Goal: Task Accomplishment & Management: Use online tool/utility

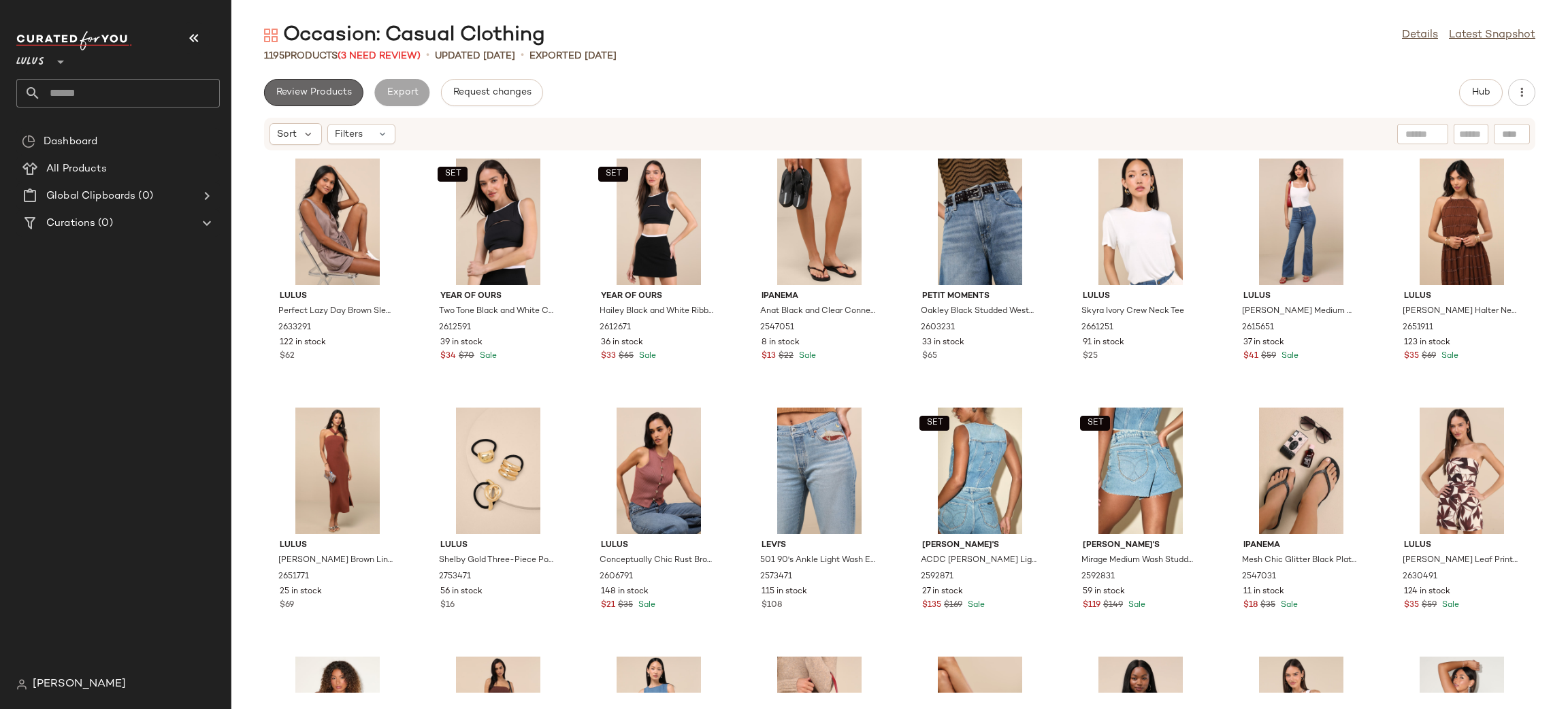
click at [322, 96] on span "Review Products" at bounding box center [314, 92] width 76 height 11
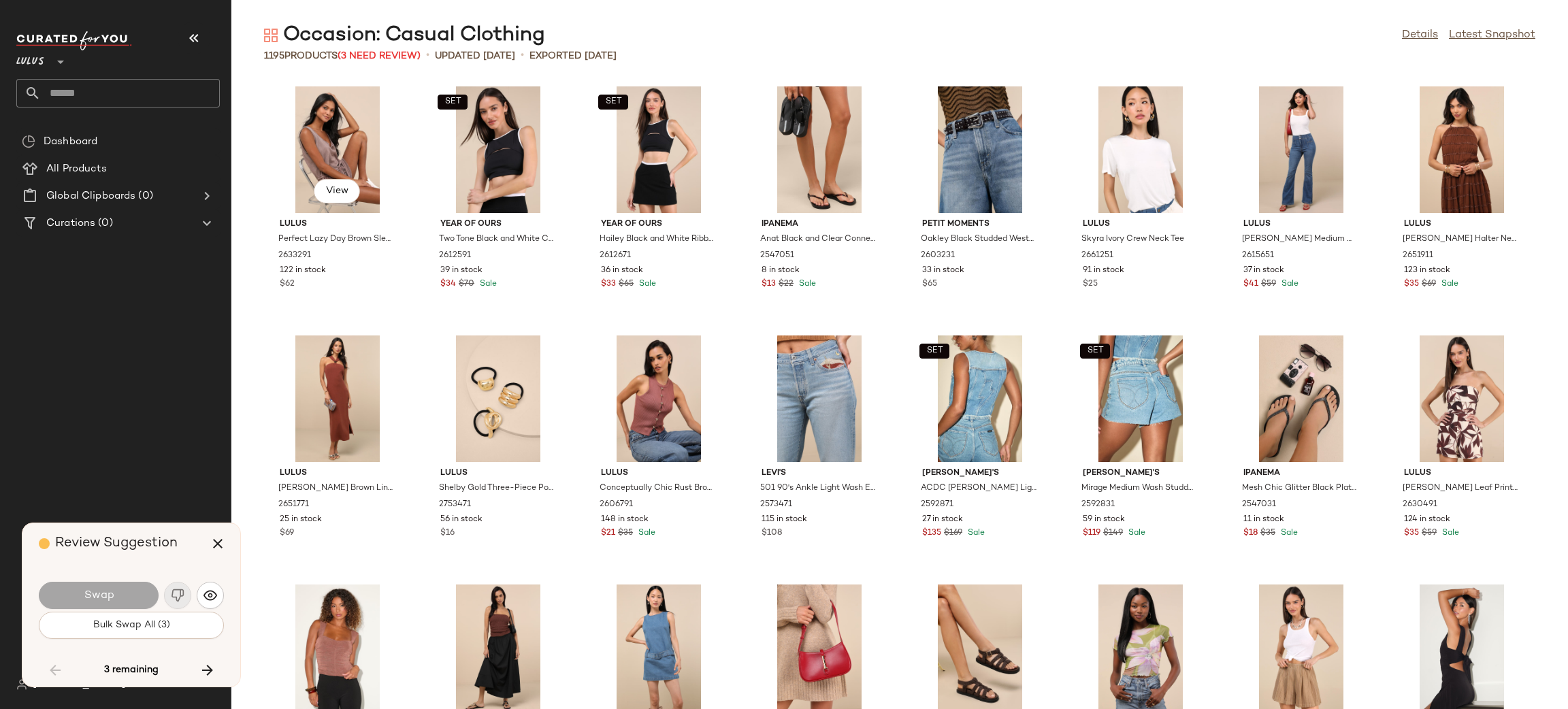
scroll to position [11205, 0]
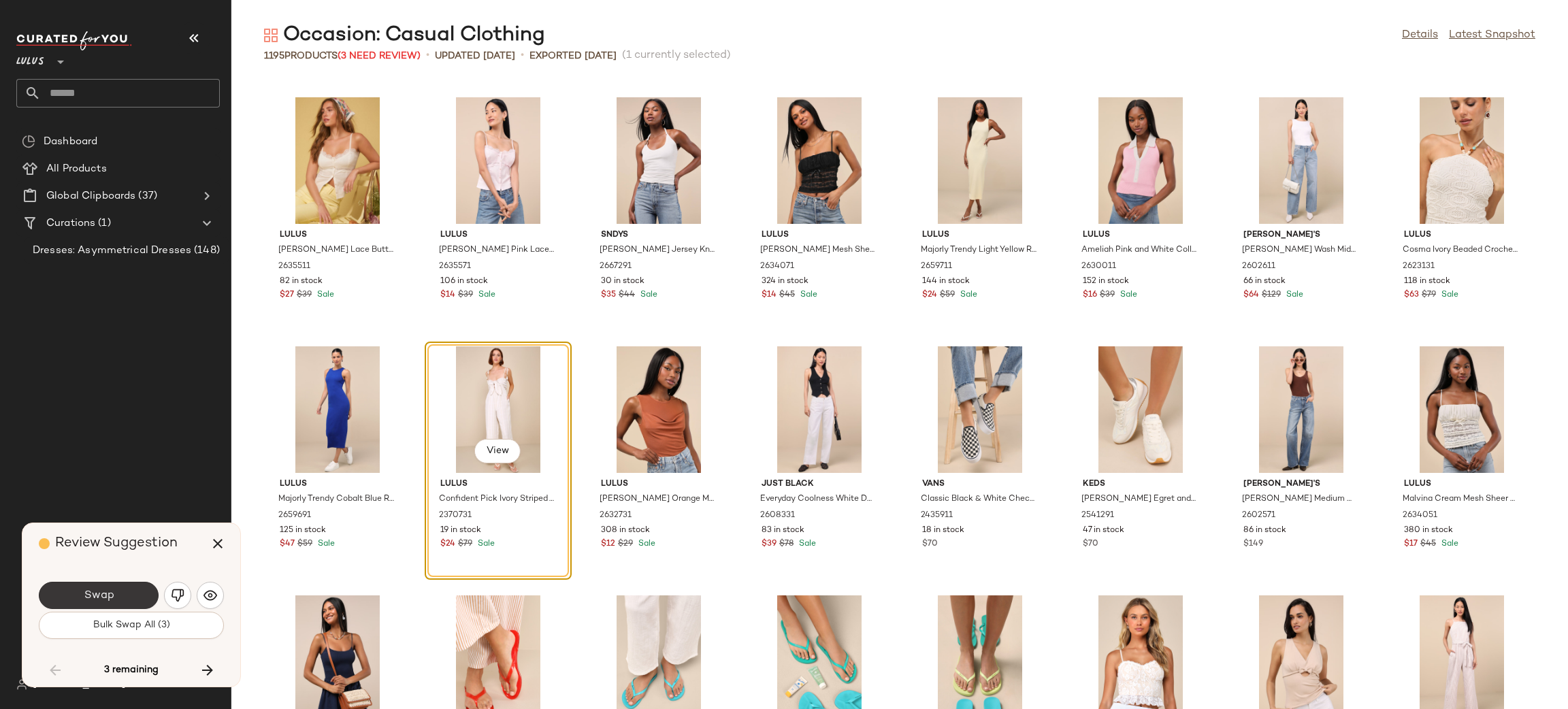
click at [104, 595] on span "Swap" at bounding box center [98, 595] width 30 height 13
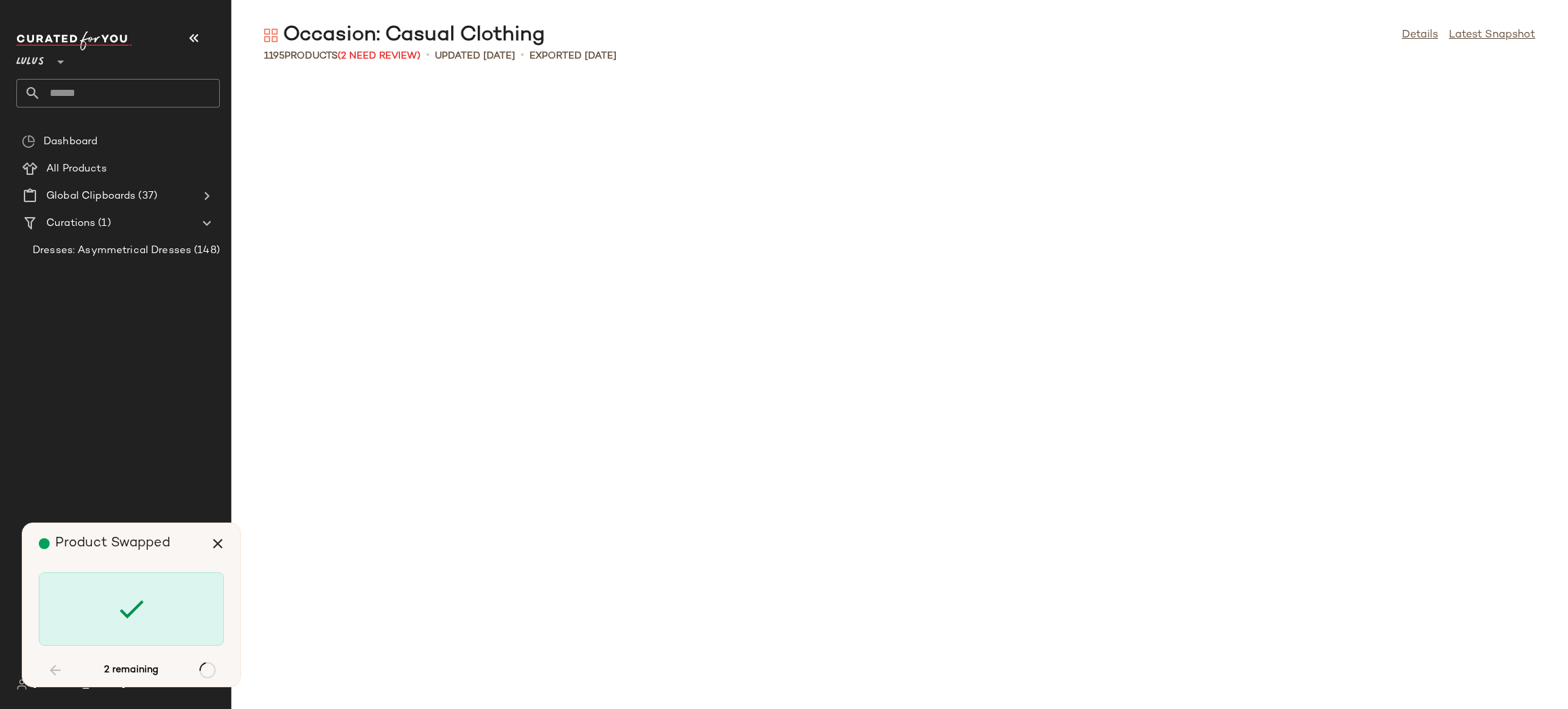
scroll to position [15935, 0]
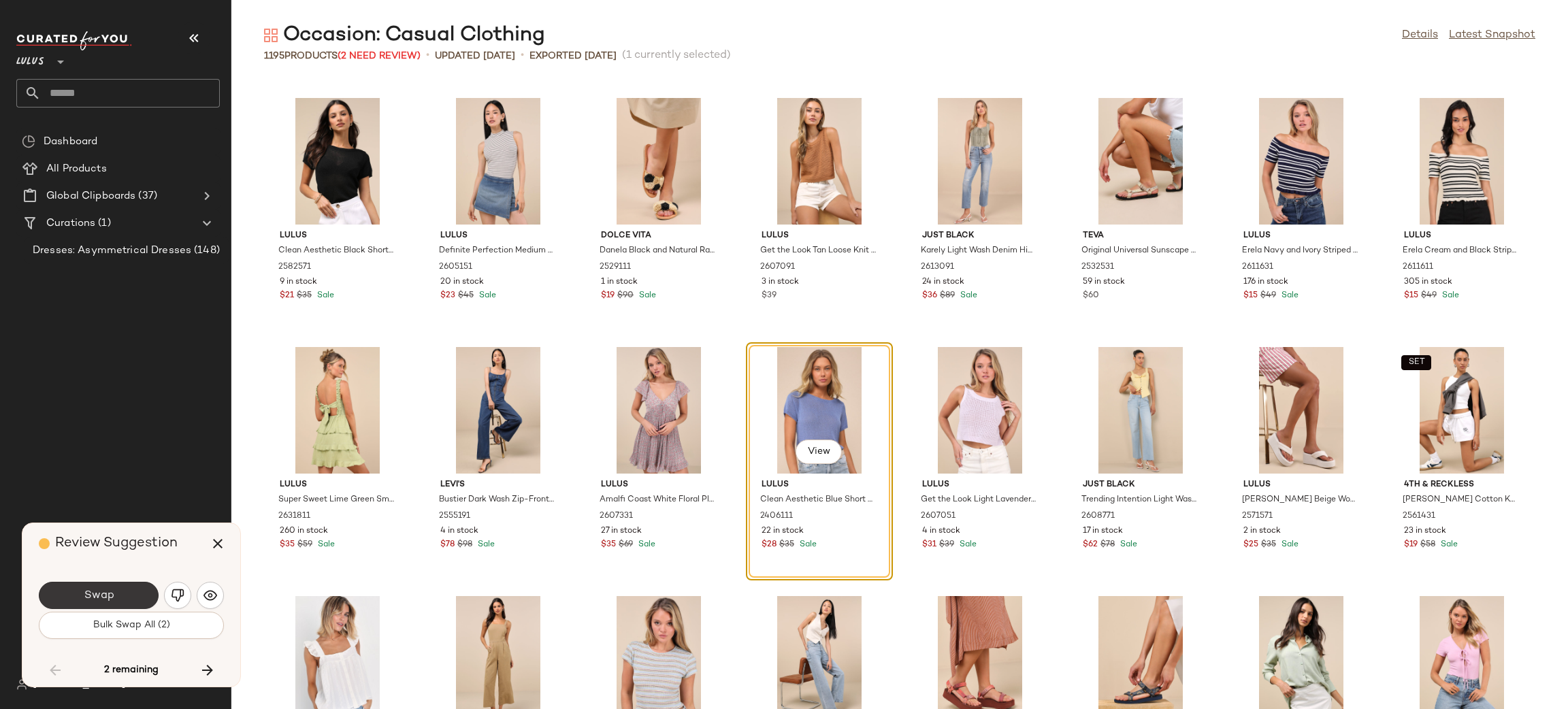
click at [121, 603] on button "Swap" at bounding box center [99, 595] width 120 height 27
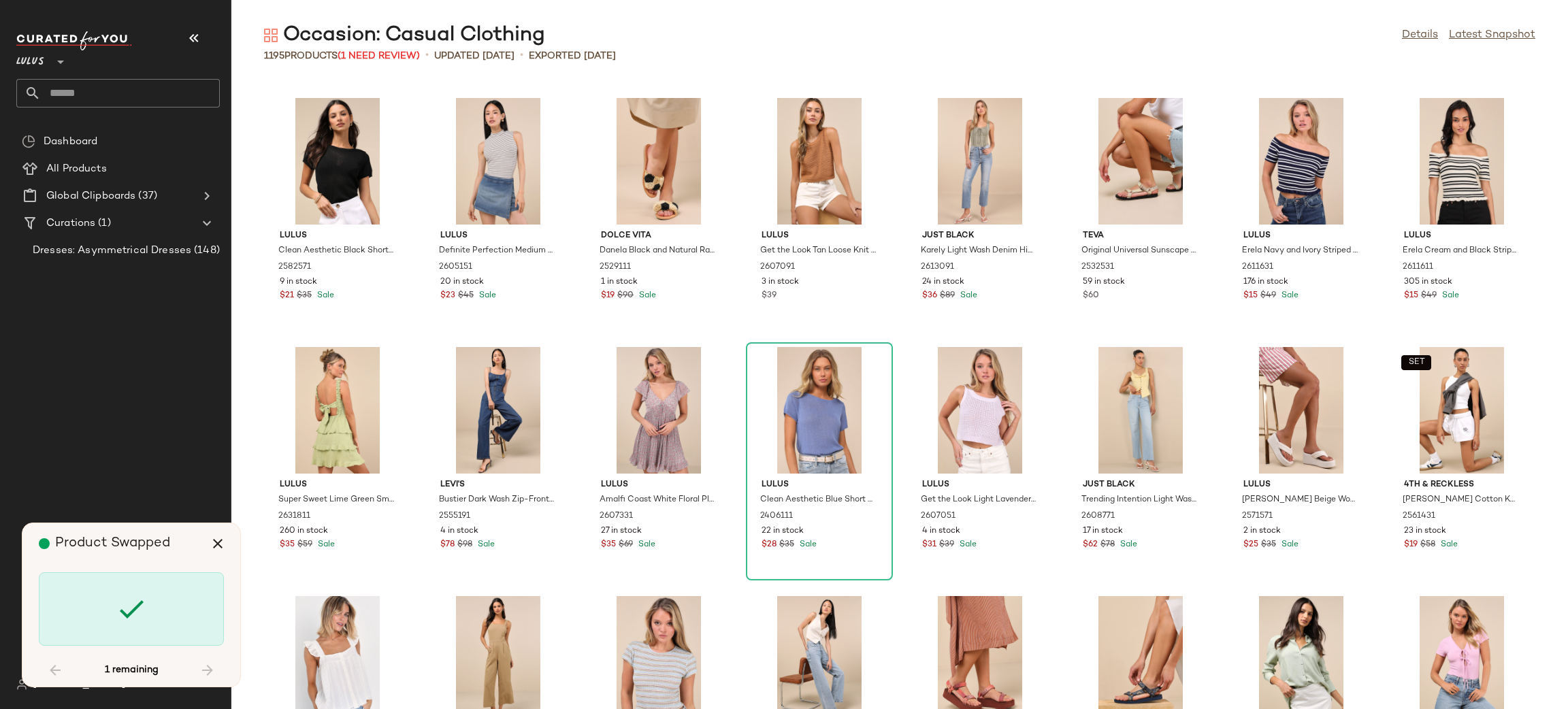
scroll to position [25397, 0]
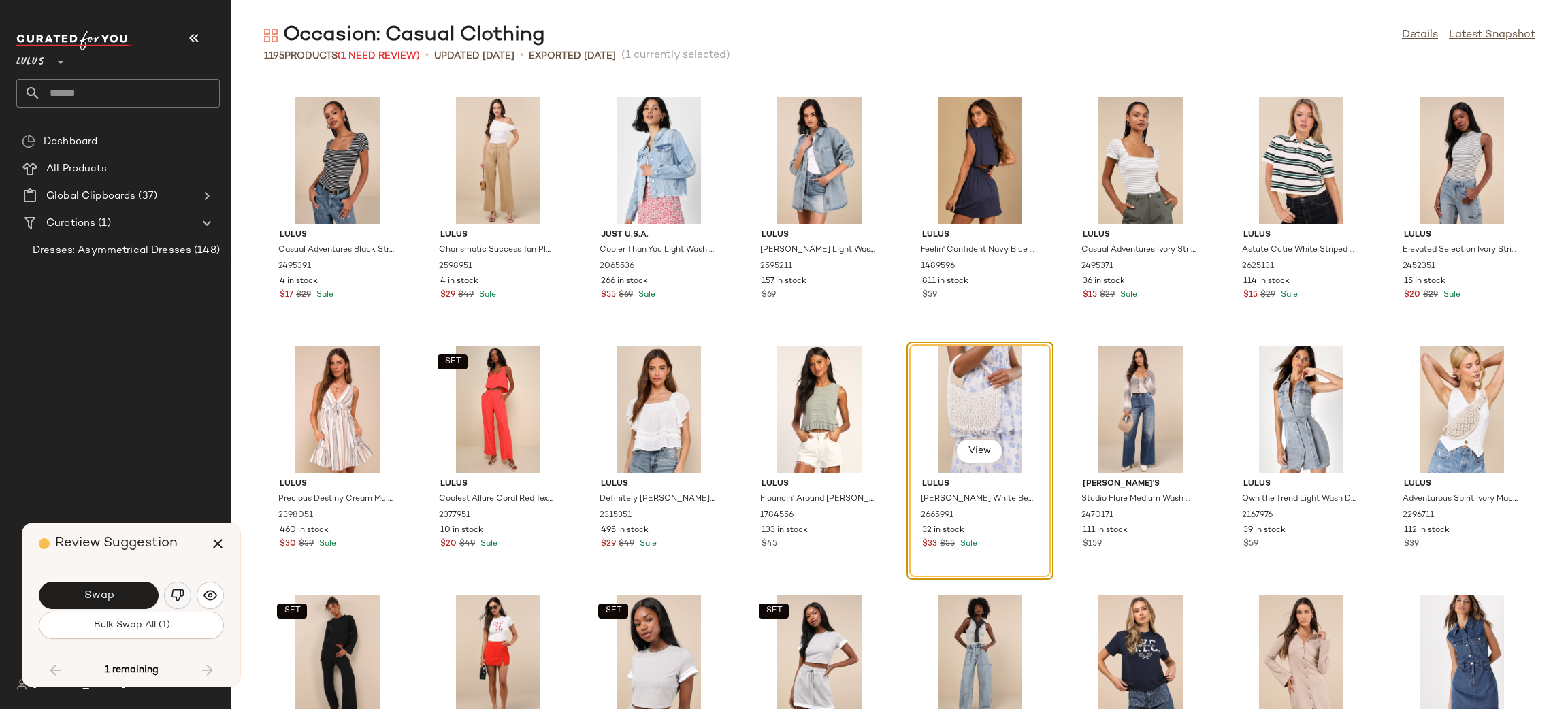
click at [183, 602] on img "button" at bounding box center [178, 595] width 14 height 14
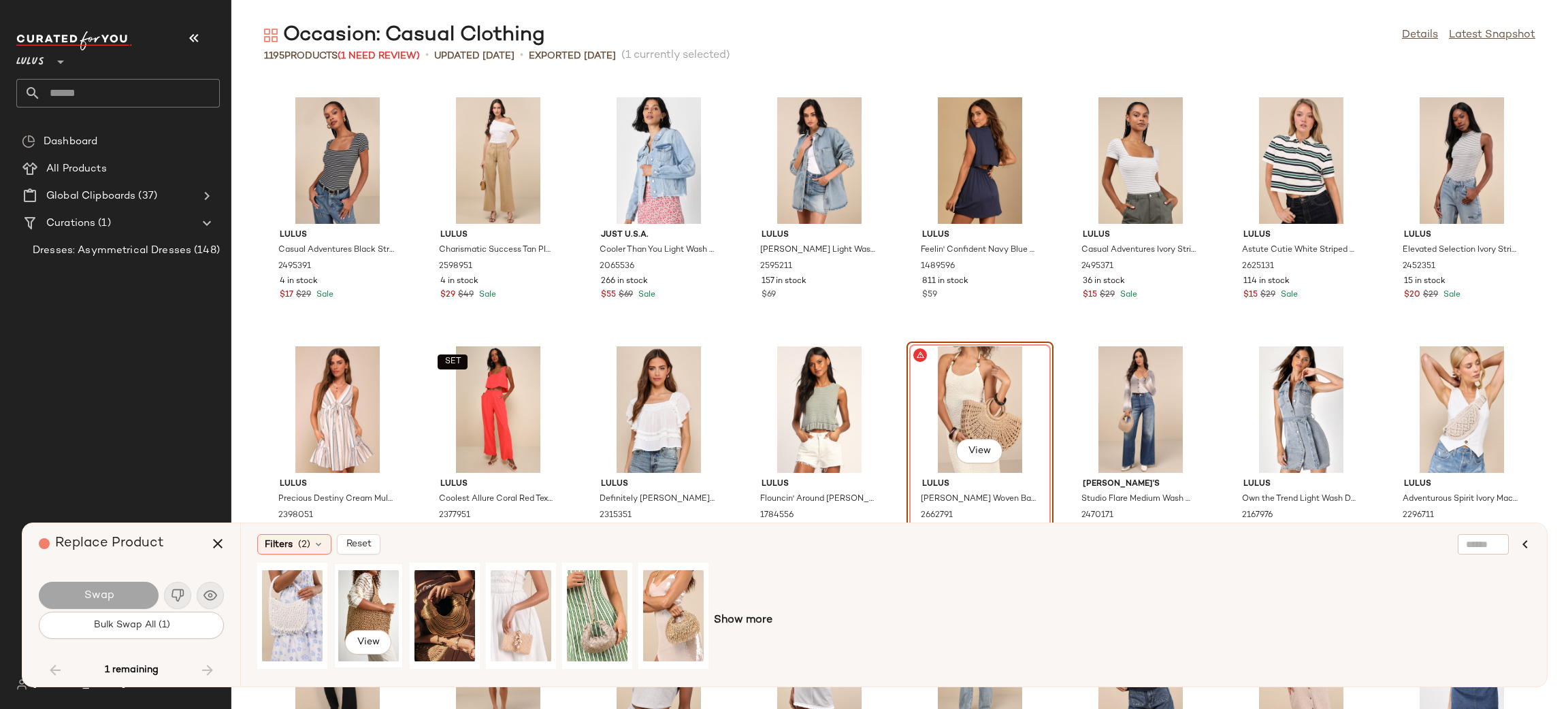
click at [385, 597] on div "View" at bounding box center [369, 615] width 61 height 96
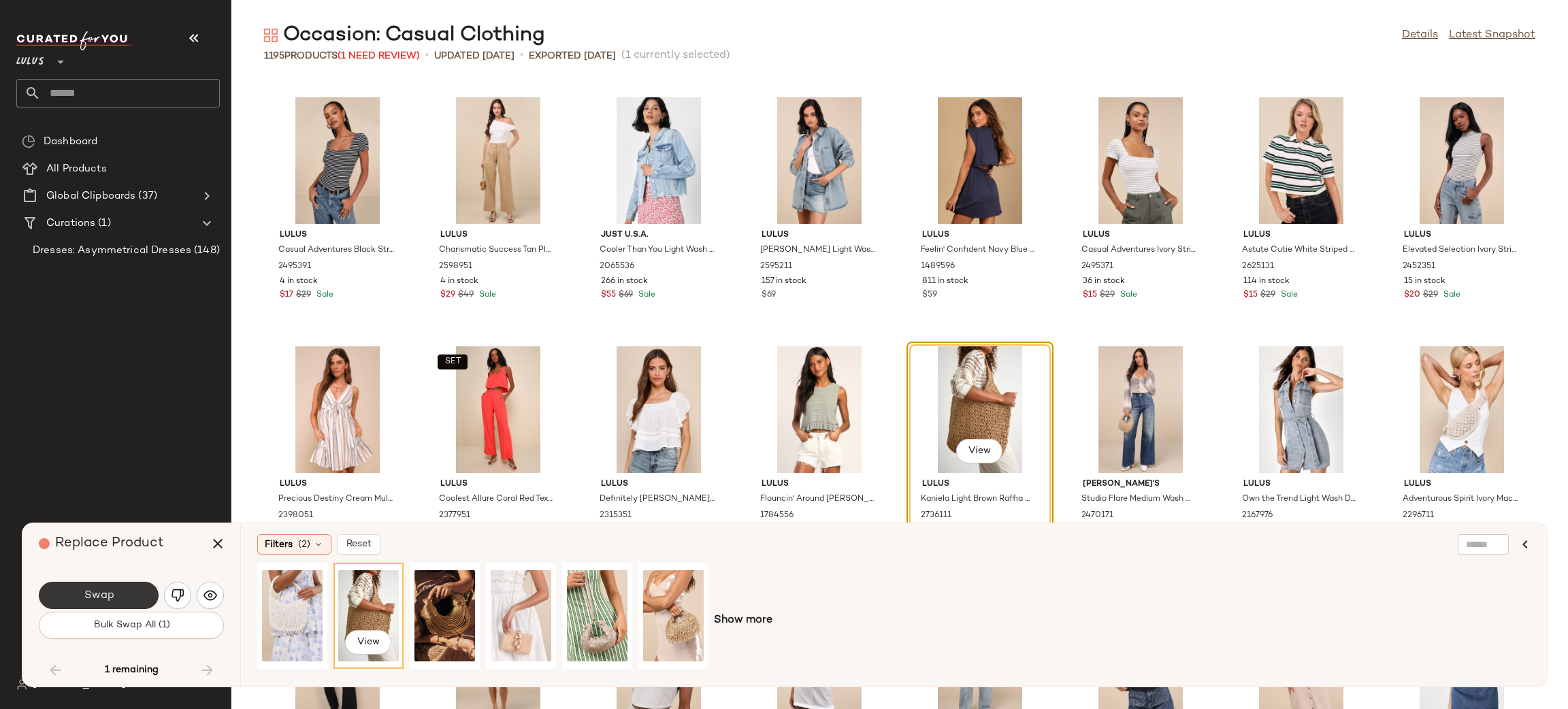
click at [117, 600] on button "Swap" at bounding box center [99, 595] width 120 height 27
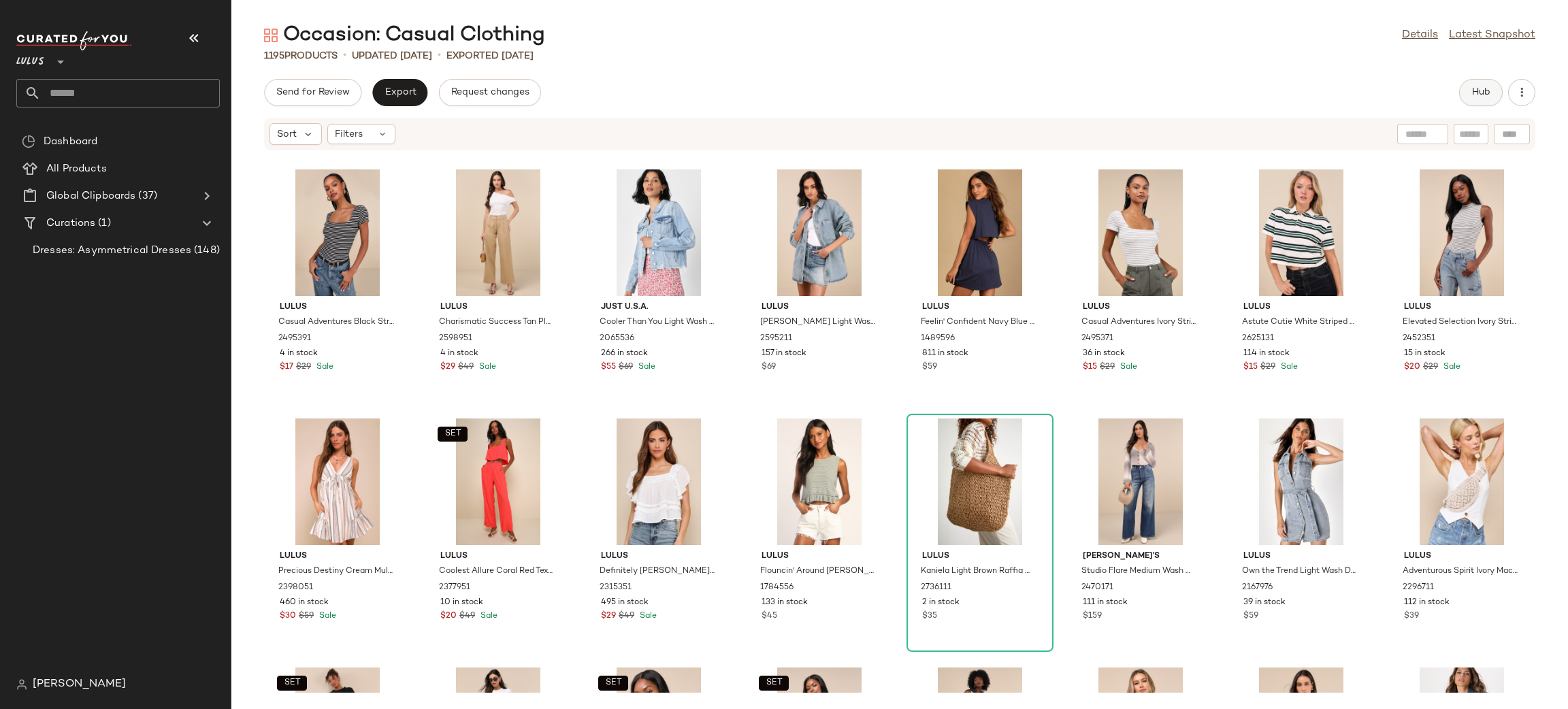
click at [1482, 98] on button "Hub" at bounding box center [1481, 92] width 44 height 27
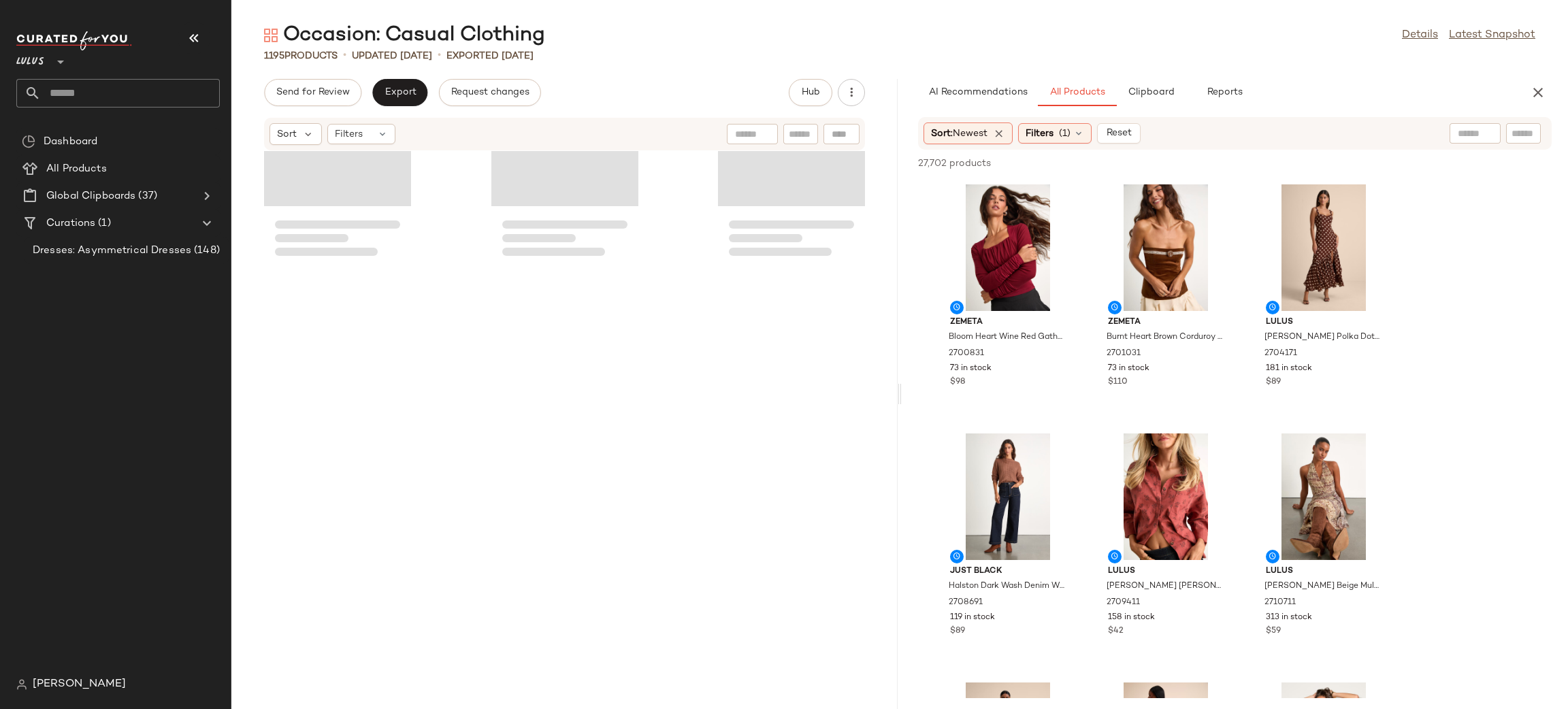
scroll to position [98810, 0]
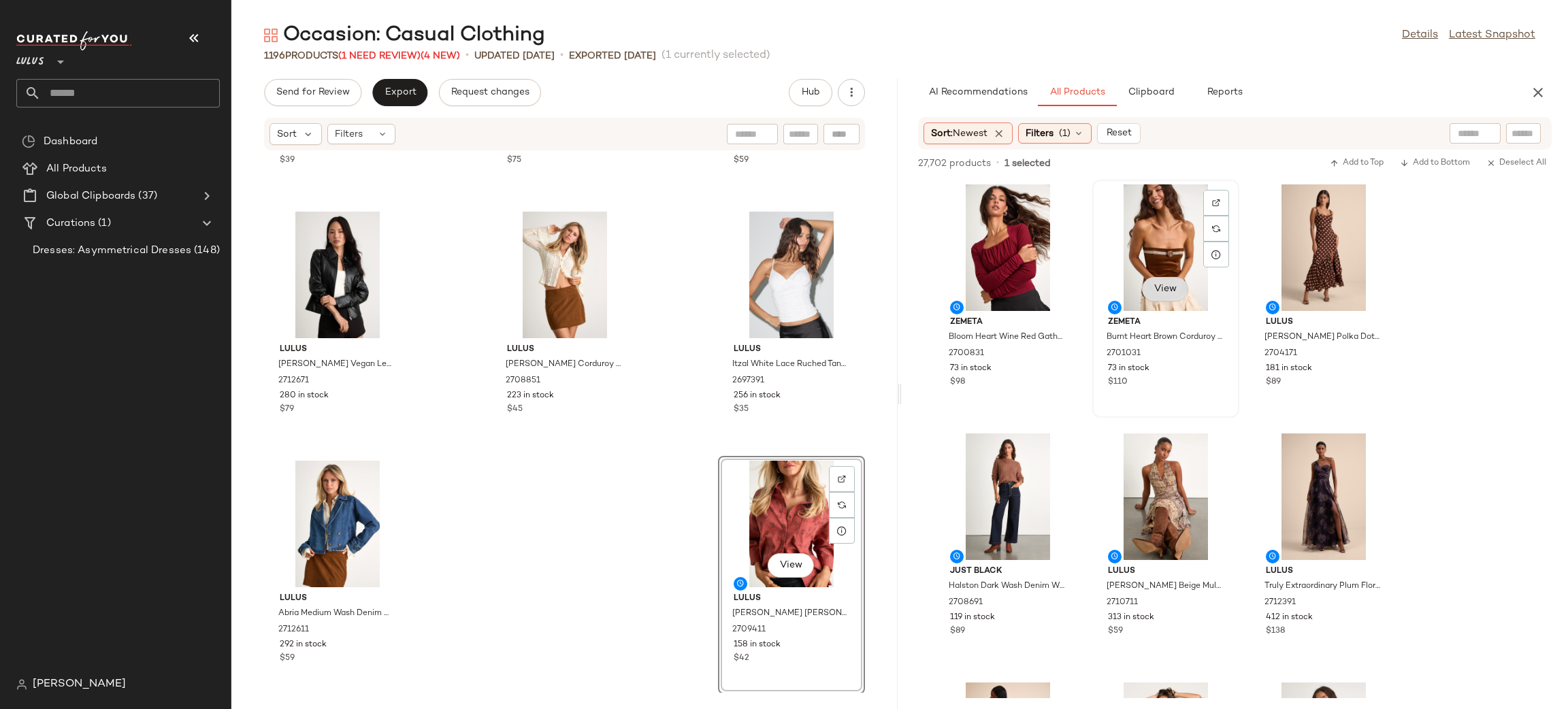
click at [1172, 291] on span "View" at bounding box center [1165, 289] width 23 height 11
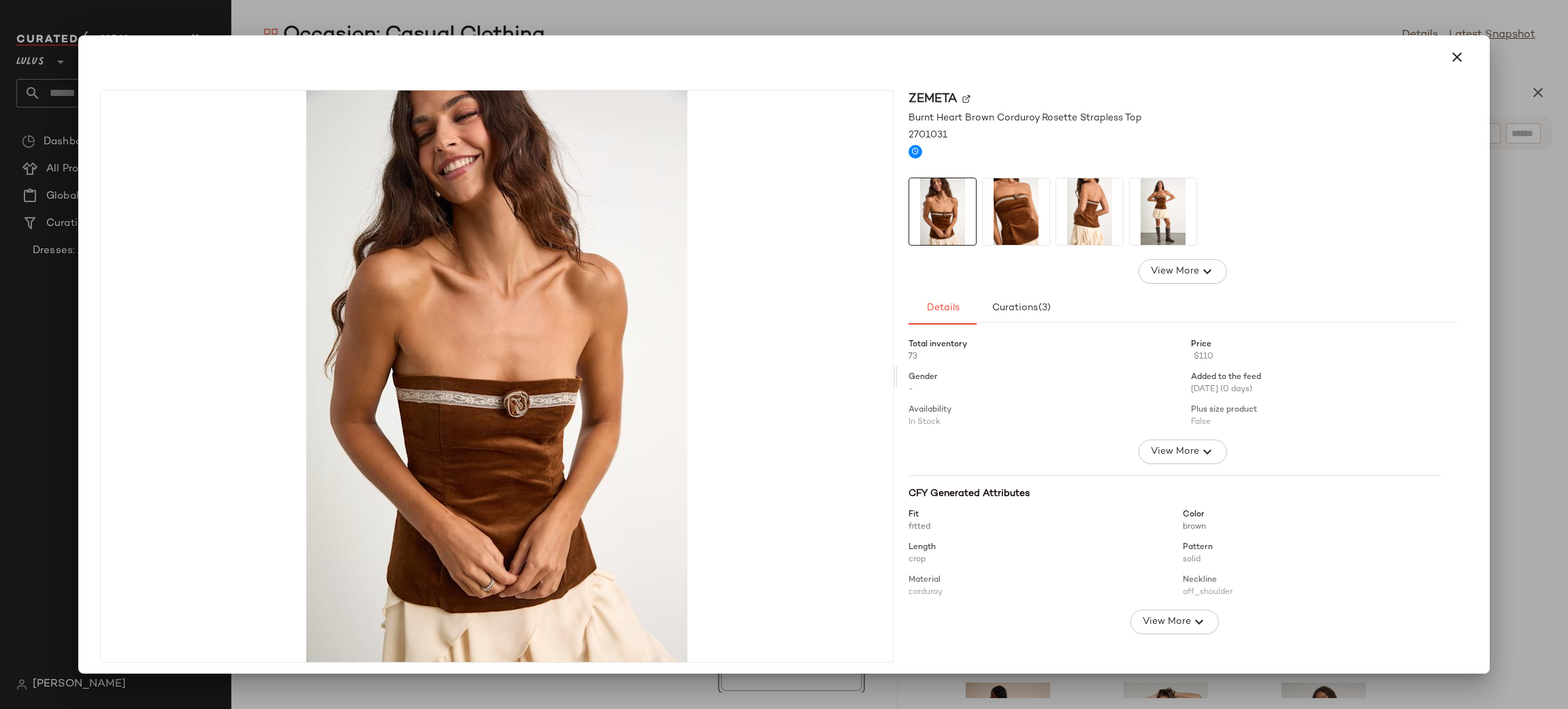
click at [1030, 221] on img at bounding box center [1016, 211] width 67 height 67
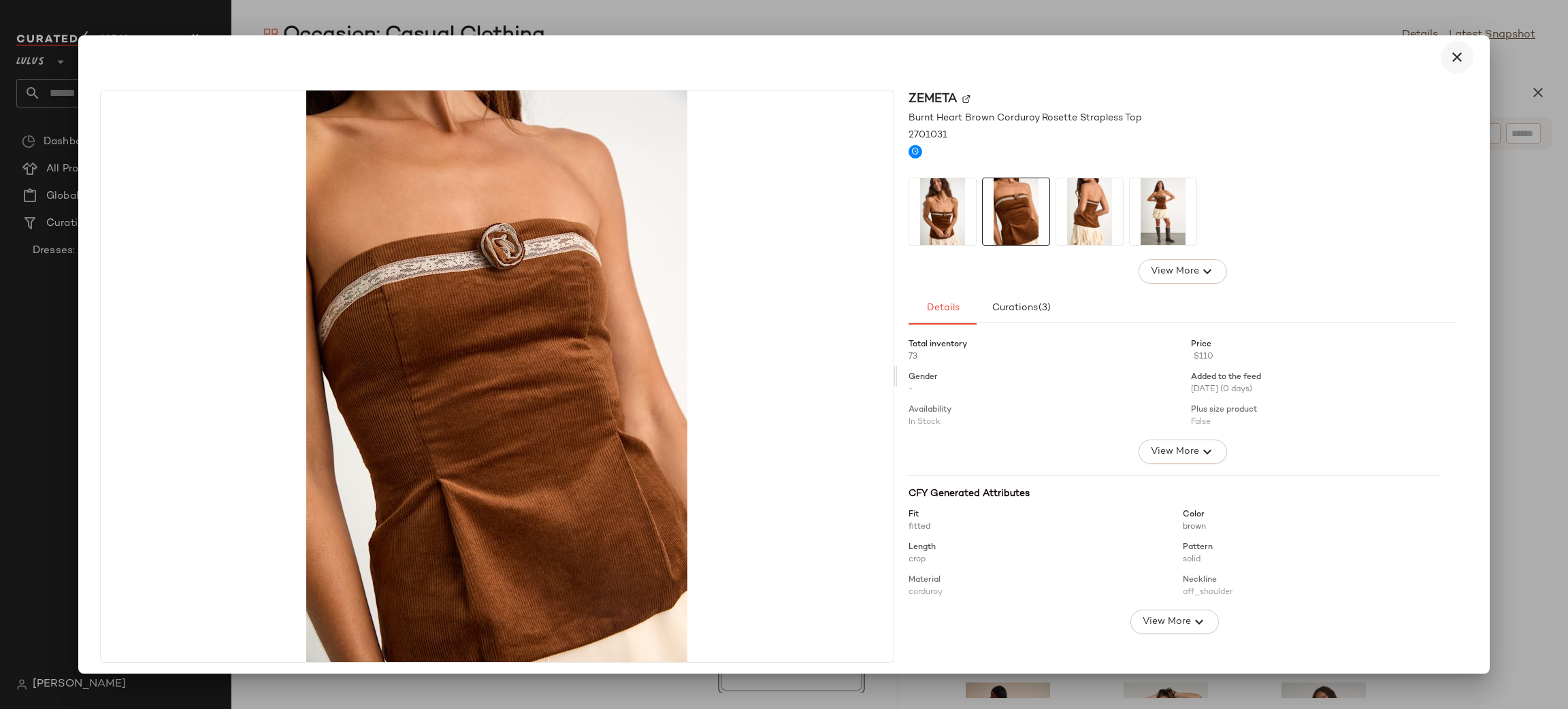
click at [1455, 62] on icon "button" at bounding box center [1456, 57] width 16 height 16
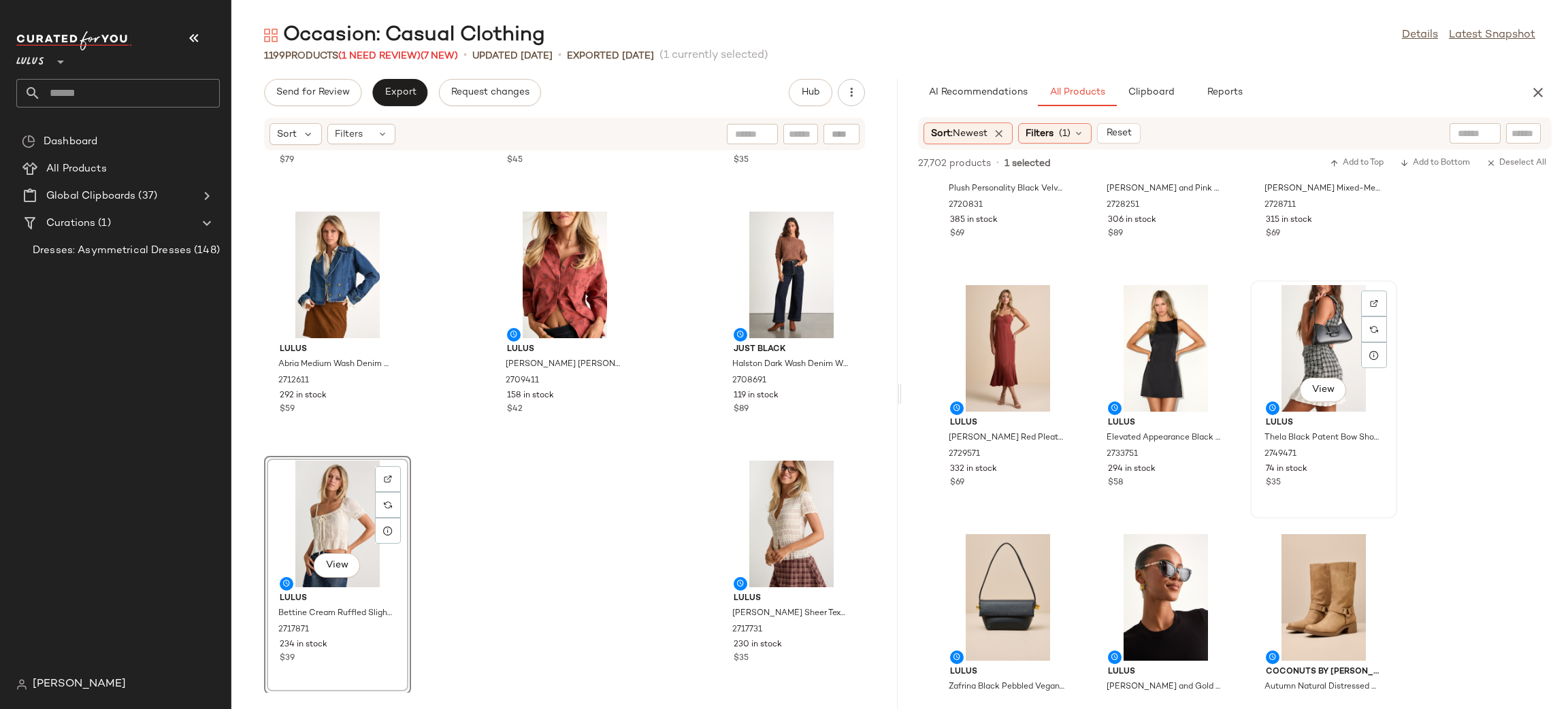
scroll to position [1137, 0]
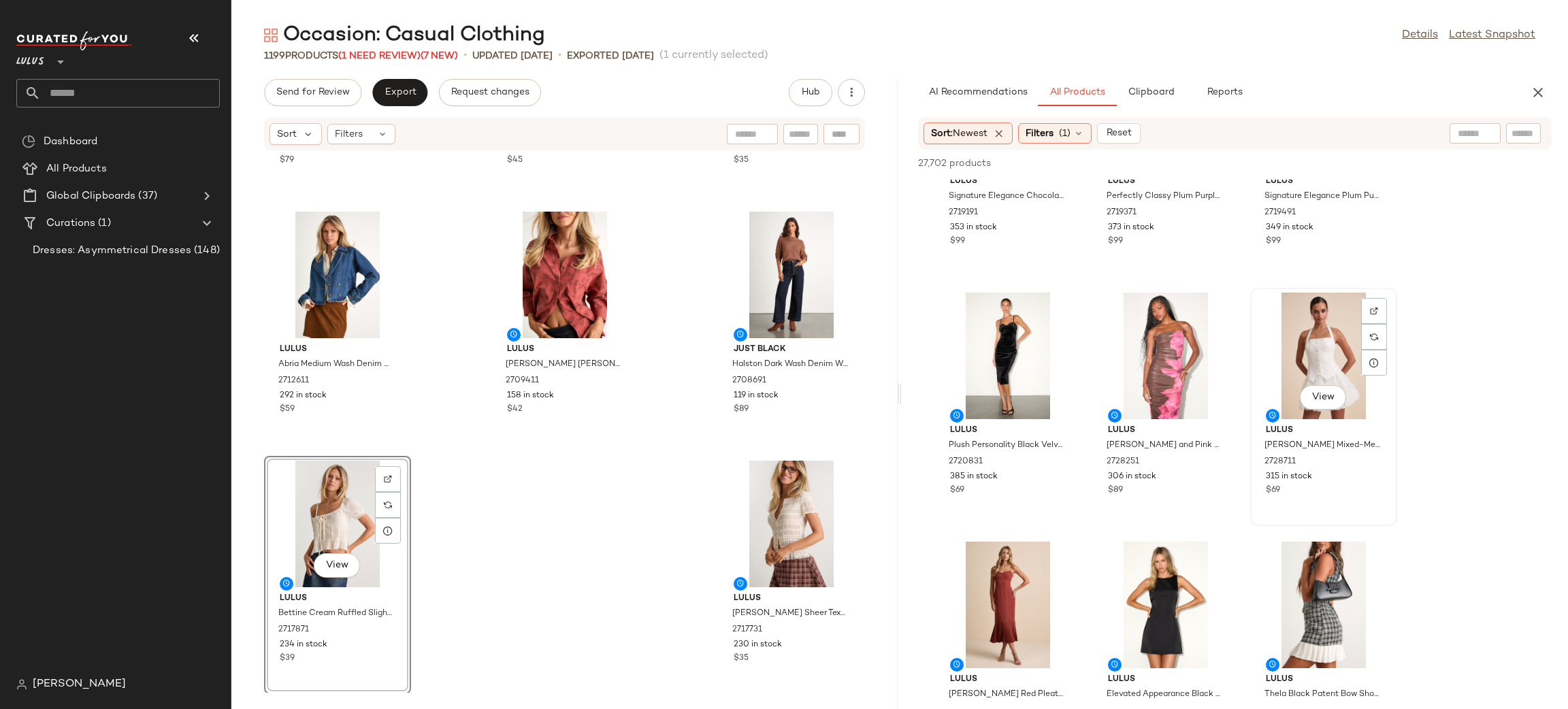
click at [1304, 303] on div "View" at bounding box center [1324, 356] width 138 height 127
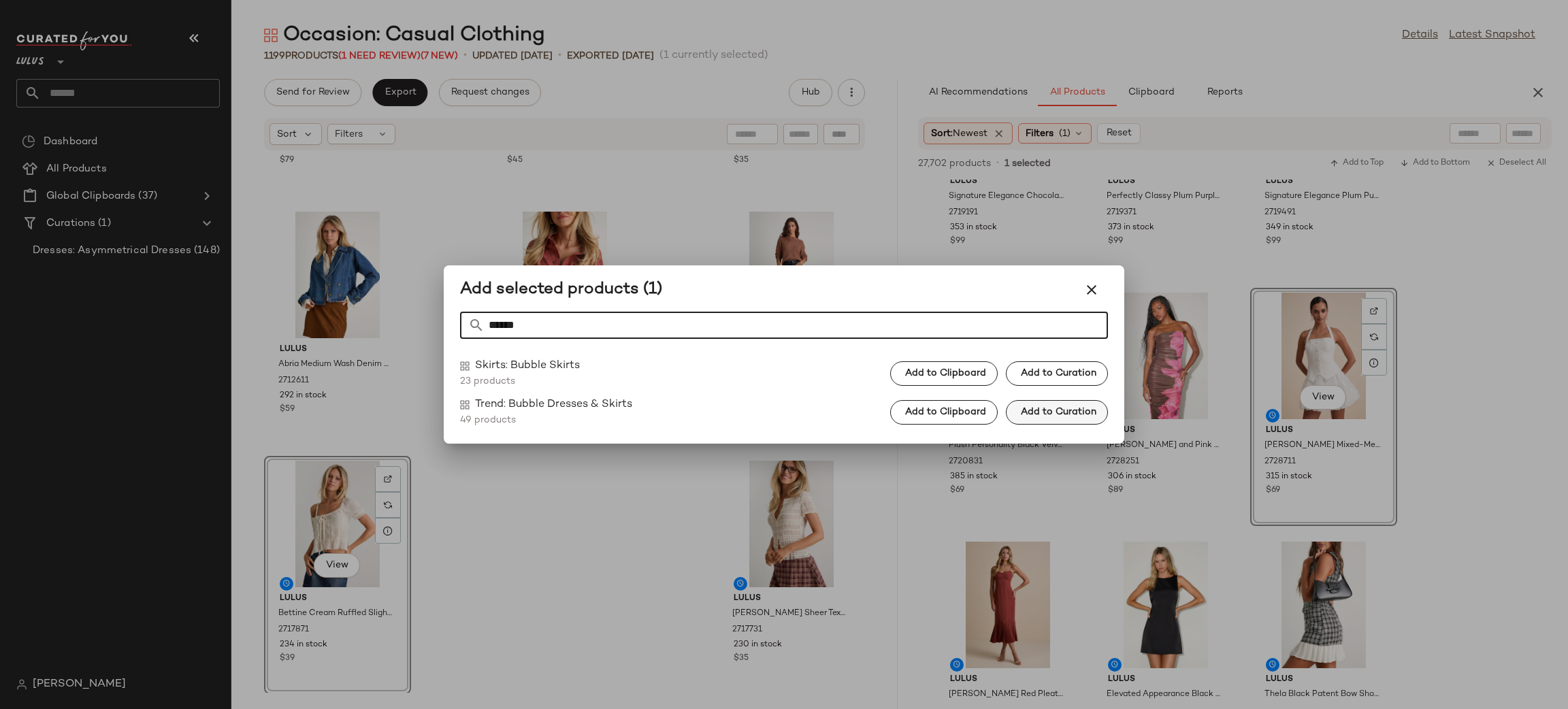
type input "******"
click at [1039, 417] on button "Add to Curation" at bounding box center [1057, 412] width 102 height 25
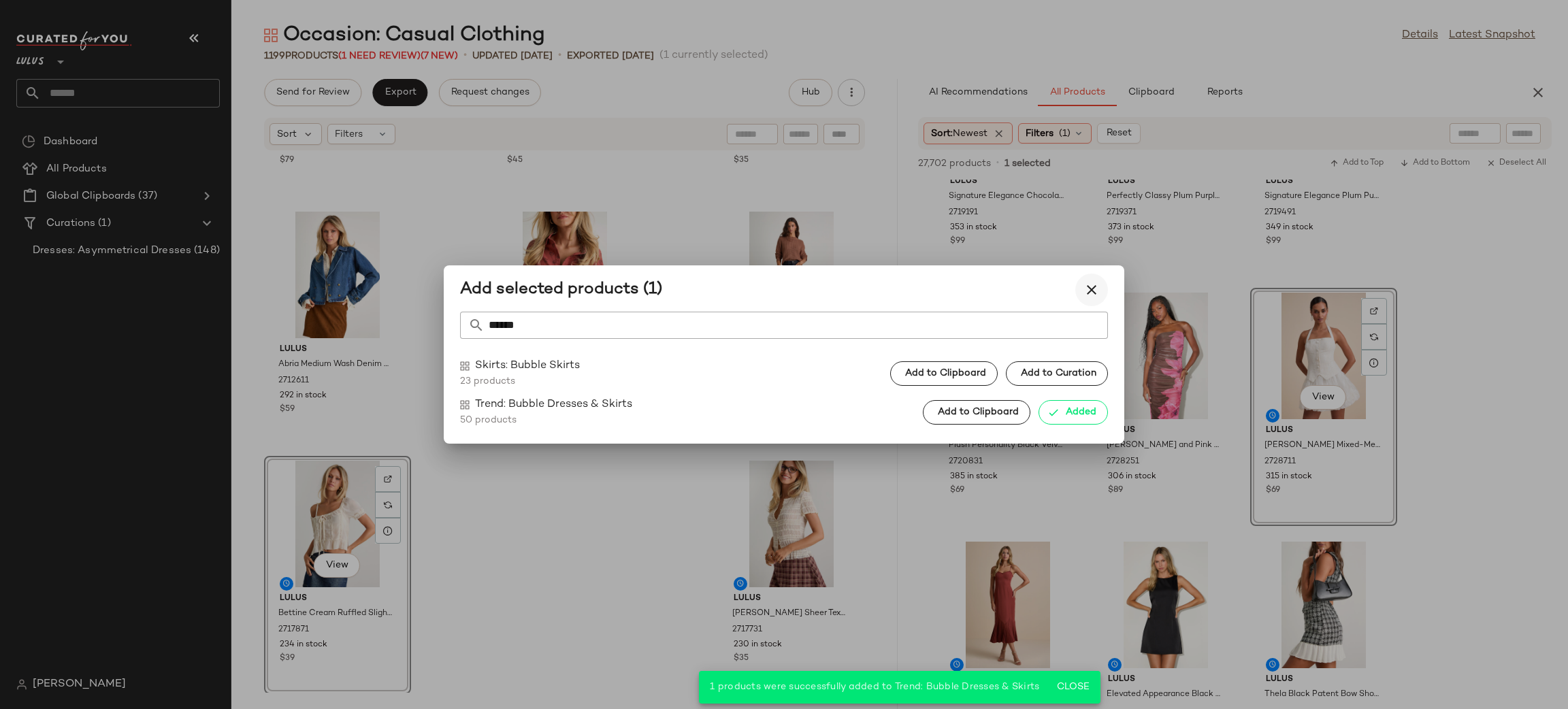
click at [1098, 295] on icon "button" at bounding box center [1091, 289] width 16 height 16
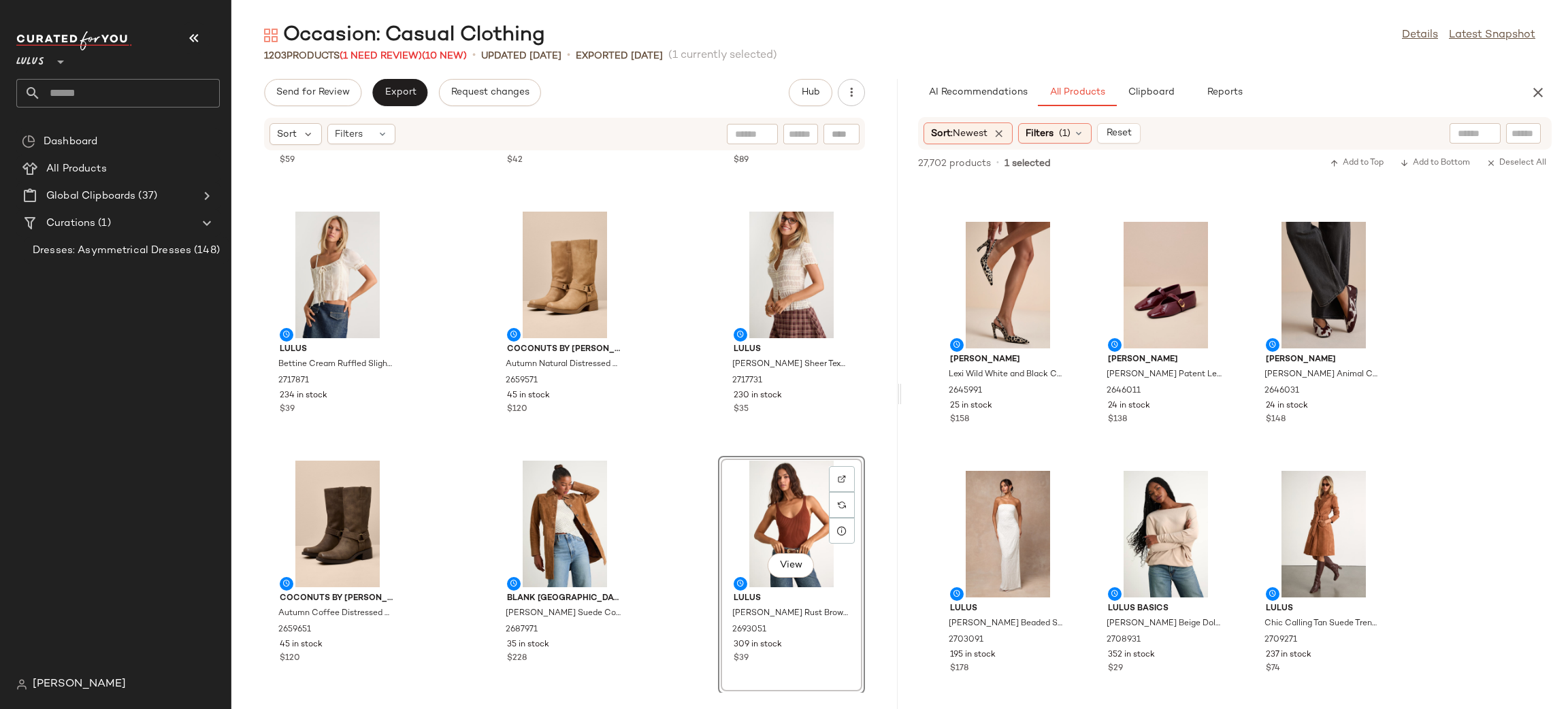
scroll to position [2223, 0]
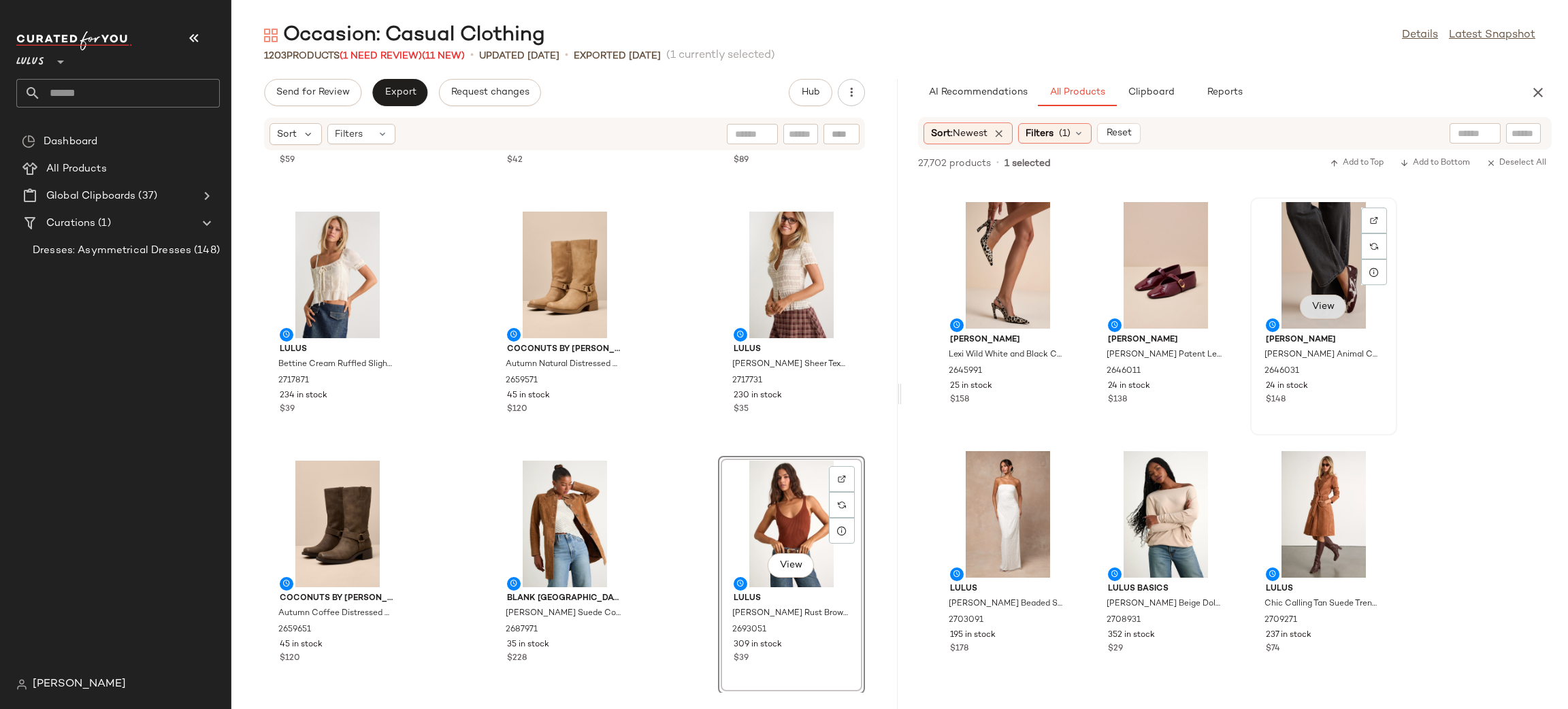
click at [1336, 313] on button "View" at bounding box center [1323, 307] width 46 height 25
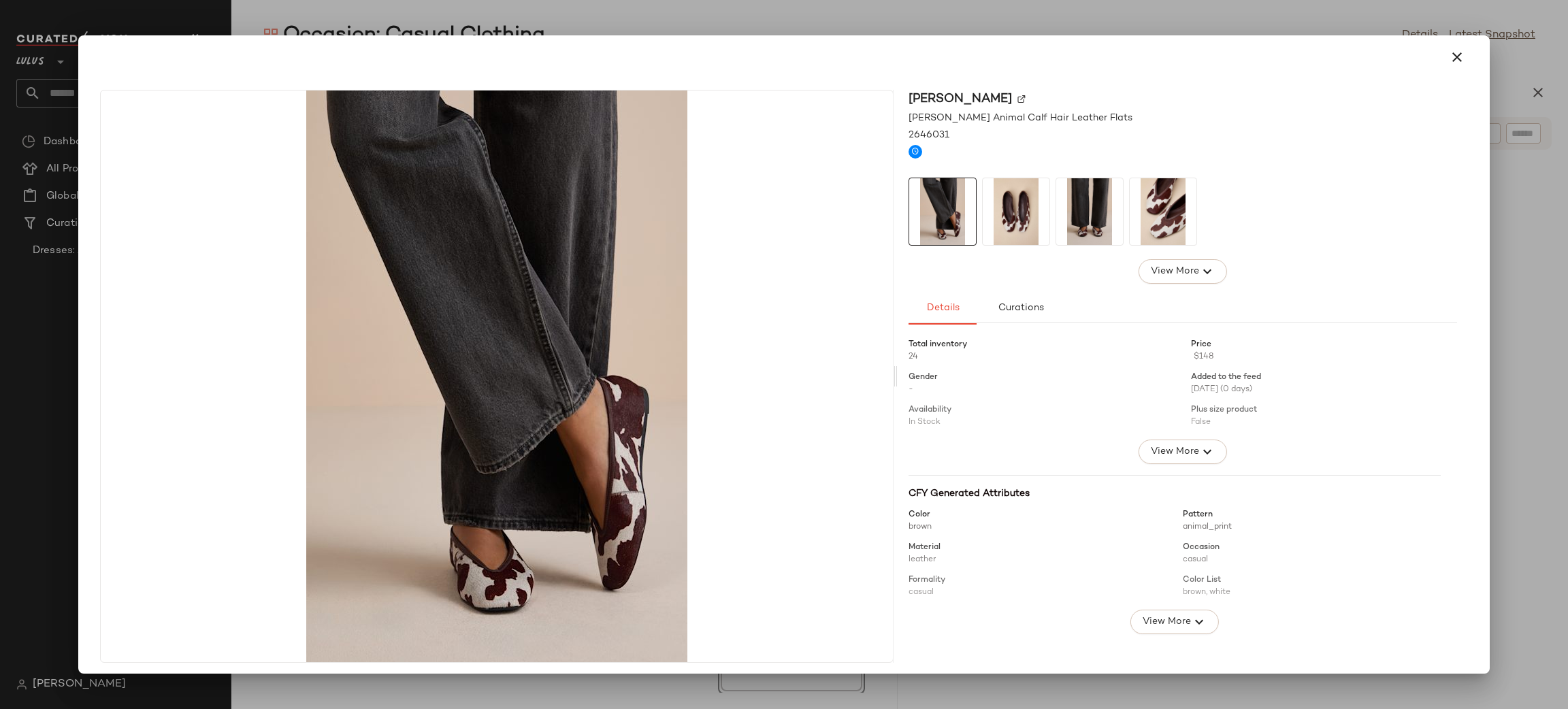
click at [1026, 214] on img at bounding box center [1016, 211] width 67 height 67
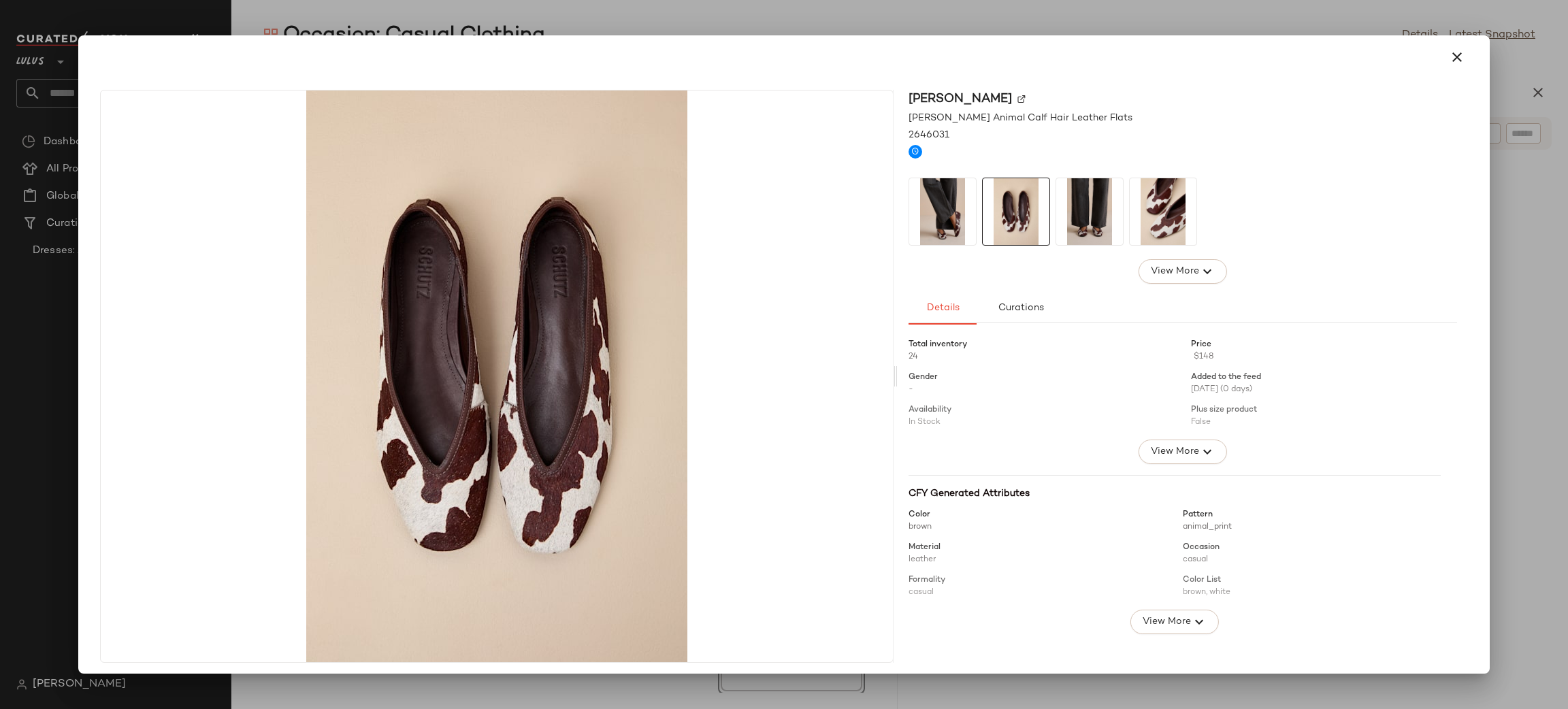
click at [1081, 205] on img at bounding box center [1089, 211] width 67 height 67
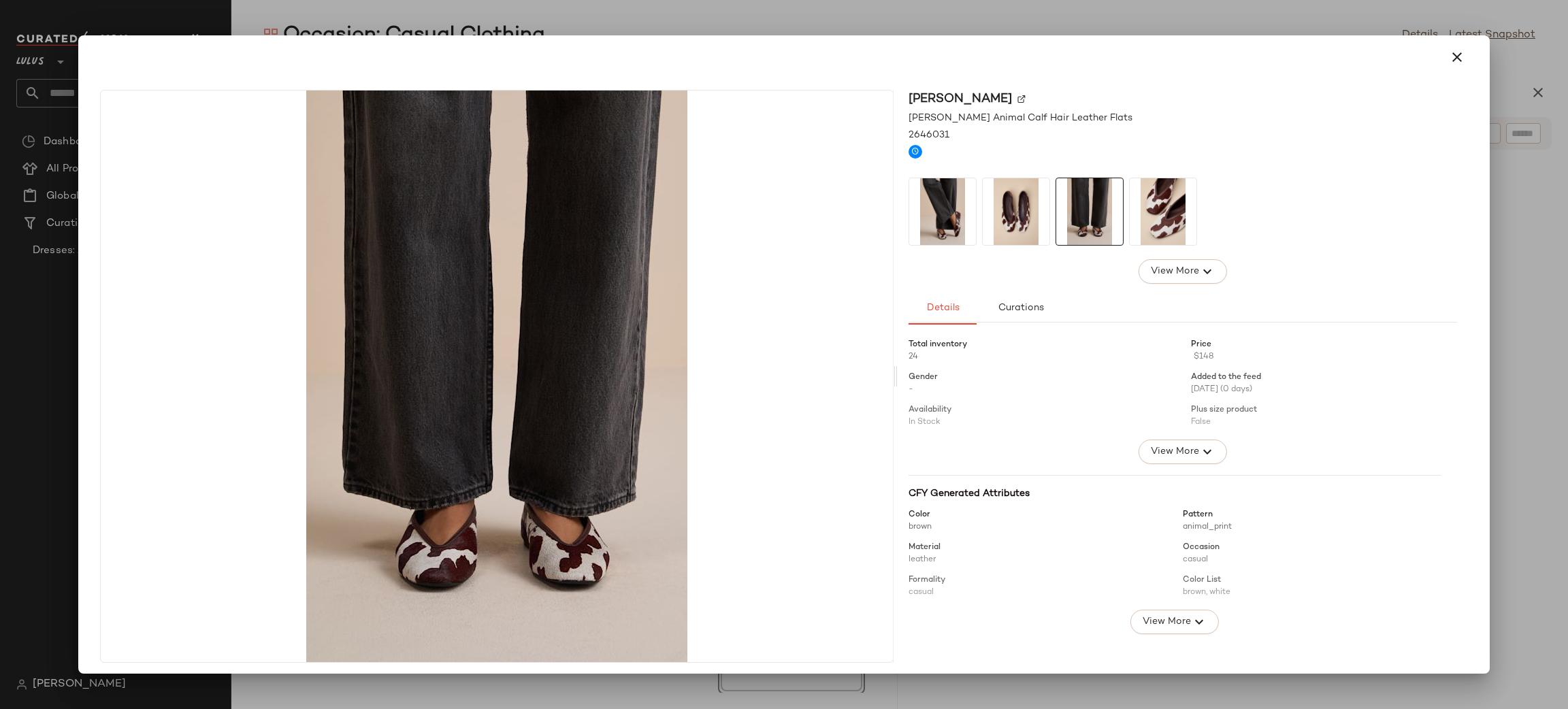
click at [1146, 232] on img at bounding box center [1162, 211] width 67 height 67
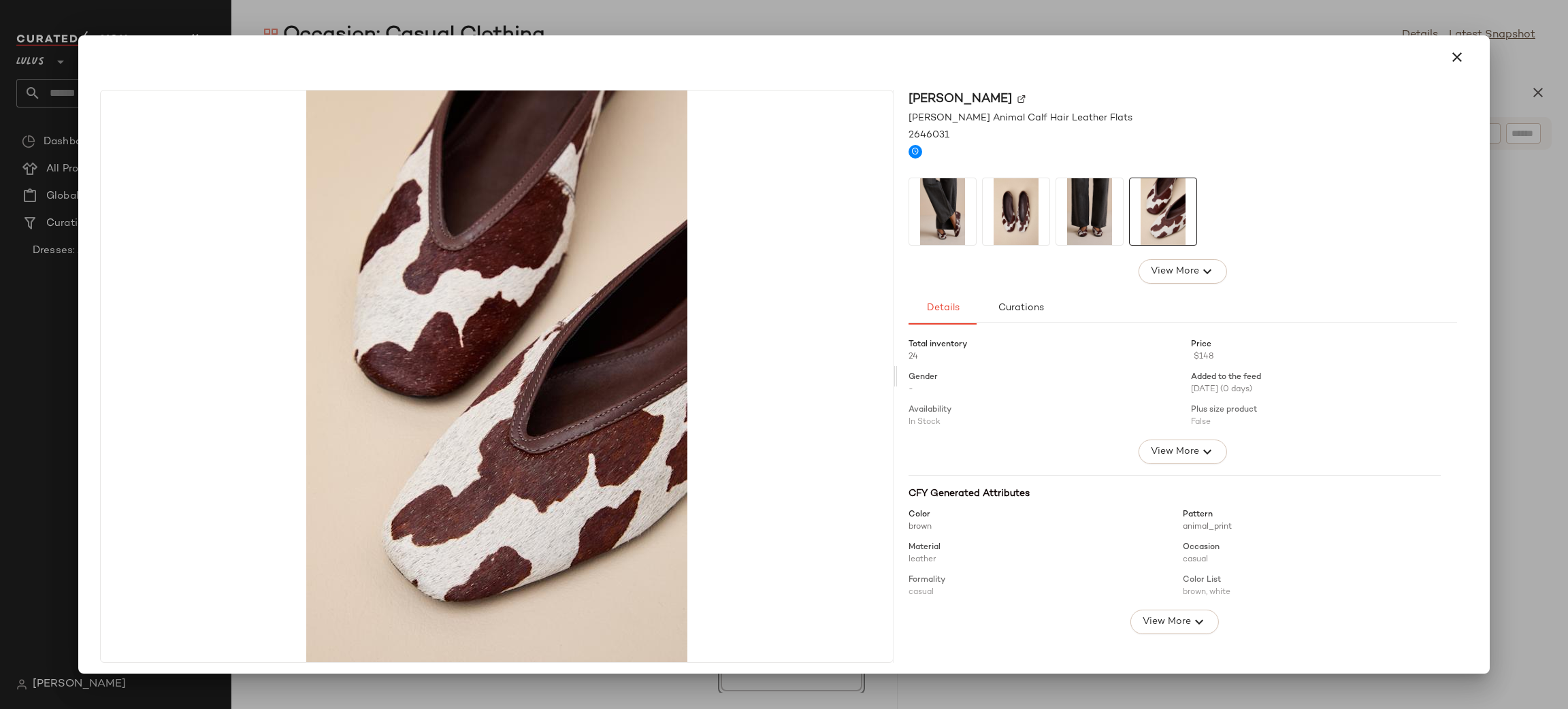
click at [969, 187] on img at bounding box center [942, 211] width 67 height 67
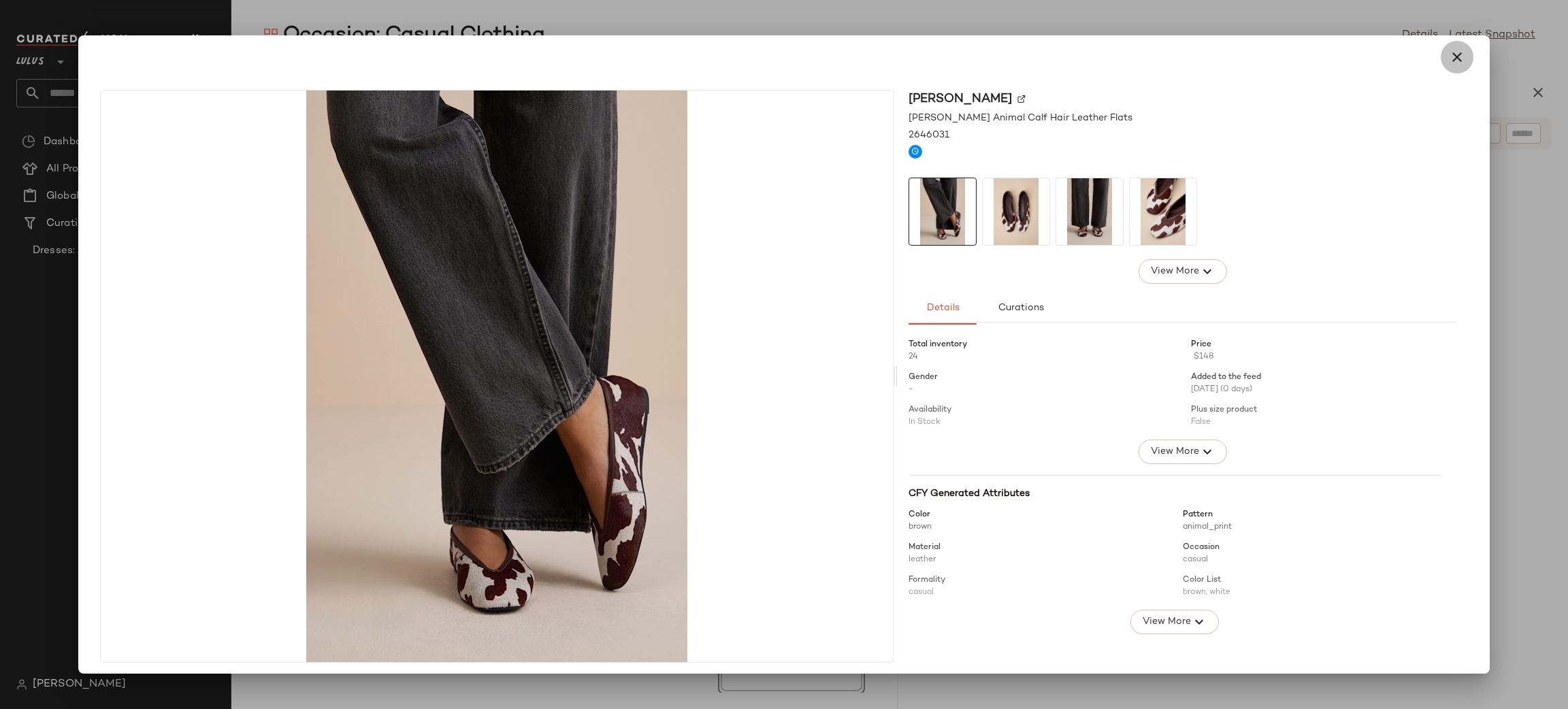
click at [1449, 57] on icon "button" at bounding box center [1456, 57] width 16 height 16
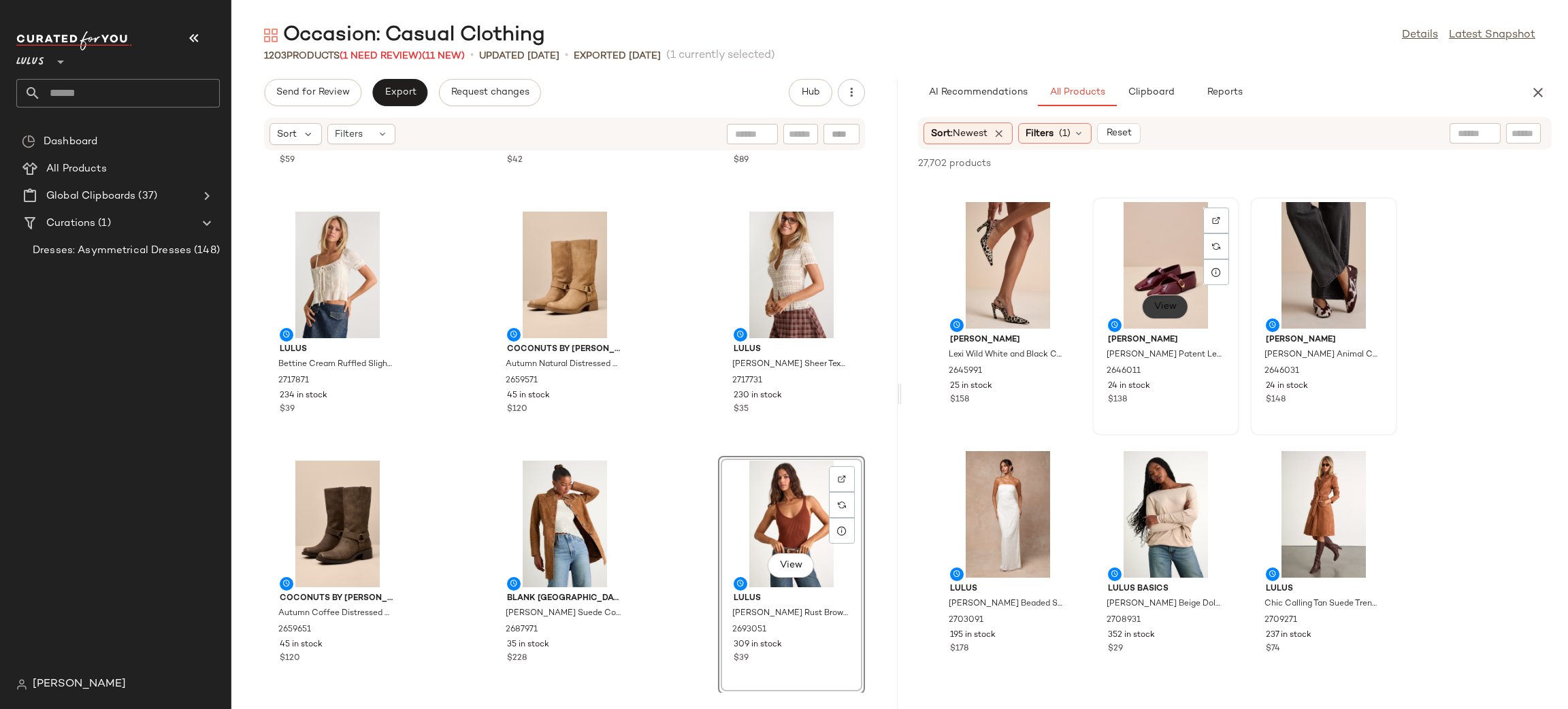
click at [1172, 302] on span "View" at bounding box center [1165, 307] width 23 height 11
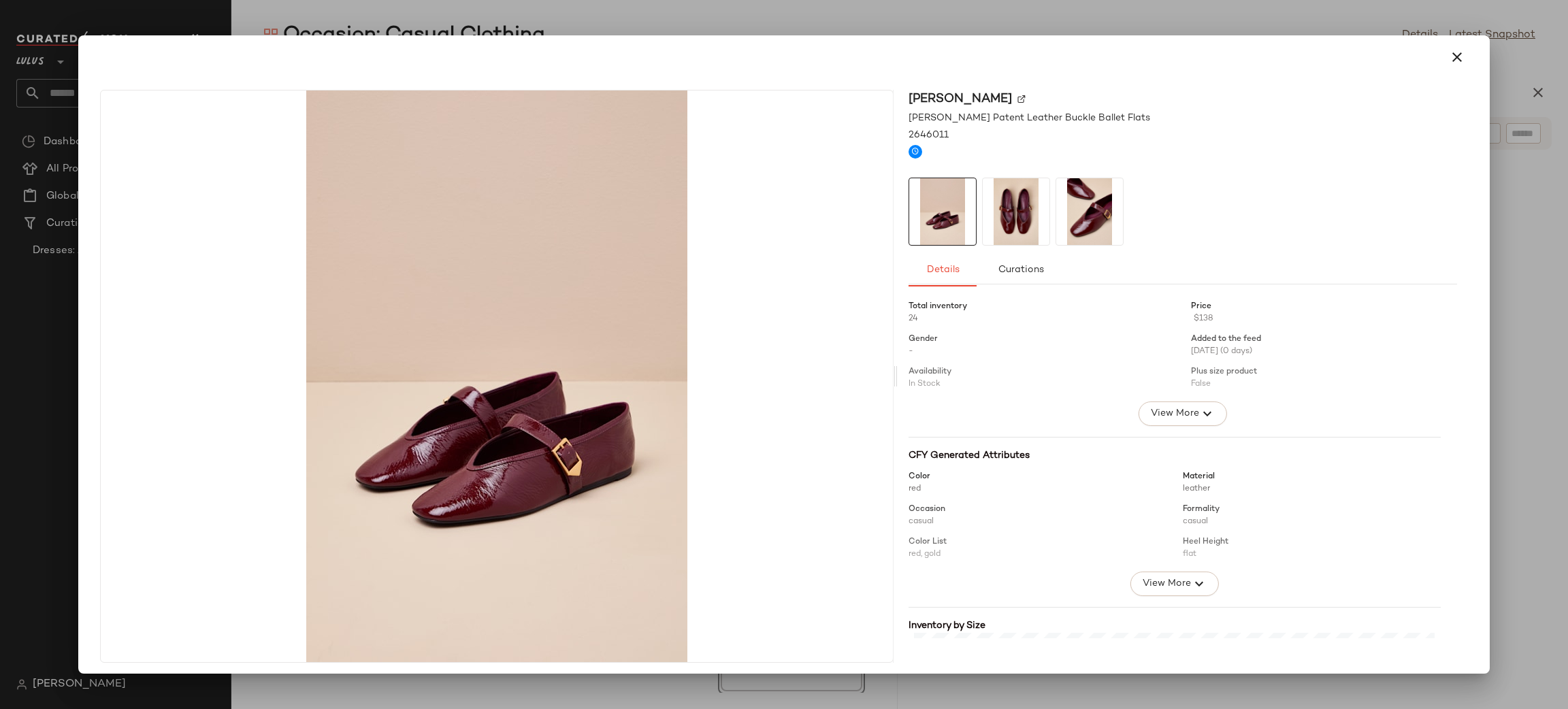
click at [1003, 197] on img at bounding box center [1016, 211] width 67 height 67
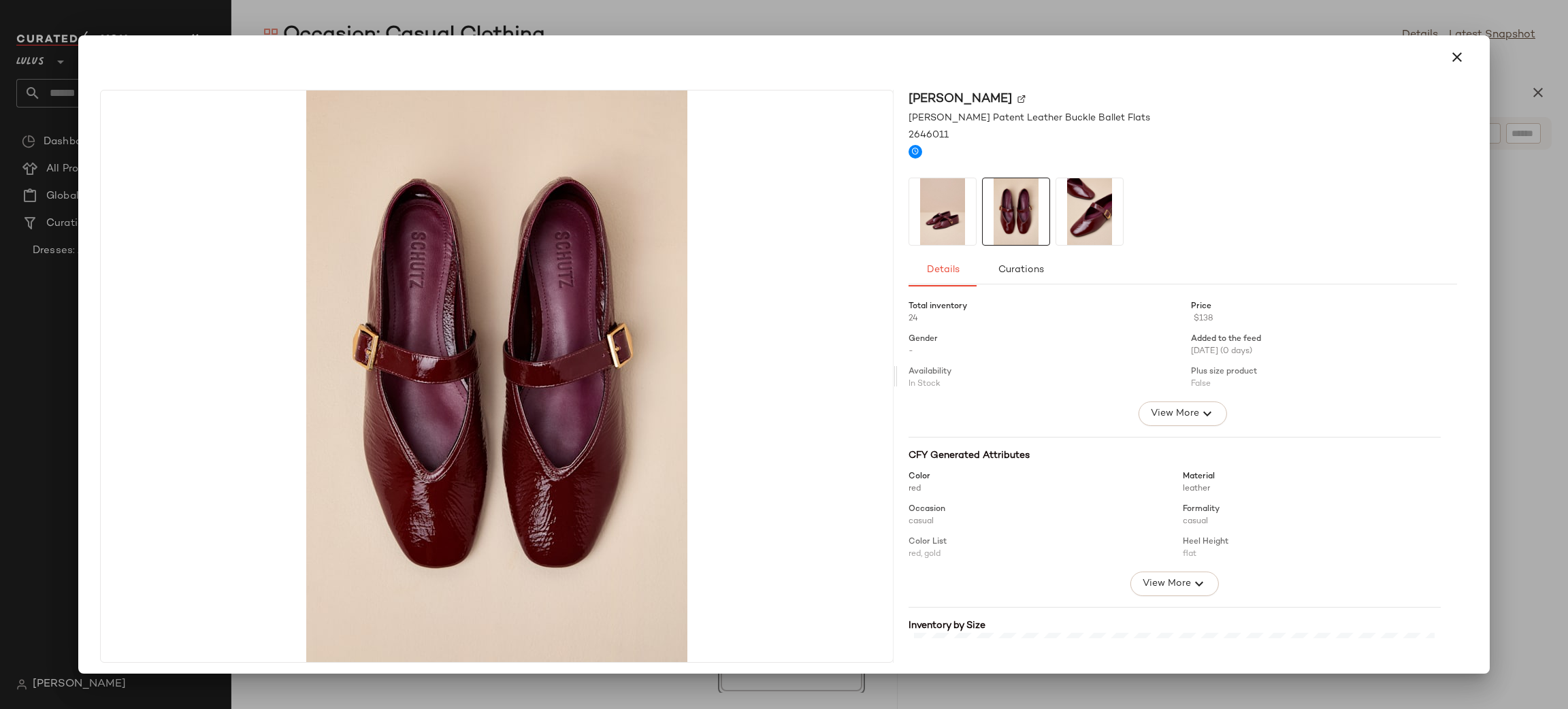
click at [1057, 215] on img at bounding box center [1089, 211] width 67 height 67
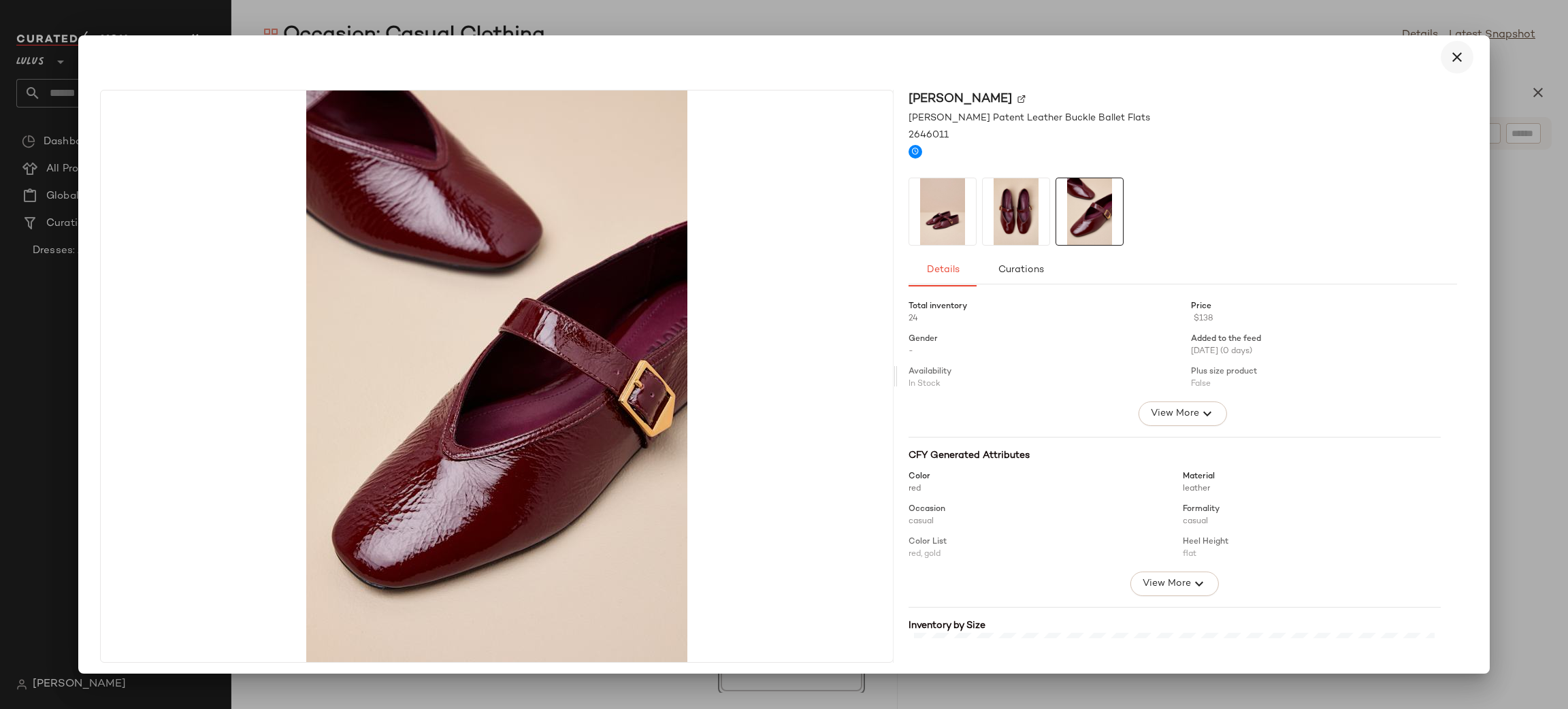
click at [1451, 56] on icon "button" at bounding box center [1456, 57] width 16 height 16
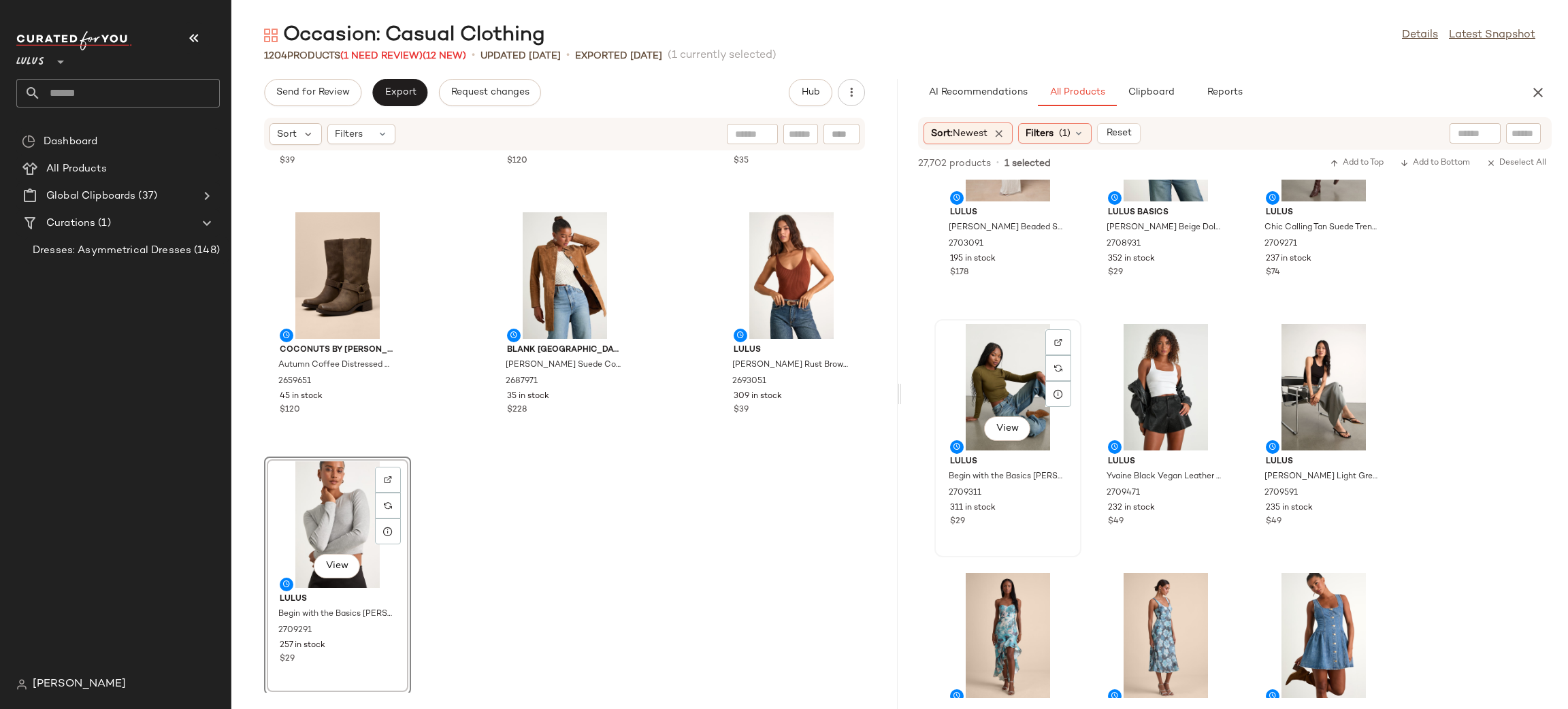
scroll to position [99557, 0]
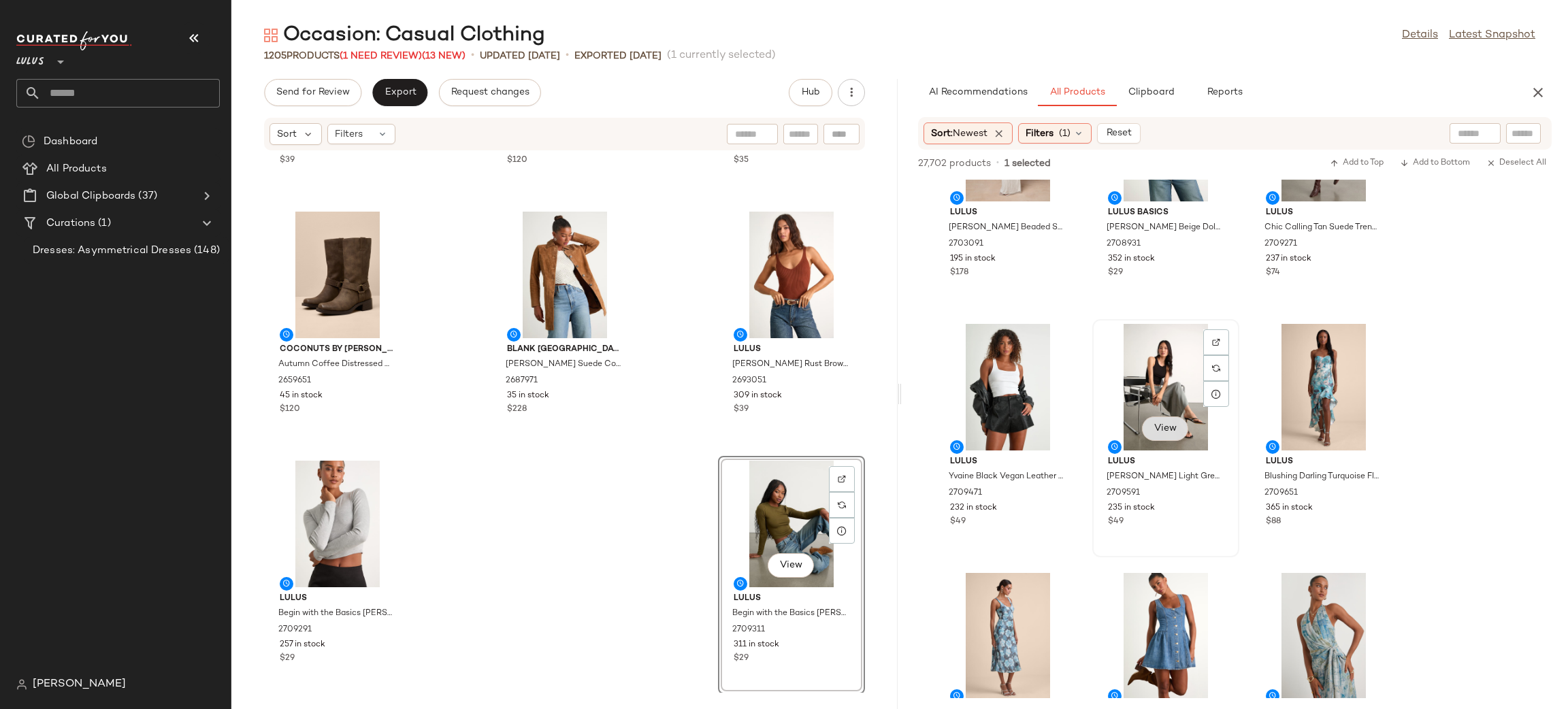
click at [1183, 424] on button "View" at bounding box center [1165, 428] width 46 height 25
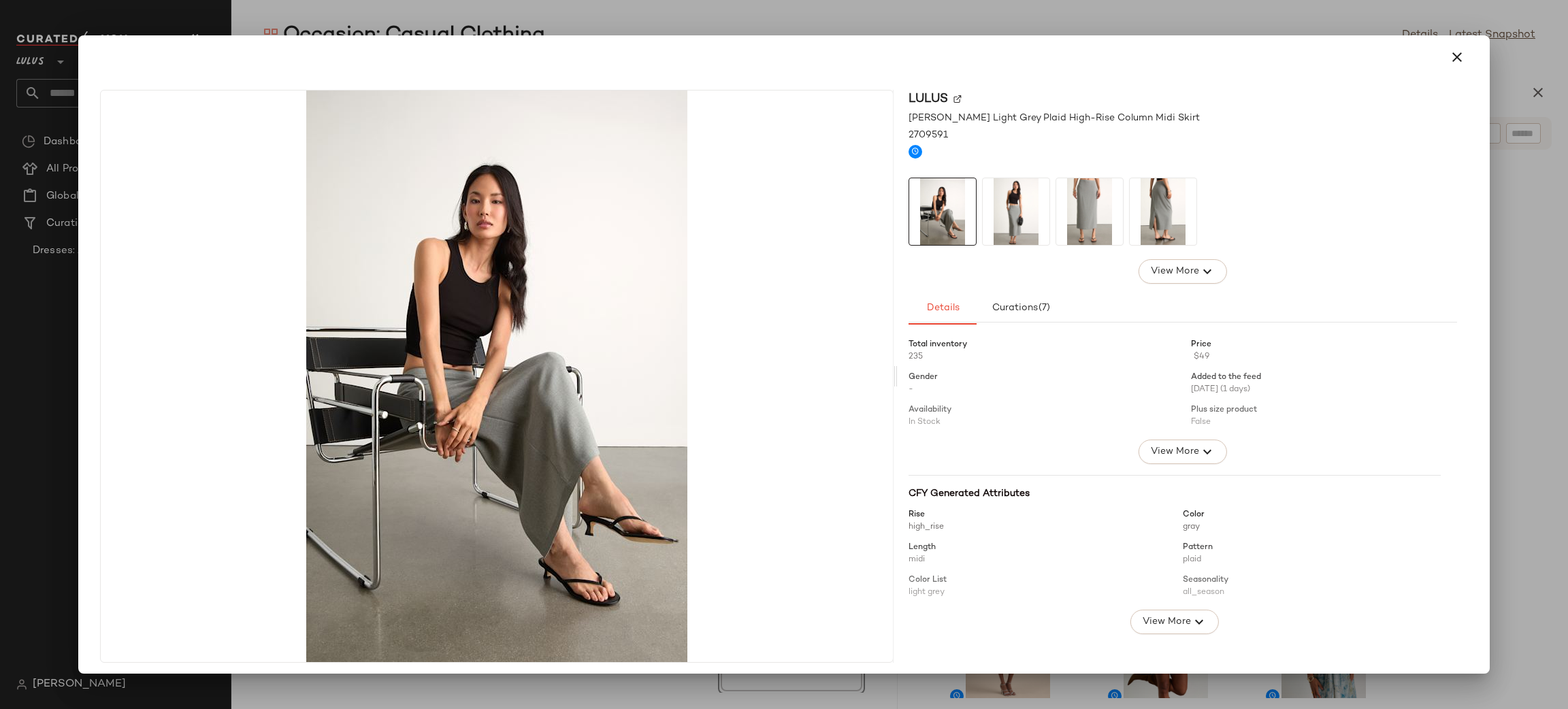
click at [1017, 225] on img at bounding box center [1016, 211] width 67 height 67
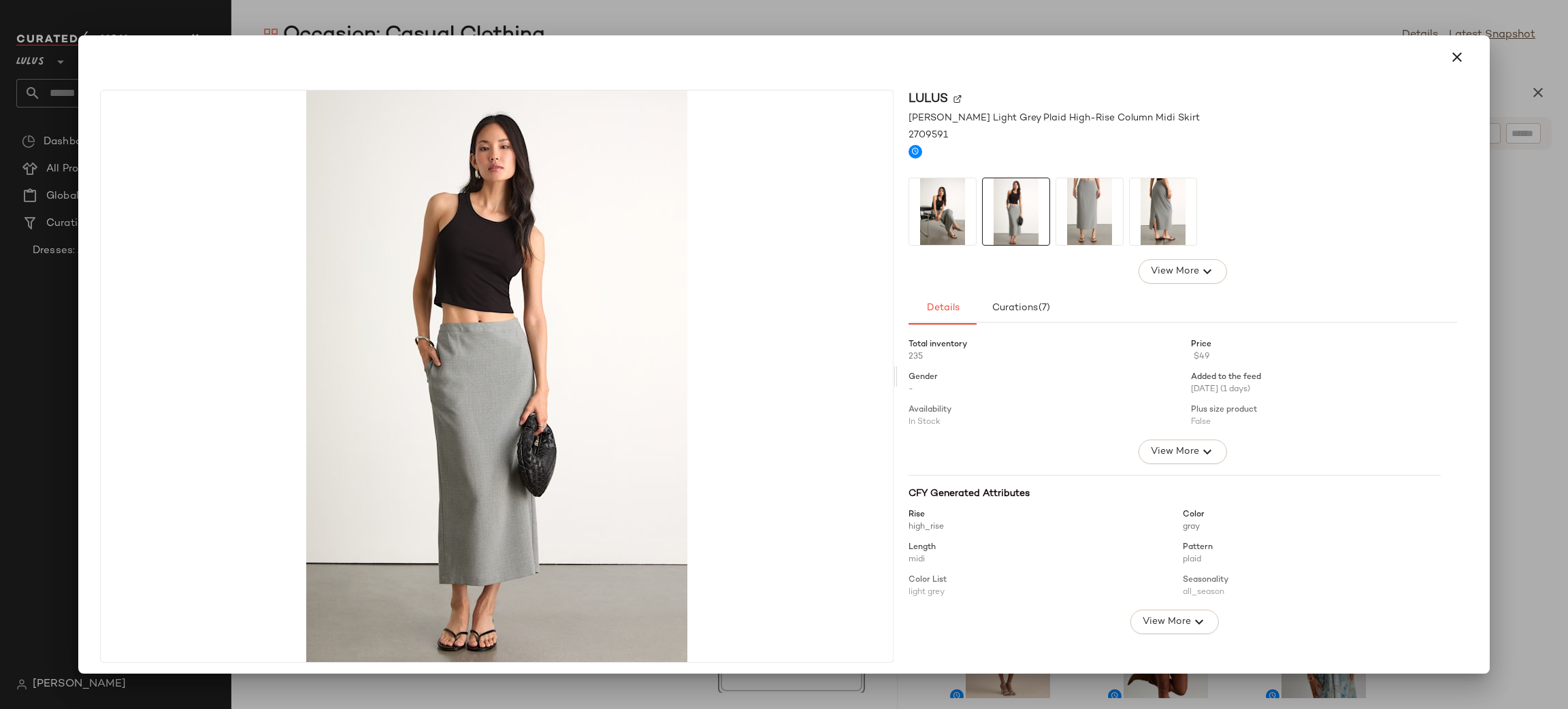
click at [1088, 223] on img at bounding box center [1089, 211] width 67 height 67
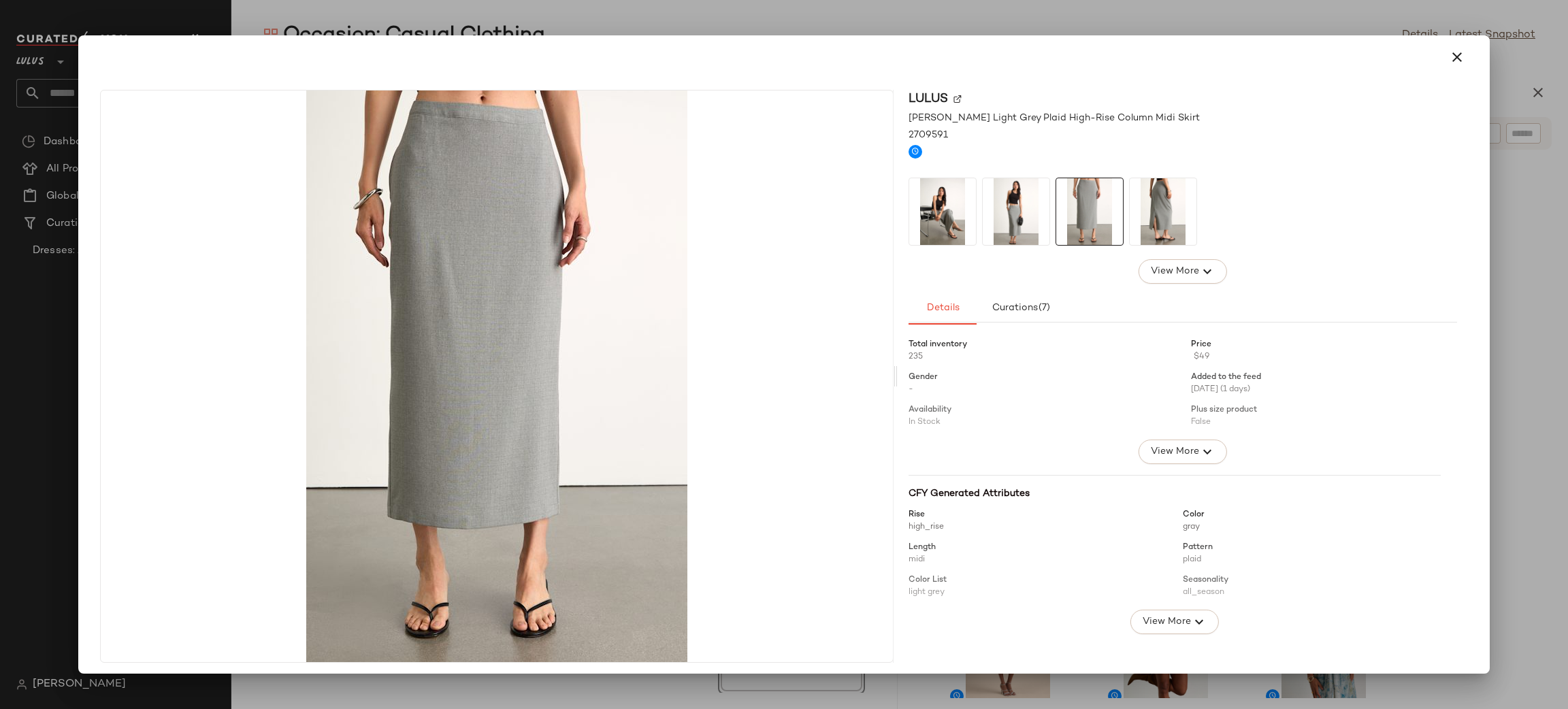
click at [1134, 205] on img at bounding box center [1162, 211] width 67 height 67
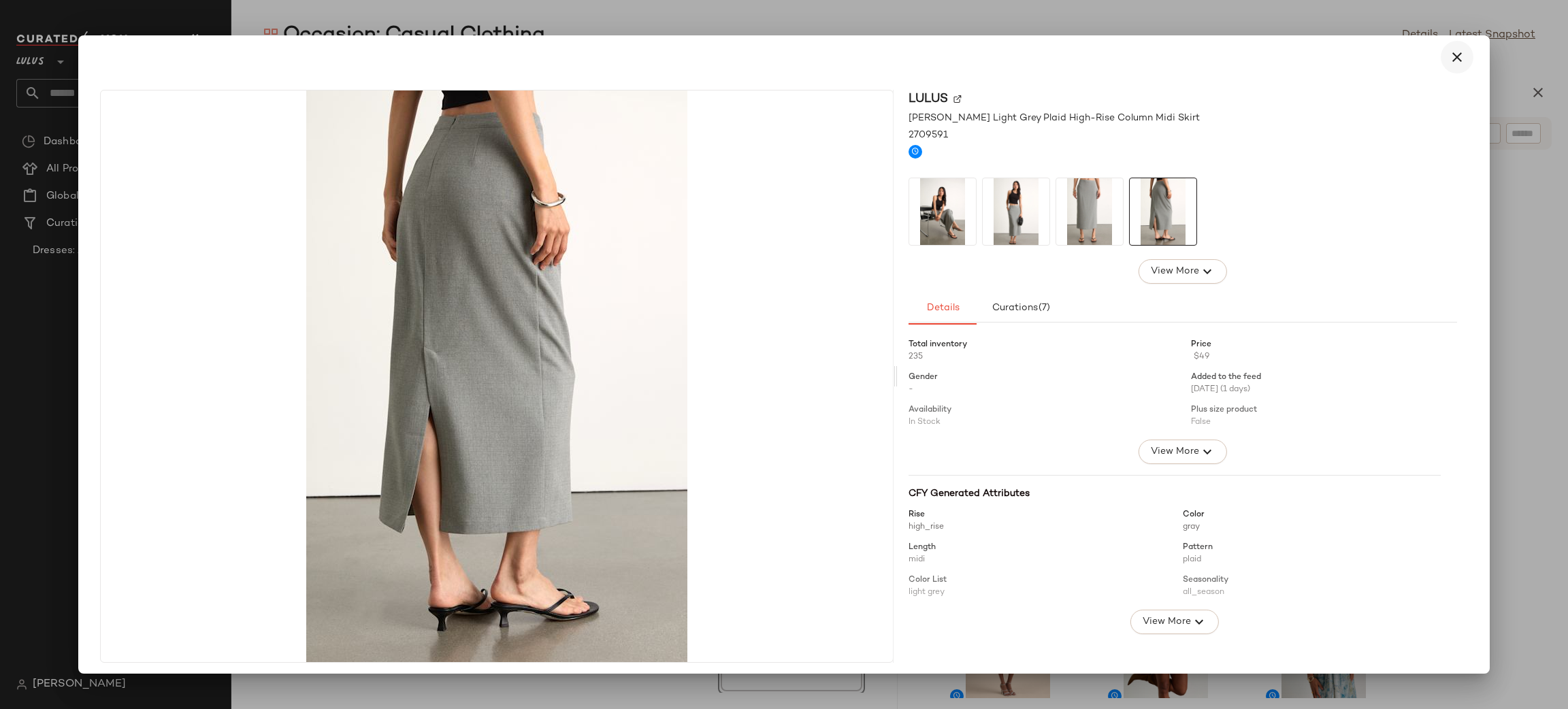
click at [1456, 63] on button "button" at bounding box center [1456, 57] width 33 height 33
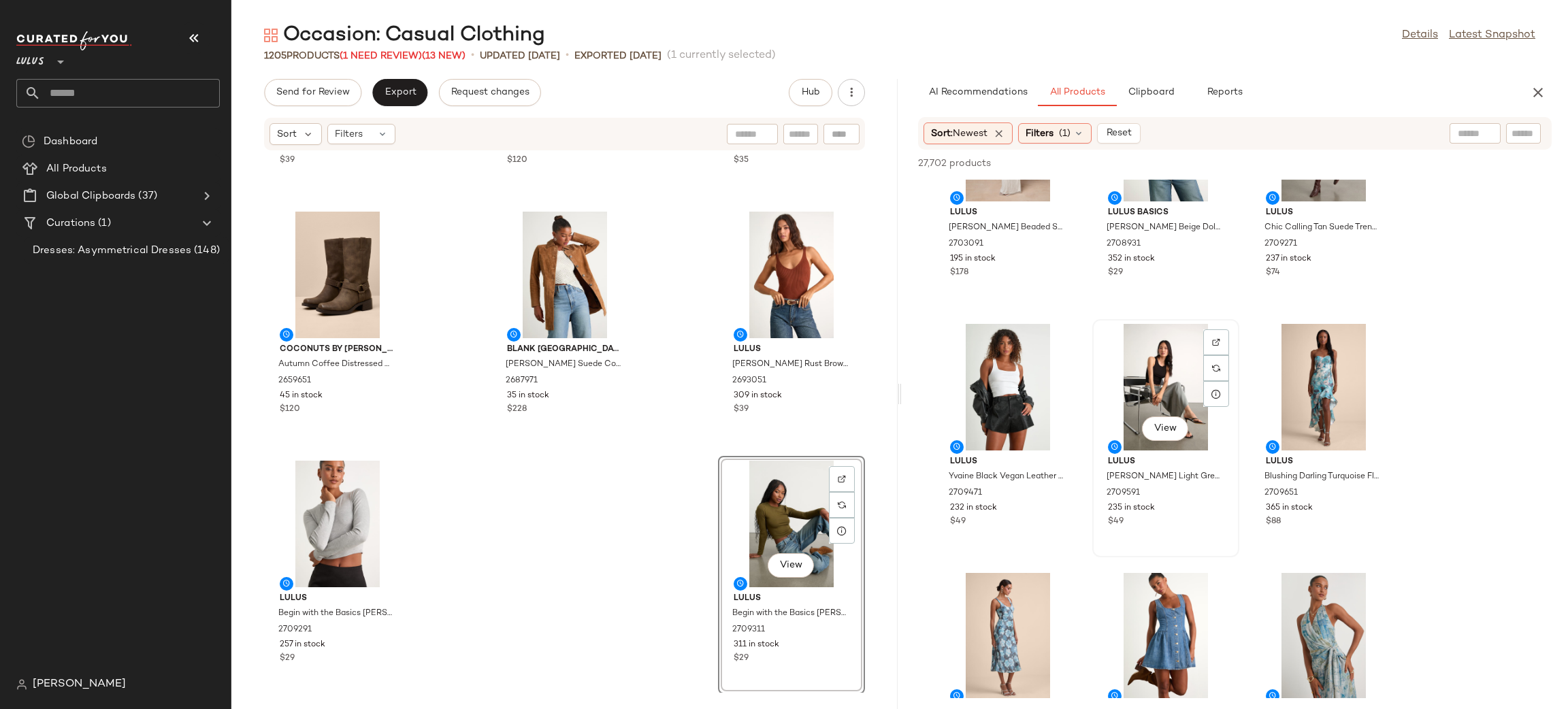
click at [1175, 380] on div "View" at bounding box center [1166, 387] width 138 height 127
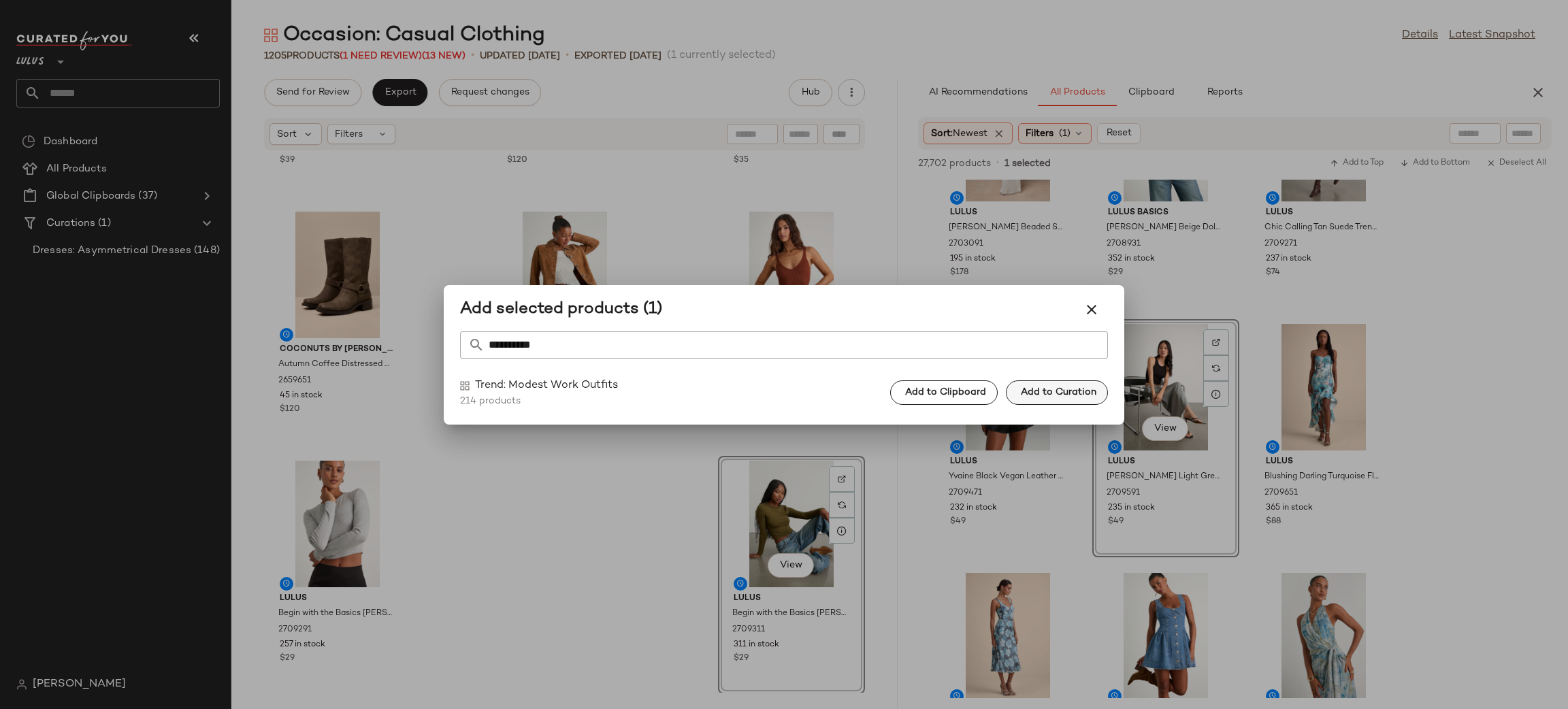
click at [1024, 389] on span "Add to Curation" at bounding box center [1058, 392] width 76 height 11
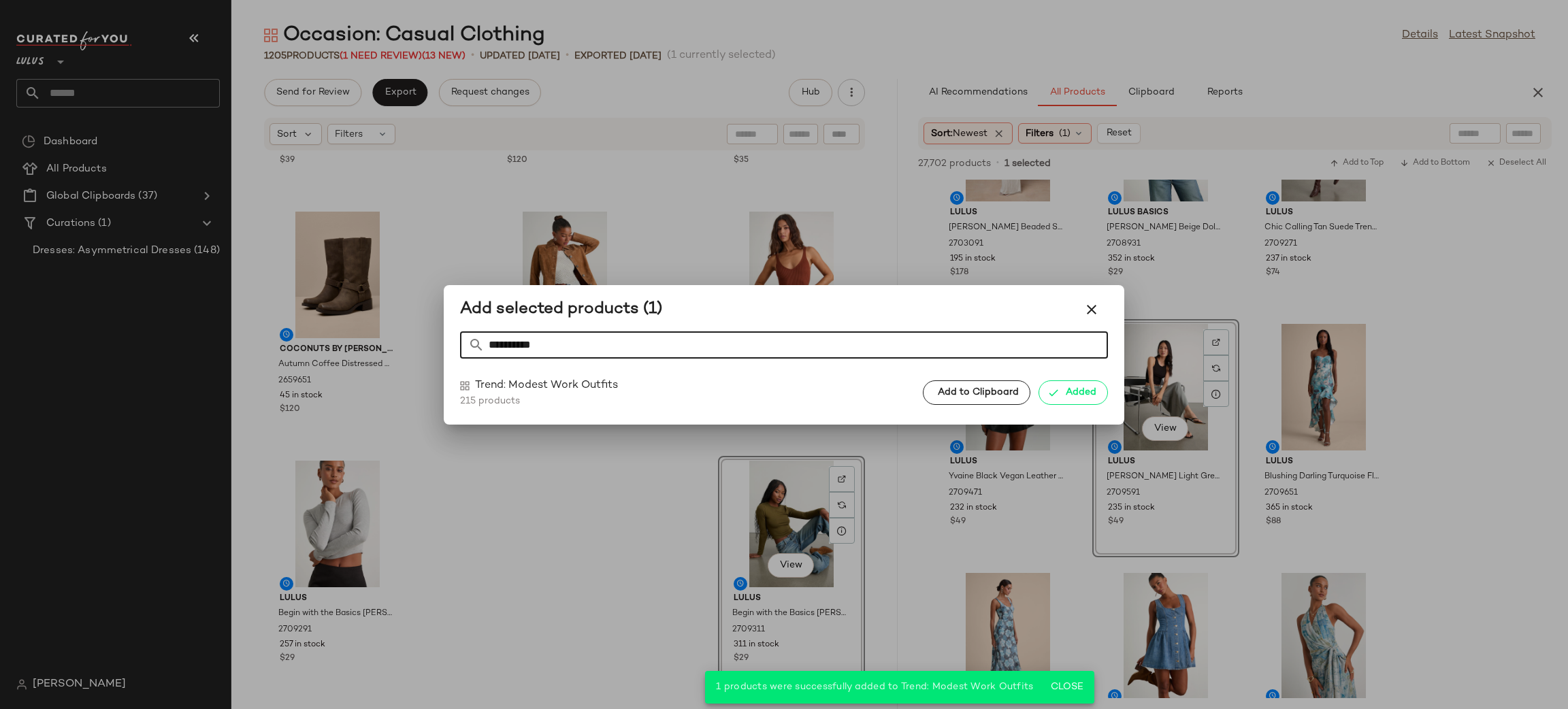
drag, startPoint x: 596, startPoint y: 357, endPoint x: 428, endPoint y: 365, distance: 168.2
click at [431, 365] on div "**********" at bounding box center [784, 354] width 1568 height 709
type input "*******"
click at [1074, 390] on span "Add to Curation" at bounding box center [1058, 392] width 76 height 11
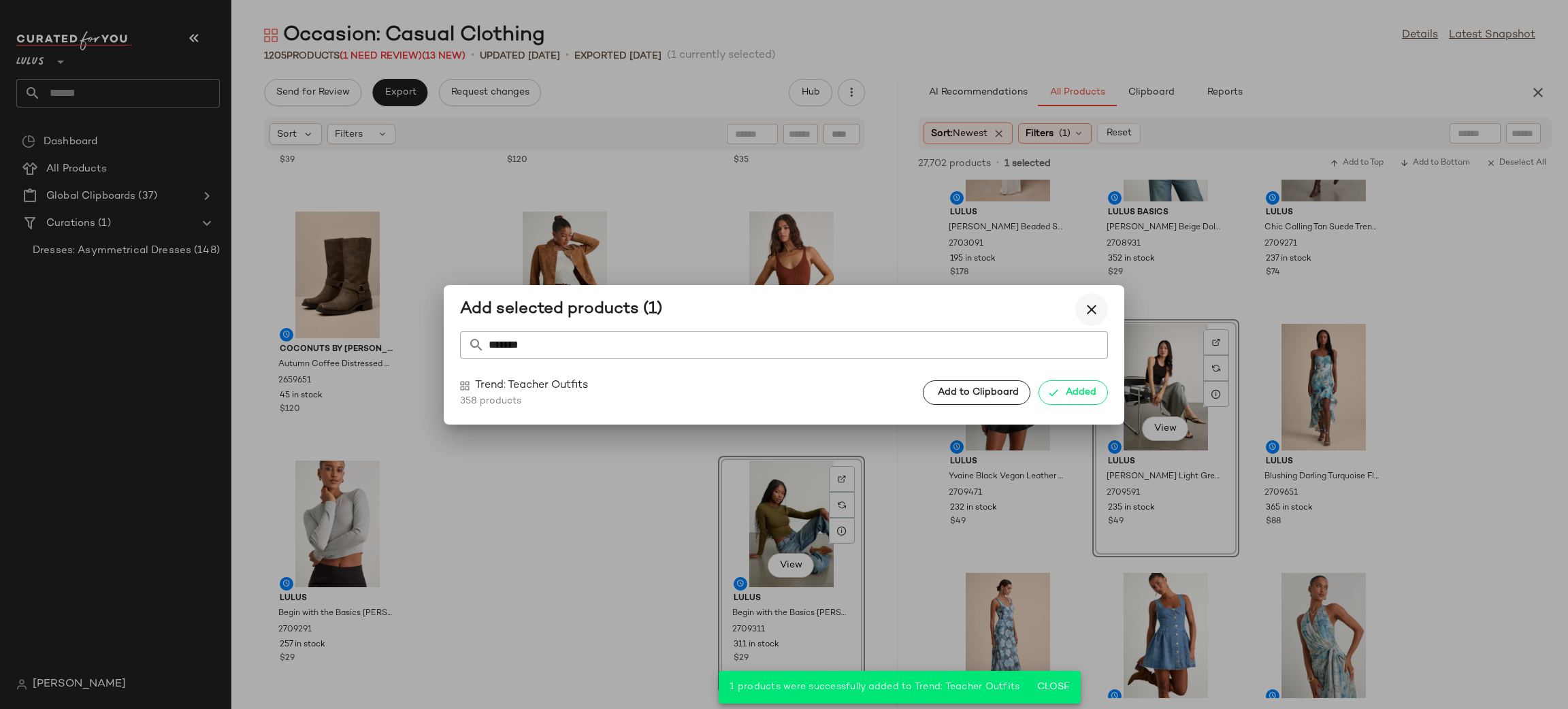
click at [1087, 308] on icon "button" at bounding box center [1091, 309] width 16 height 16
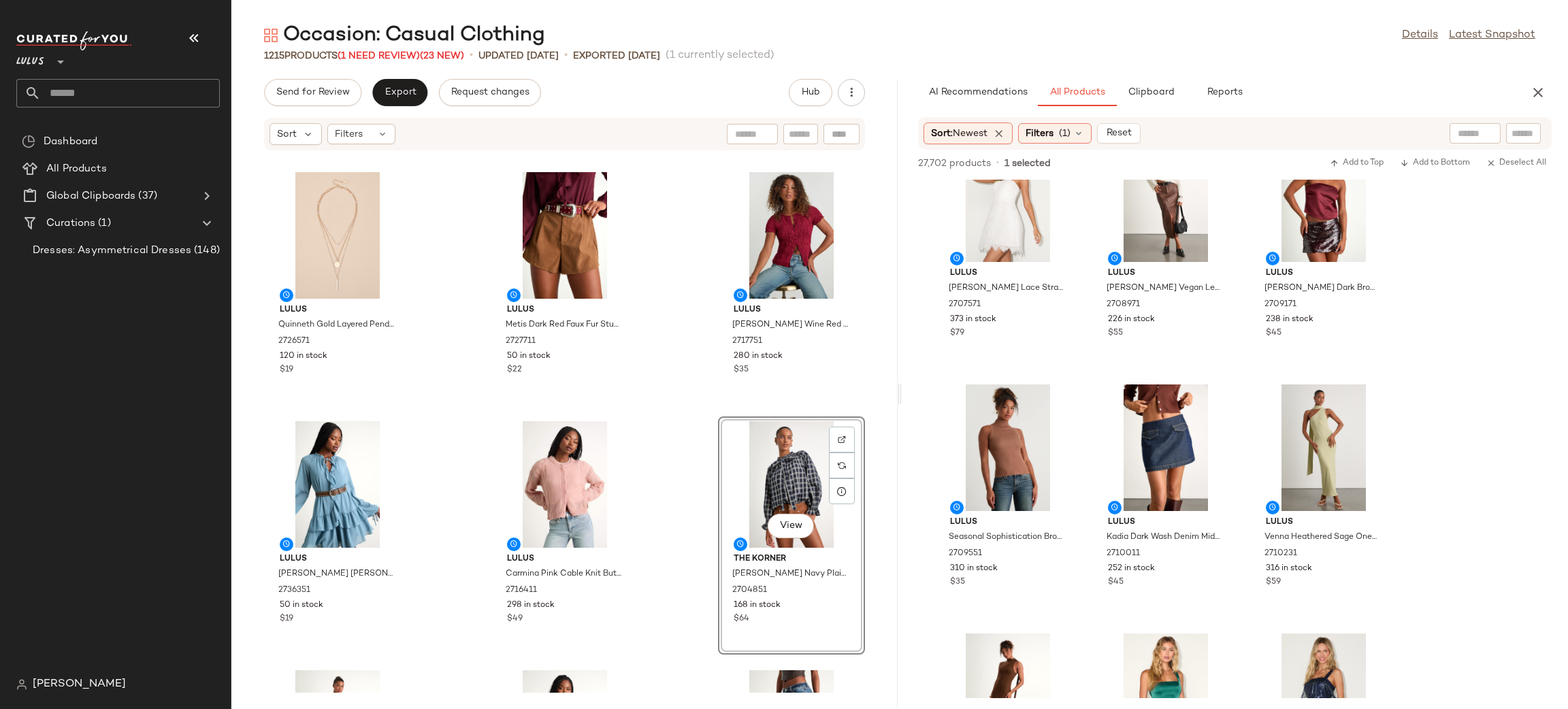
scroll to position [6815, 0]
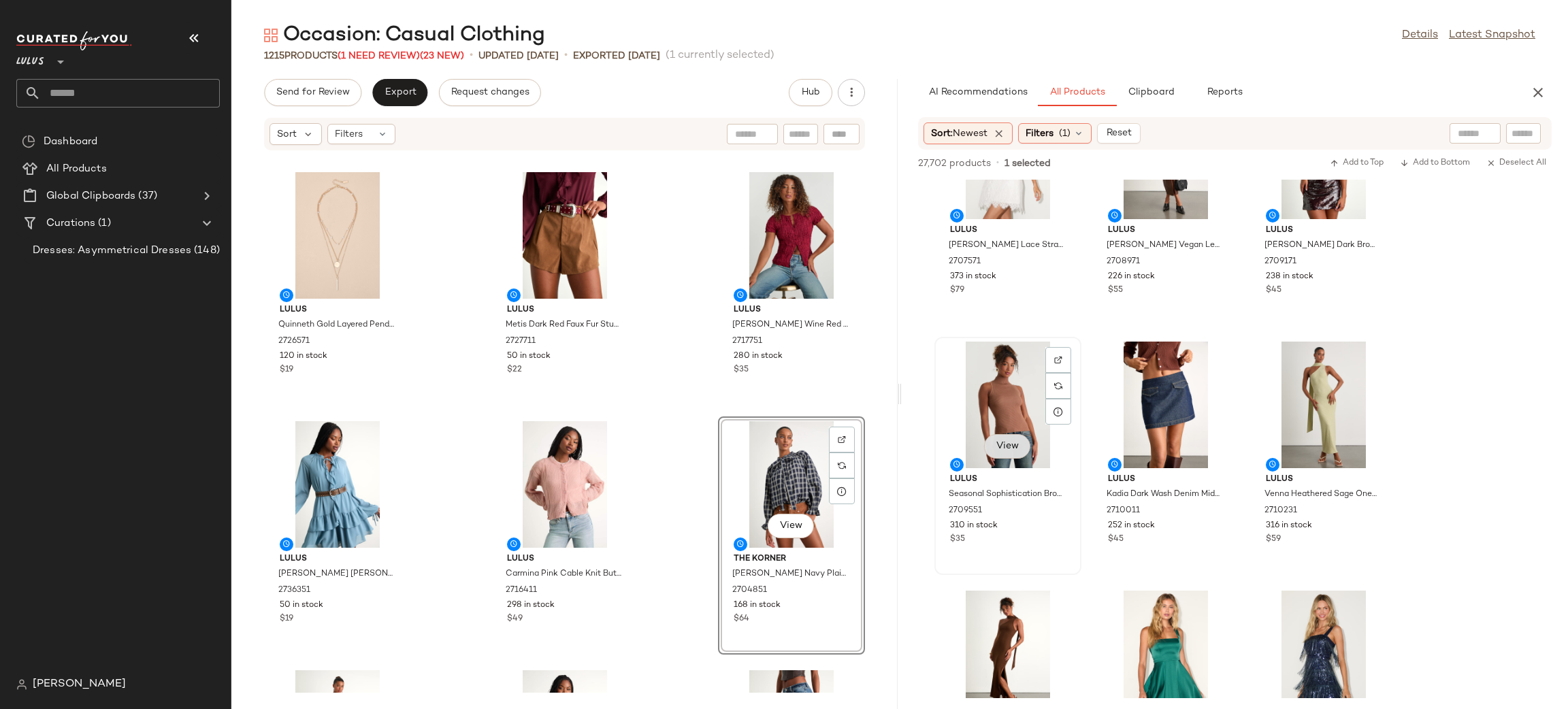
click at [1009, 454] on button "View" at bounding box center [1007, 446] width 46 height 25
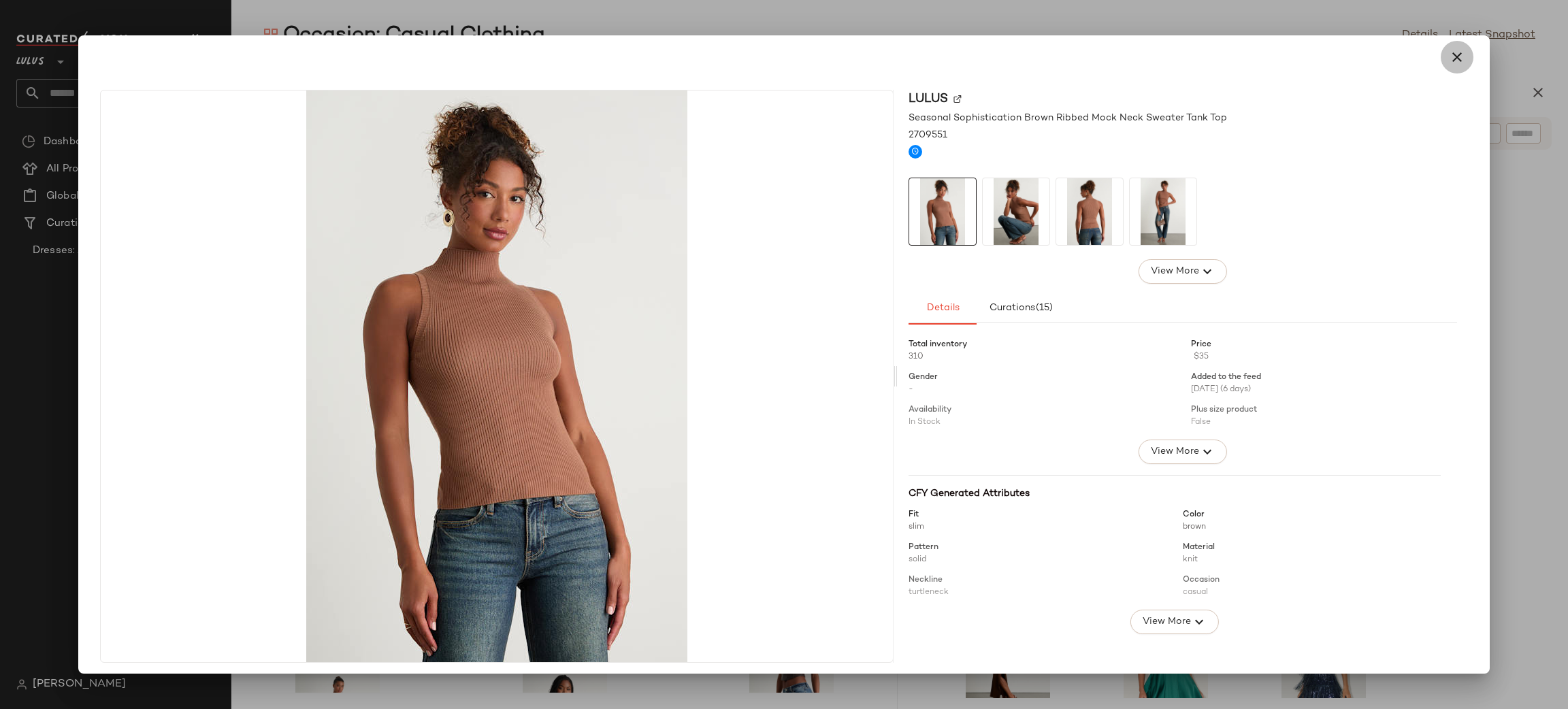
click at [1451, 57] on icon "button" at bounding box center [1456, 57] width 16 height 16
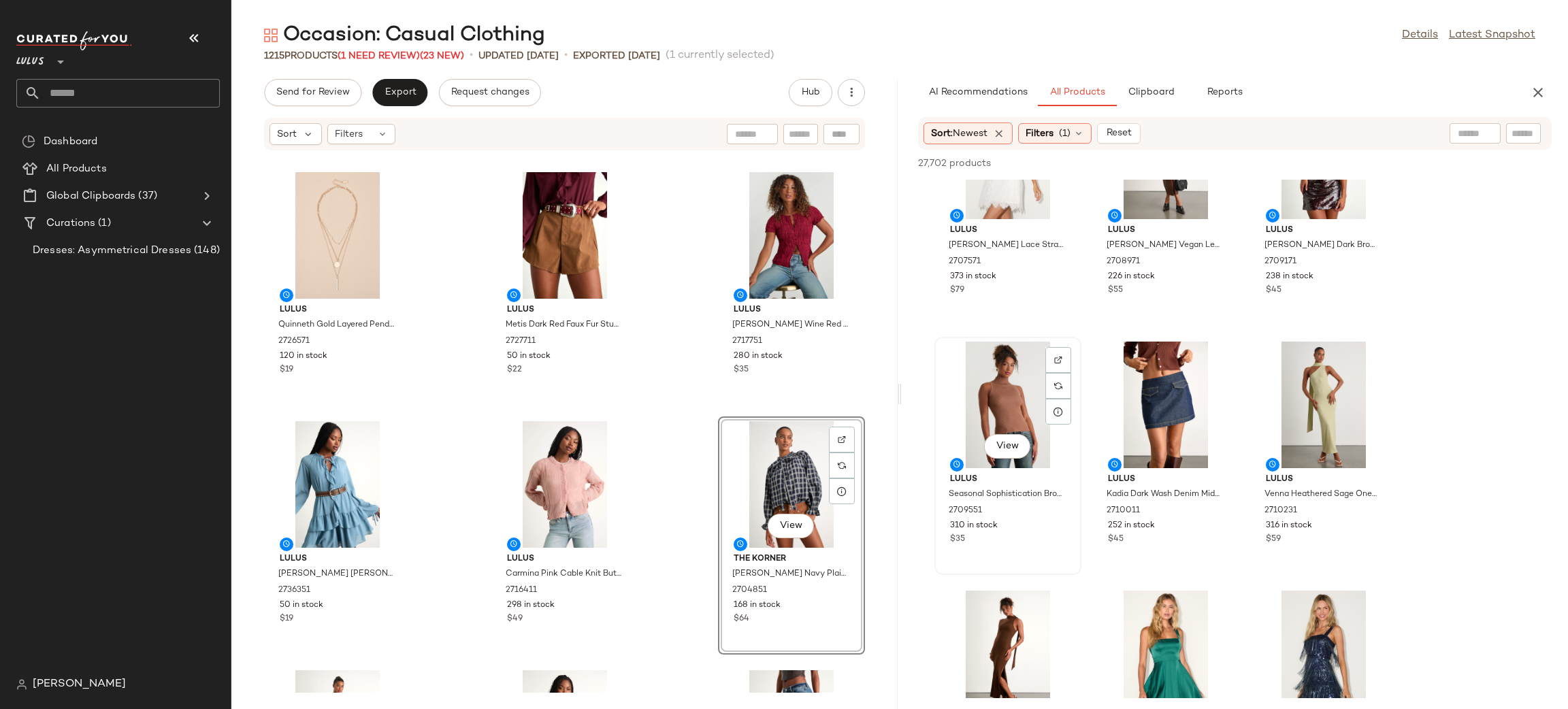
click at [996, 411] on div "View" at bounding box center [1008, 405] width 138 height 127
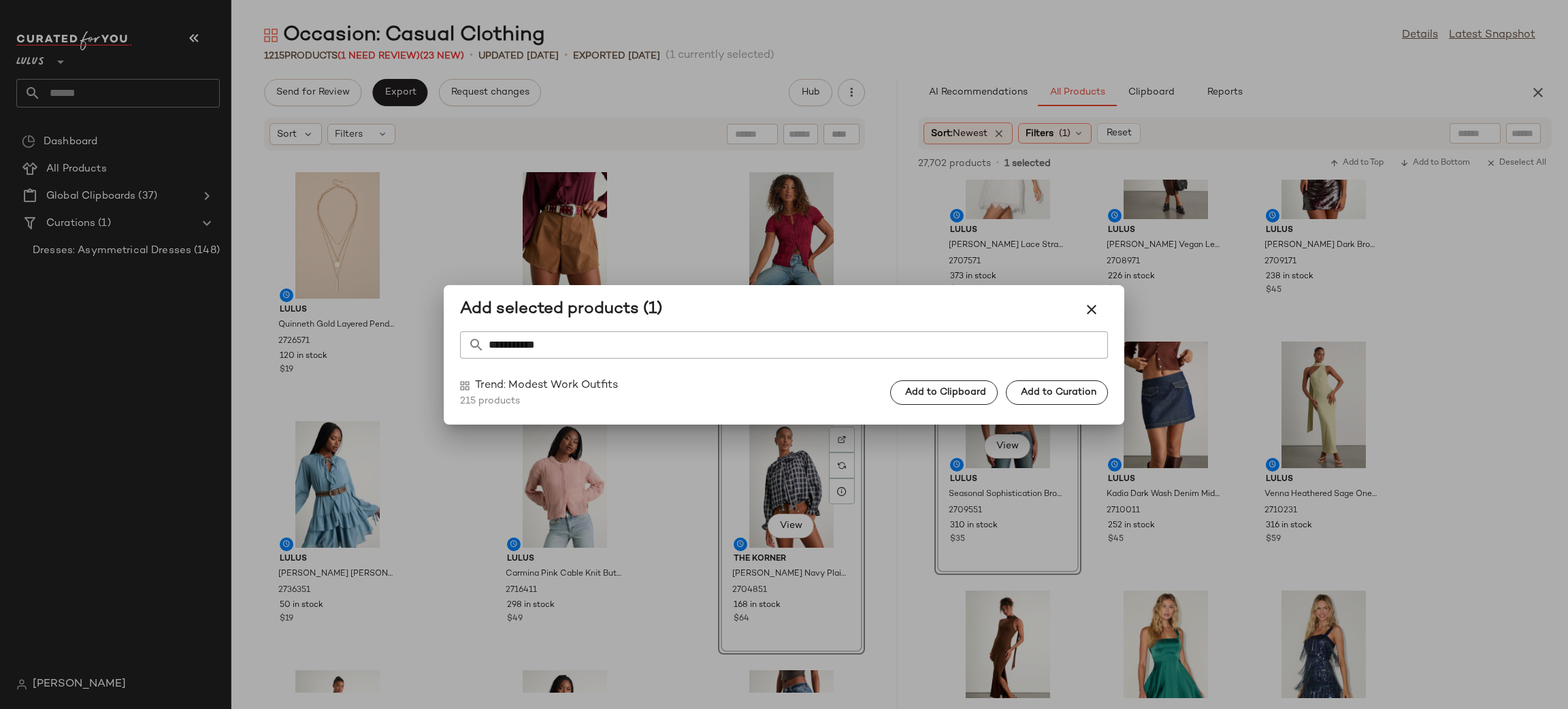
click at [1087, 403] on button "Add to Curation" at bounding box center [1057, 392] width 102 height 25
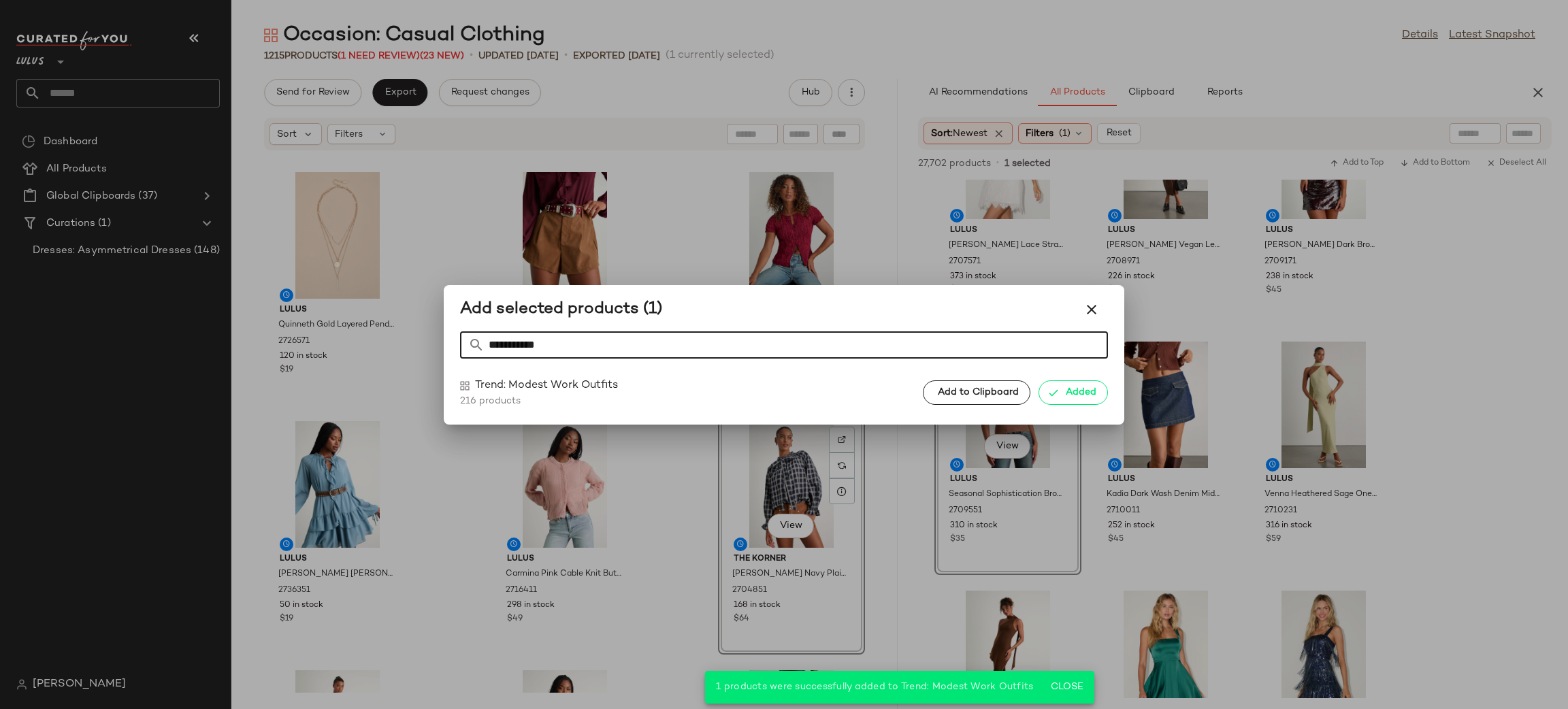
click at [639, 350] on input "**********" at bounding box center [795, 345] width 623 height 27
type input "*******"
click at [1077, 387] on span "Add to Curation" at bounding box center [1058, 392] width 76 height 11
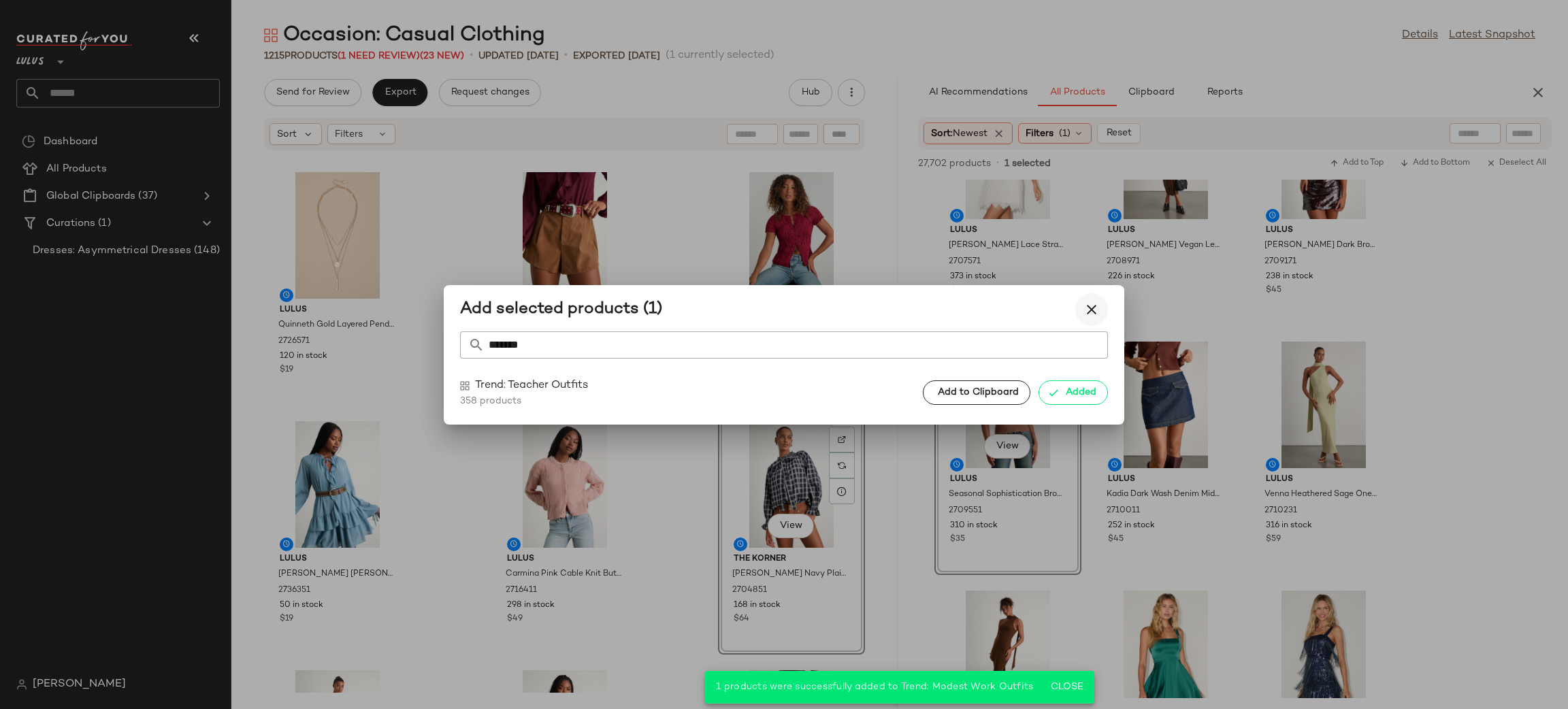
click at [1092, 315] on icon "button" at bounding box center [1091, 309] width 16 height 16
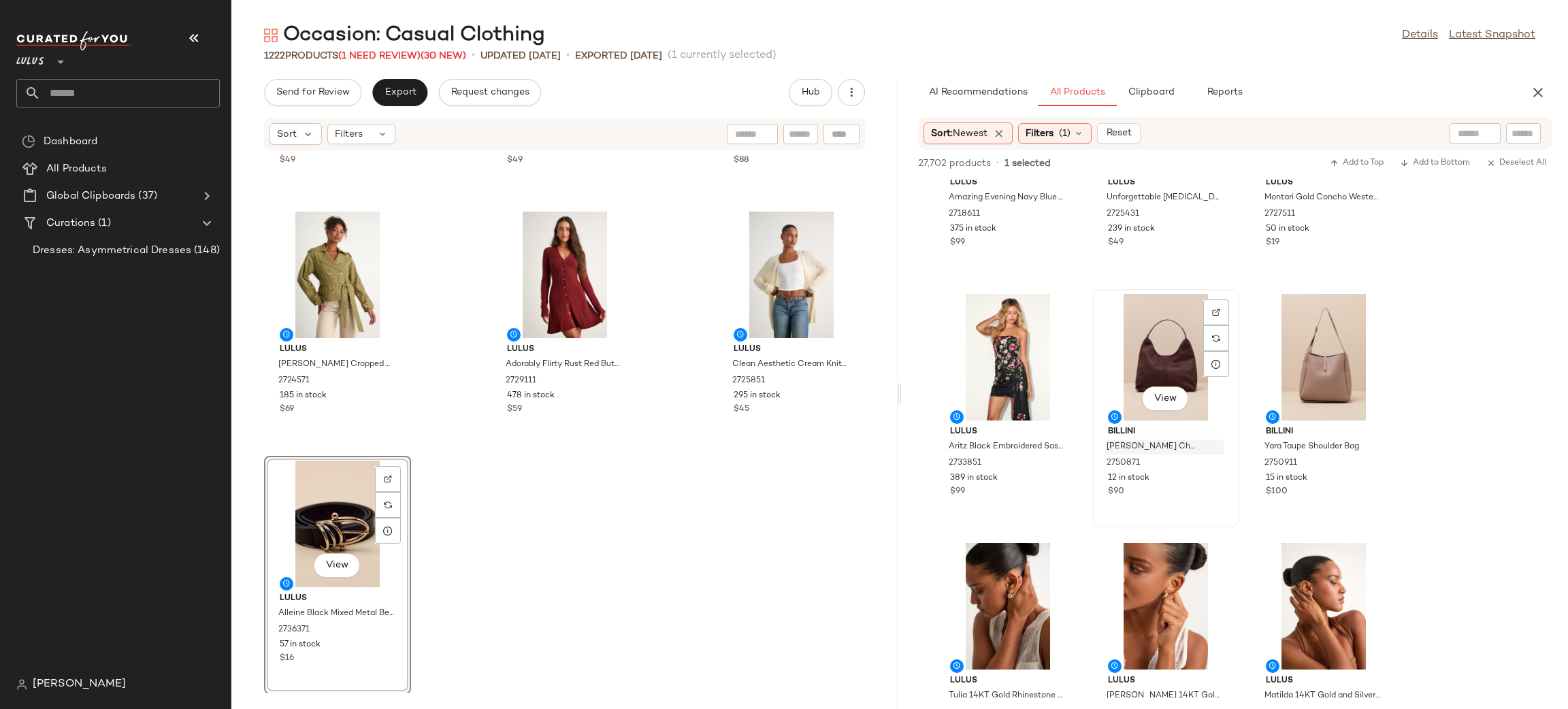
scroll to position [7896, 0]
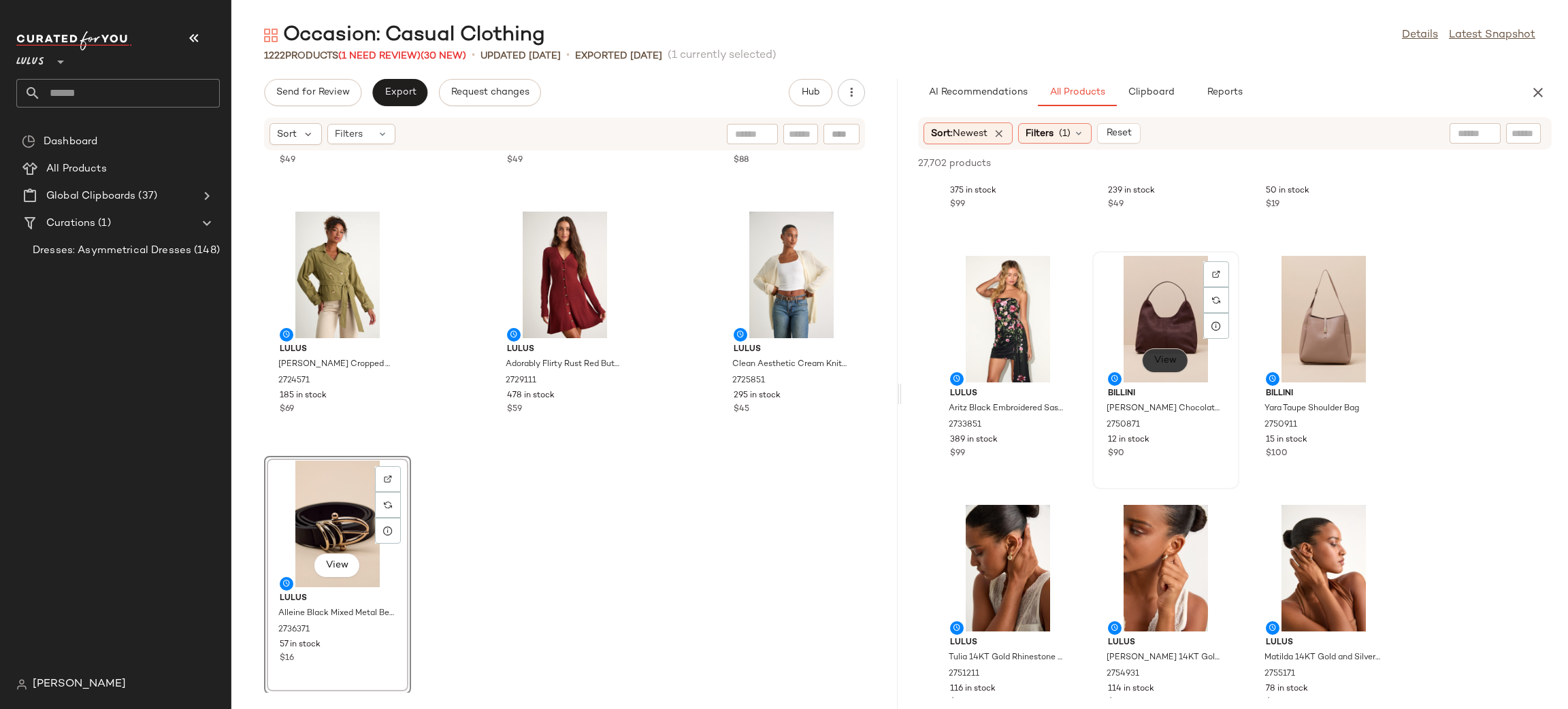
click at [1157, 355] on span "View" at bounding box center [1165, 360] width 23 height 11
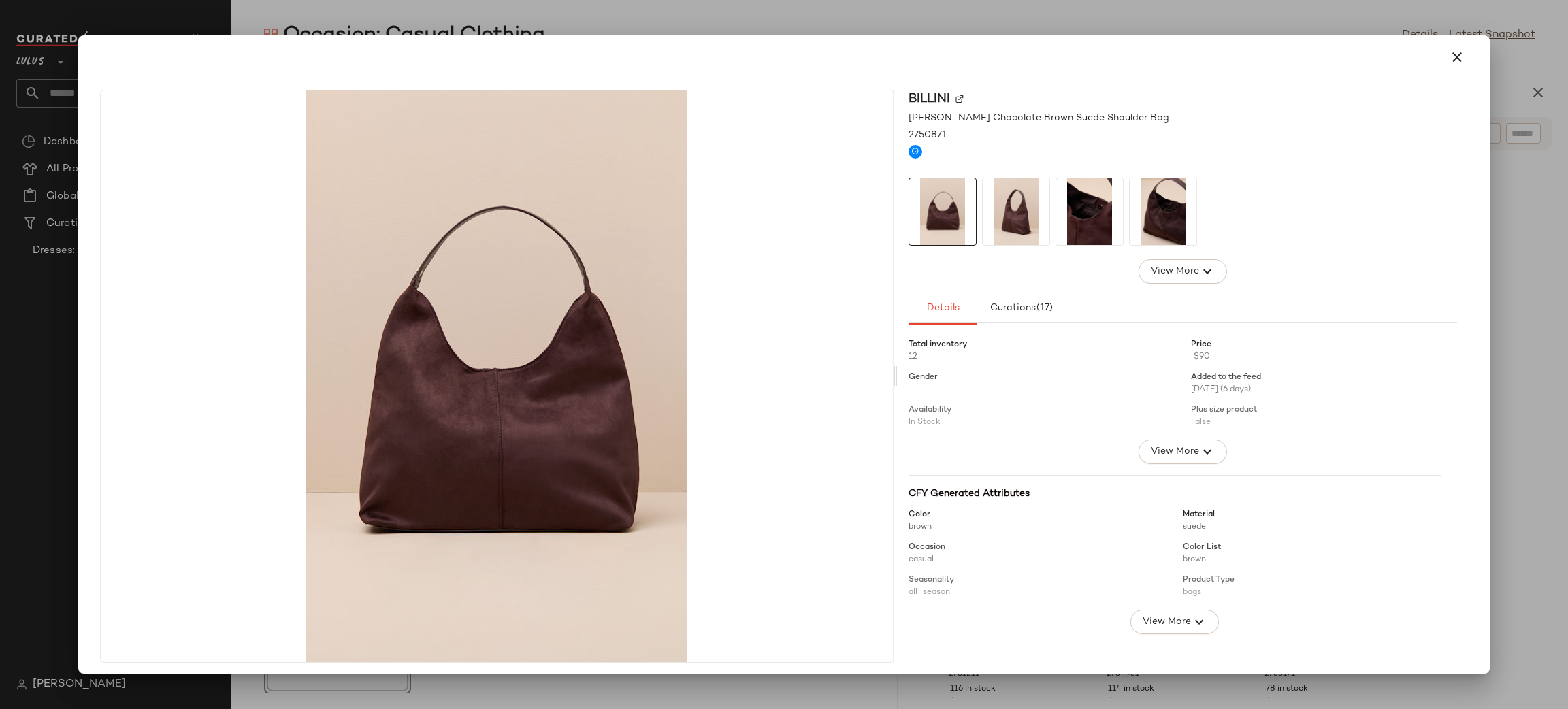
click at [1005, 226] on img at bounding box center [1016, 211] width 67 height 67
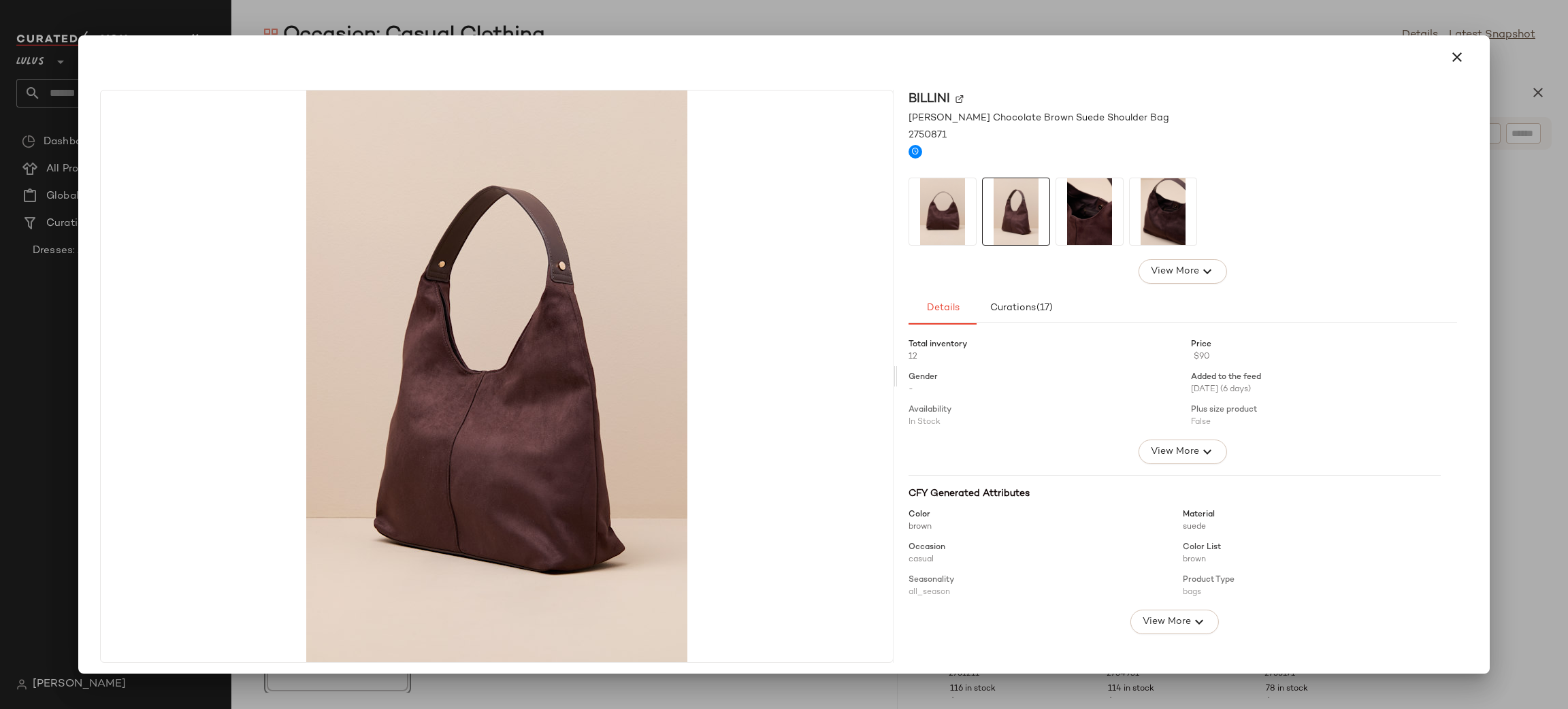
click at [1074, 200] on img at bounding box center [1089, 211] width 67 height 67
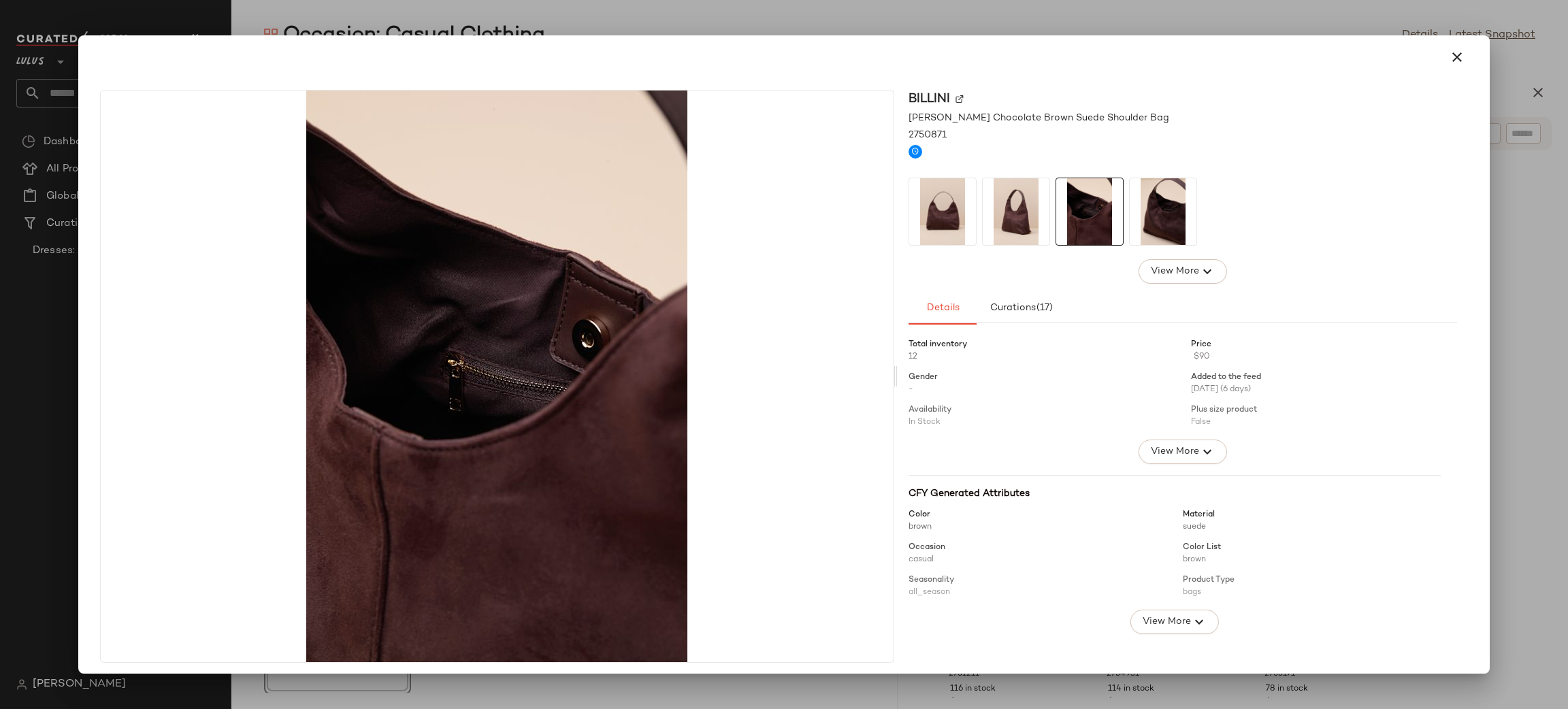
click at [1160, 180] on img at bounding box center [1162, 211] width 67 height 67
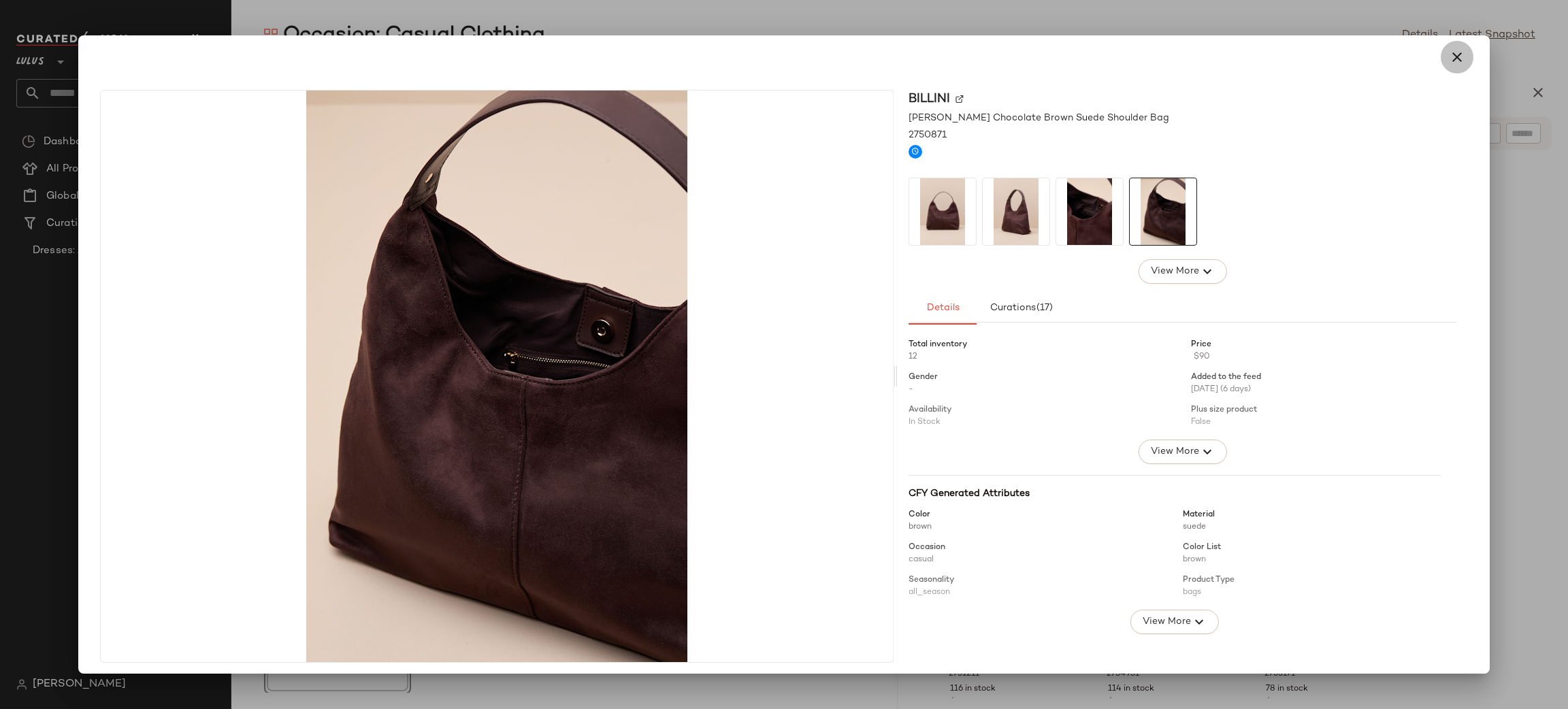
click at [1449, 57] on icon "button" at bounding box center [1456, 57] width 16 height 16
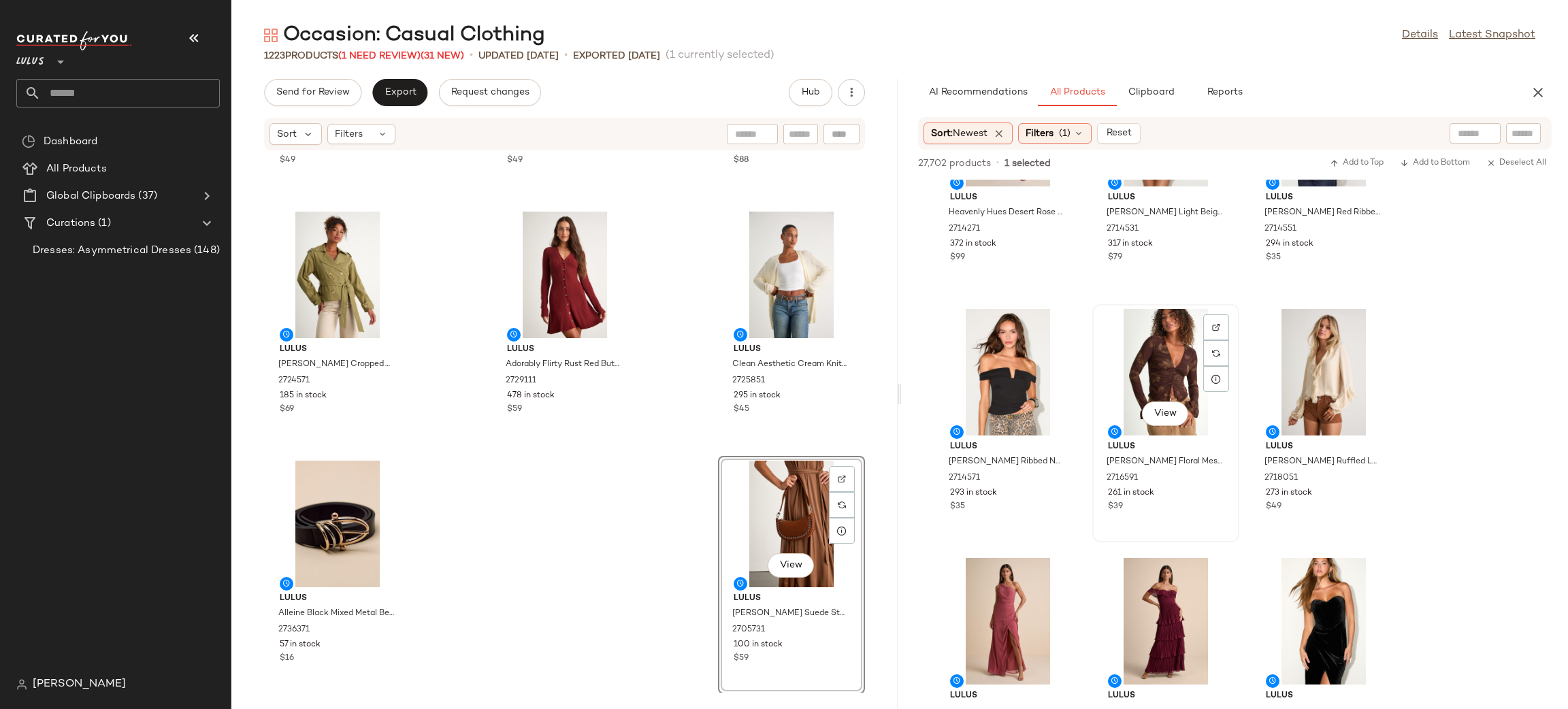
scroll to position [9593, 0]
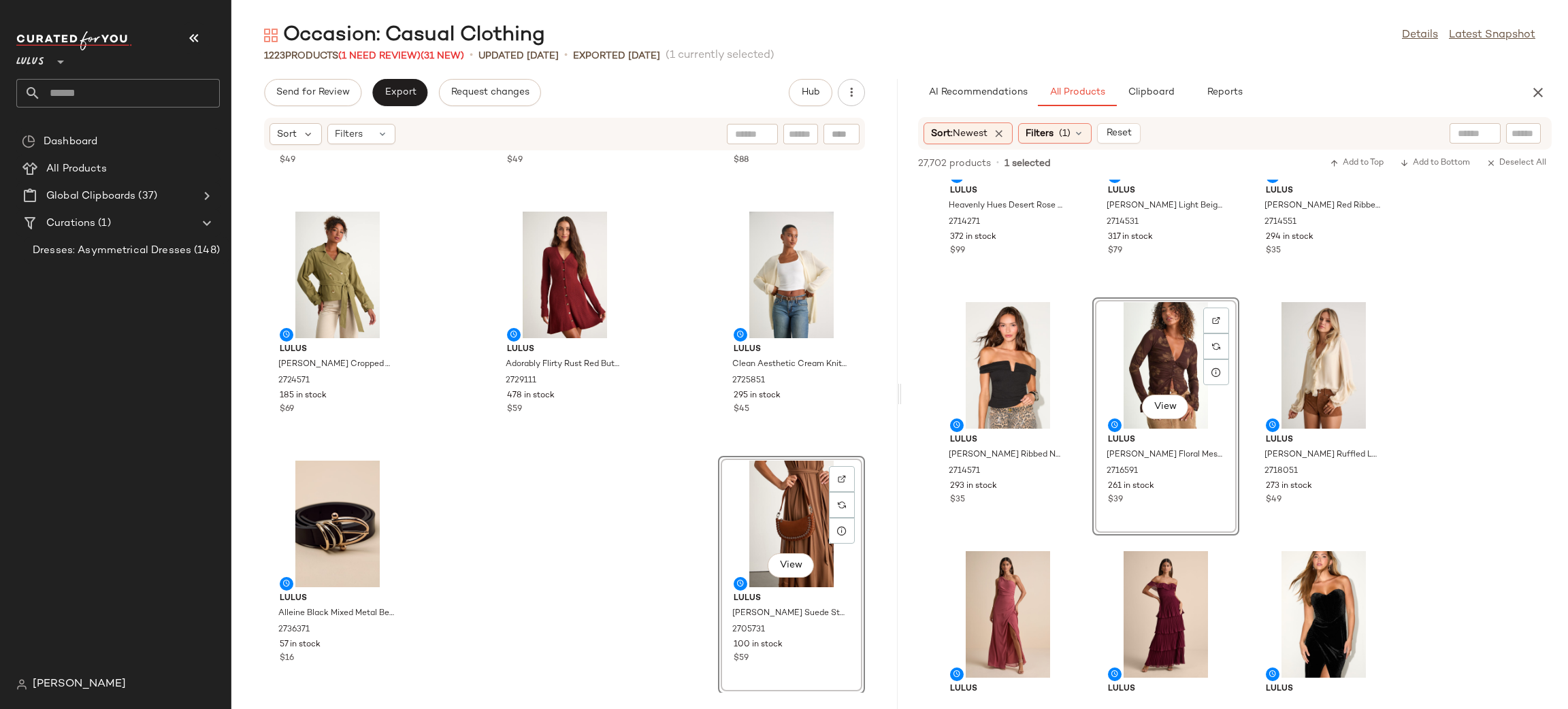
click at [703, 455] on div "Lulus Adored Cutie Light Blue Corduroy Button-Front Mini Dress 2708231 410 in s…" at bounding box center [565, 422] width 666 height 542
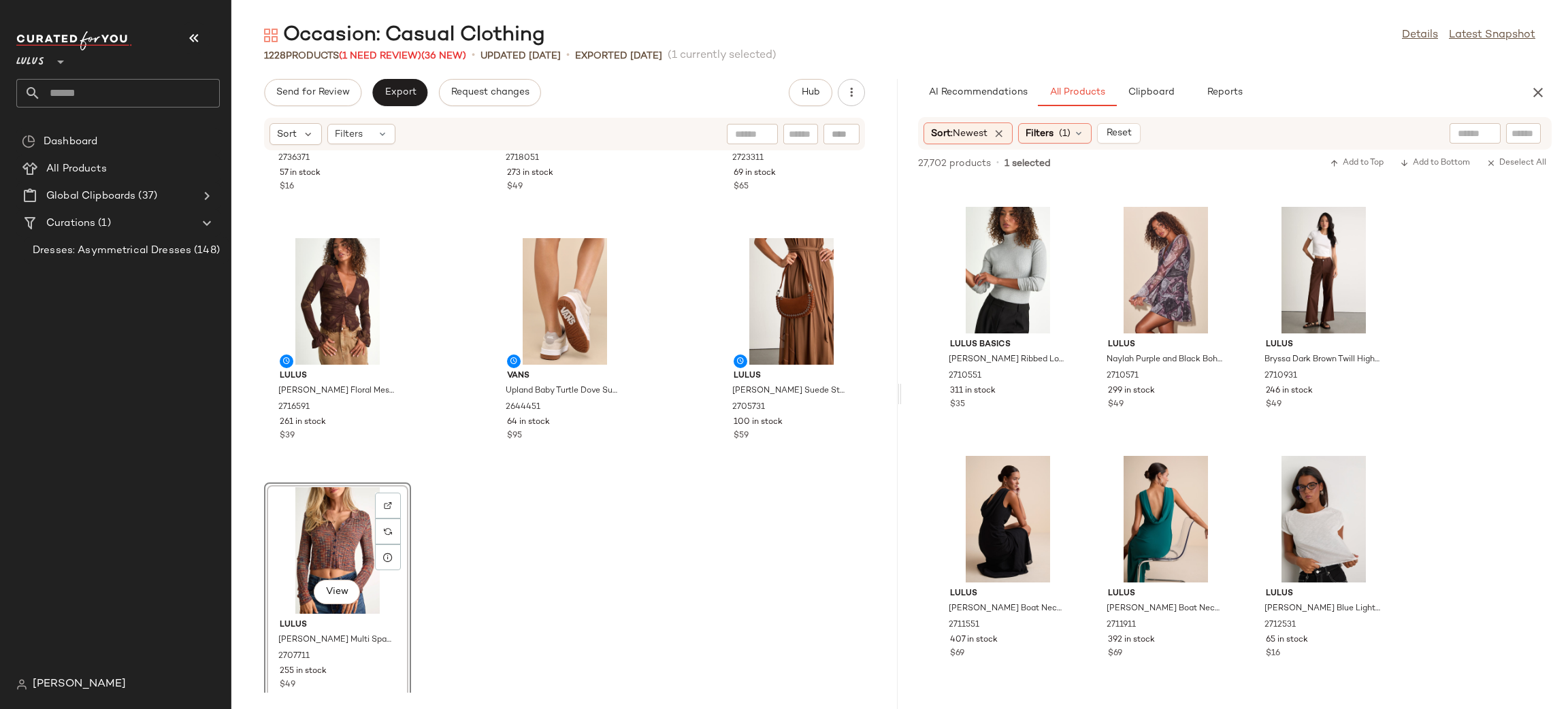
scroll to position [101548, 0]
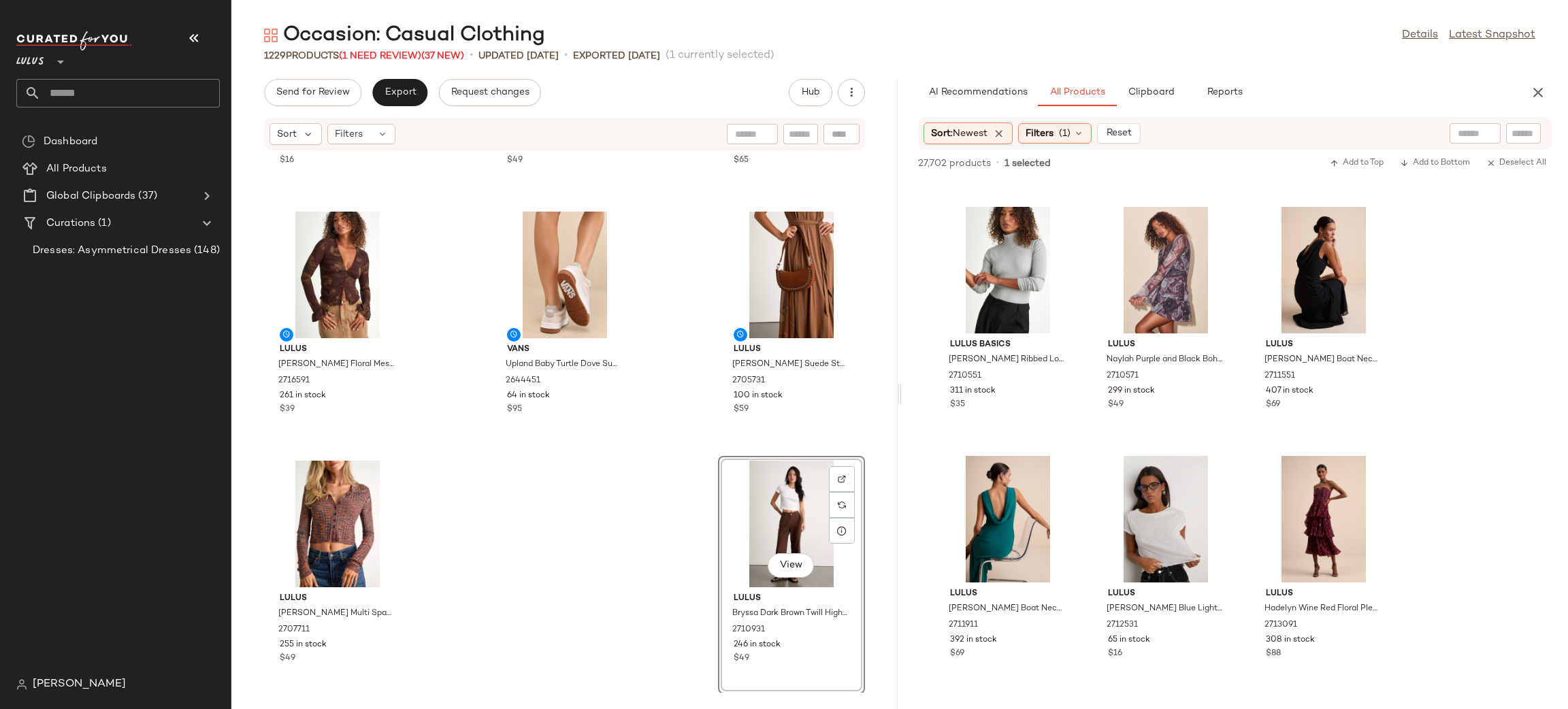
click at [1543, 93] on icon "button" at bounding box center [1538, 92] width 16 height 16
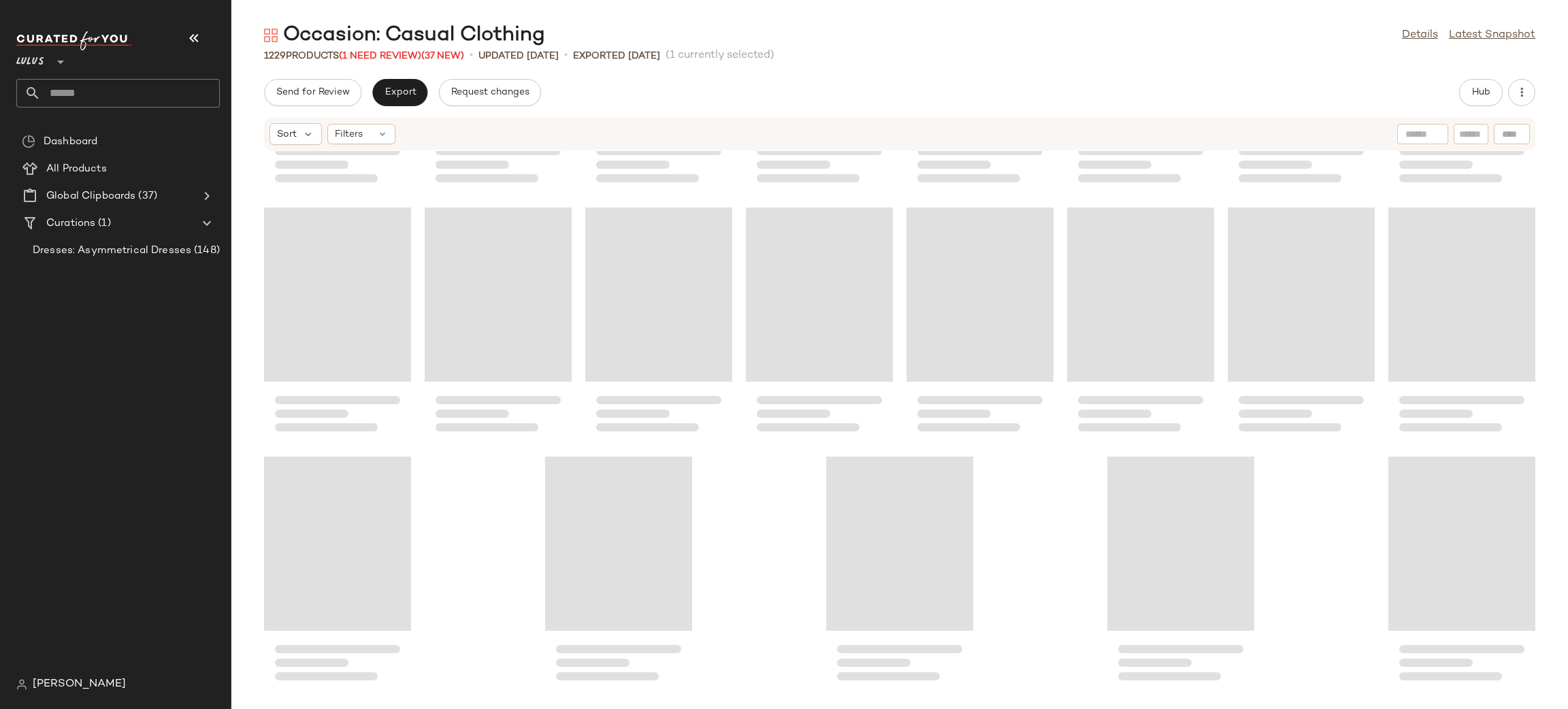
scroll to position [37805, 0]
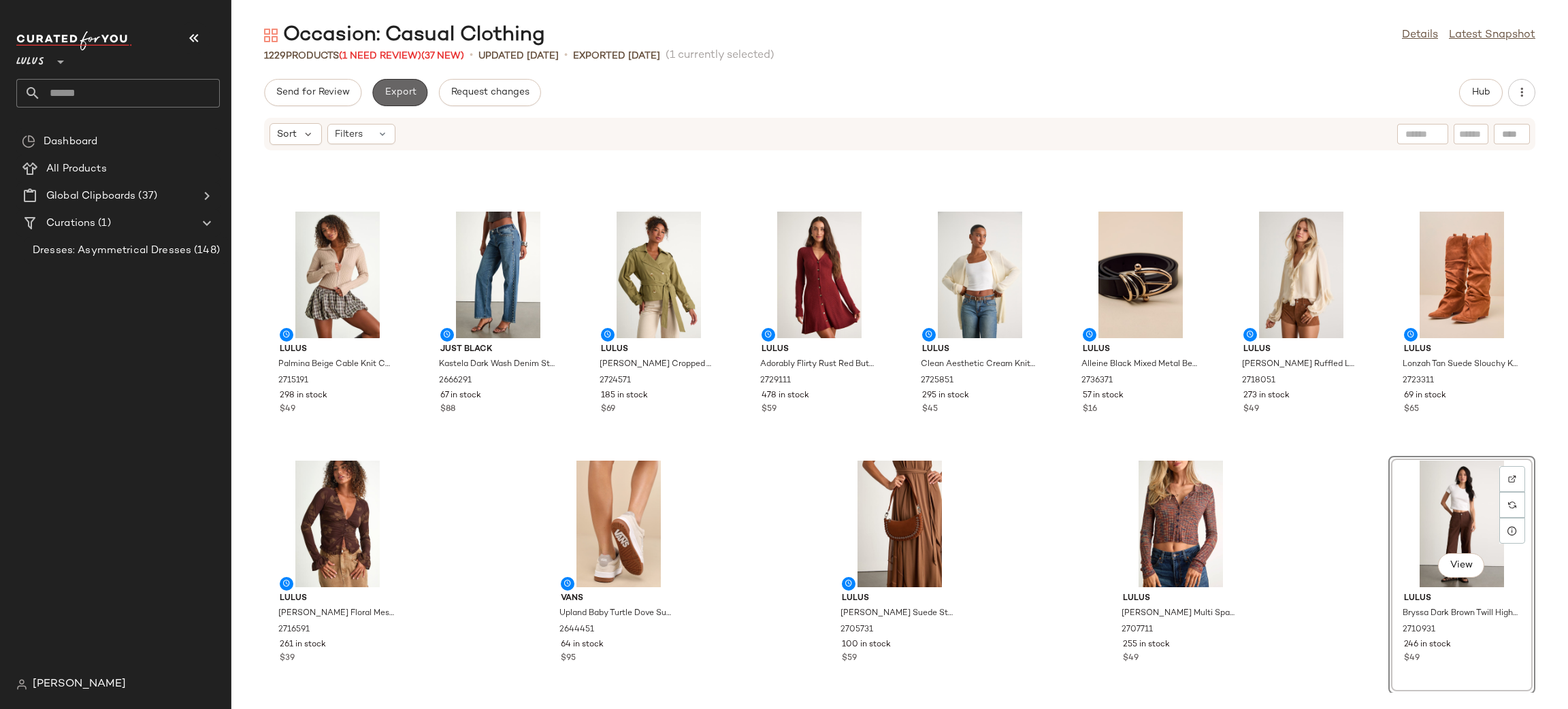
click at [393, 90] on span "Export" at bounding box center [400, 92] width 32 height 11
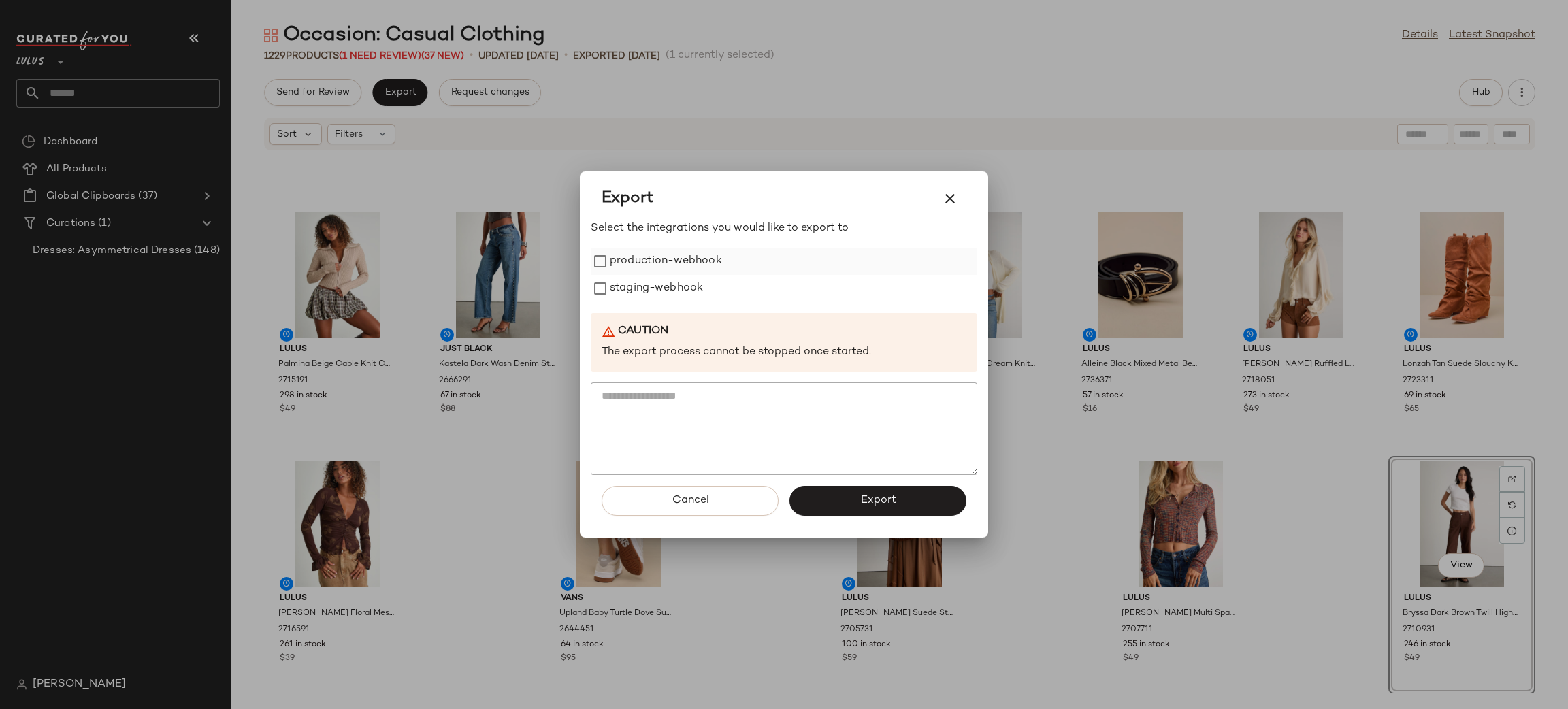
drag, startPoint x: 676, startPoint y: 250, endPoint x: 679, endPoint y: 259, distance: 9.5
click at [678, 252] on label "production-webhook" at bounding box center [665, 261] width 112 height 27
click at [675, 276] on label "staging-webhook" at bounding box center [656, 288] width 93 height 27
click at [820, 499] on button "Export" at bounding box center [877, 500] width 177 height 30
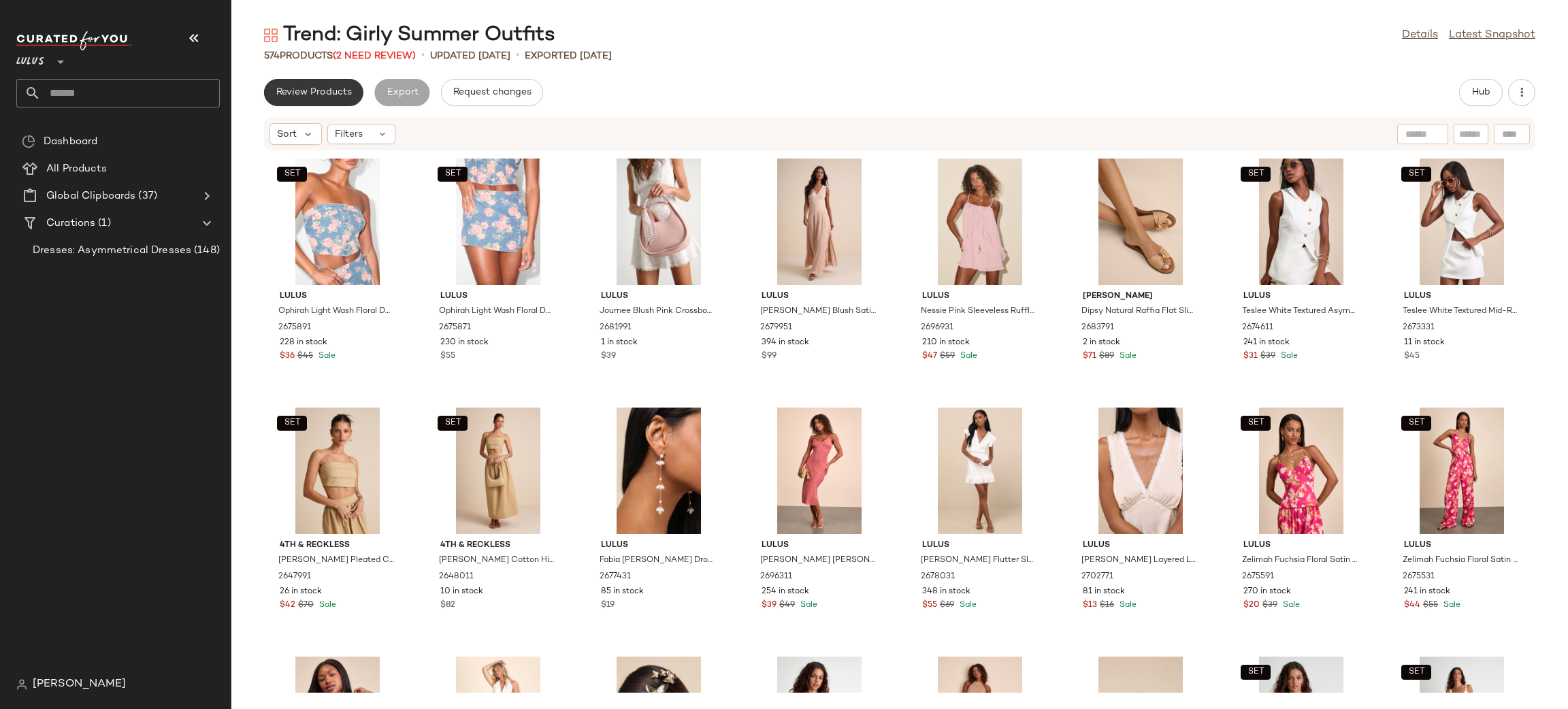
click at [312, 90] on span "Review Products" at bounding box center [314, 92] width 76 height 11
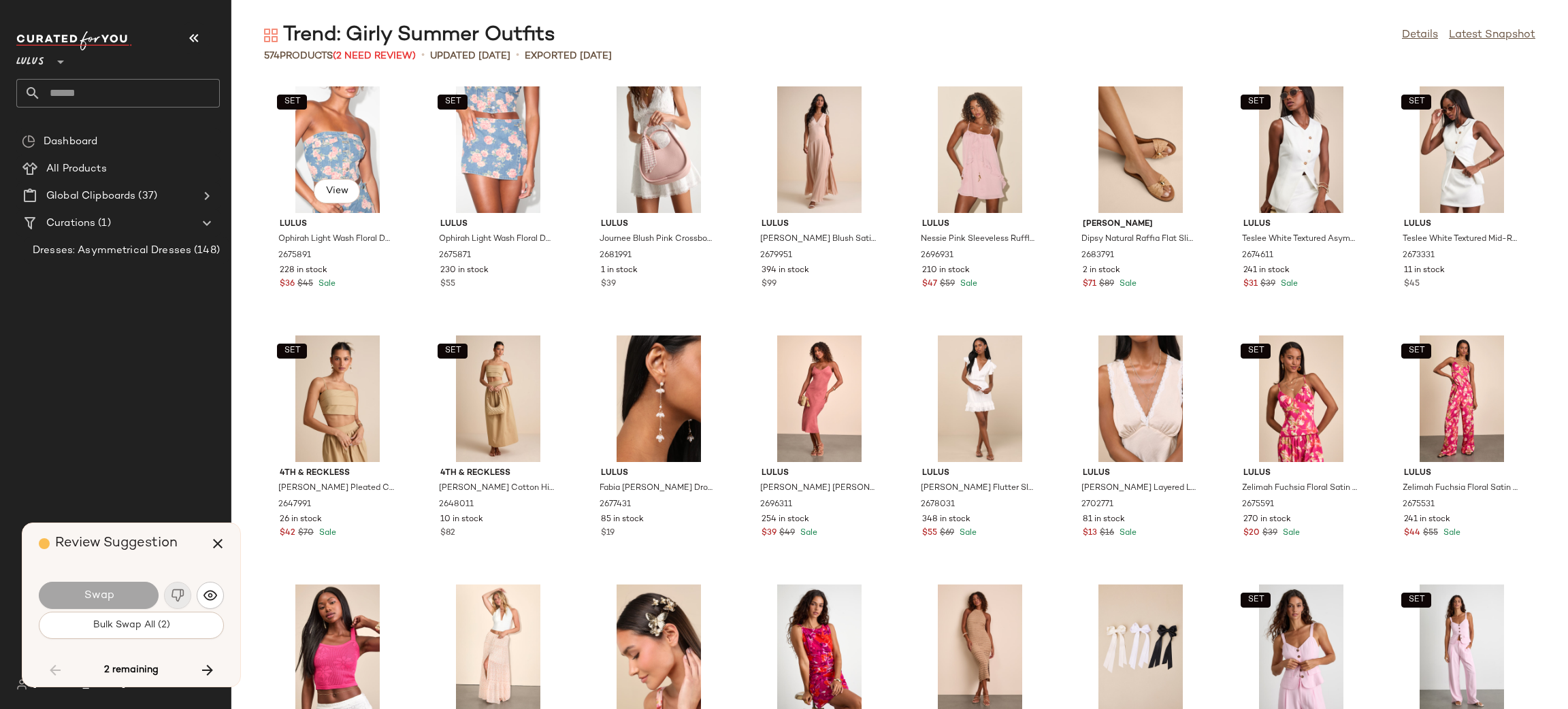
scroll to position [6474, 0]
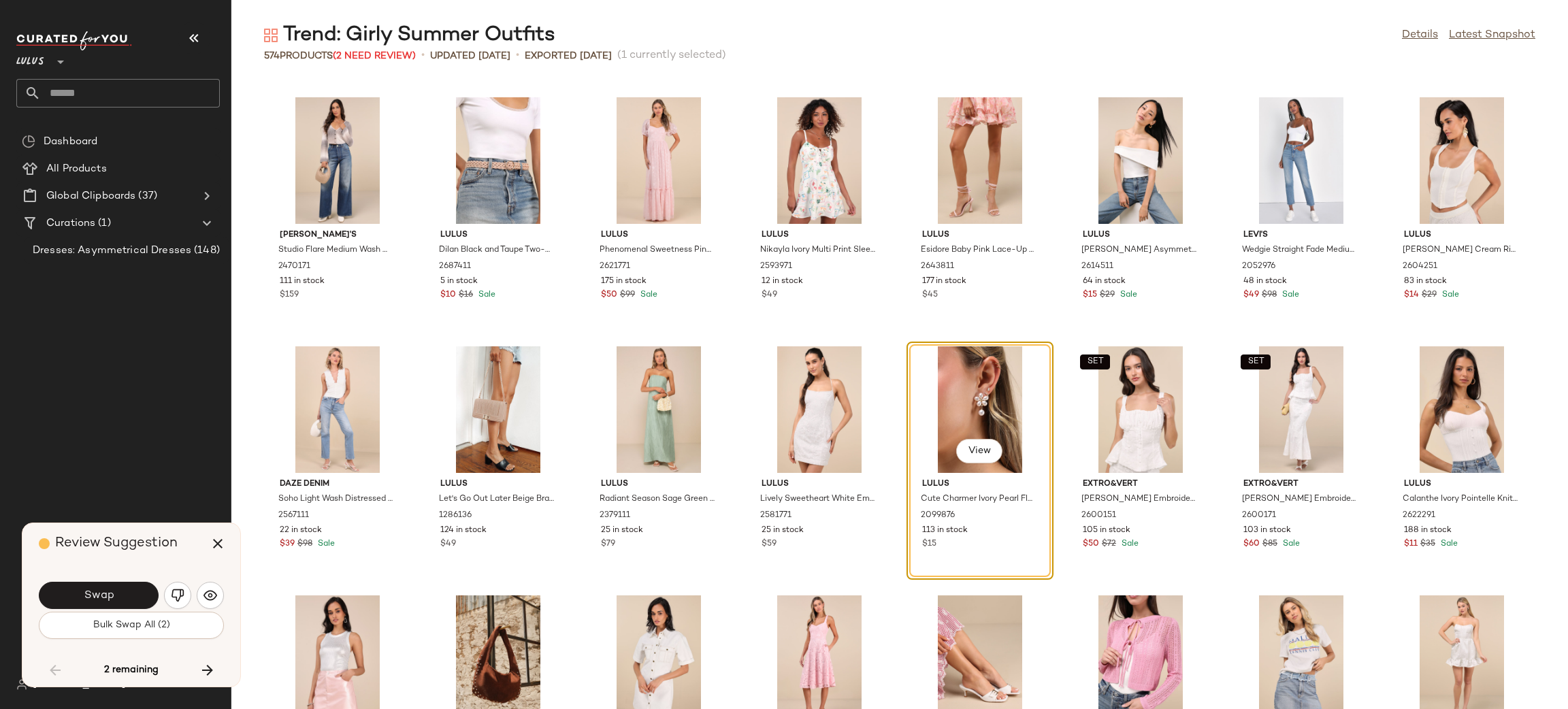
click at [112, 581] on button "Swap" at bounding box center [99, 595] width 120 height 27
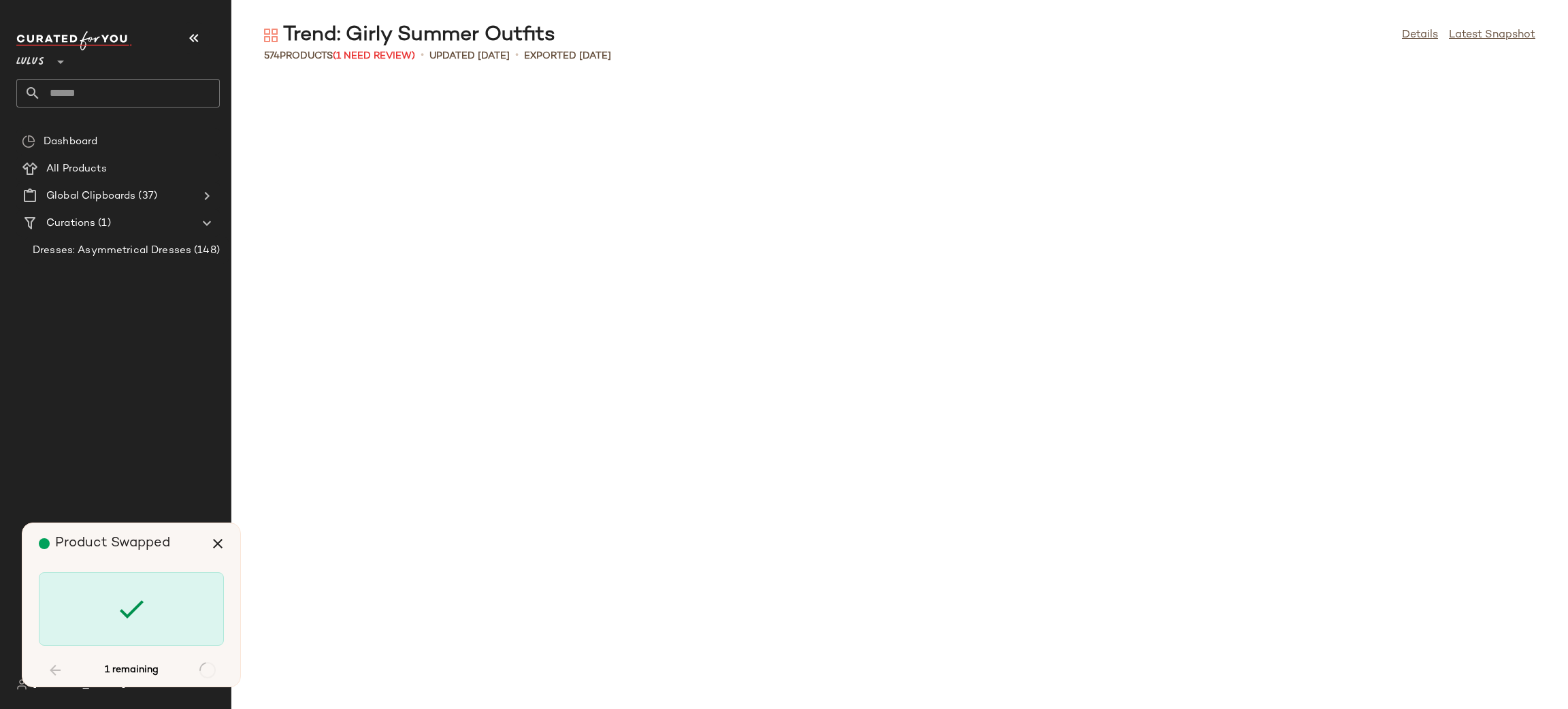
scroll to position [8714, 0]
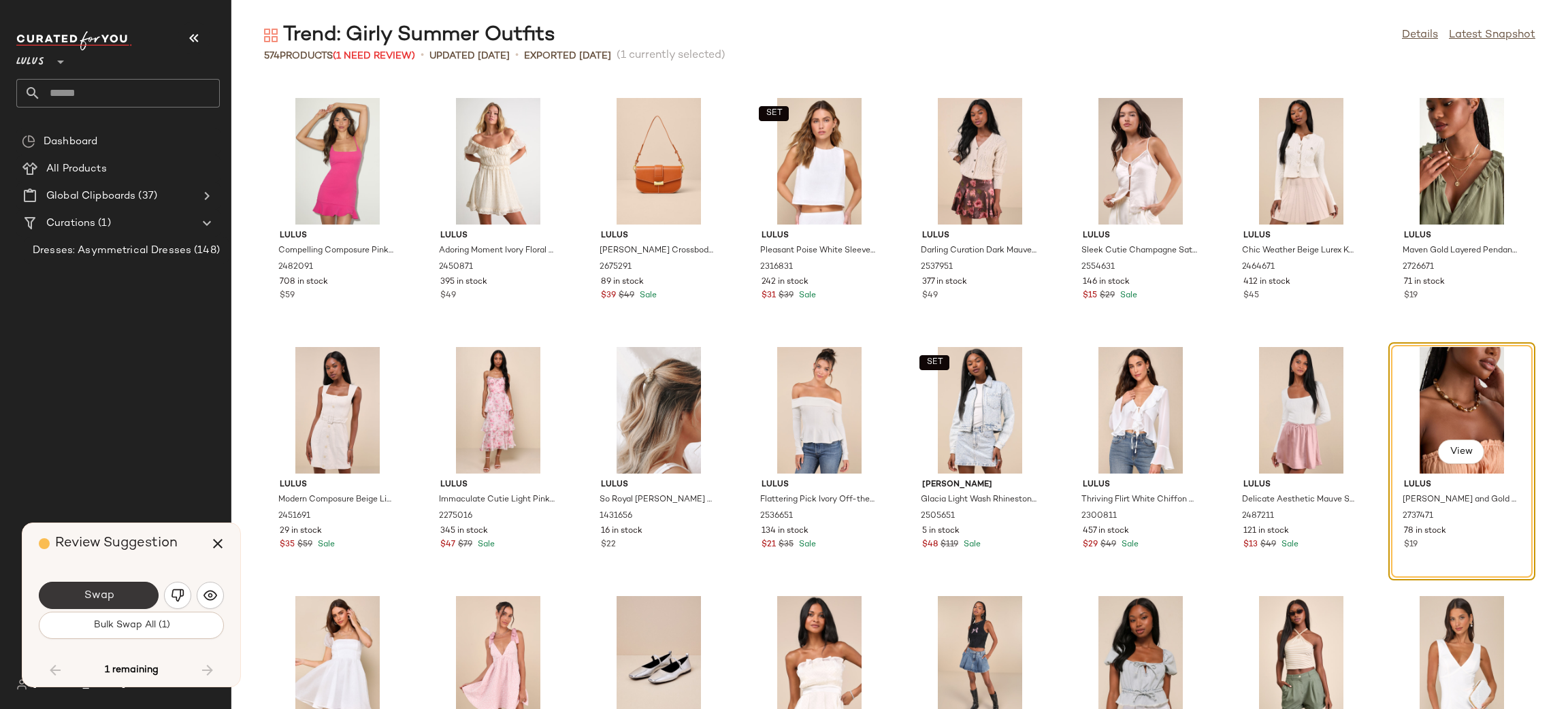
click at [101, 594] on span "Swap" at bounding box center [98, 595] width 30 height 13
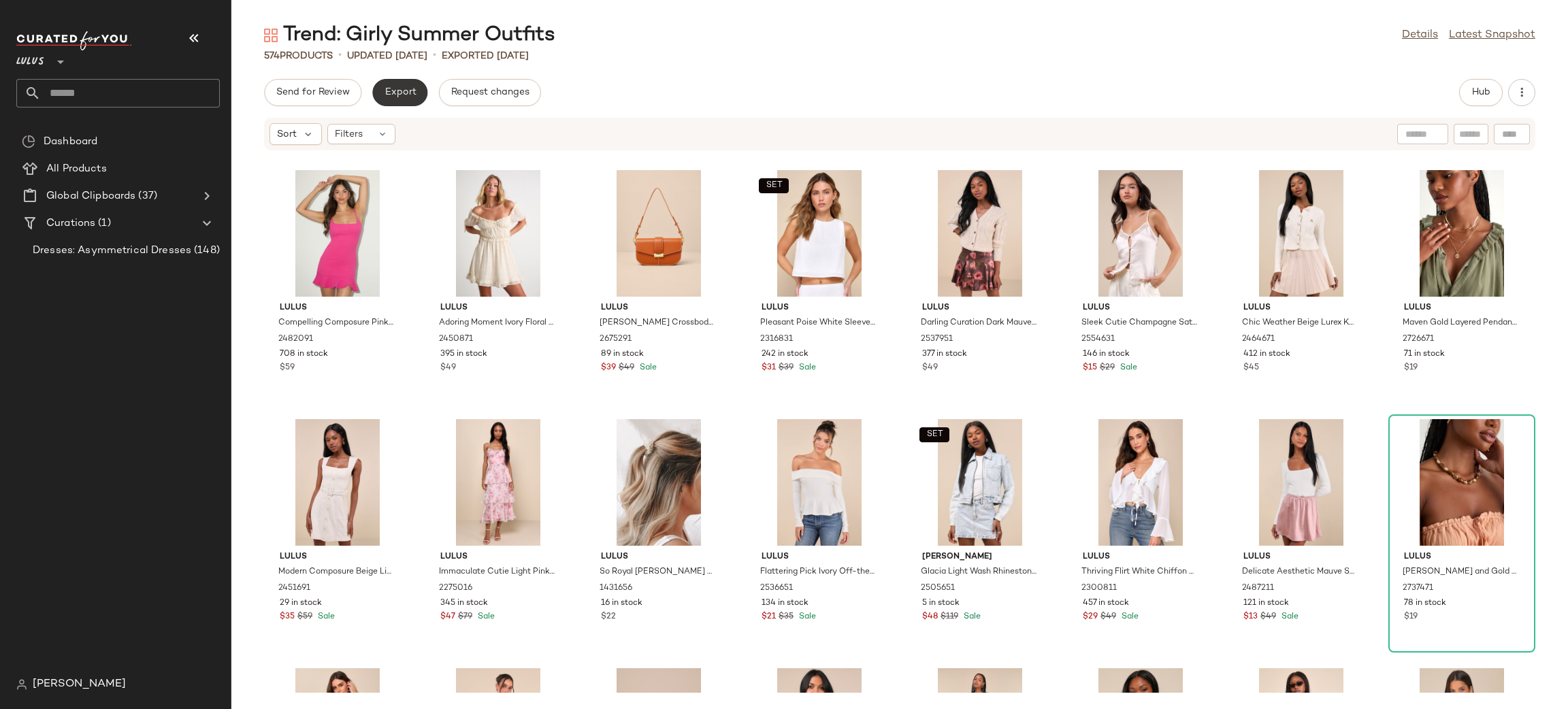
click at [404, 95] on span "Export" at bounding box center [400, 92] width 32 height 11
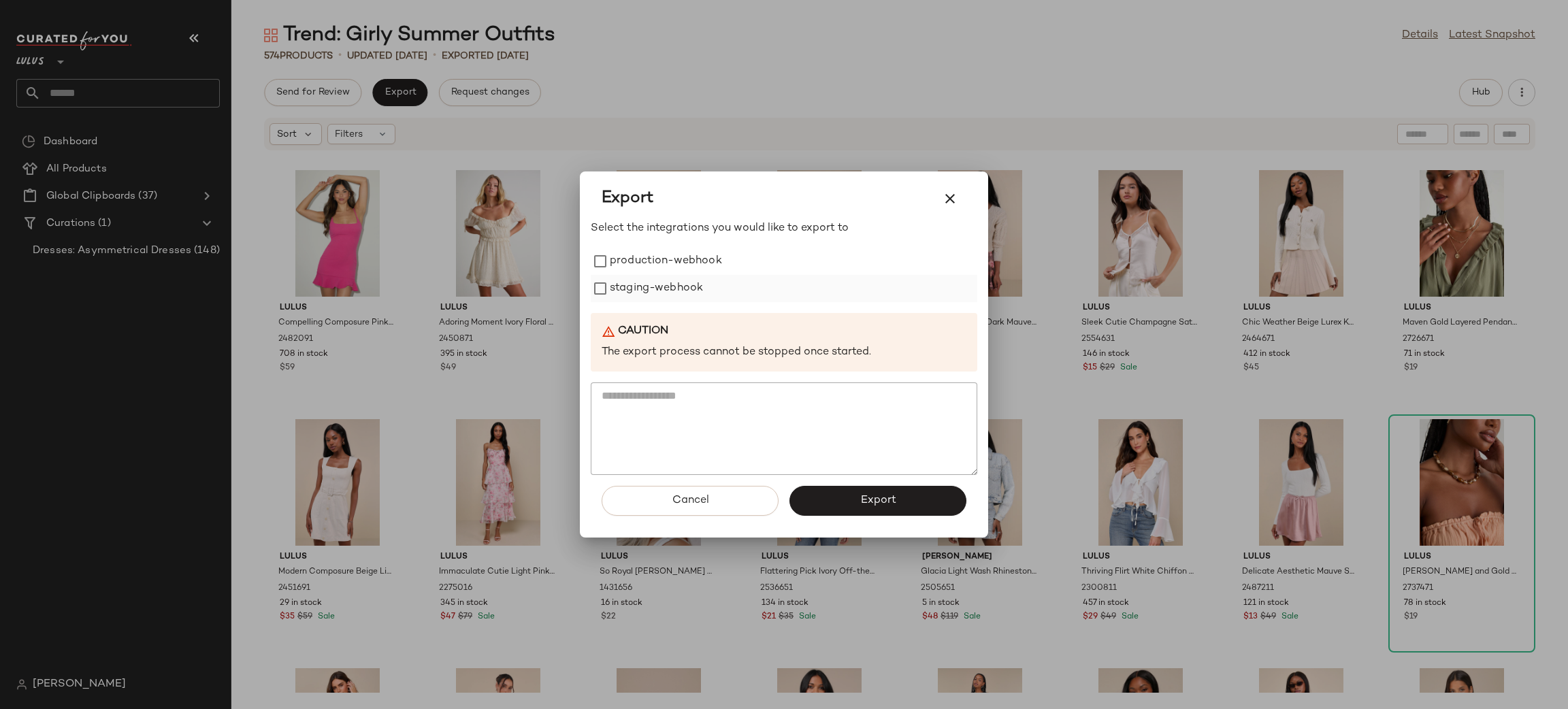
drag, startPoint x: 653, startPoint y: 254, endPoint x: 664, endPoint y: 297, distance: 44.4
click at [657, 267] on label "production-webhook" at bounding box center [665, 261] width 112 height 27
click at [664, 298] on label "staging-webhook" at bounding box center [656, 288] width 93 height 27
click at [855, 510] on button "Export" at bounding box center [877, 500] width 177 height 30
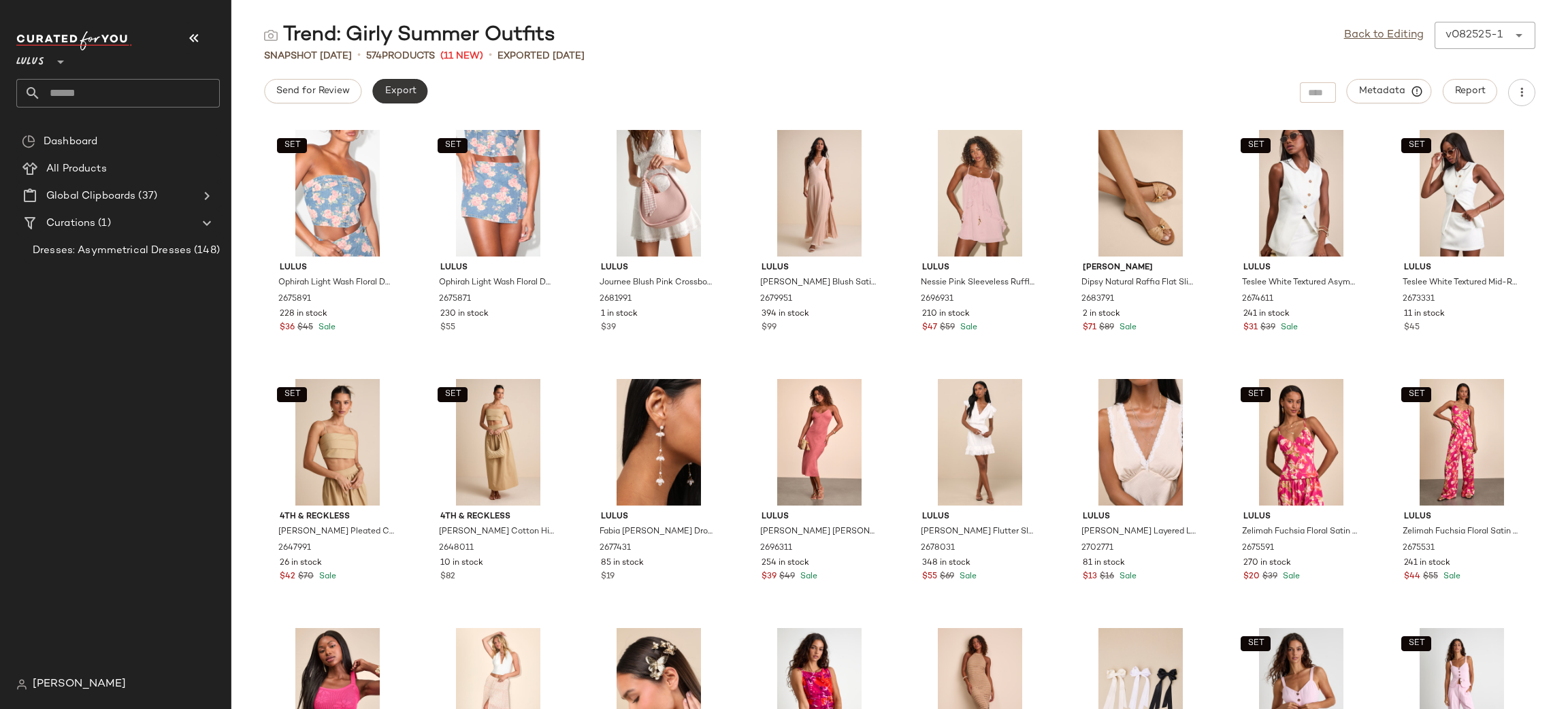
click at [389, 97] on button "Export" at bounding box center [399, 90] width 55 height 25
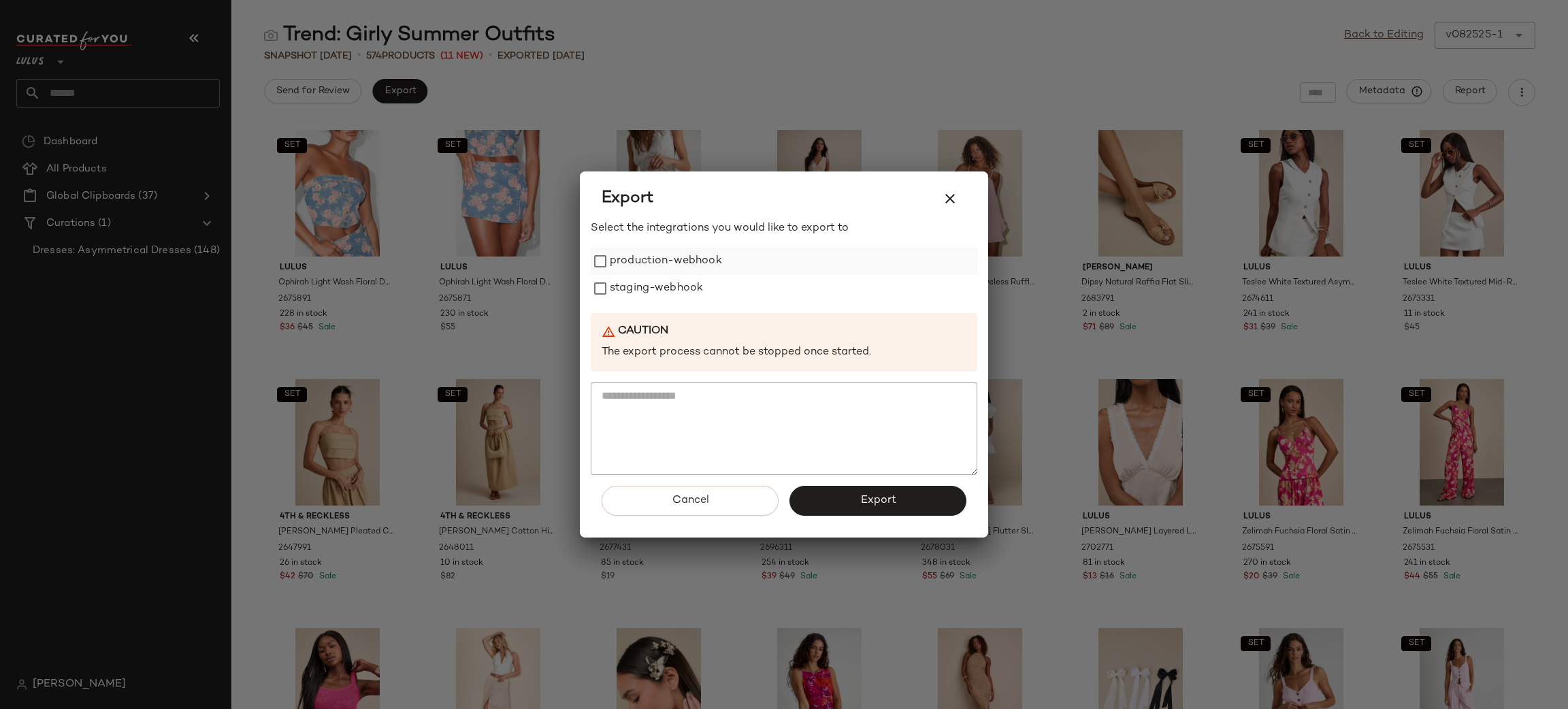
click at [642, 248] on label "production-webhook" at bounding box center [665, 261] width 112 height 27
click at [647, 288] on label "staging-webhook" at bounding box center [656, 288] width 93 height 27
click at [892, 501] on span "Export" at bounding box center [877, 499] width 36 height 13
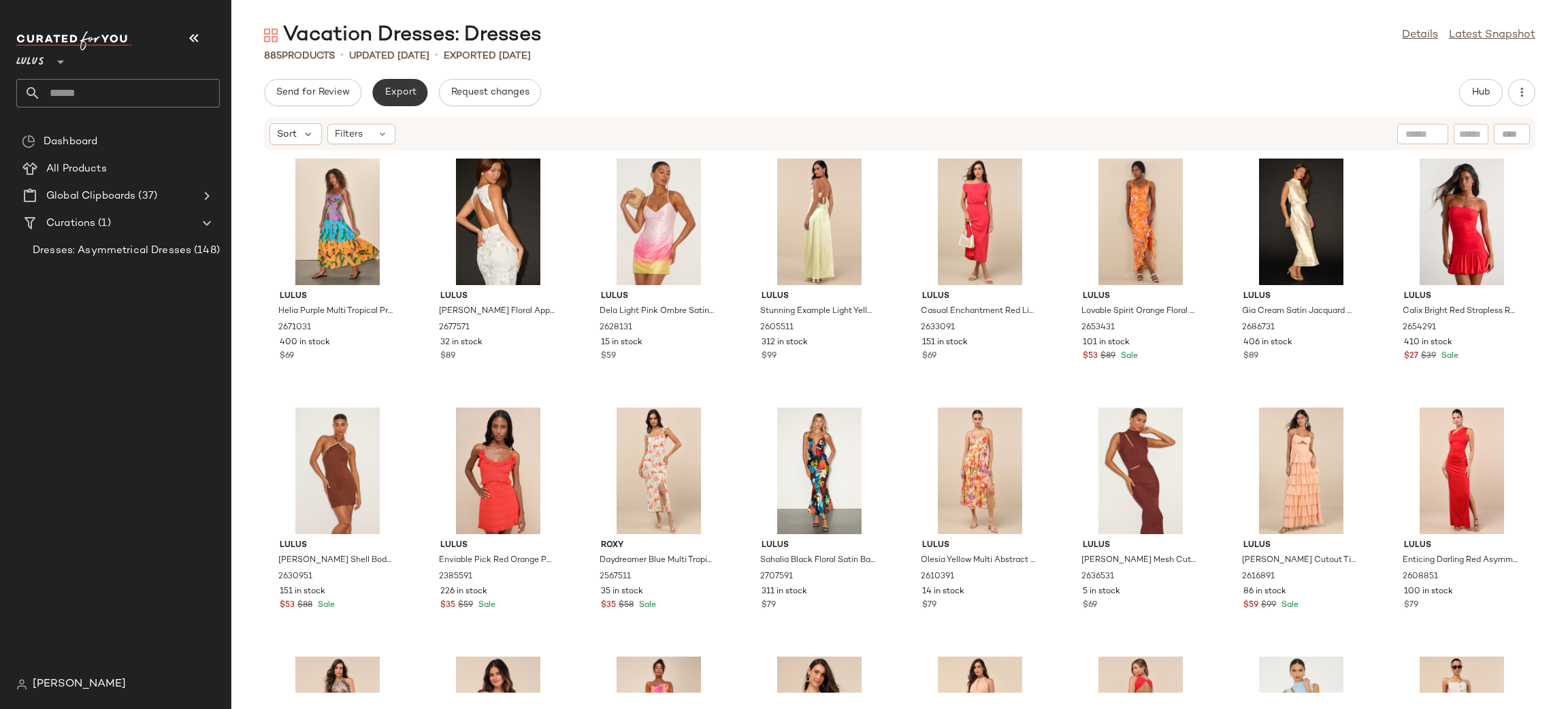
click at [396, 96] on span "Export" at bounding box center [400, 92] width 32 height 11
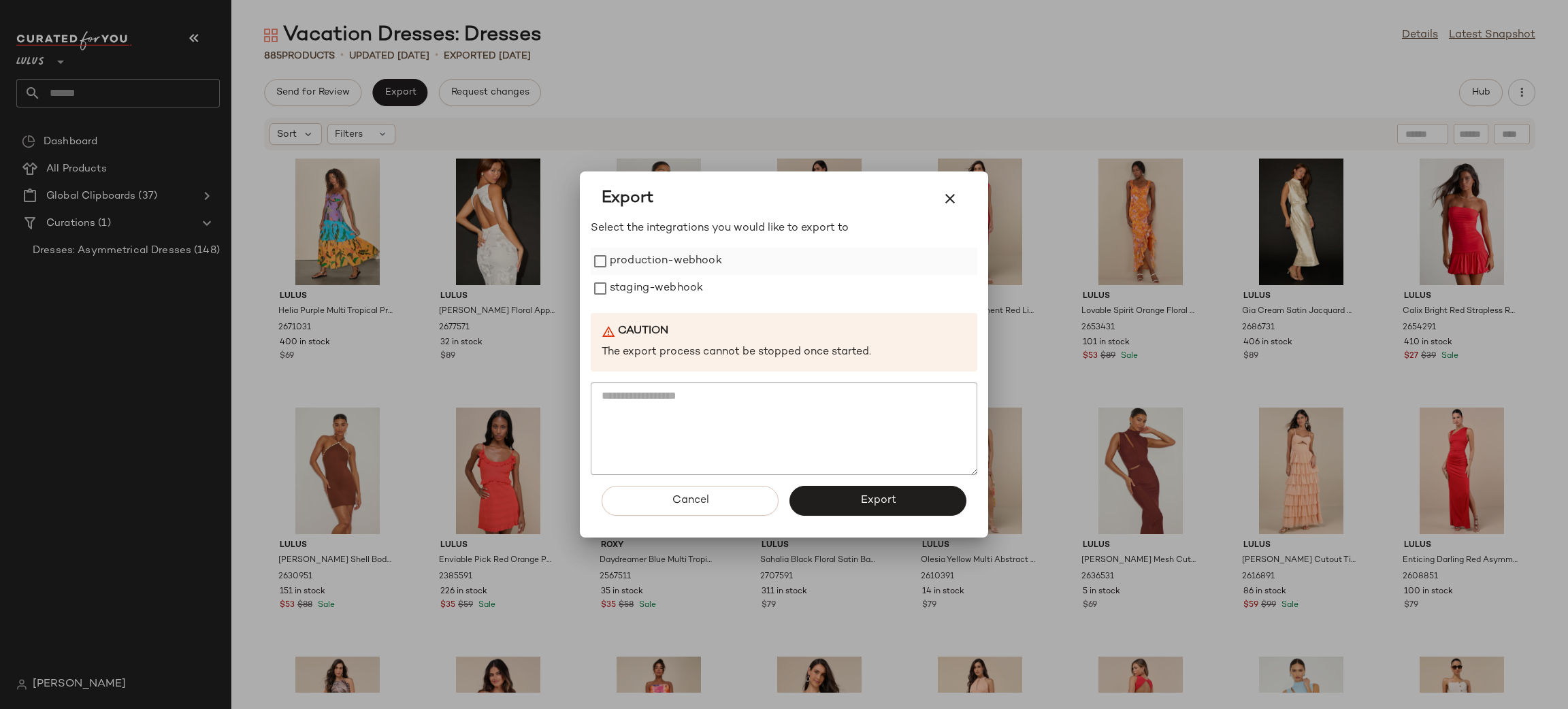
click at [609, 250] on label "production-webhook" at bounding box center [665, 261] width 112 height 27
click at [632, 290] on label "staging-webhook" at bounding box center [656, 288] width 93 height 27
click at [875, 504] on span "Export" at bounding box center [877, 499] width 36 height 13
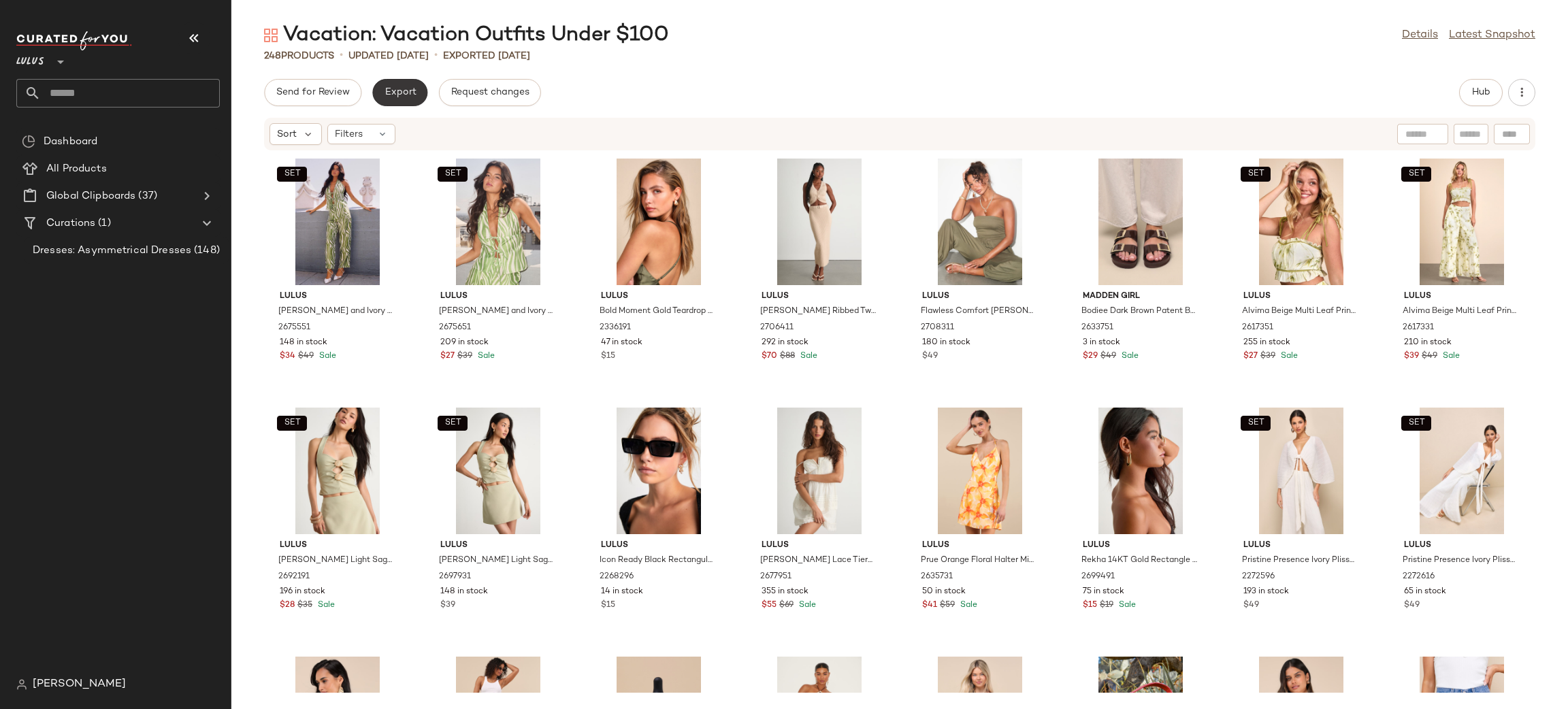
click at [416, 85] on button "Export" at bounding box center [399, 92] width 55 height 27
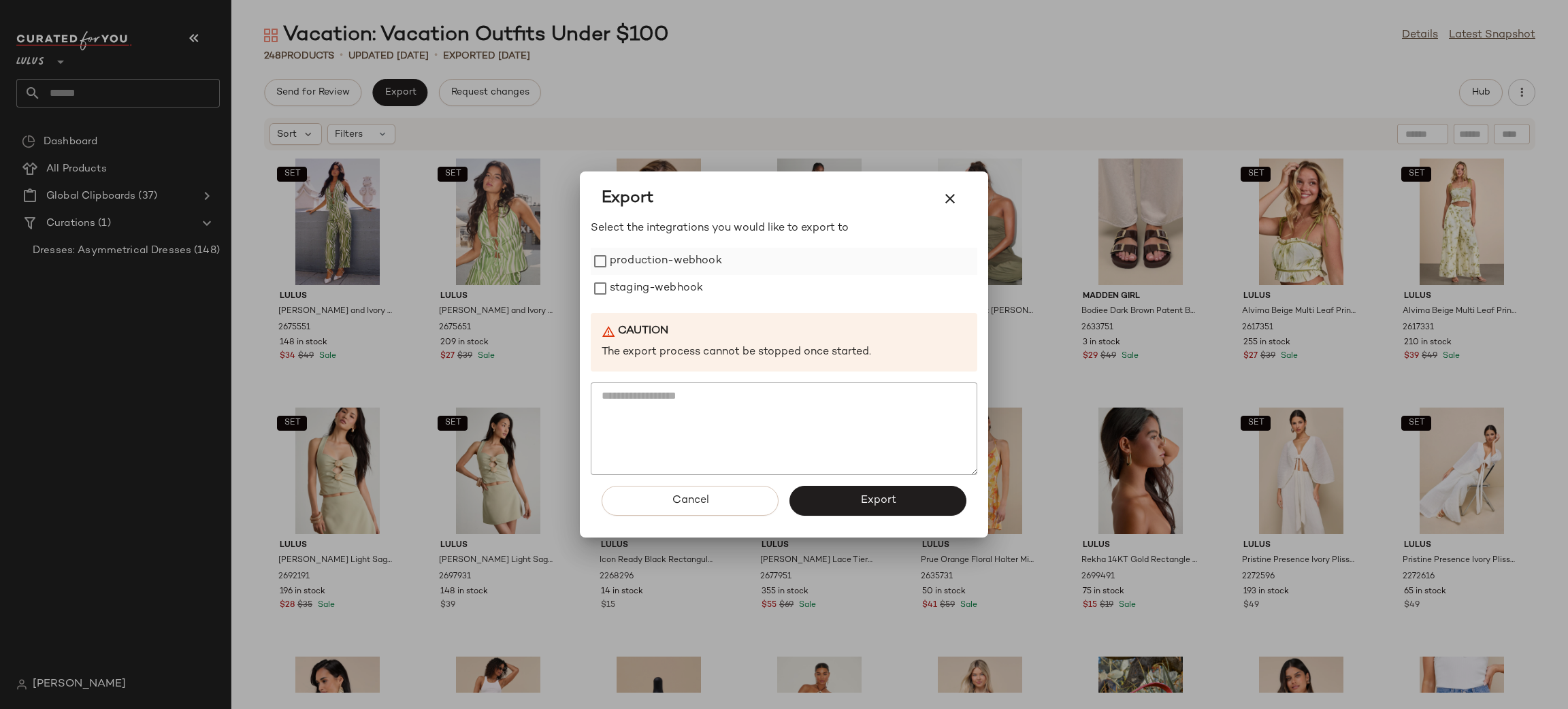
drag, startPoint x: 642, startPoint y: 263, endPoint x: 644, endPoint y: 280, distance: 17.1
click at [642, 264] on label "production-webhook" at bounding box center [665, 261] width 112 height 27
click at [644, 285] on label "staging-webhook" at bounding box center [656, 288] width 93 height 27
click at [832, 506] on button "Export" at bounding box center [877, 500] width 177 height 30
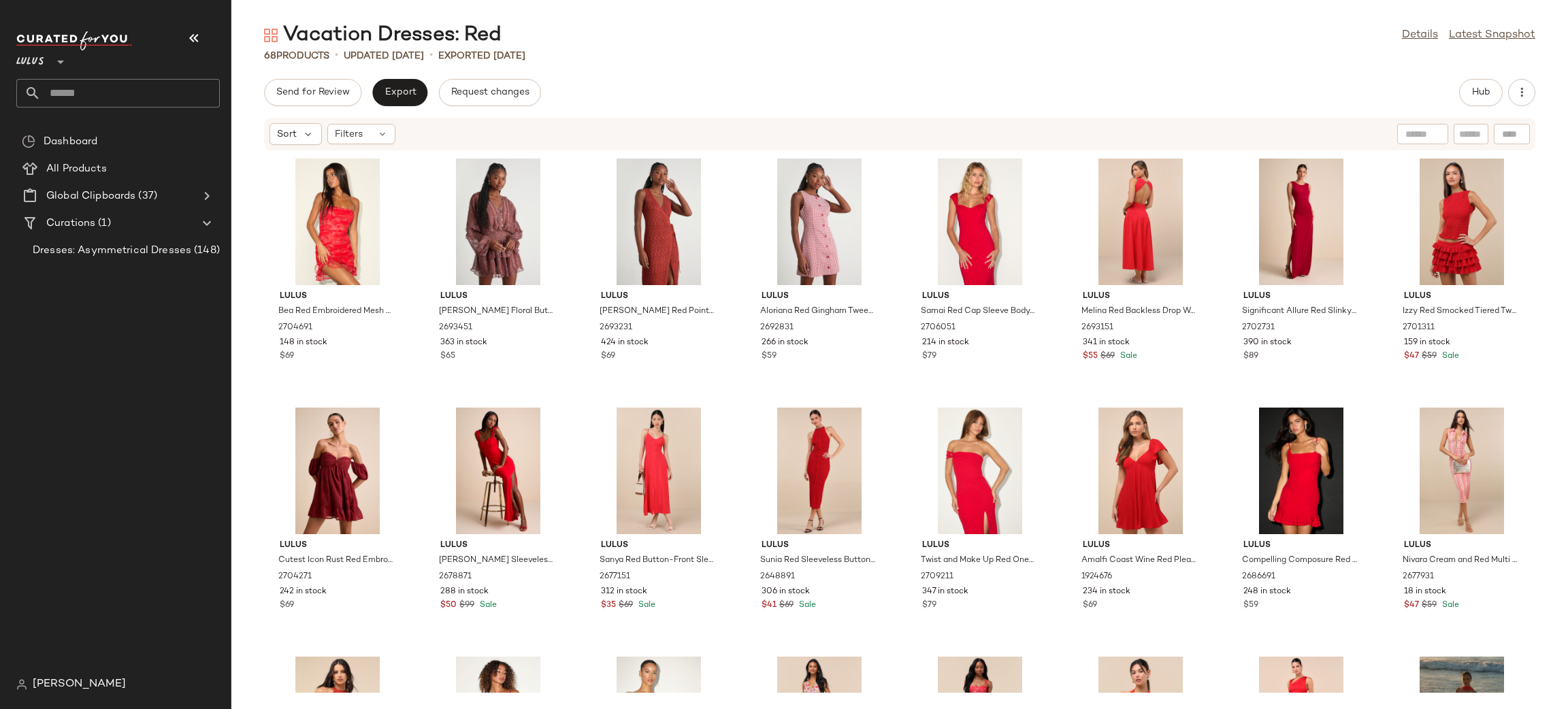
click at [1482, 77] on div "Vacation Dresses: Red Details Latest Snapshot 68 Products • updated [DATE] • Ex…" at bounding box center [899, 365] width 1336 height 687
click at [1494, 95] on button "Hub" at bounding box center [1481, 92] width 44 height 27
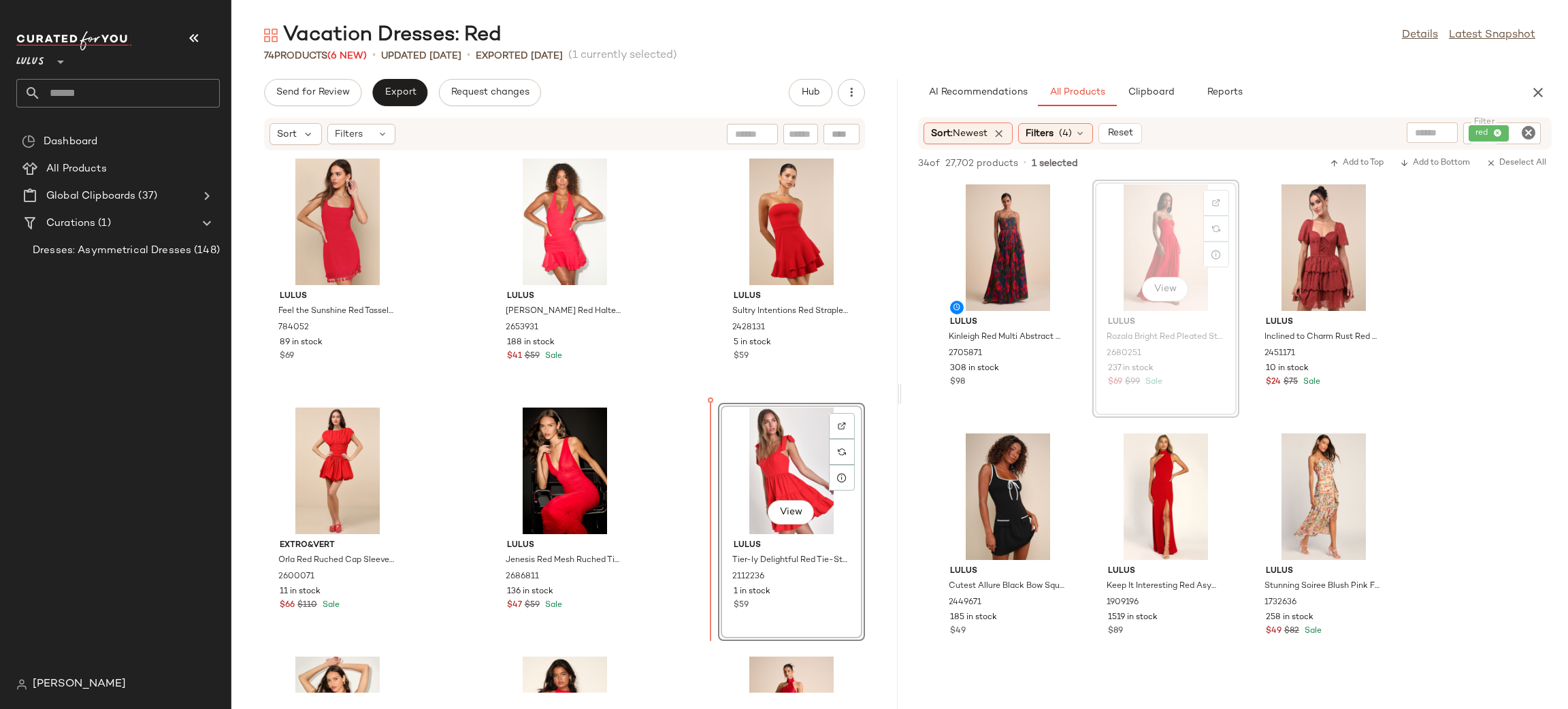
scroll to position [5244, 0]
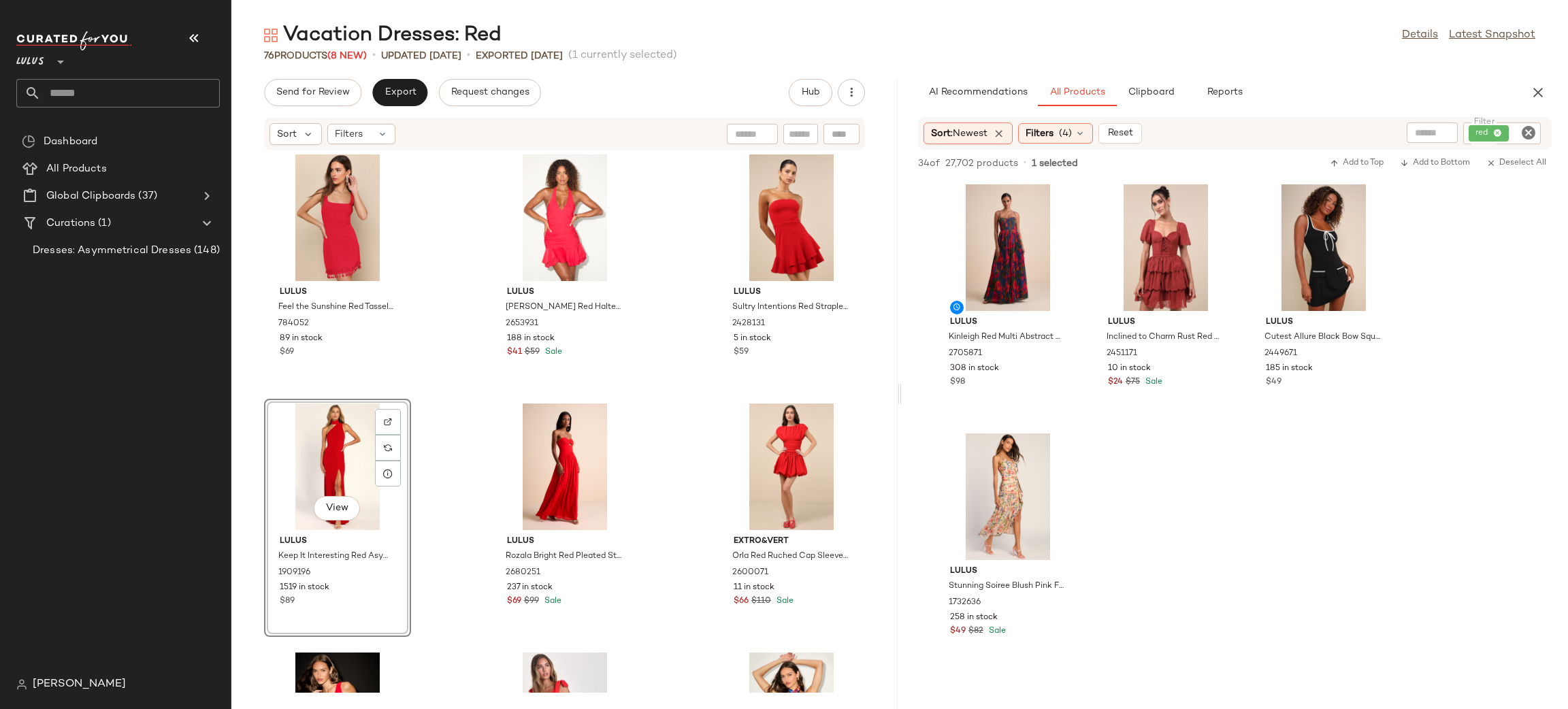
click at [1530, 134] on icon "Clear Filter" at bounding box center [1528, 132] width 16 height 16
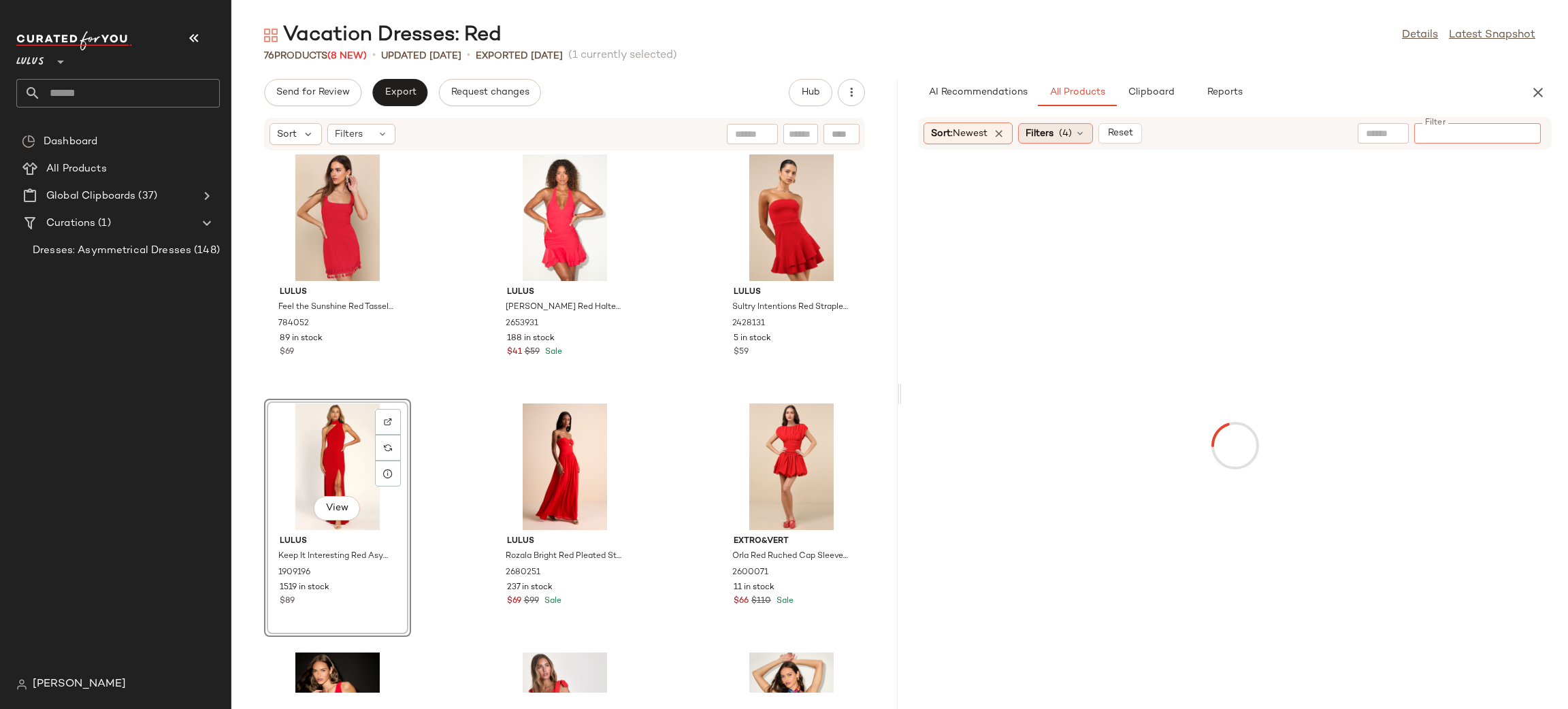
click at [1049, 139] on div "Filters (4)" at bounding box center [1055, 134] width 75 height 20
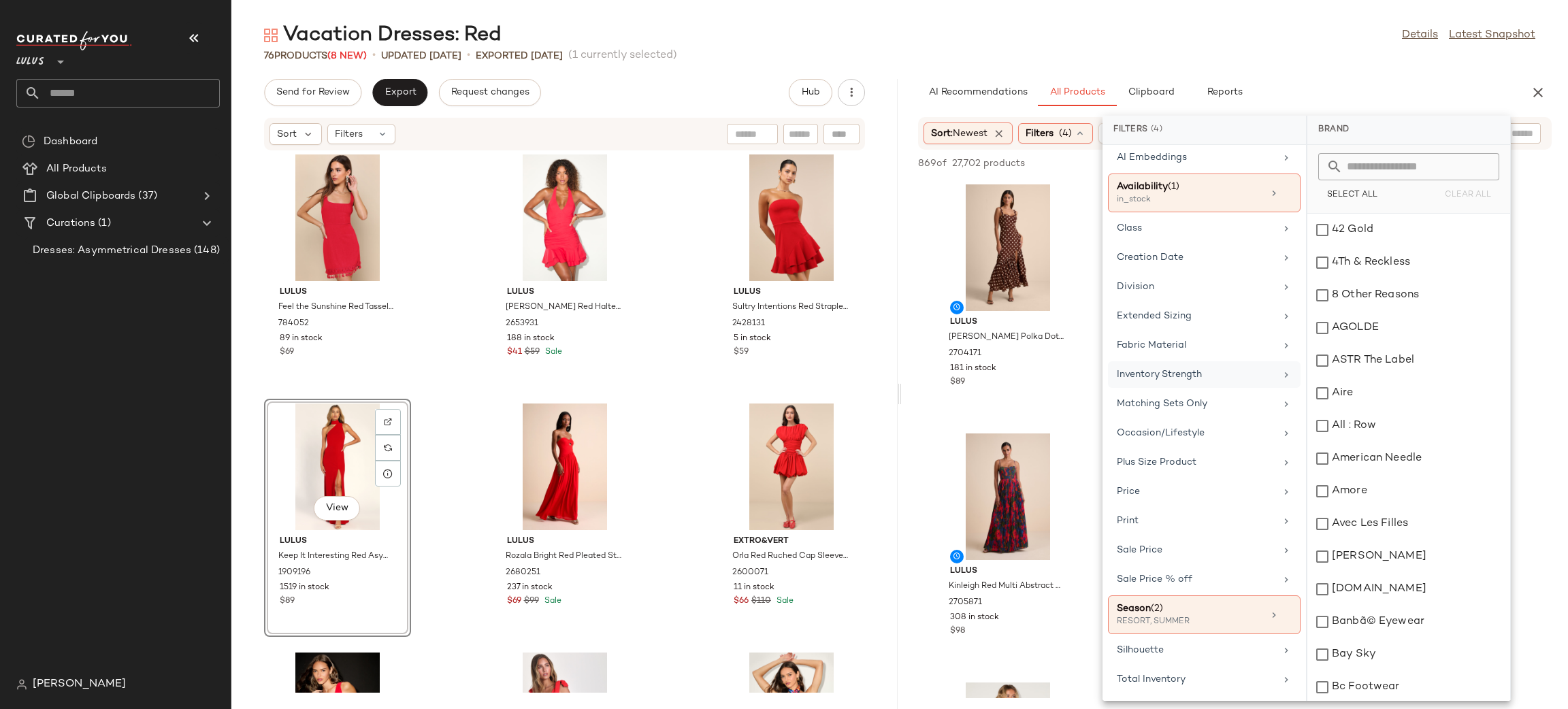
scroll to position [152, 0]
click at [1216, 610] on div "Season (2)" at bounding box center [1189, 608] width 146 height 14
click at [1402, 428] on div "SPRING TRANS" at bounding box center [1409, 426] width 203 height 33
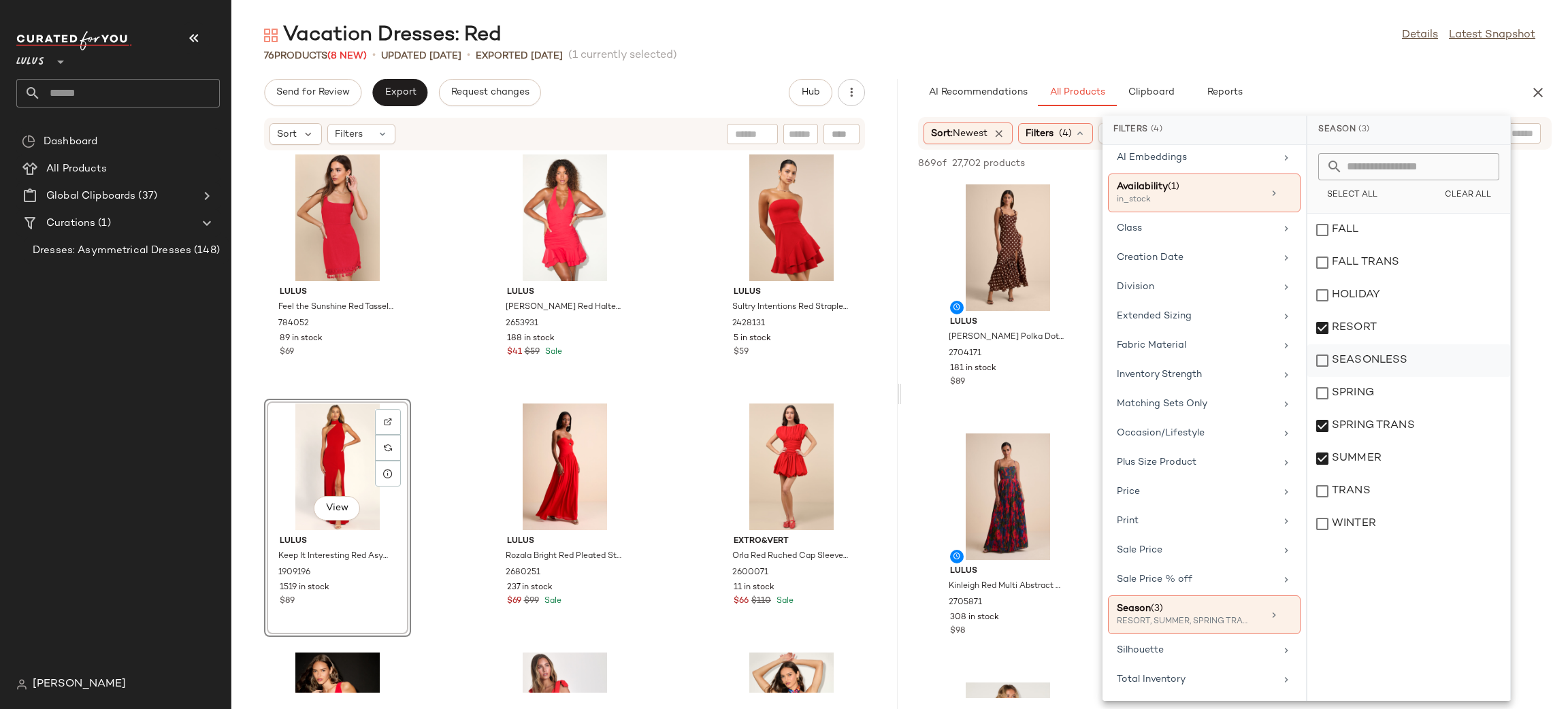
click at [1385, 355] on div "SEASONLESS" at bounding box center [1409, 360] width 203 height 33
click at [1257, 91] on button "Reports" at bounding box center [1224, 92] width 79 height 27
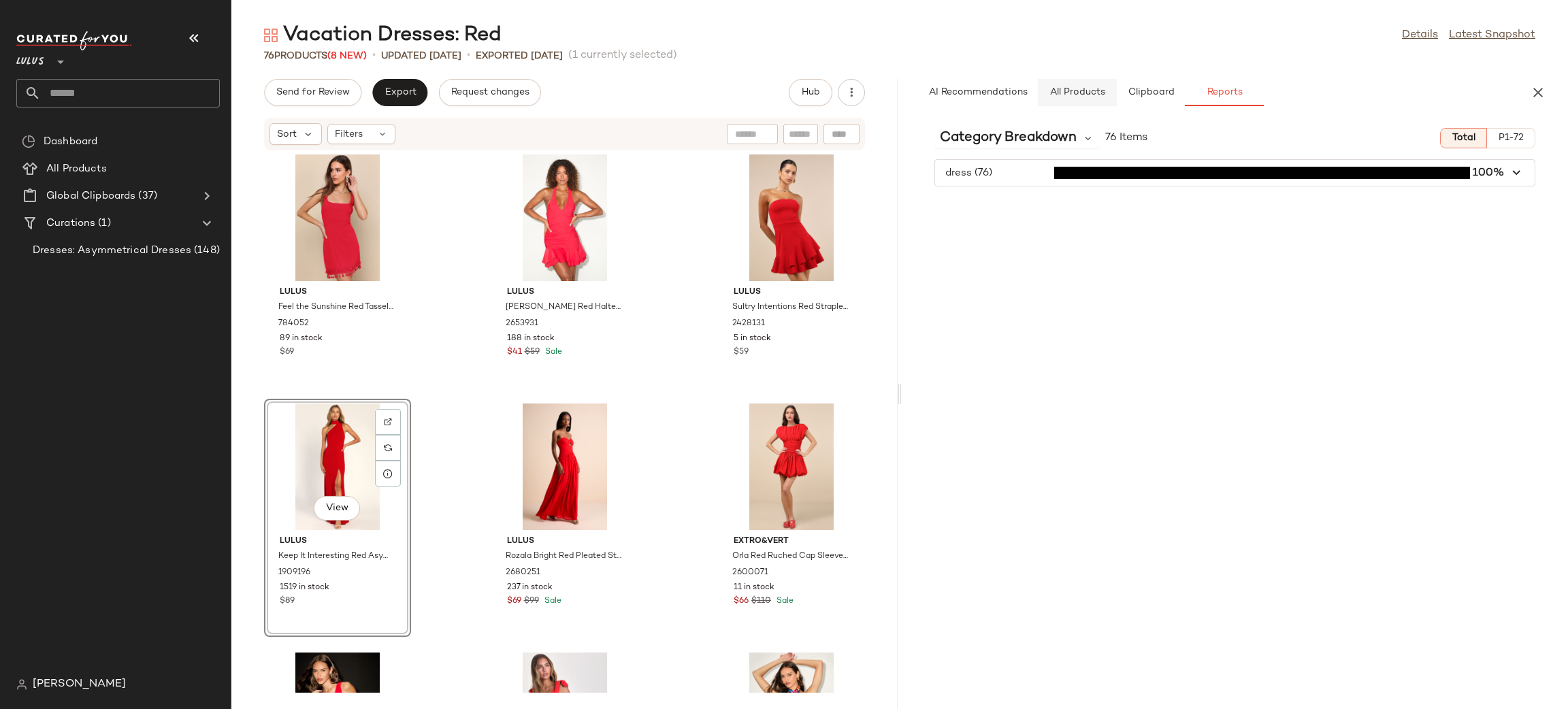
click at [1079, 96] on span "All Products" at bounding box center [1077, 92] width 56 height 11
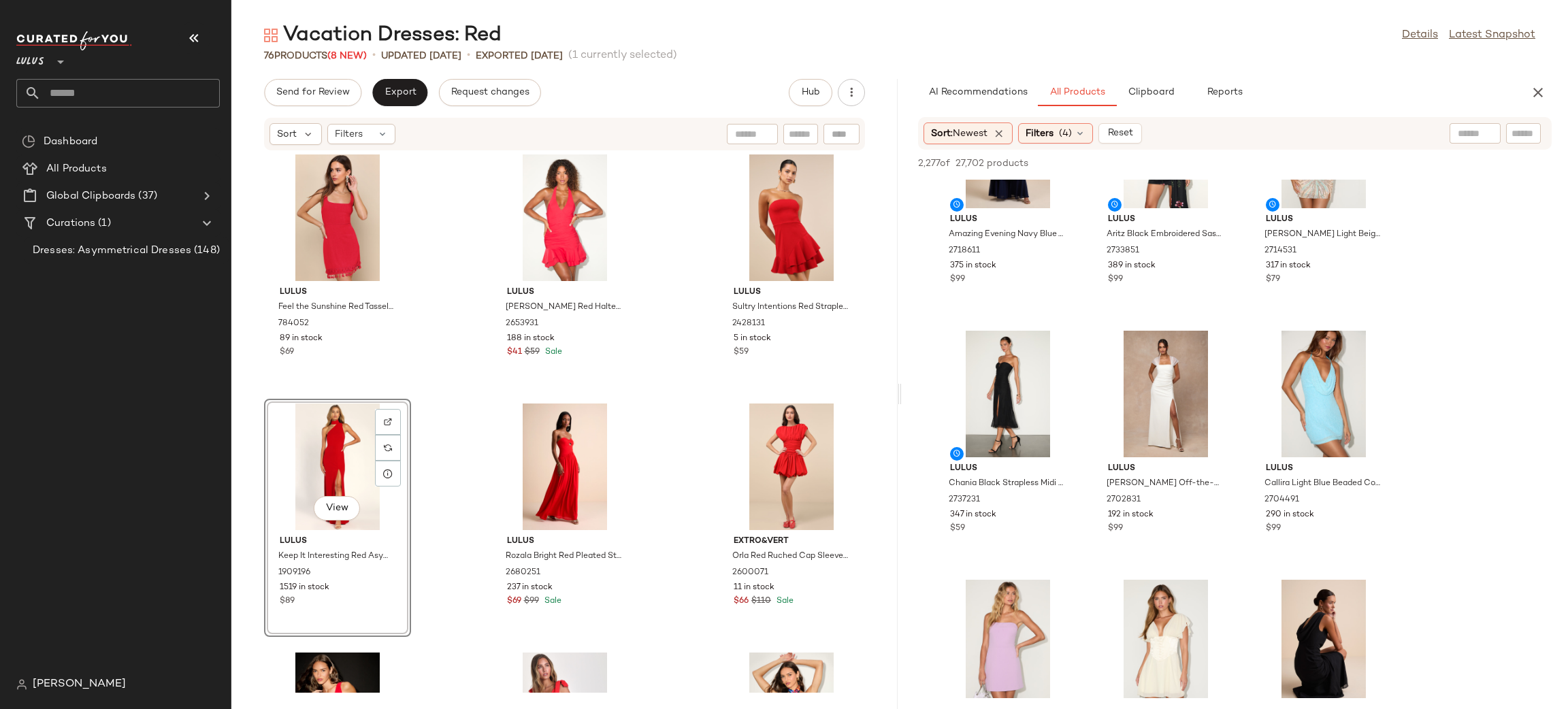
scroll to position [1346, 0]
click at [1490, 136] on div at bounding box center [1415, 134] width 170 height 20
type input "***"
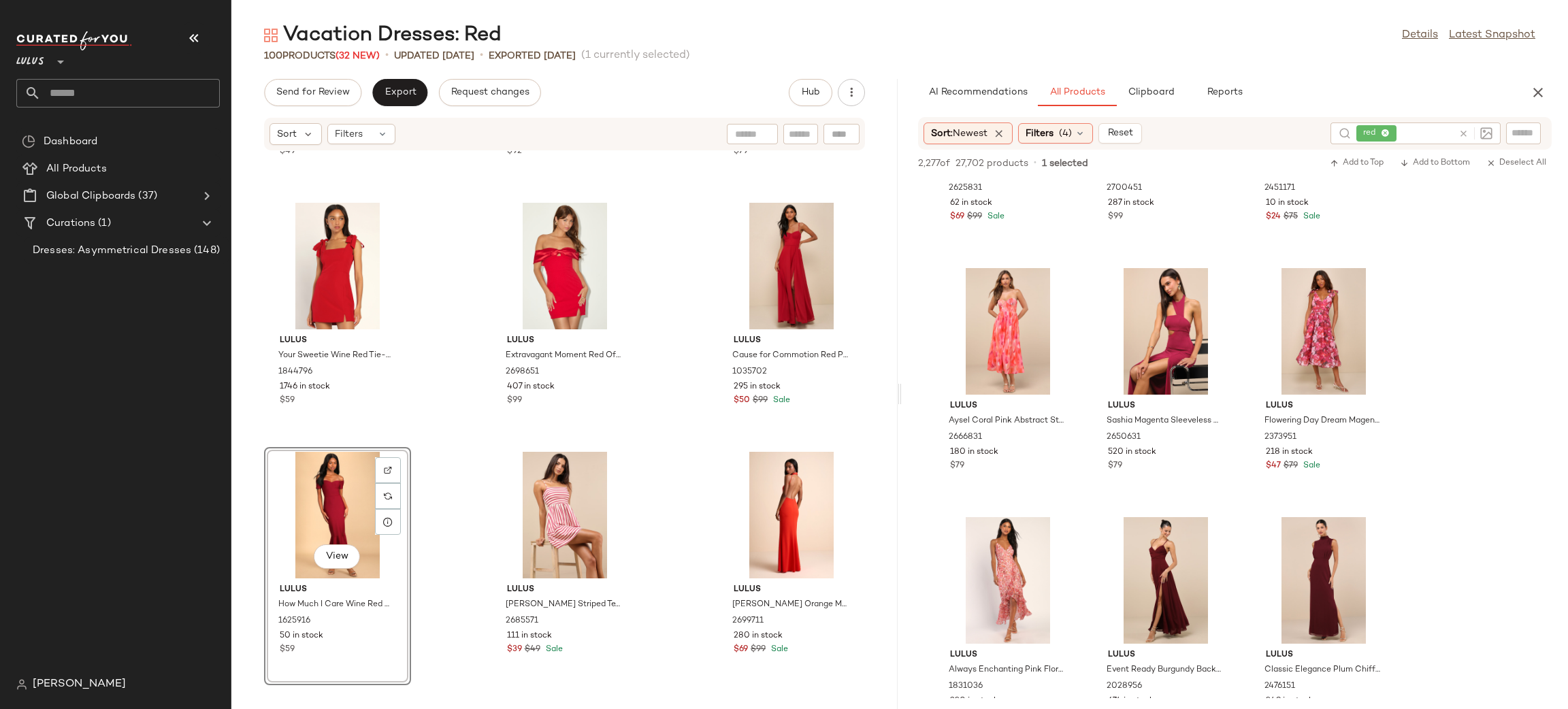
scroll to position [3405, 0]
click at [1538, 96] on icon "button" at bounding box center [1538, 92] width 16 height 16
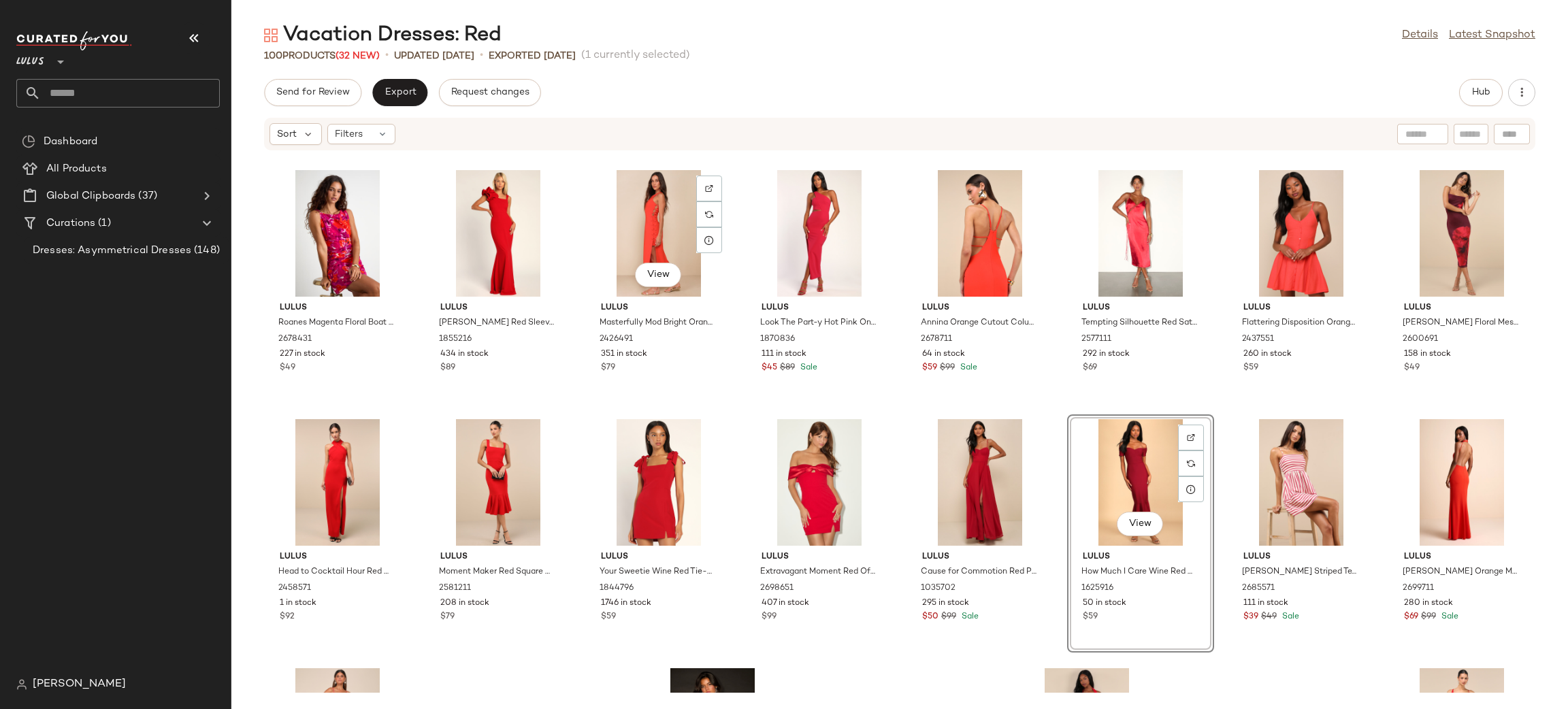
scroll to position [0, 0]
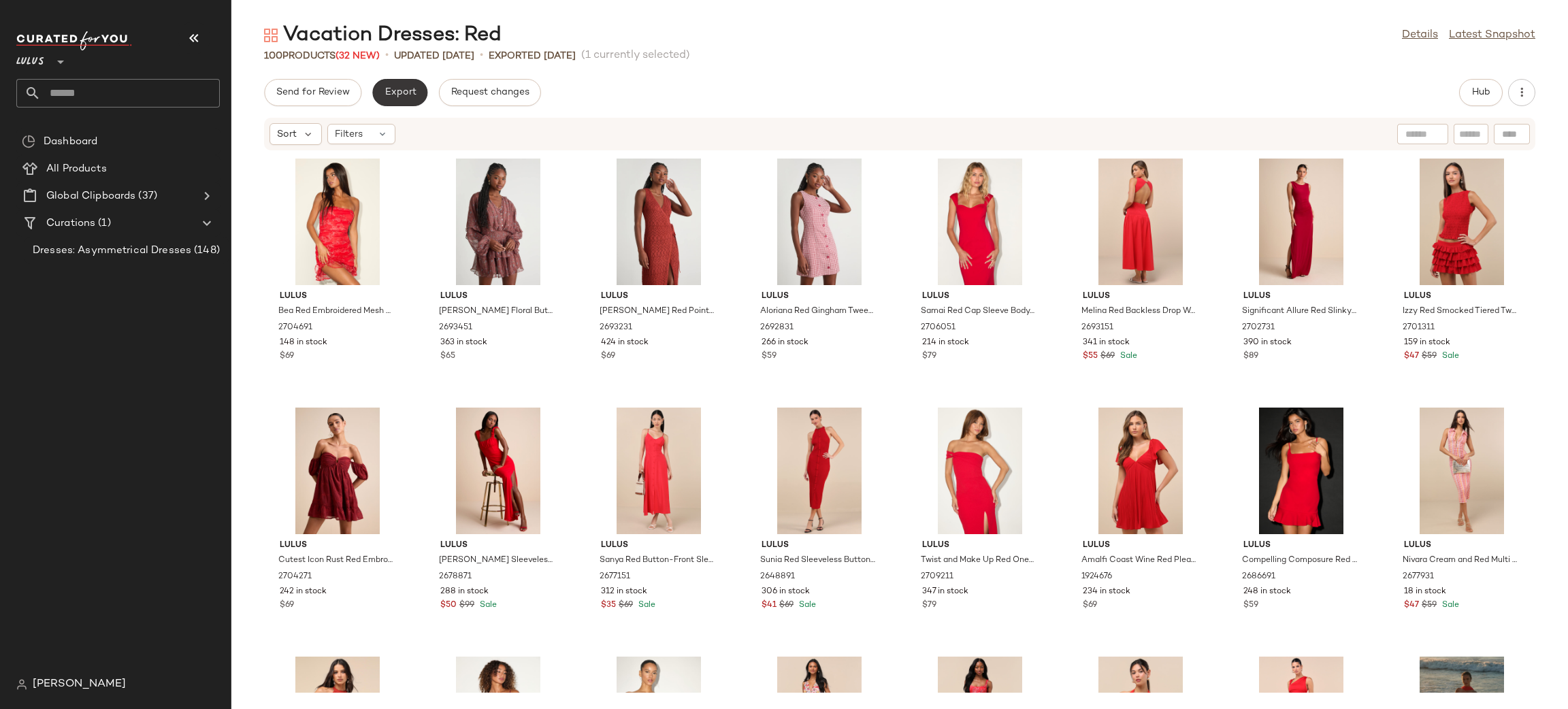
click at [394, 89] on span "Export" at bounding box center [400, 92] width 32 height 11
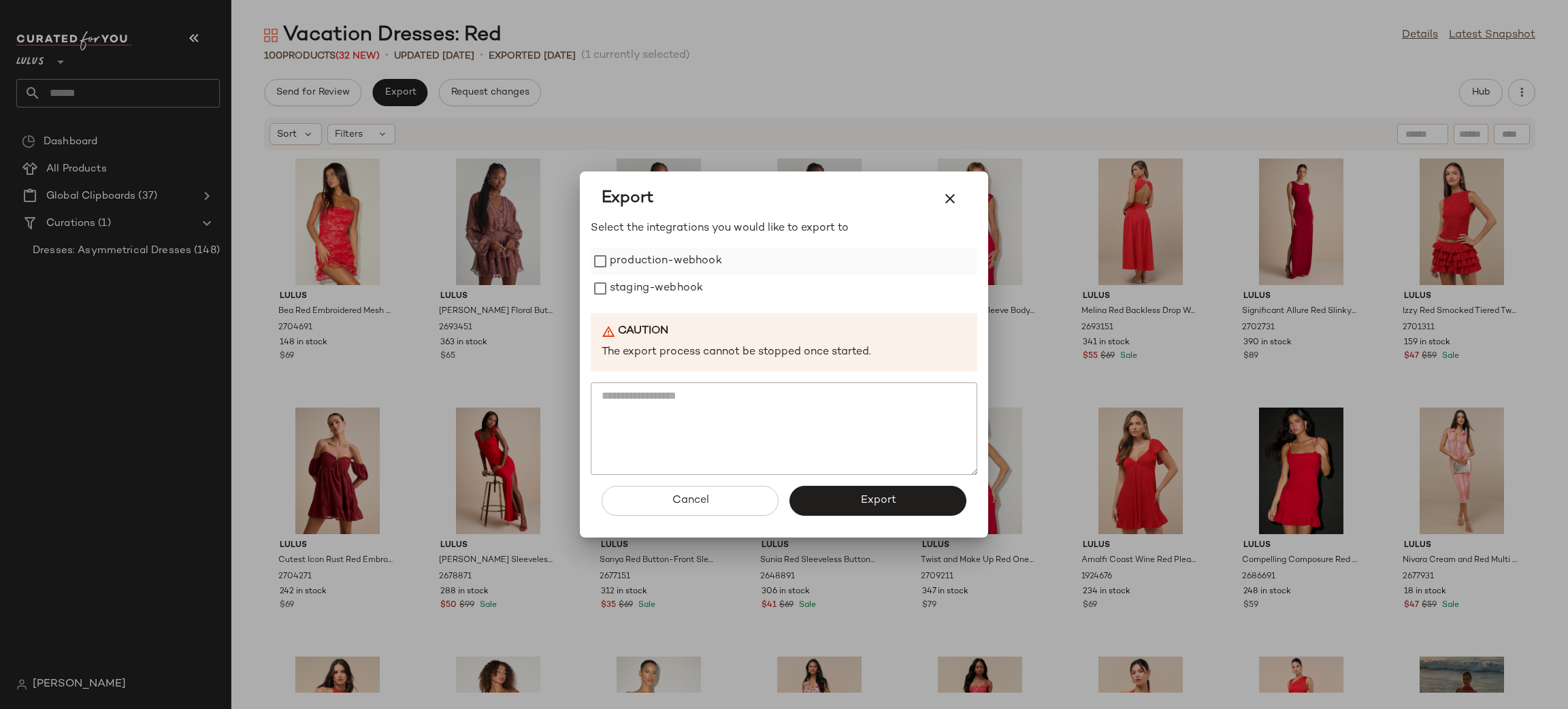
click at [656, 259] on label "production-webhook" at bounding box center [665, 261] width 112 height 27
drag, startPoint x: 672, startPoint y: 295, endPoint x: 710, endPoint y: 337, distance: 56.6
click at [672, 292] on label "staging-webhook" at bounding box center [656, 288] width 93 height 27
click at [861, 502] on span "Export" at bounding box center [877, 499] width 36 height 13
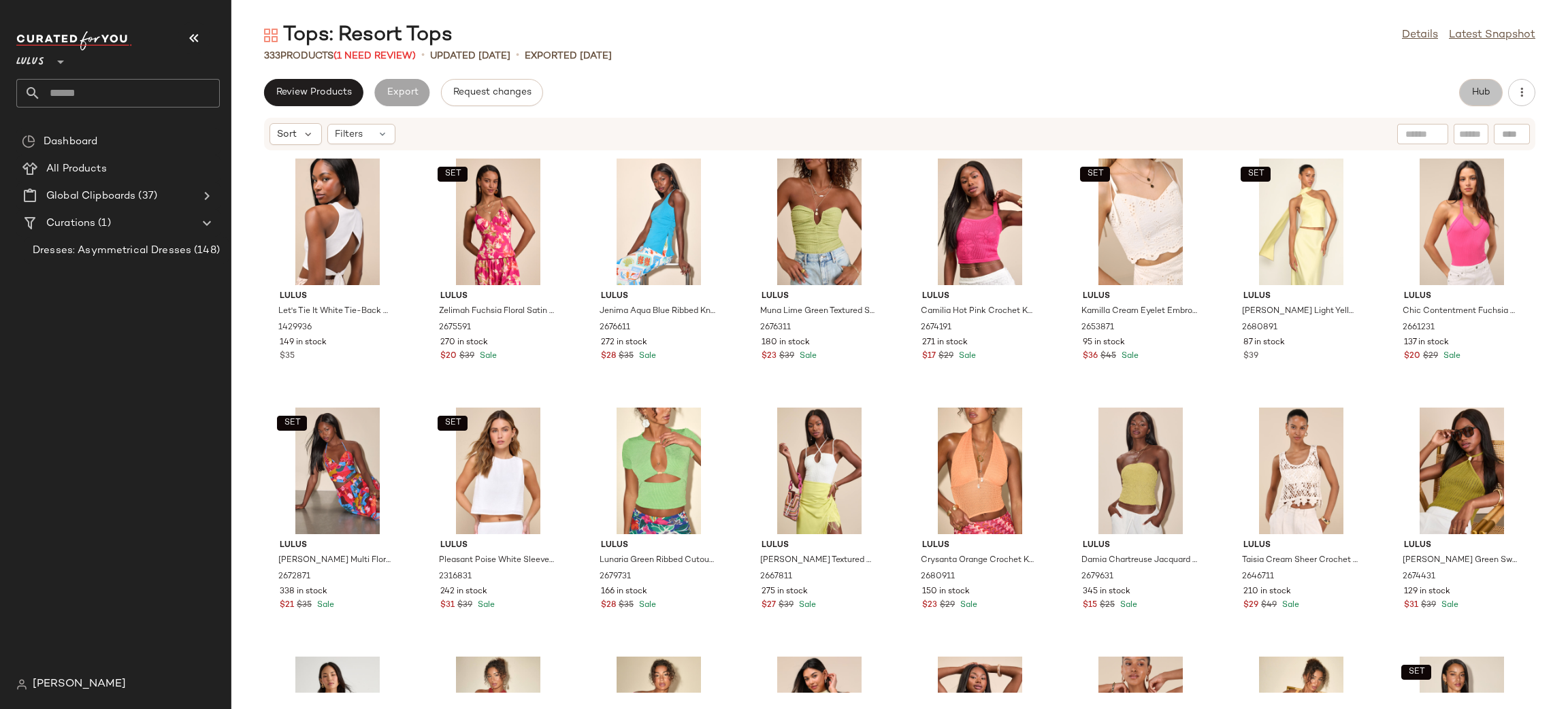
click at [1477, 83] on button "Hub" at bounding box center [1481, 92] width 44 height 27
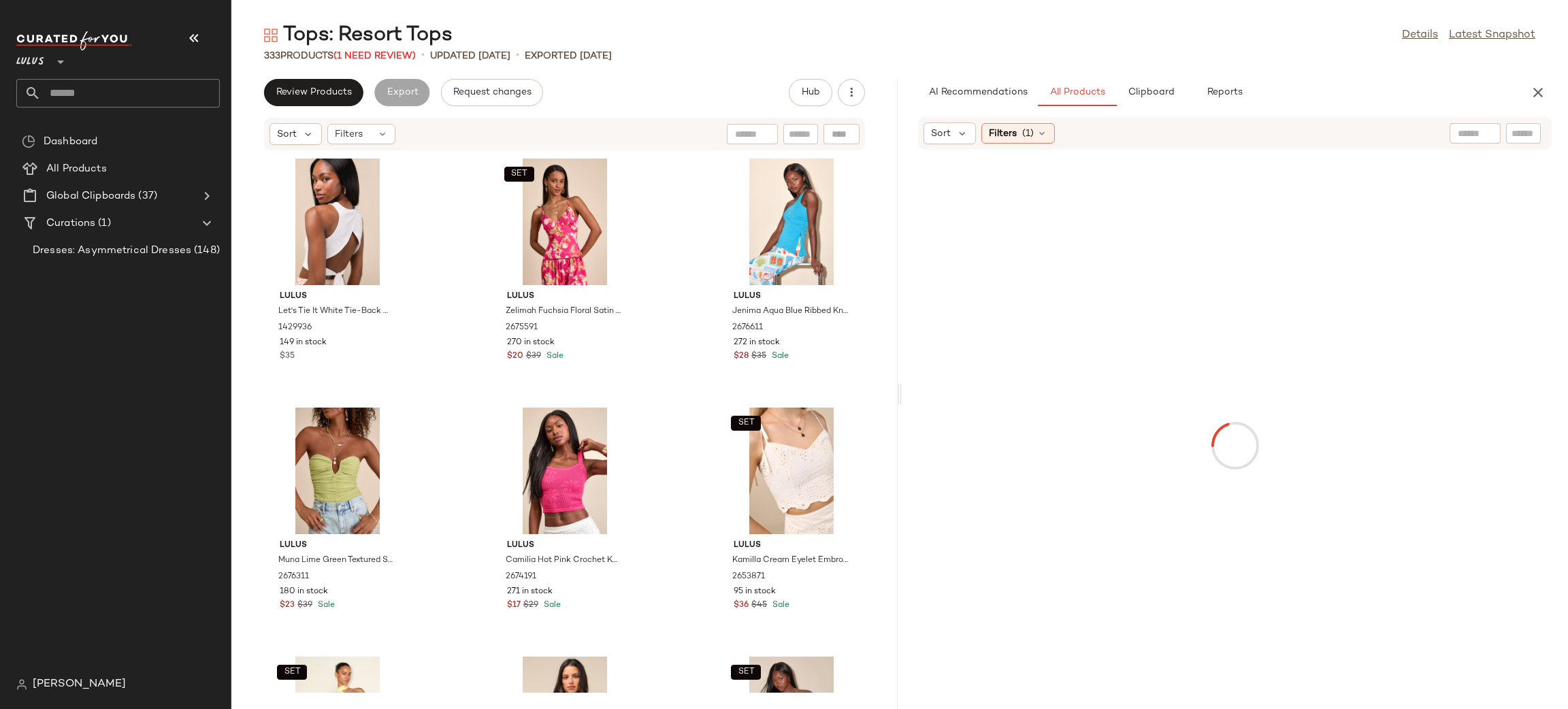
click at [1011, 146] on div "Sort Filters (1)" at bounding box center [1235, 133] width 634 height 33
click at [1003, 130] on span "Filters" at bounding box center [1003, 134] width 28 height 14
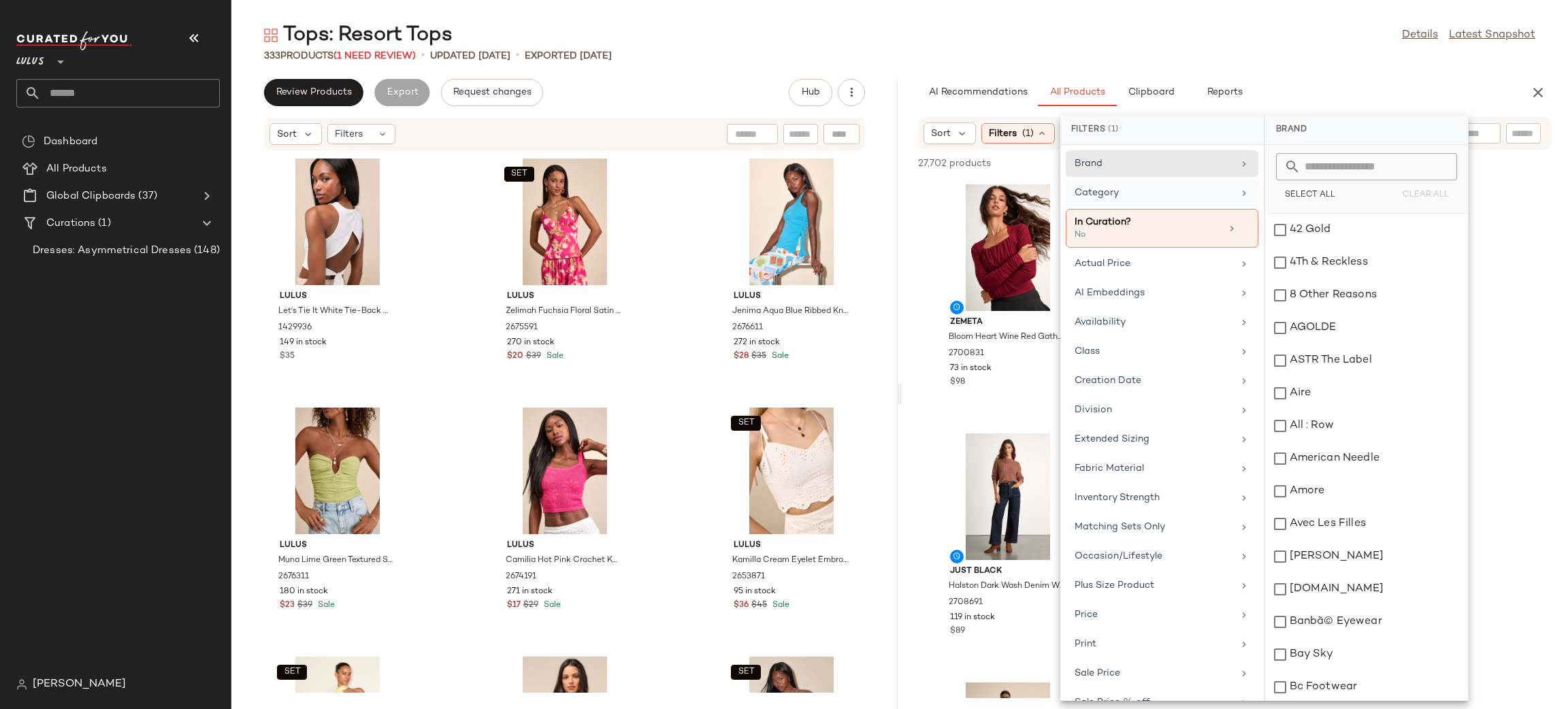
click at [1114, 197] on div "Category" at bounding box center [1154, 193] width 159 height 14
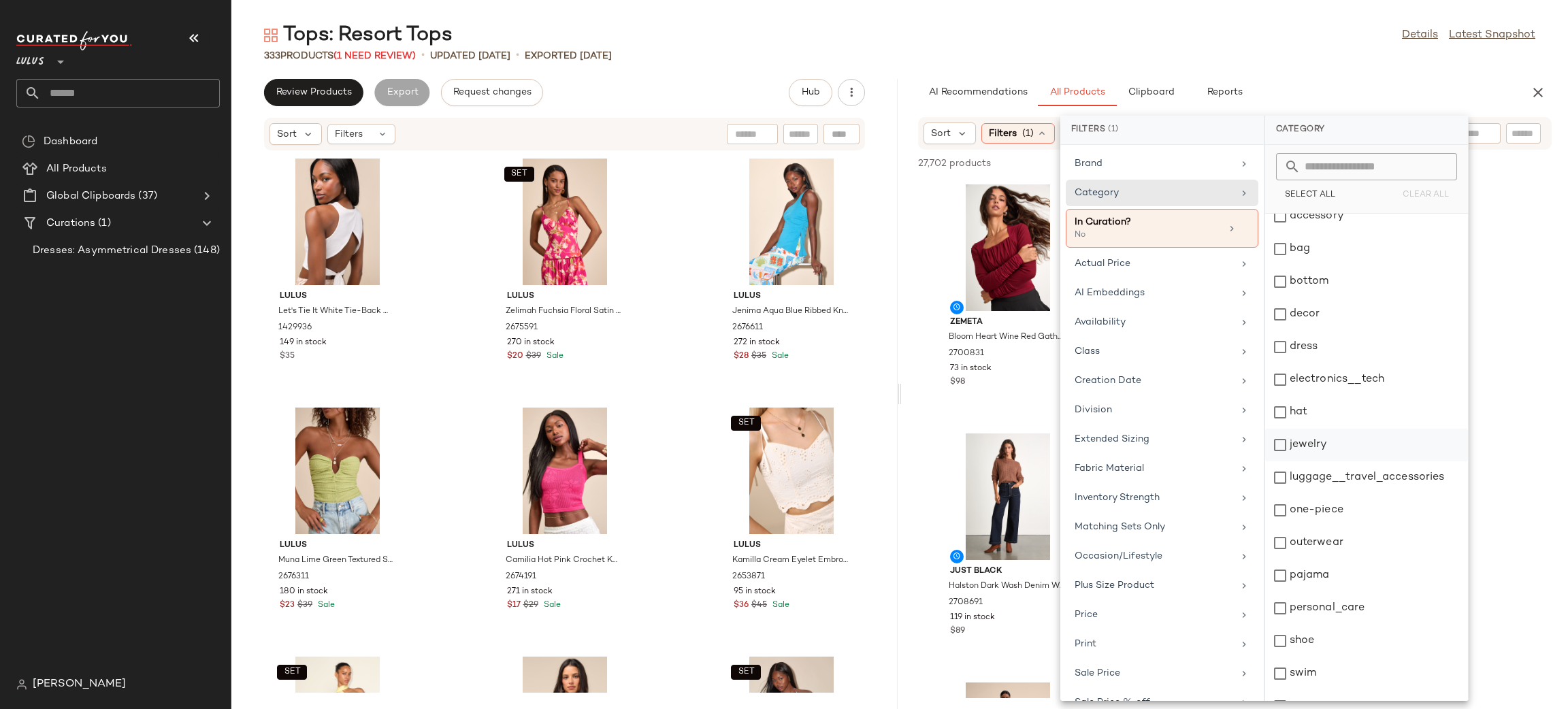
scroll to position [68, 0]
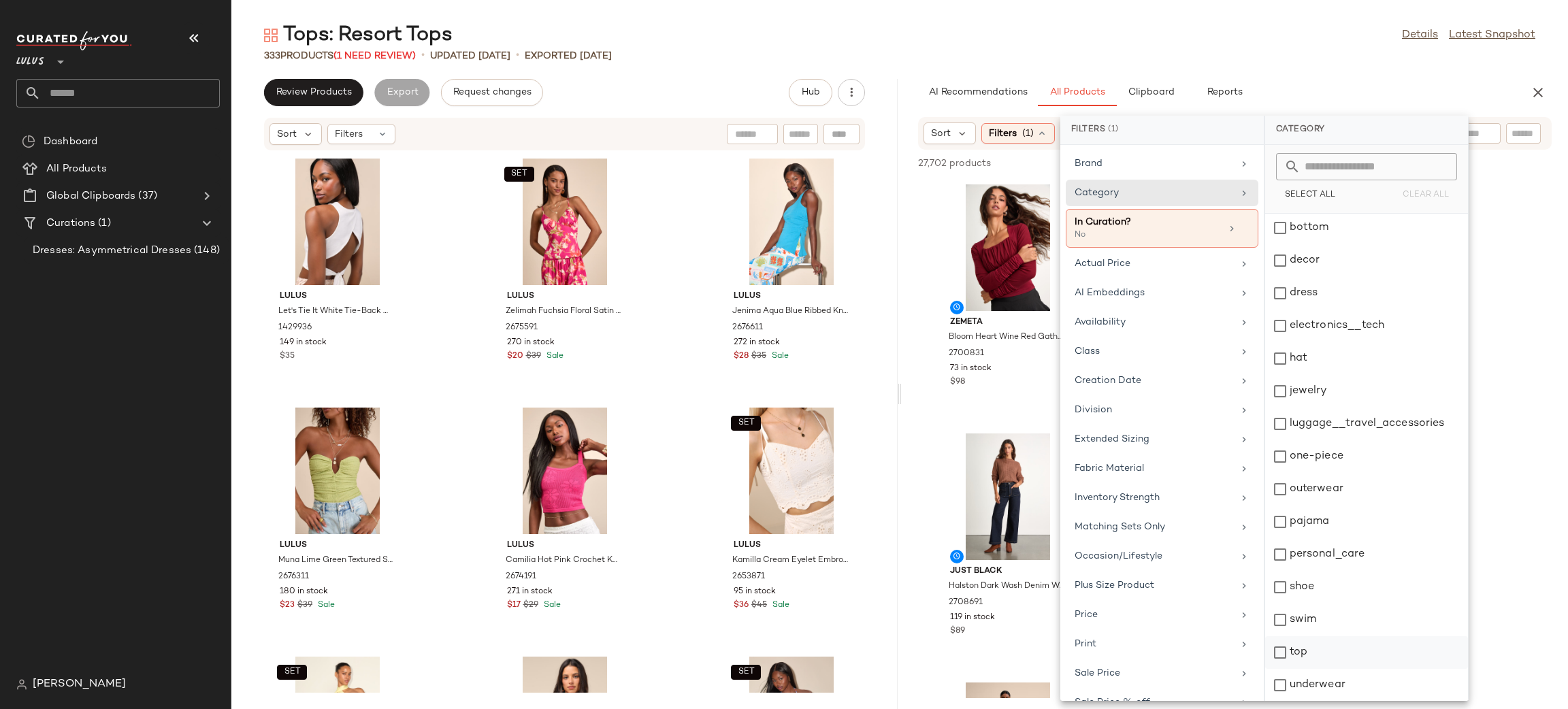
click at [1312, 662] on div "top" at bounding box center [1367, 652] width 203 height 33
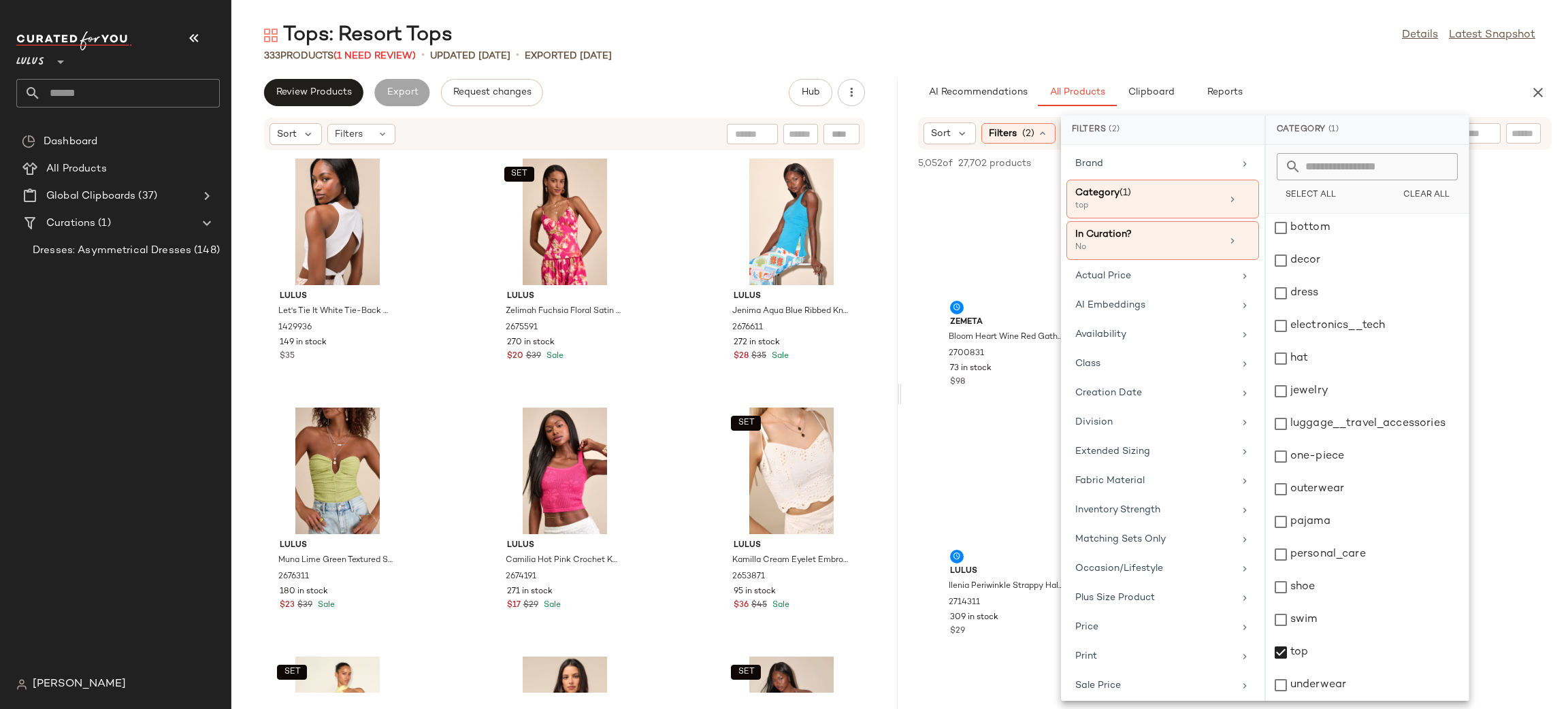
click at [1145, 321] on div "Brand Category (1) top In Curation? No Actual Price AI Embeddings Availability …" at bounding box center [1162, 423] width 204 height 556
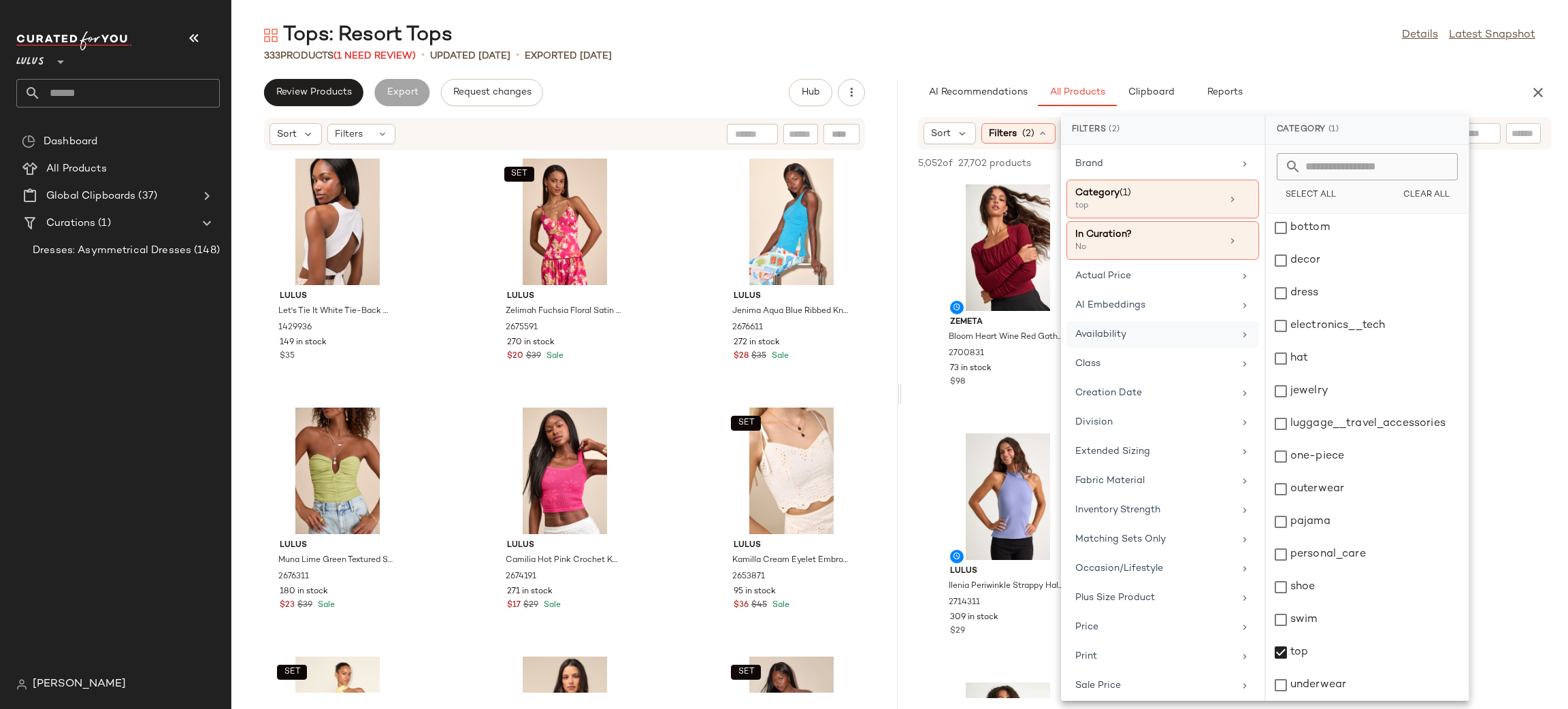
click at [1152, 333] on div "Availability" at bounding box center [1155, 334] width 159 height 14
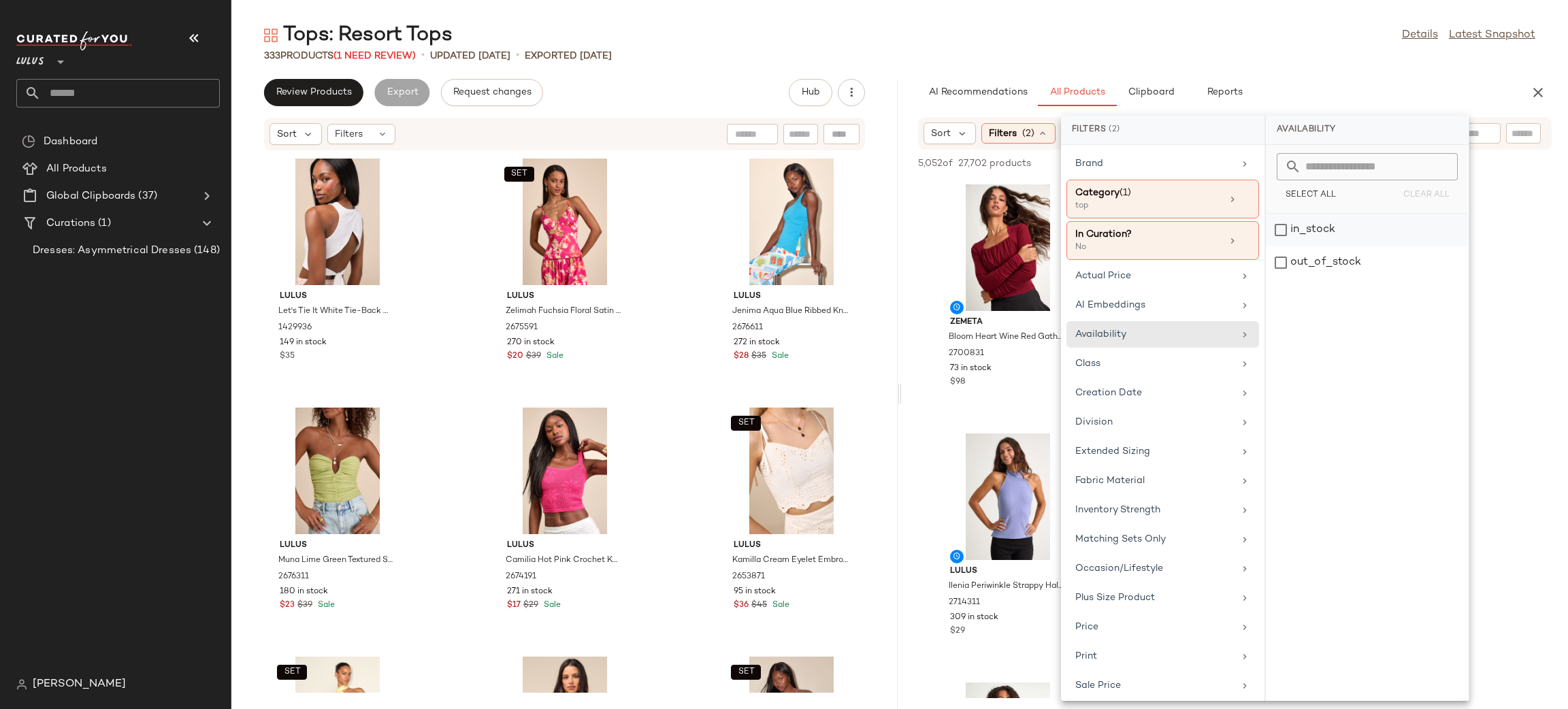
click at [1301, 226] on div "in_stock" at bounding box center [1367, 230] width 203 height 33
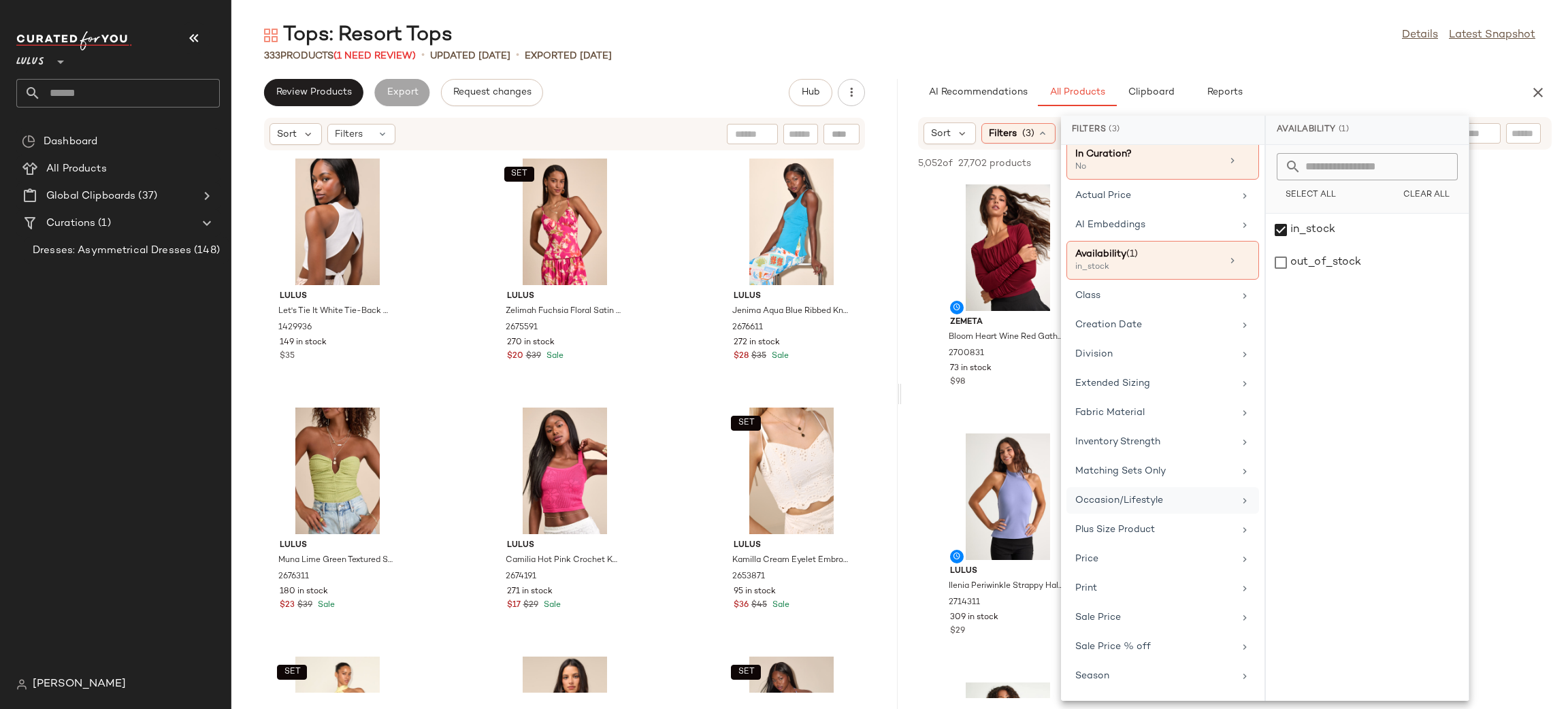
scroll to position [140, 0]
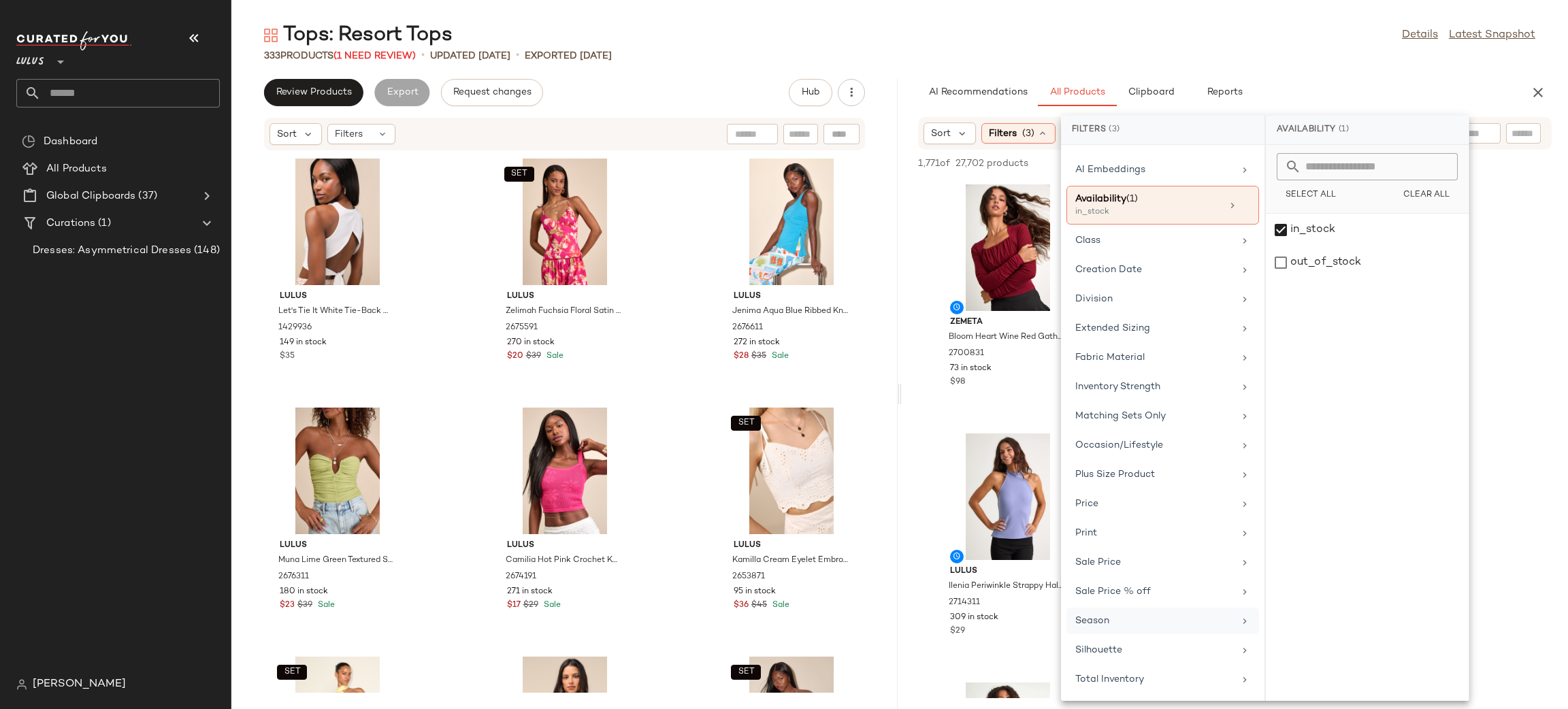
click at [1135, 626] on div "Season" at bounding box center [1155, 620] width 159 height 14
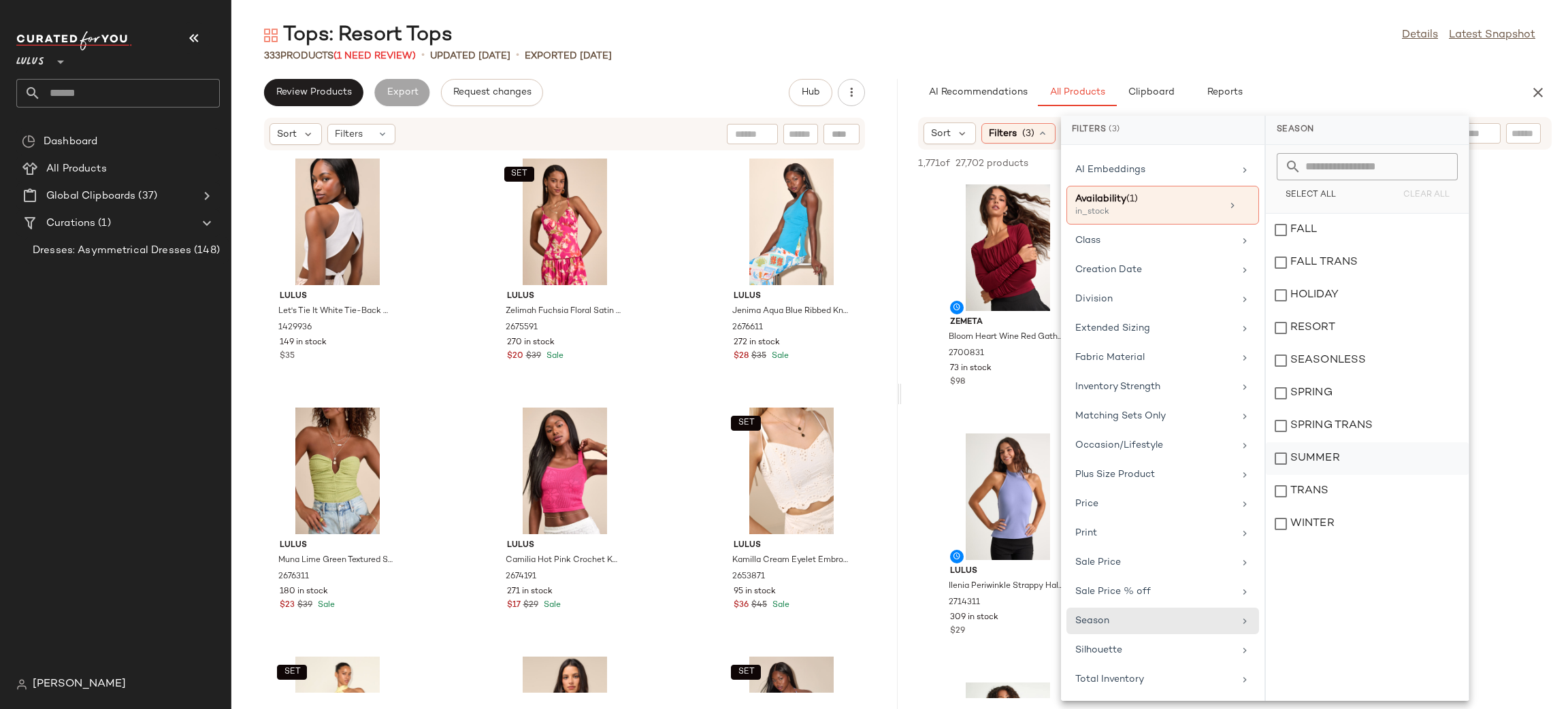
click at [1335, 453] on div "SUMMER" at bounding box center [1367, 458] width 203 height 33
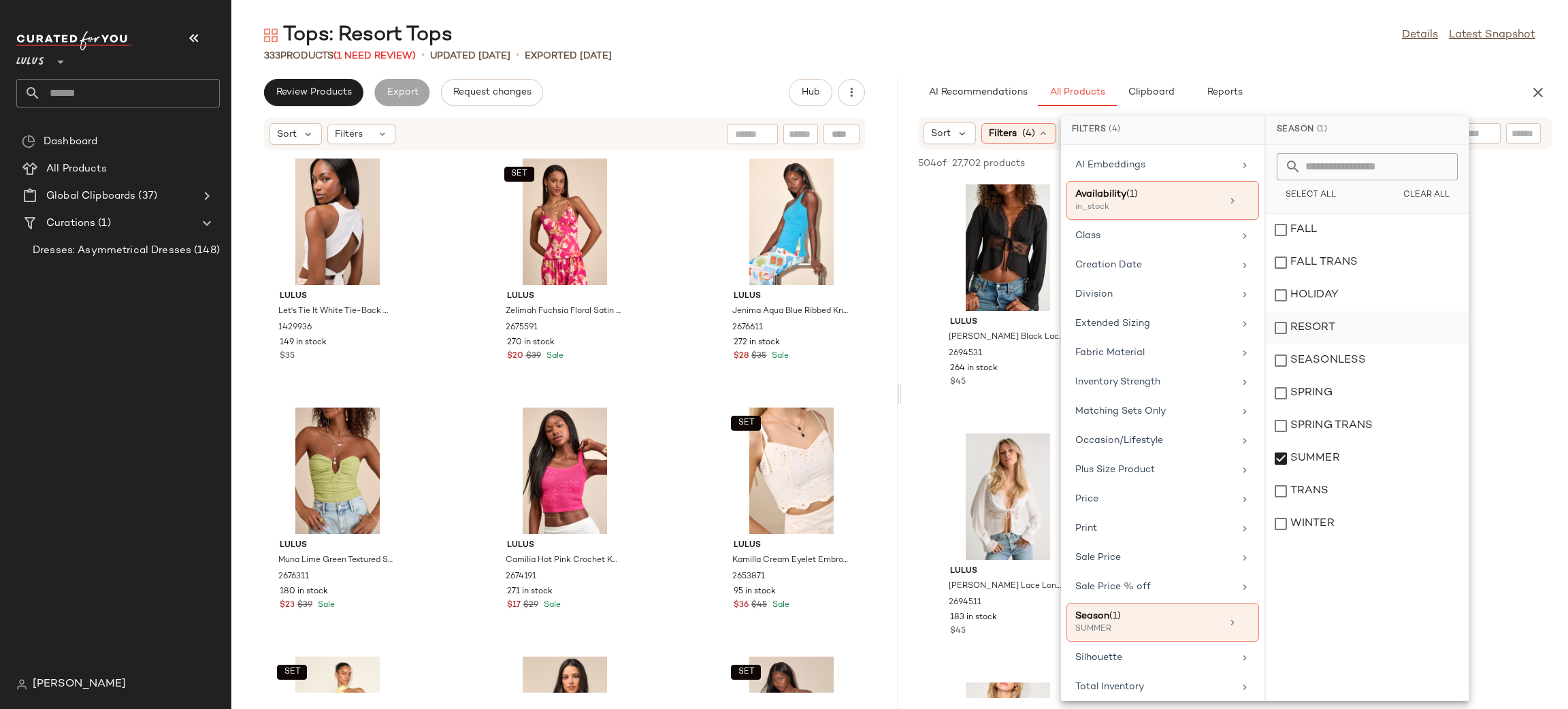
click at [1330, 331] on div "RESORT" at bounding box center [1367, 328] width 203 height 33
click at [1321, 66] on div "Tops: Resort Tops Details Latest Snapshot 333 Products (1 Need Review) • update…" at bounding box center [899, 365] width 1336 height 687
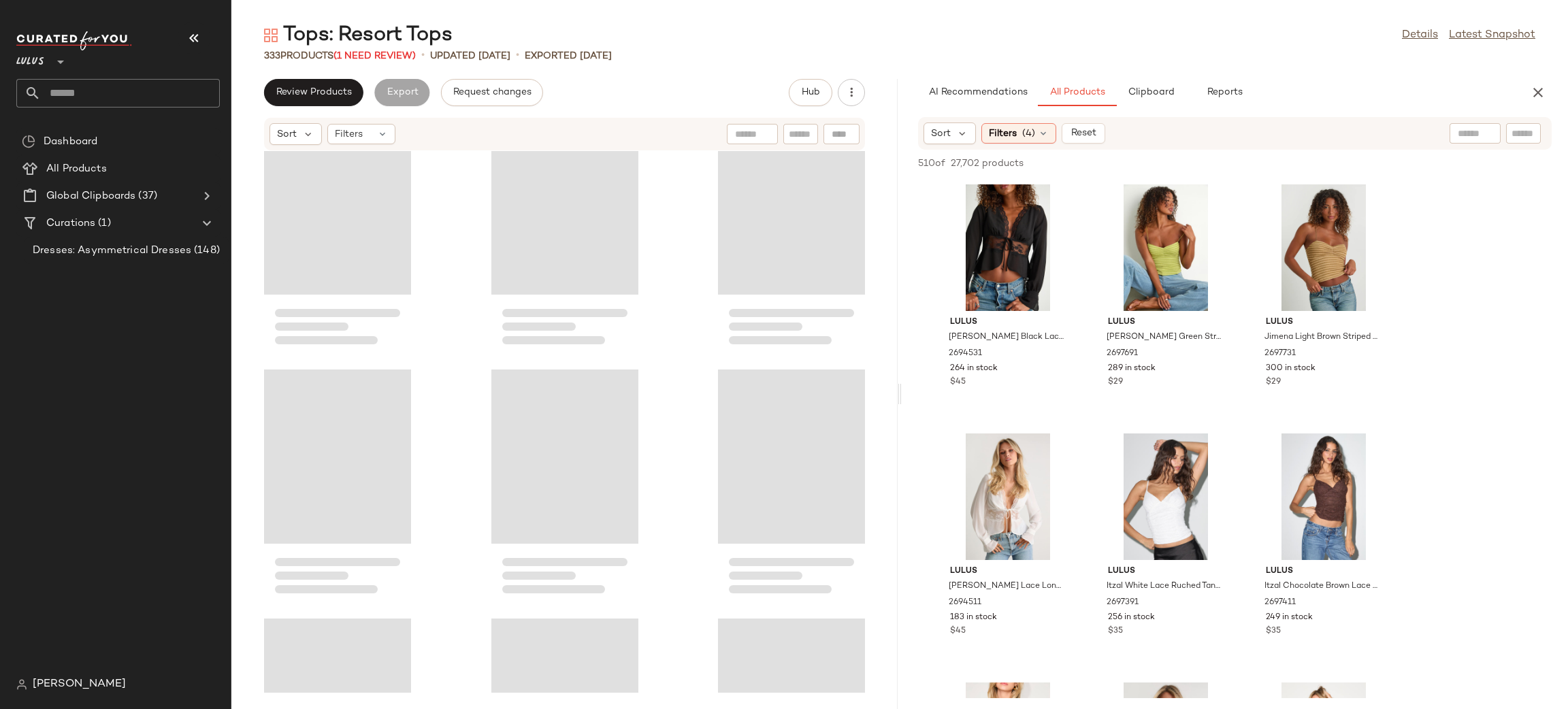
scroll to position [27098, 0]
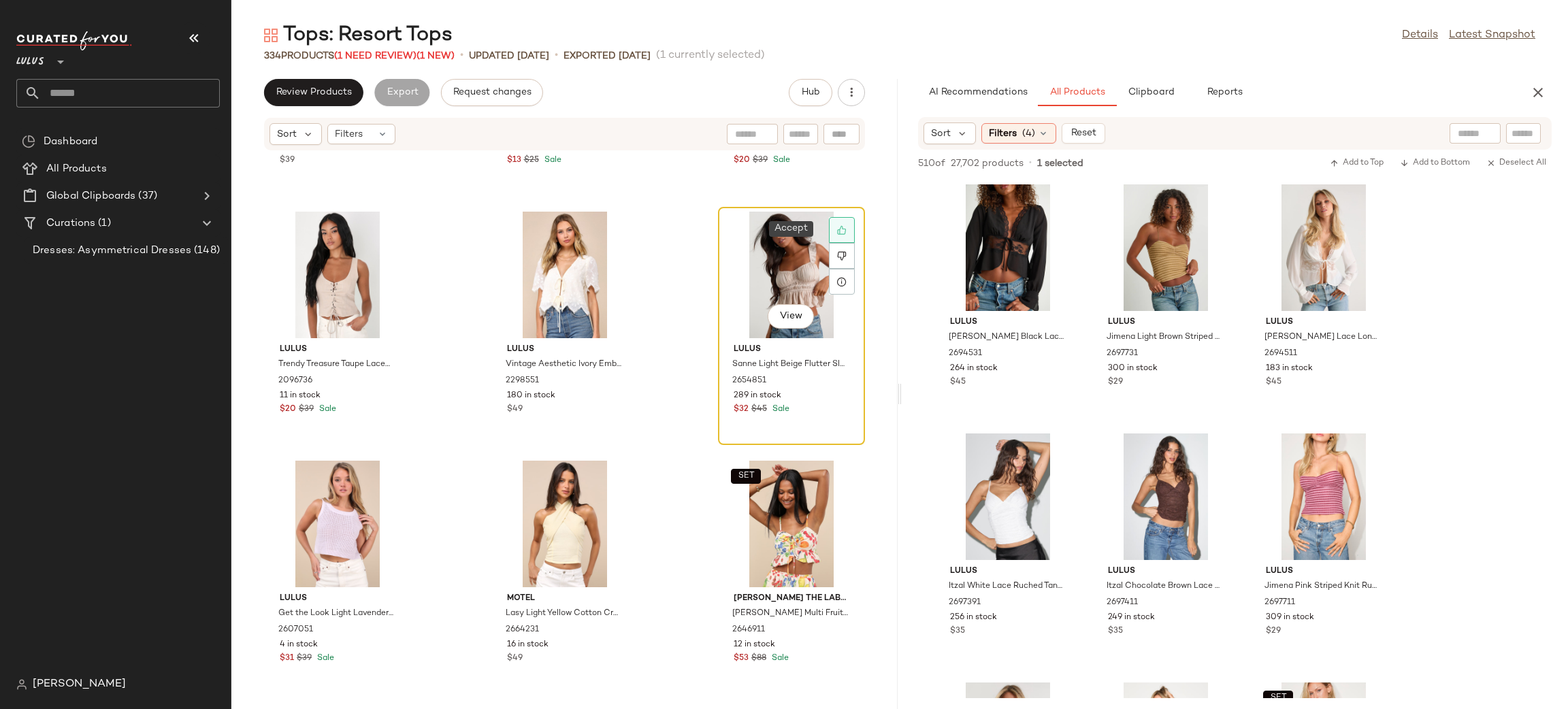
click at [837, 227] on icon at bounding box center [841, 229] width 9 height 9
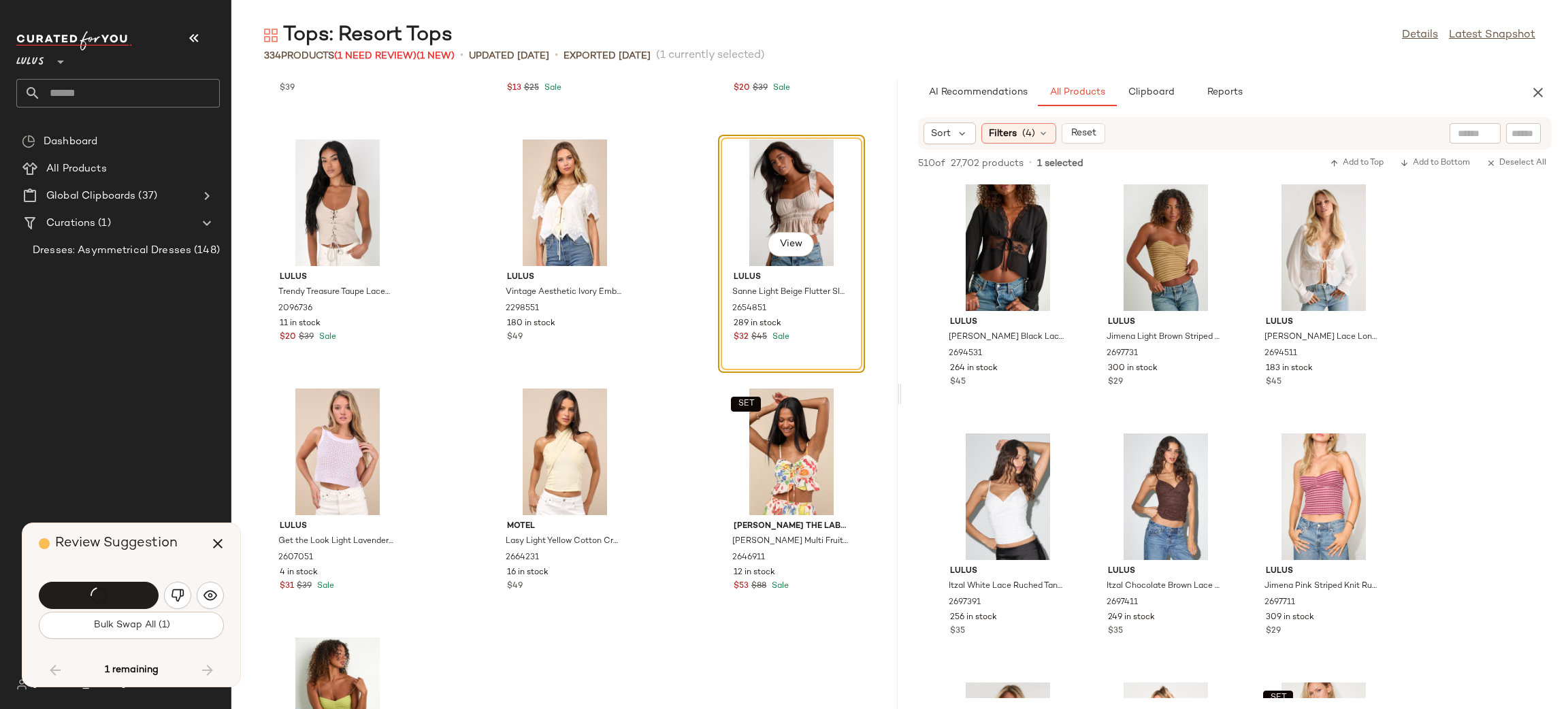
scroll to position [26891, 0]
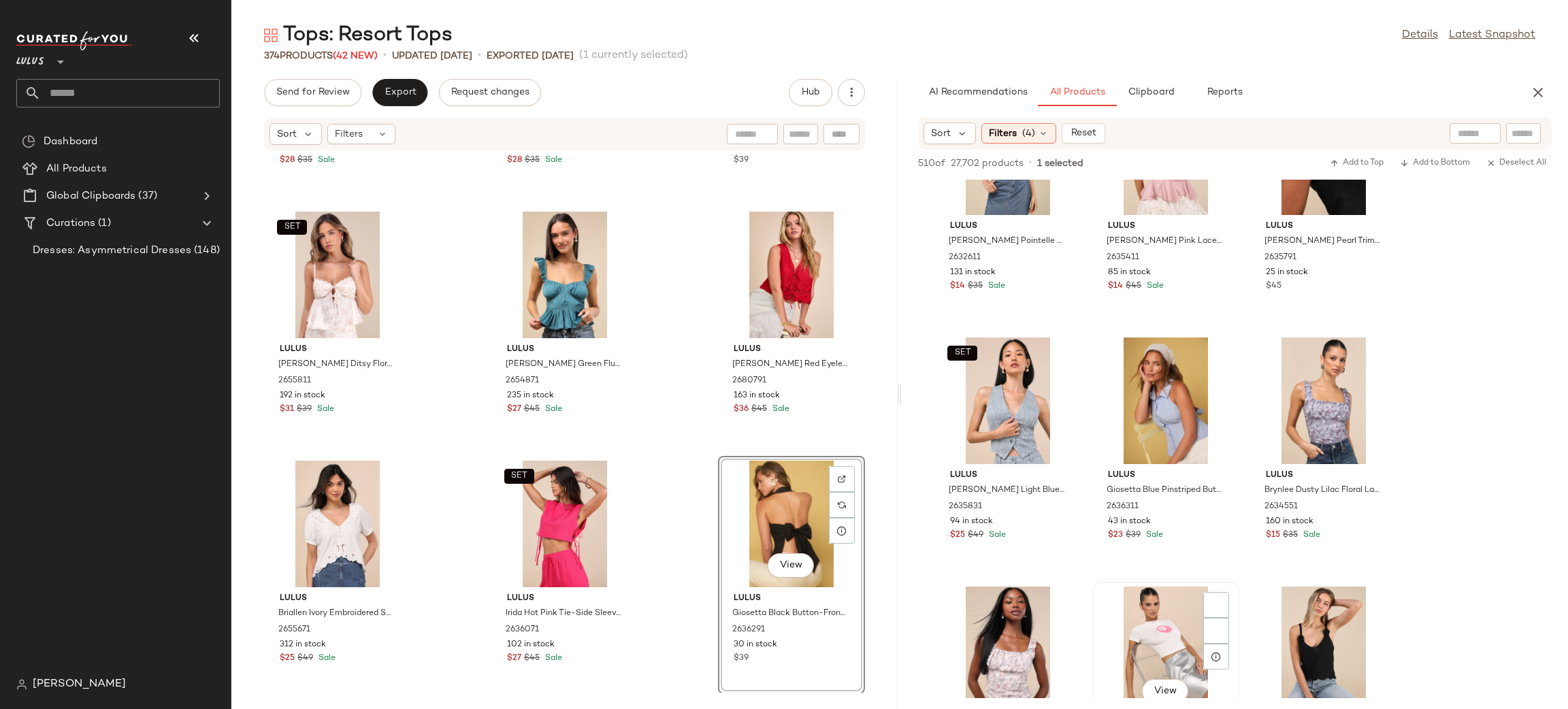
scroll to position [11630, 0]
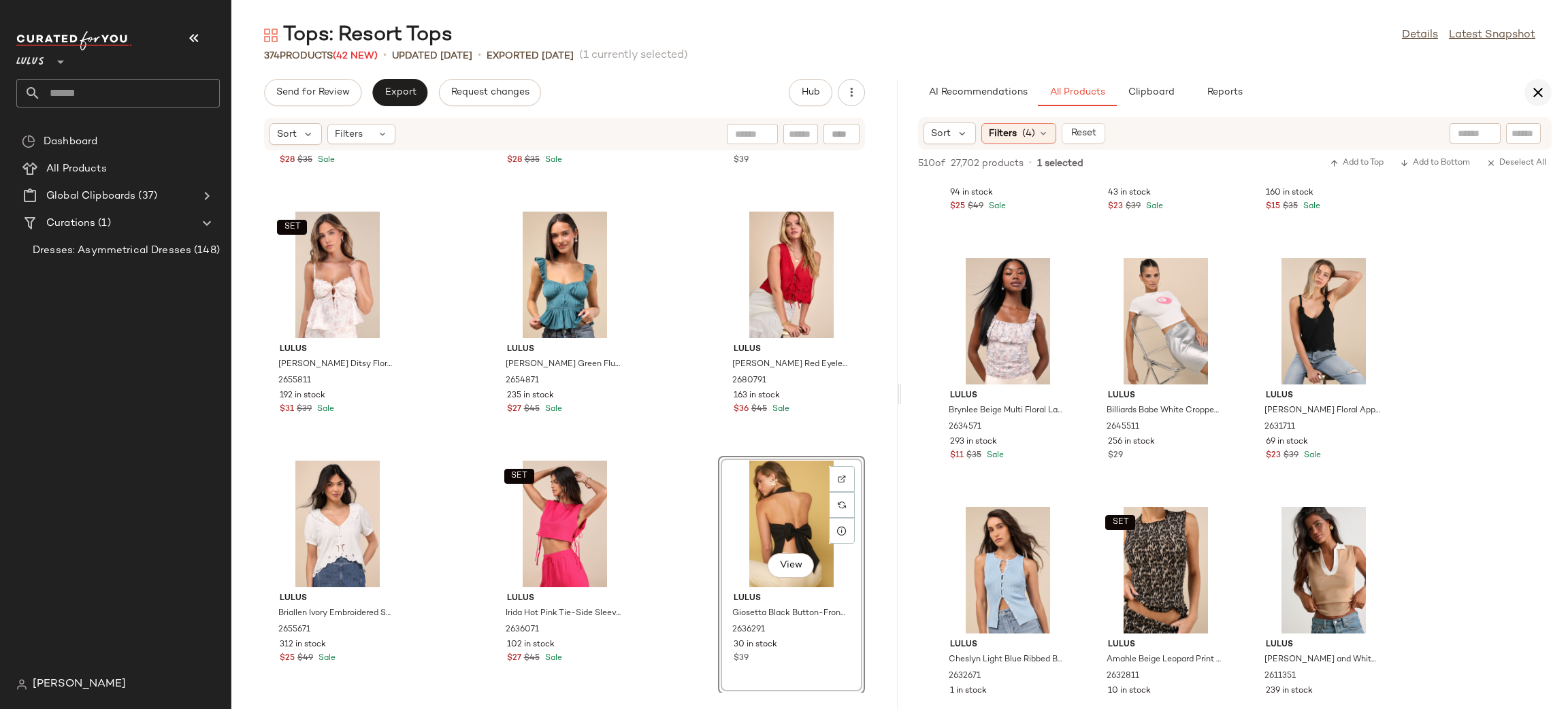
click at [1530, 89] on icon "button" at bounding box center [1538, 92] width 16 height 16
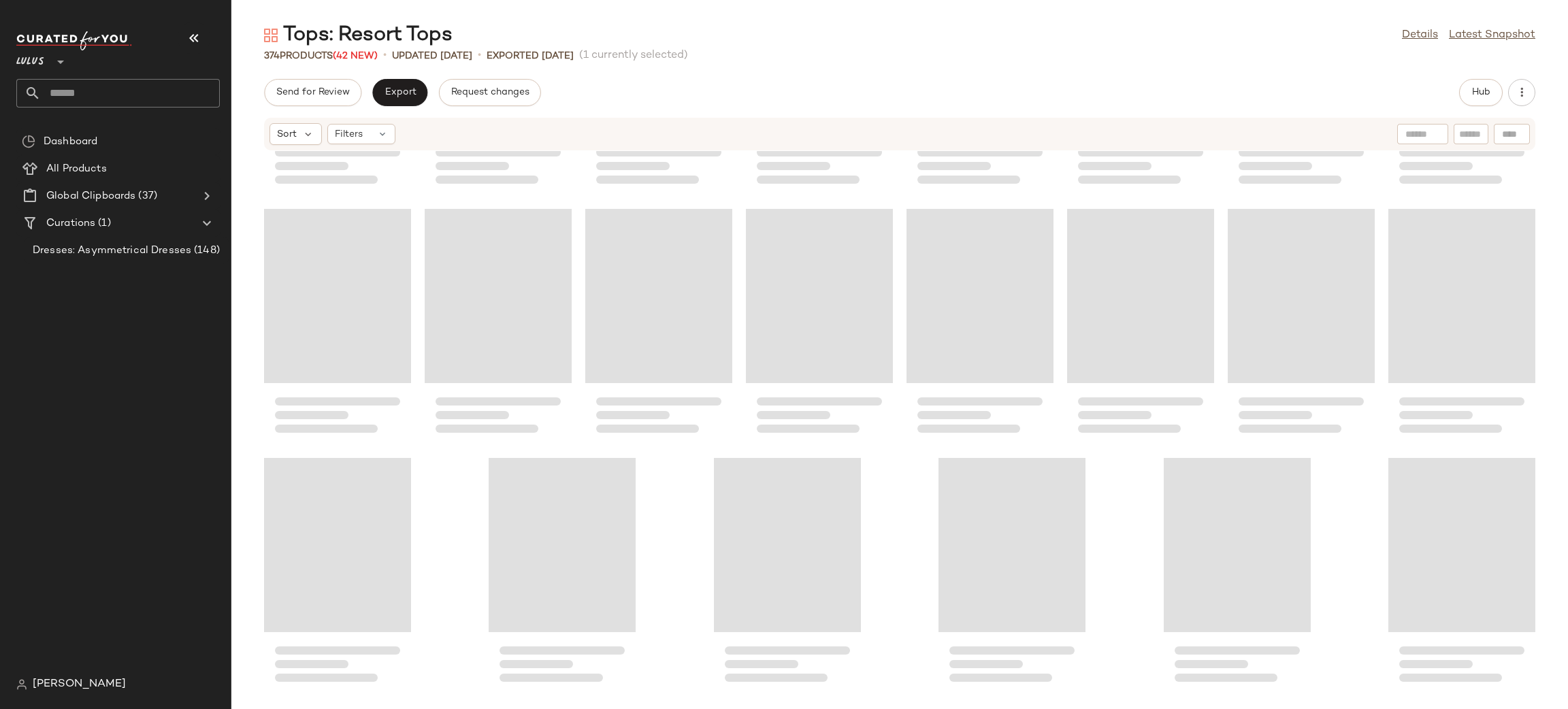
scroll to position [10955, 0]
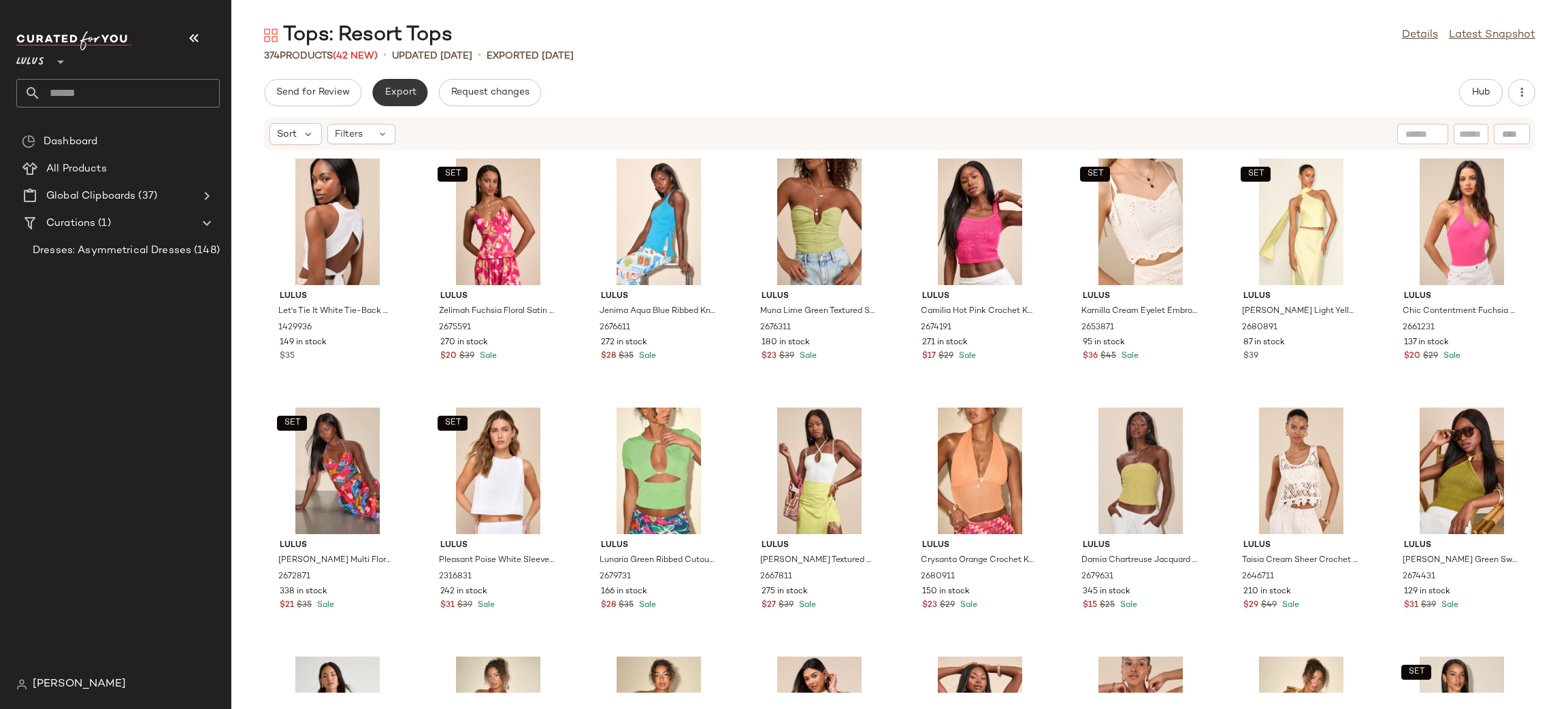
click at [396, 92] on span "Export" at bounding box center [400, 92] width 32 height 11
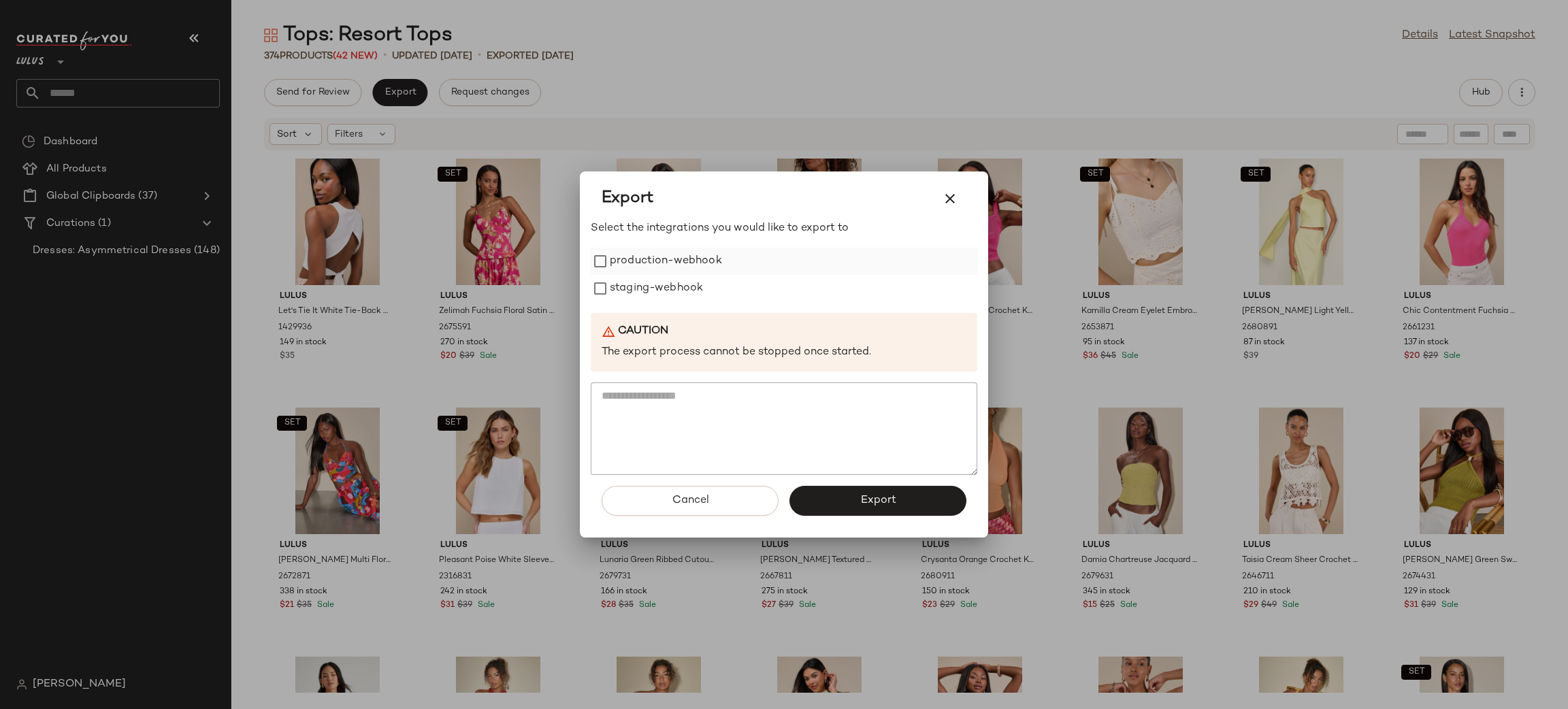
click at [630, 264] on label "production-webhook" at bounding box center [665, 261] width 112 height 27
click at [645, 292] on label "staging-webhook" at bounding box center [656, 288] width 93 height 27
click at [860, 499] on span "Export" at bounding box center [877, 499] width 36 height 13
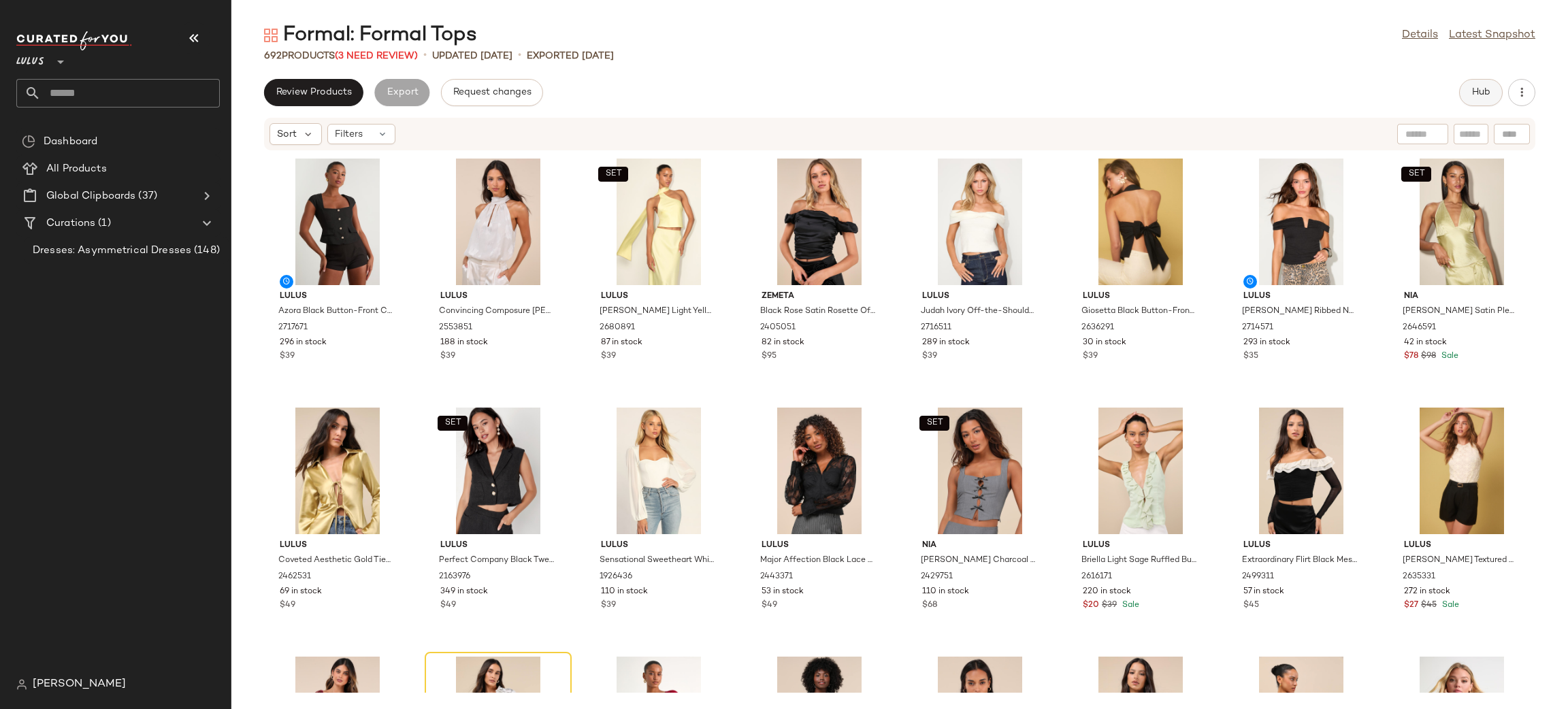
click at [1479, 92] on span "Hub" at bounding box center [1481, 92] width 19 height 11
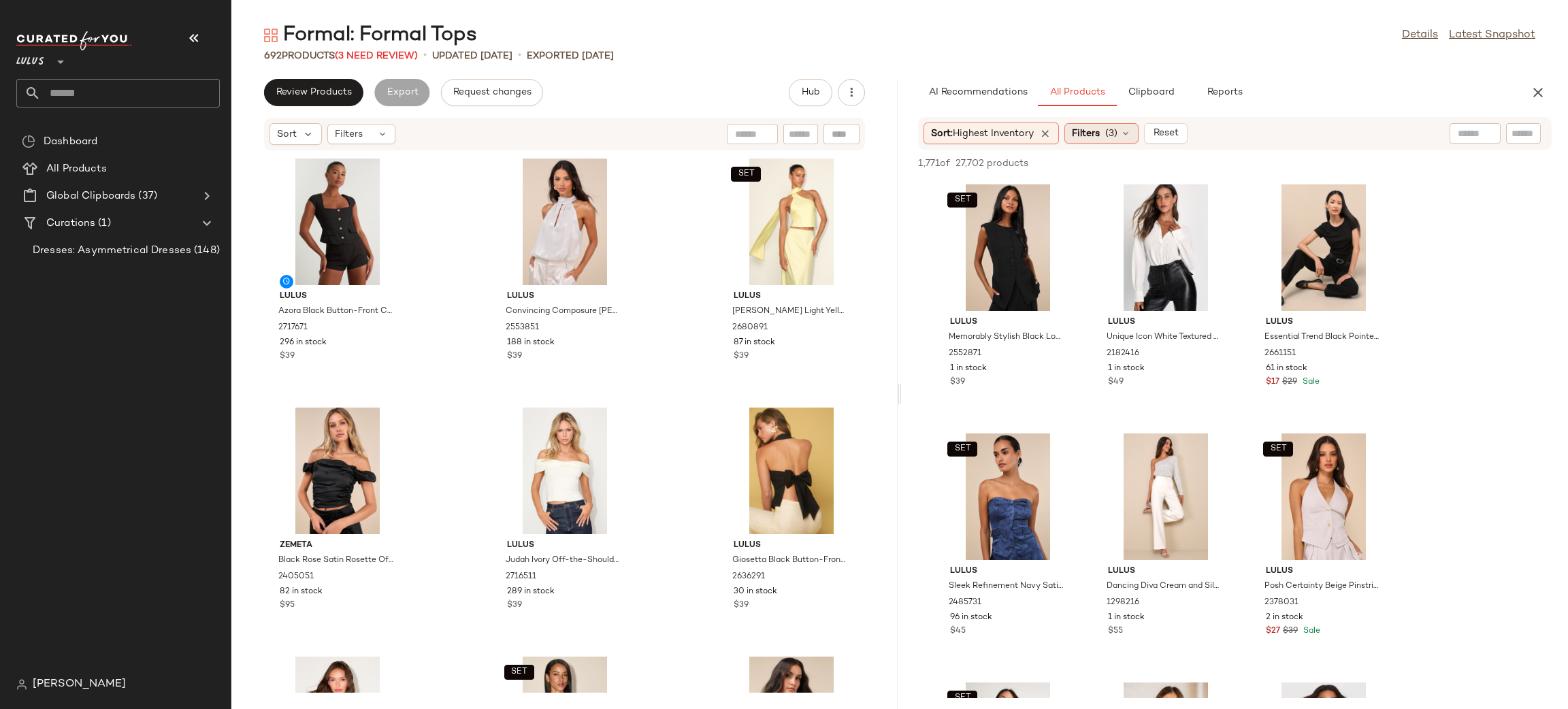
click at [1092, 140] on span "Filters" at bounding box center [1085, 134] width 28 height 14
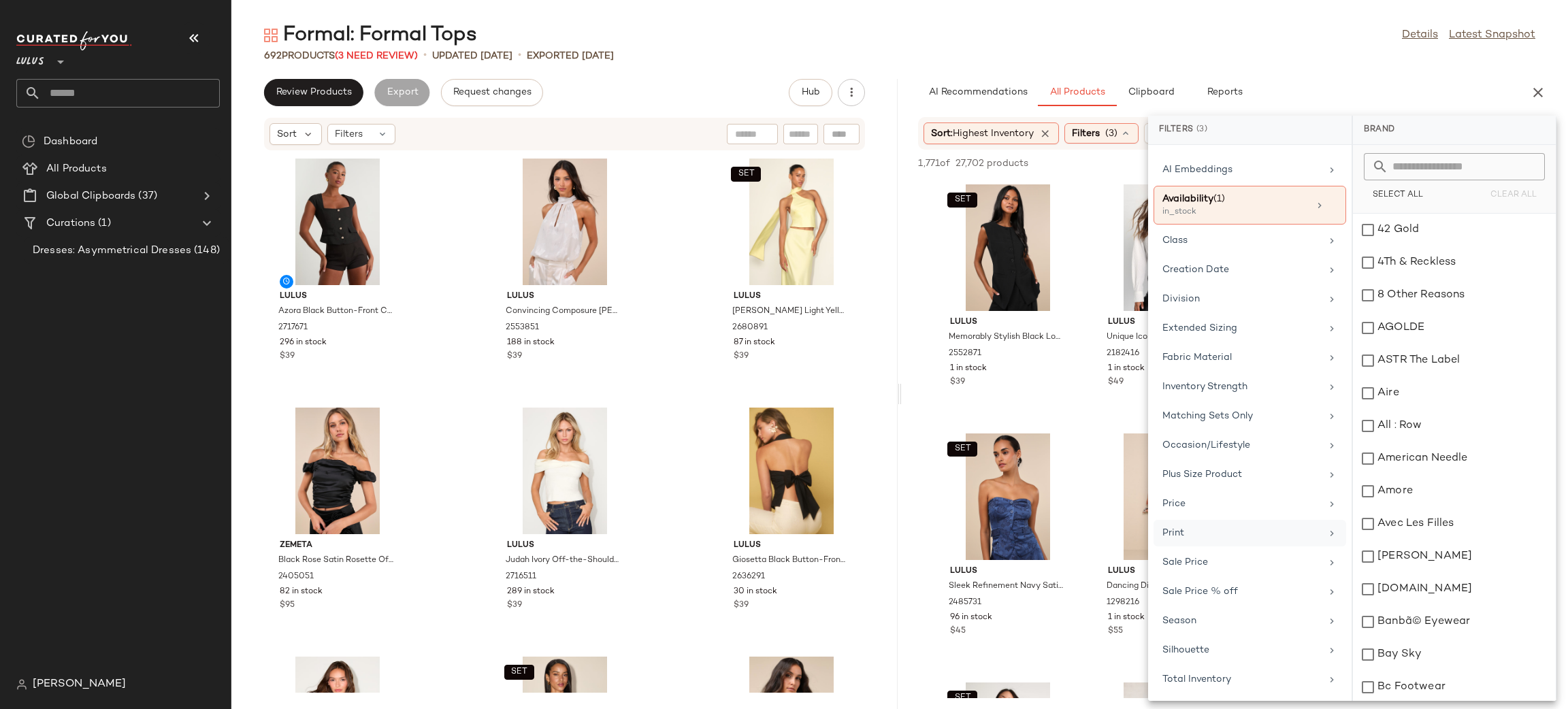
scroll to position [140, 0]
click at [1230, 439] on div "Occasion/Lifestyle" at bounding box center [1242, 444] width 159 height 14
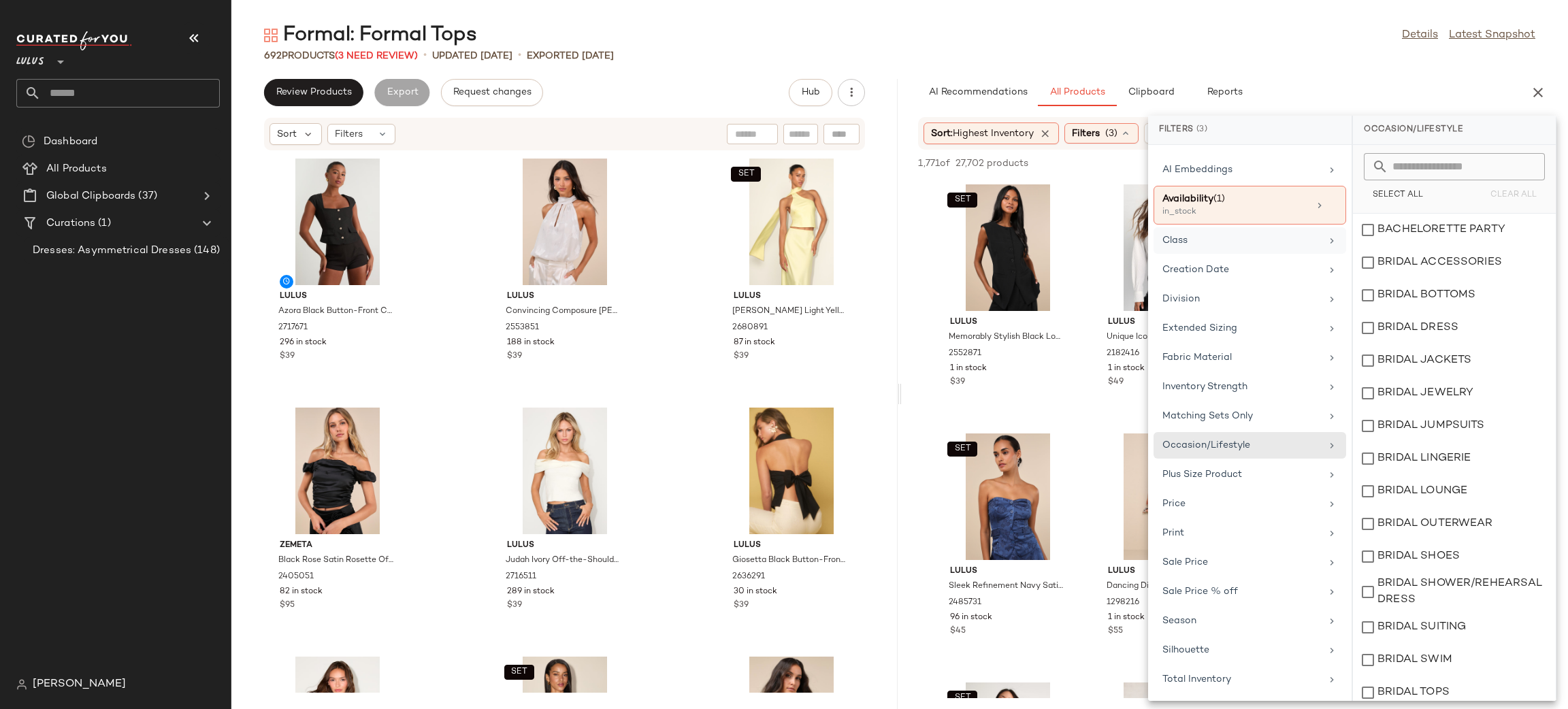
click at [1182, 233] on div "Class" at bounding box center [1242, 240] width 159 height 14
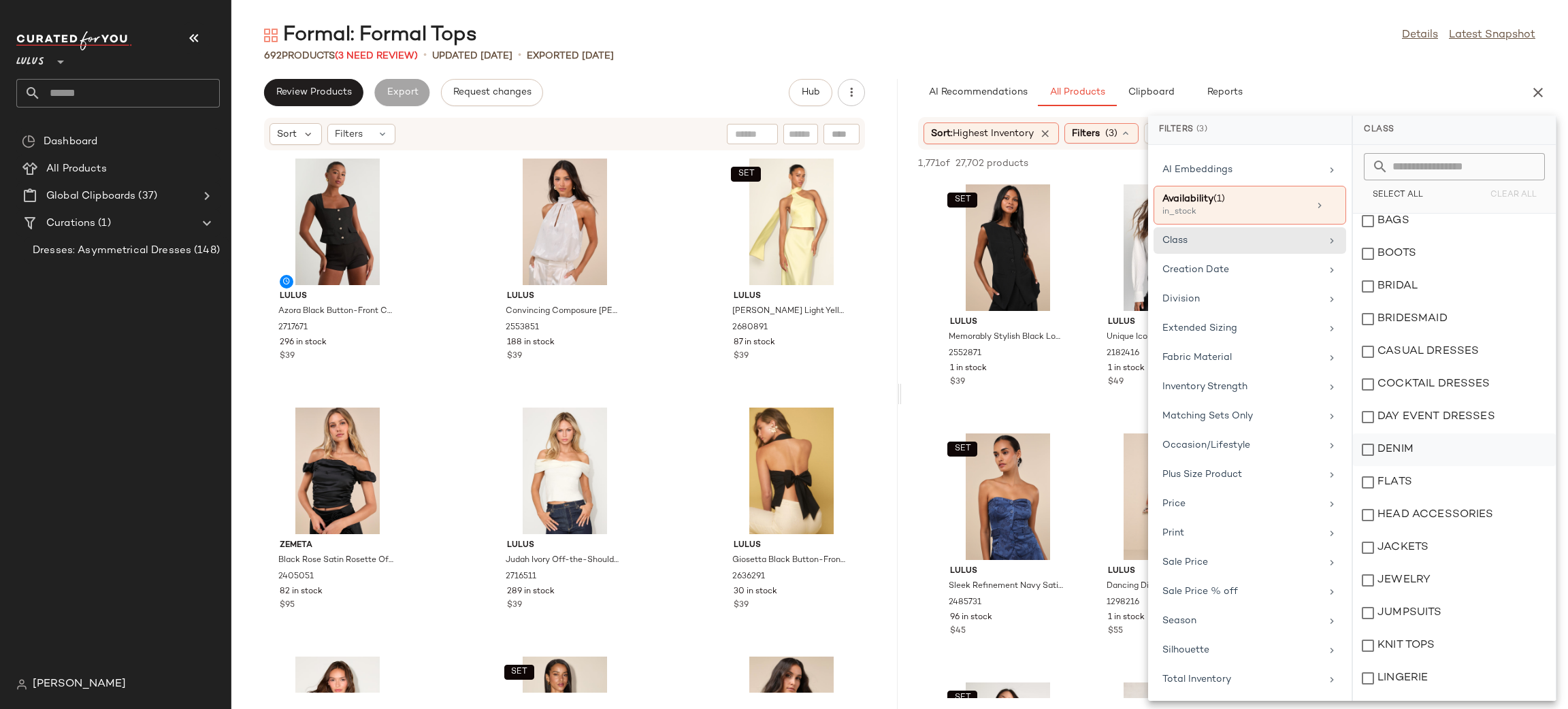
scroll to position [0, 0]
click at [1352, 62] on div "692 Products (3 Need Review) • updated Aug 25th • Exported Aug 25th" at bounding box center [899, 56] width 1336 height 14
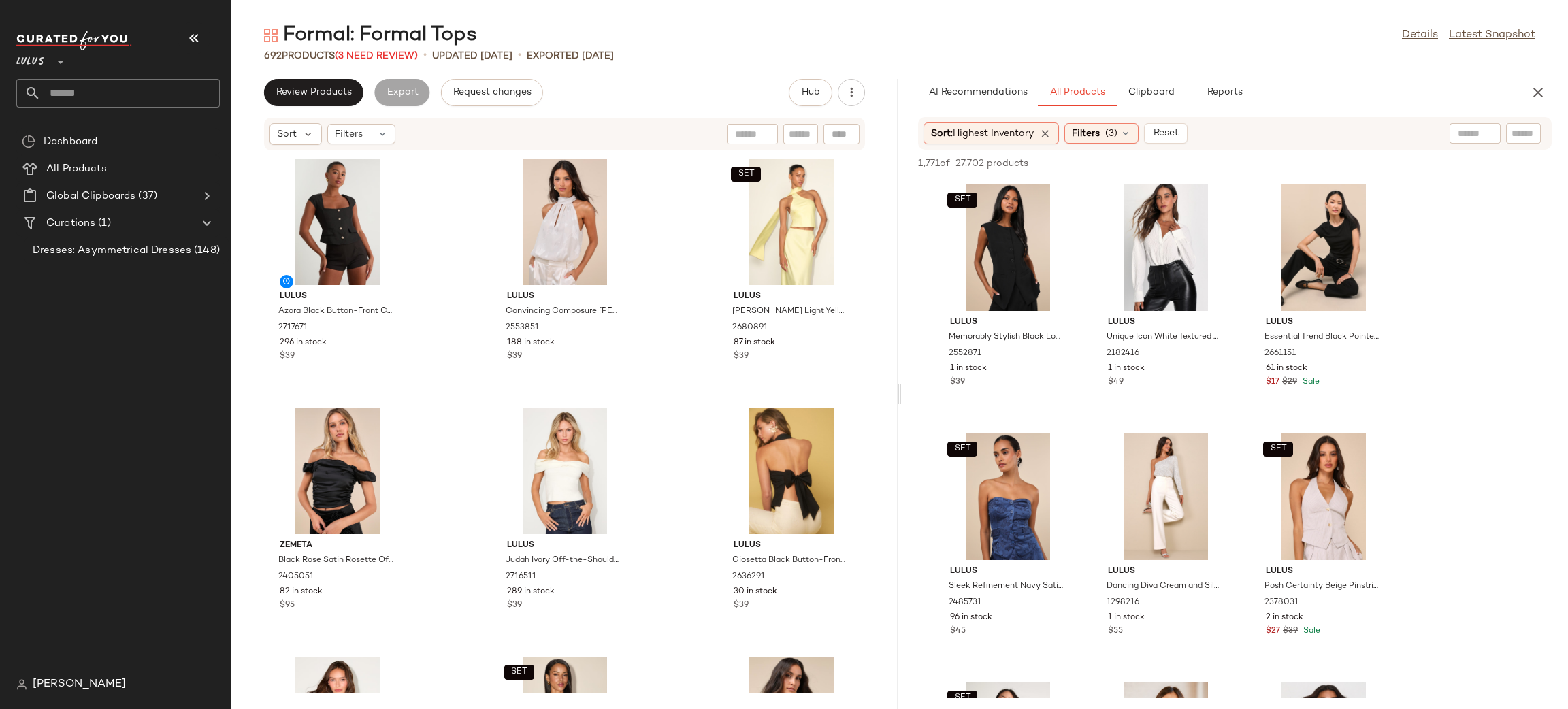
click at [1481, 137] on div at bounding box center [1475, 134] width 51 height 20
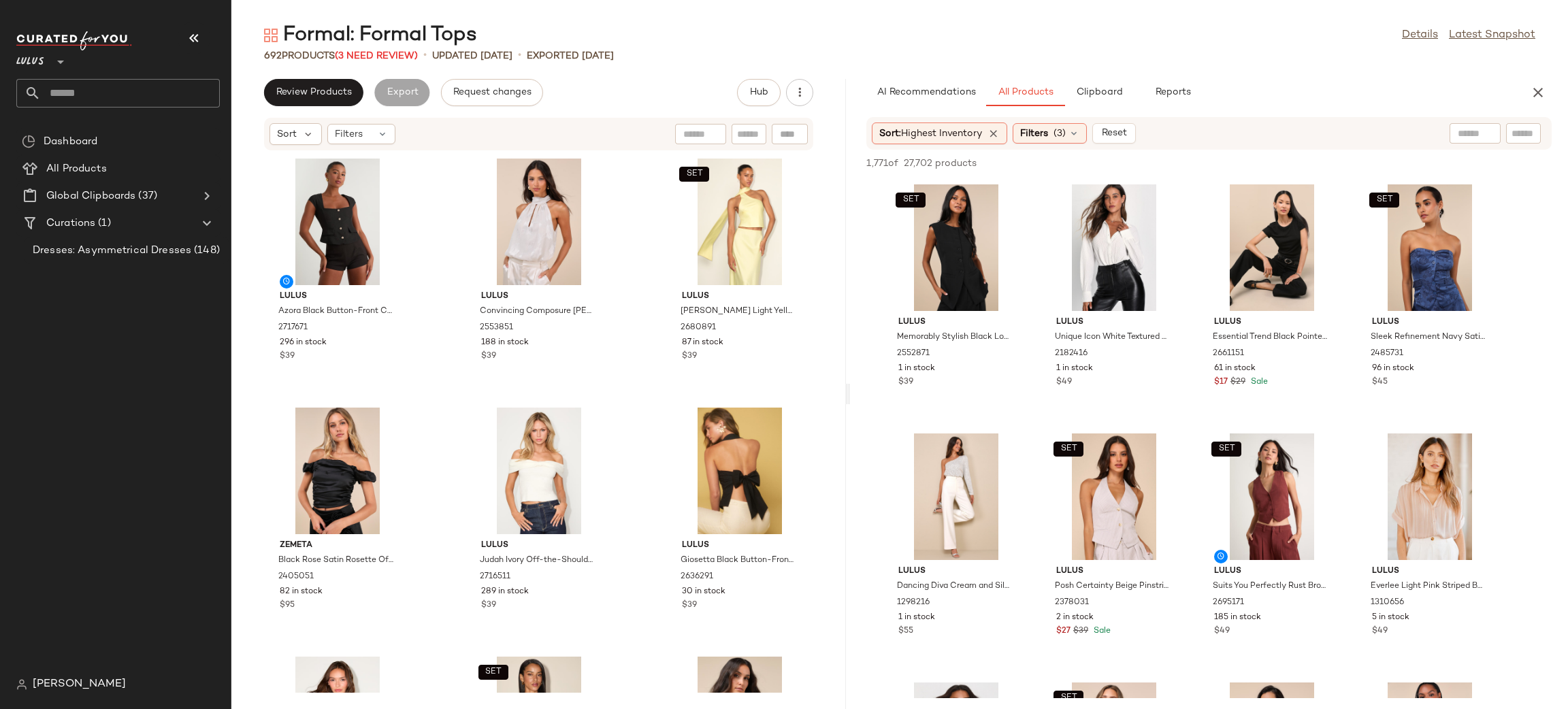
drag, startPoint x: 899, startPoint y: 396, endPoint x: 833, endPoint y: 400, distance: 66.1
click at [833, 400] on div "Formal: Formal Tops Details Latest Snapshot 692 Products (3 Need Review) • upda…" at bounding box center [899, 365] width 1336 height 687
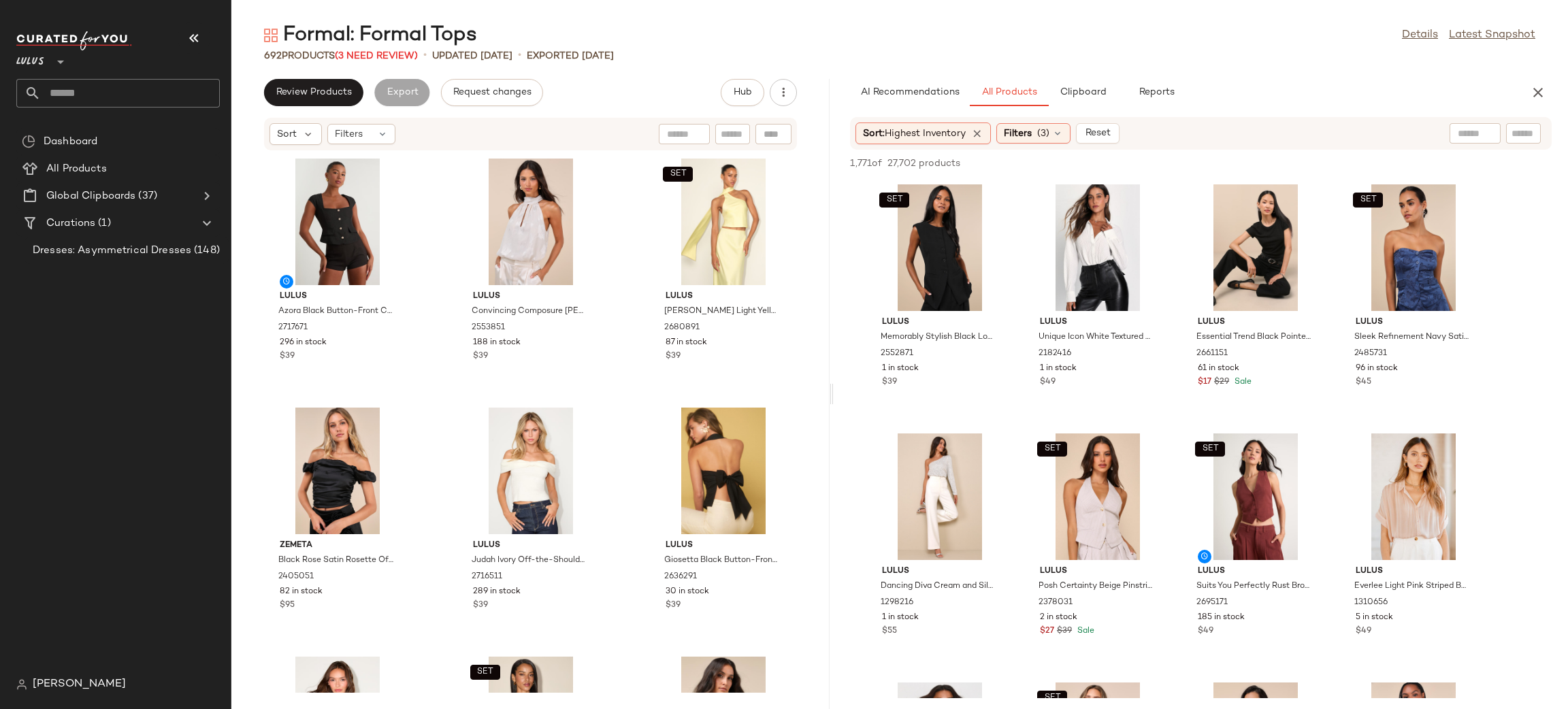
click at [1459, 130] on input "text" at bounding box center [1474, 134] width 35 height 14
type input "******"
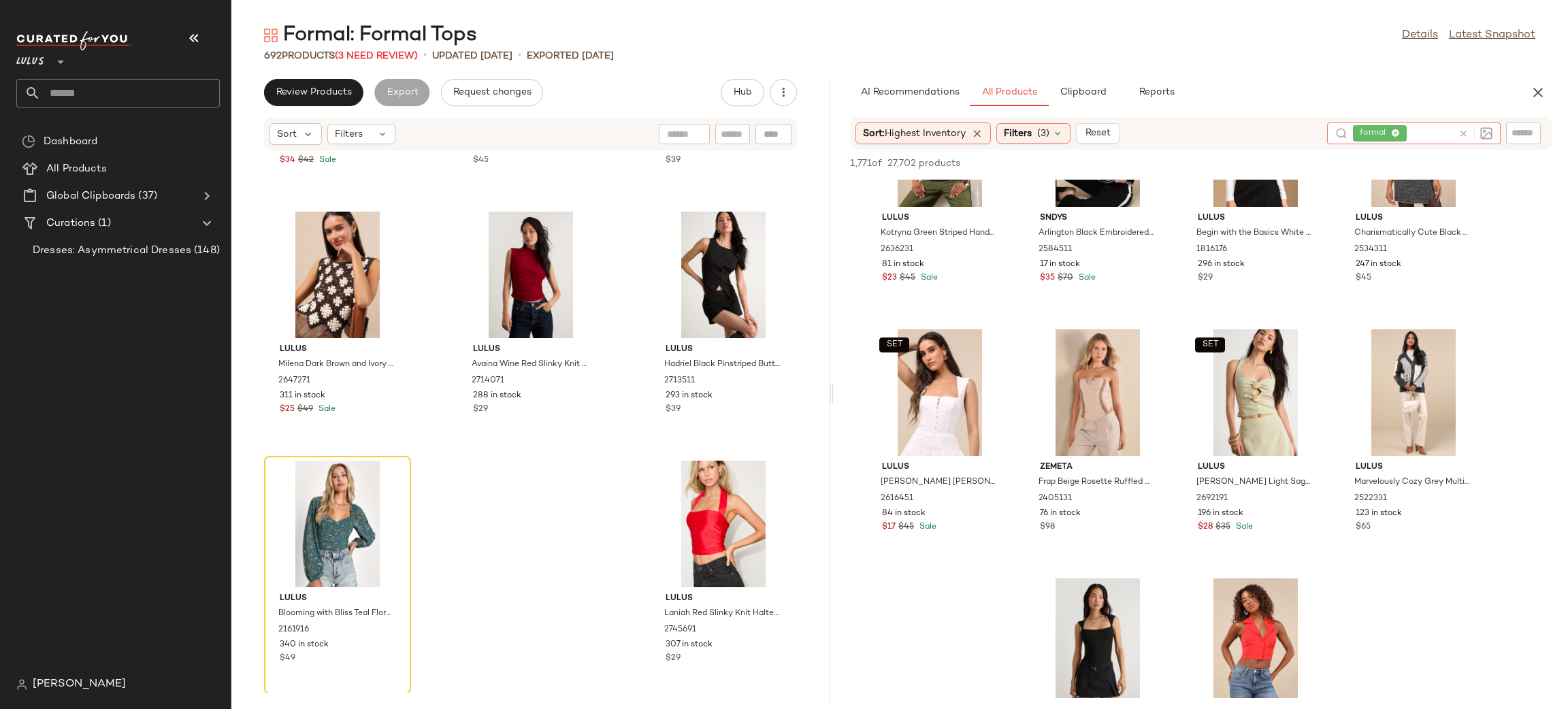
scroll to position [873, 0]
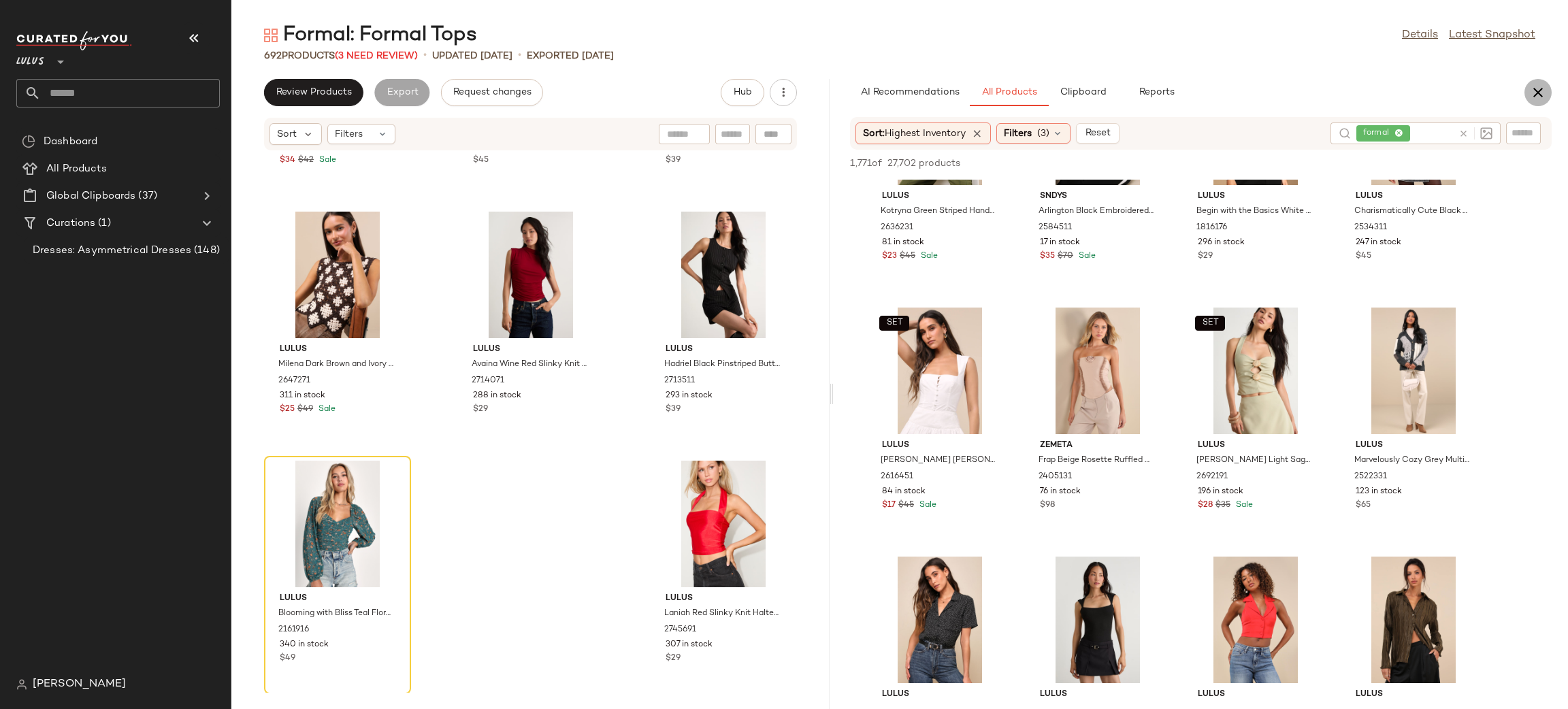
click at [1549, 89] on button "button" at bounding box center [1538, 92] width 27 height 27
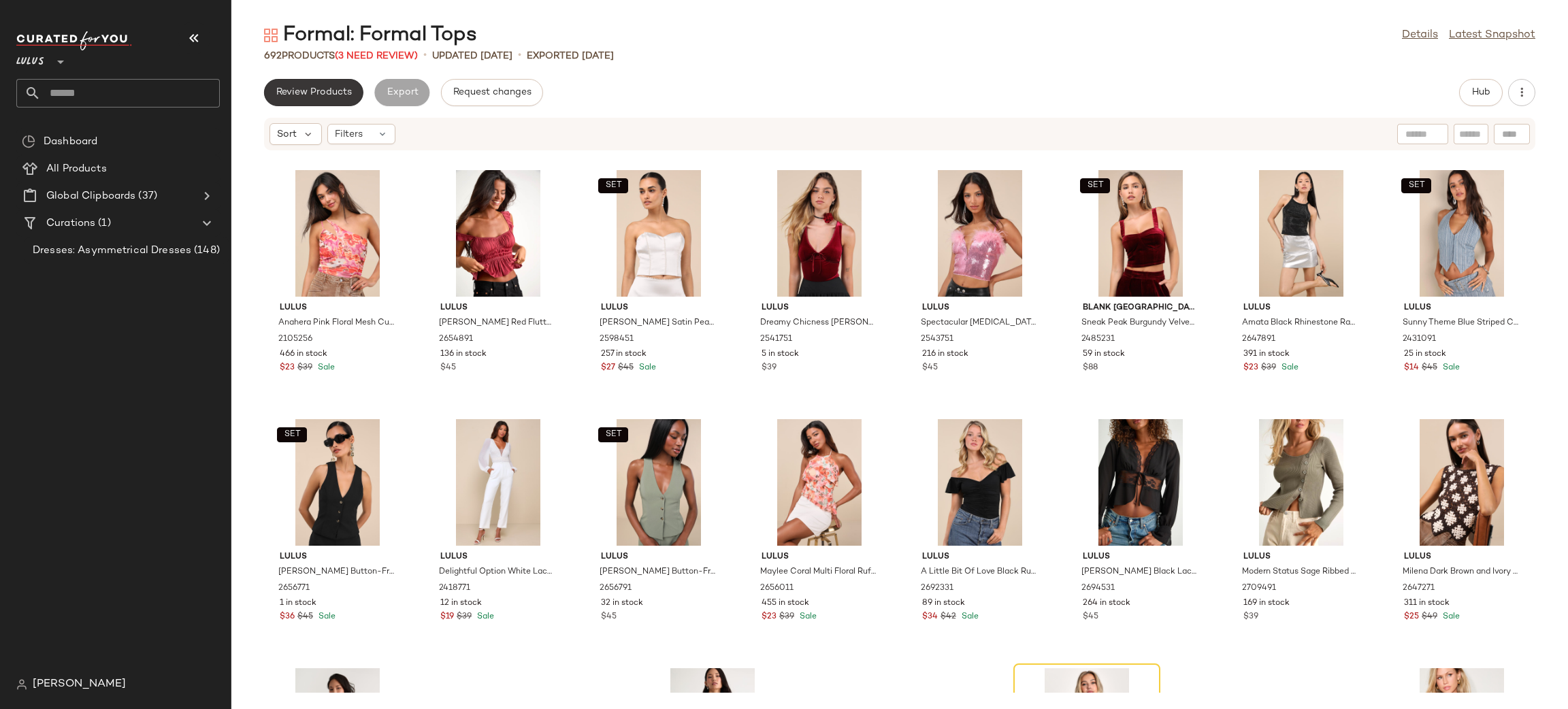
click at [292, 92] on span "Review Products" at bounding box center [314, 92] width 76 height 11
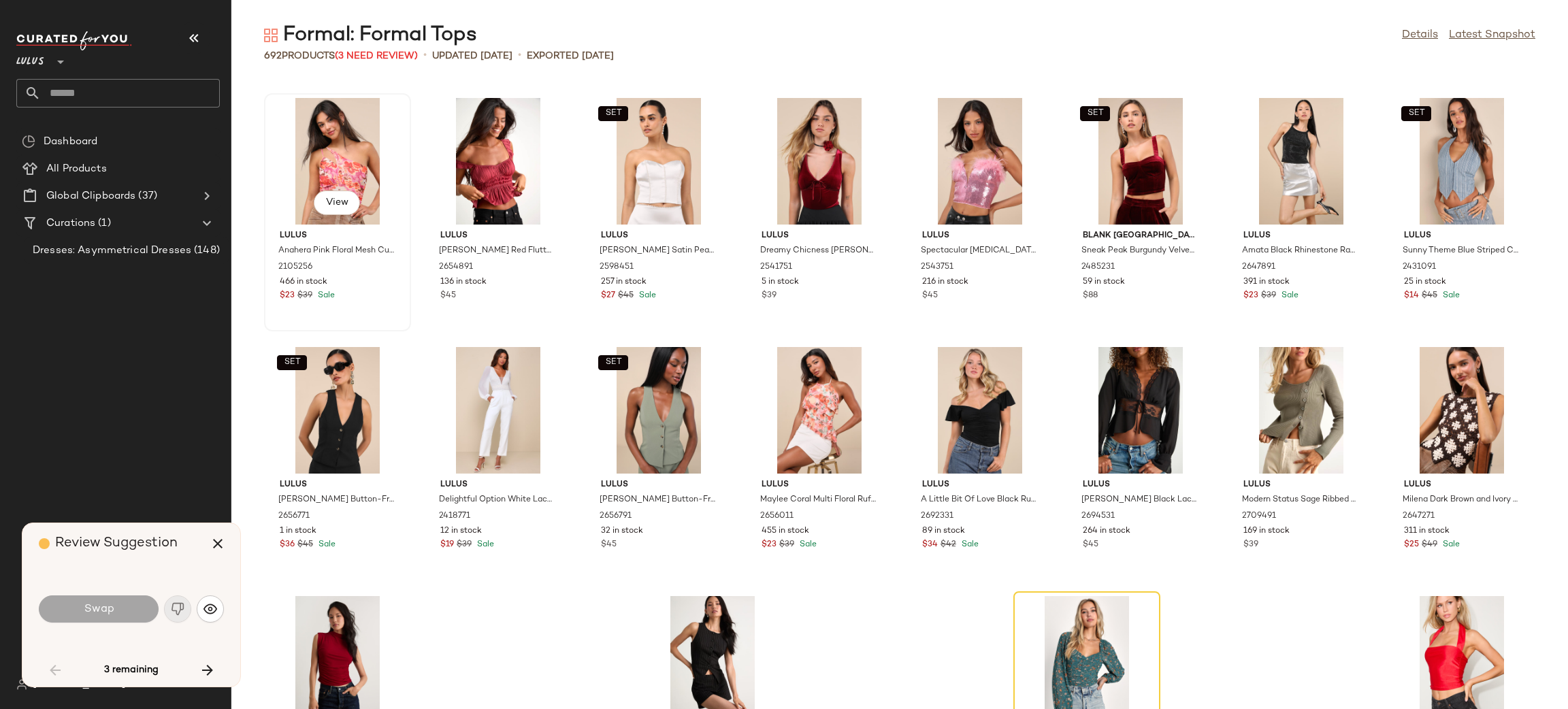
scroll to position [248, 0]
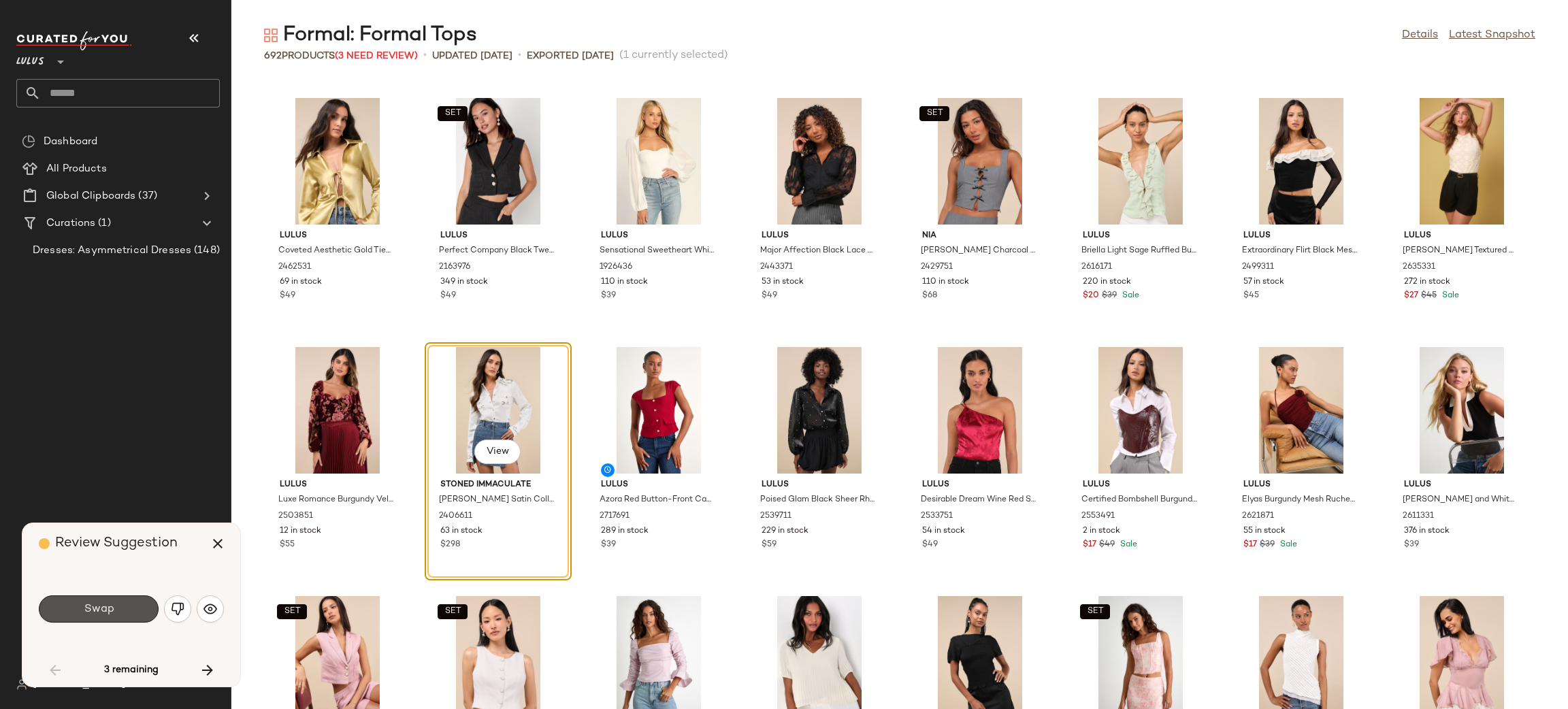
click at [99, 596] on button "Swap" at bounding box center [99, 608] width 120 height 27
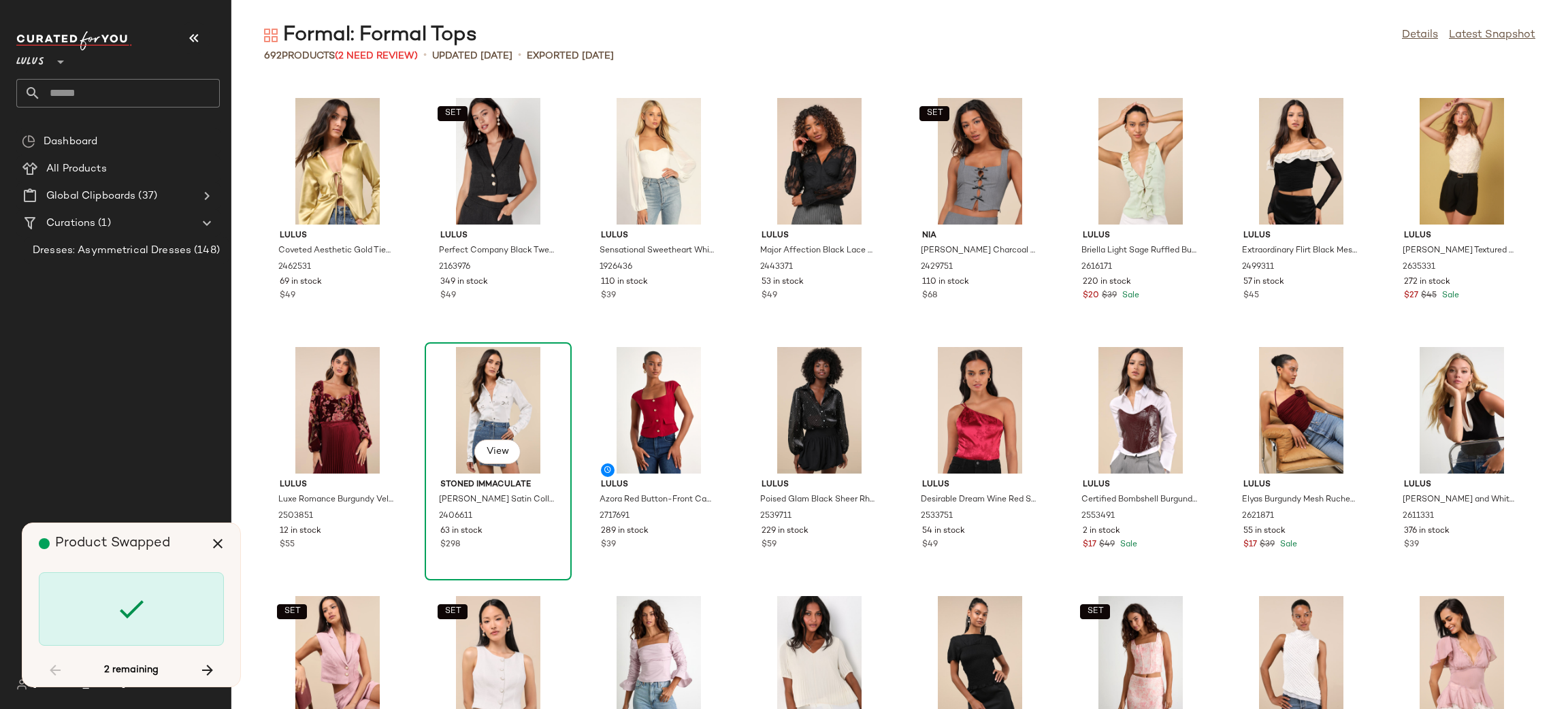
scroll to position [5478, 0]
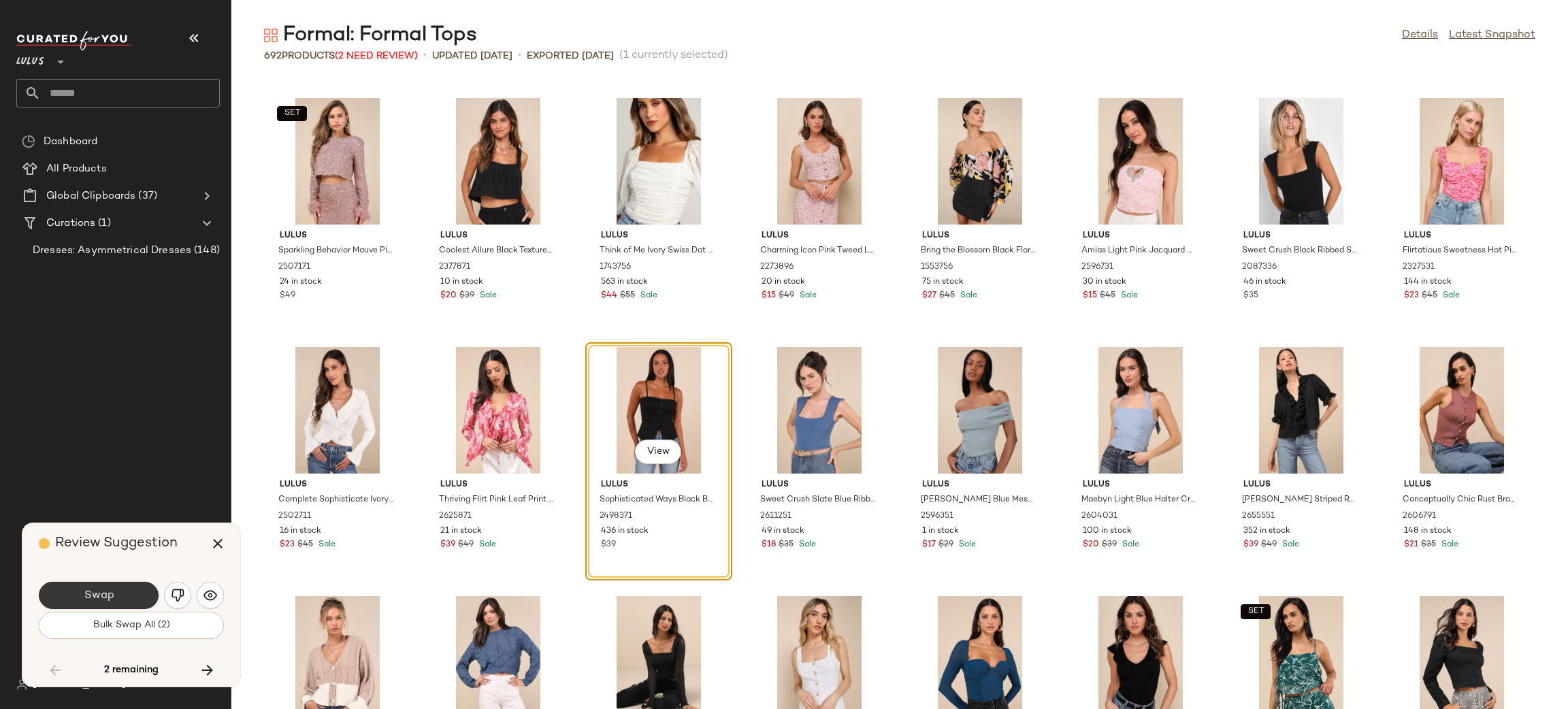
click at [107, 592] on span "Swap" at bounding box center [98, 595] width 30 height 13
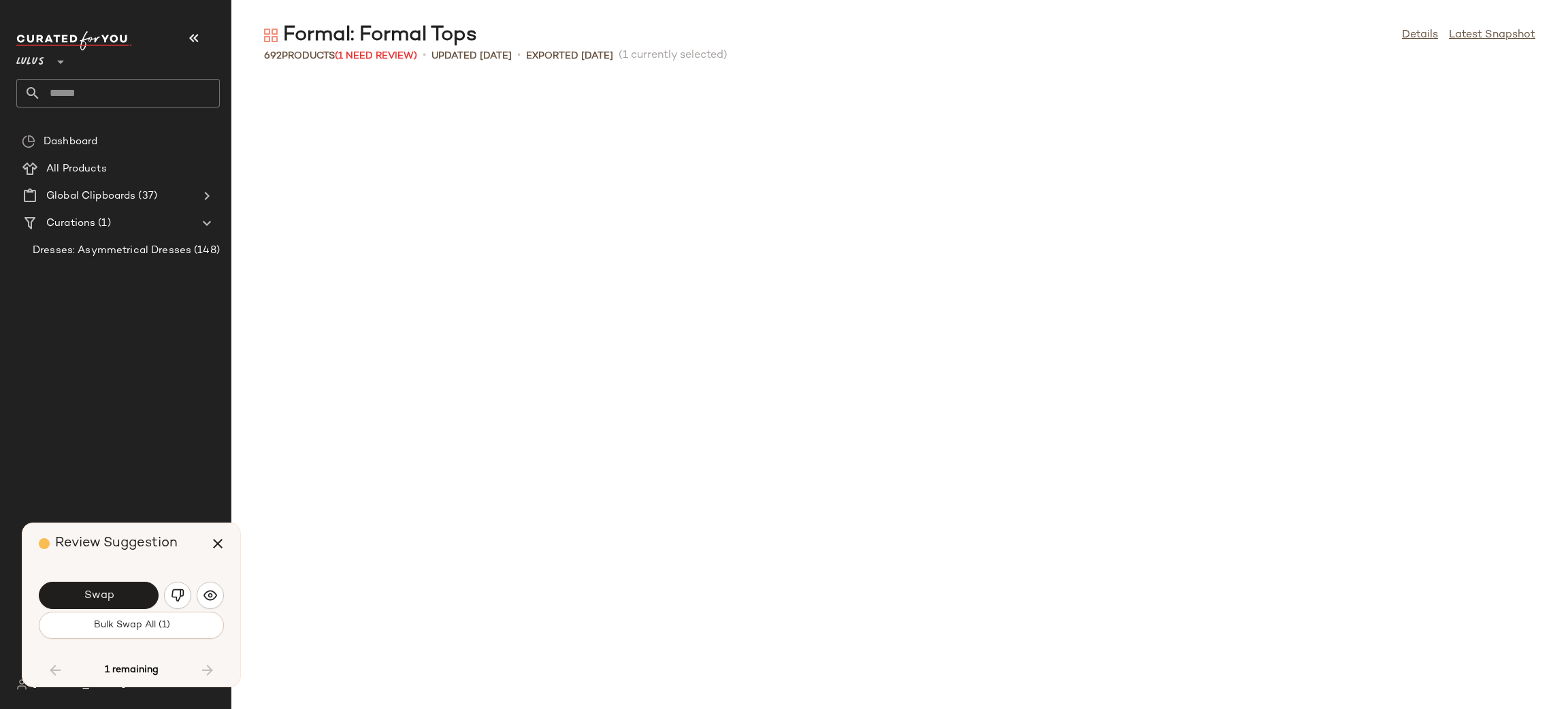
scroll to position [21035, 0]
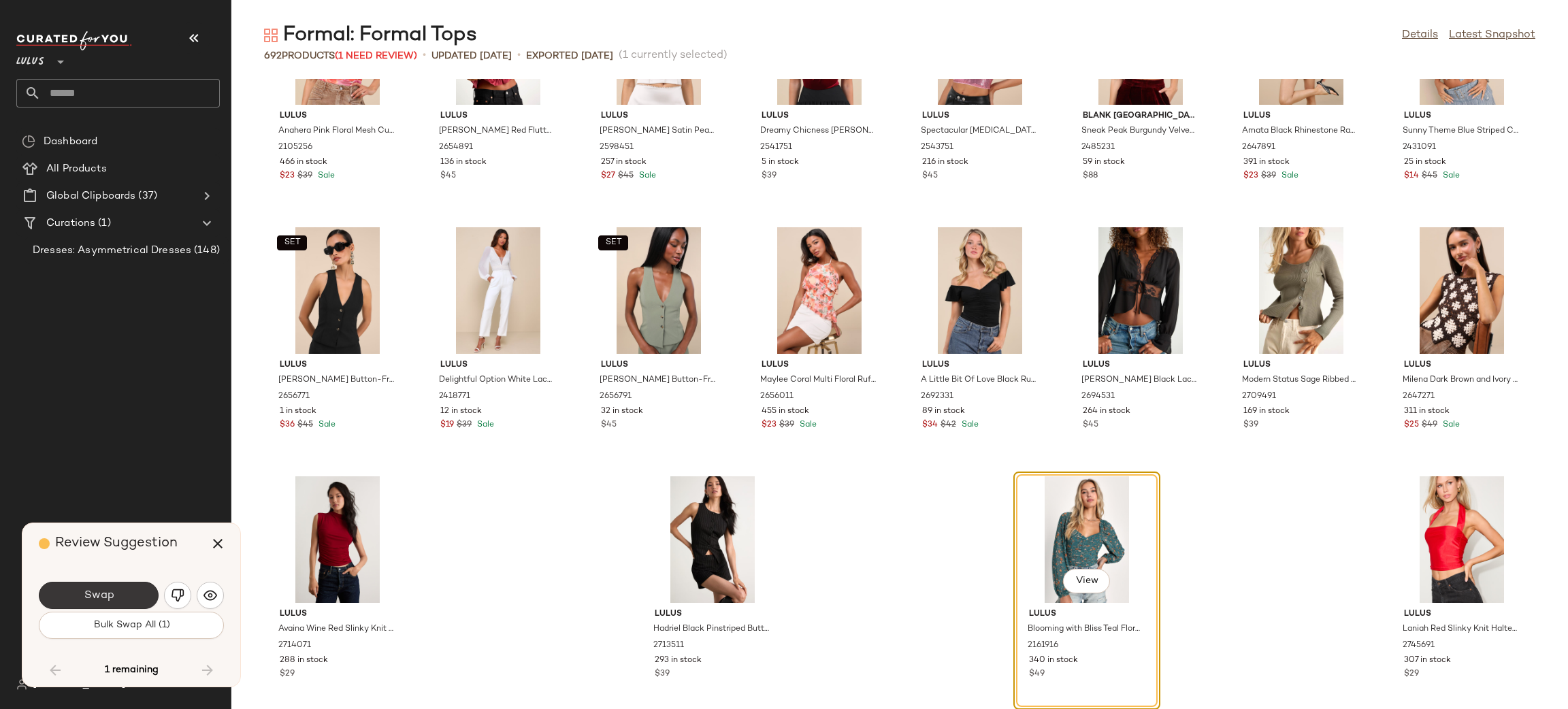
click at [106, 586] on button "Swap" at bounding box center [99, 595] width 120 height 27
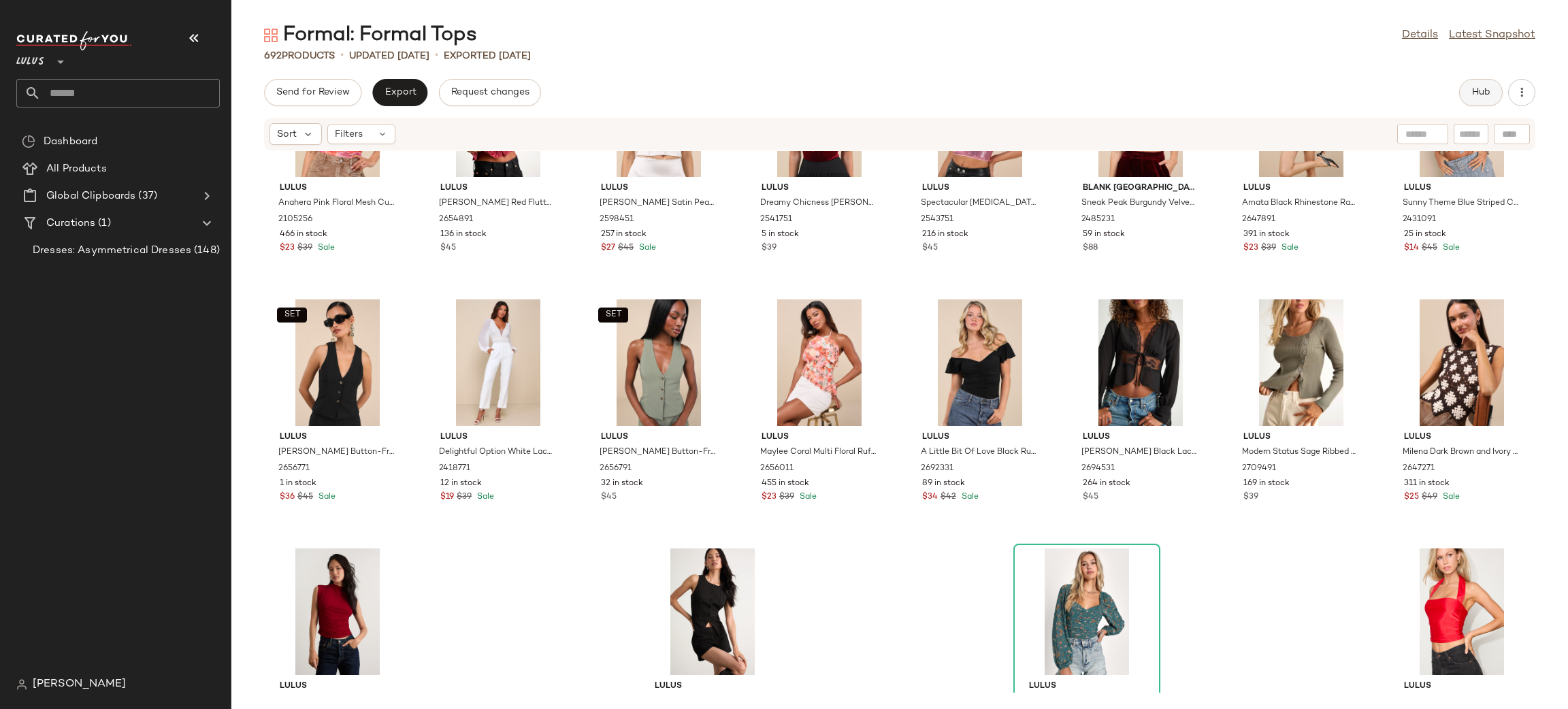
click at [1472, 95] on span "Hub" at bounding box center [1481, 92] width 19 height 11
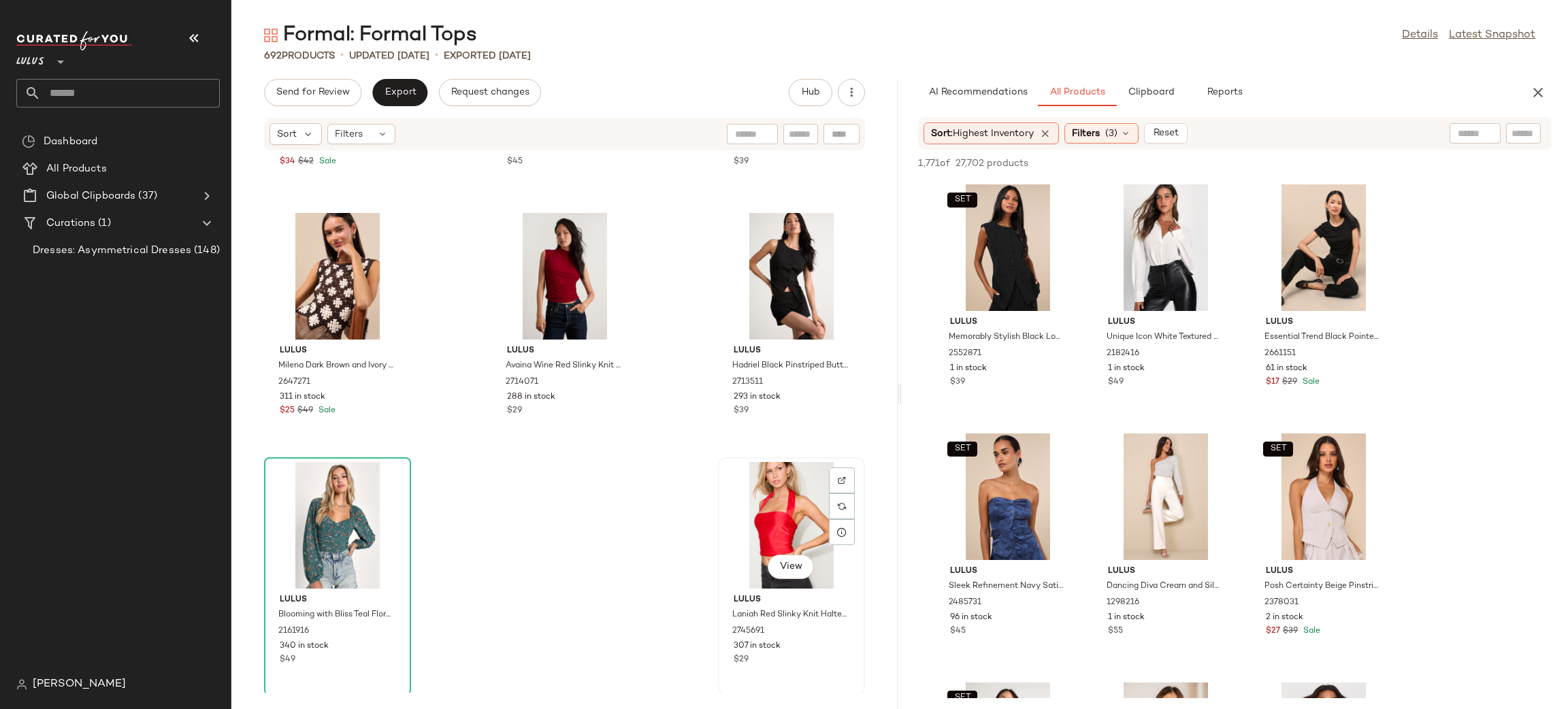
scroll to position [56978, 0]
click at [1169, 125] on button "Reset" at bounding box center [1166, 134] width 44 height 20
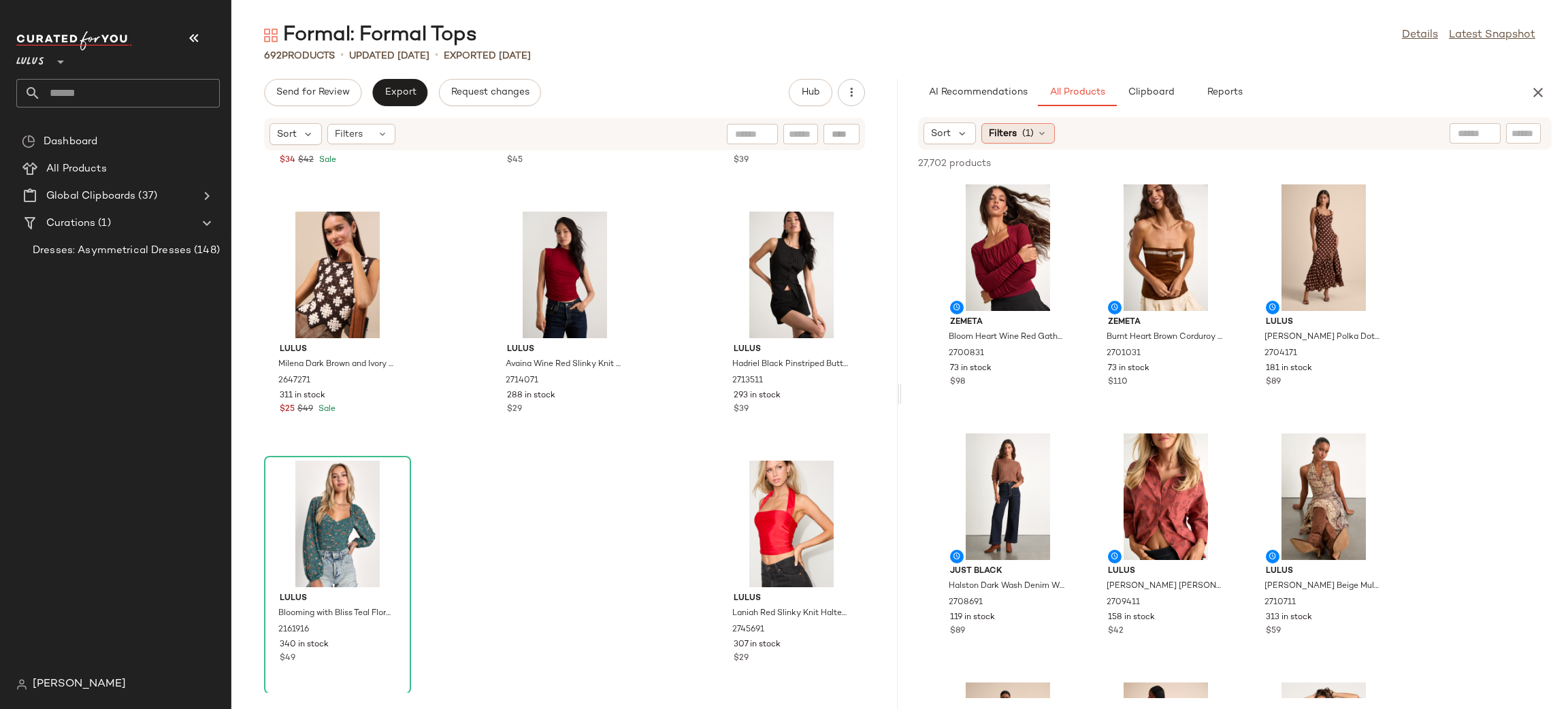
click at [1006, 134] on span "Filters" at bounding box center [1003, 134] width 28 height 14
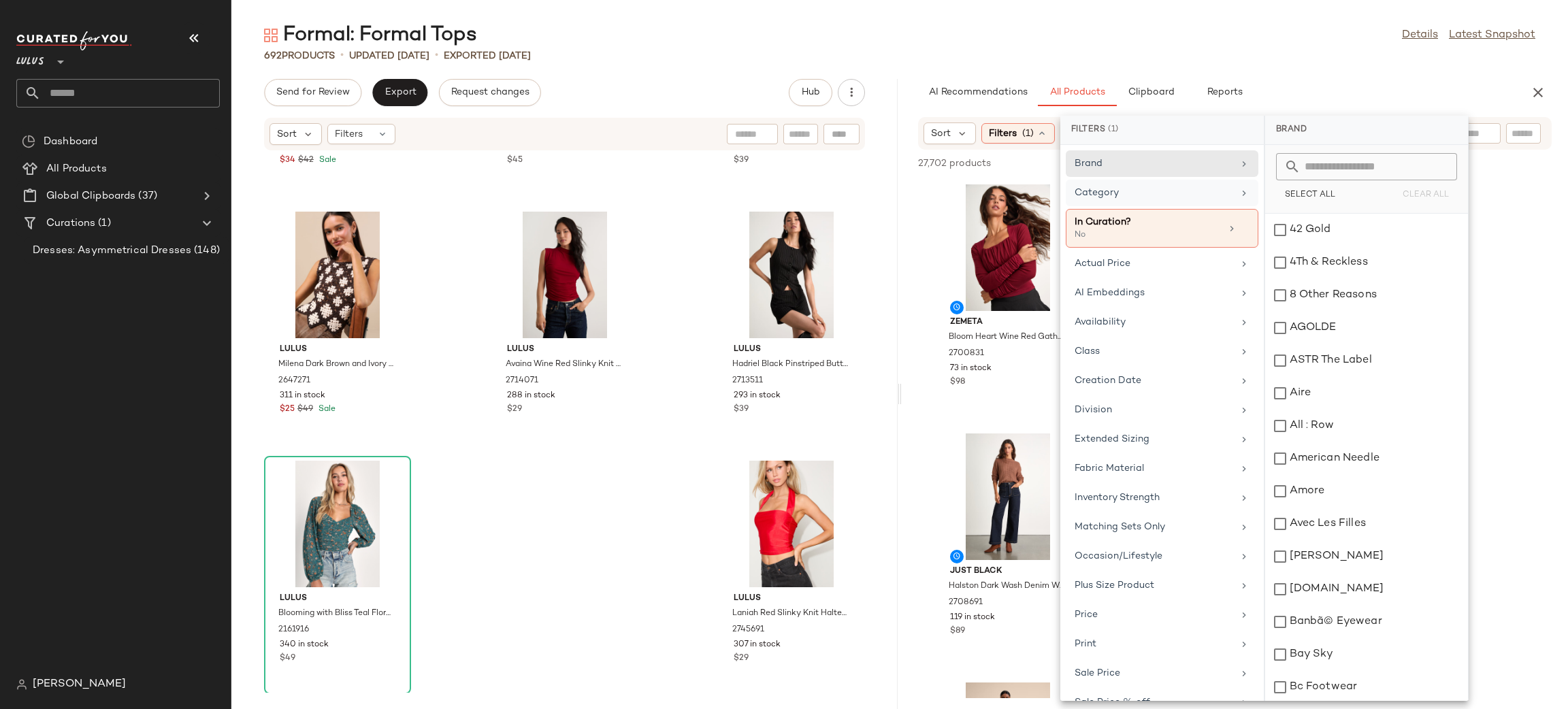
click at [1161, 190] on div "Category" at bounding box center [1154, 193] width 159 height 14
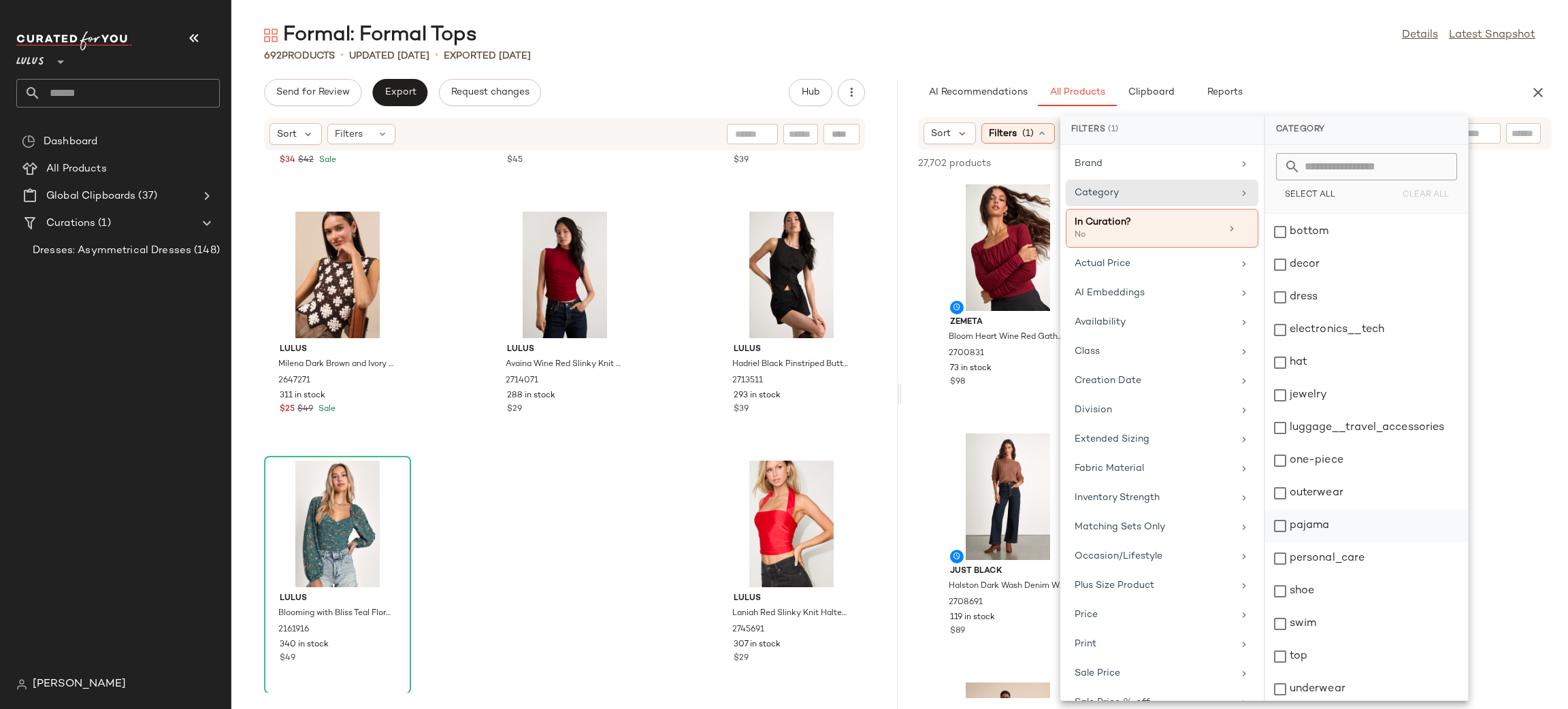
scroll to position [68, 0]
click at [1324, 658] on div "top" at bounding box center [1367, 652] width 203 height 33
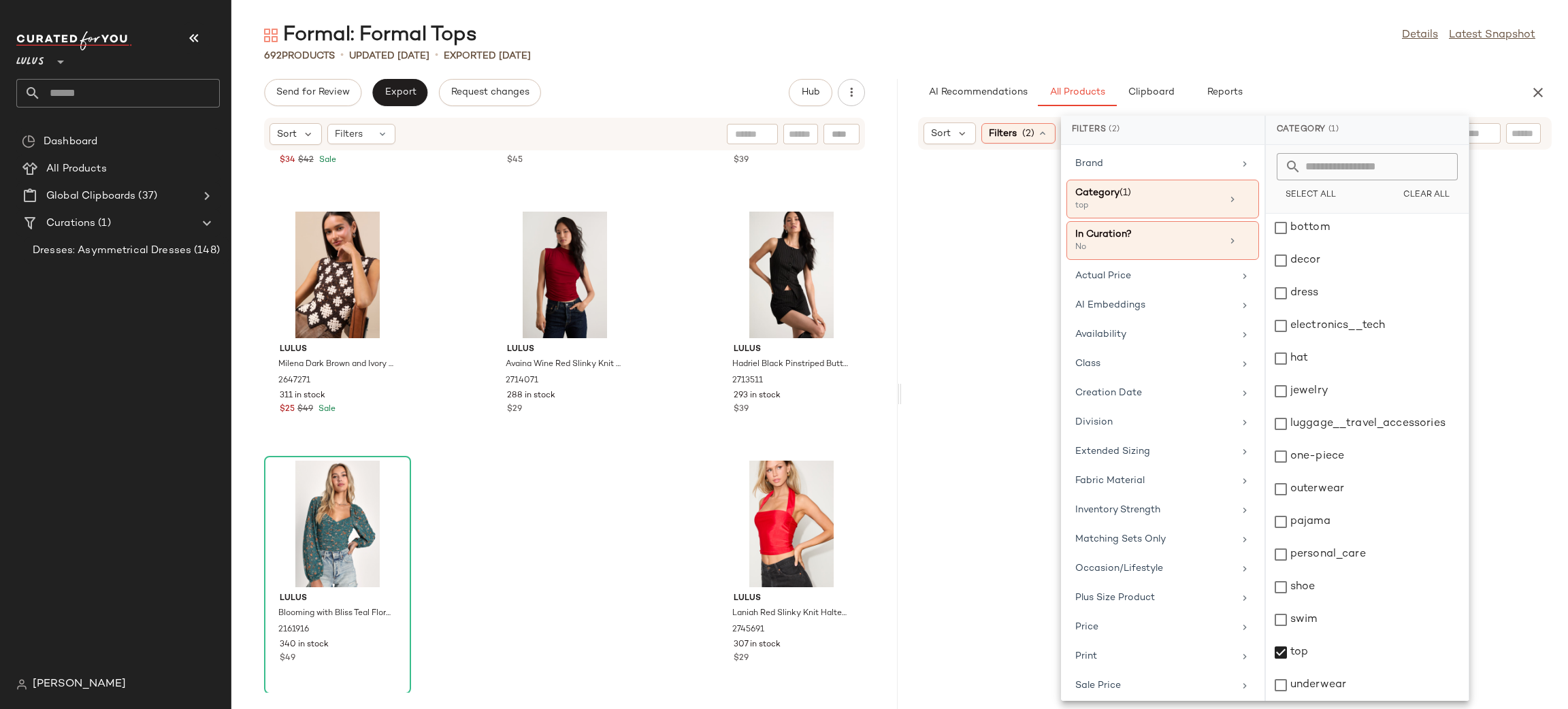
click at [576, 586] on div "Lulus A Little Bit Of Love Black Ruched Flutter Sleeve Bodysuit 2692331 89 in s…" at bounding box center [565, 422] width 666 height 542
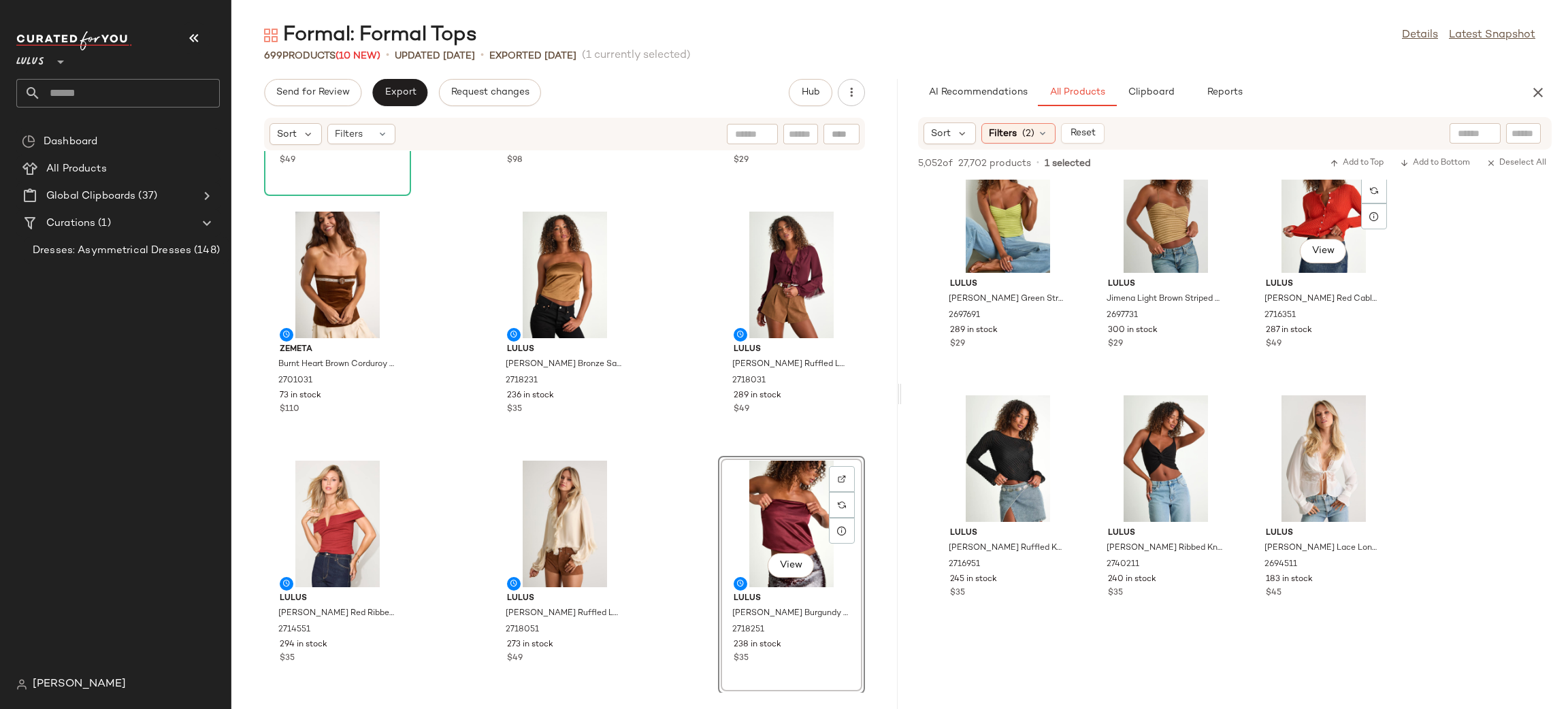
scroll to position [3282, 0]
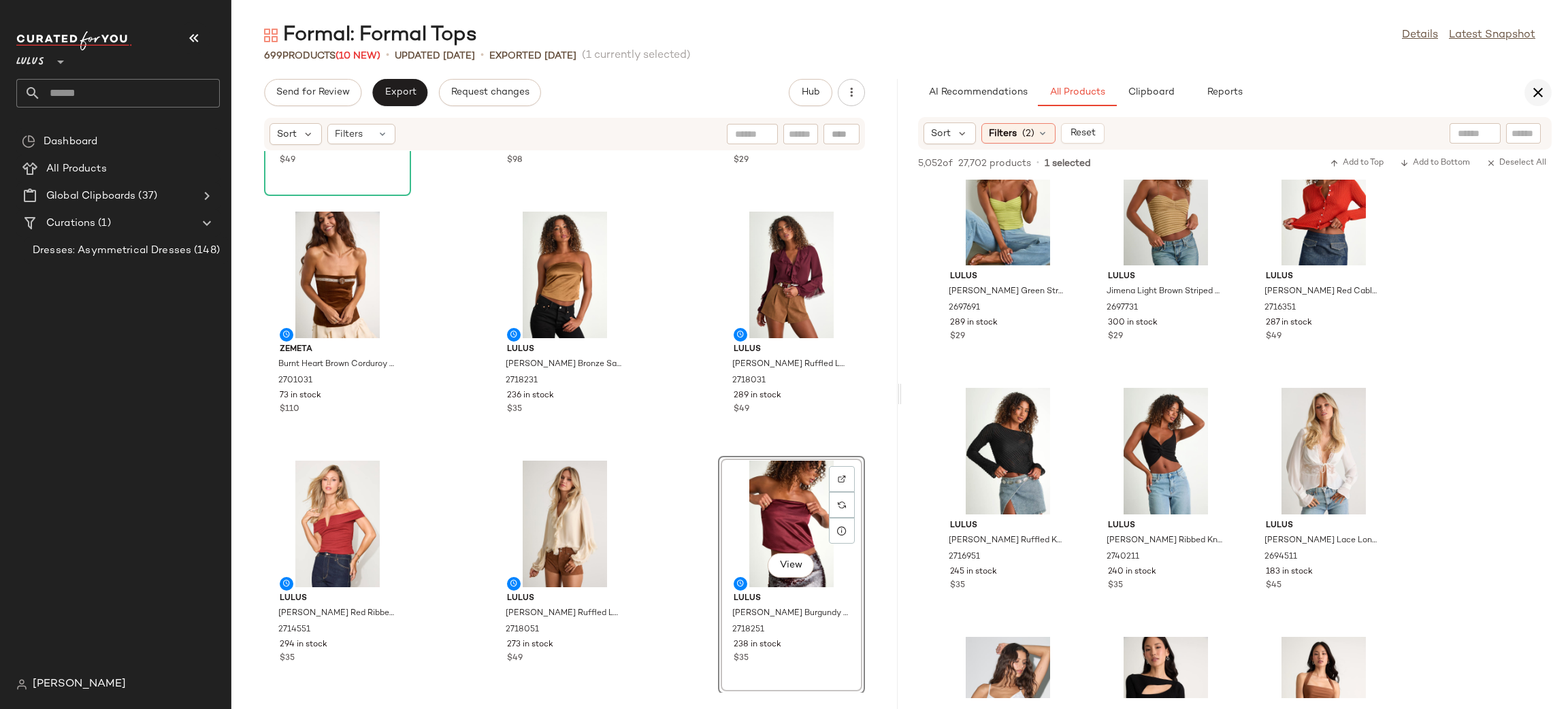
click at [1541, 86] on icon "button" at bounding box center [1538, 92] width 16 height 16
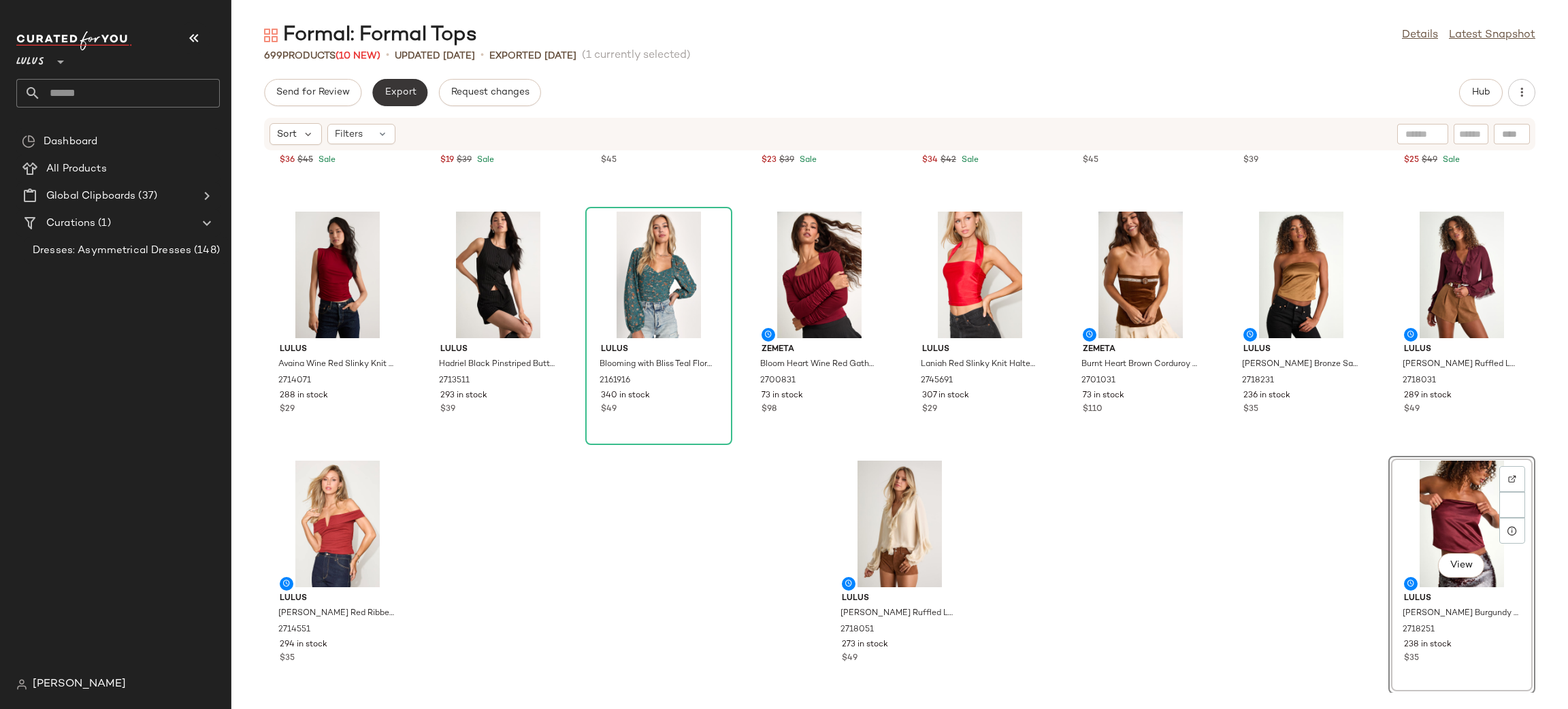
scroll to position [21164, 0]
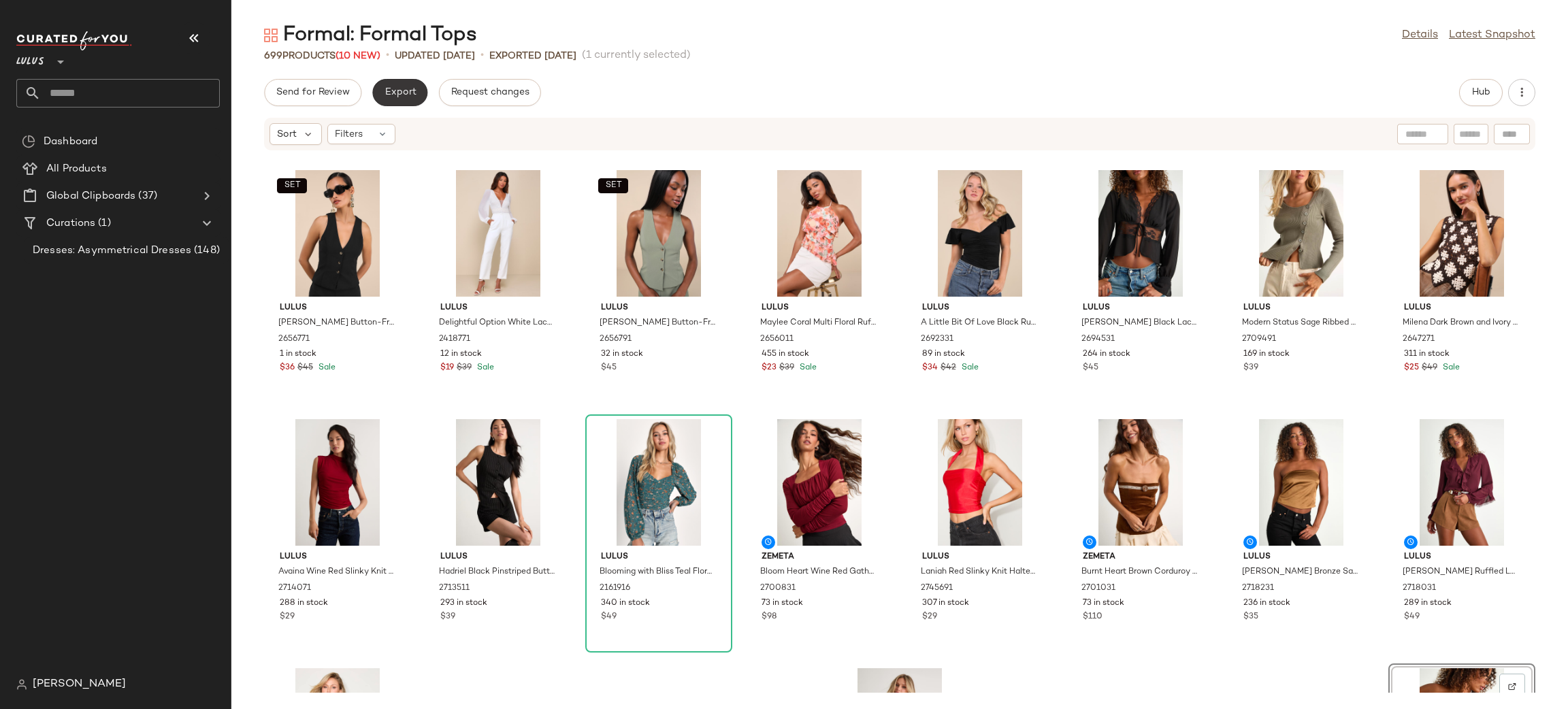
click at [411, 95] on span "Export" at bounding box center [400, 92] width 32 height 11
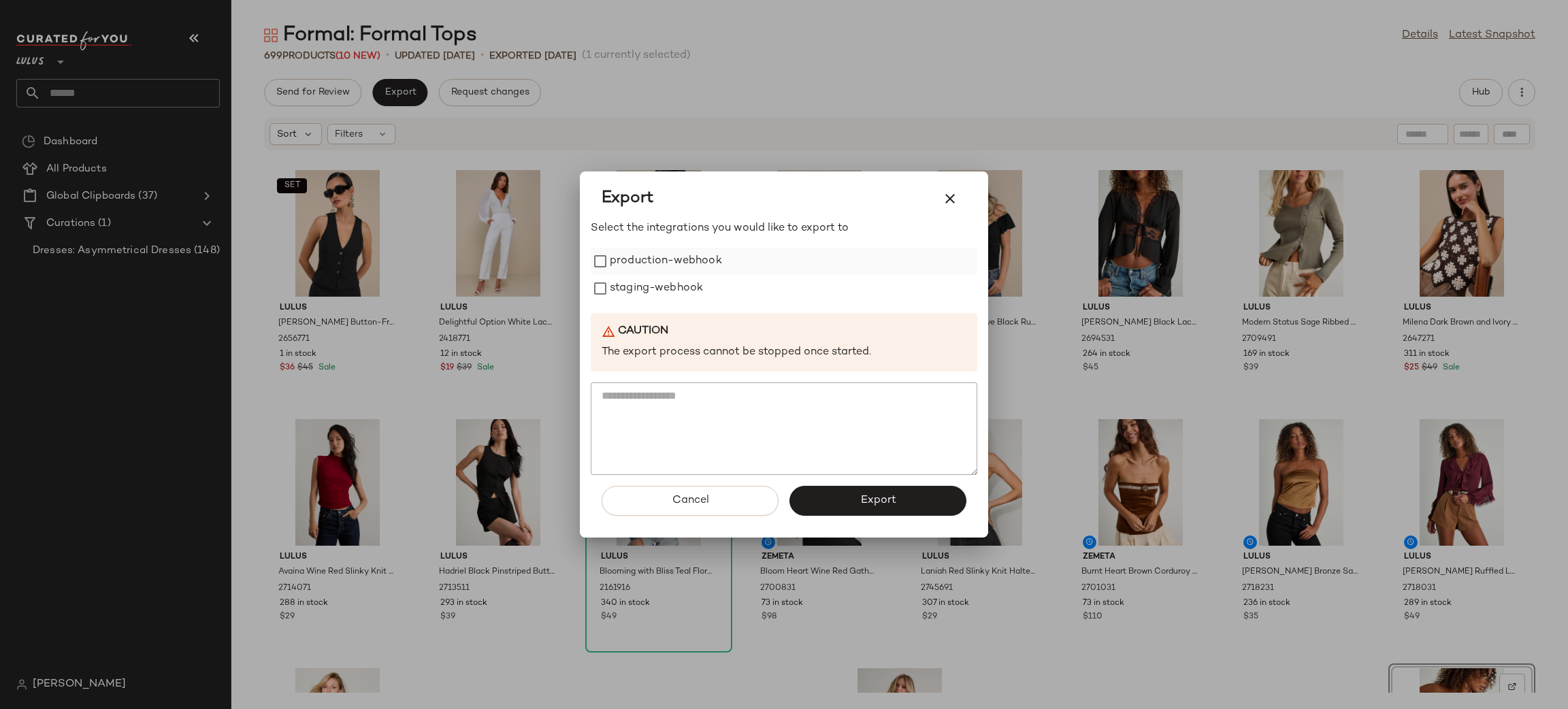
click at [714, 257] on label "production-webhook" at bounding box center [665, 261] width 112 height 27
click at [688, 281] on label "staging-webhook" at bounding box center [656, 288] width 93 height 27
click at [870, 499] on span "Export" at bounding box center [877, 499] width 36 height 13
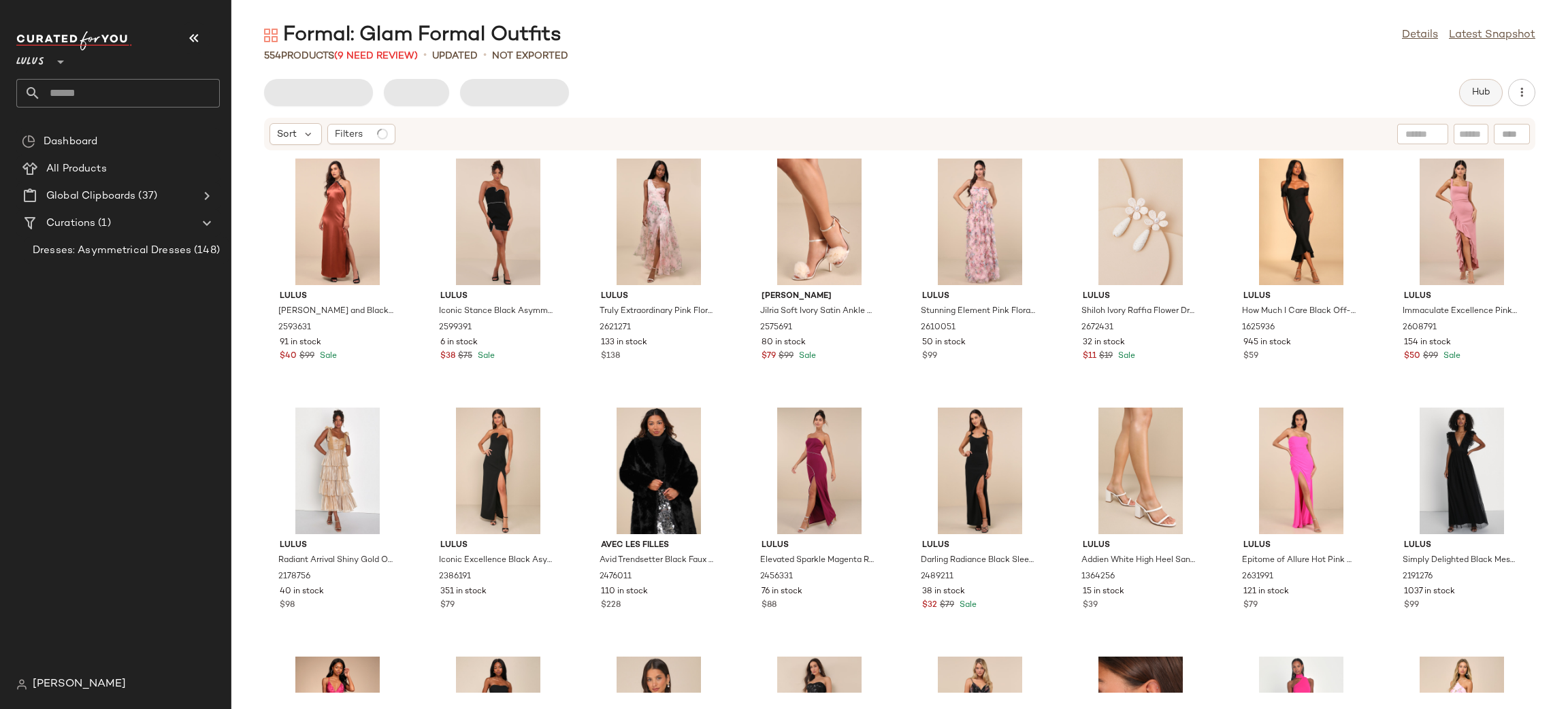
click at [1494, 103] on button "Hub" at bounding box center [1481, 92] width 44 height 27
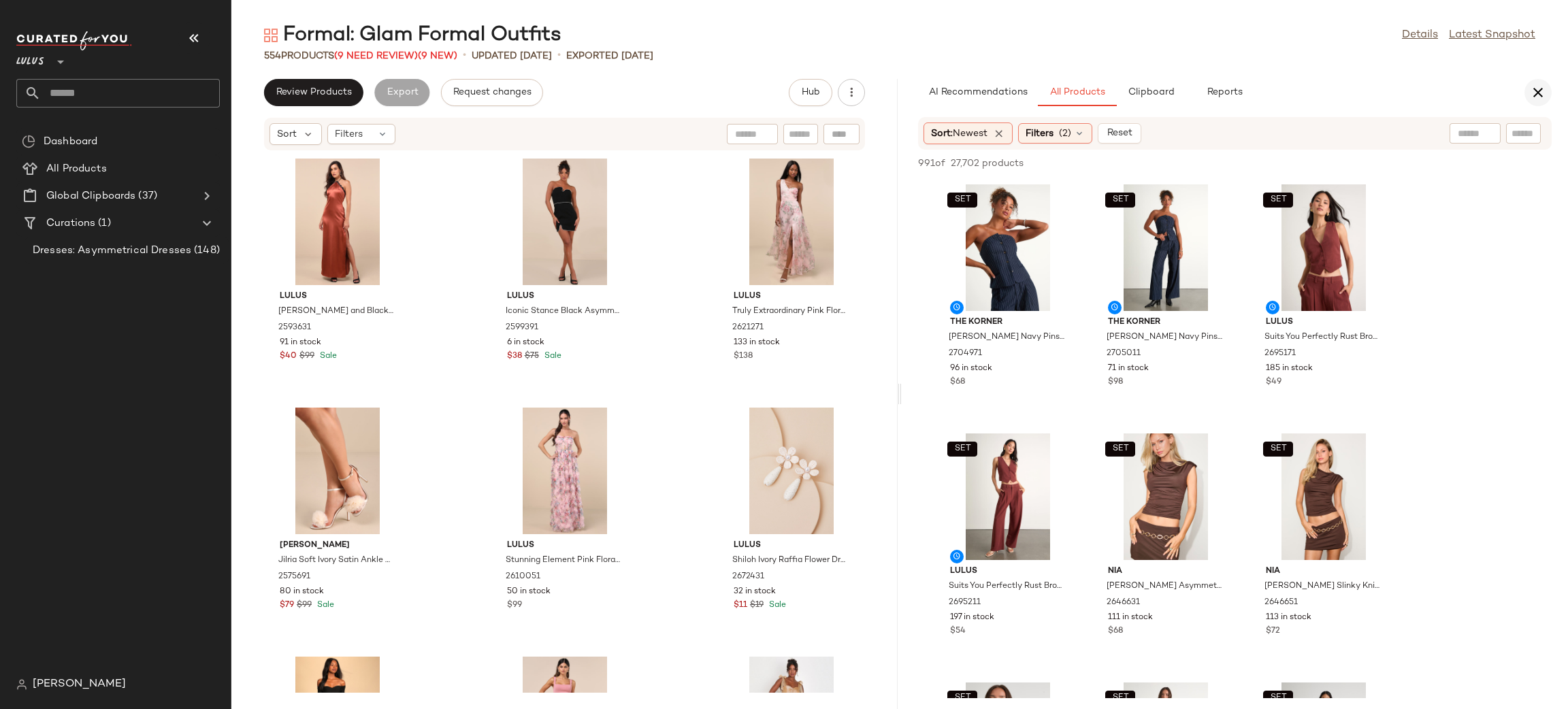
click at [1541, 85] on icon "button" at bounding box center [1538, 92] width 16 height 16
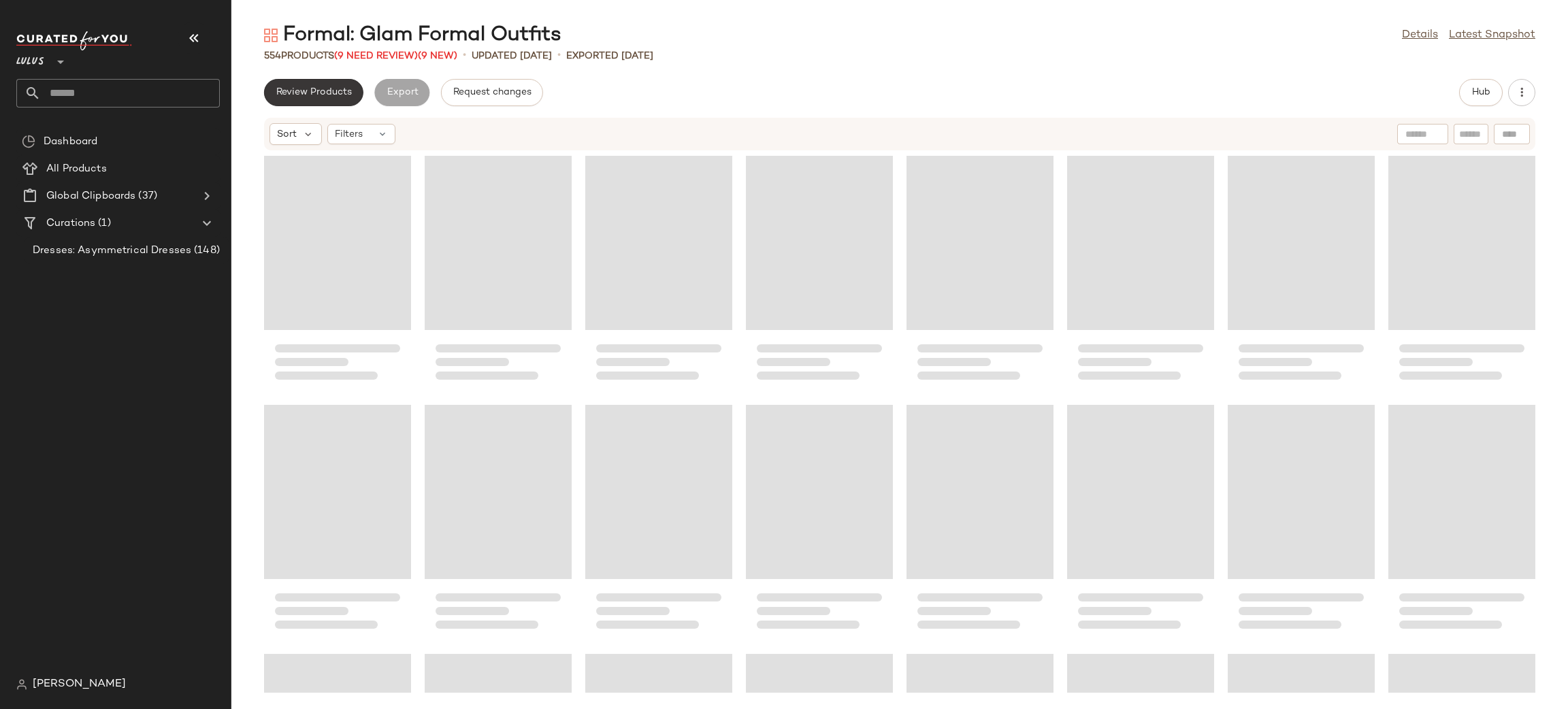
click at [288, 96] on span "Review Products" at bounding box center [314, 92] width 76 height 11
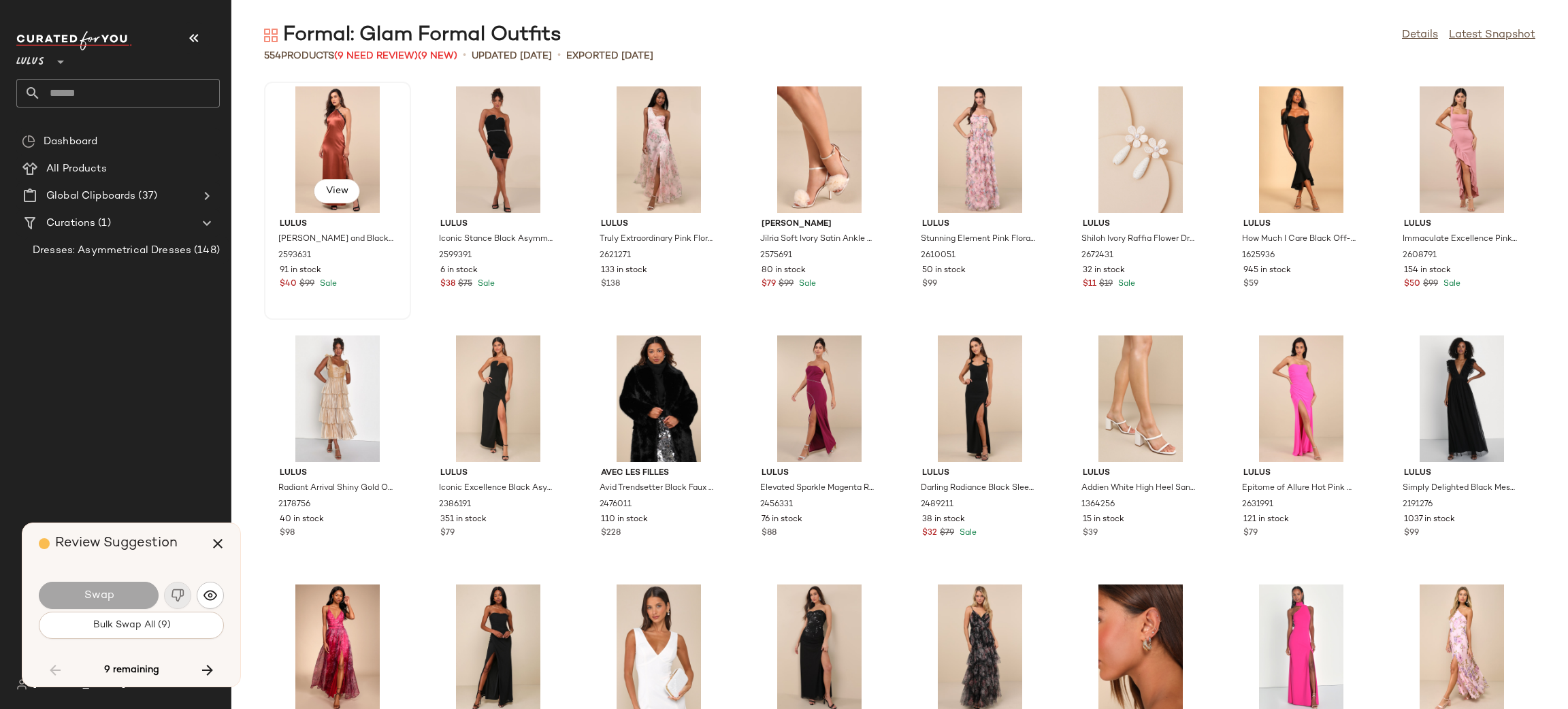
scroll to position [1991, 0]
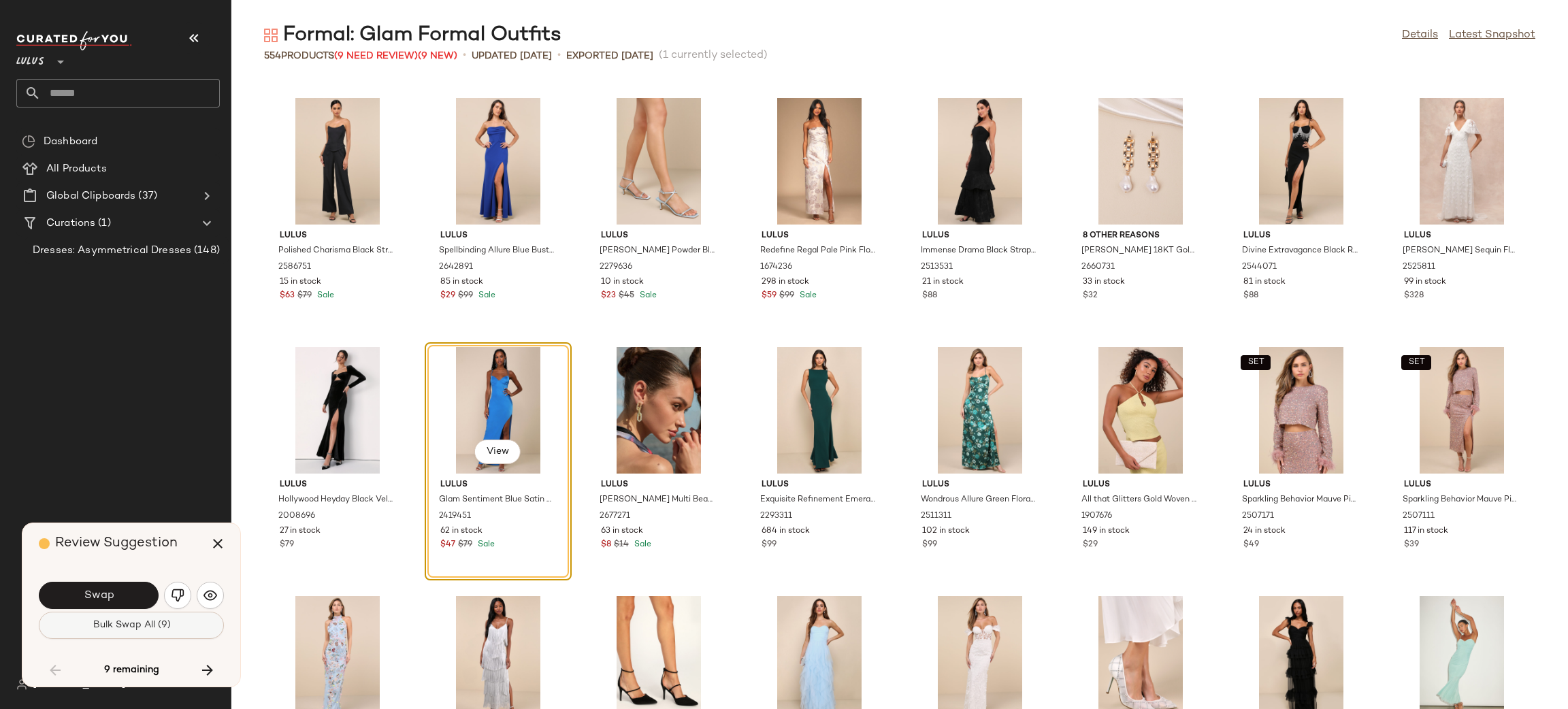
click at [140, 633] on button "Bulk Swap All (9)" at bounding box center [131, 625] width 185 height 27
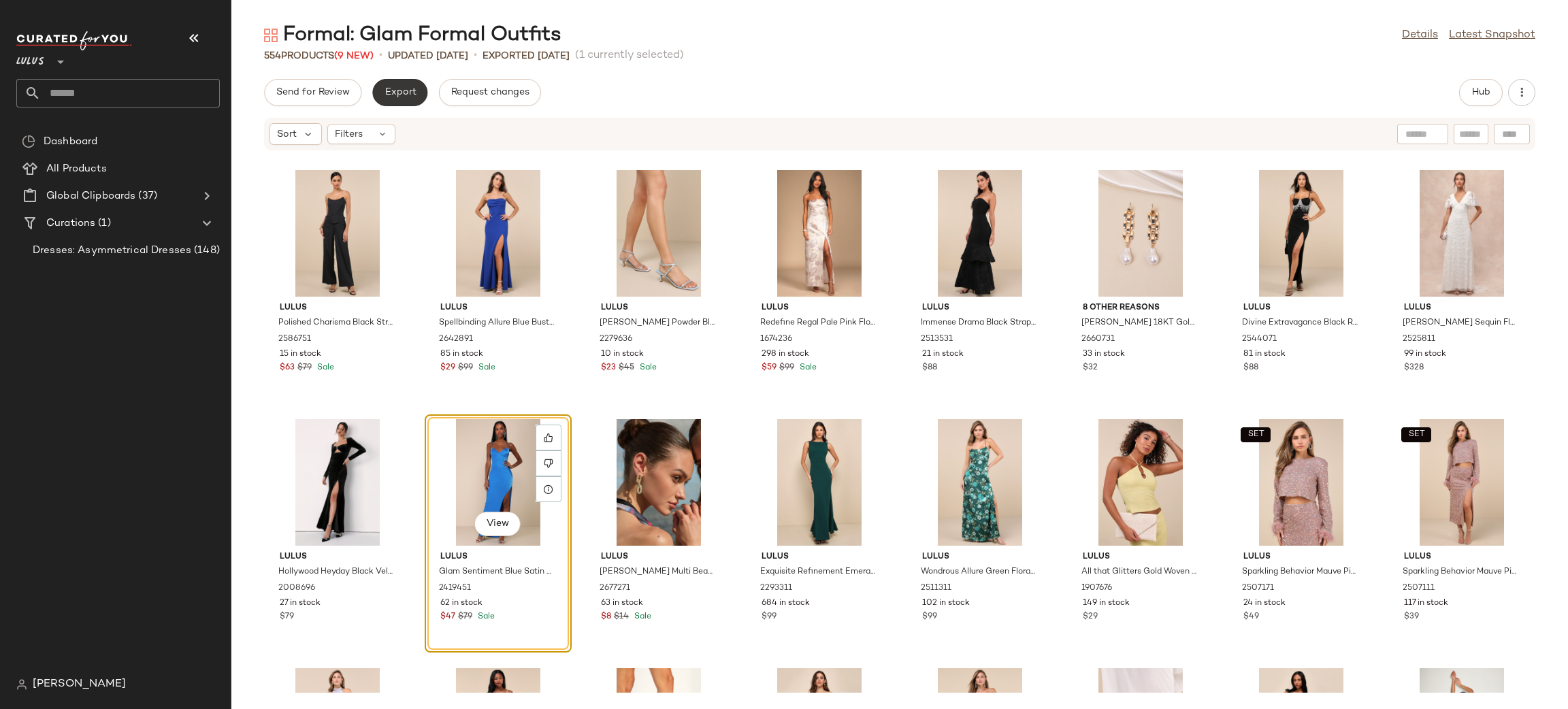
click at [412, 92] on span "Export" at bounding box center [400, 92] width 32 height 11
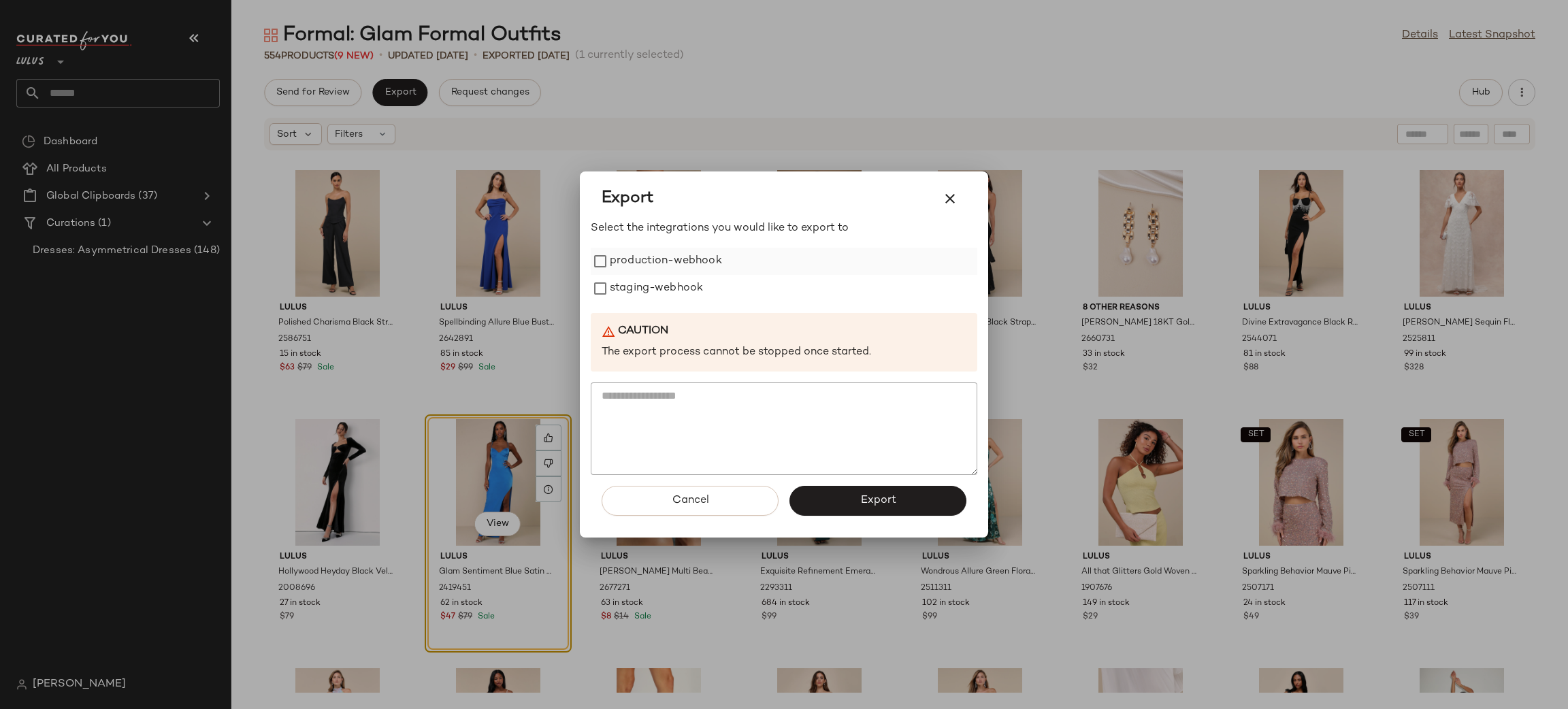
click at [626, 258] on label "production-webhook" at bounding box center [665, 261] width 112 height 27
drag, startPoint x: 645, startPoint y: 297, endPoint x: 669, endPoint y: 310, distance: 27.3
click at [645, 297] on label "staging-webhook" at bounding box center [656, 288] width 93 height 27
click at [849, 507] on button "Export" at bounding box center [877, 500] width 177 height 30
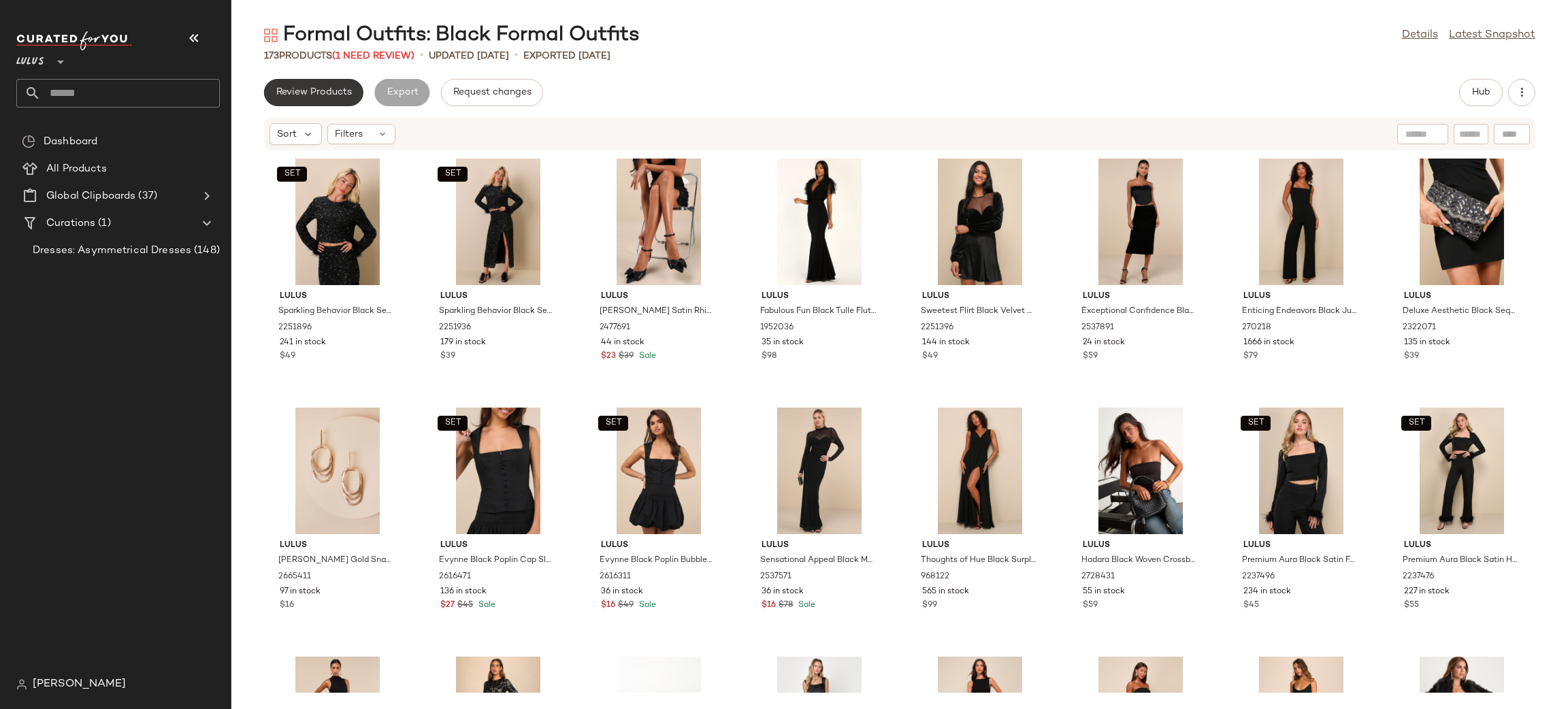
click at [308, 92] on span "Review Products" at bounding box center [314, 92] width 76 height 11
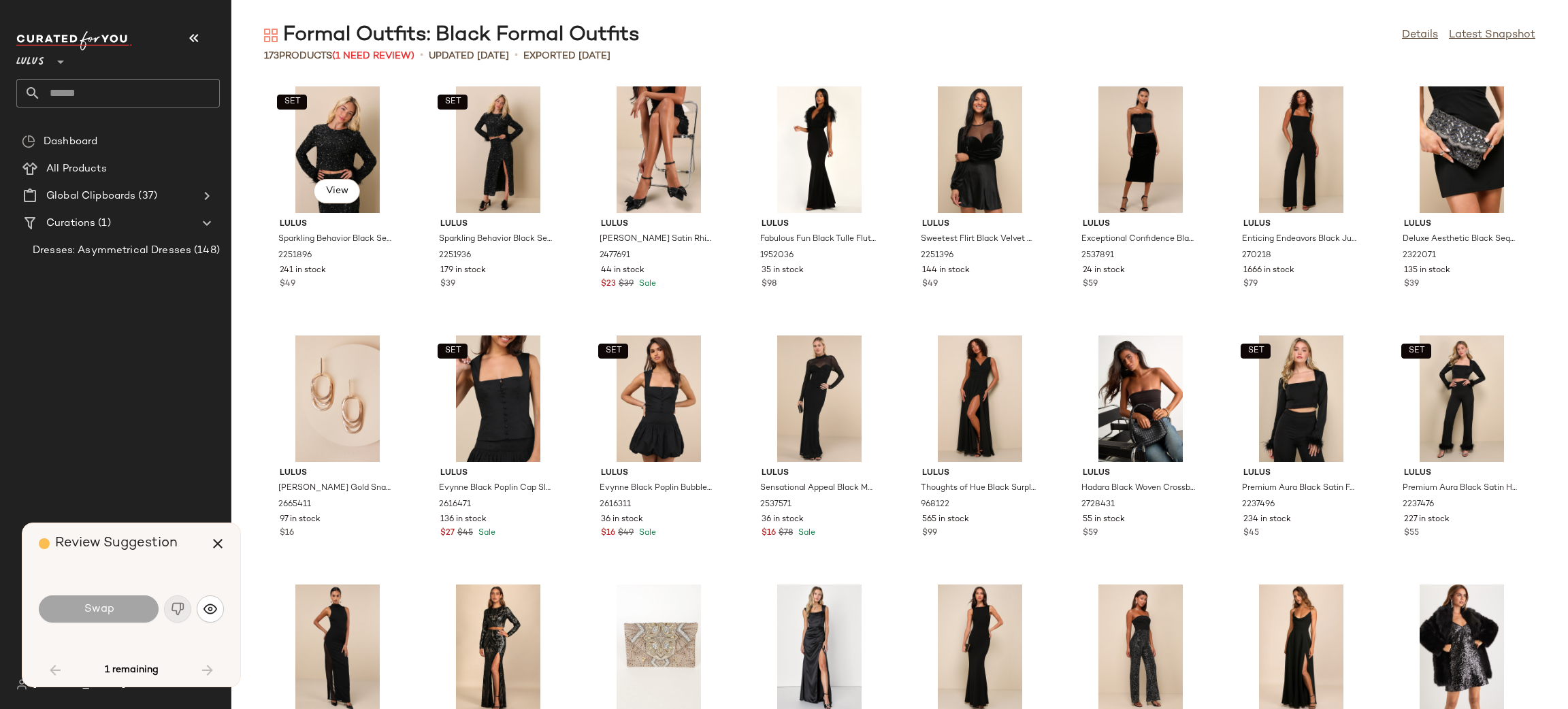
scroll to position [1494, 0]
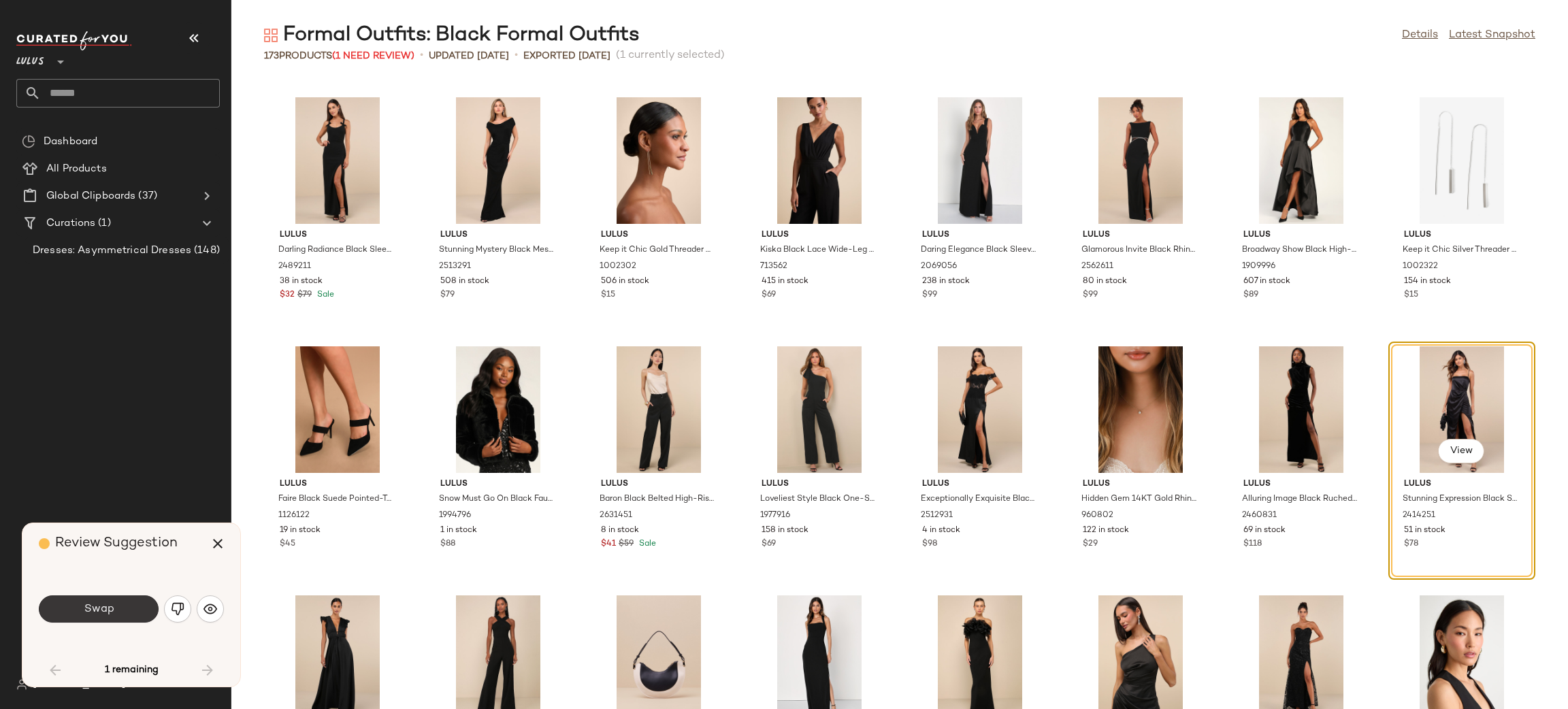
click at [123, 616] on button "Swap" at bounding box center [99, 608] width 120 height 27
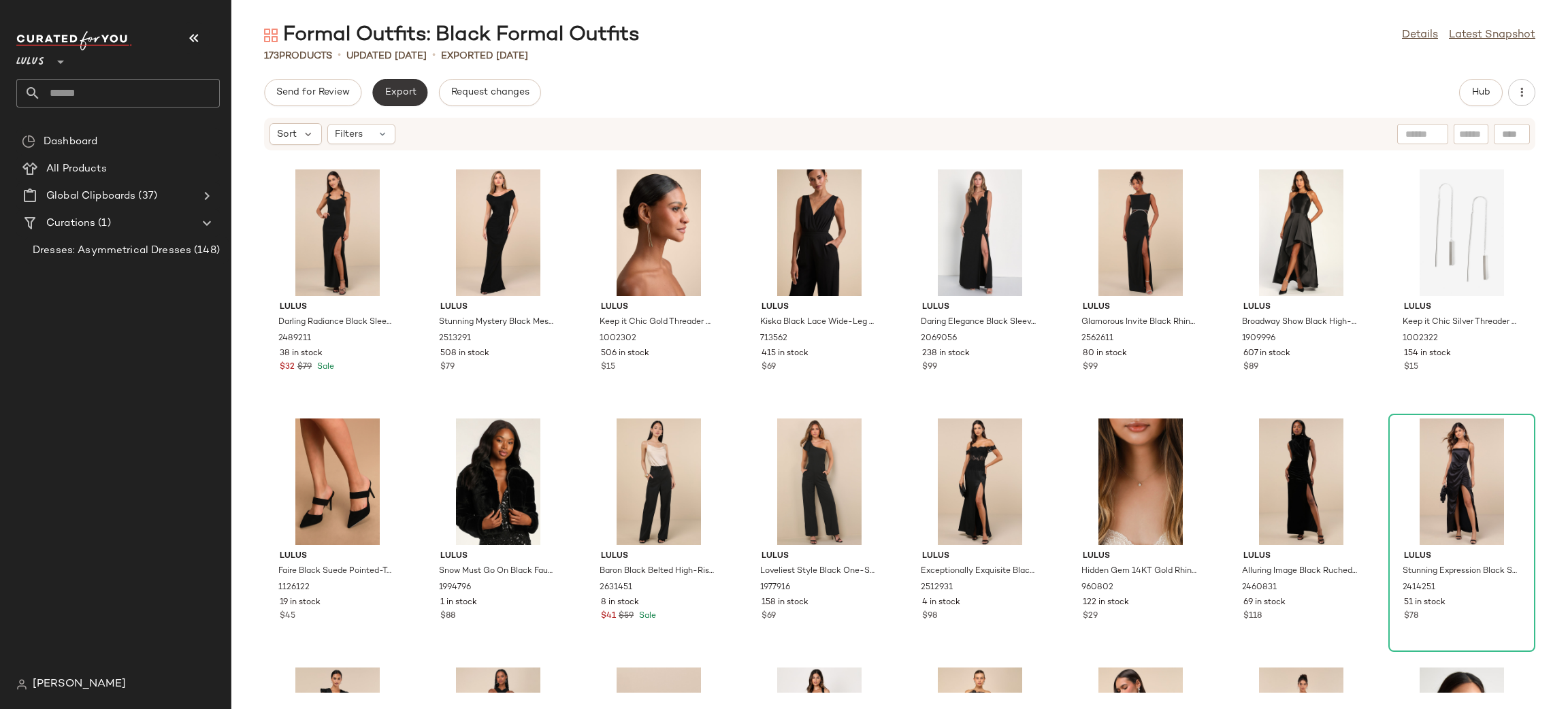
click at [389, 88] on span "Export" at bounding box center [400, 92] width 32 height 11
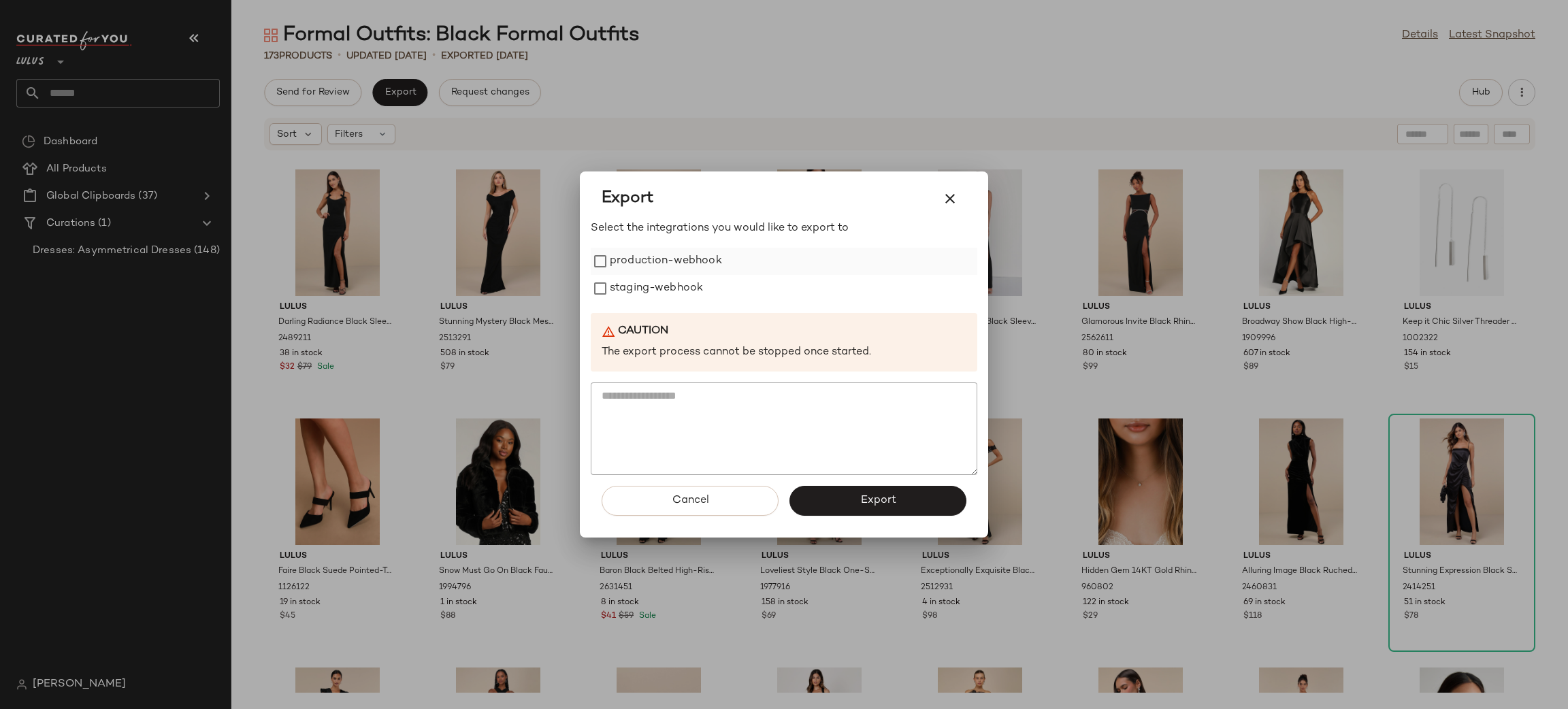
drag, startPoint x: 675, startPoint y: 257, endPoint x: 677, endPoint y: 275, distance: 18.1
click at [675, 257] on label "production-webhook" at bounding box center [665, 261] width 112 height 27
click at [686, 295] on label "staging-webhook" at bounding box center [656, 288] width 93 height 27
click at [828, 497] on button "Export" at bounding box center [877, 500] width 177 height 30
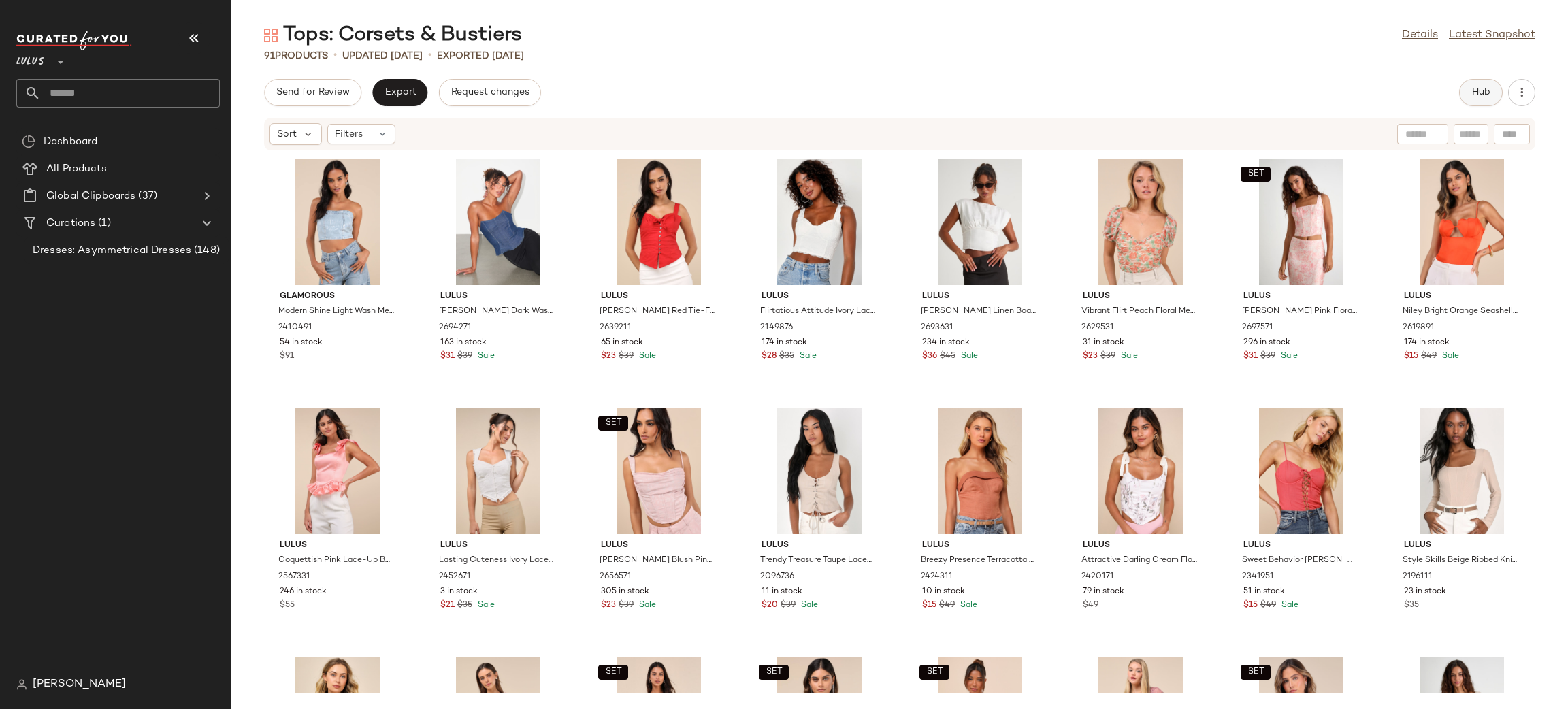
click at [1489, 93] on span "Hub" at bounding box center [1481, 92] width 19 height 11
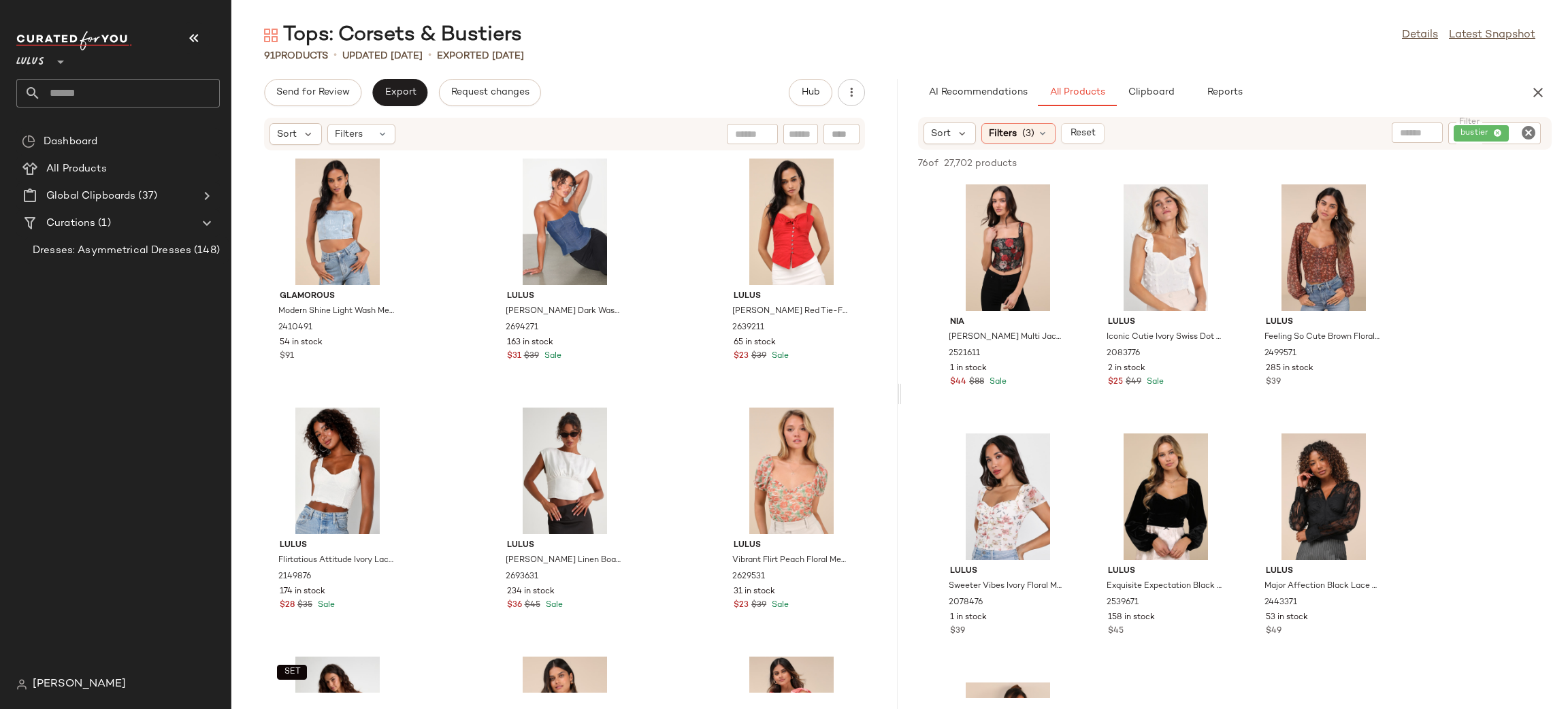
click at [1535, 136] on icon "Clear Filter" at bounding box center [1528, 132] width 16 height 16
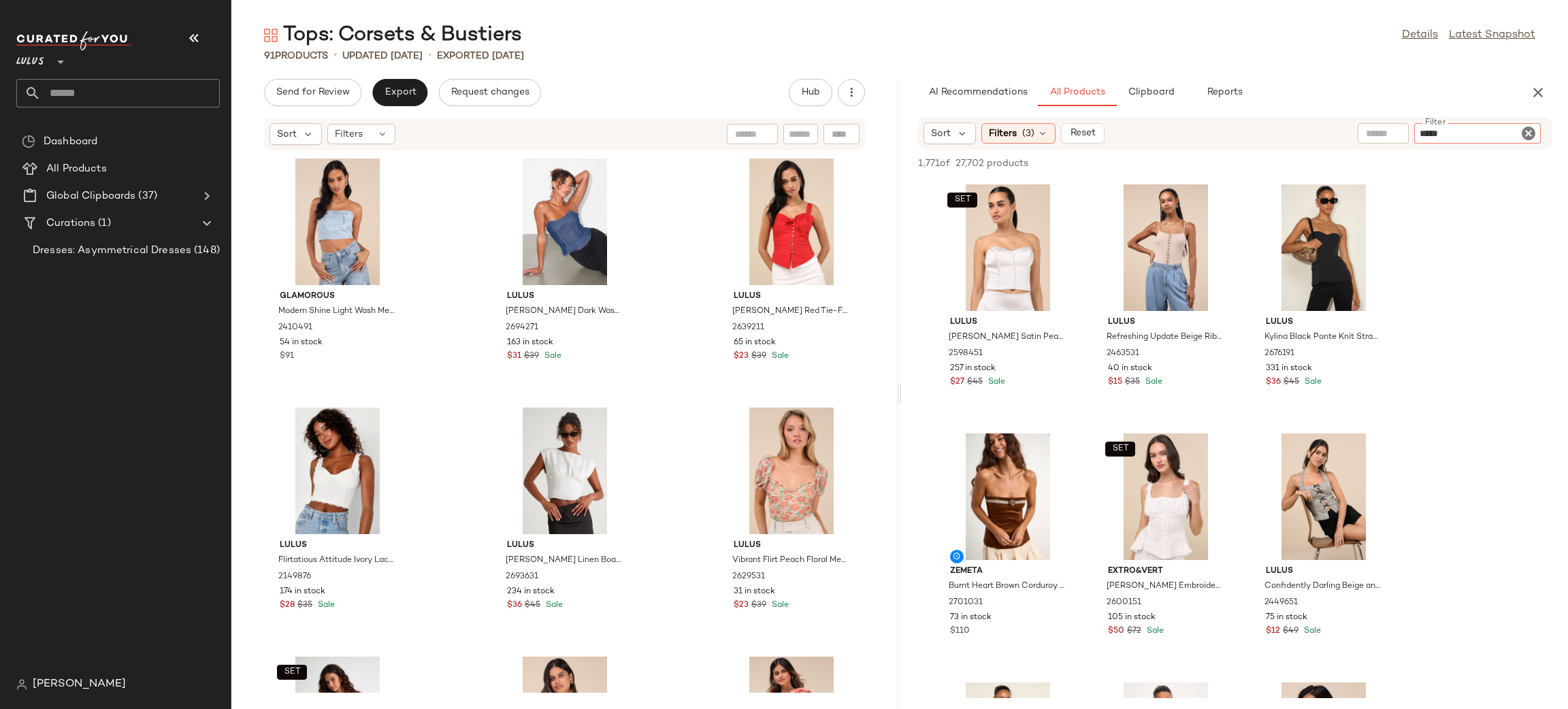
type input "******"
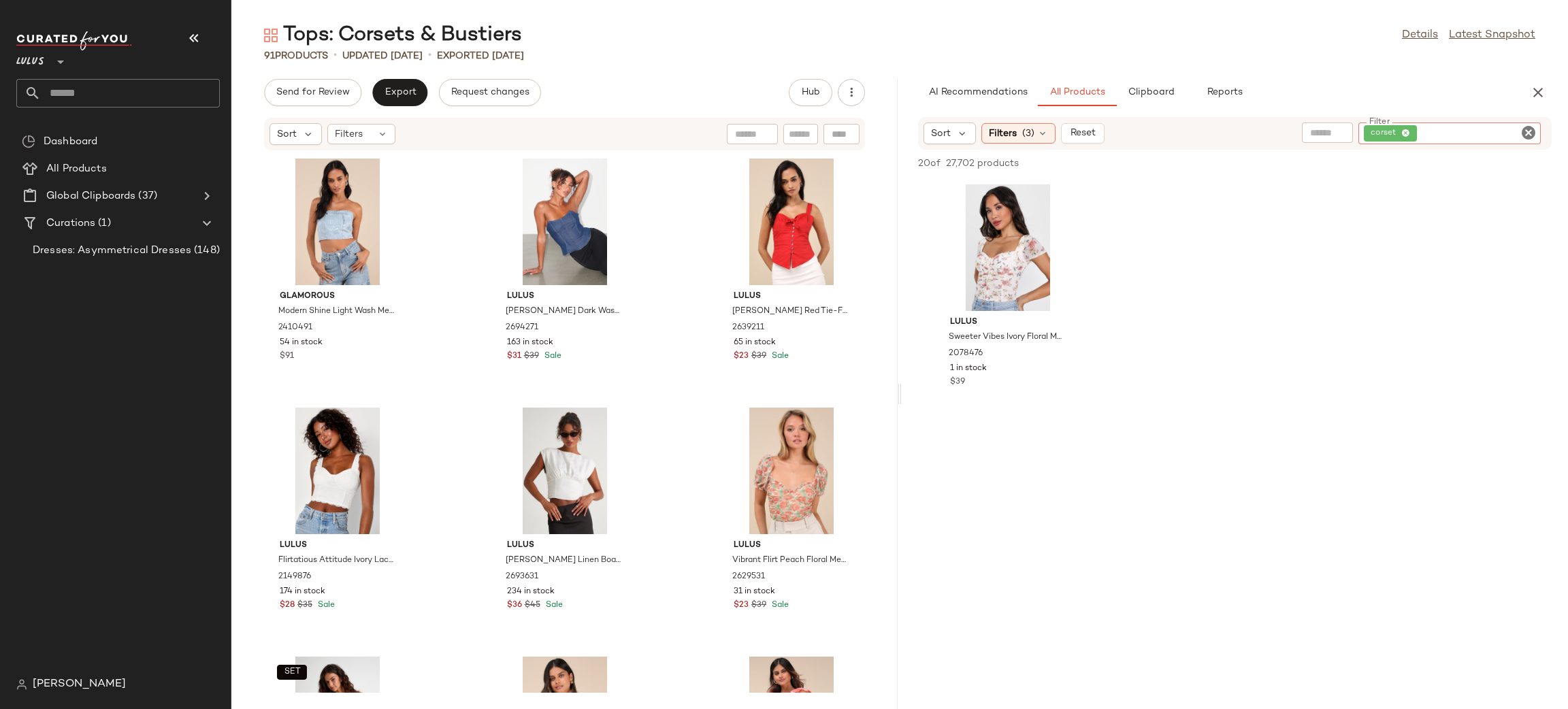
click at [1529, 134] on icon "Clear Filter" at bounding box center [1528, 132] width 16 height 16
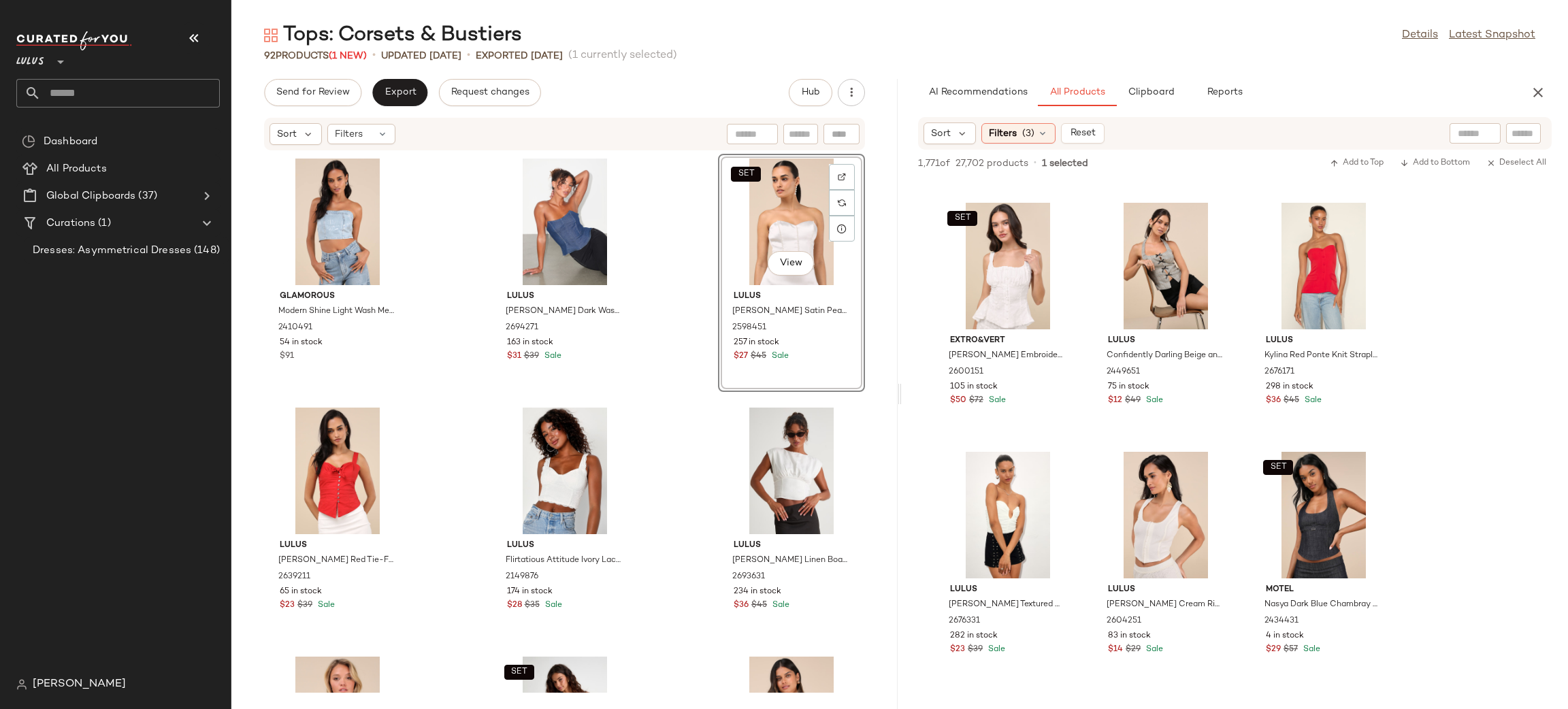
scroll to position [248, 0]
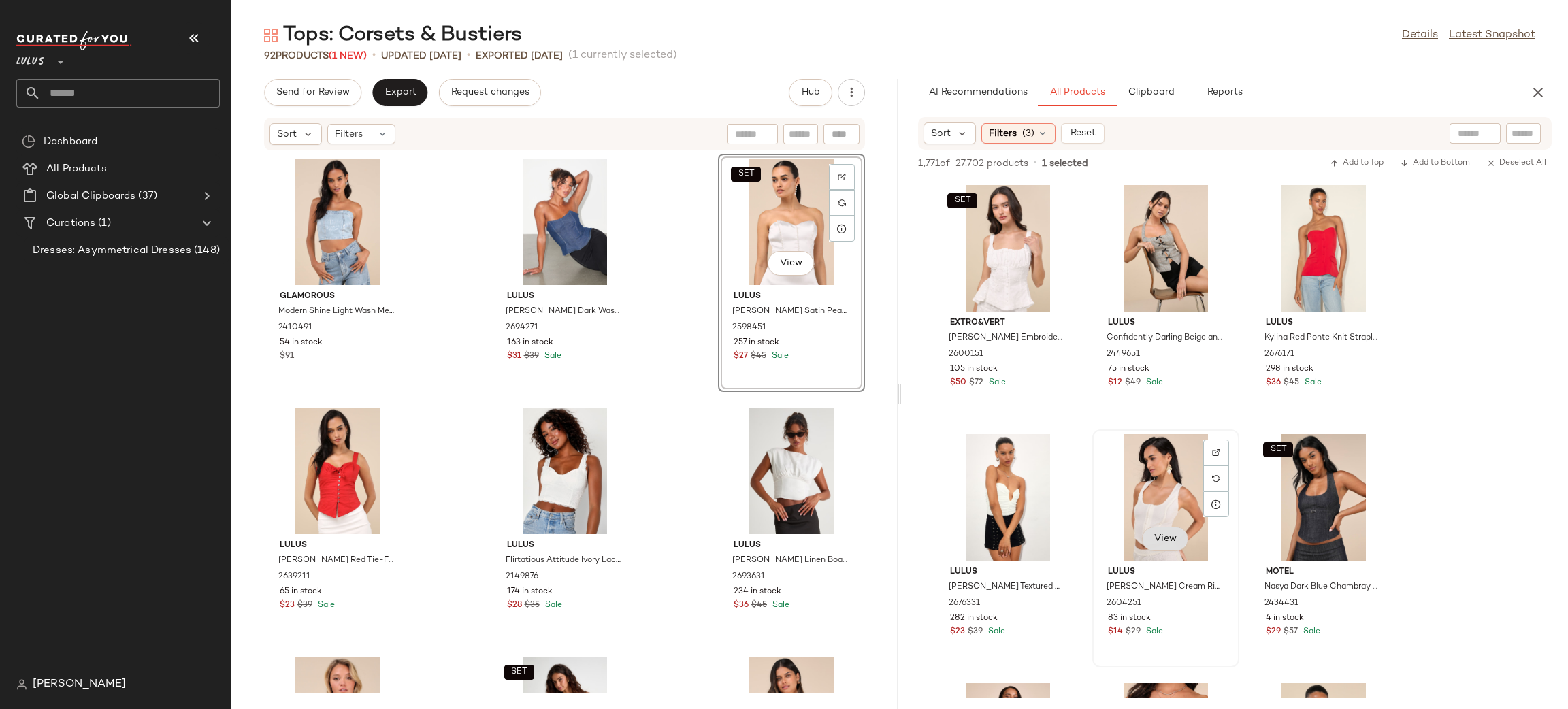
click at [1157, 545] on button "View" at bounding box center [1165, 538] width 46 height 25
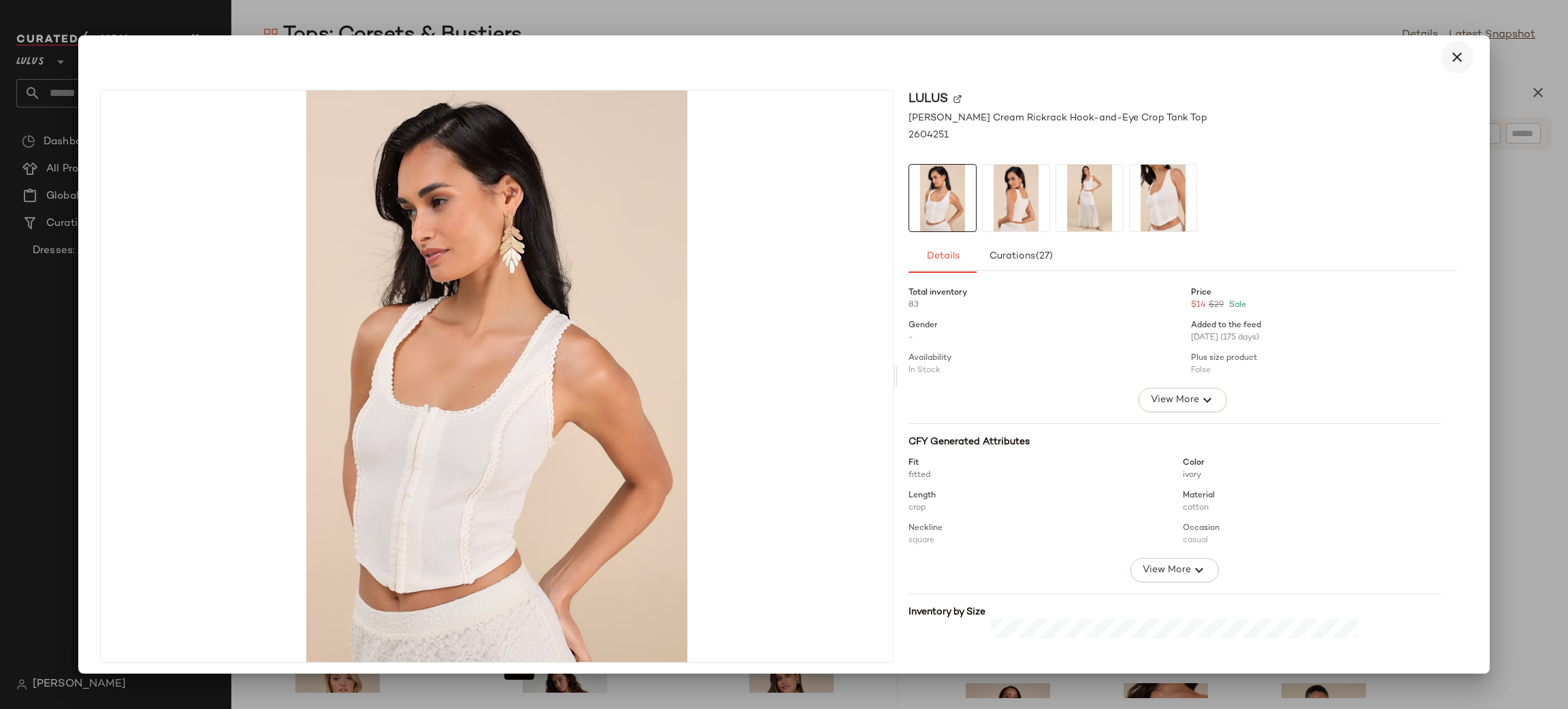
click at [1449, 57] on icon "button" at bounding box center [1456, 57] width 16 height 16
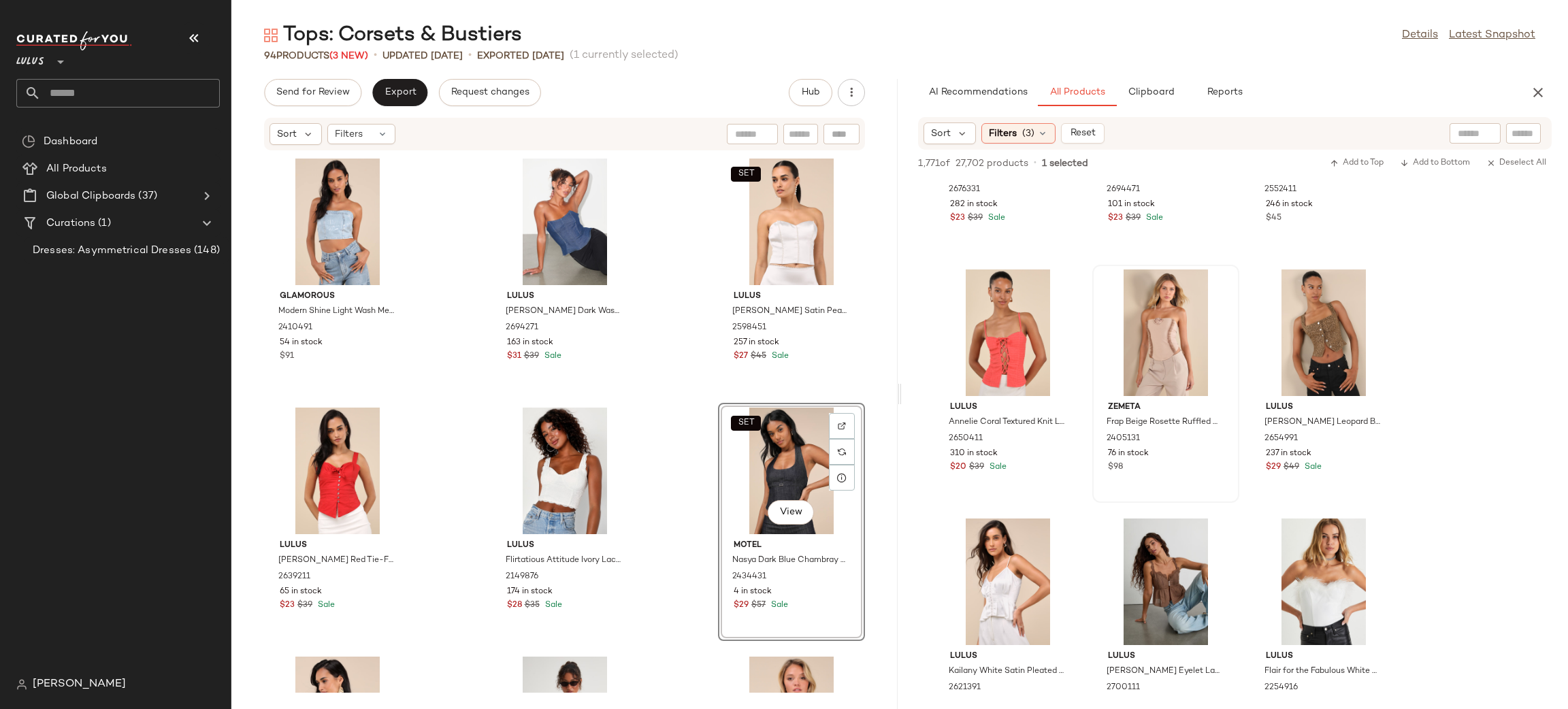
scroll to position [659, 0]
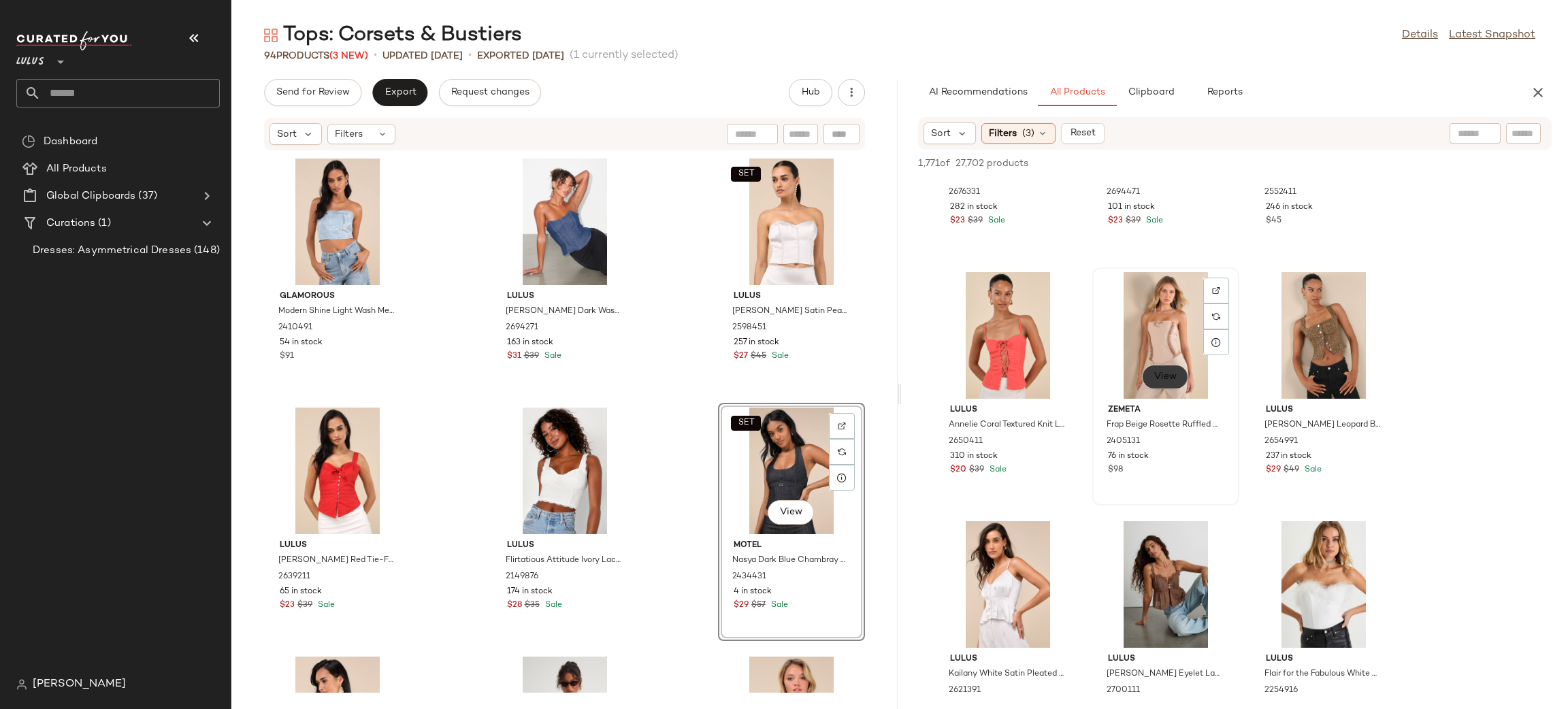
click at [1157, 375] on span "View" at bounding box center [1165, 377] width 23 height 11
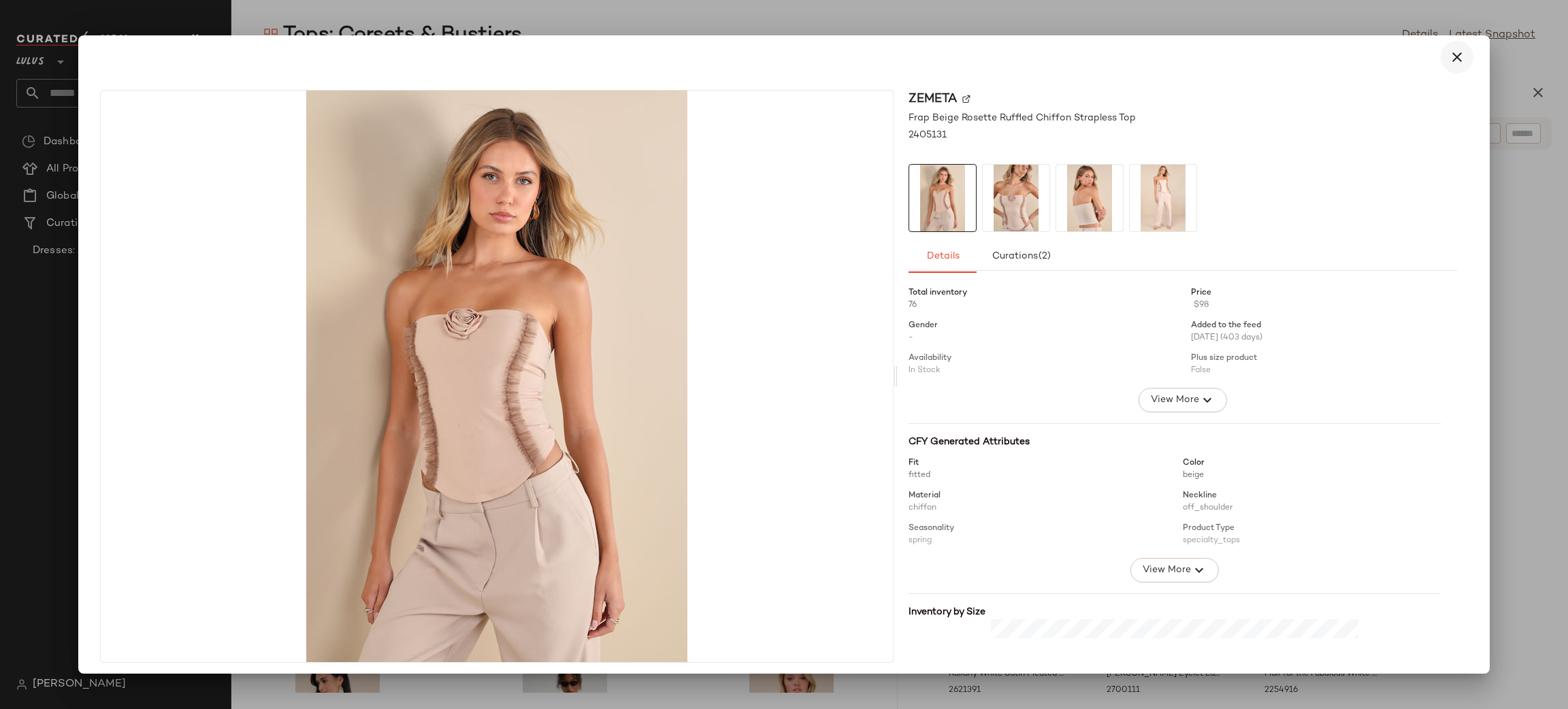
click at [1460, 57] on button "button" at bounding box center [1456, 57] width 33 height 33
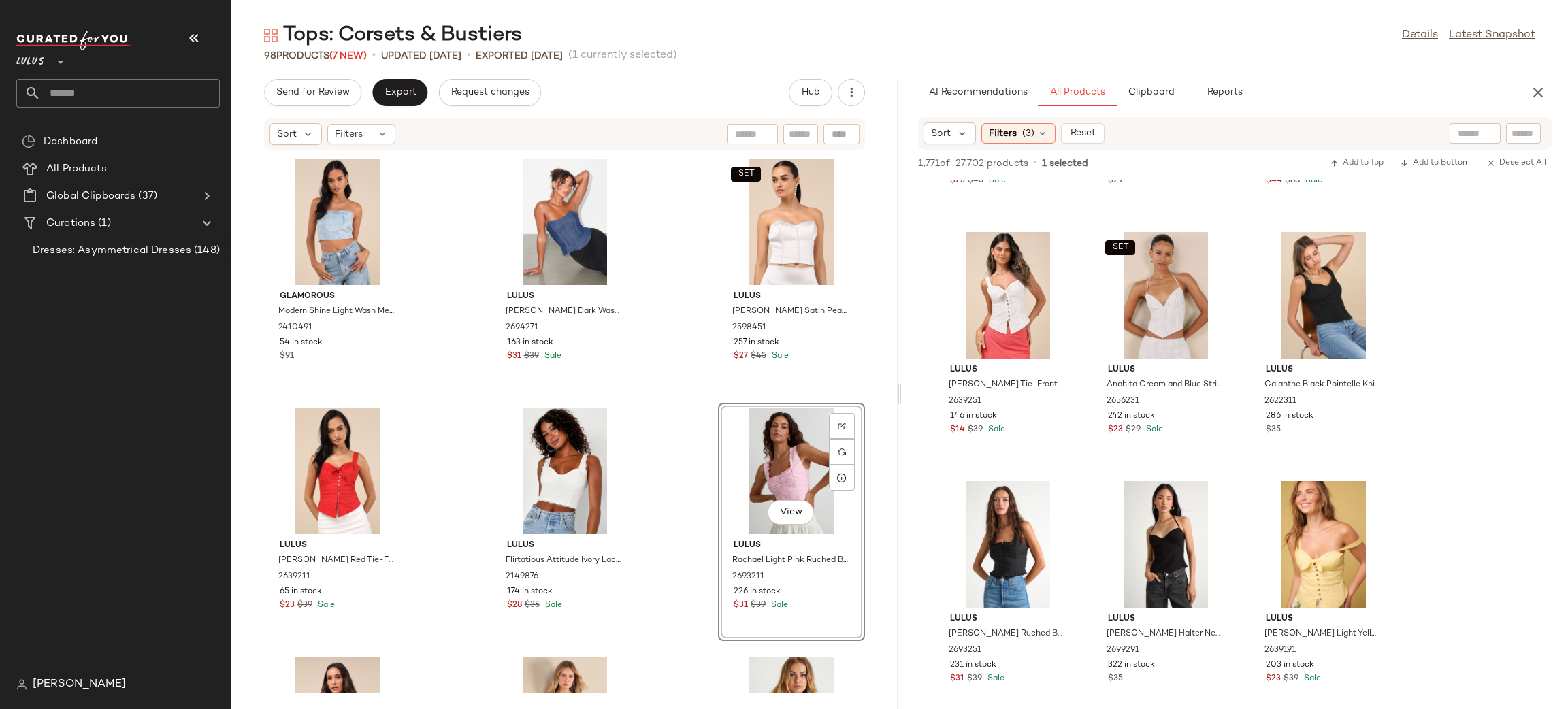
scroll to position [1465, 0]
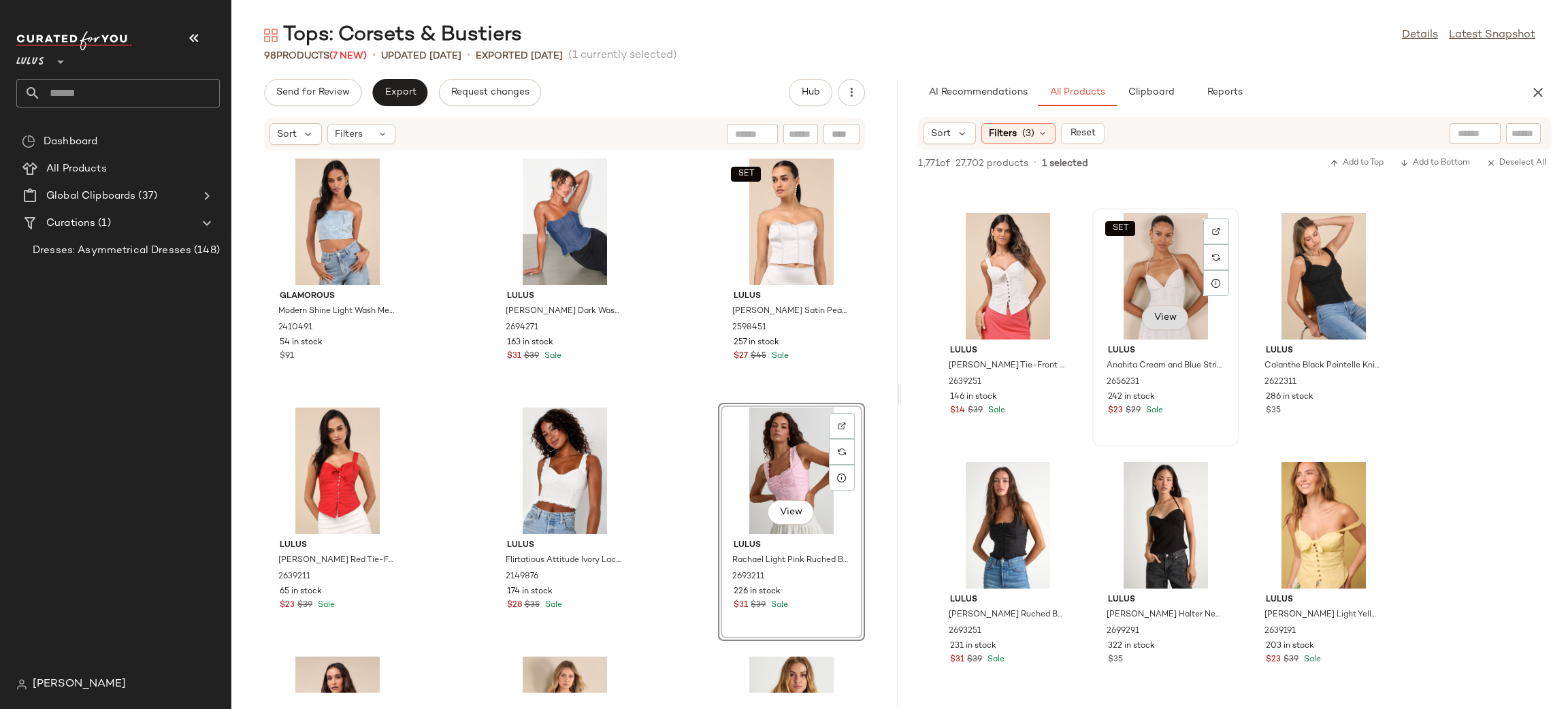
click at [1167, 316] on span "View" at bounding box center [1165, 318] width 23 height 11
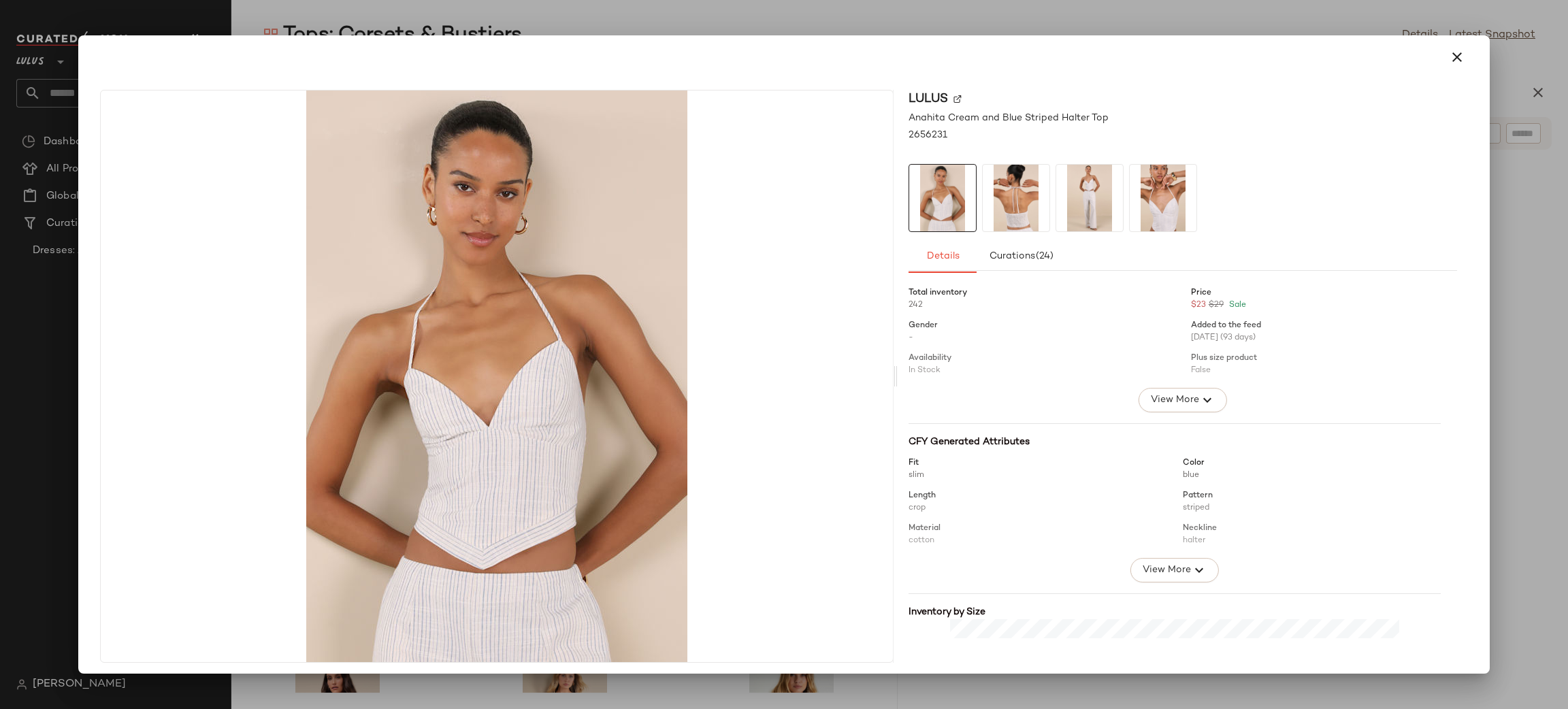
click at [1449, 58] on icon "button" at bounding box center [1456, 57] width 16 height 16
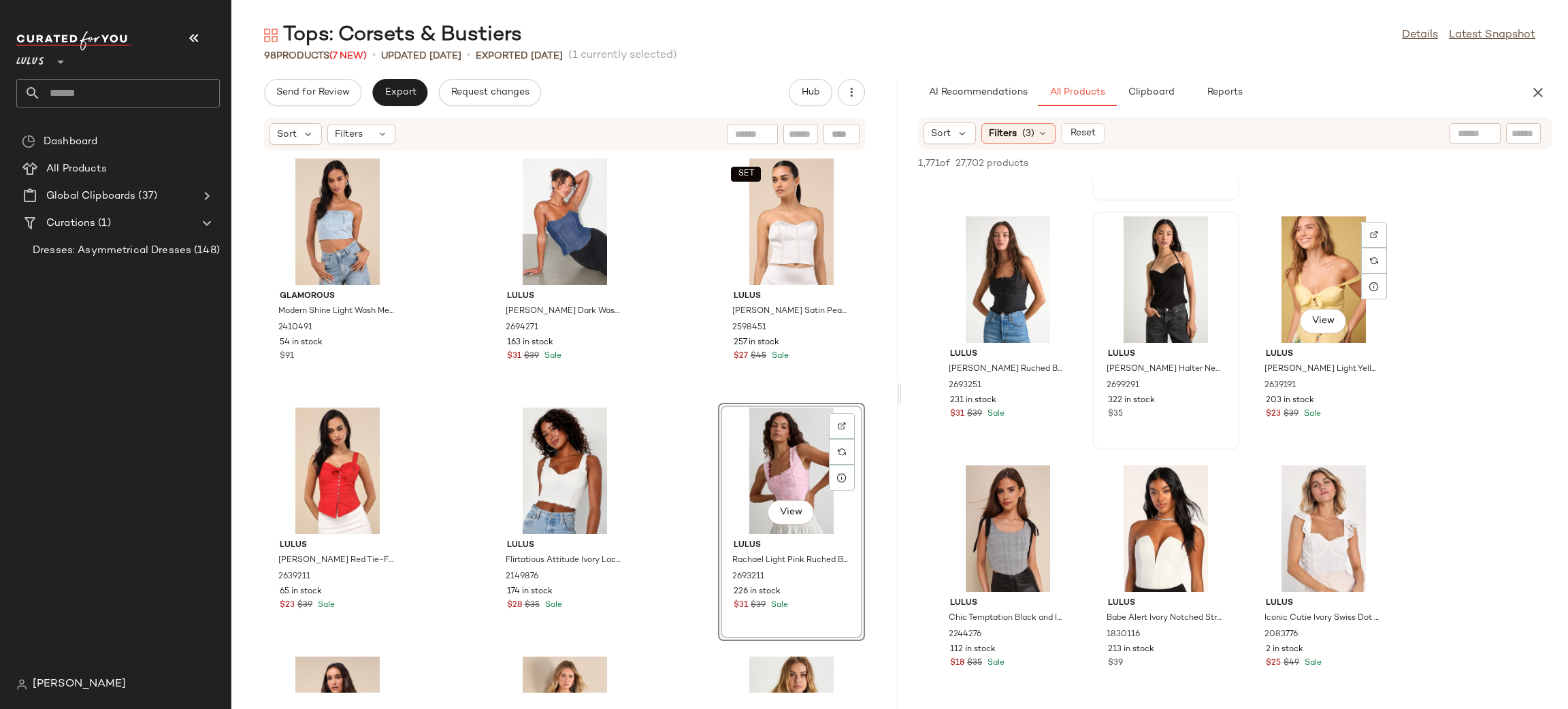
scroll to position [1721, 0]
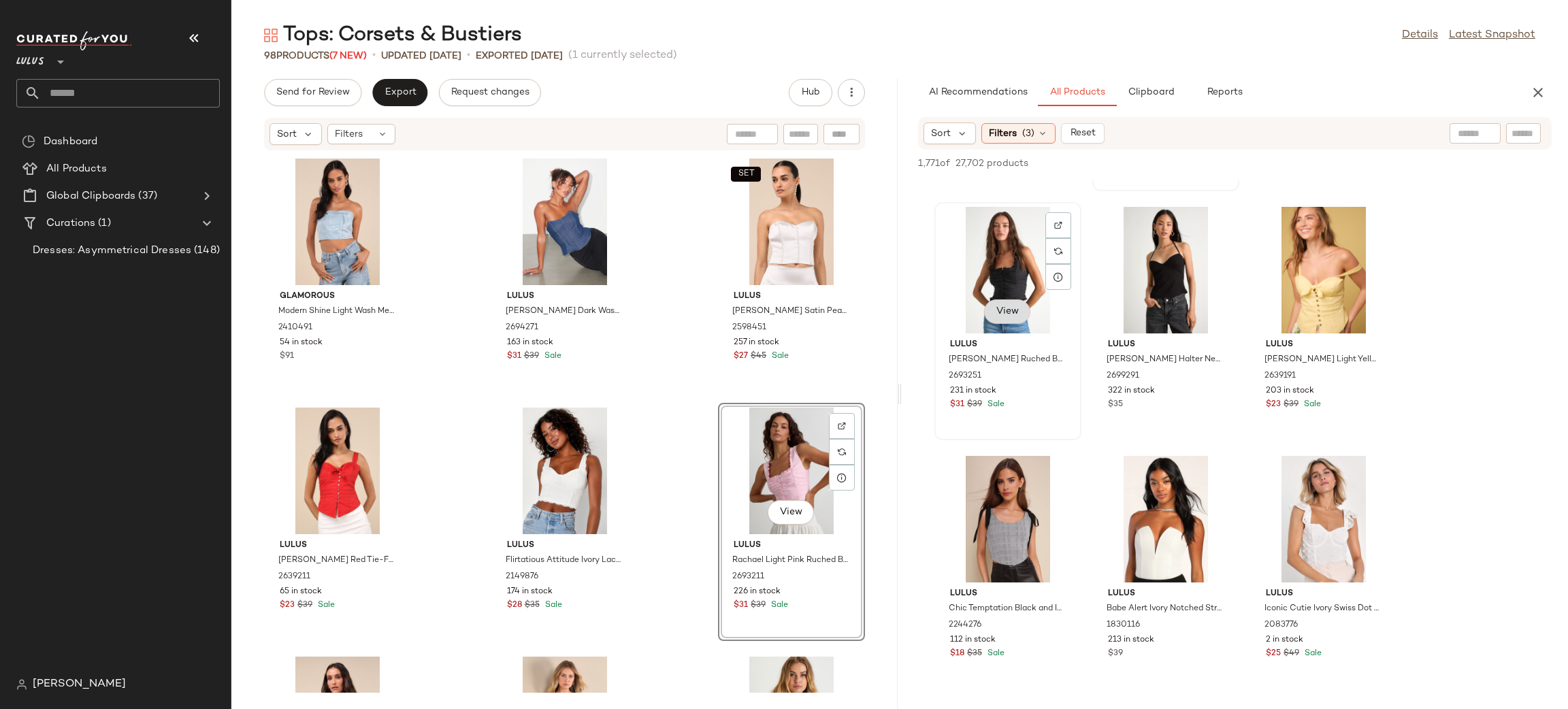
click at [991, 320] on button "View" at bounding box center [1007, 311] width 46 height 25
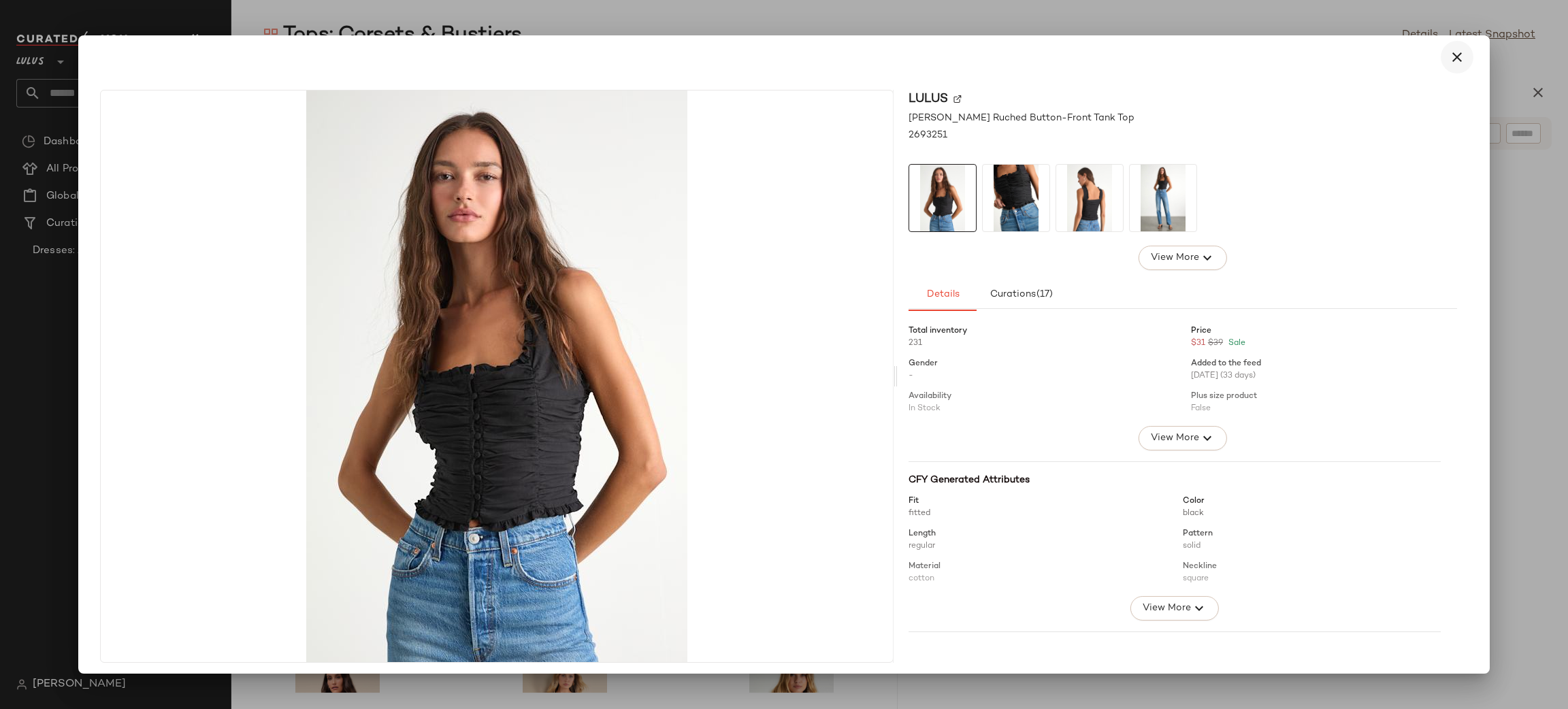
click at [1452, 52] on icon "button" at bounding box center [1456, 57] width 16 height 16
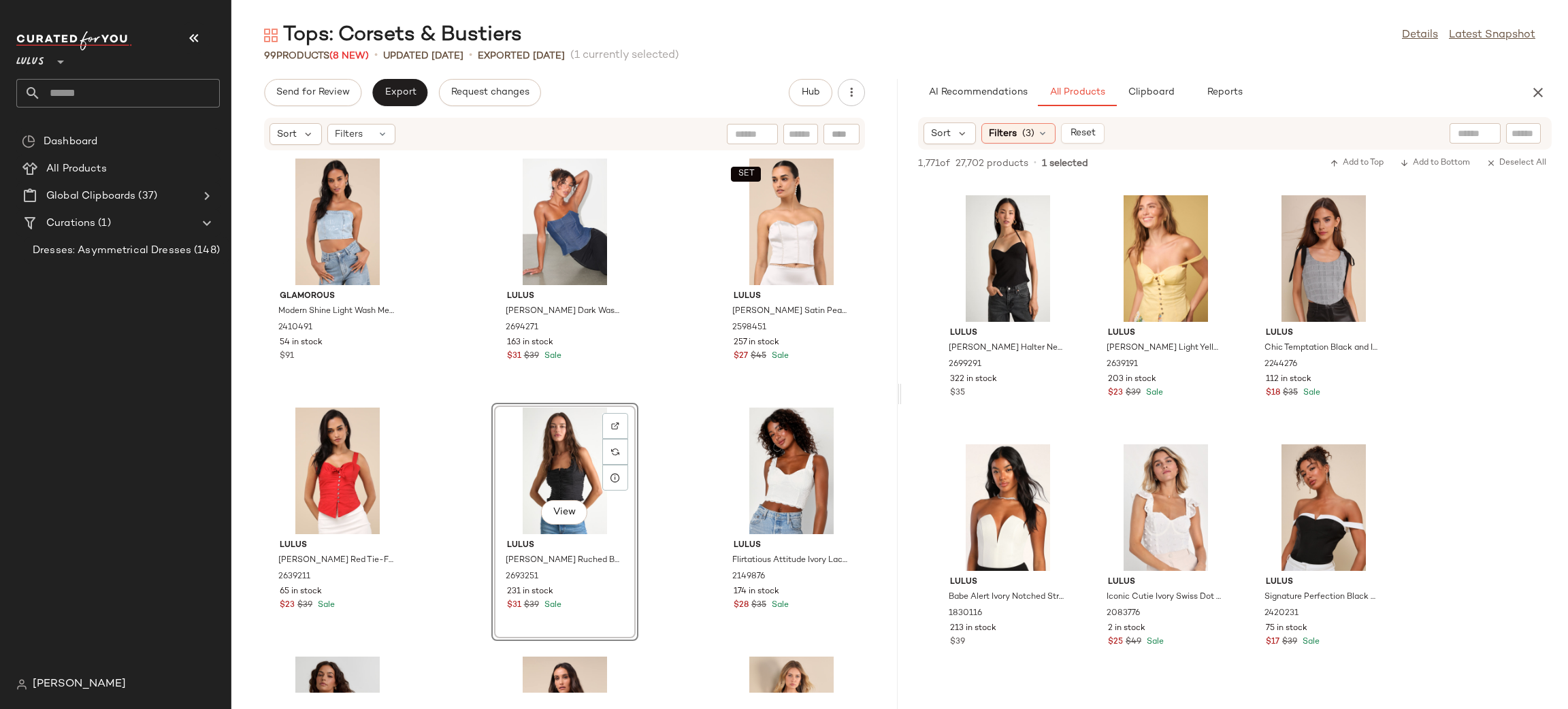
scroll to position [1790, 0]
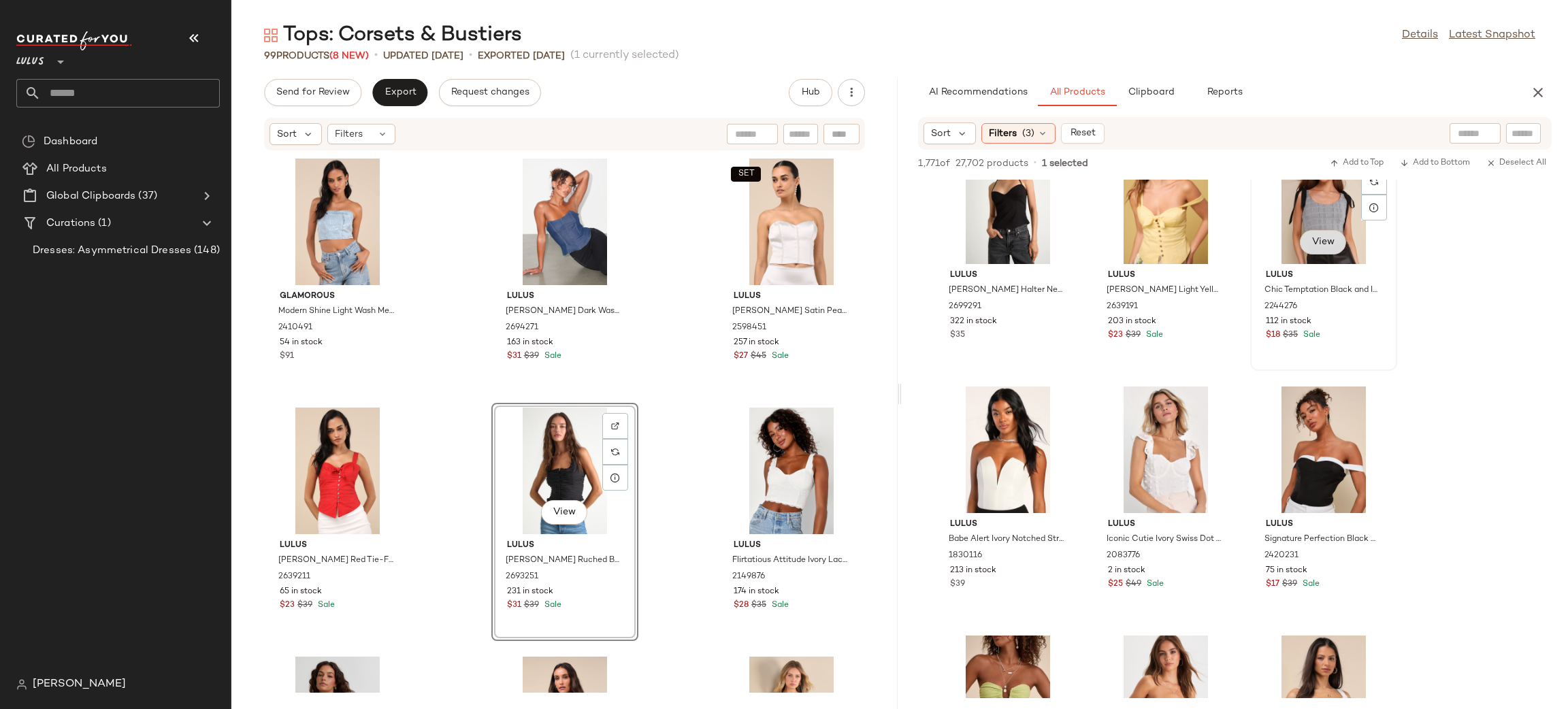
click at [1314, 246] on span "View" at bounding box center [1322, 242] width 23 height 11
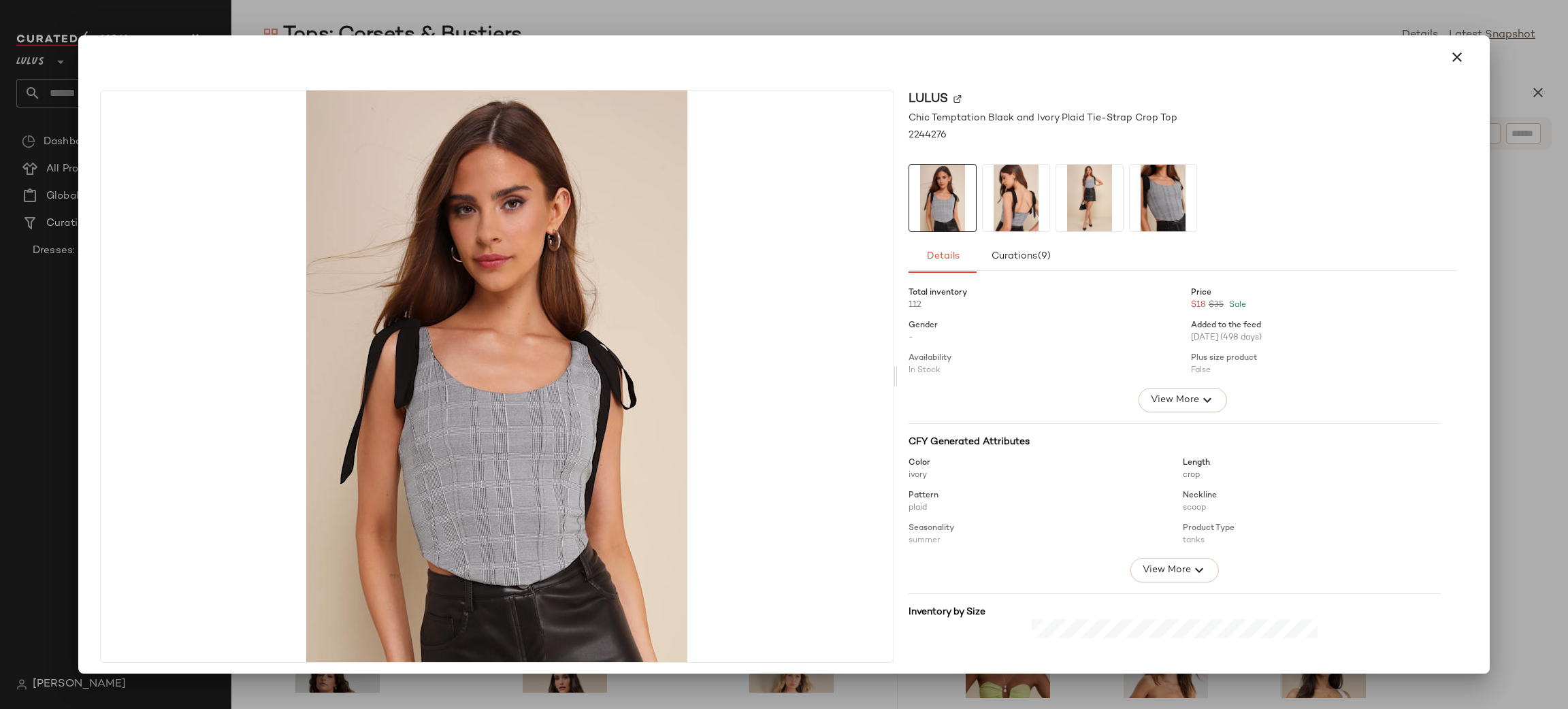
drag, startPoint x: 1007, startPoint y: 215, endPoint x: 1068, endPoint y: 218, distance: 61.1
click at [1008, 215] on img at bounding box center [1016, 198] width 67 height 67
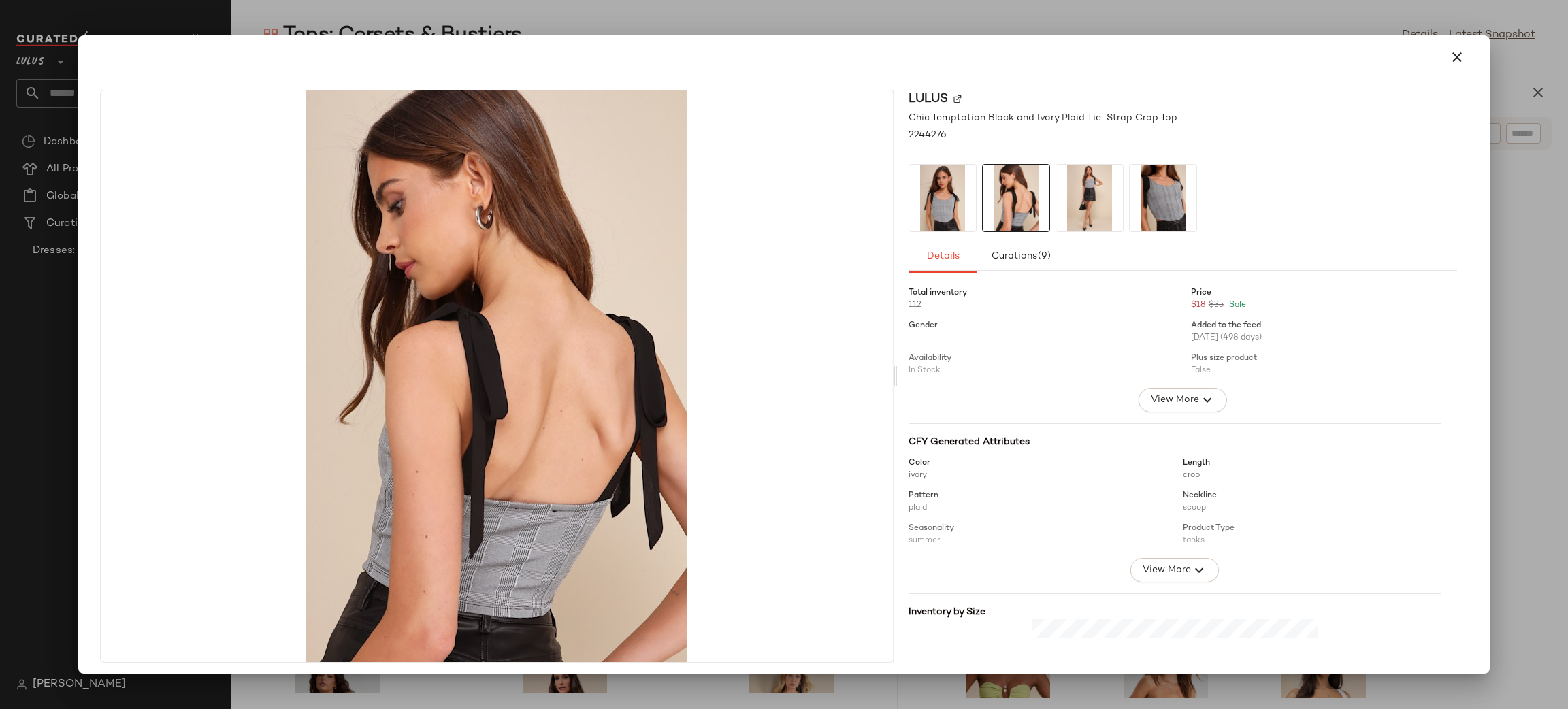
click at [1088, 210] on img at bounding box center [1089, 198] width 67 height 67
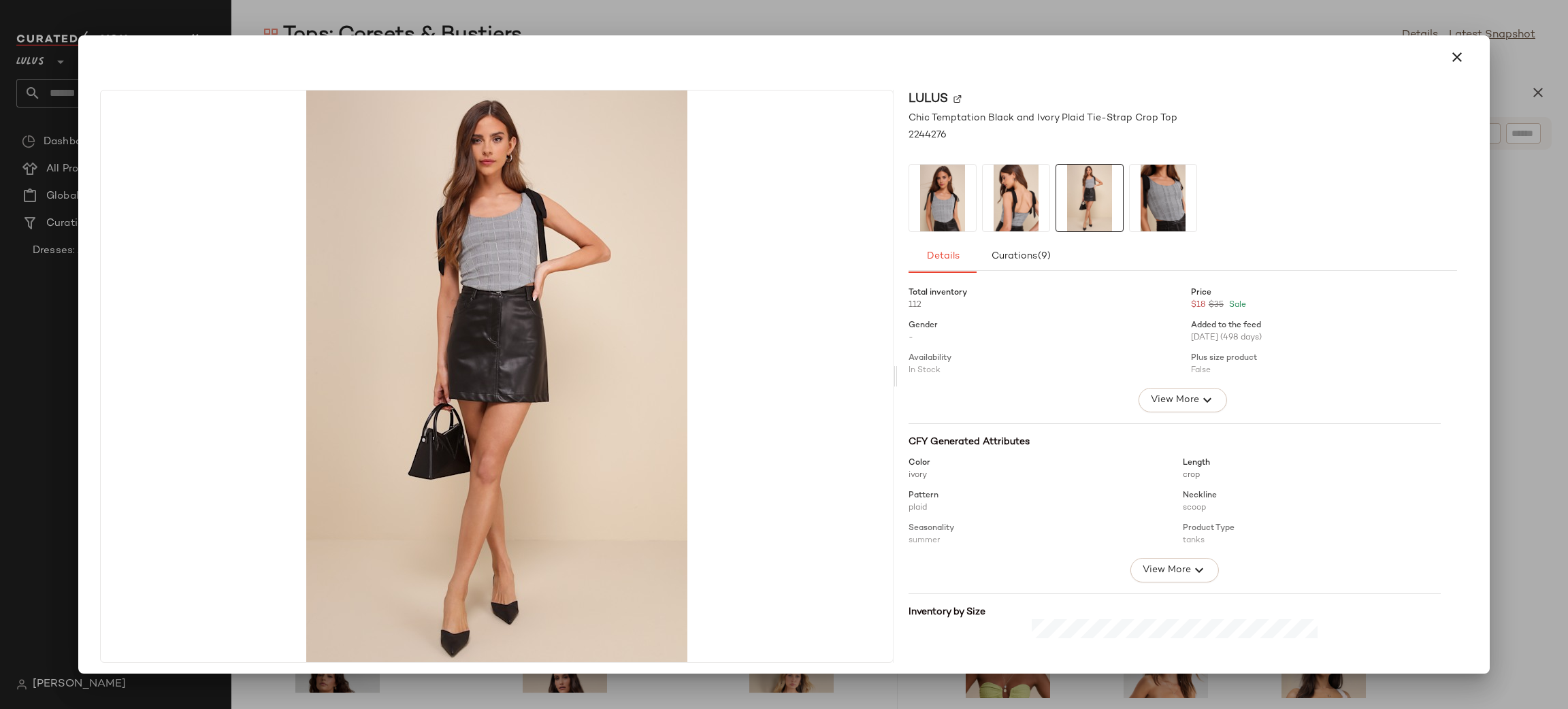
click at [1138, 212] on img at bounding box center [1162, 198] width 67 height 67
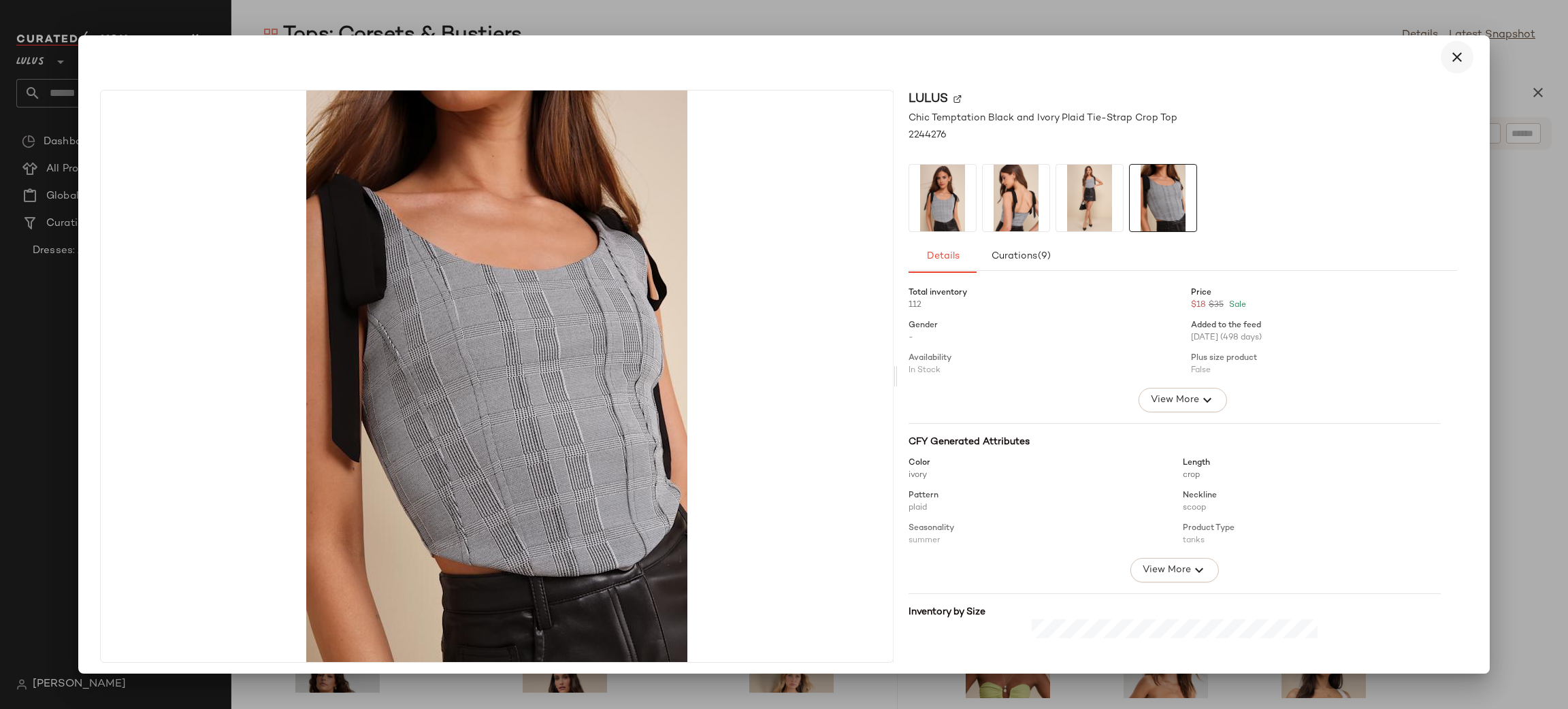
click at [1449, 62] on icon "button" at bounding box center [1456, 57] width 16 height 16
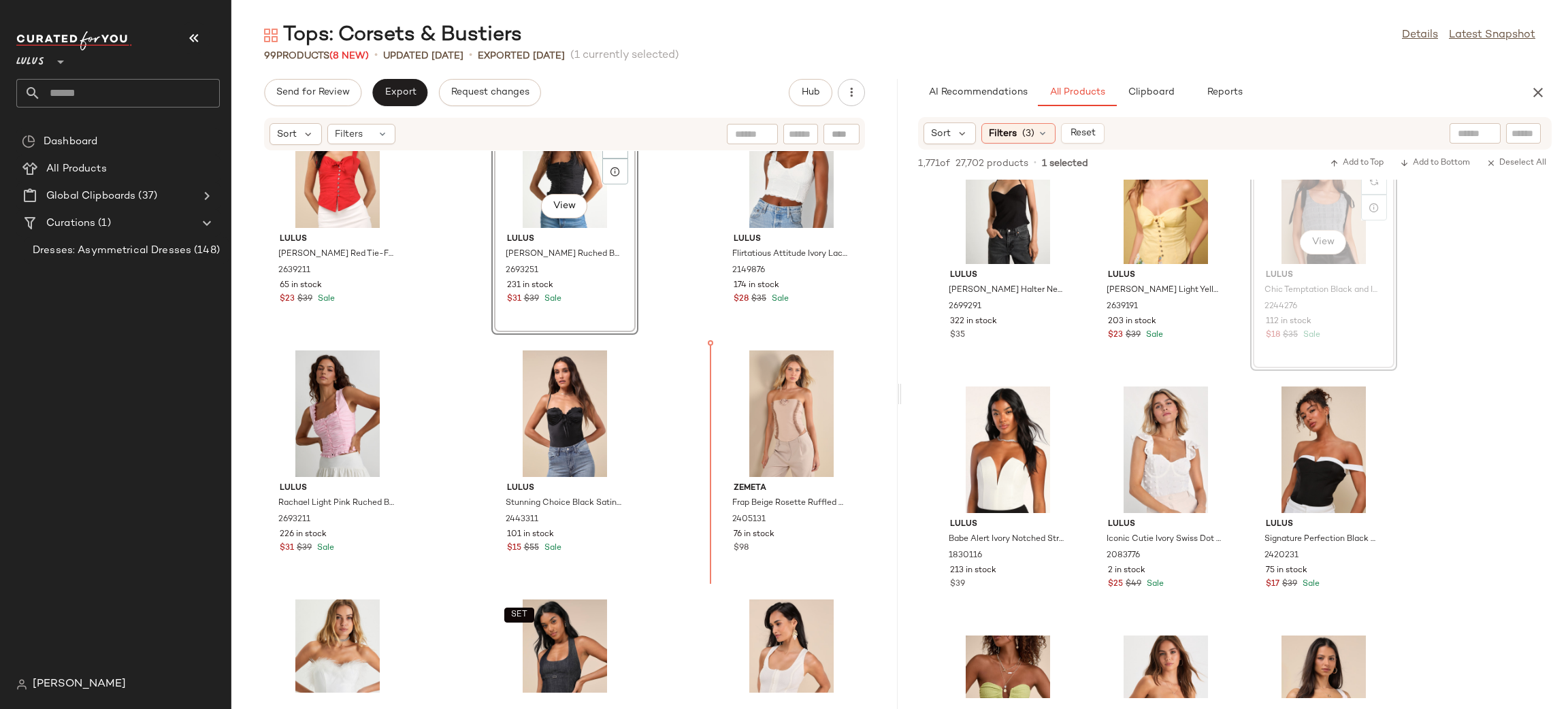
scroll to position [333, 0]
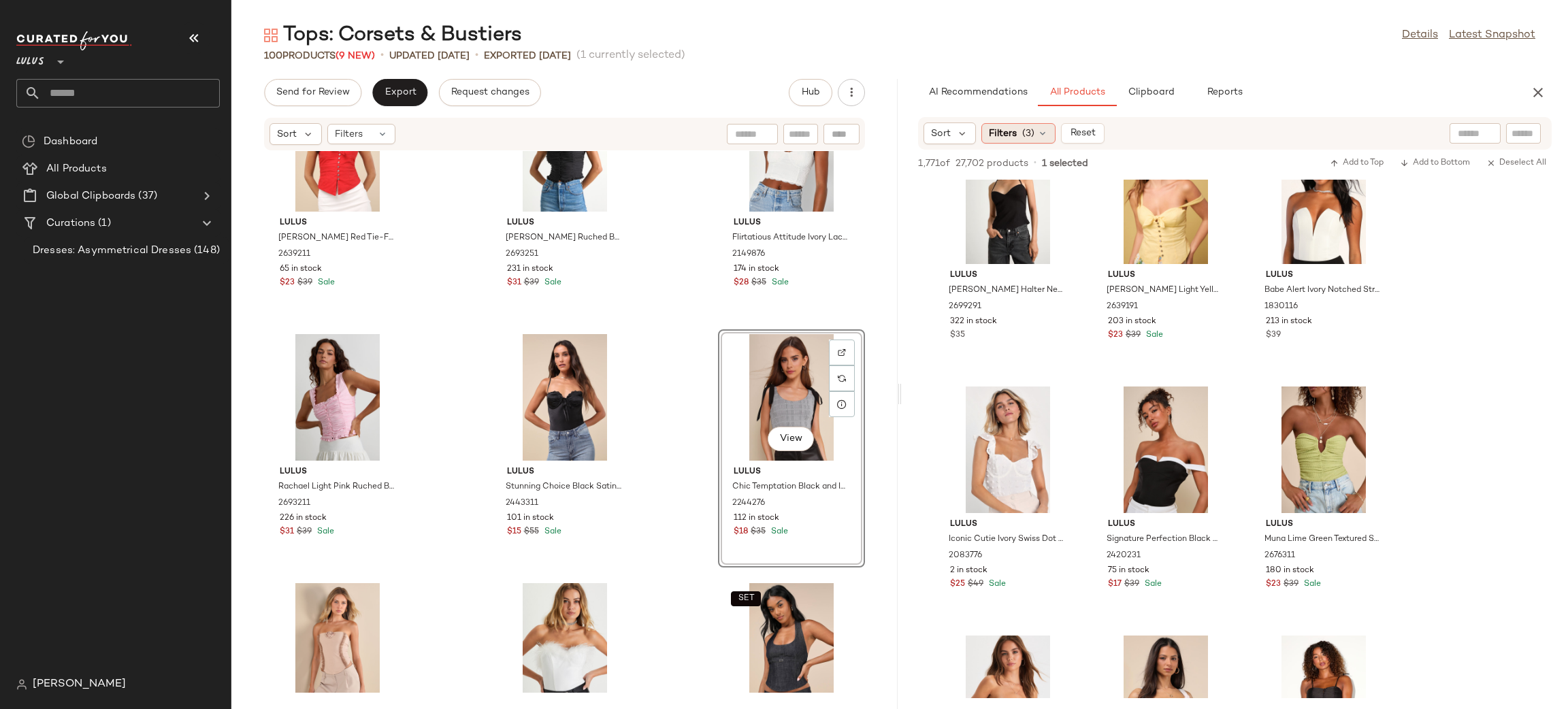
click at [1004, 136] on span "Filters" at bounding box center [1003, 134] width 28 height 14
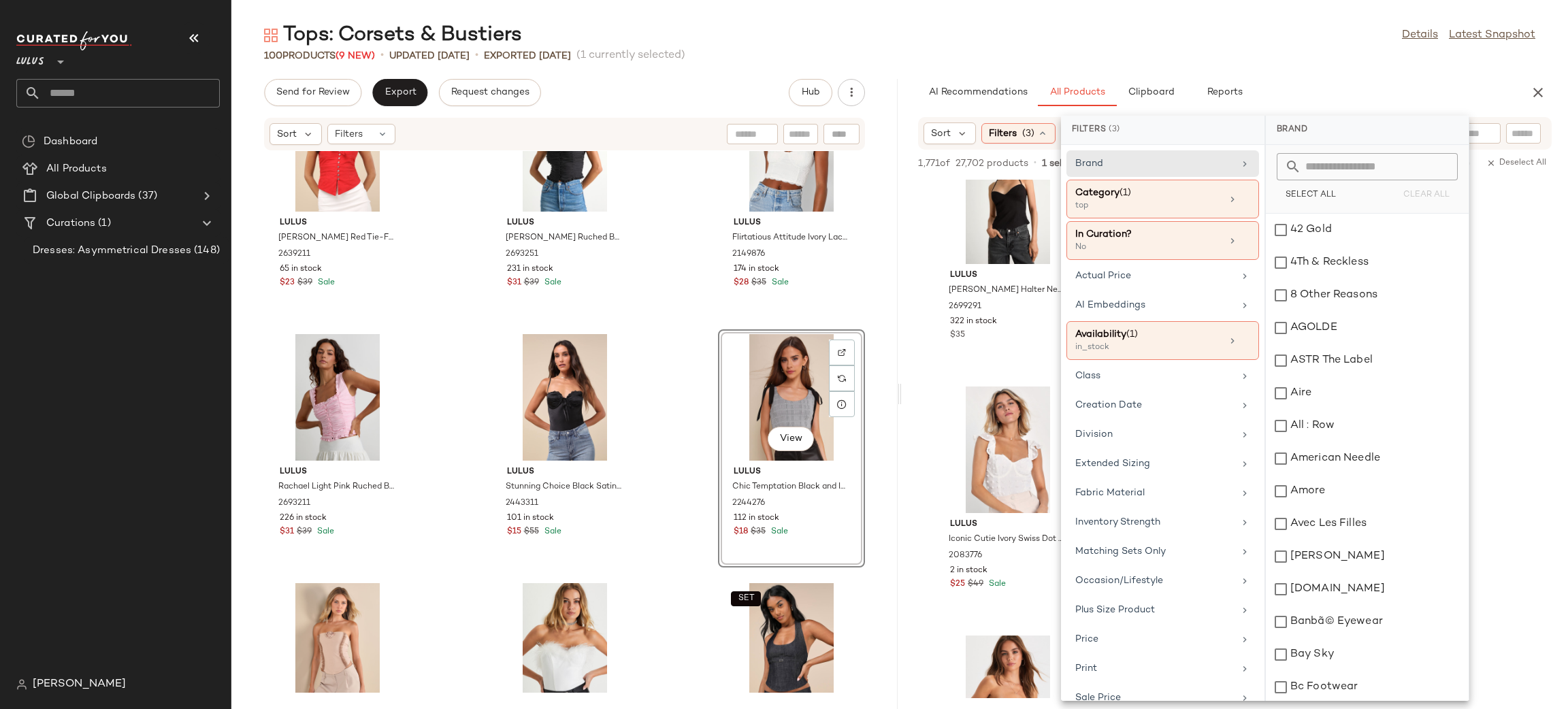
click at [1336, 89] on div "AI Recommendations All Products Clipboard Reports" at bounding box center [1213, 92] width 590 height 27
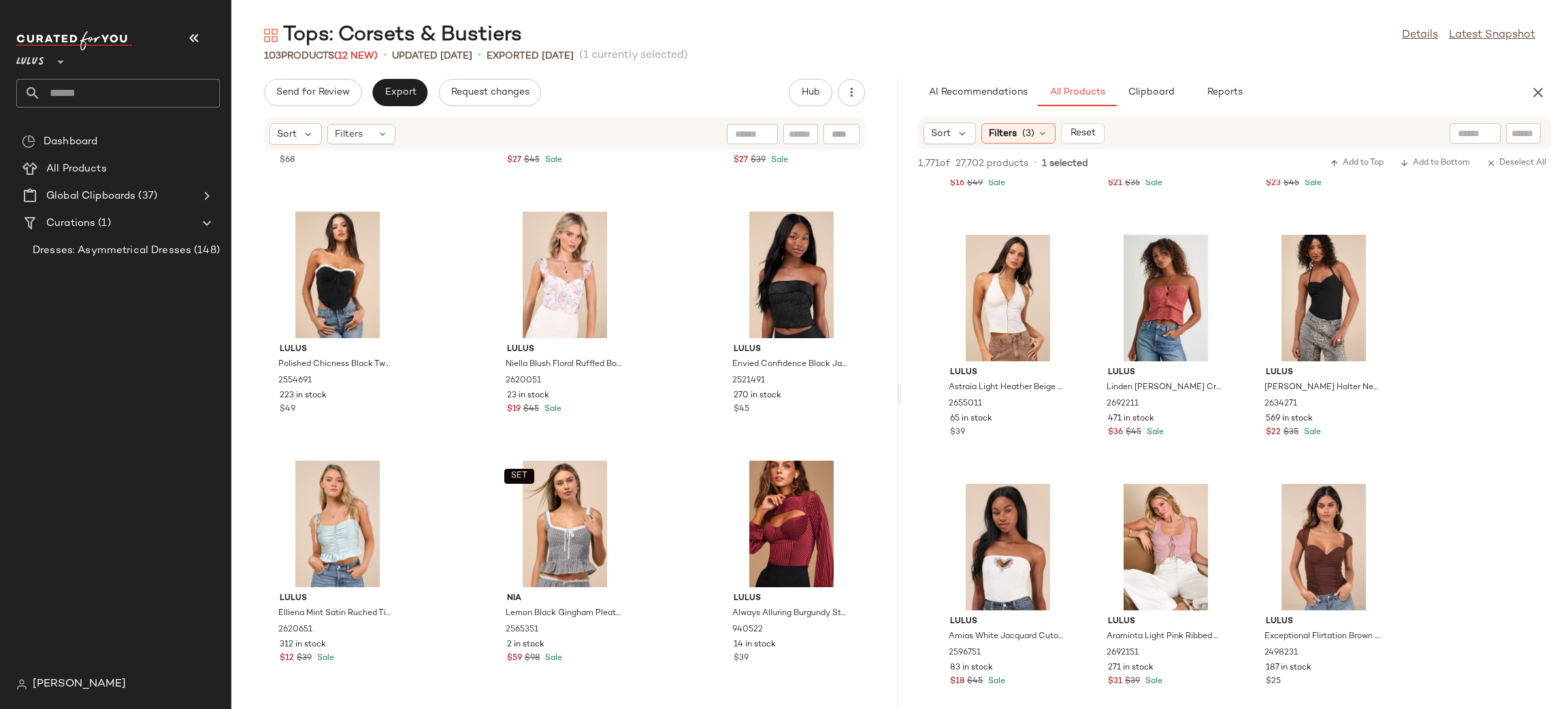
scroll to position [4861, 0]
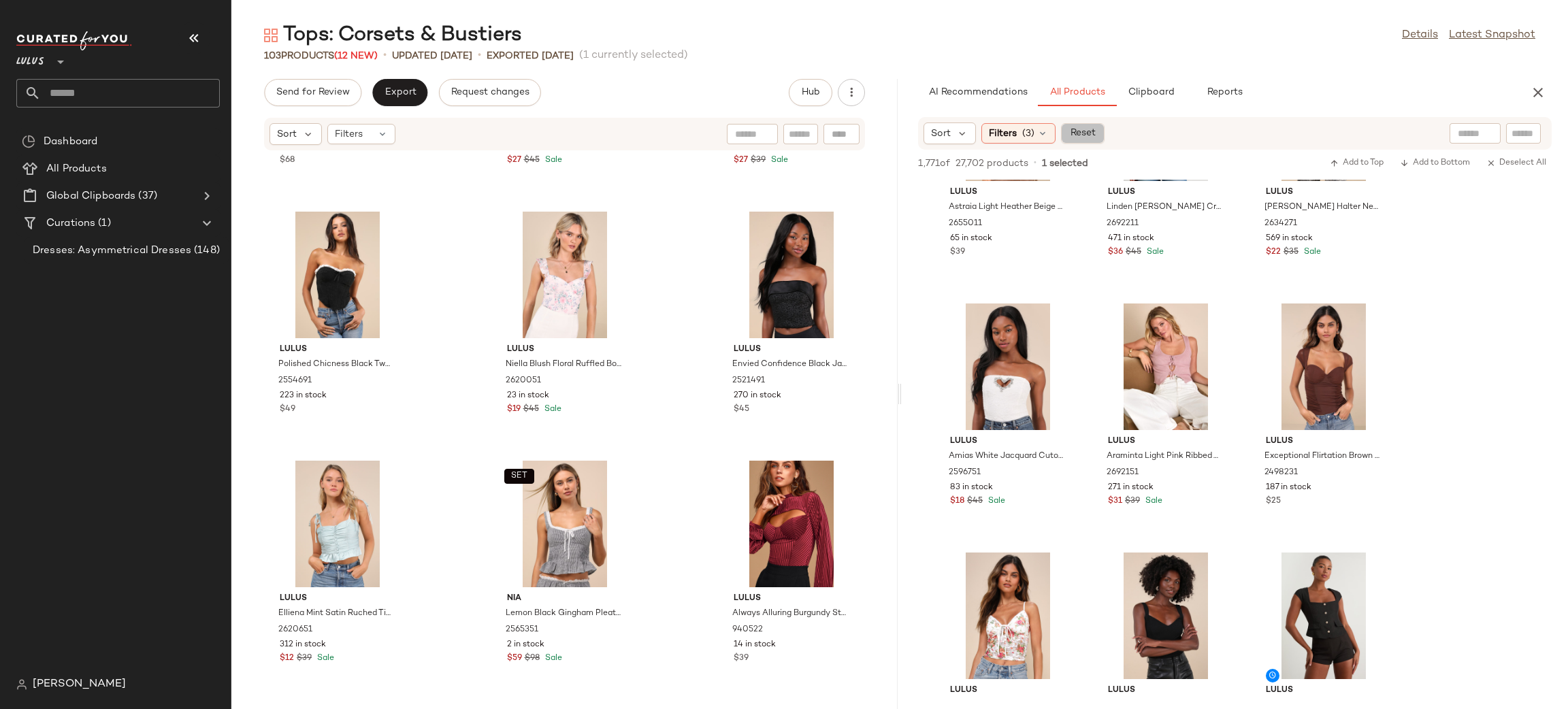
click at [1095, 131] on span "Reset" at bounding box center [1082, 133] width 26 height 11
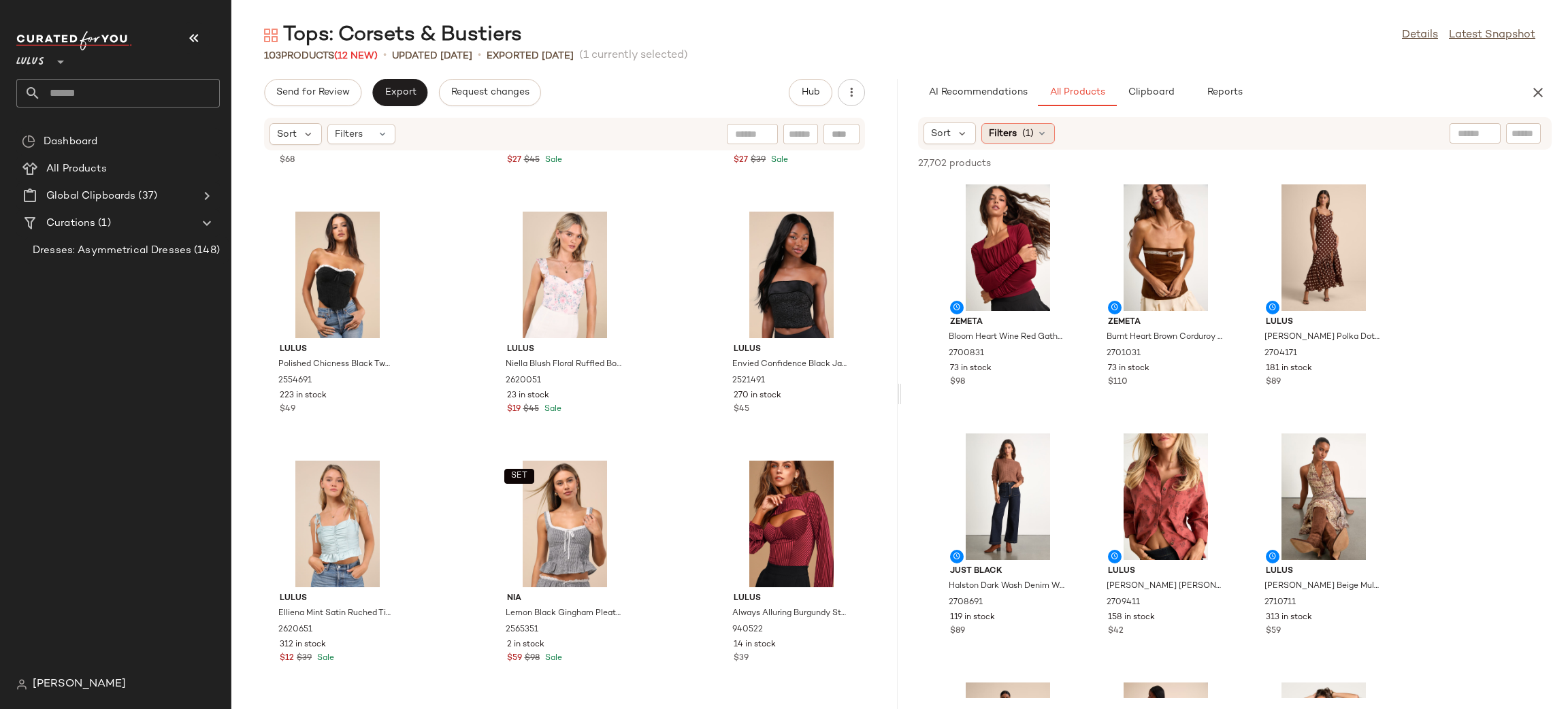
click at [1020, 145] on div "Sort Filters (1)" at bounding box center [1235, 133] width 634 height 33
click at [1013, 134] on span "Filters" at bounding box center [1003, 134] width 28 height 14
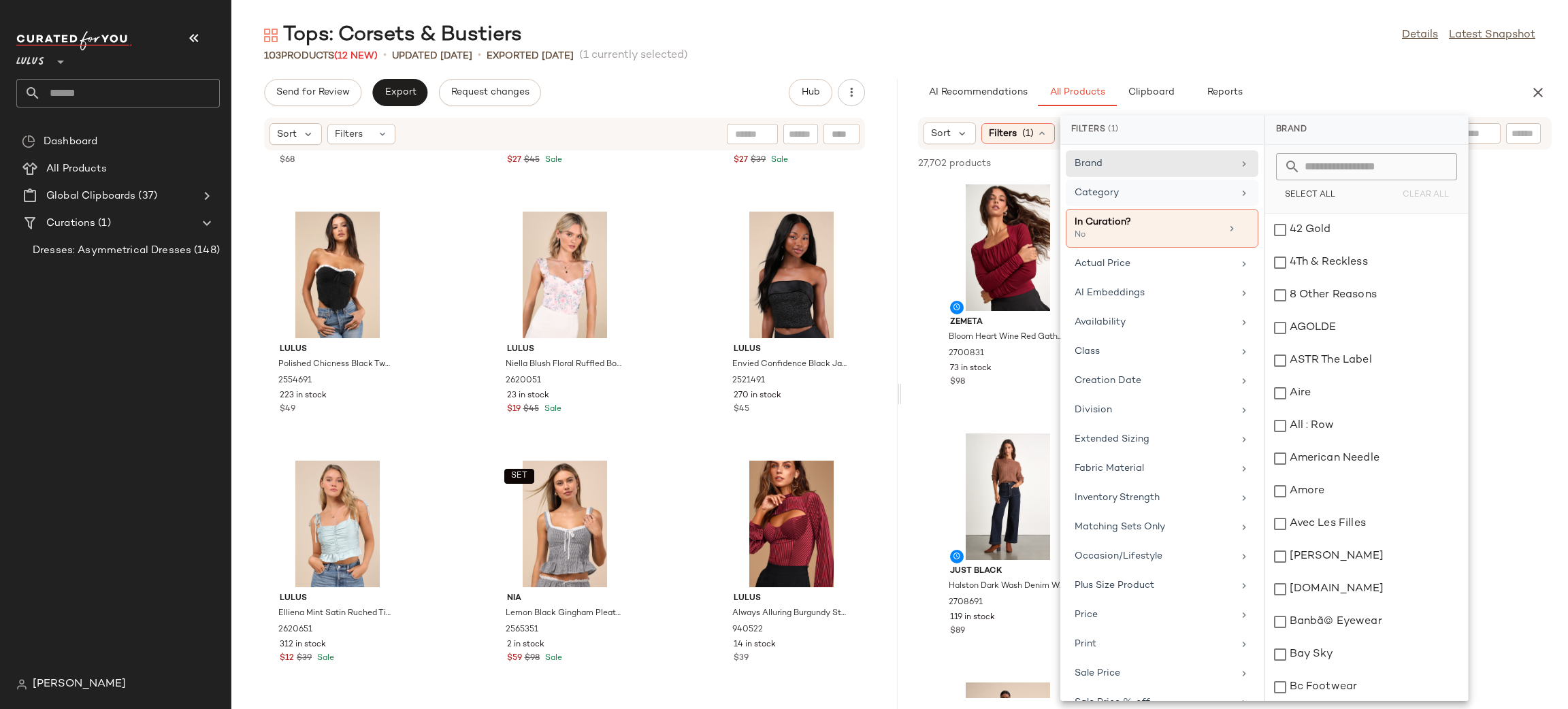
click at [1150, 197] on div "Category" at bounding box center [1154, 193] width 159 height 14
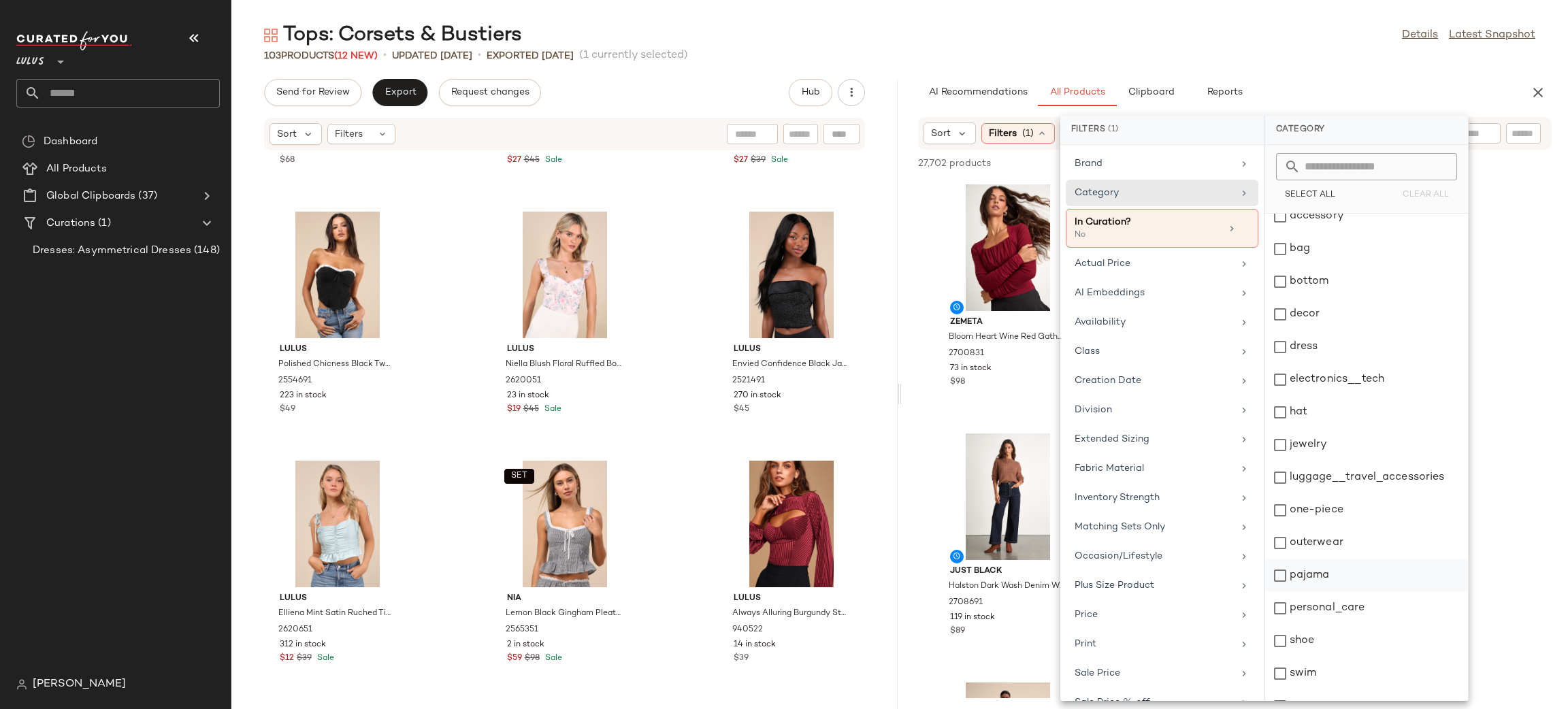
scroll to position [68, 0]
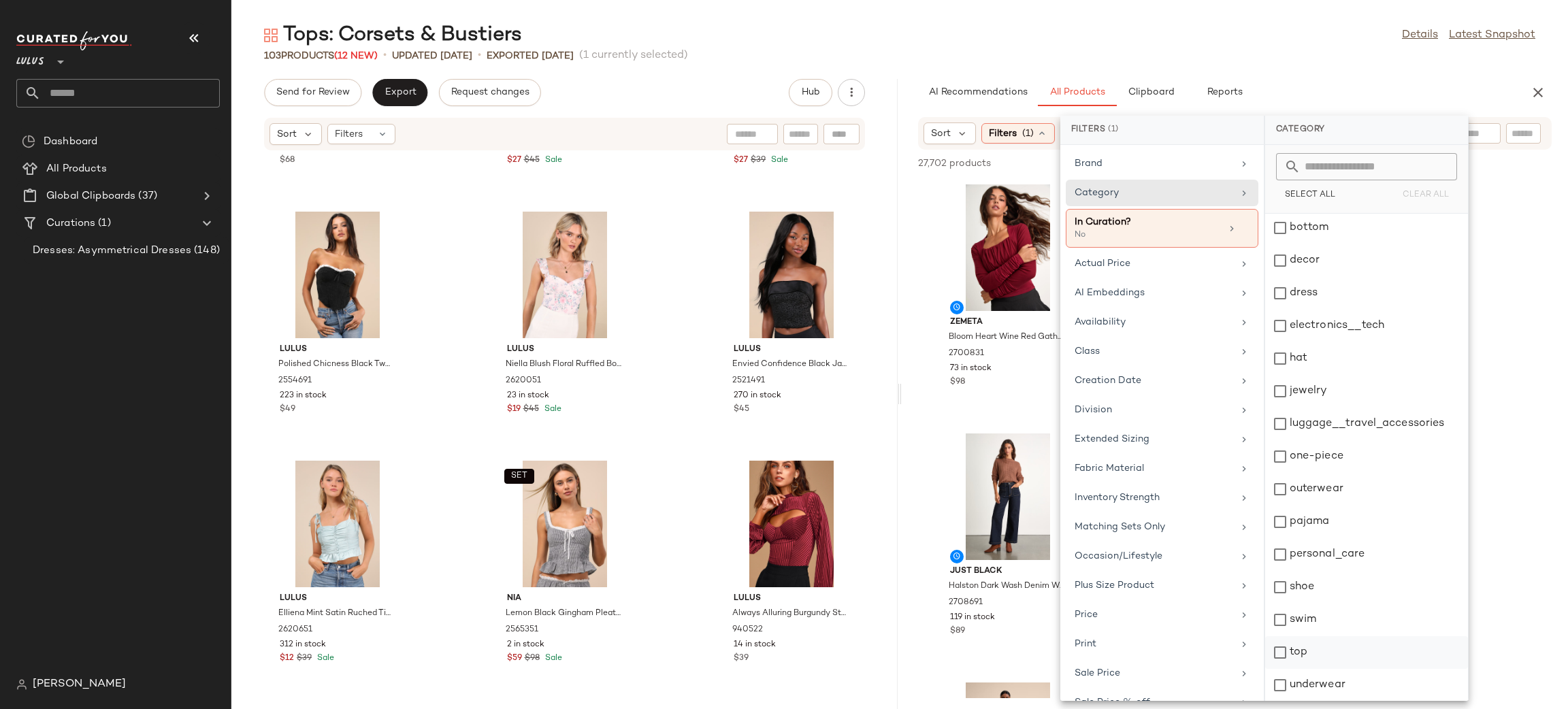
click at [1341, 652] on div "top" at bounding box center [1367, 652] width 203 height 33
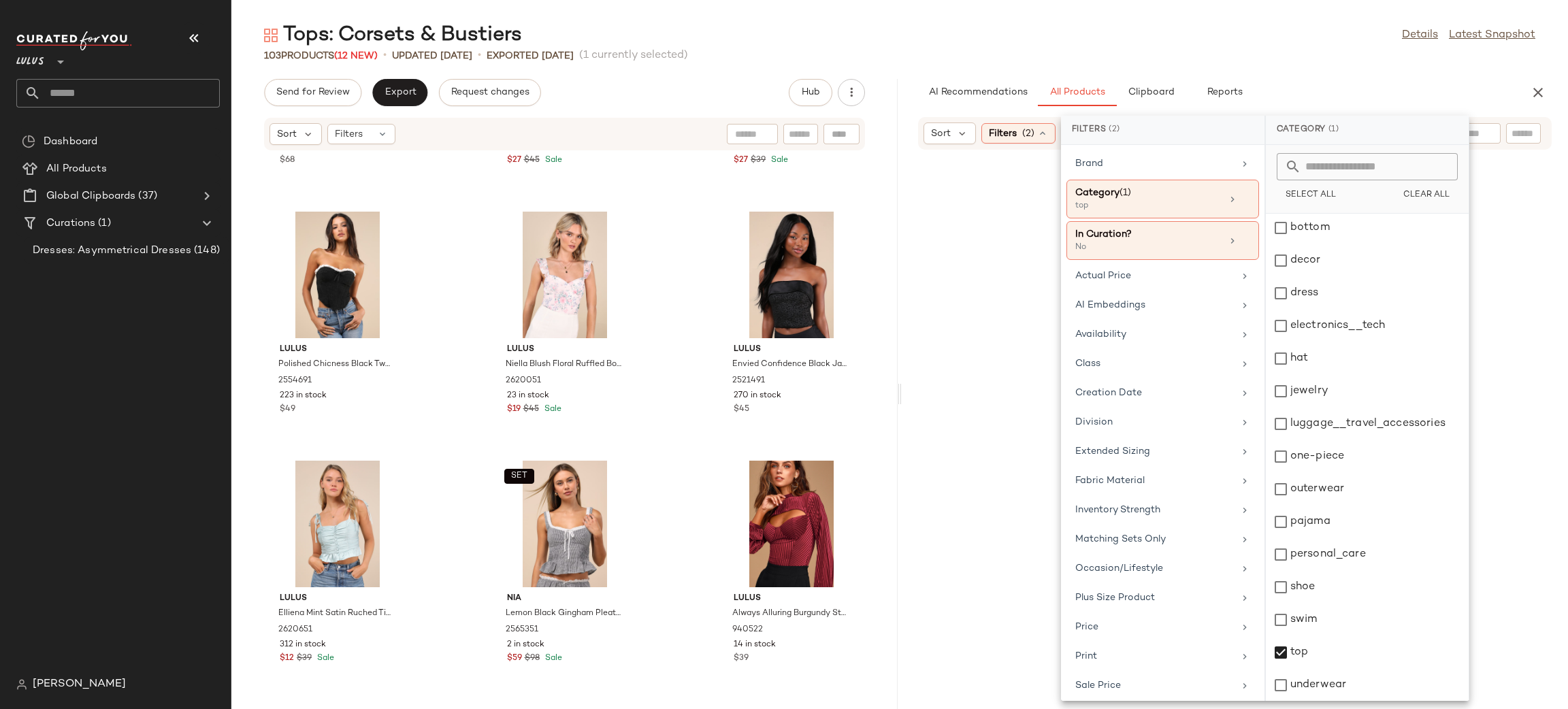
click at [1273, 29] on div "Tops: Corsets & Bustiers Details Latest Snapshot" at bounding box center [899, 35] width 1336 height 27
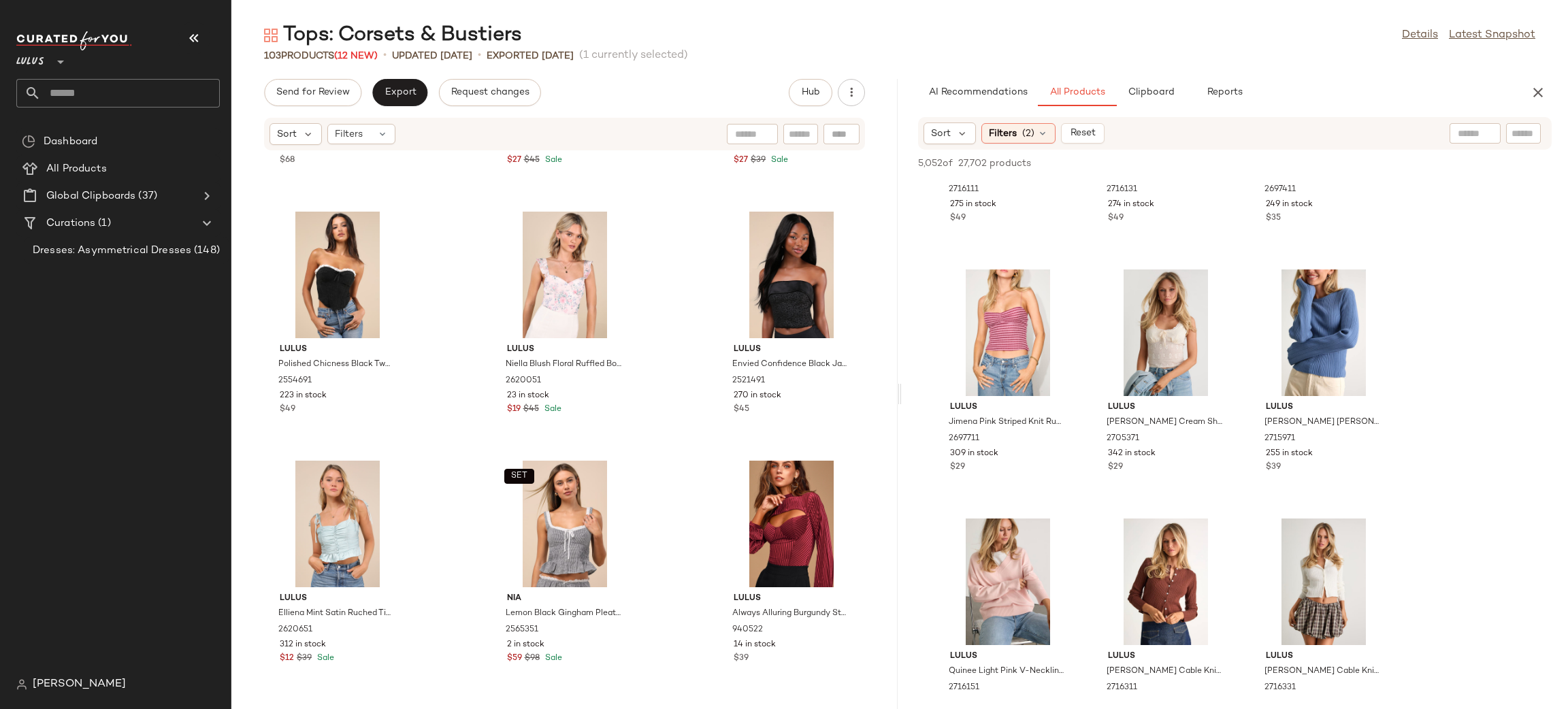
scroll to position [5915, 0]
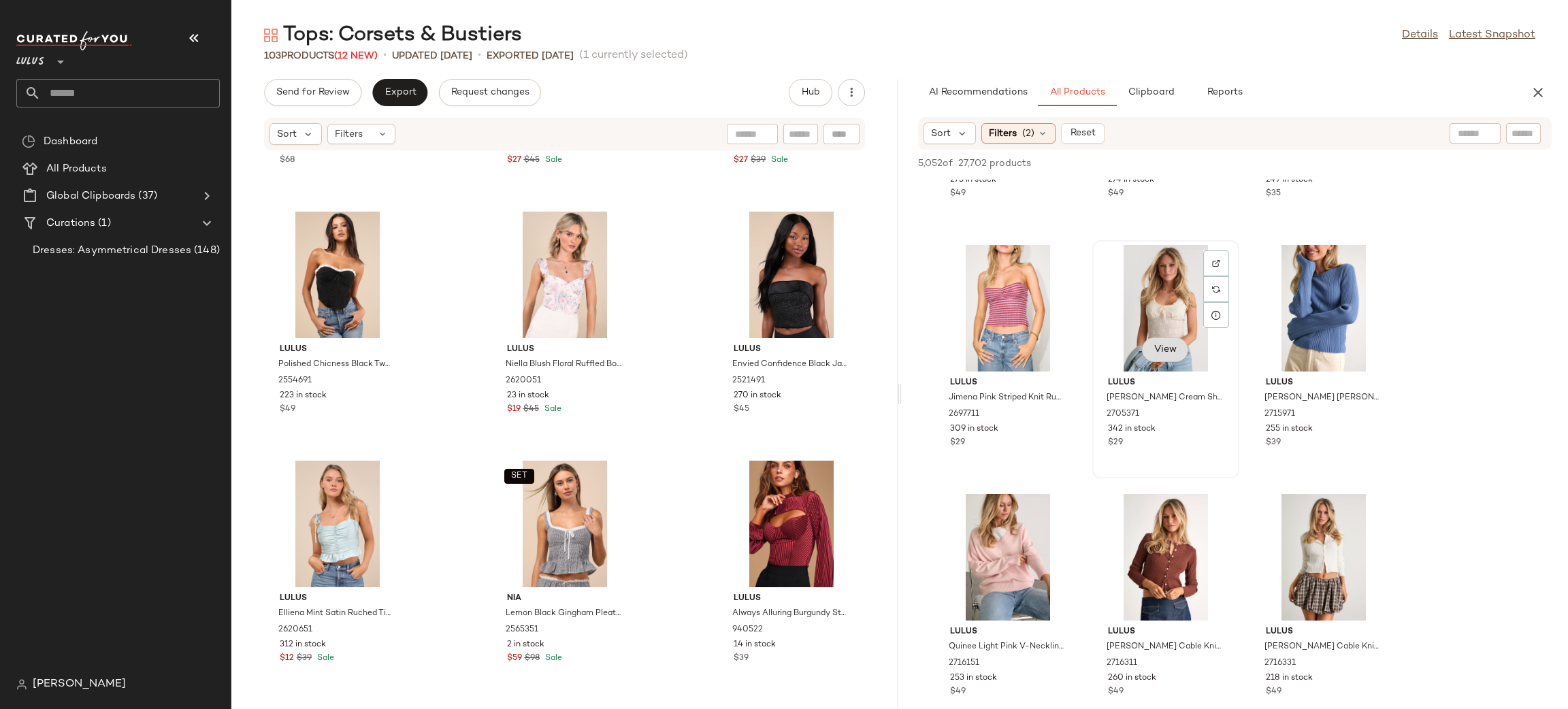
click at [1156, 344] on span "View" at bounding box center [1165, 349] width 23 height 11
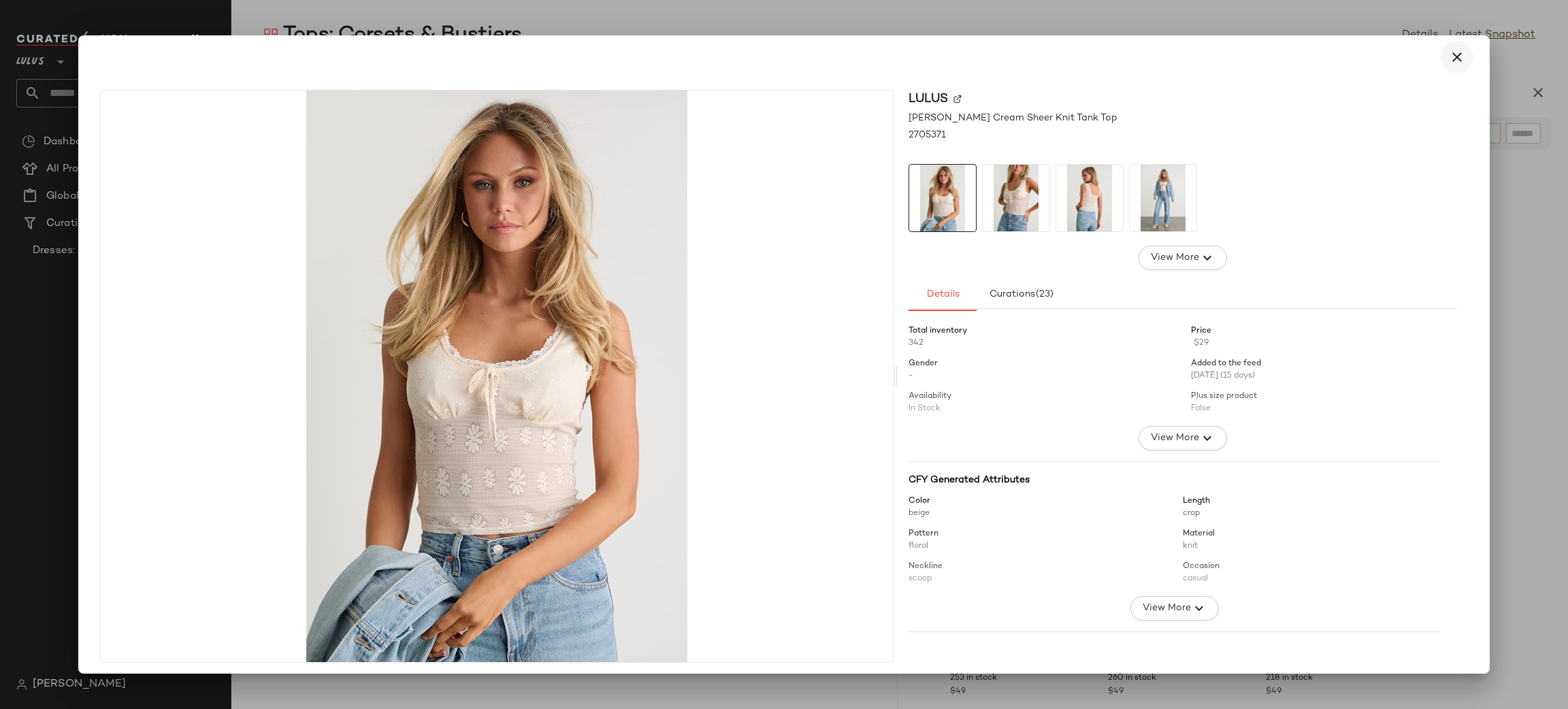
click at [1454, 52] on icon "button" at bounding box center [1456, 57] width 16 height 16
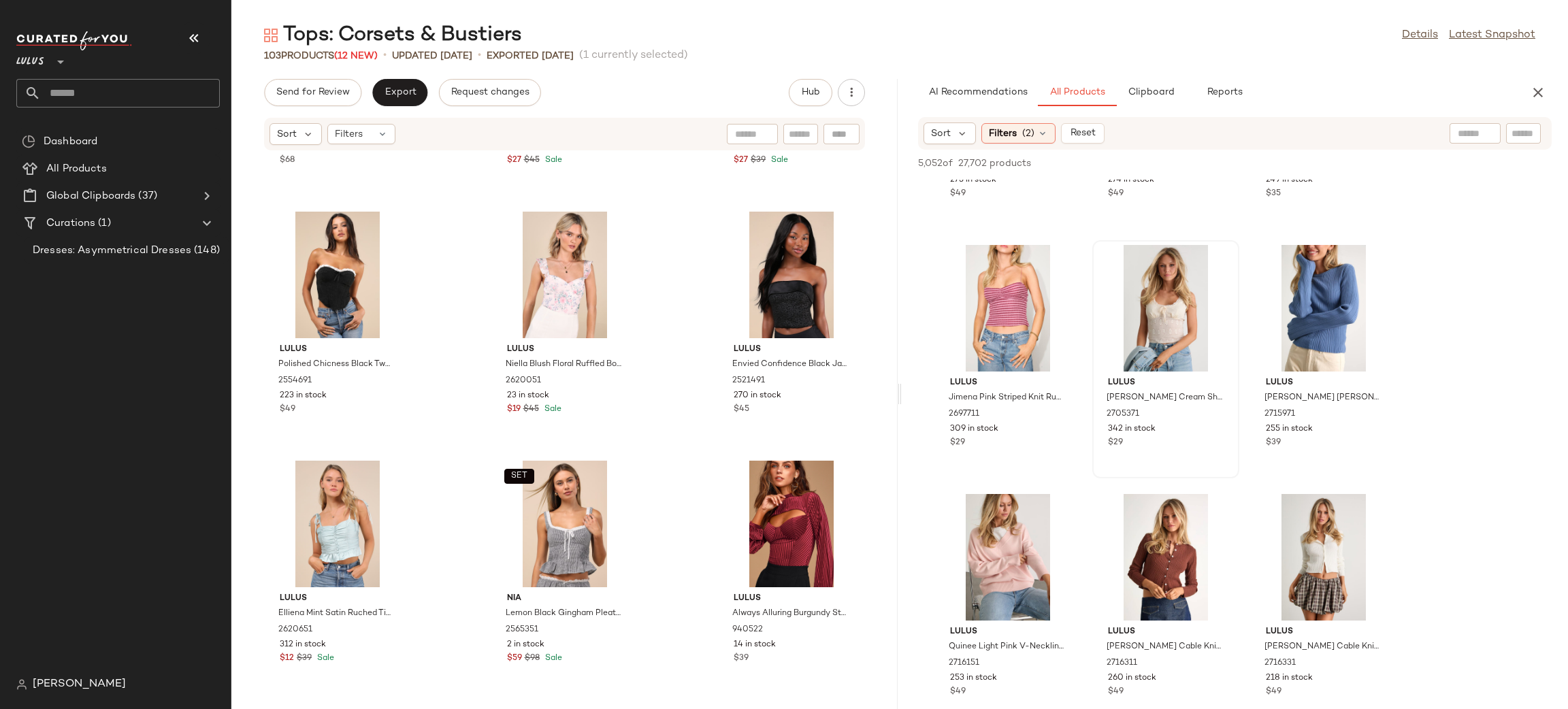
click at [1477, 133] on div at bounding box center [1475, 134] width 51 height 20
click at [1531, 127] on input "text" at bounding box center [1523, 134] width 24 height 14
type input "******"
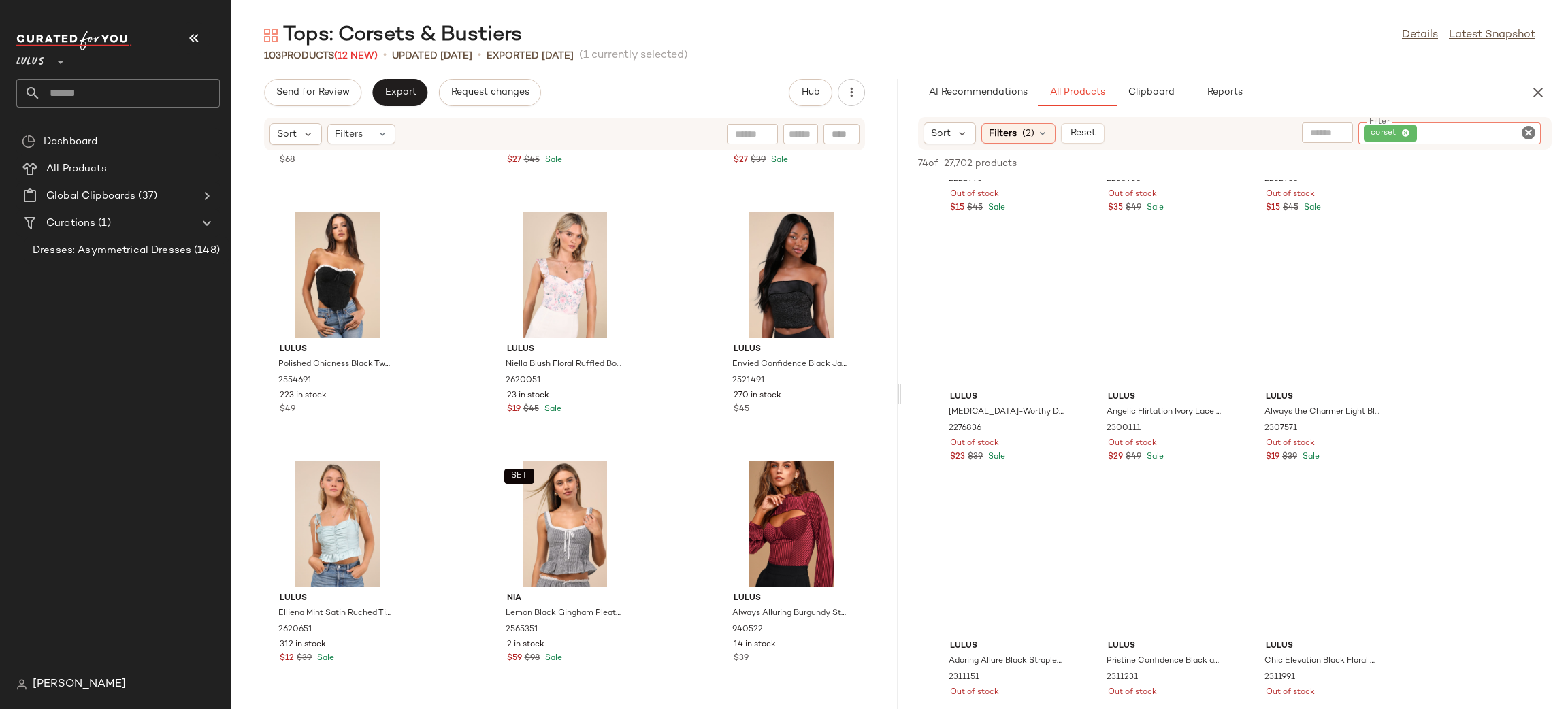
scroll to position [3918, 0]
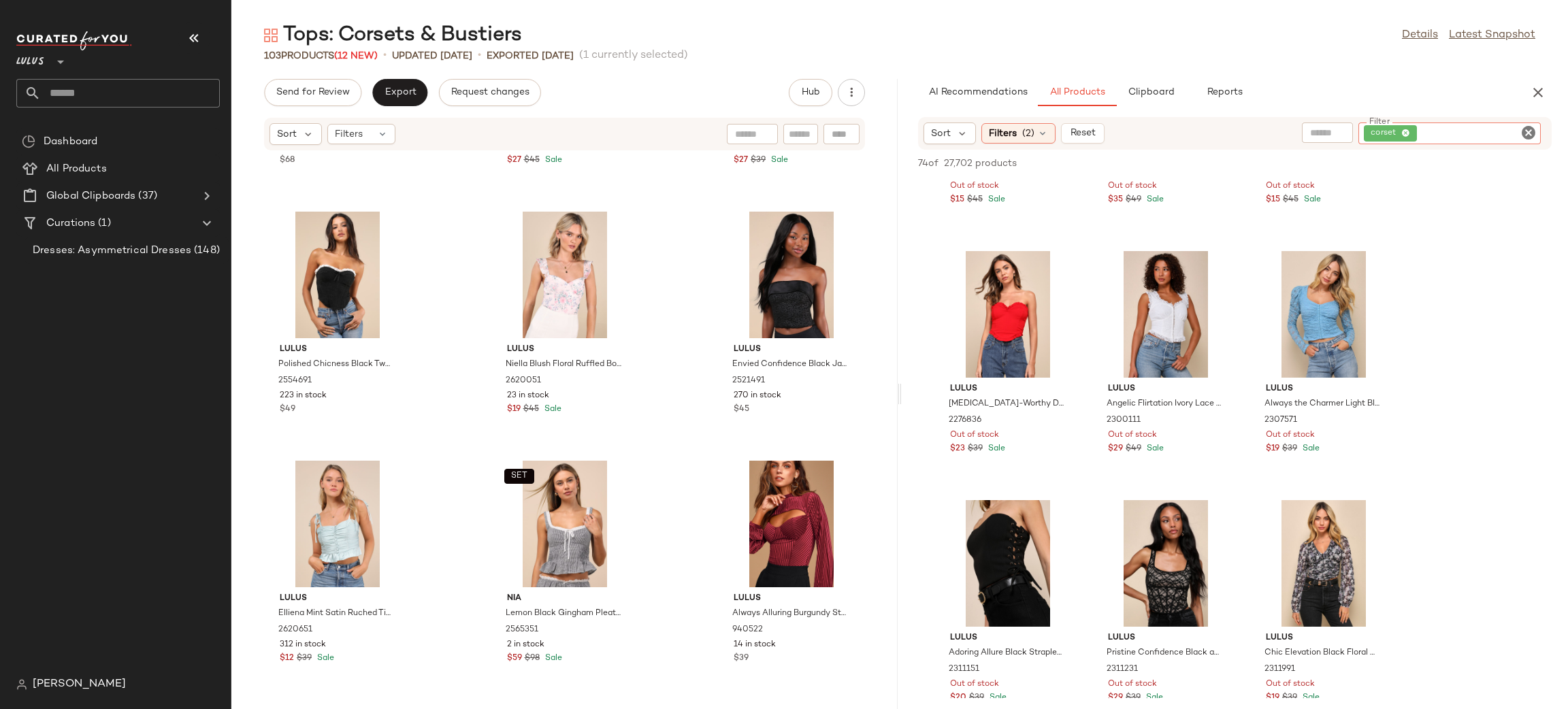
type input "*"
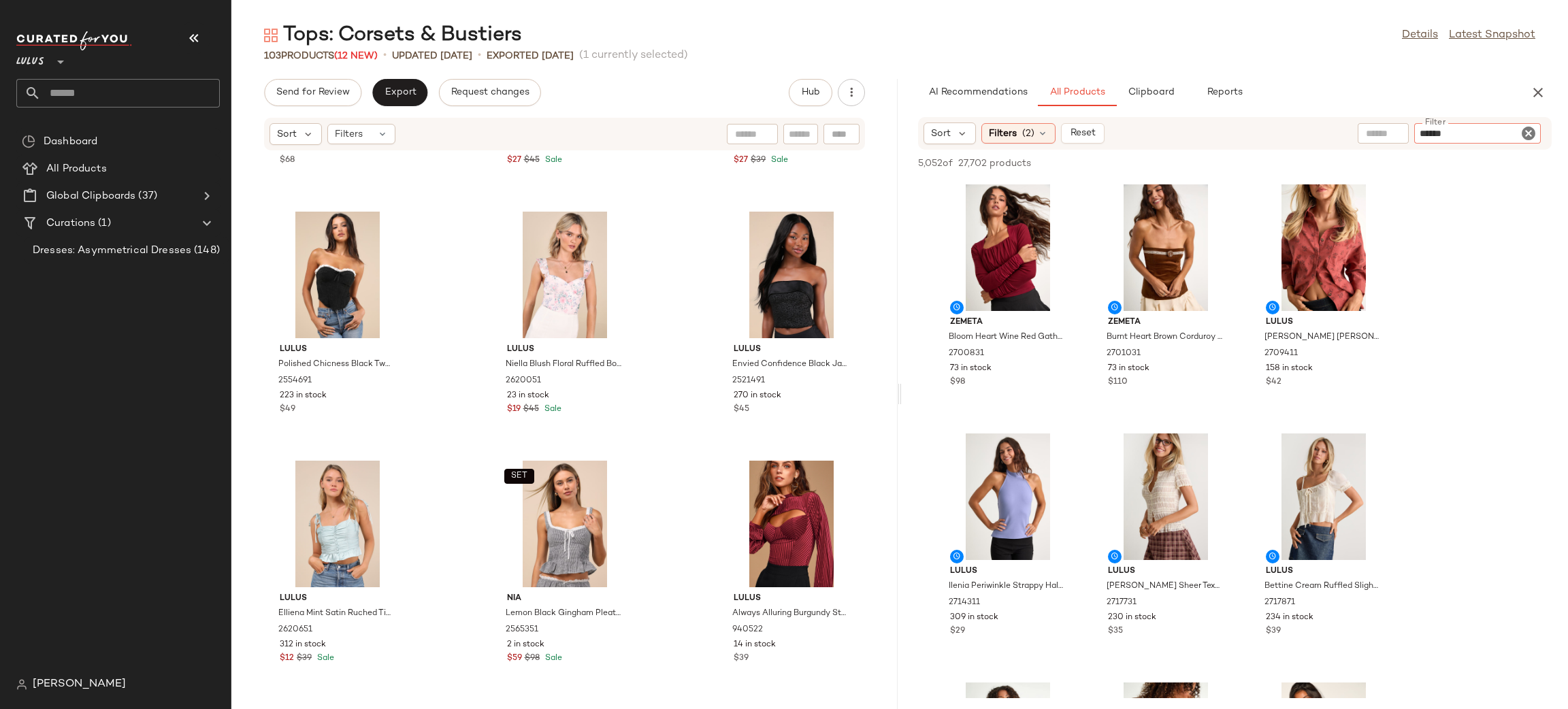
type input "*******"
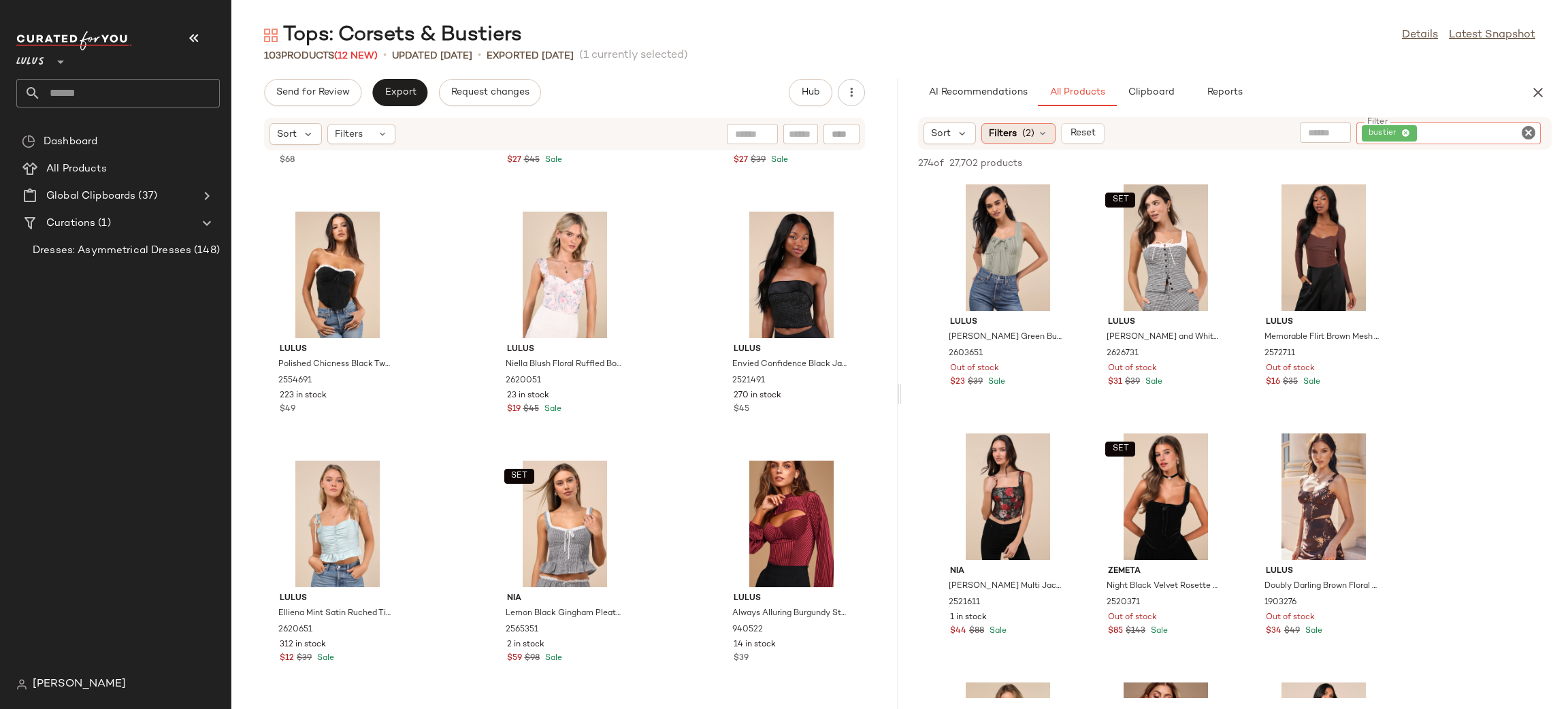
click at [1013, 128] on span "Filters" at bounding box center [1003, 134] width 28 height 14
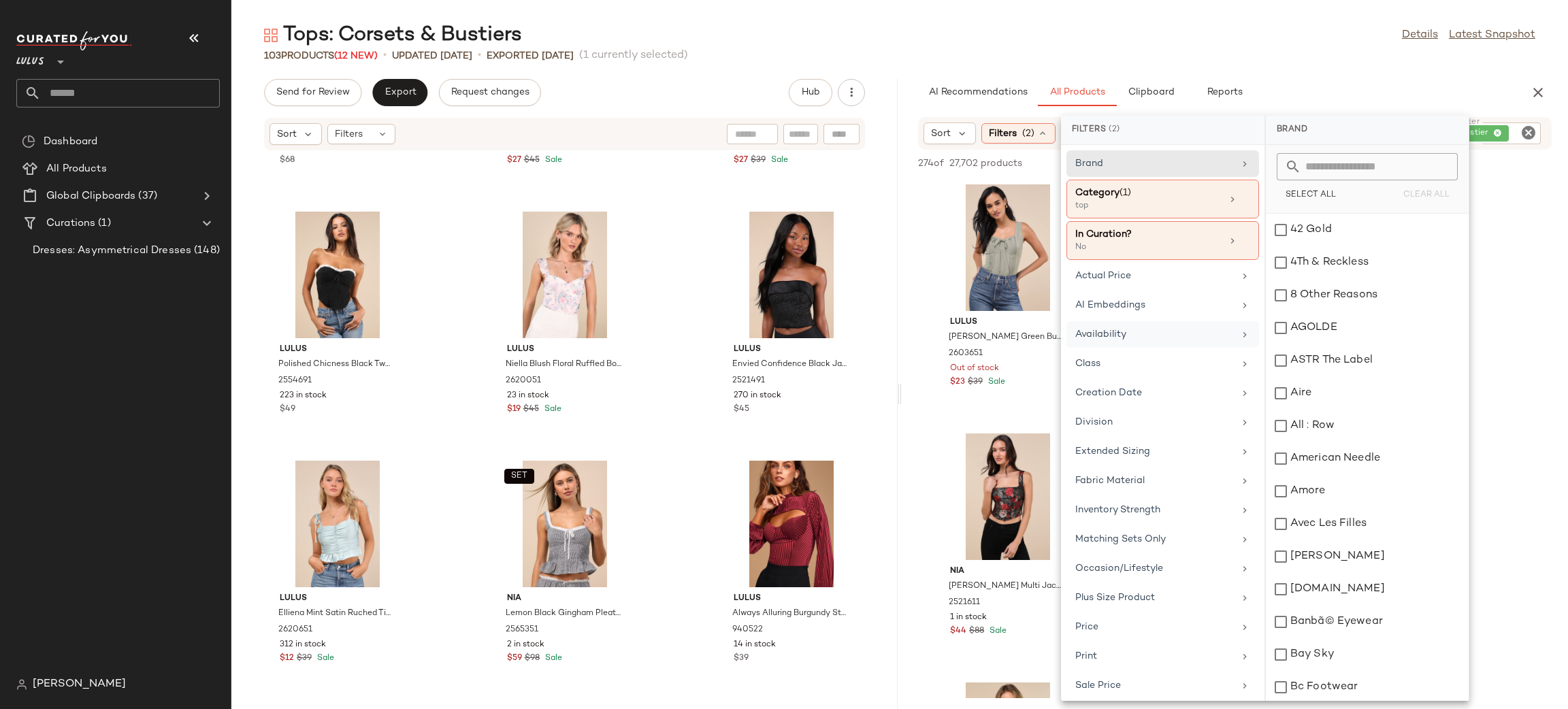
click at [1147, 335] on div "Availability" at bounding box center [1155, 334] width 159 height 14
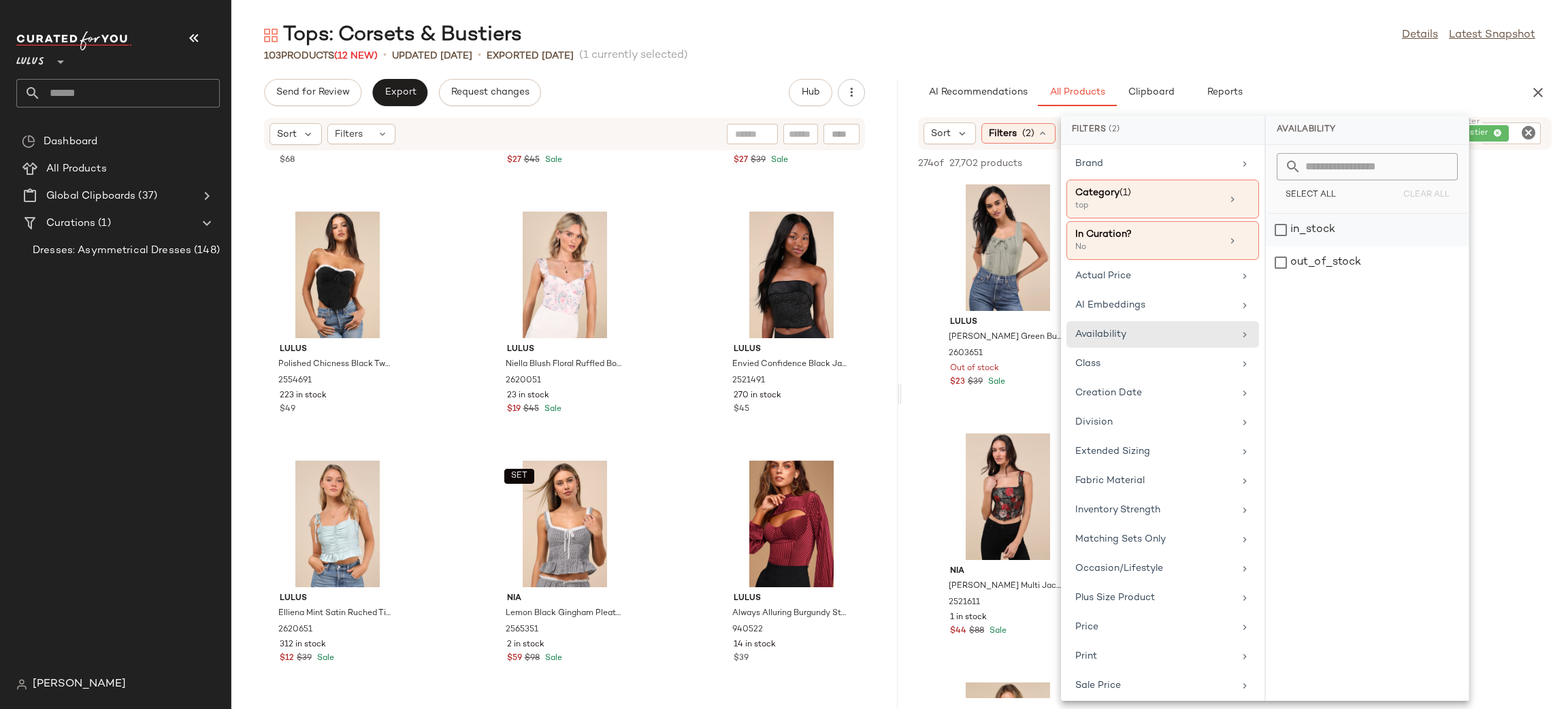
click at [1360, 221] on div "in_stock" at bounding box center [1367, 230] width 203 height 33
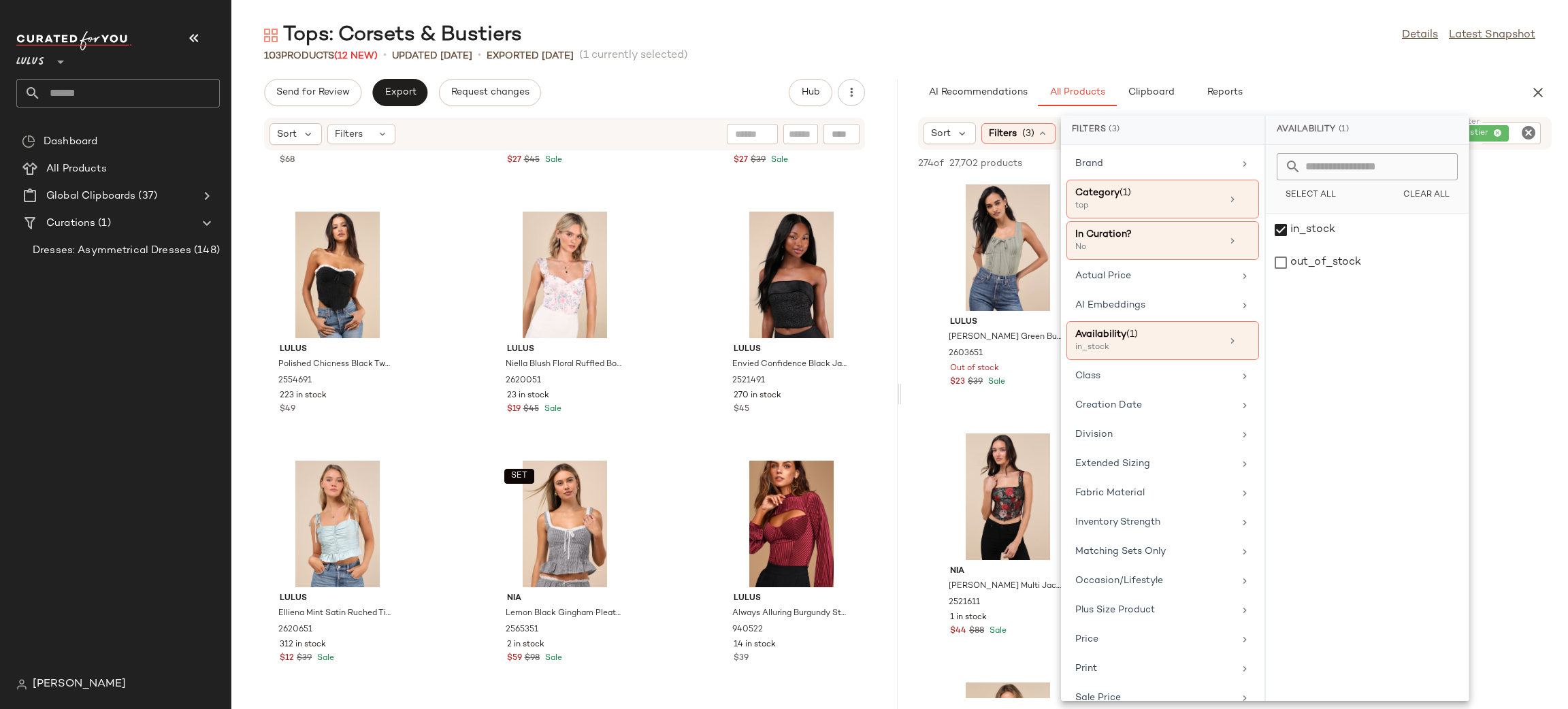
click at [1376, 95] on div "AI Recommendations All Products Clipboard Reports" at bounding box center [1213, 92] width 590 height 27
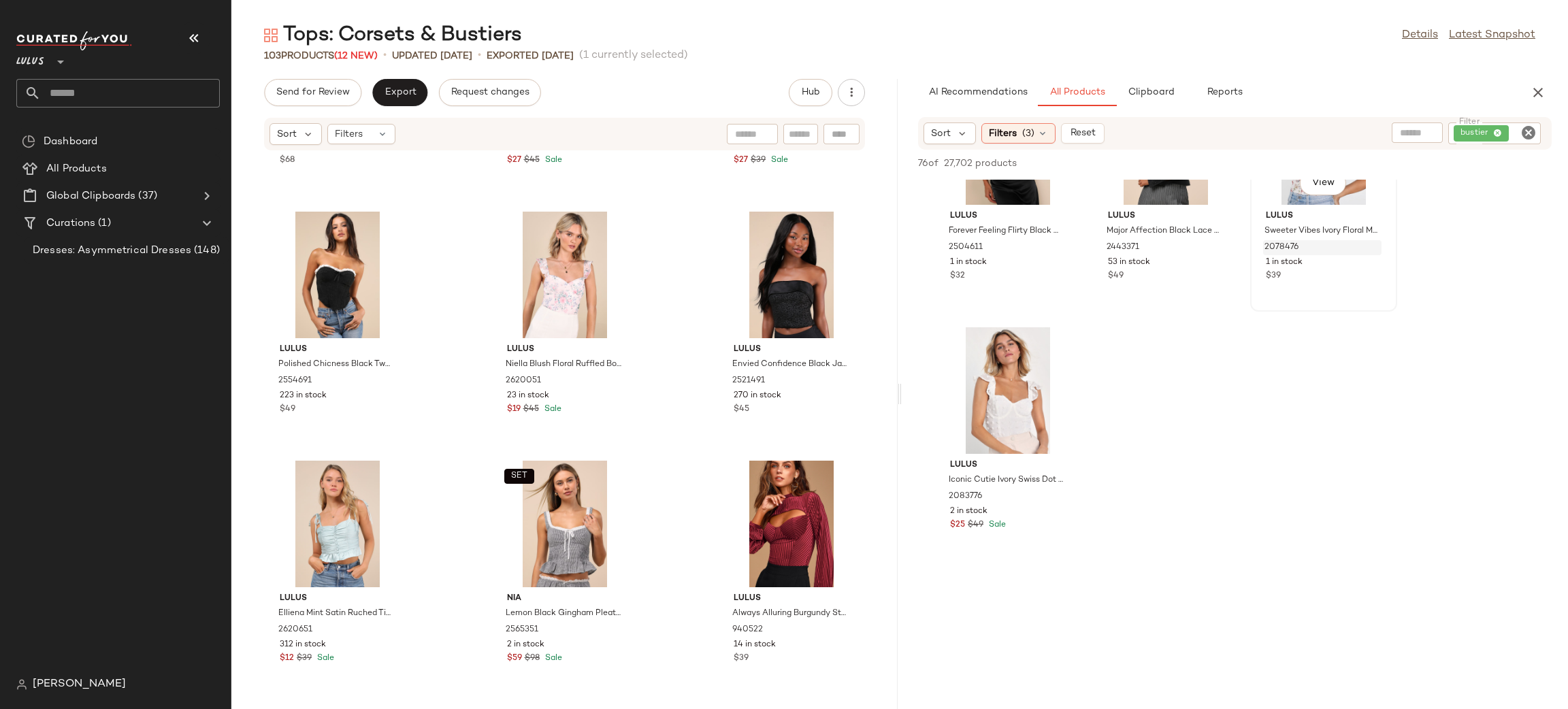
scroll to position [369, 0]
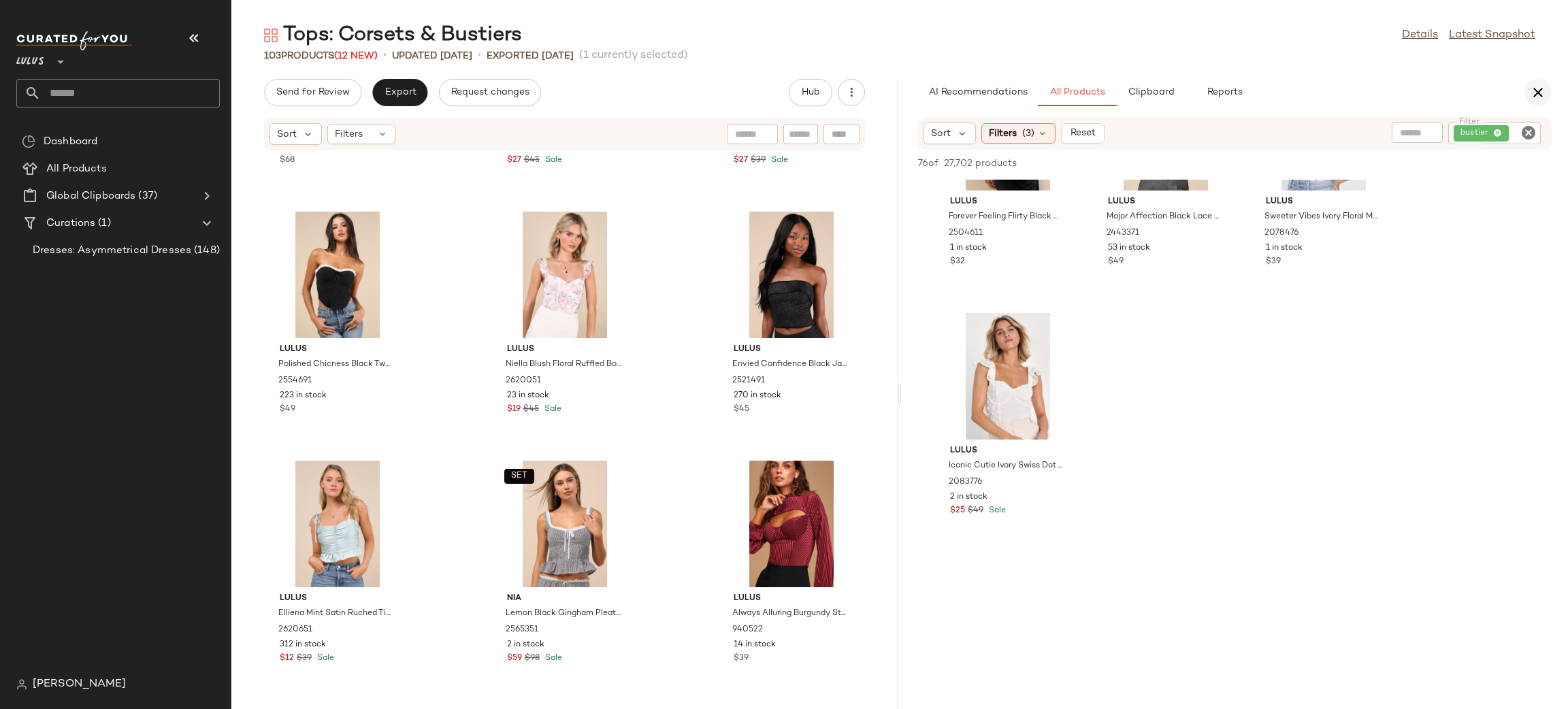
click at [1538, 96] on icon "button" at bounding box center [1538, 92] width 16 height 16
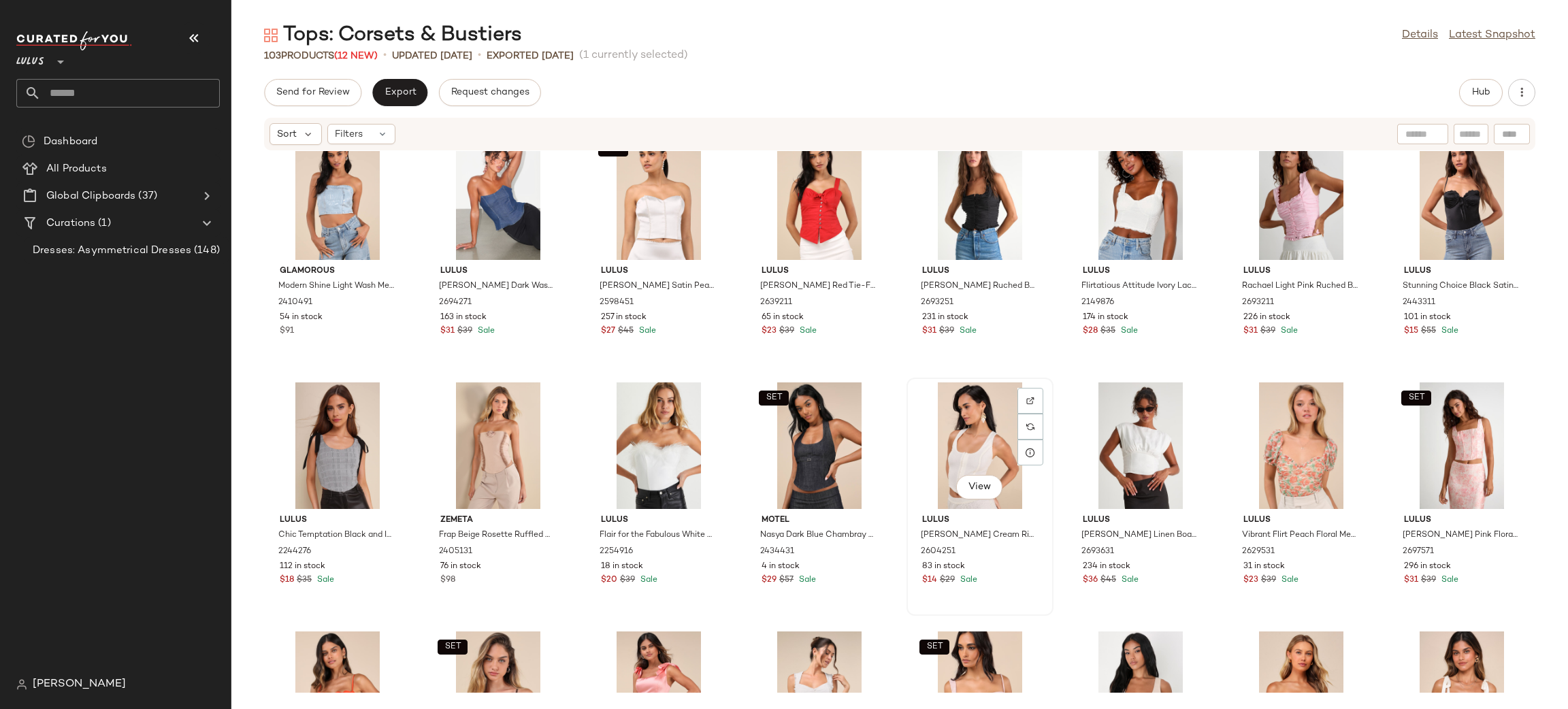
scroll to position [0, 0]
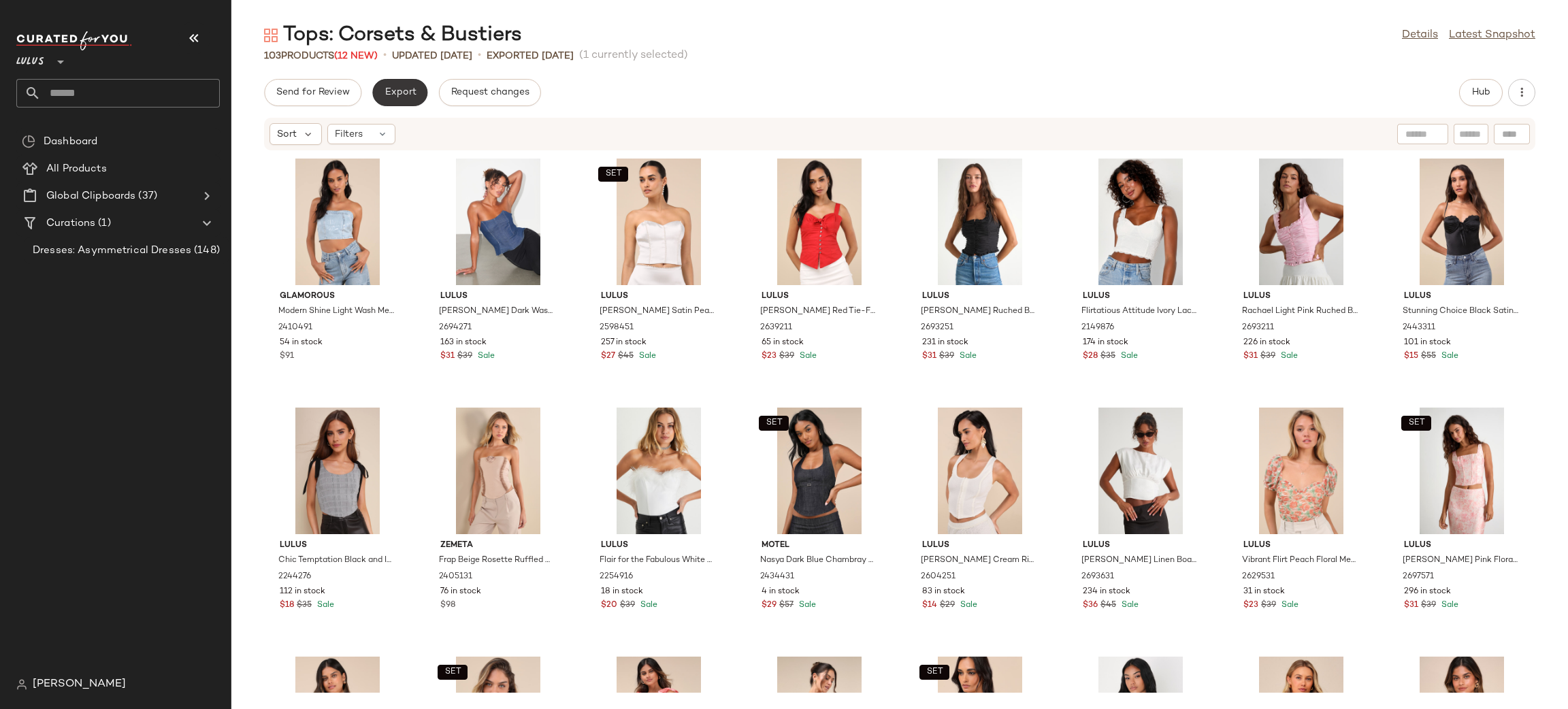
click at [398, 92] on span "Export" at bounding box center [400, 92] width 32 height 11
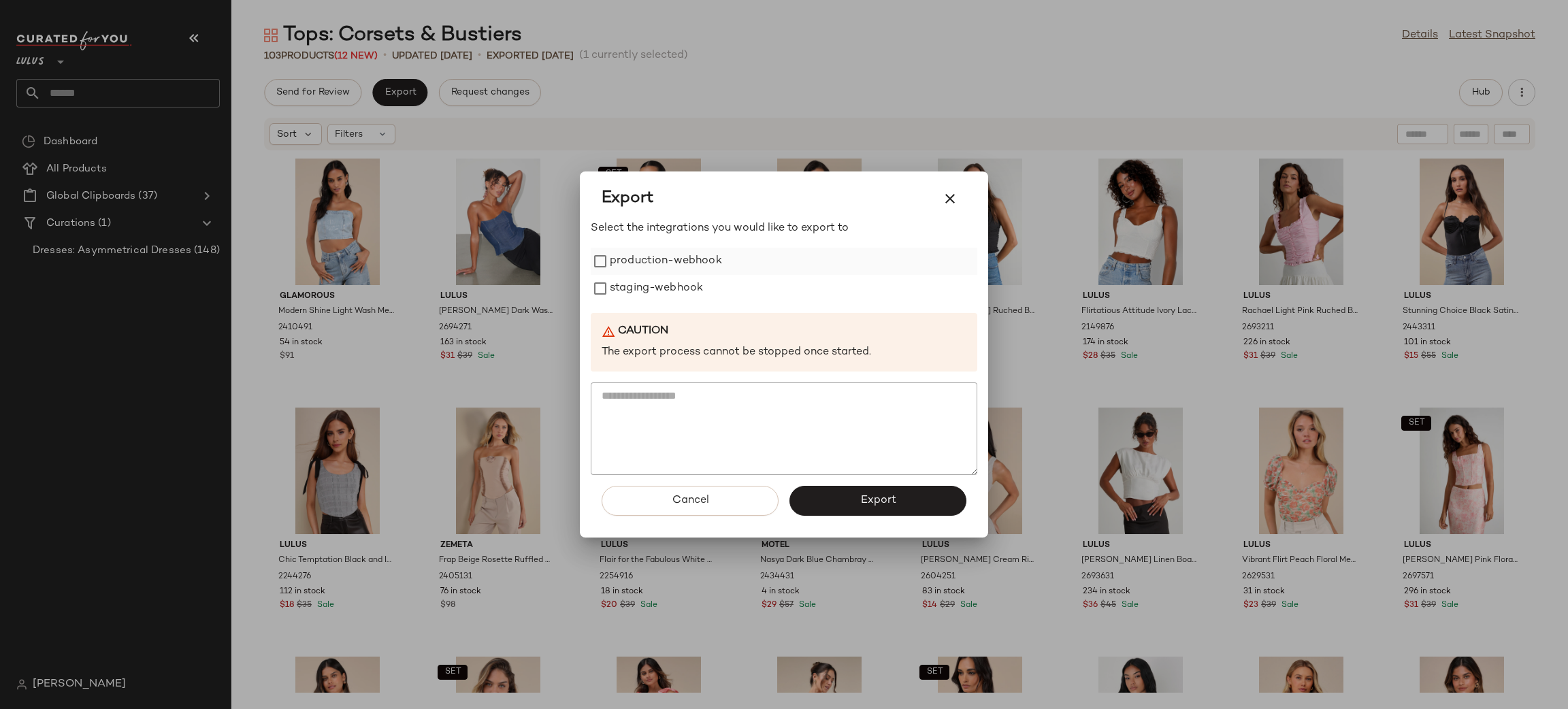
click at [648, 254] on label "production-webhook" at bounding box center [665, 261] width 112 height 27
click at [669, 281] on label "staging-webhook" at bounding box center [656, 288] width 93 height 27
click at [892, 498] on span "Export" at bounding box center [877, 499] width 36 height 13
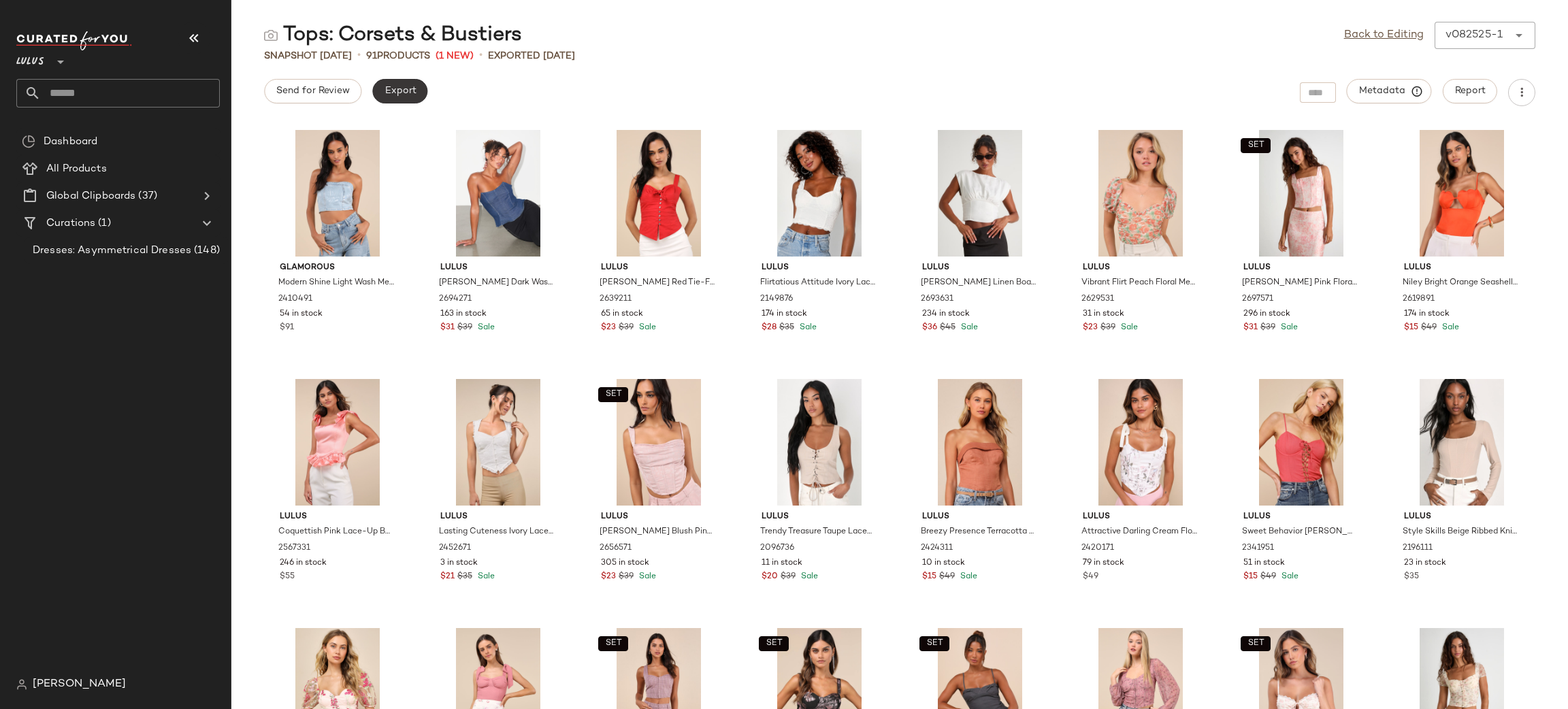
click at [398, 82] on button "Export" at bounding box center [399, 90] width 55 height 25
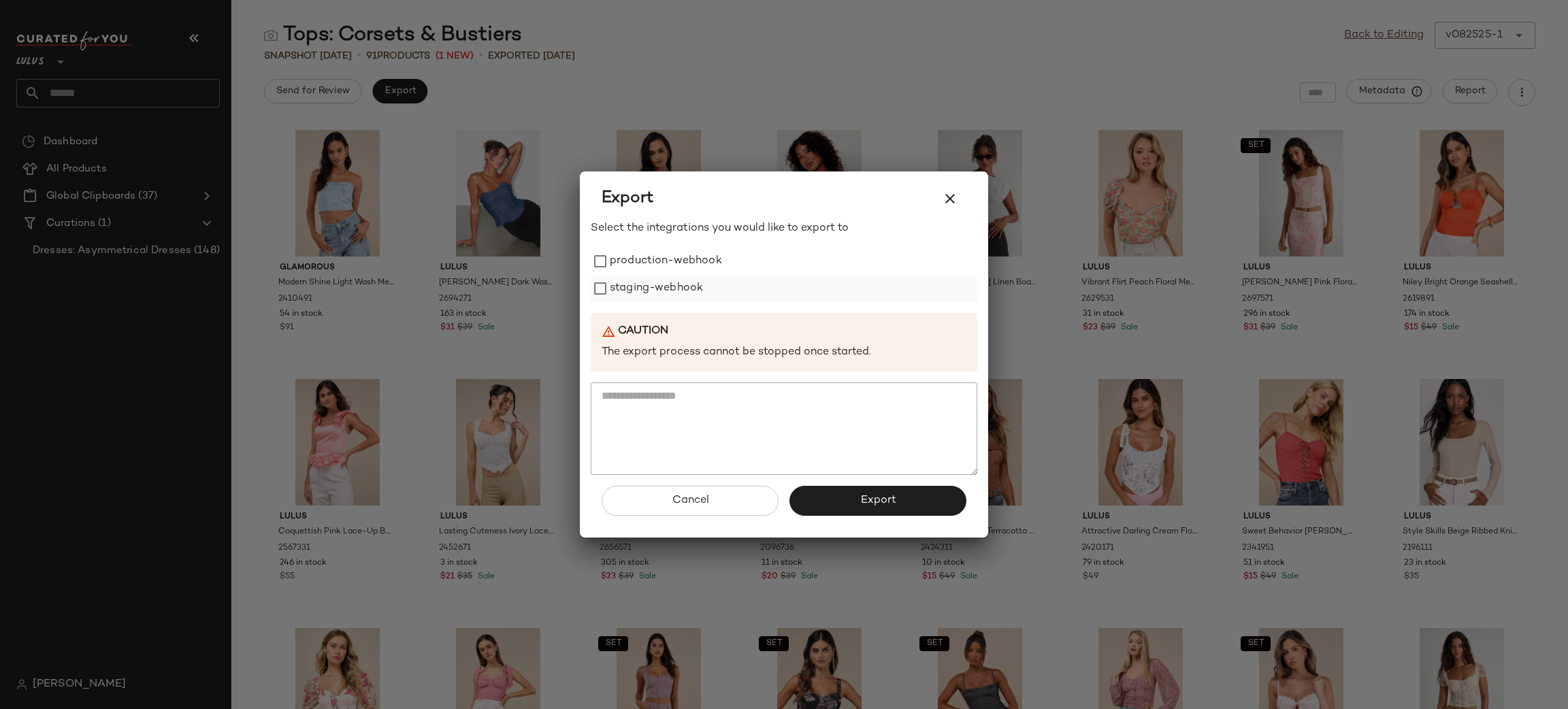
drag, startPoint x: 662, startPoint y: 263, endPoint x: 669, endPoint y: 275, distance: 13.9
click at [660, 262] on label "production-webhook" at bounding box center [665, 261] width 112 height 27
click at [669, 279] on label "staging-webhook" at bounding box center [656, 288] width 93 height 27
click at [829, 493] on button "Export" at bounding box center [877, 500] width 177 height 30
click at [877, 510] on button "Export" at bounding box center [877, 500] width 177 height 30
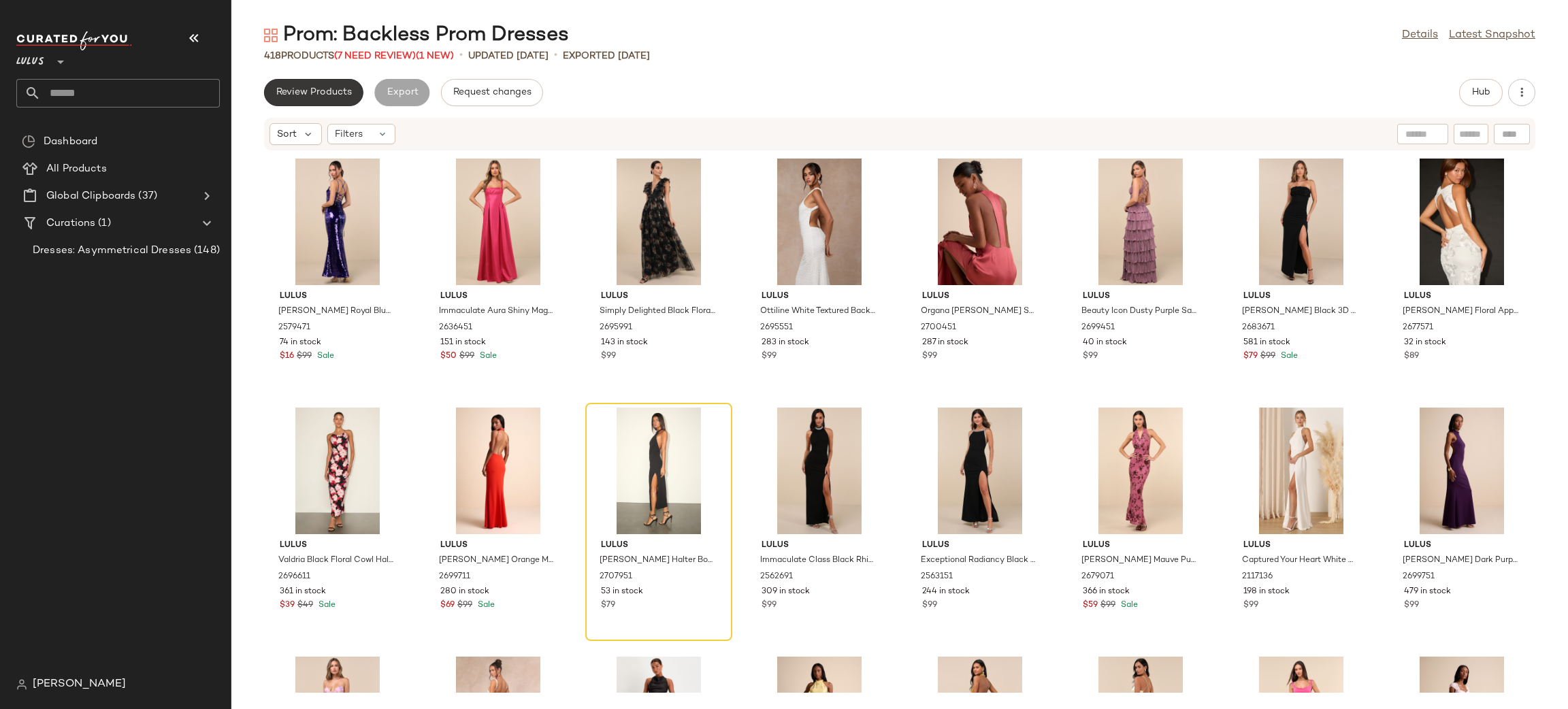
click at [316, 96] on span "Review Products" at bounding box center [314, 92] width 76 height 11
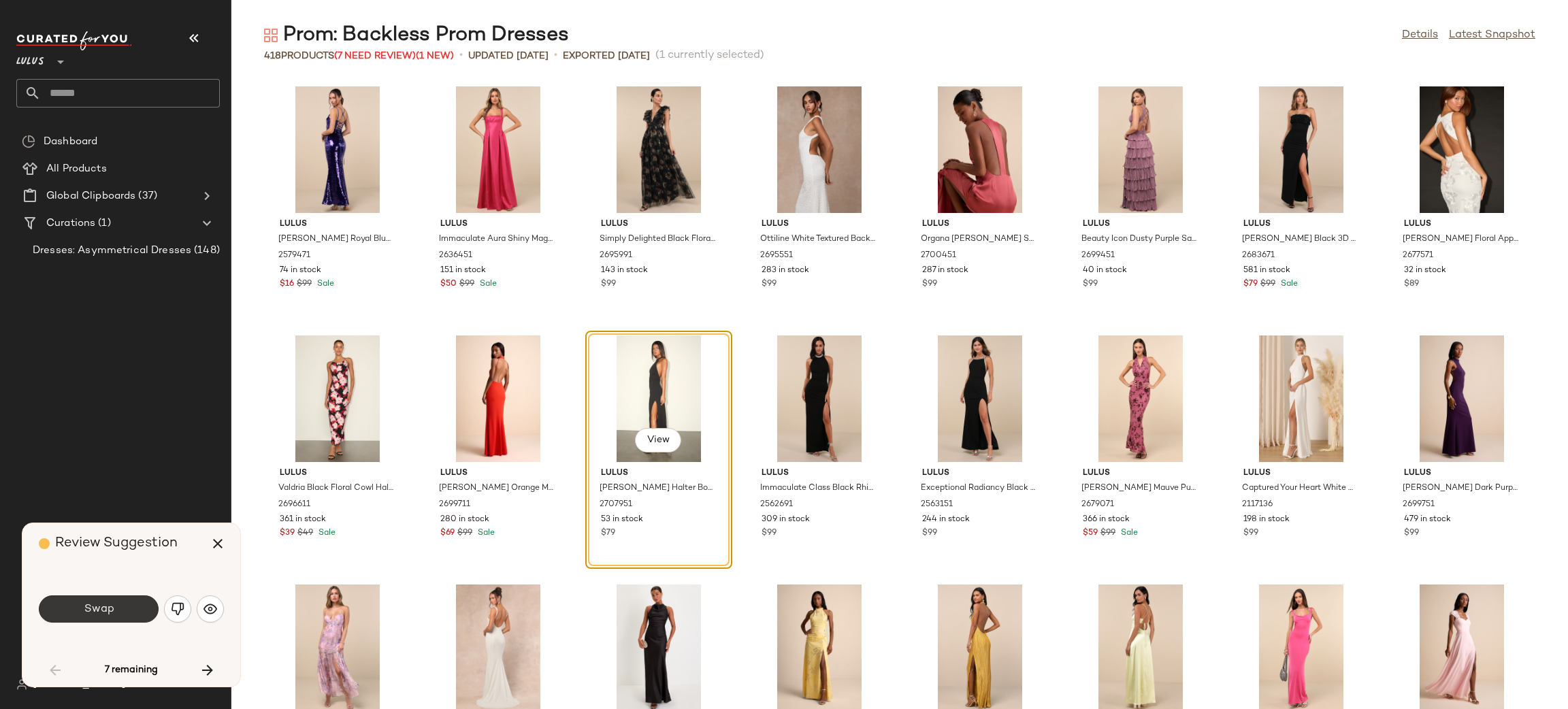
click at [107, 597] on button "Swap" at bounding box center [99, 608] width 120 height 27
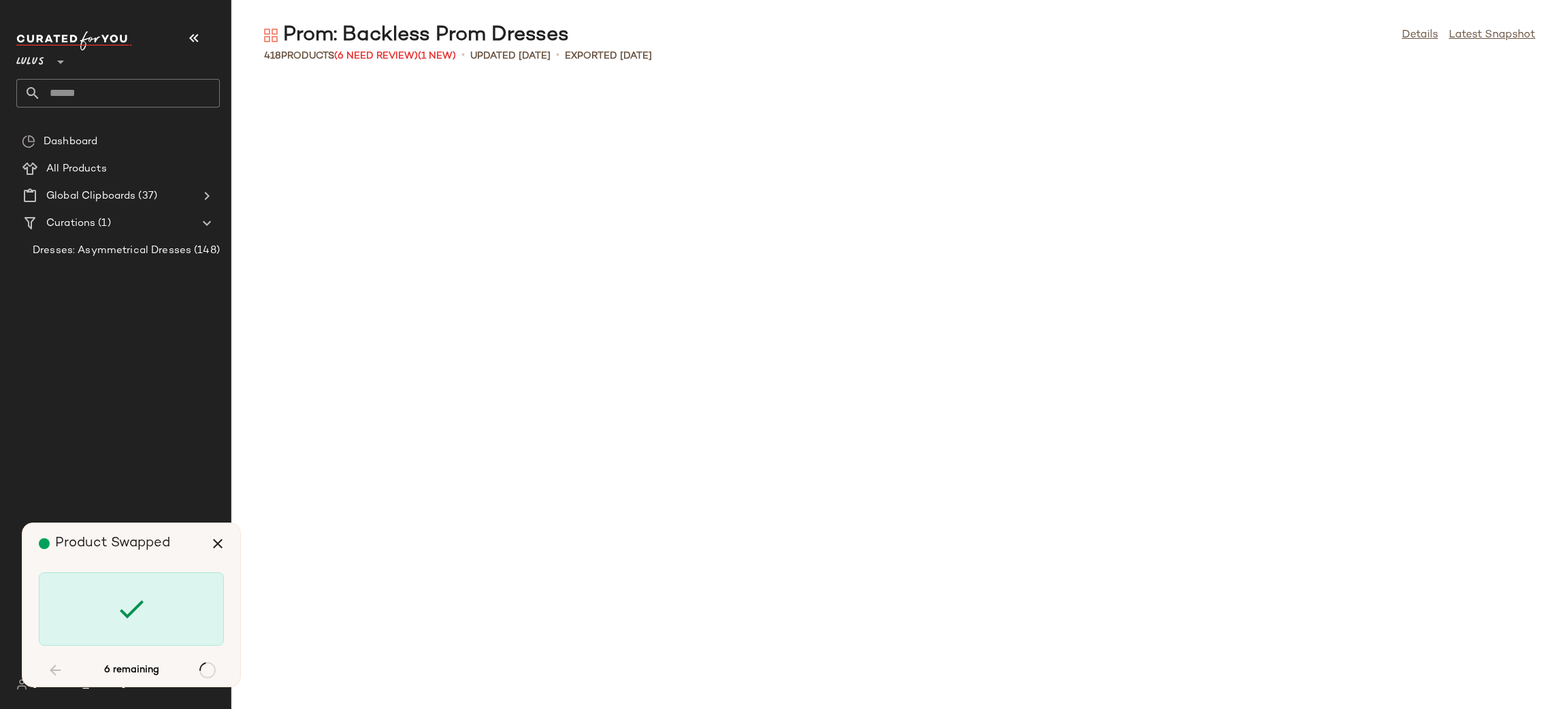
scroll to position [4979, 0]
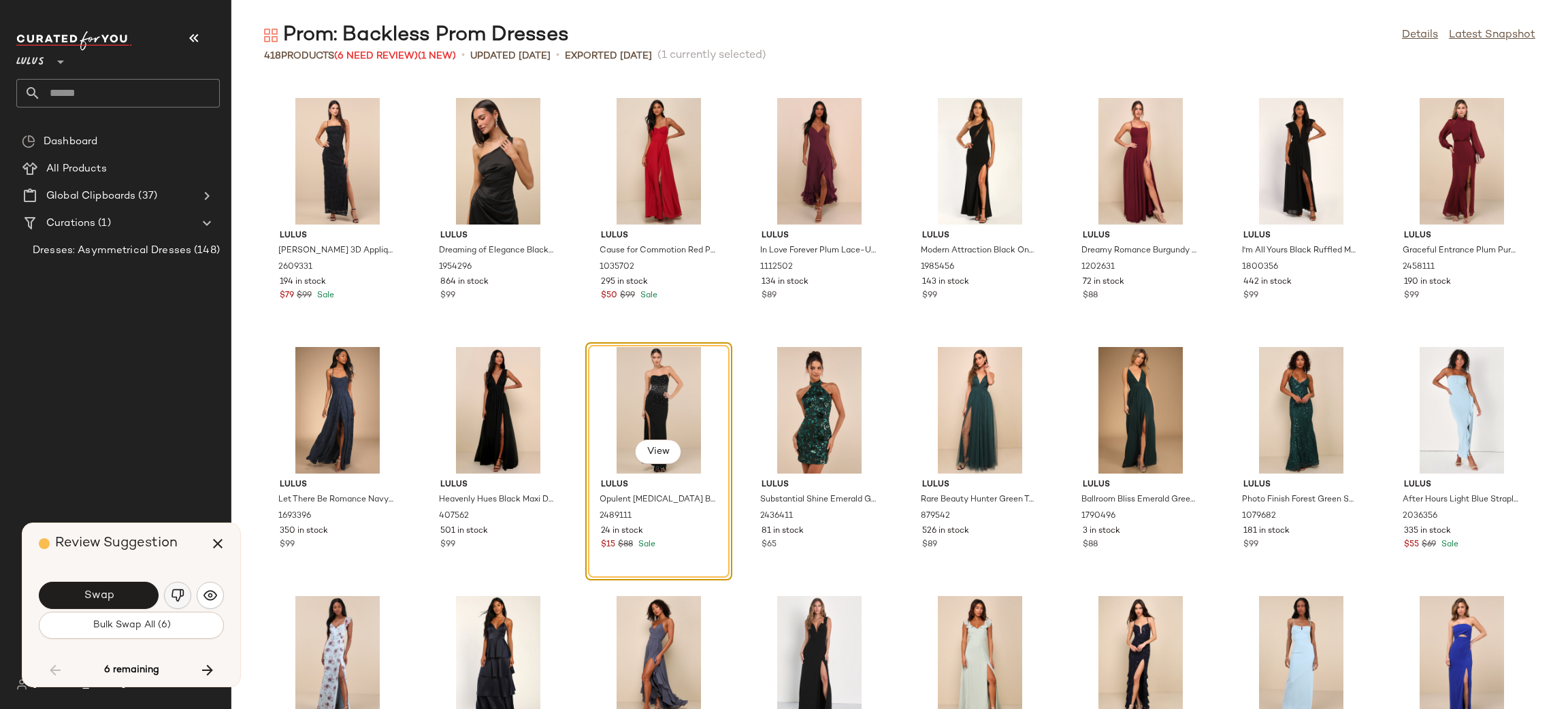
click at [175, 595] on img "button" at bounding box center [178, 595] width 14 height 14
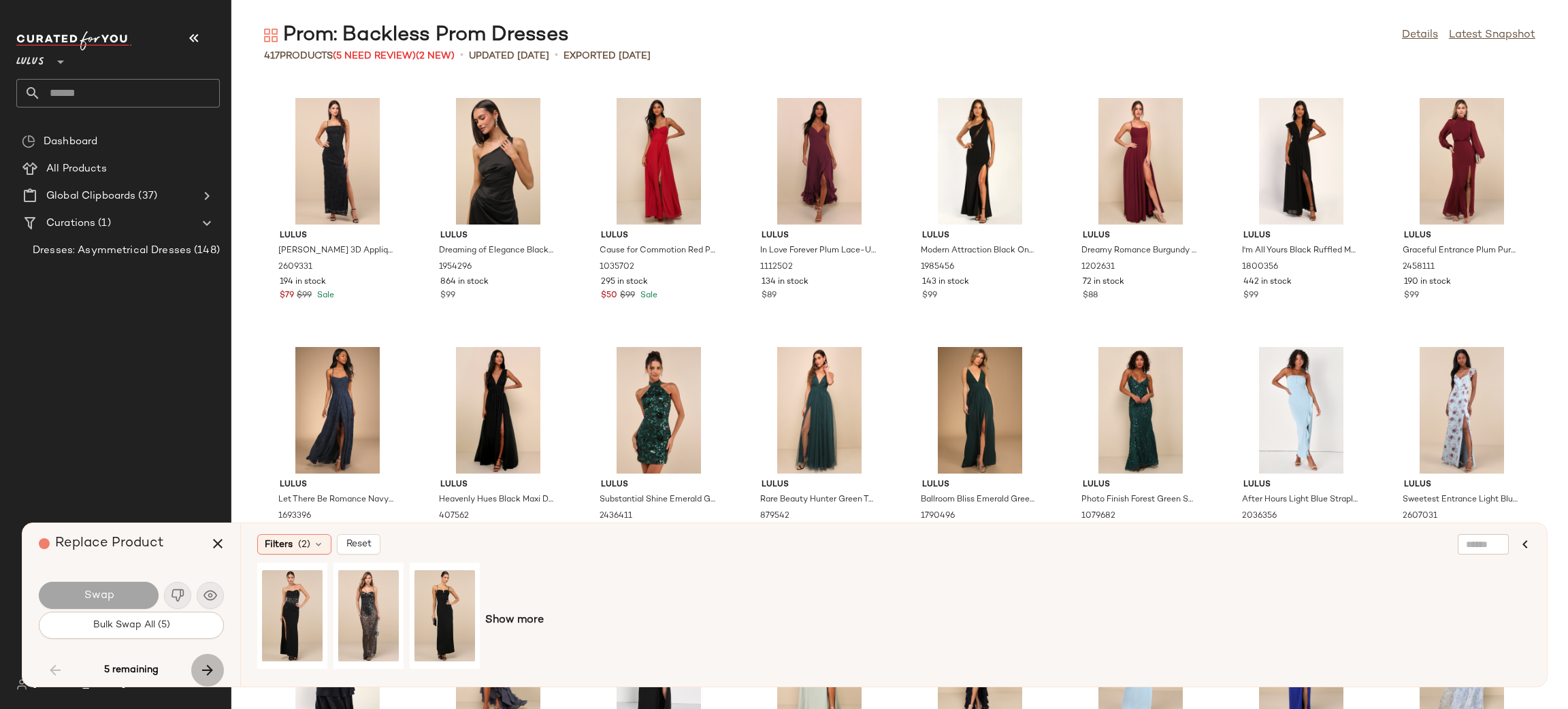
click at [200, 668] on icon "button" at bounding box center [207, 669] width 16 height 16
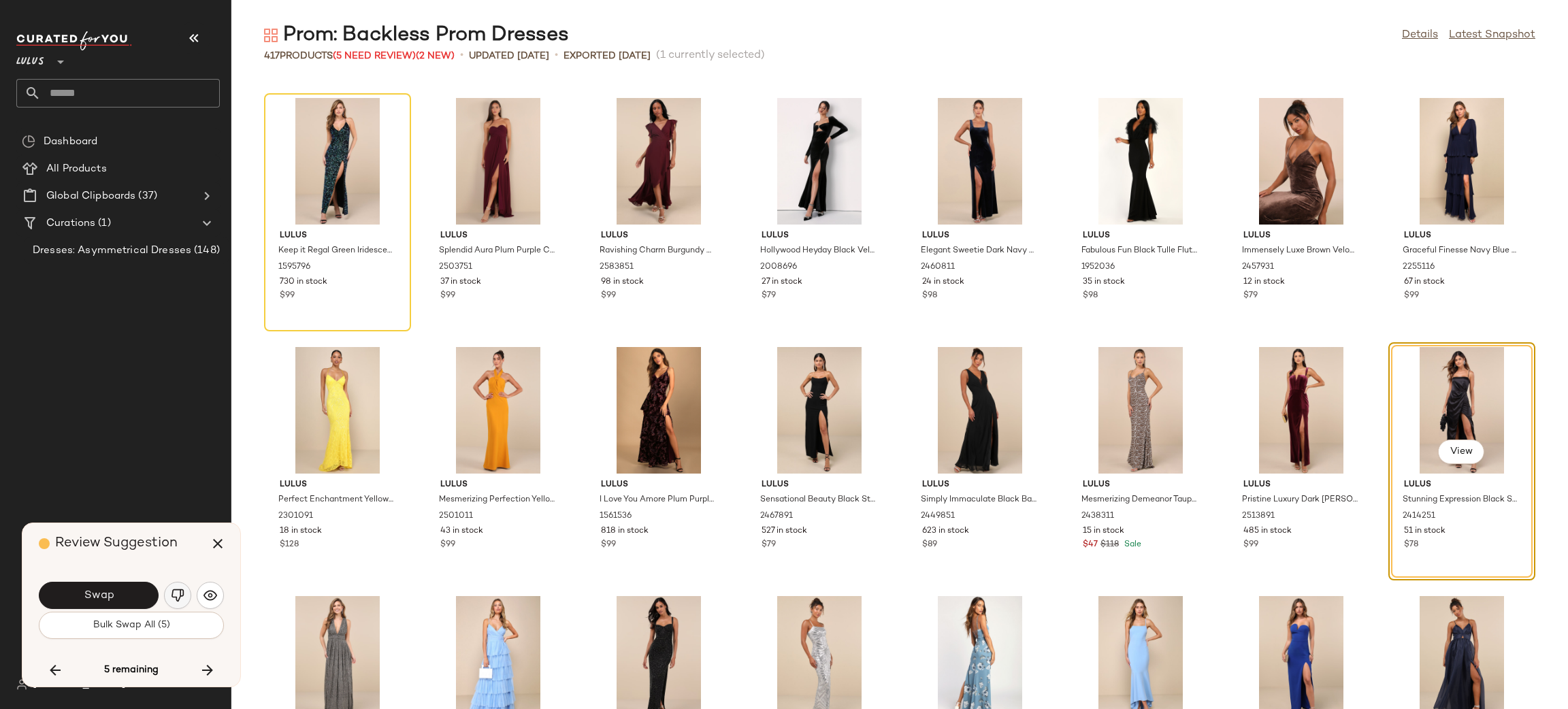
click at [176, 597] on img "button" at bounding box center [178, 595] width 14 height 14
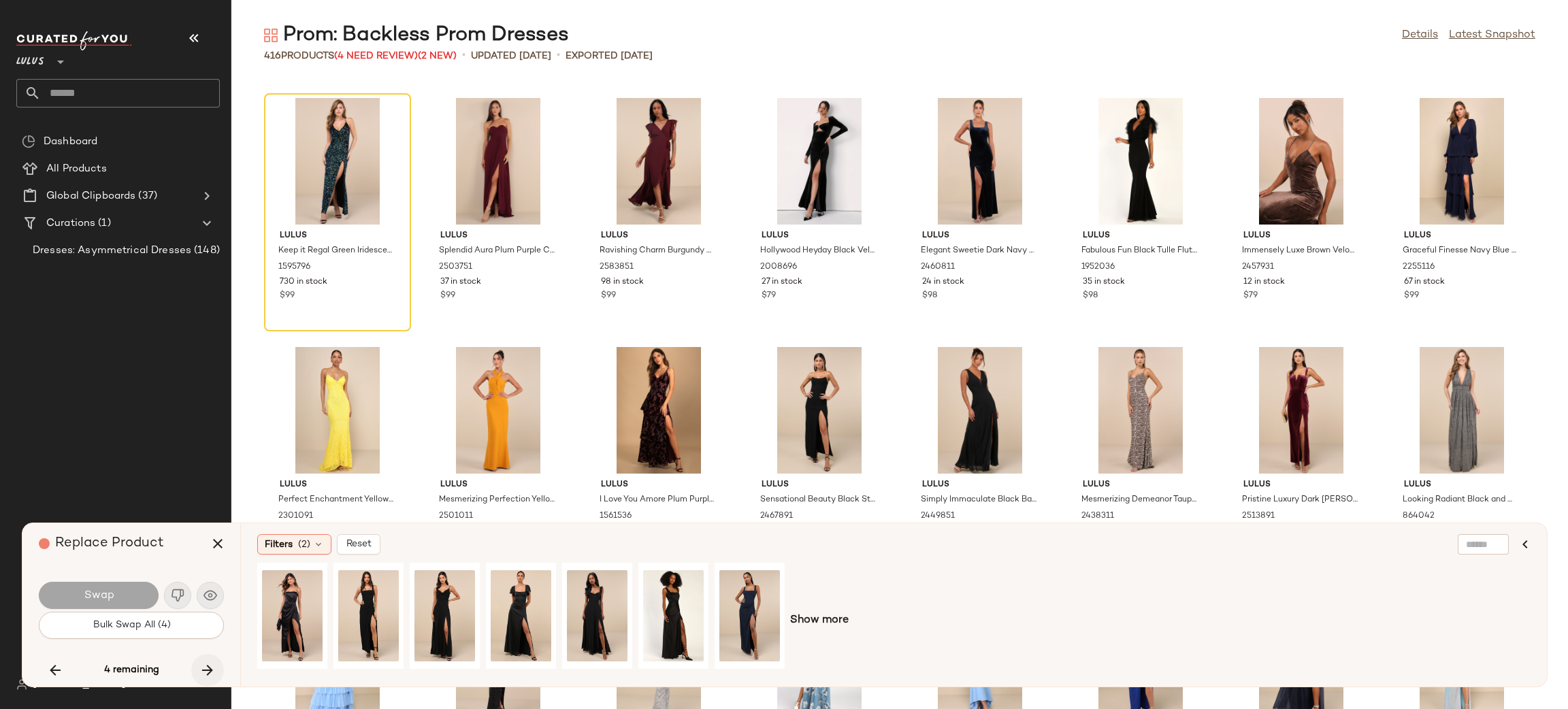
click at [207, 671] on icon "button" at bounding box center [207, 669] width 16 height 16
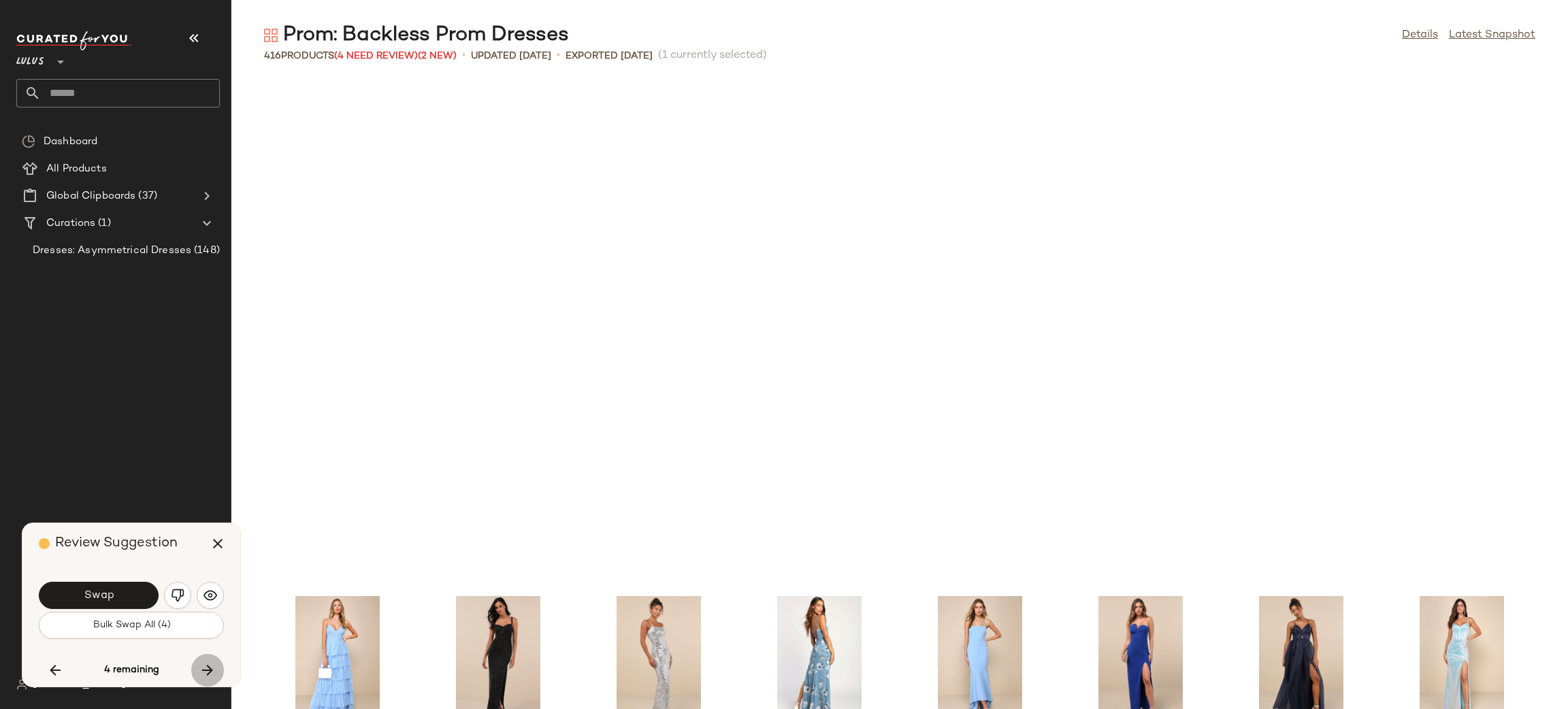
scroll to position [10955, 0]
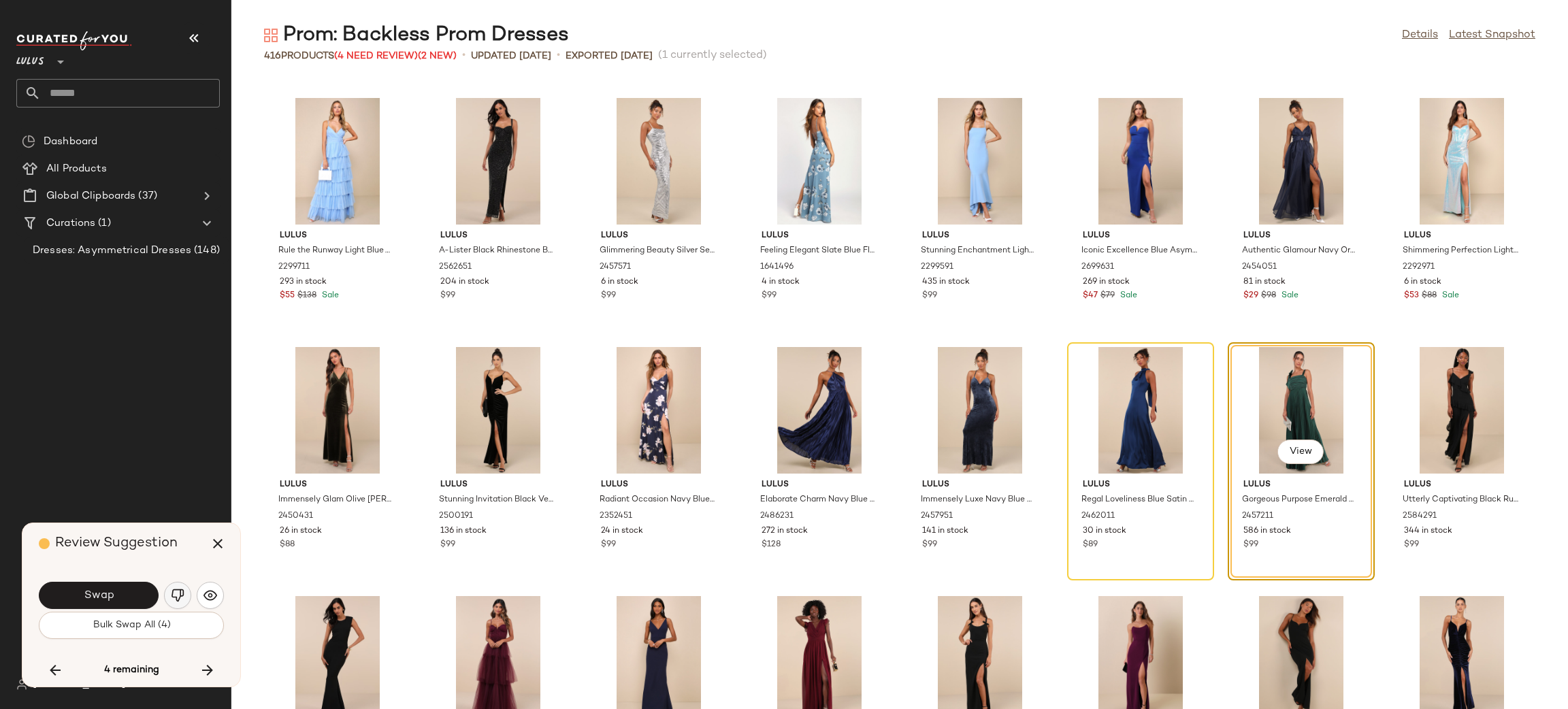
click at [177, 591] on img "button" at bounding box center [178, 595] width 14 height 14
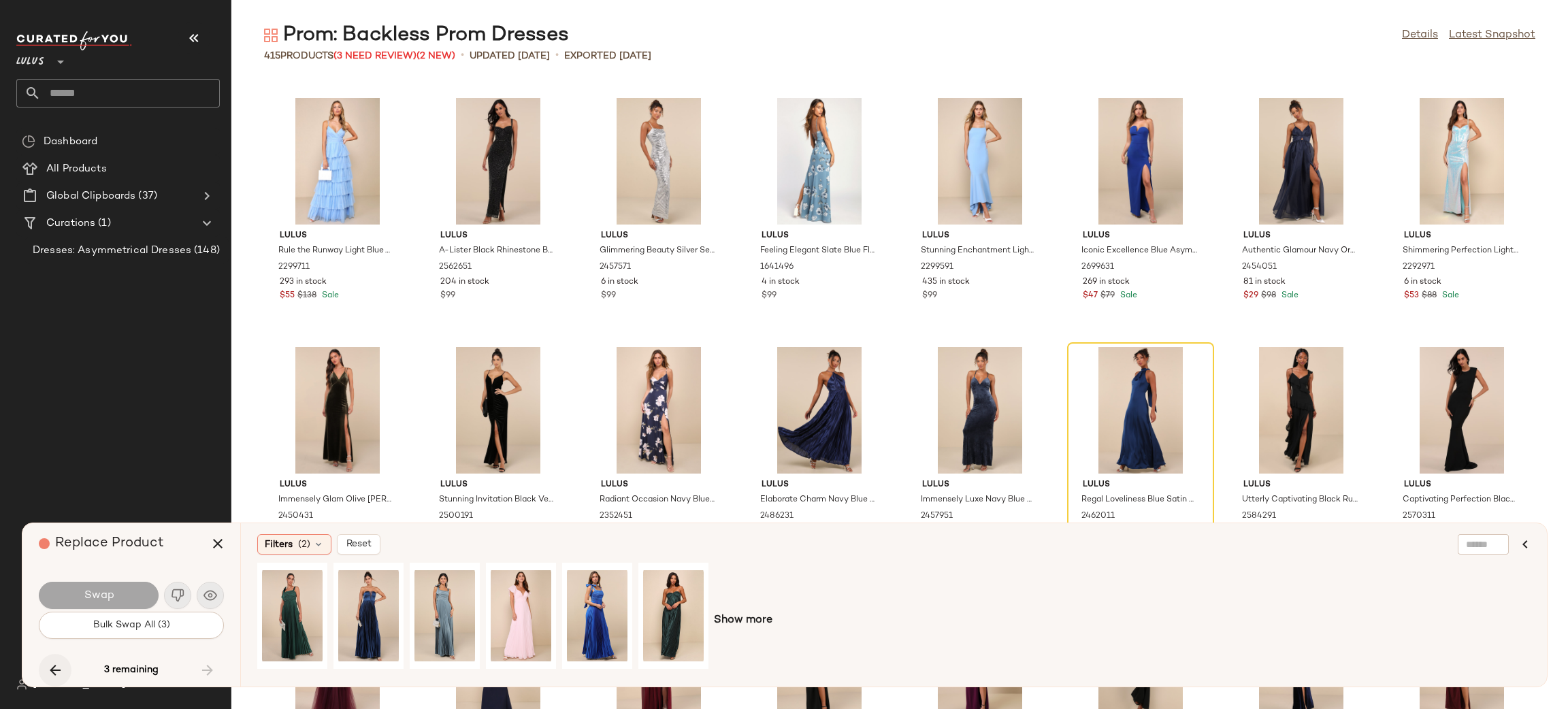
click at [58, 673] on icon "button" at bounding box center [55, 669] width 16 height 16
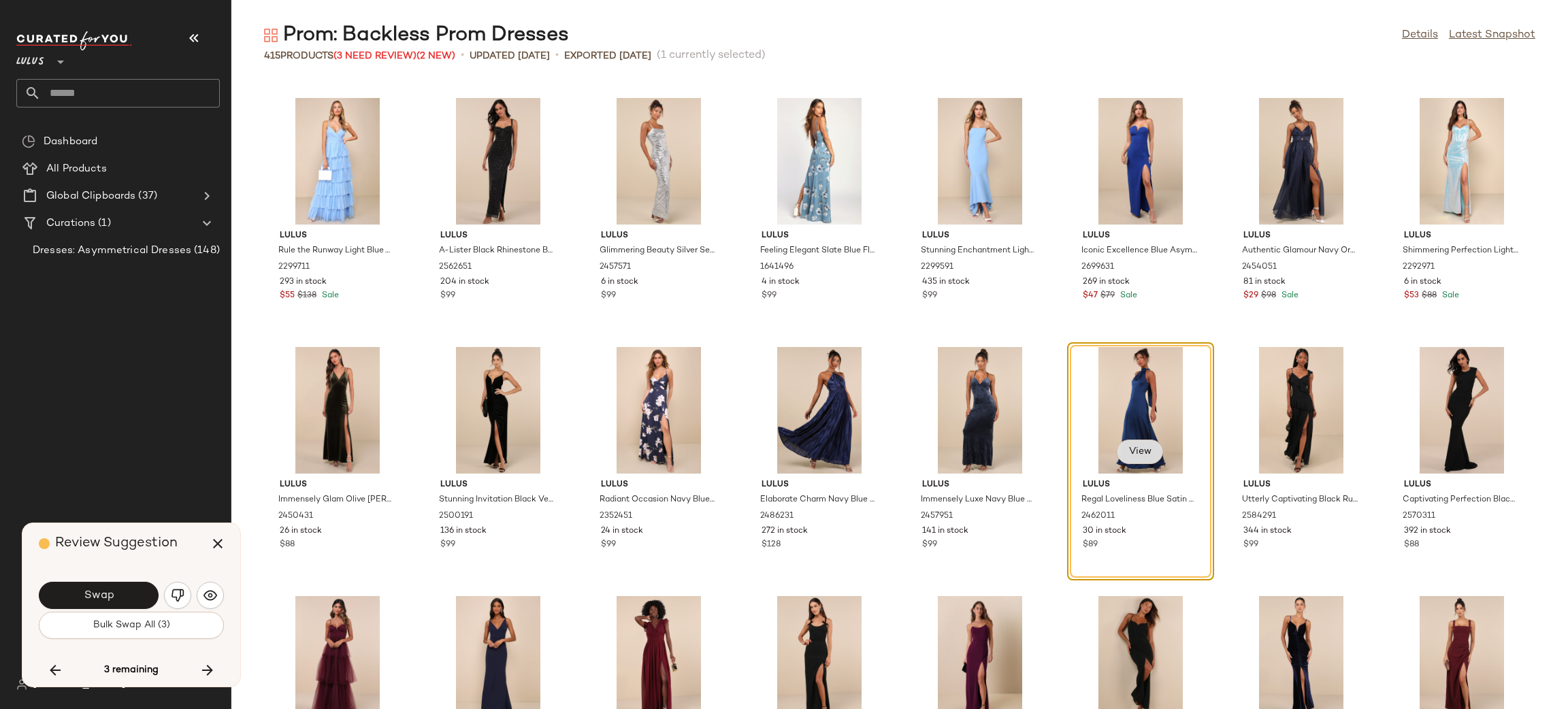
click at [1128, 453] on span "View" at bounding box center [1139, 451] width 23 height 11
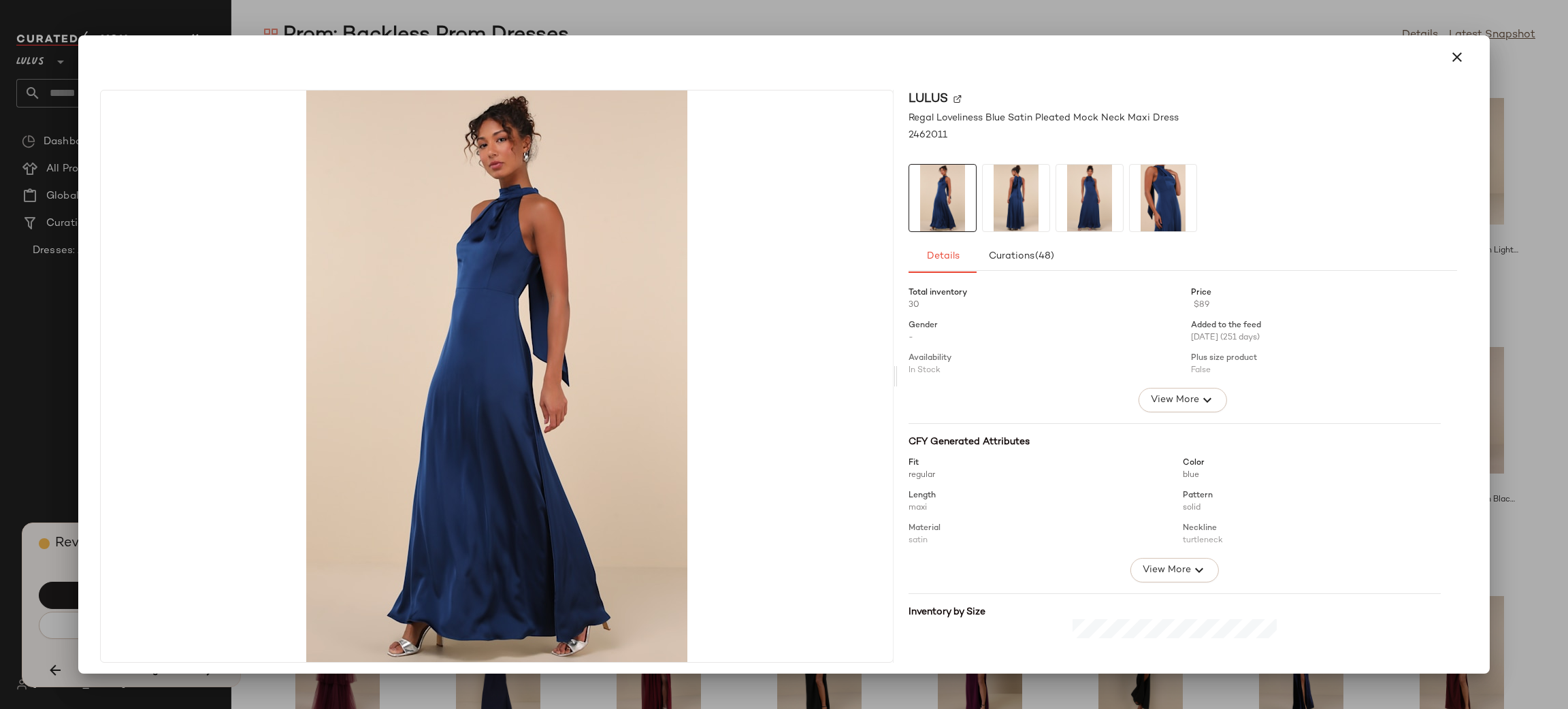
click at [1012, 199] on img at bounding box center [1016, 198] width 67 height 67
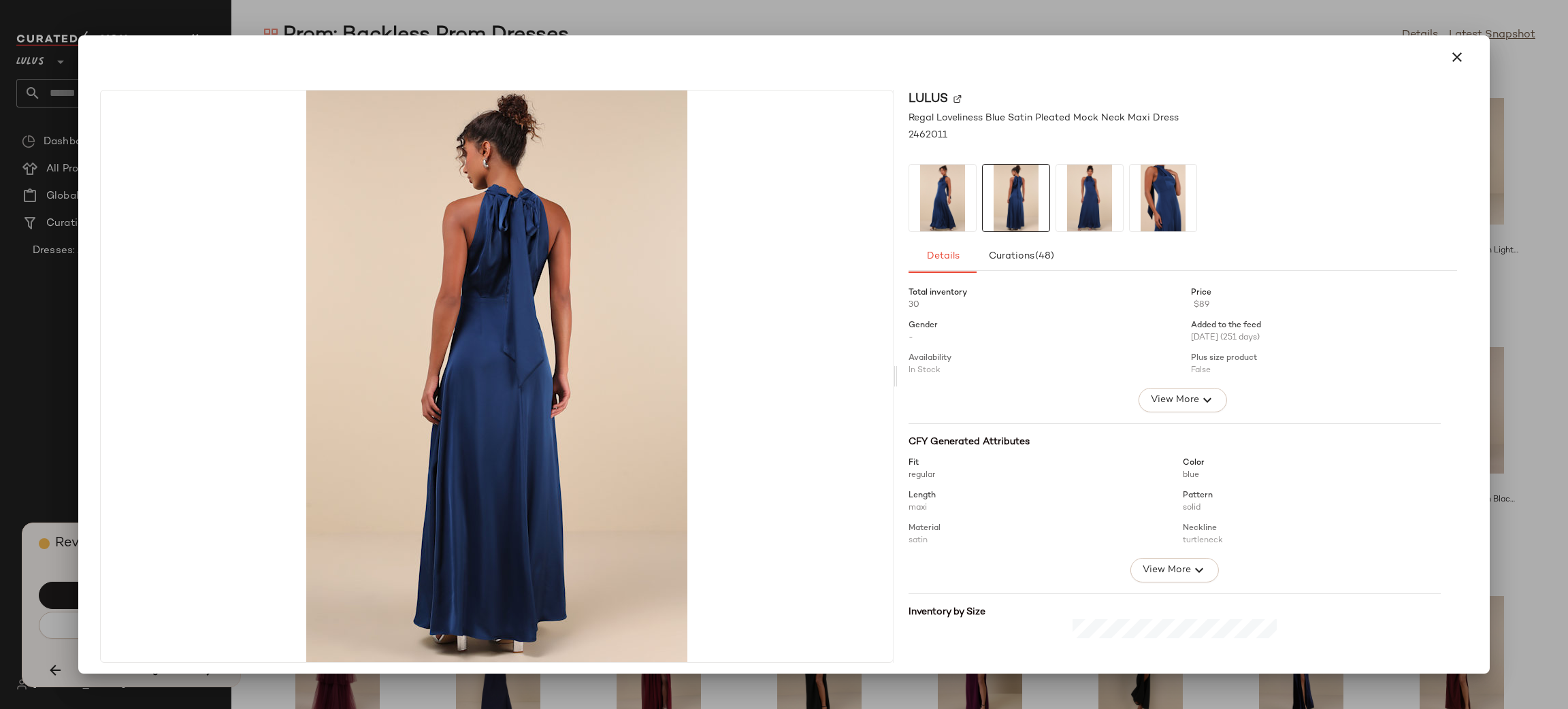
click at [1084, 208] on img at bounding box center [1089, 198] width 67 height 67
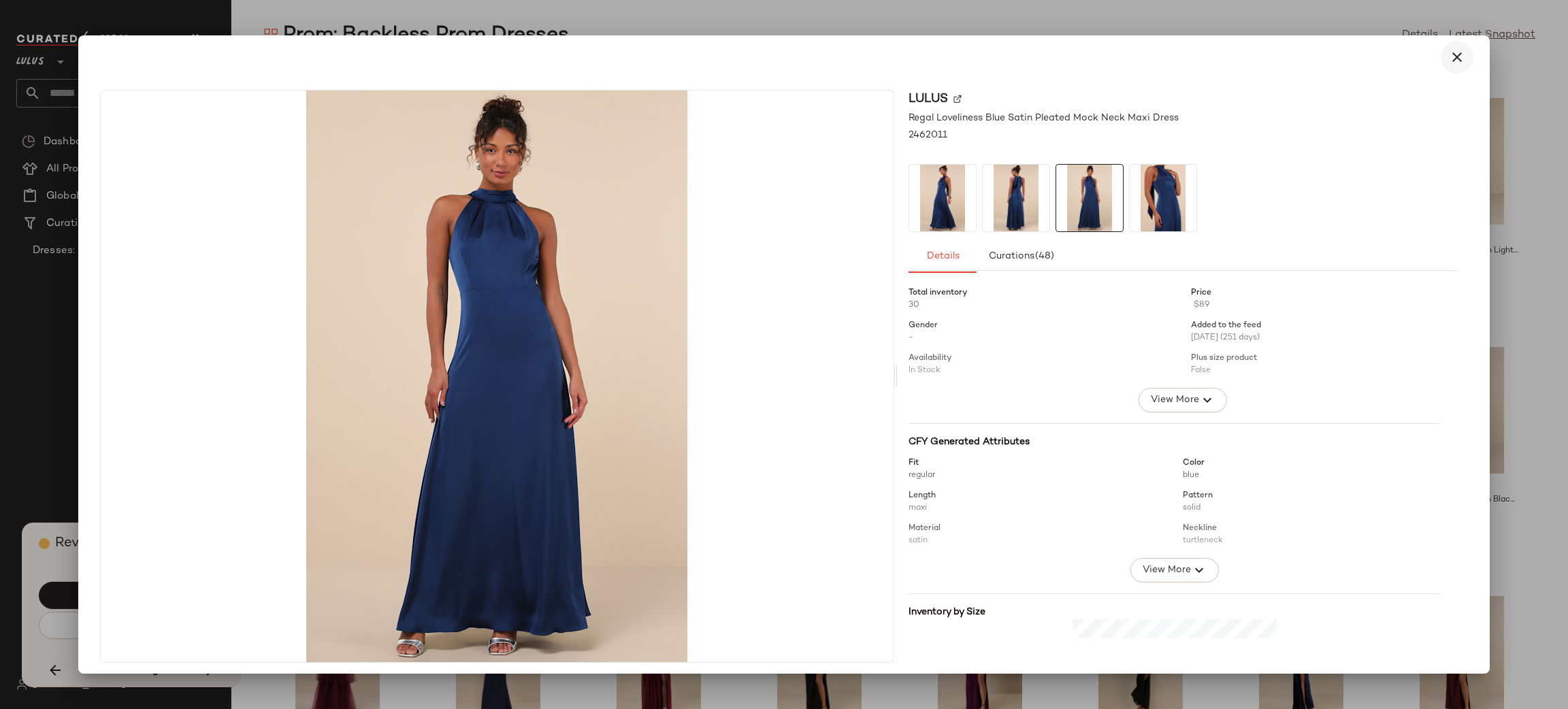
click at [1449, 49] on icon "button" at bounding box center [1456, 57] width 16 height 16
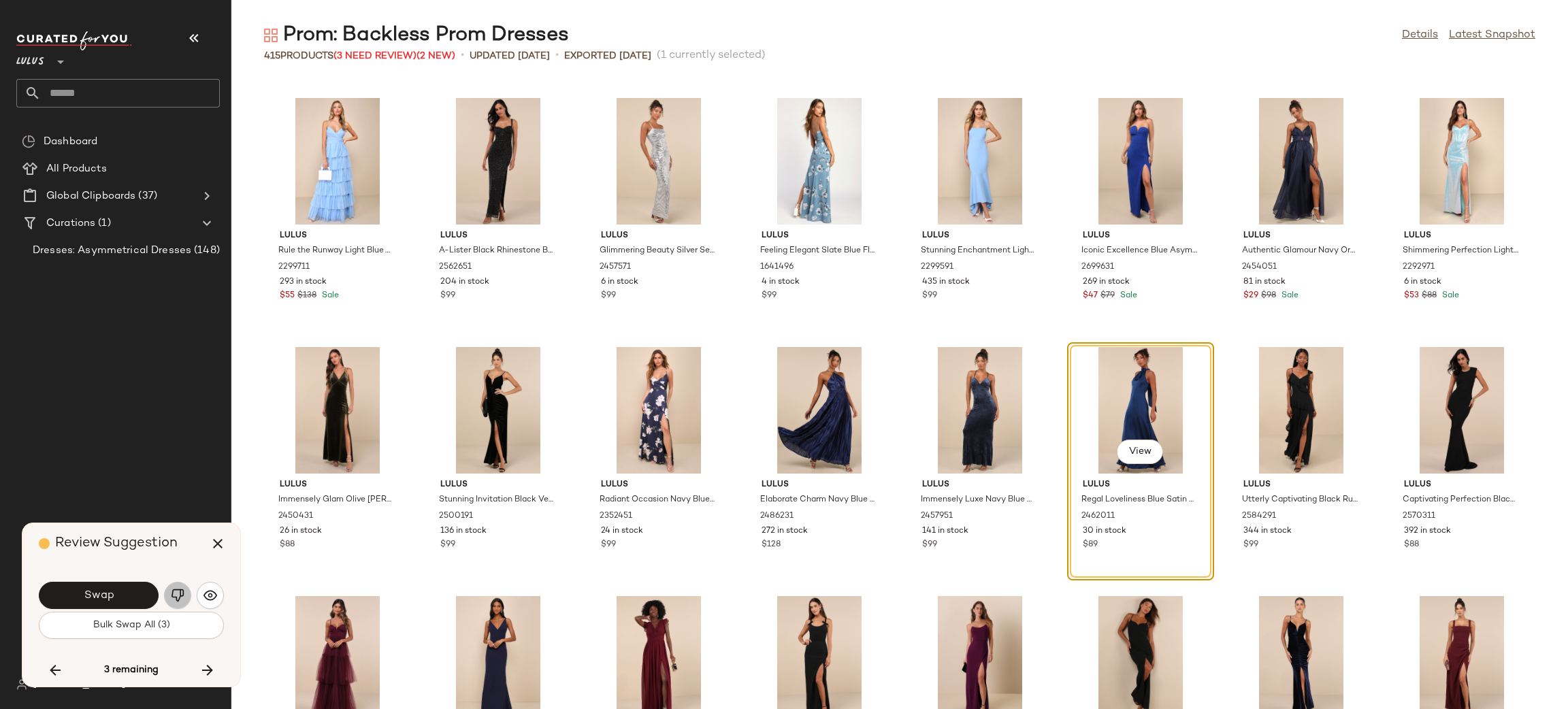
click at [169, 588] on button "button" at bounding box center [178, 595] width 27 height 27
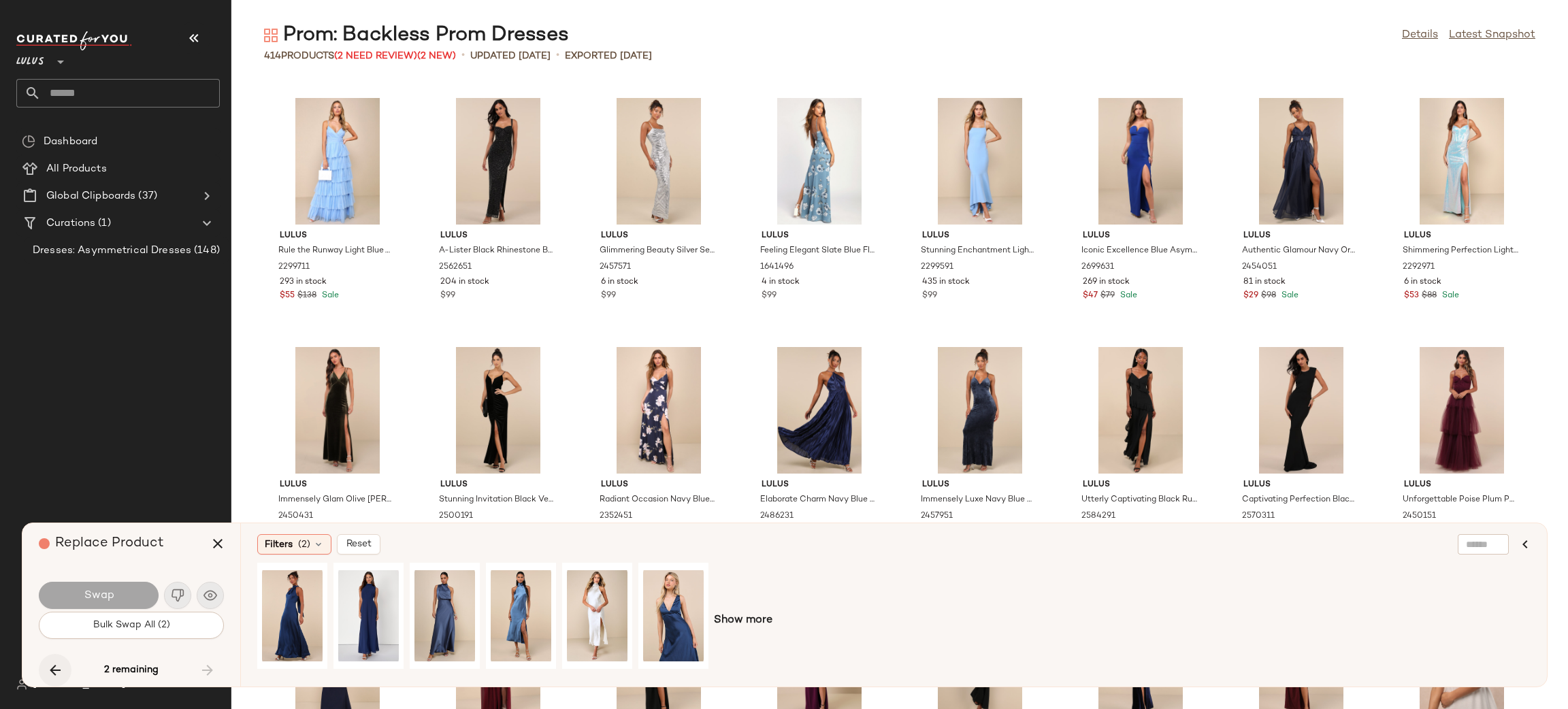
click at [60, 678] on icon "button" at bounding box center [55, 669] width 16 height 16
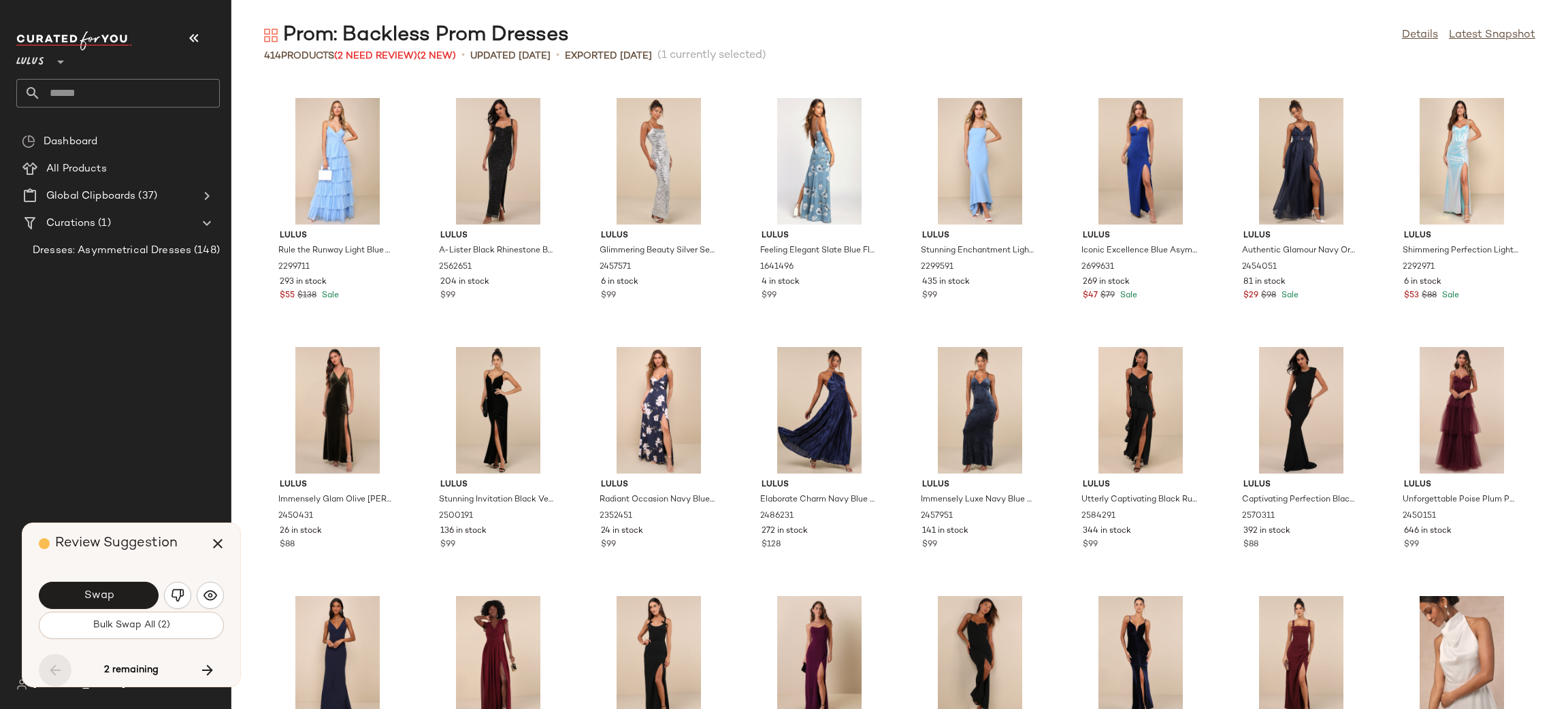
scroll to position [10208, 0]
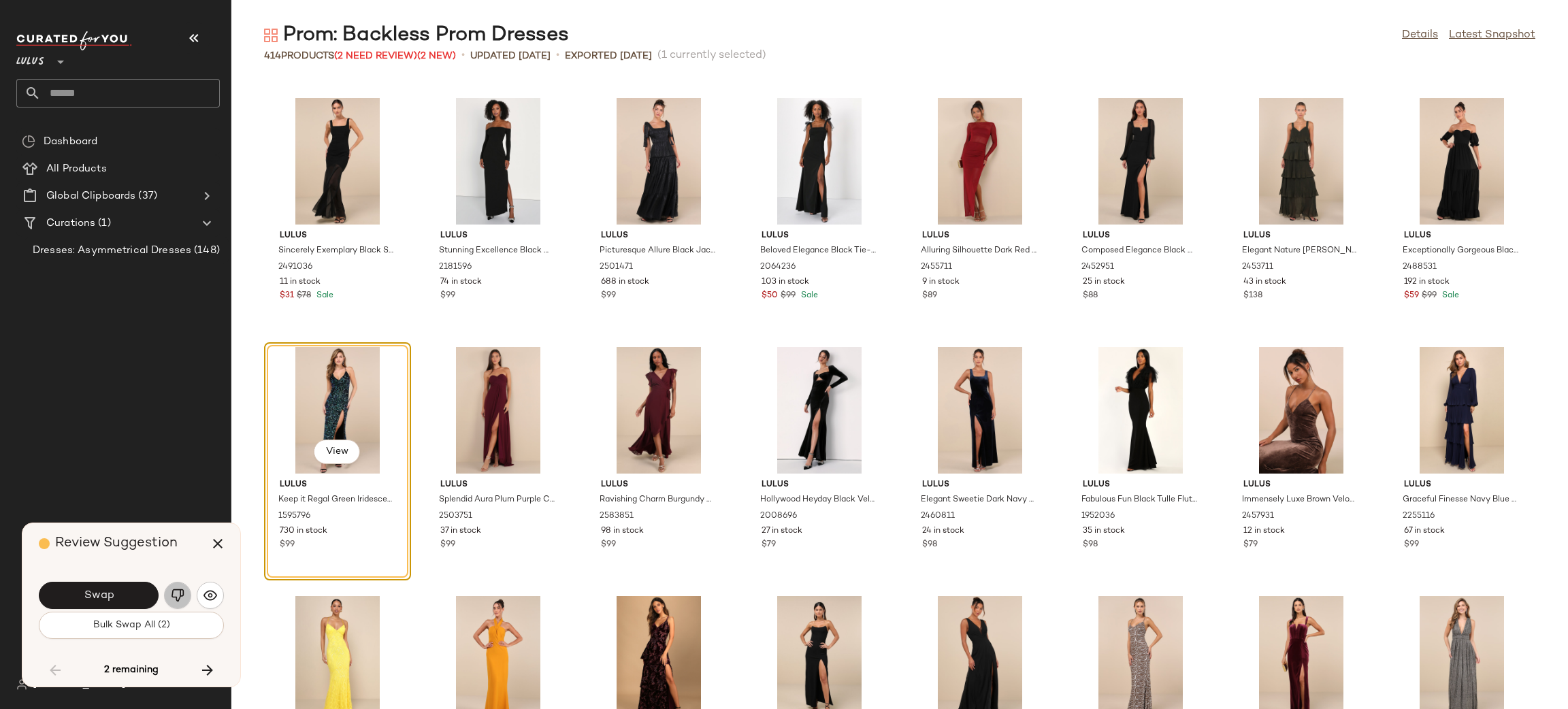
click at [172, 594] on img "button" at bounding box center [178, 595] width 14 height 14
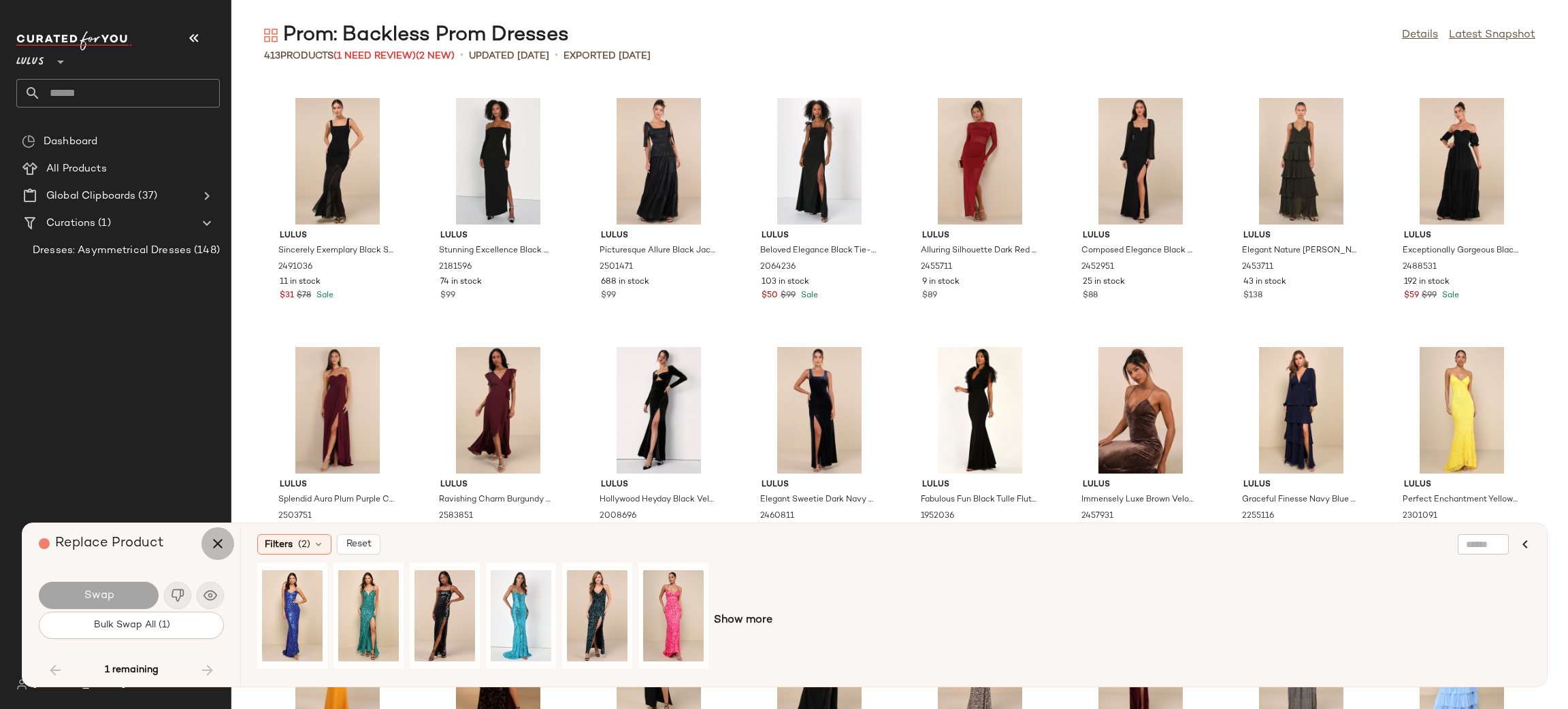
click at [211, 546] on icon "button" at bounding box center [217, 543] width 16 height 16
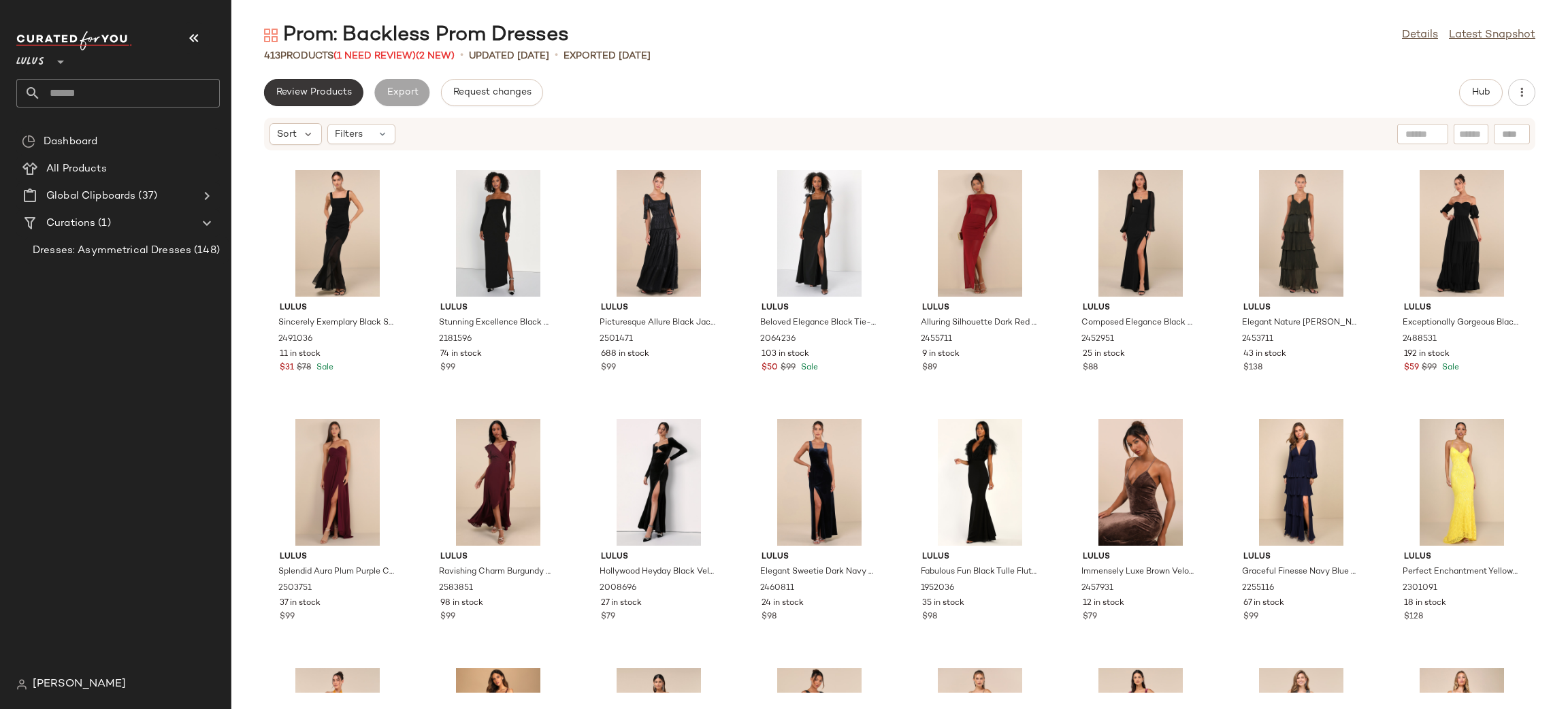
click at [310, 101] on button "Review Products" at bounding box center [314, 92] width 100 height 27
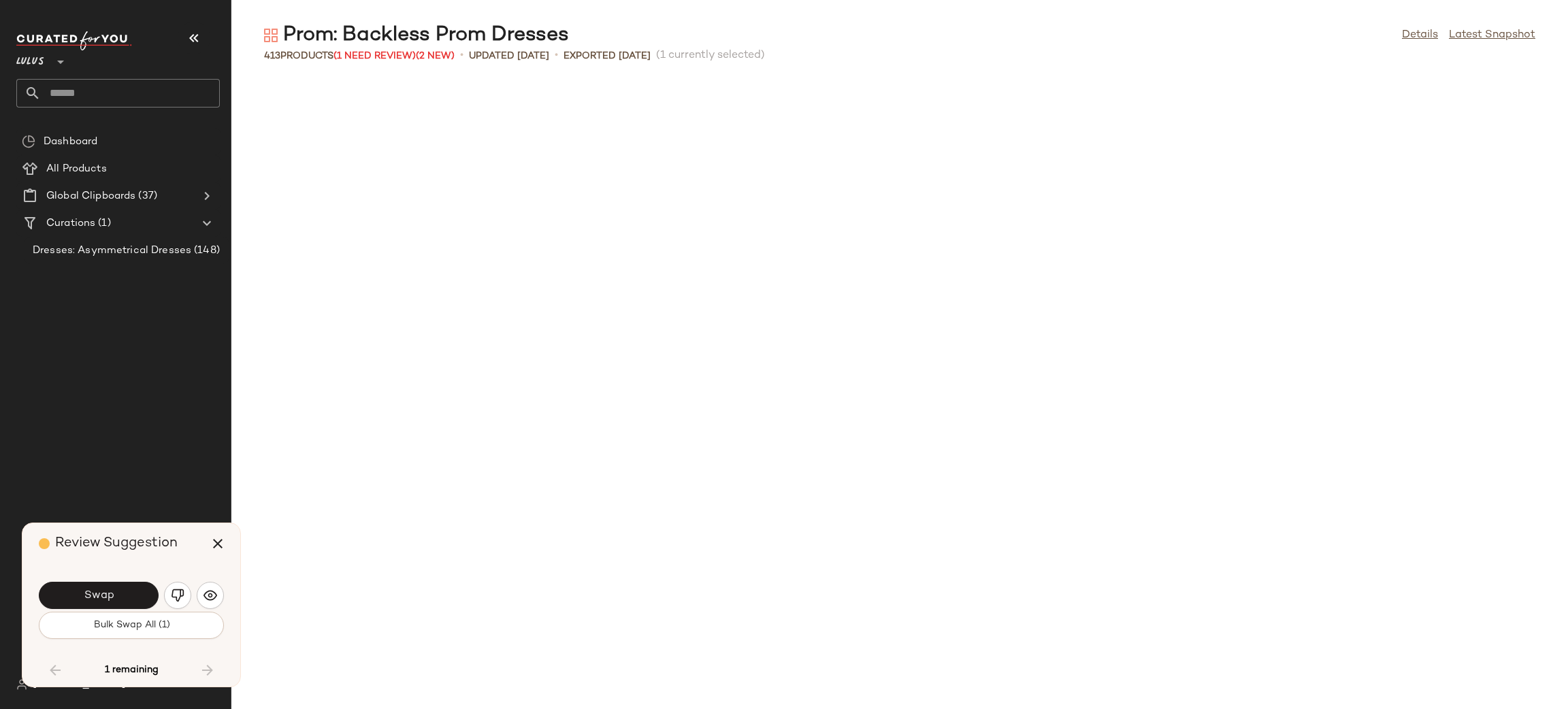
scroll to position [11205, 0]
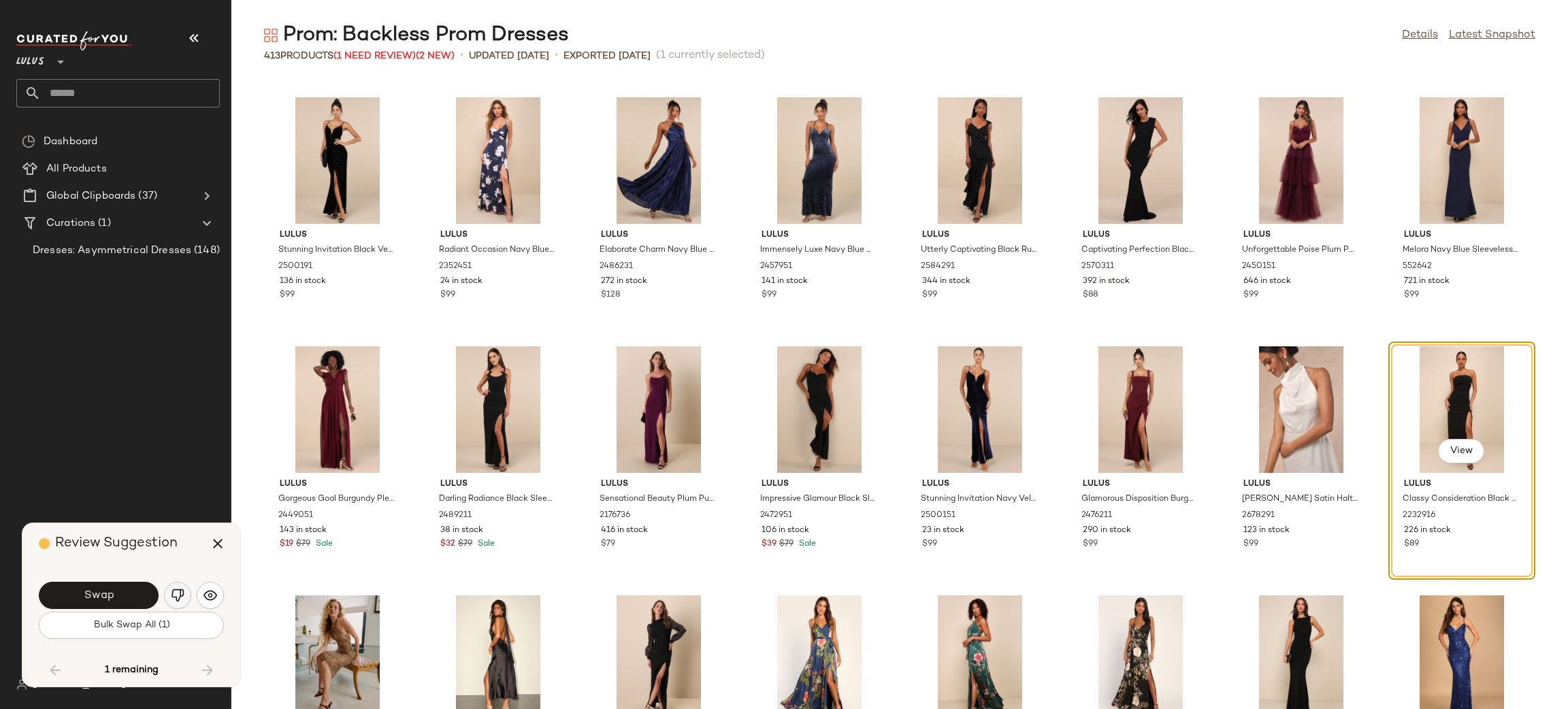
click at [179, 589] on img "button" at bounding box center [178, 595] width 14 height 14
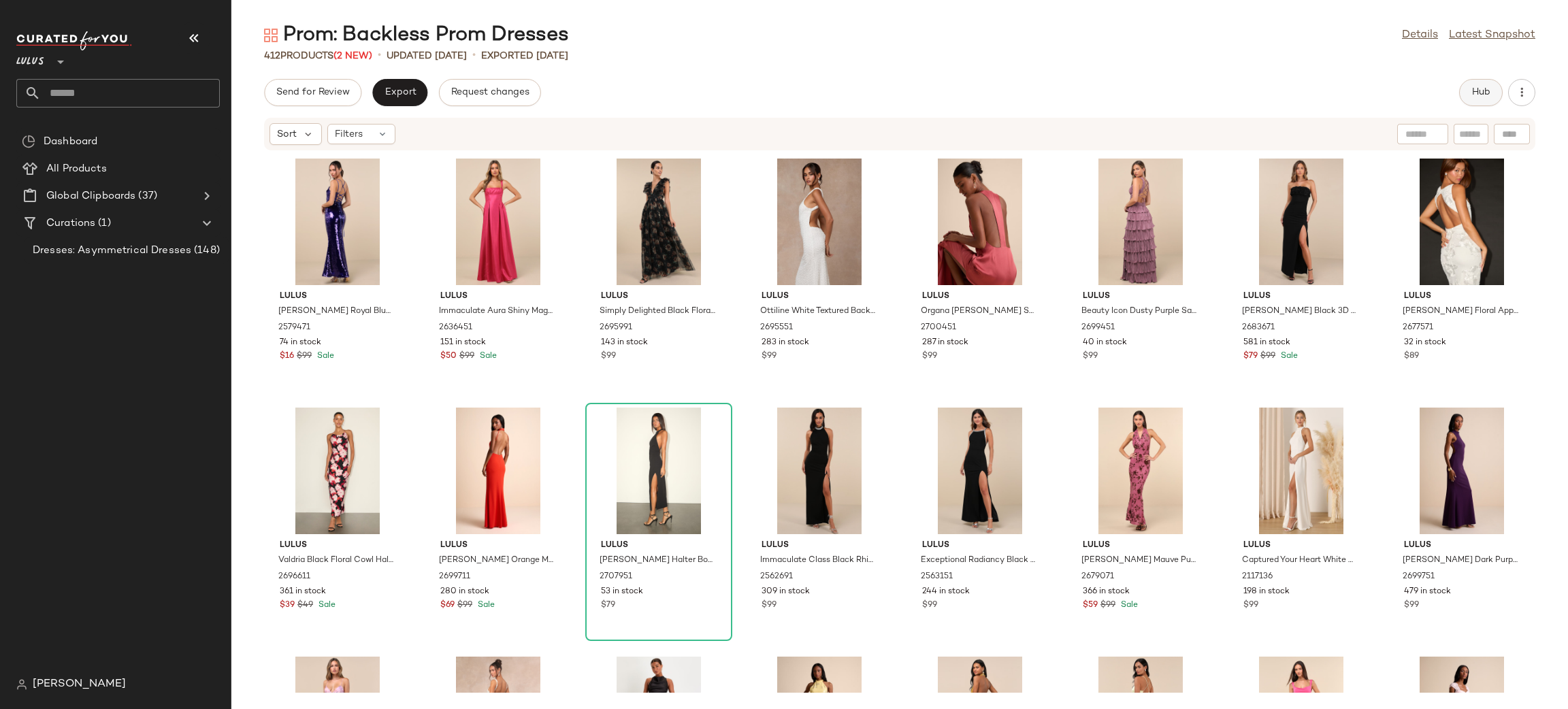
click at [1478, 94] on span "Hub" at bounding box center [1481, 92] width 19 height 11
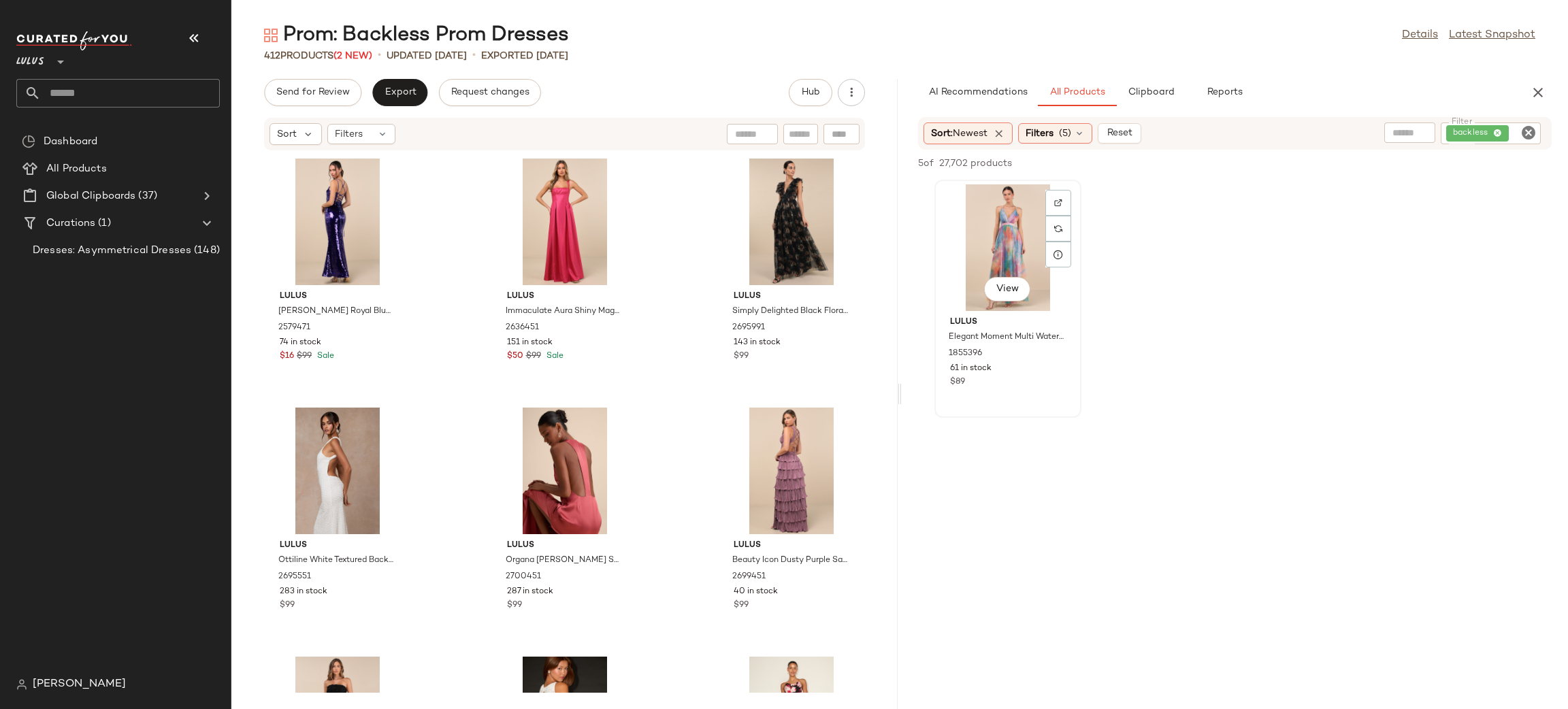
click at [1023, 305] on div "View" at bounding box center [1008, 248] width 138 height 127
click at [1019, 295] on button "View" at bounding box center [1007, 289] width 46 height 25
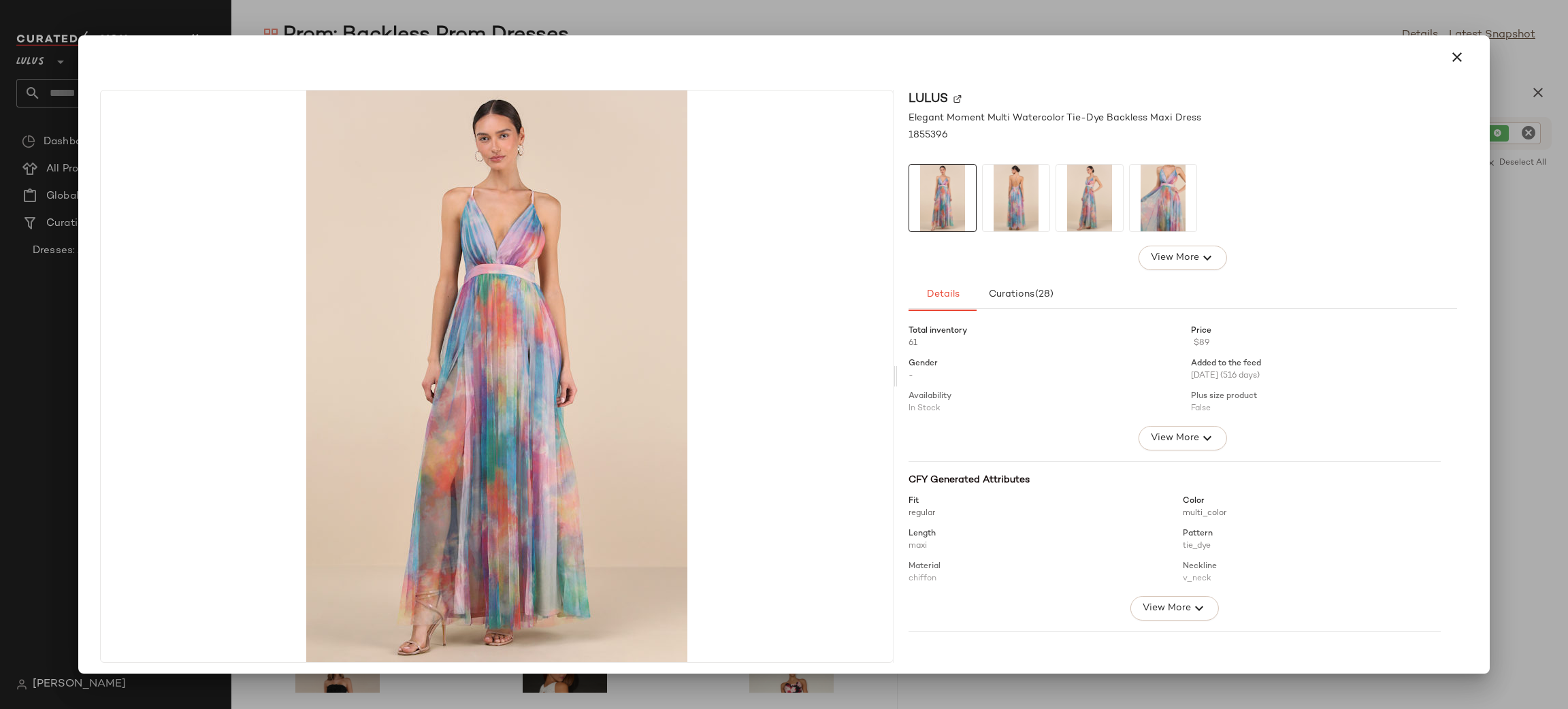
click at [987, 191] on img at bounding box center [1016, 198] width 67 height 67
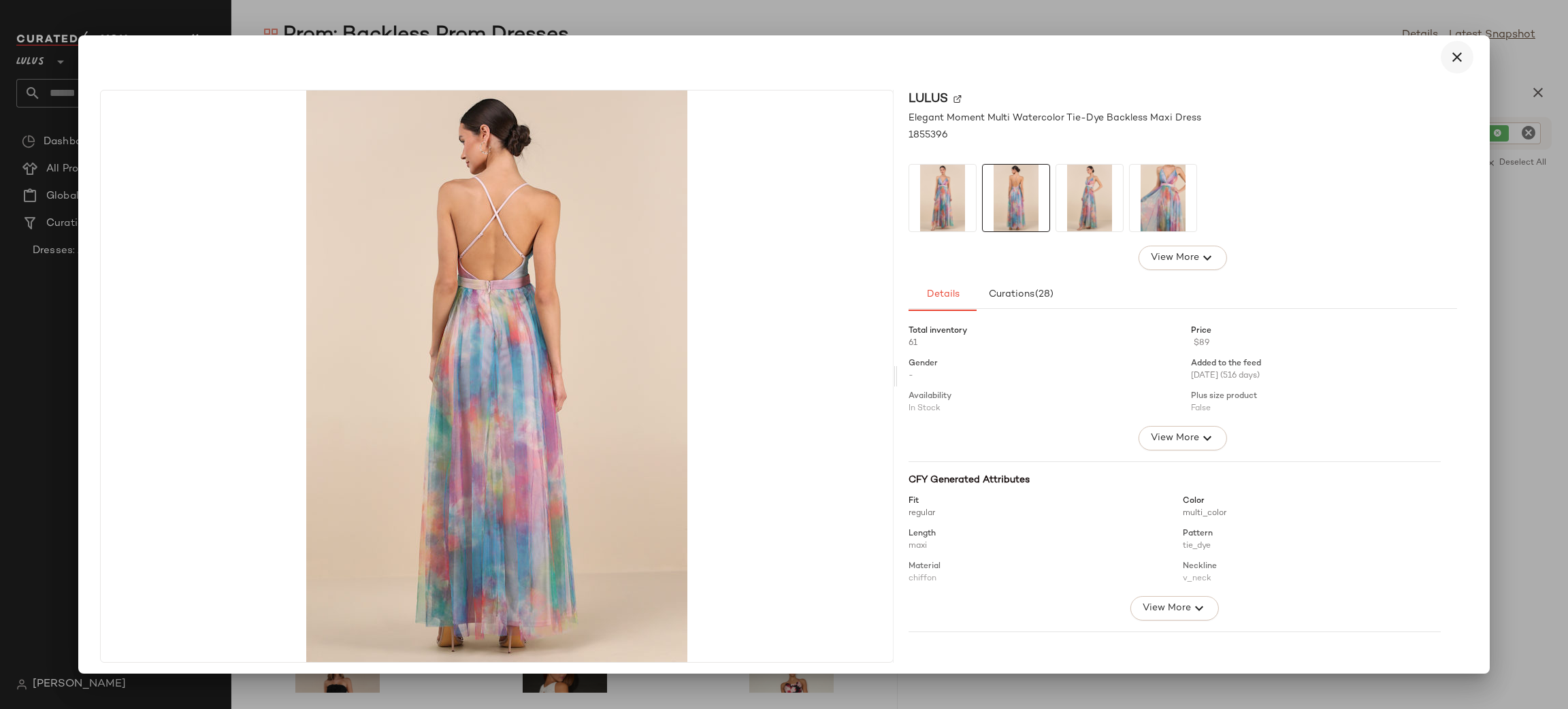
click at [1451, 65] on button "button" at bounding box center [1456, 57] width 33 height 33
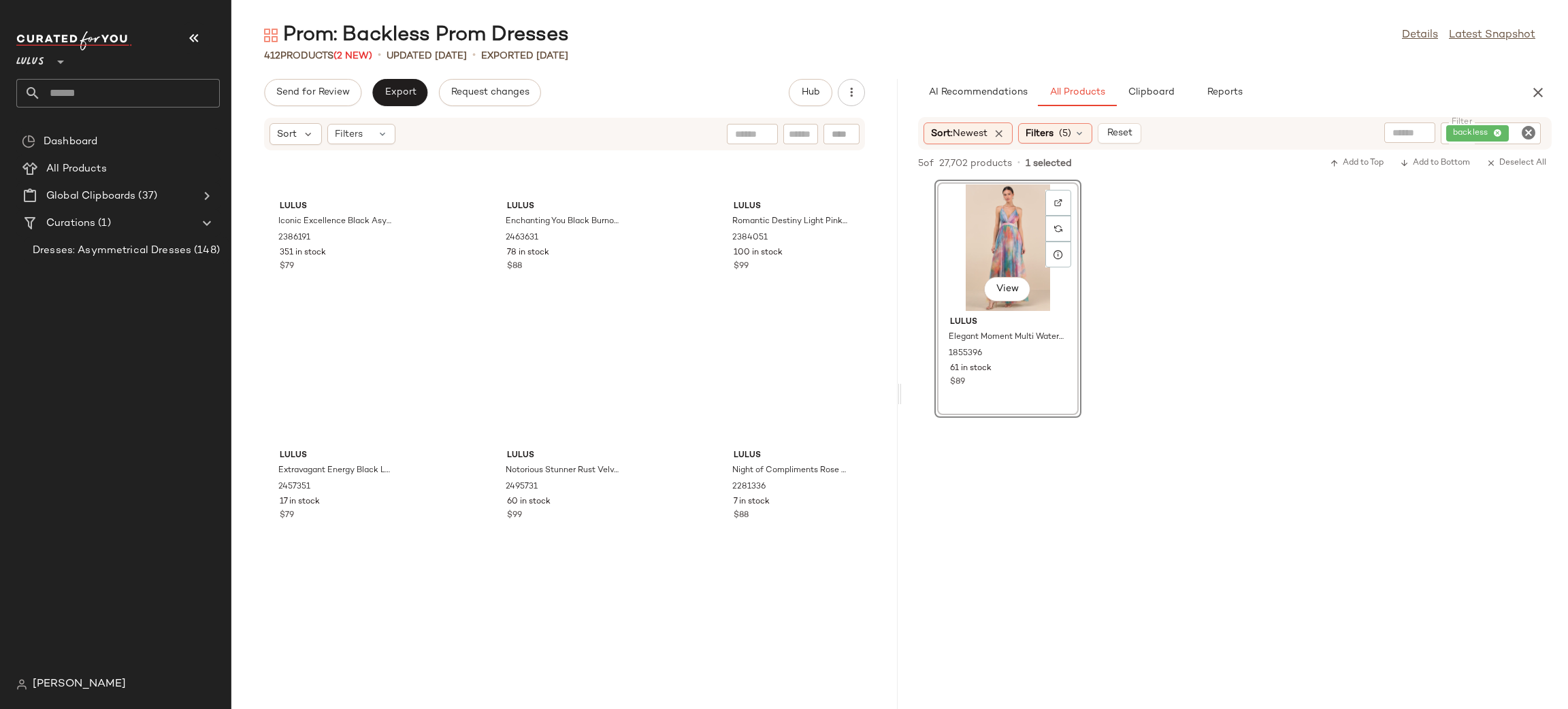
scroll to position [33822, 0]
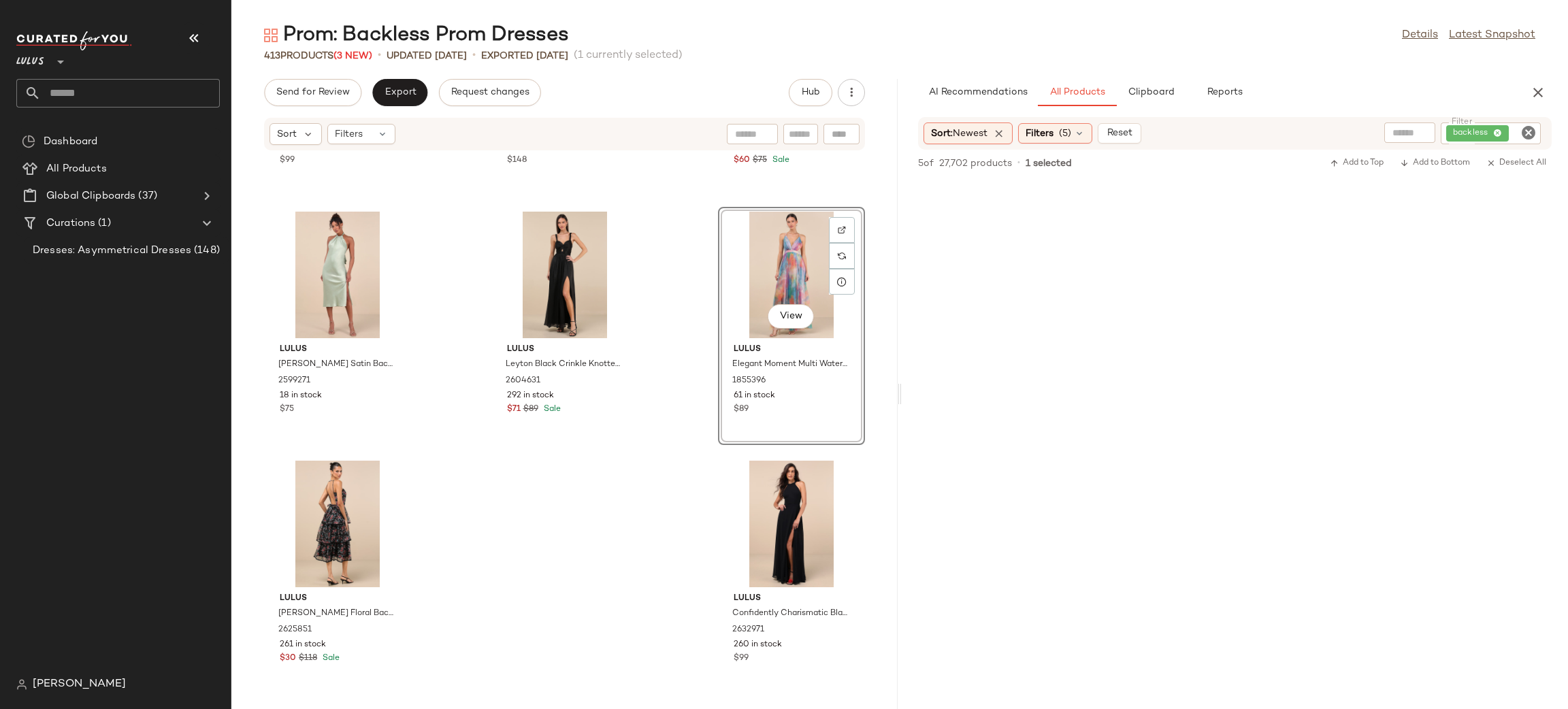
click at [1532, 134] on icon "Clear Filter" at bounding box center [1528, 132] width 16 height 16
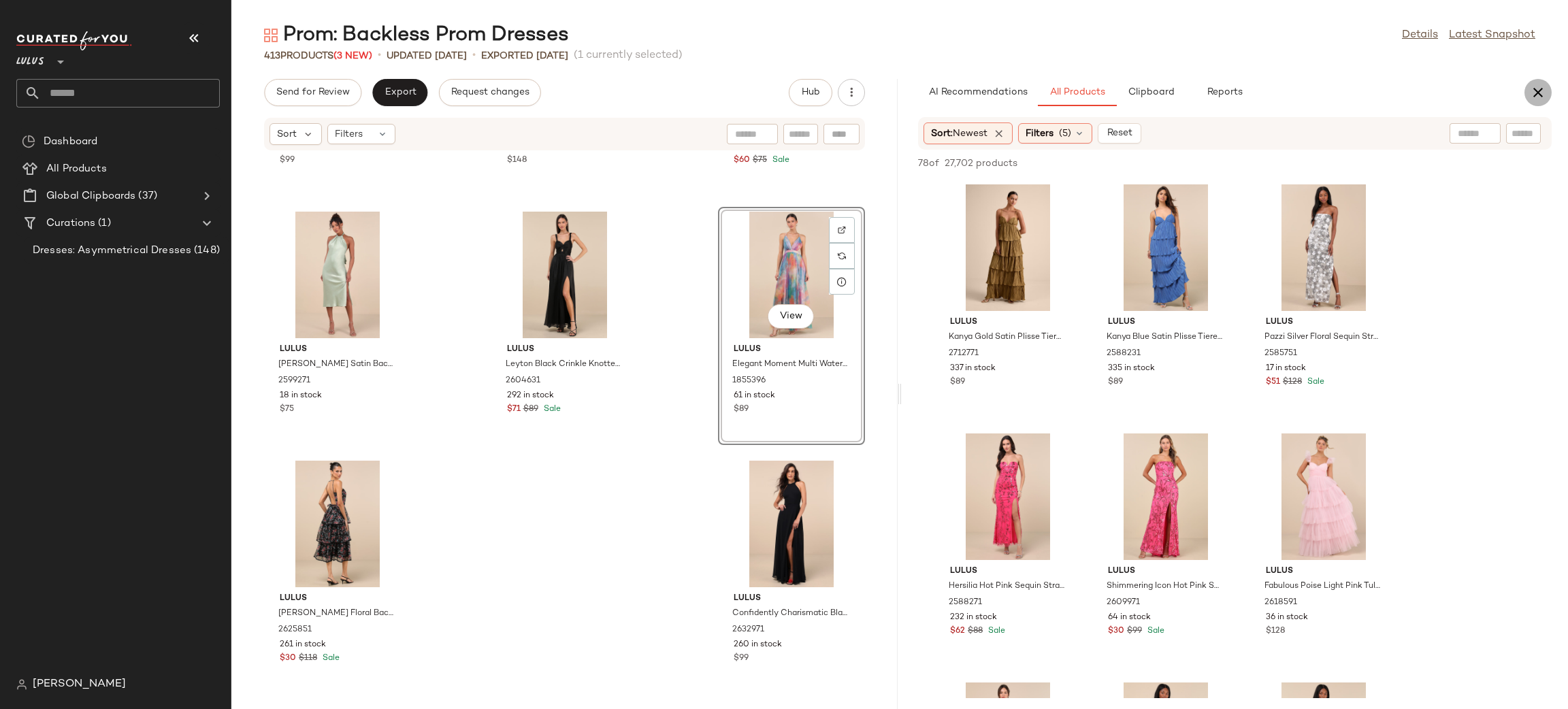
click at [1530, 90] on icon "button" at bounding box center [1538, 92] width 16 height 16
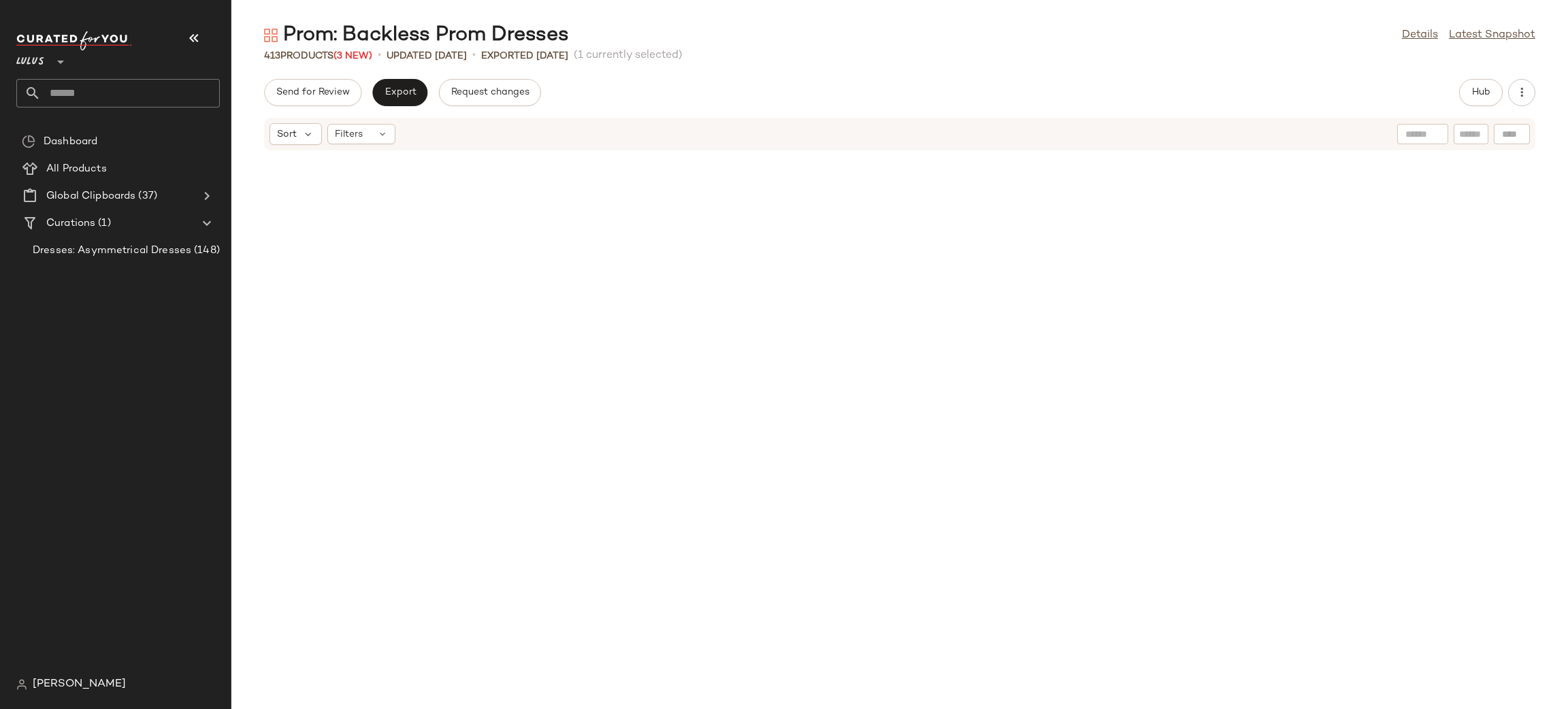
scroll to position [12408, 0]
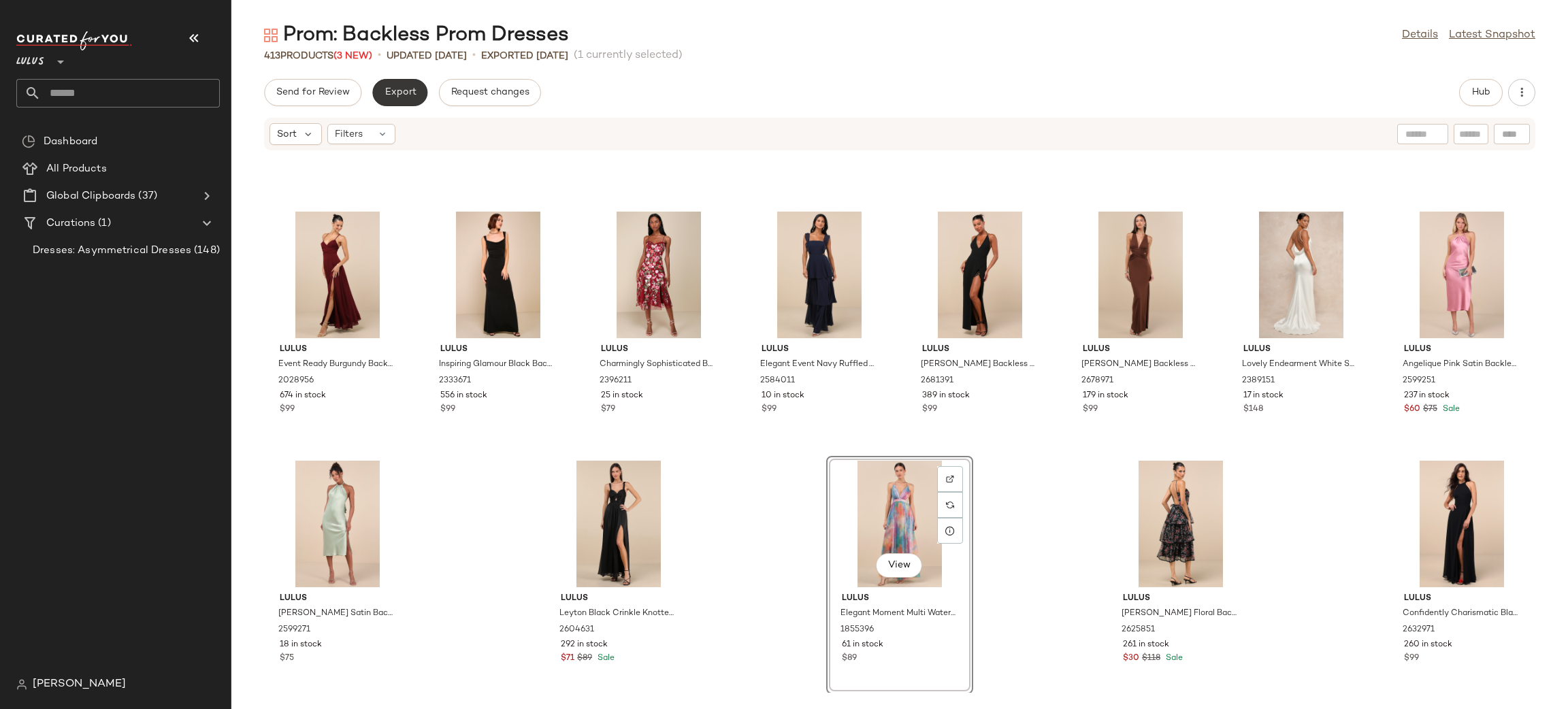
click at [403, 84] on button "Export" at bounding box center [399, 92] width 55 height 27
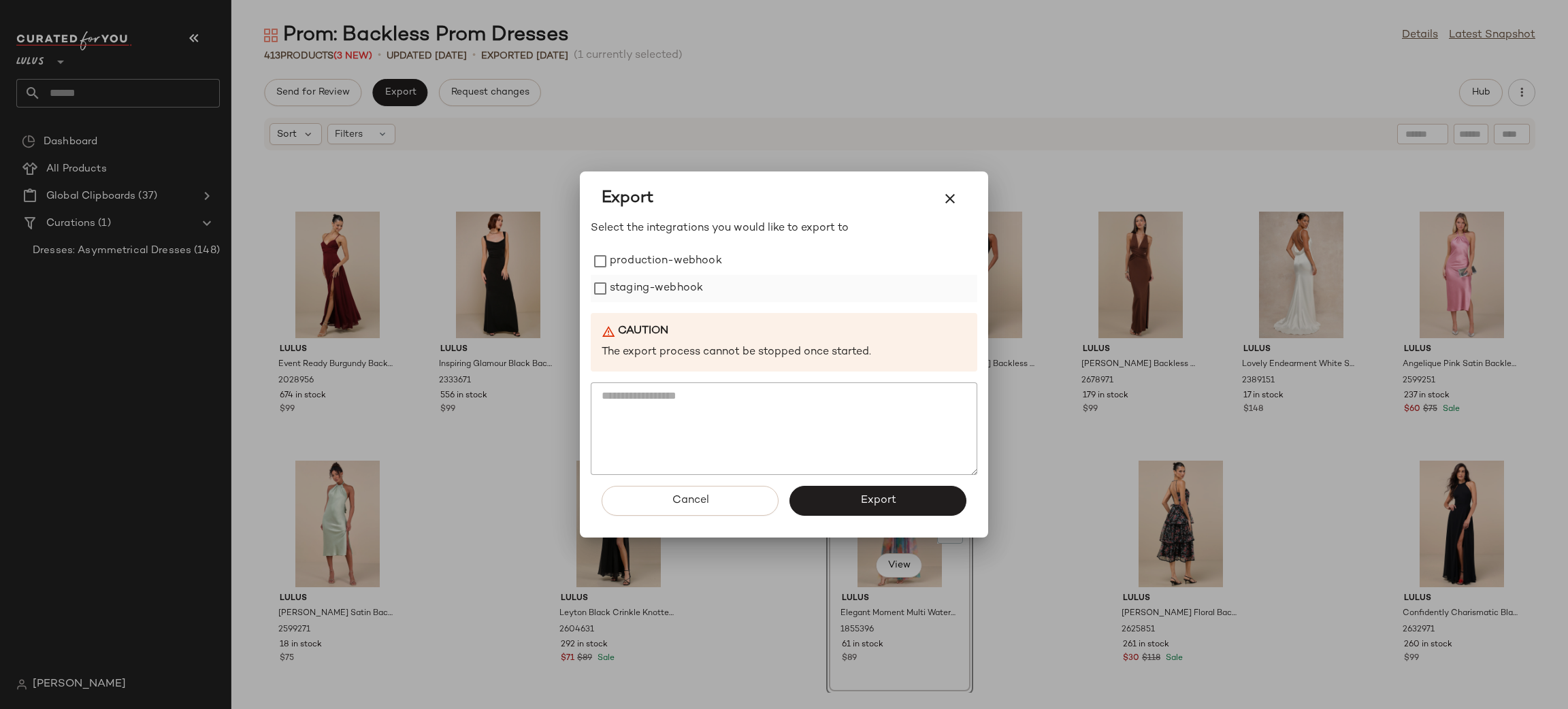
drag, startPoint x: 679, startPoint y: 259, endPoint x: 695, endPoint y: 278, distance: 24.8
click at [679, 258] on label "production-webhook" at bounding box center [665, 261] width 112 height 27
click at [695, 286] on label "staging-webhook" at bounding box center [656, 288] width 93 height 27
click at [886, 495] on span "Export" at bounding box center [877, 499] width 36 height 13
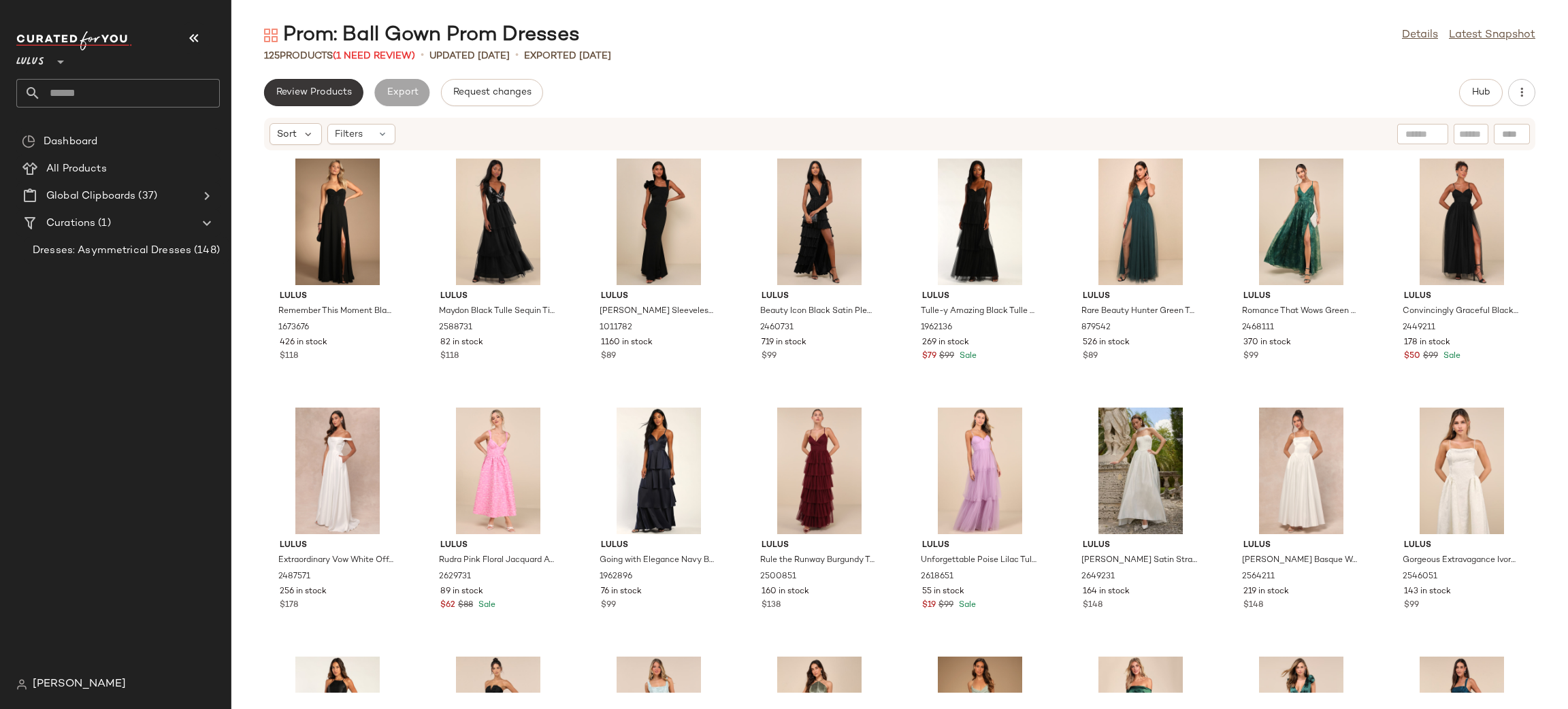
click at [331, 90] on span "Review Products" at bounding box center [314, 92] width 76 height 11
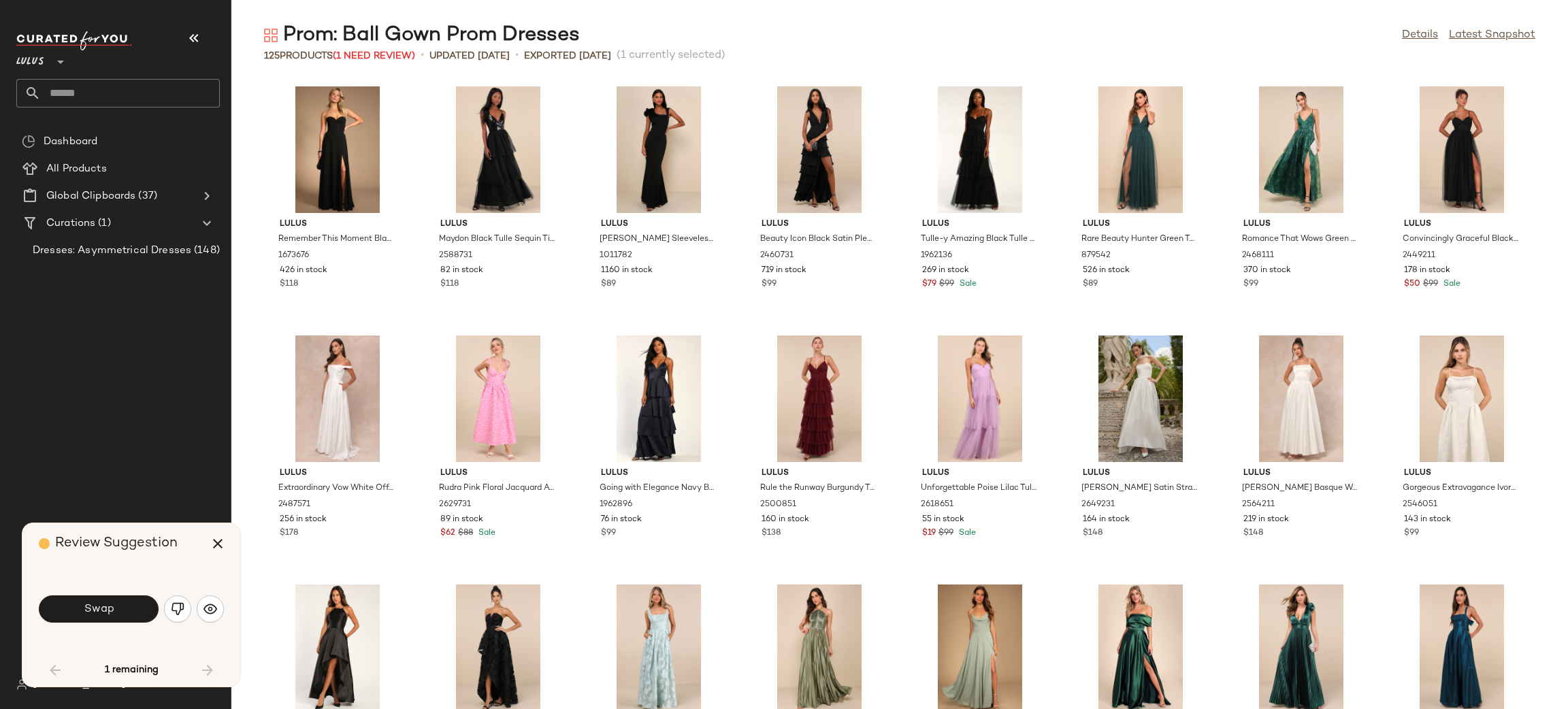
scroll to position [758, 0]
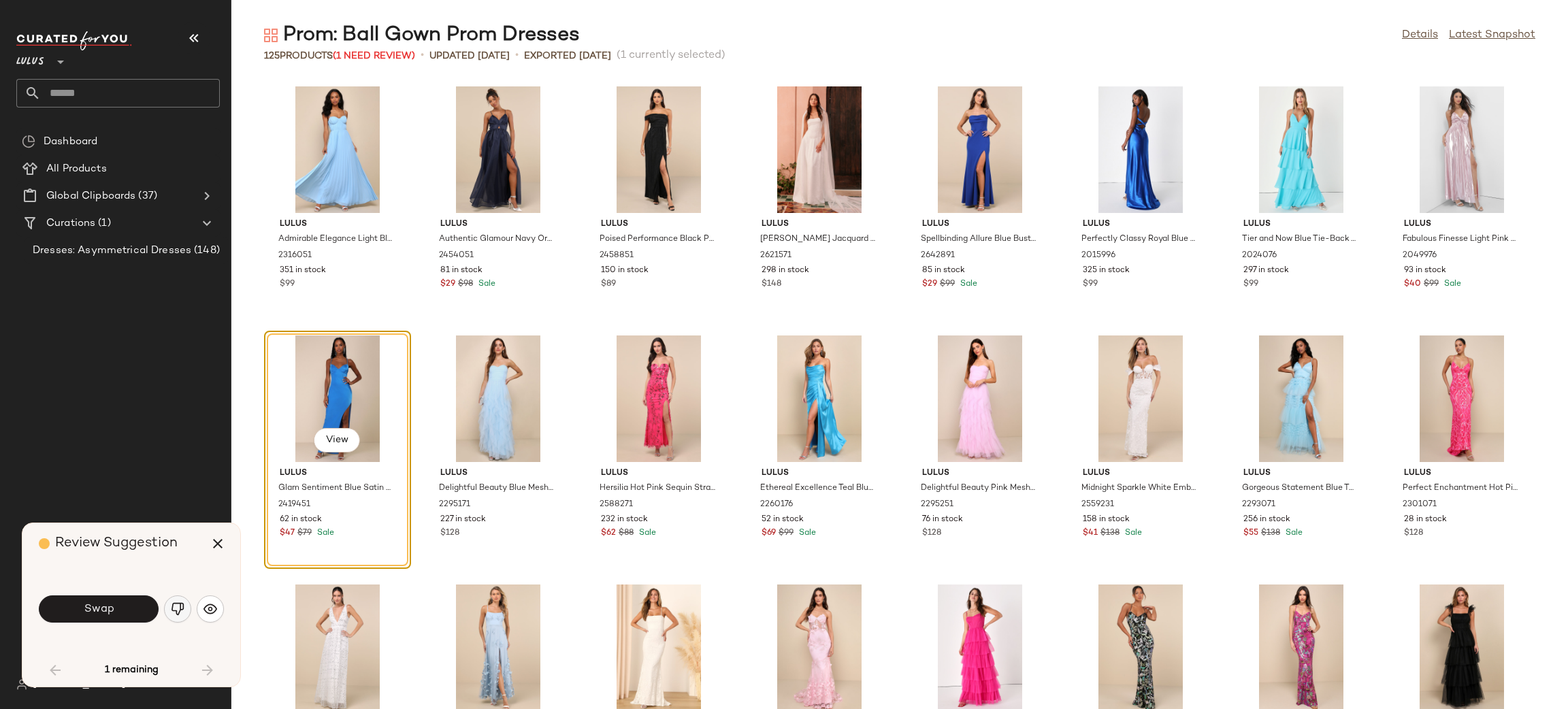
click at [178, 619] on button "button" at bounding box center [178, 608] width 27 height 27
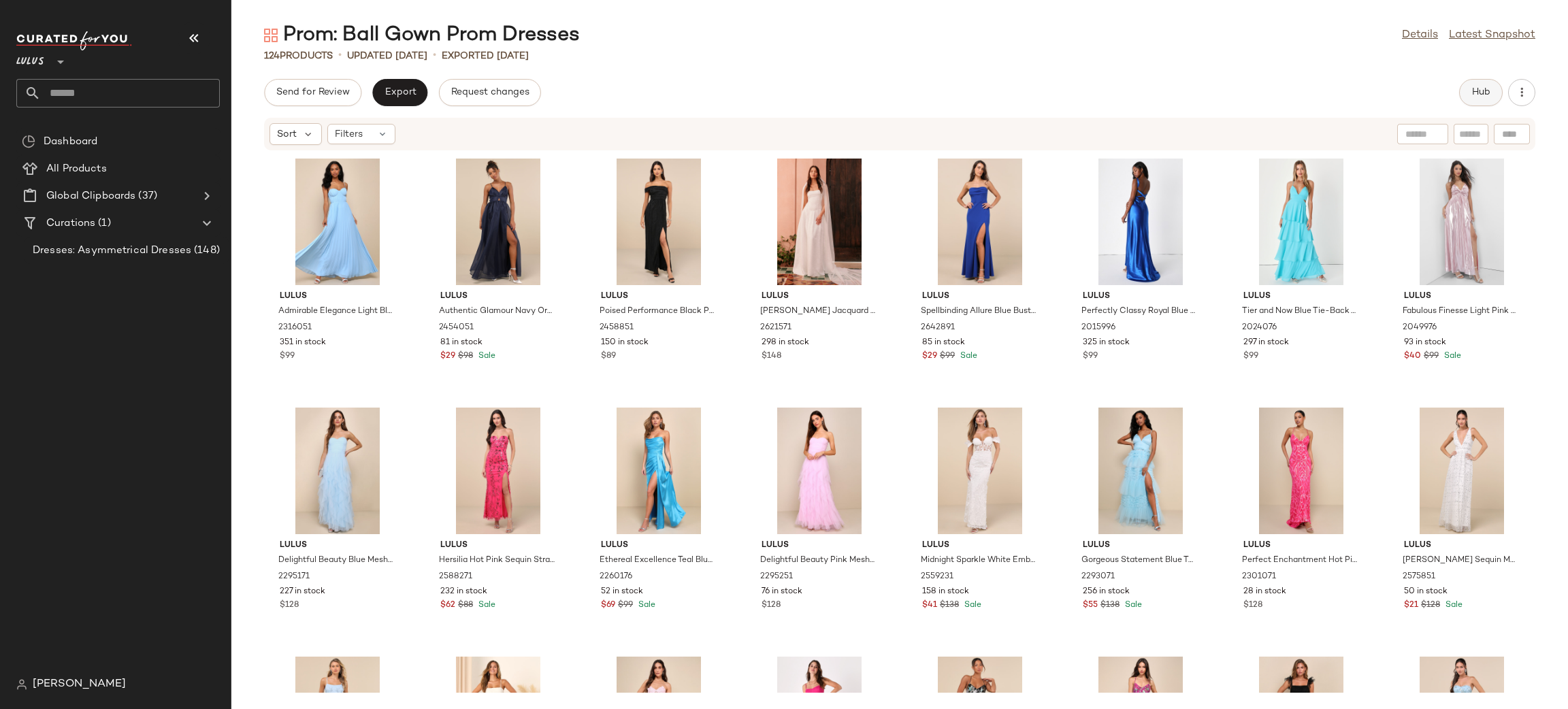
click at [1479, 100] on button "Hub" at bounding box center [1481, 92] width 44 height 27
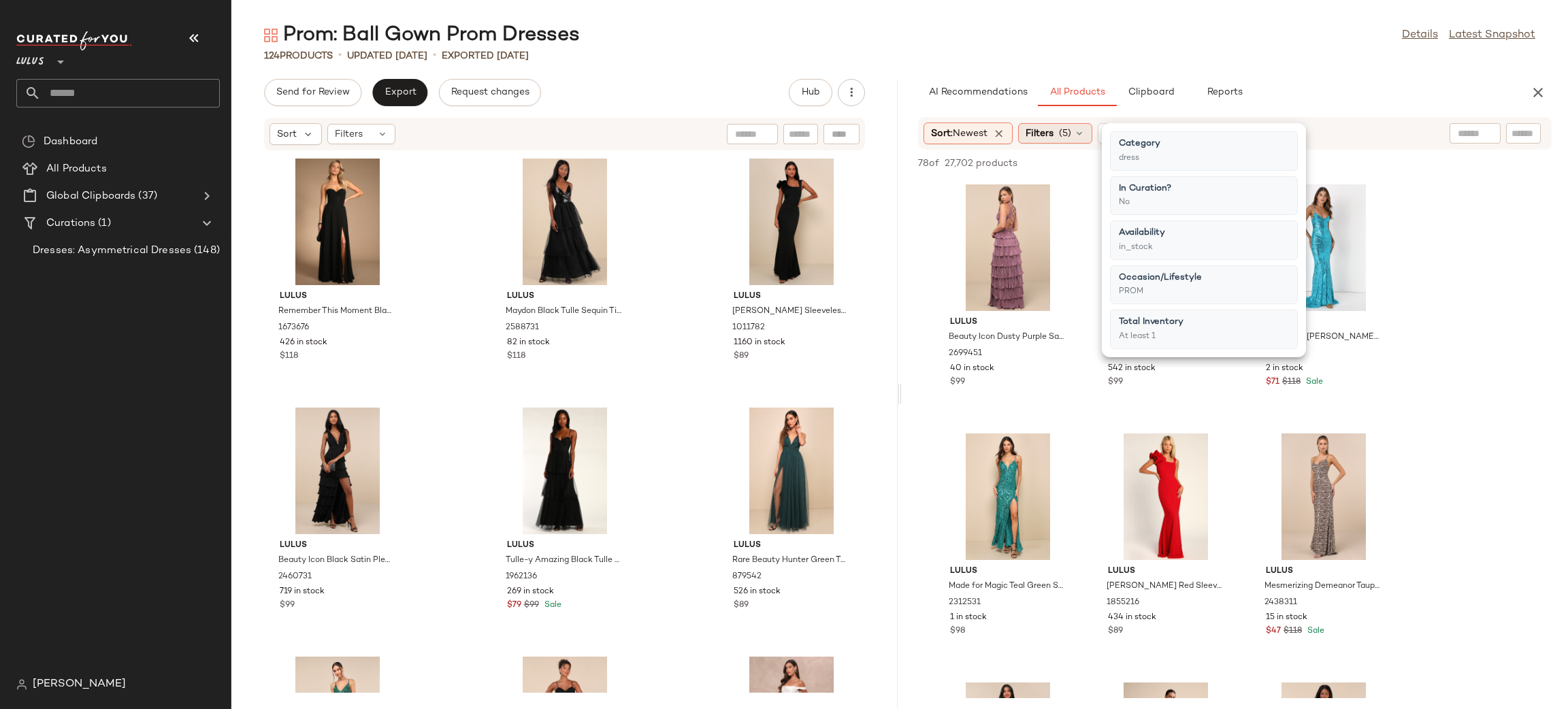
click at [1050, 137] on span "Filters" at bounding box center [1039, 134] width 28 height 14
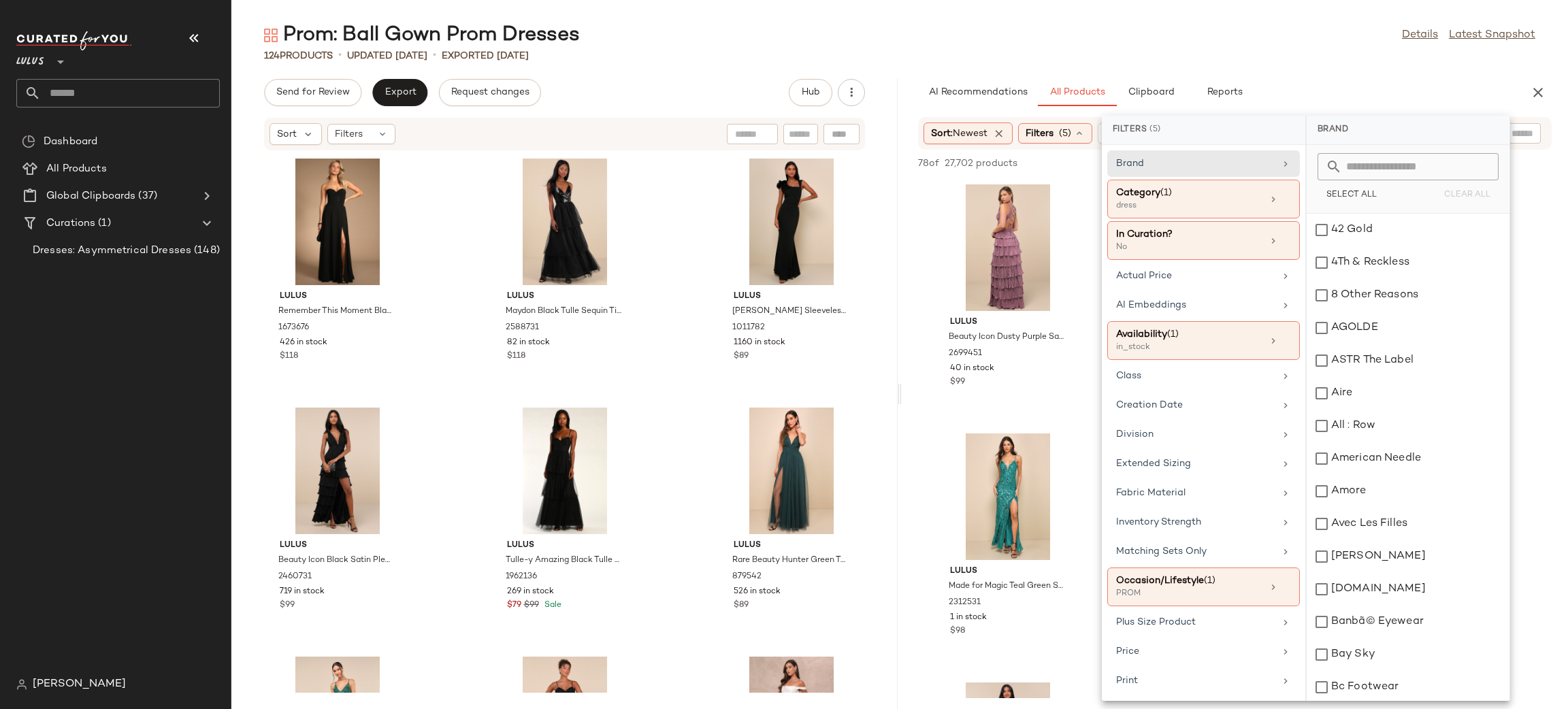
click at [1224, 72] on div "Prom: Ball Gown Prom Dresses Details Latest Snapshot 124 Products • updated [DA…" at bounding box center [899, 365] width 1336 height 687
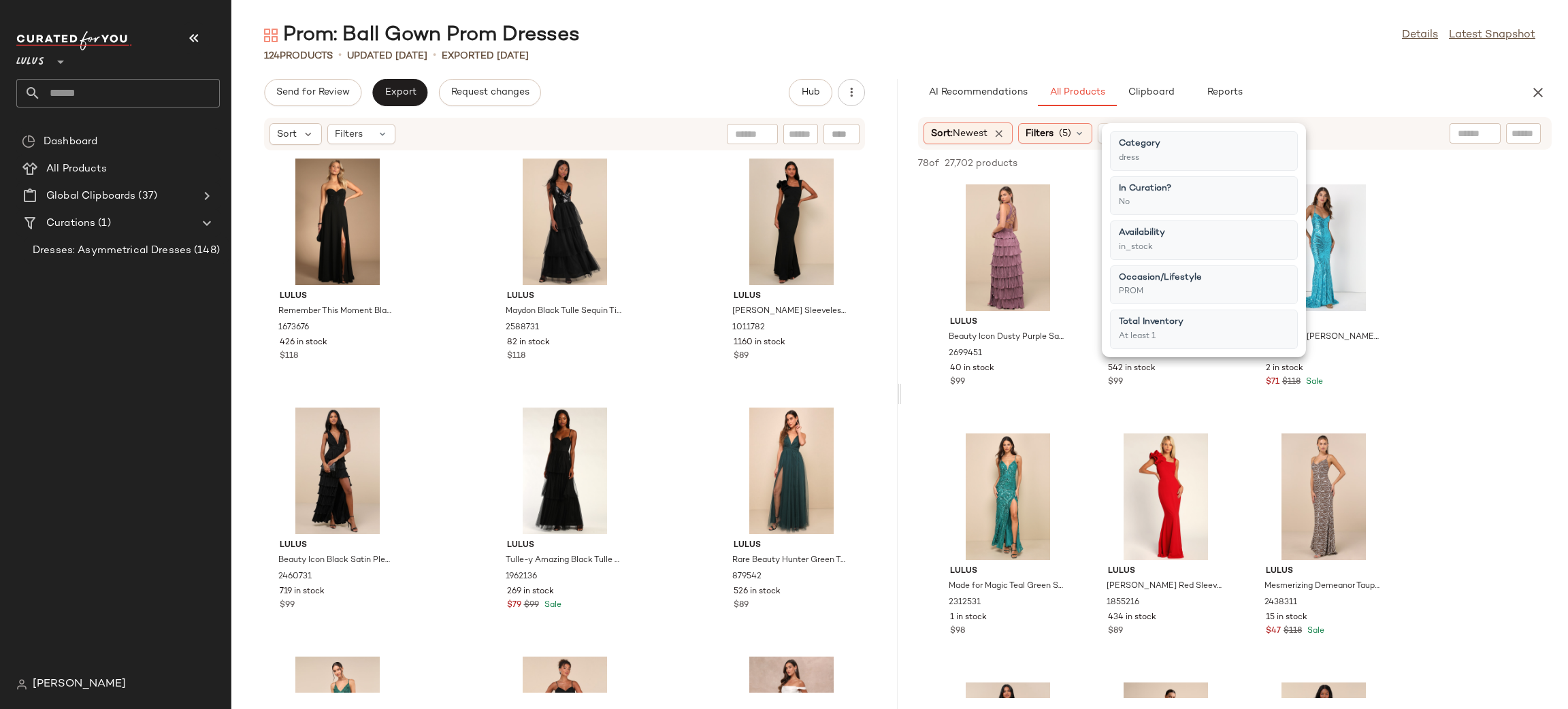
click at [1268, 79] on div "AI Recommendations All Products Clipboard Reports" at bounding box center [1213, 92] width 590 height 27
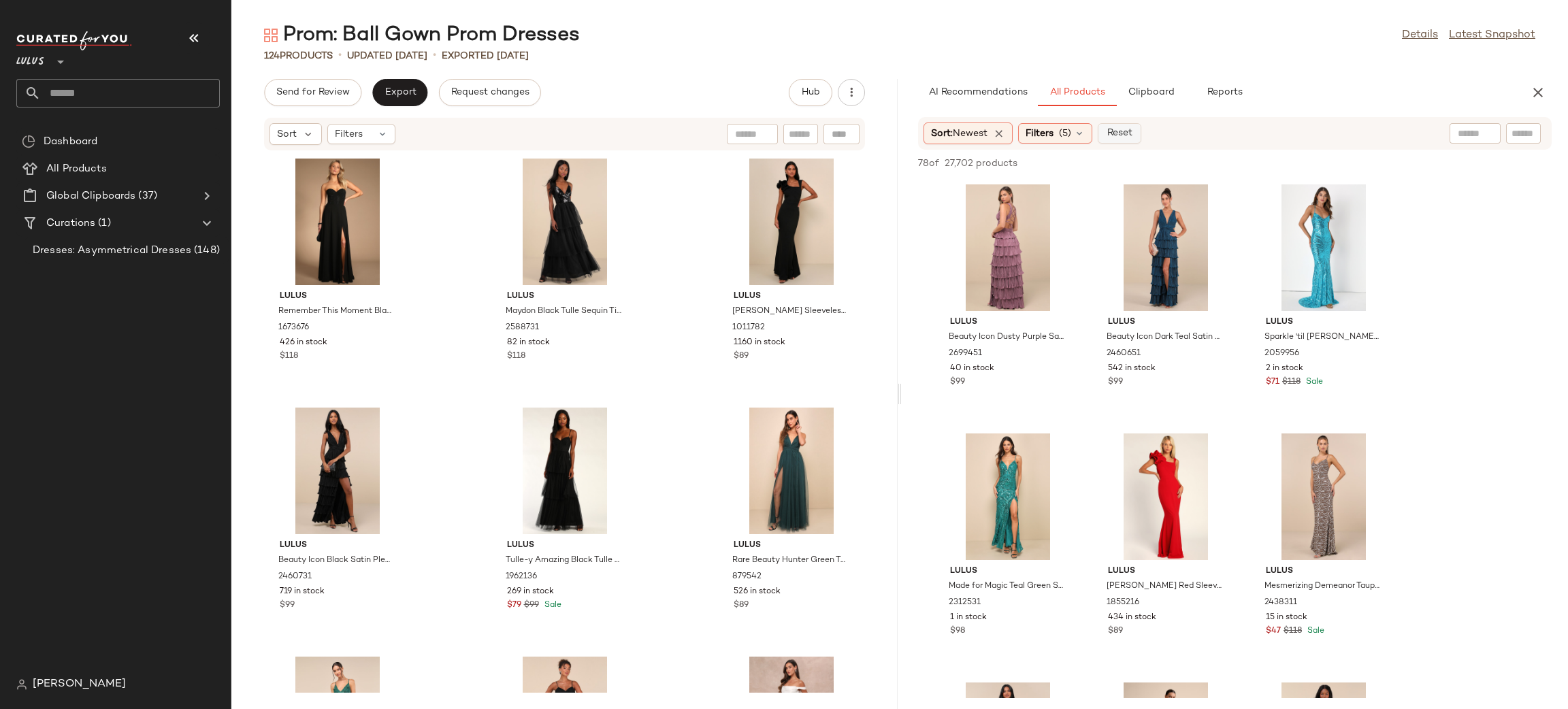
click at [1117, 130] on span "Reset" at bounding box center [1118, 133] width 26 height 11
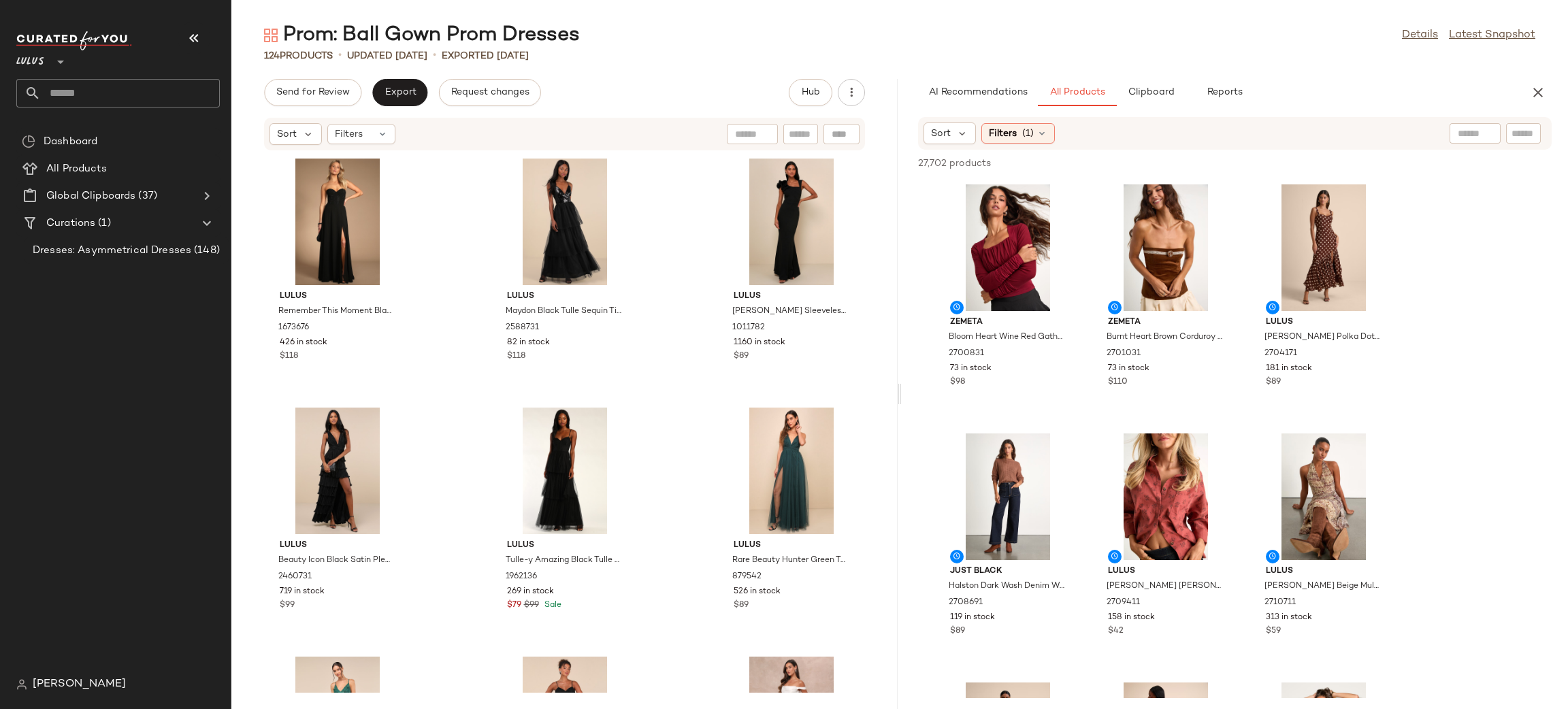
click at [1526, 127] on input "text" at bounding box center [1523, 134] width 24 height 14
type input "******"
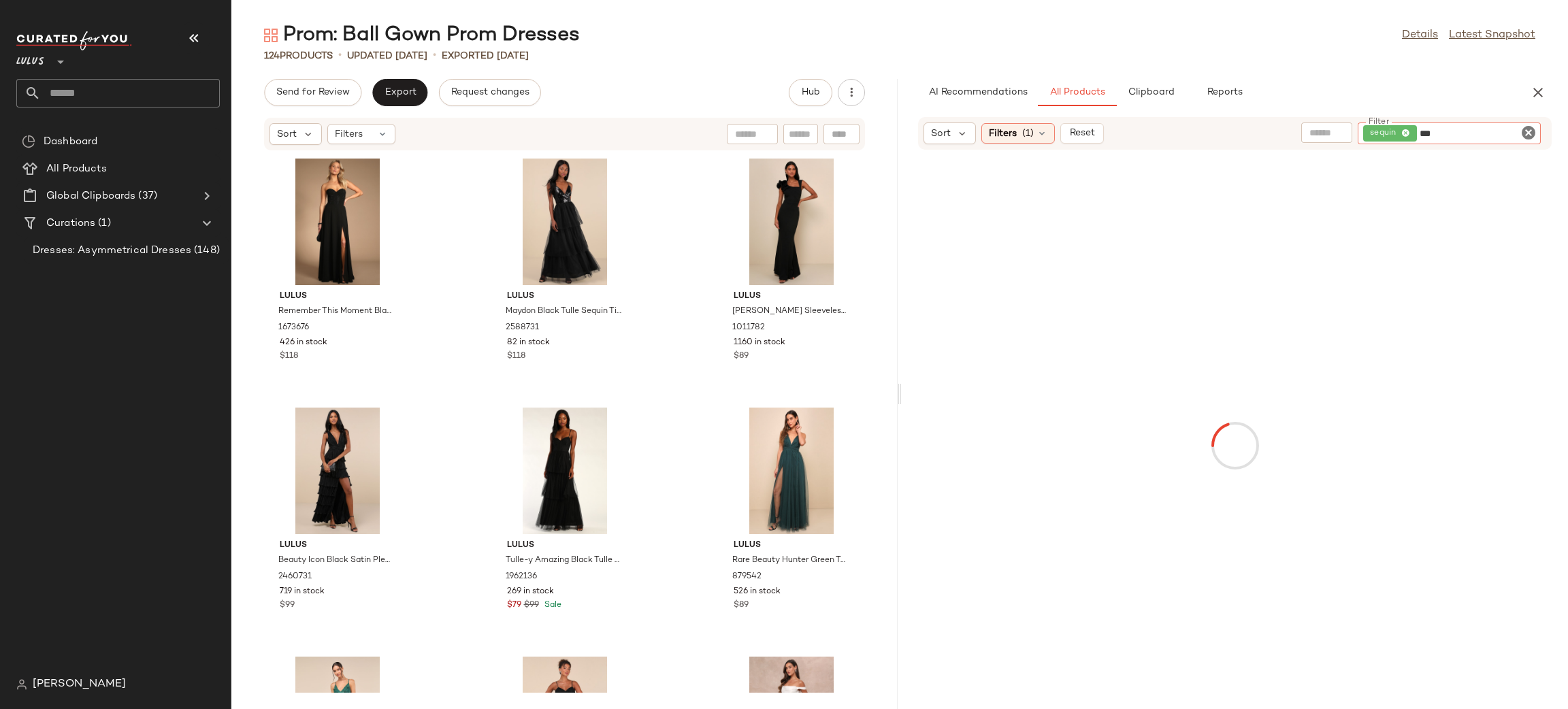
type input "****"
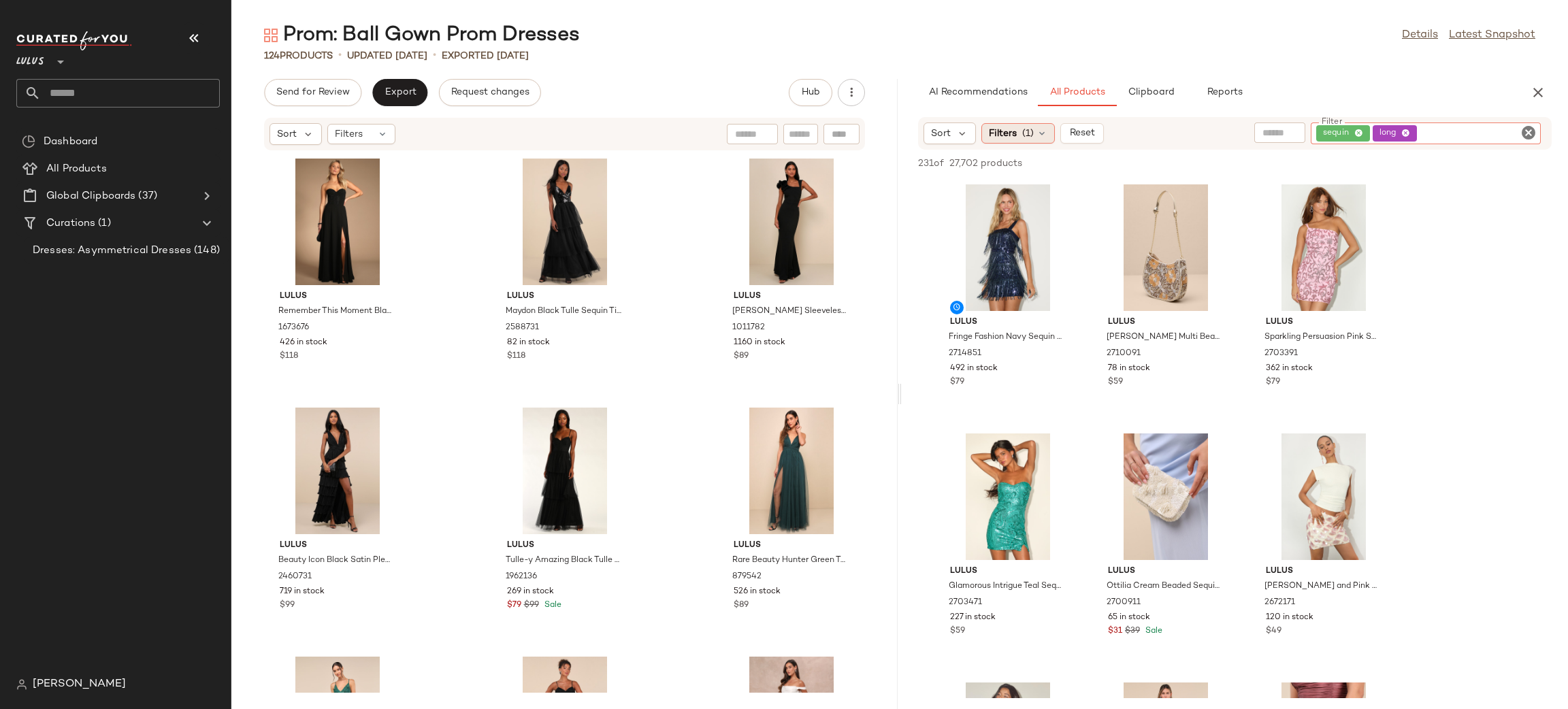
click at [1013, 135] on span "Filters" at bounding box center [1003, 134] width 28 height 14
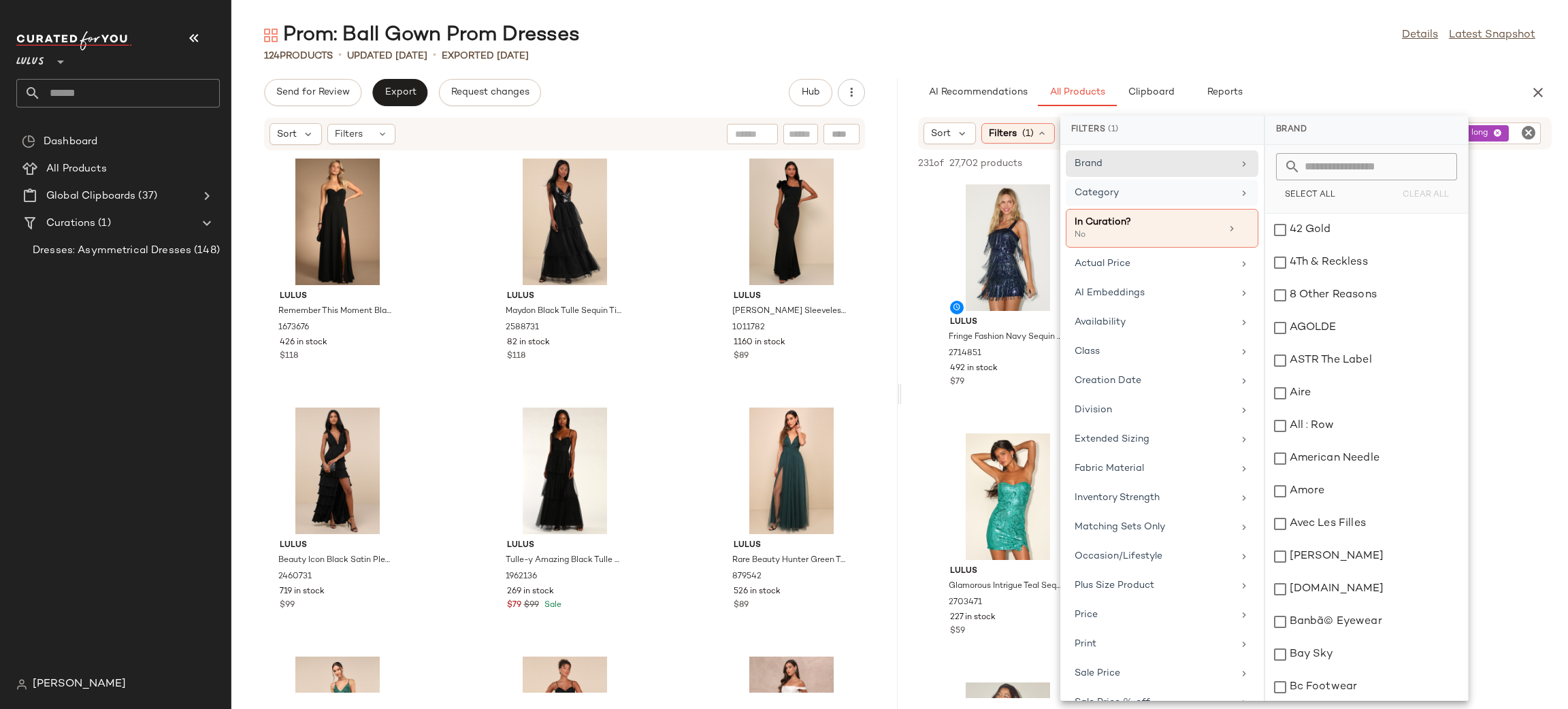
click at [1164, 195] on div "Category" at bounding box center [1154, 193] width 159 height 14
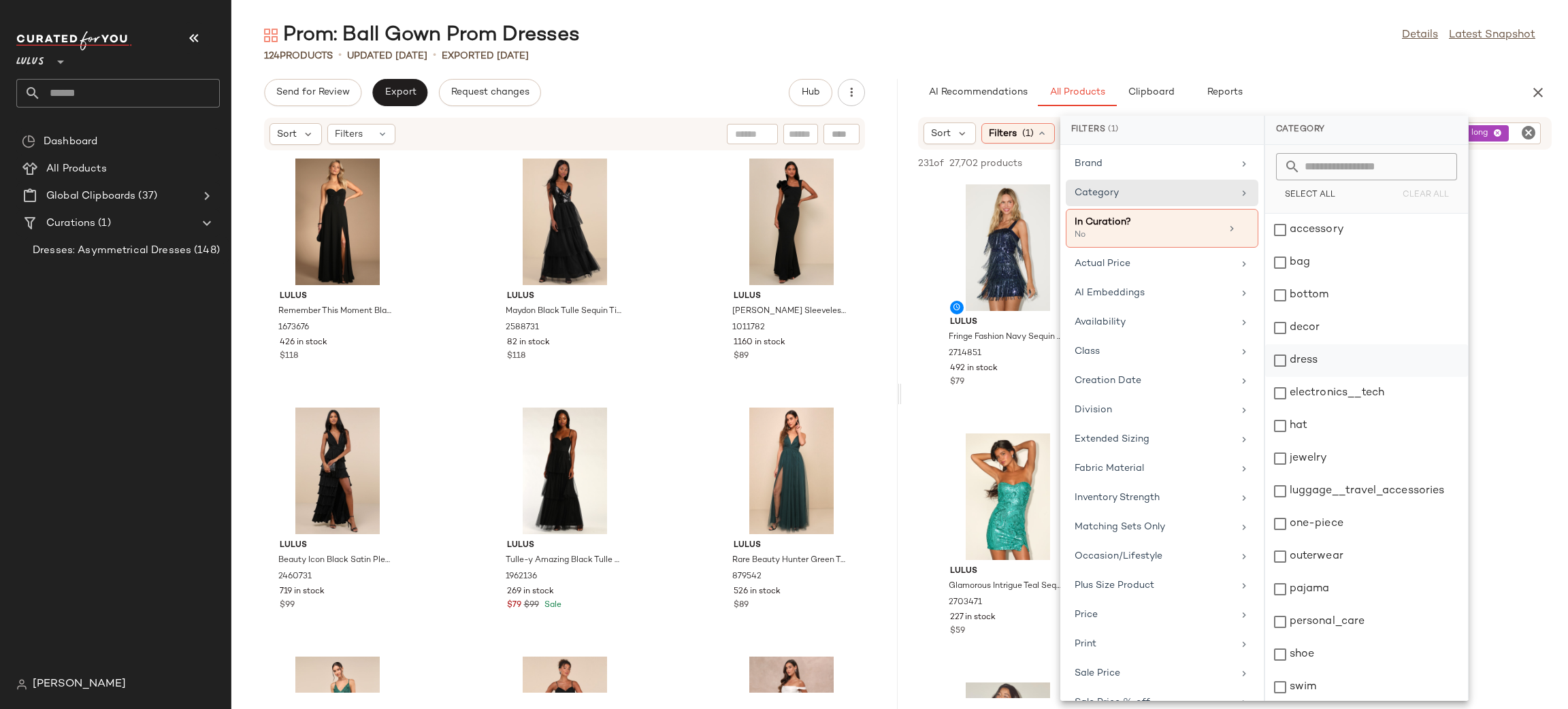
click at [1382, 357] on div "dress" at bounding box center [1367, 360] width 203 height 33
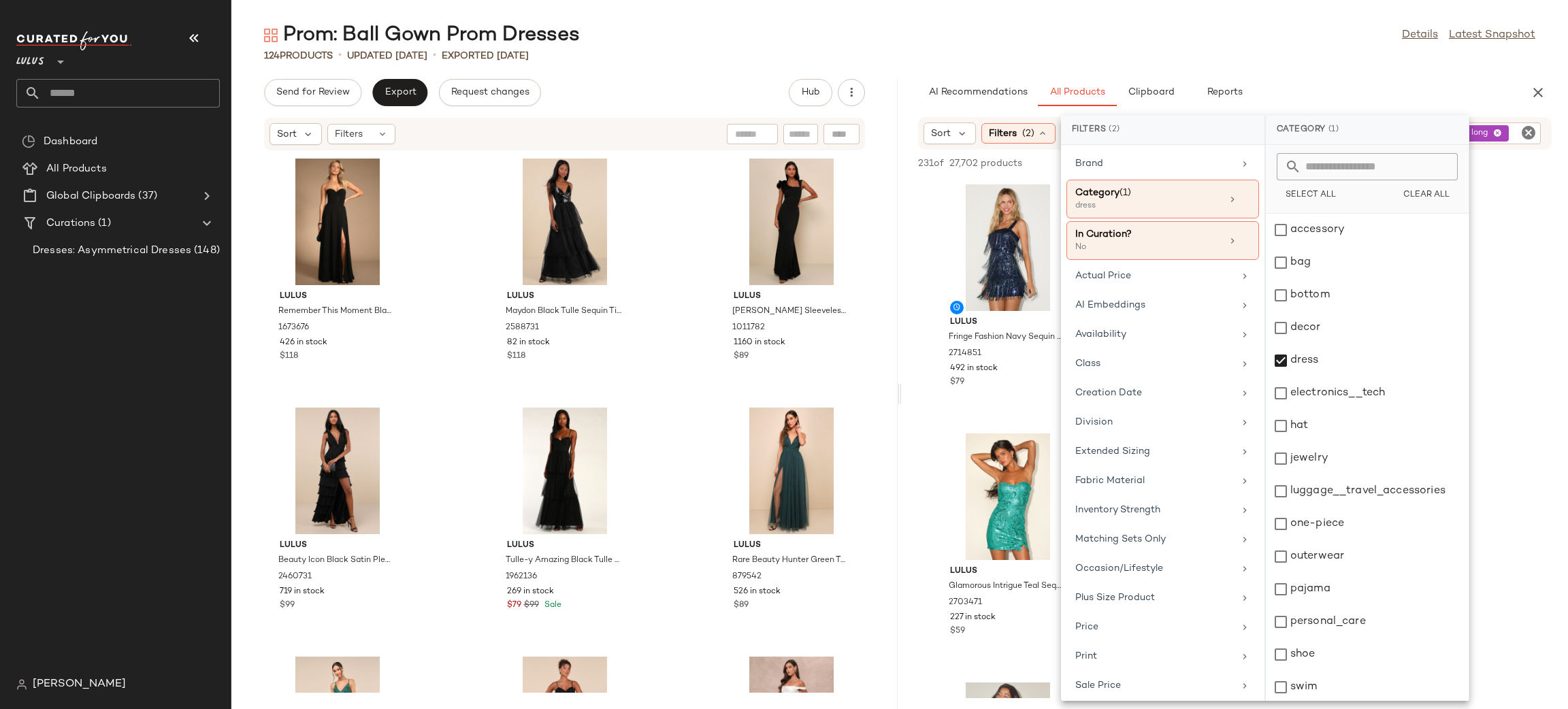
click at [1240, 51] on div "124 Products • updated [DATE] • Exported [DATE]" at bounding box center [899, 56] width 1336 height 14
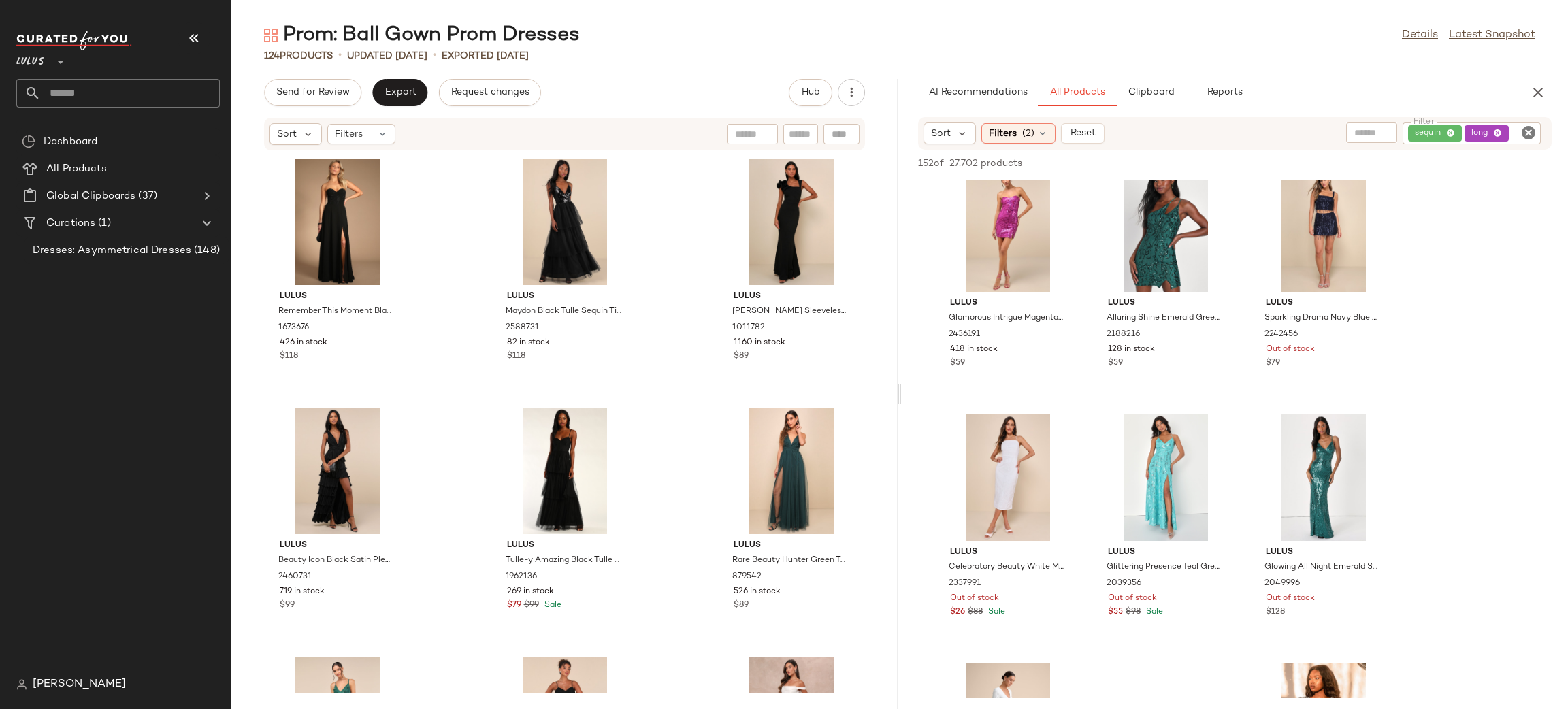
scroll to position [4504, 0]
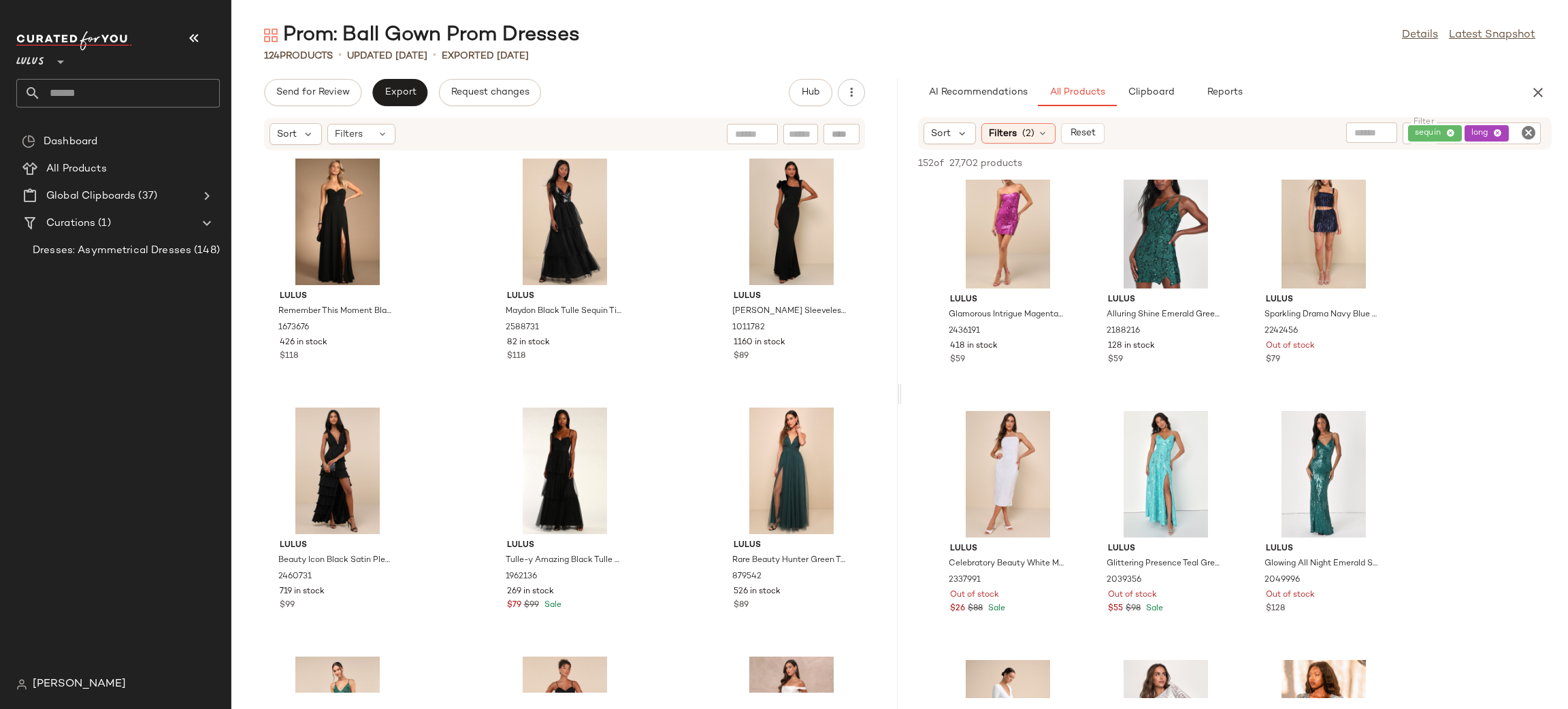
click at [1526, 130] on icon "Clear Filter" at bounding box center [1528, 132] width 16 height 16
click at [1397, 127] on input "text" at bounding box center [1383, 134] width 35 height 14
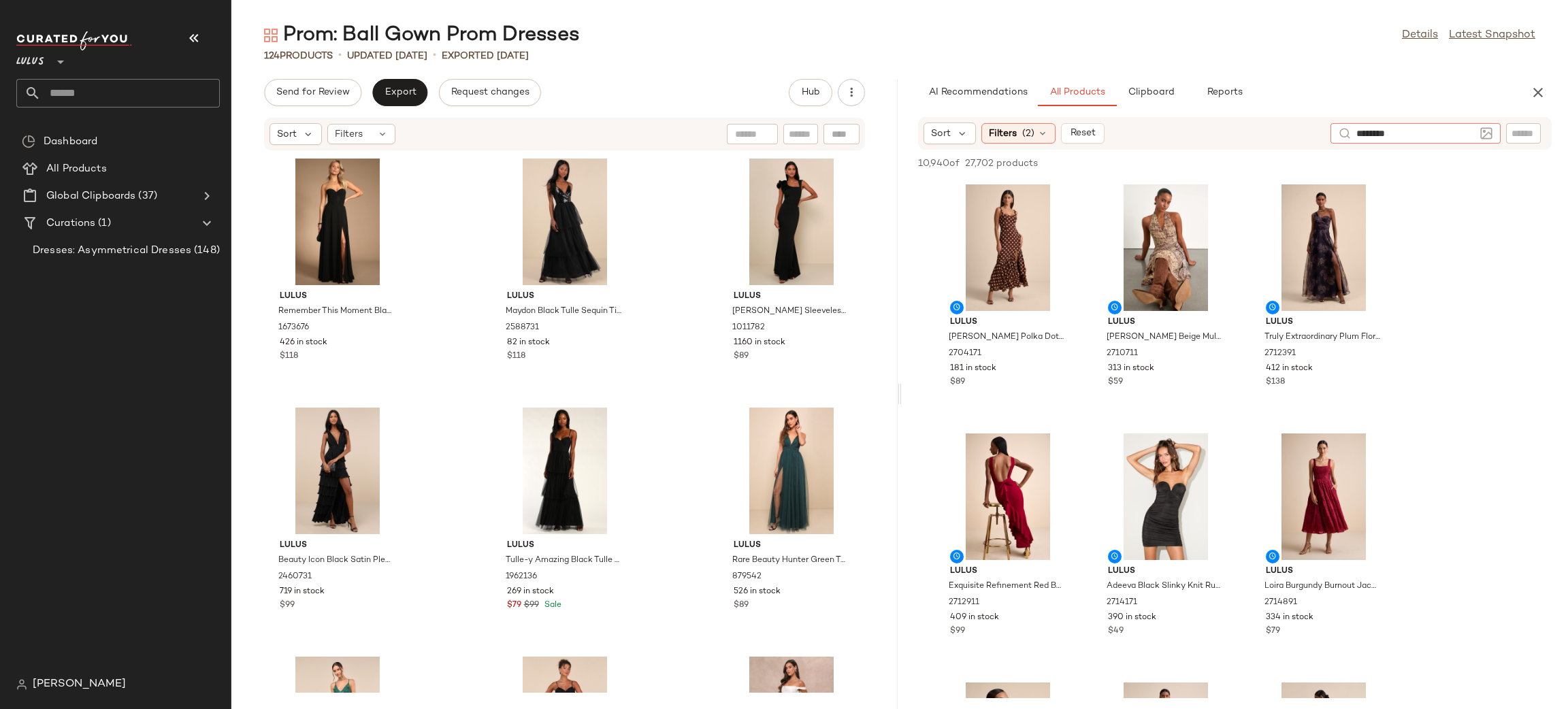
type input "*********"
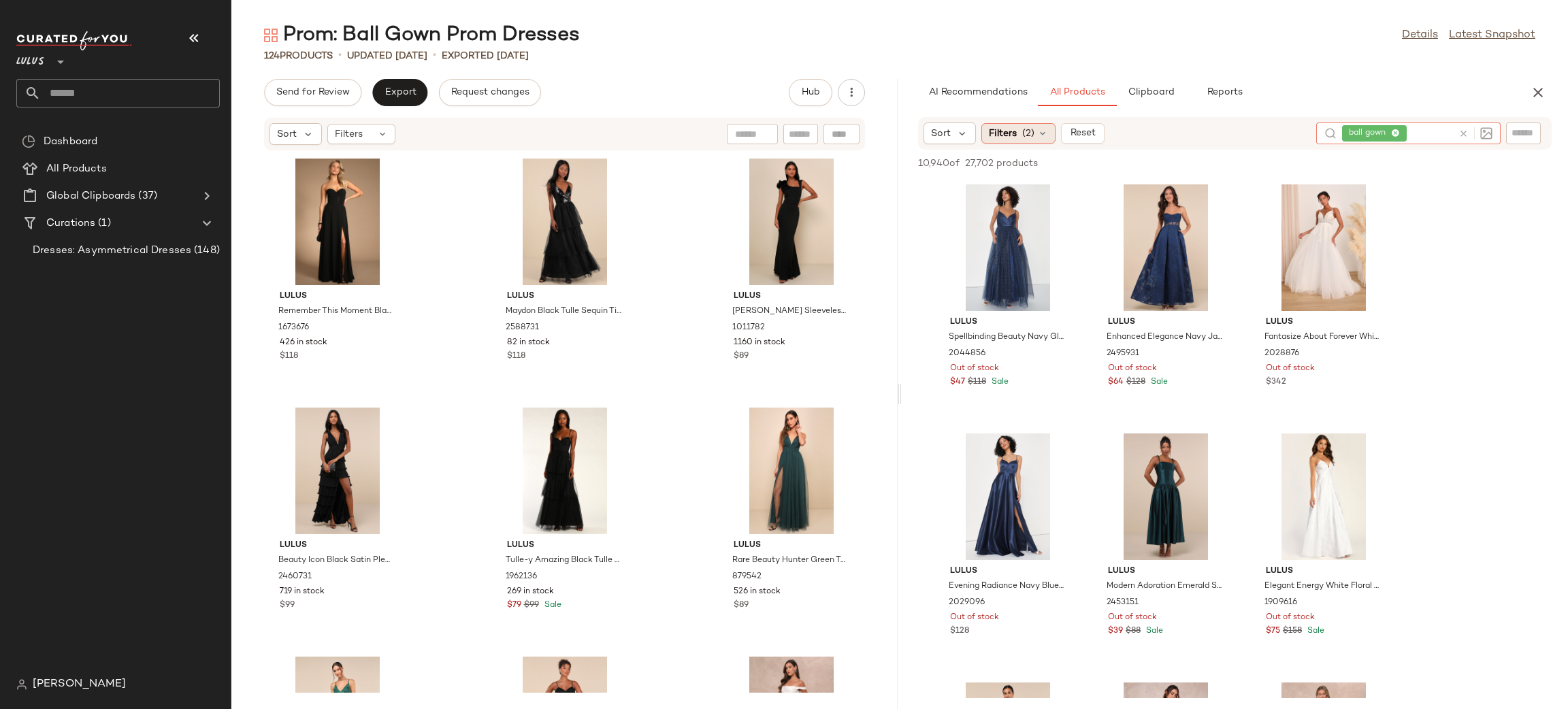
click at [1008, 136] on span "Filters" at bounding box center [1003, 134] width 28 height 14
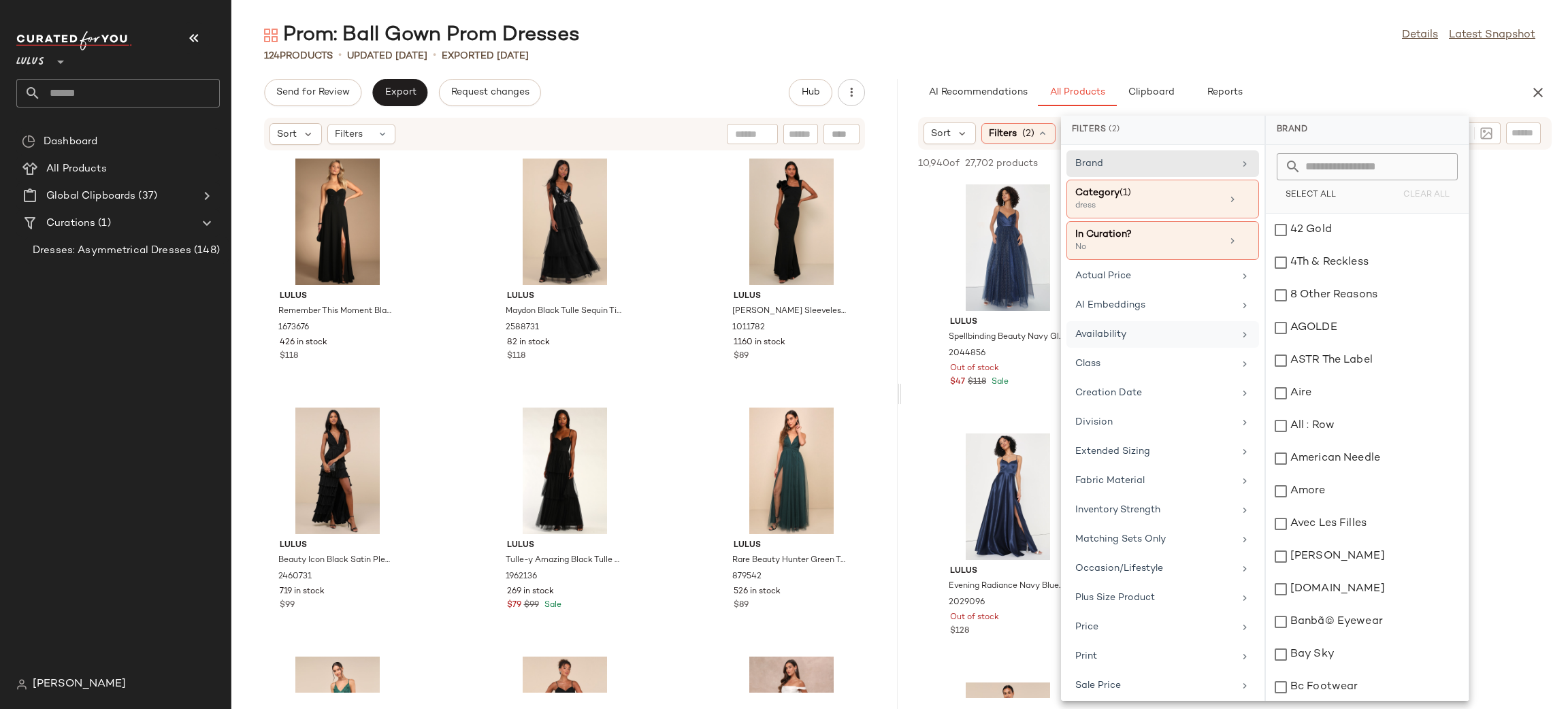
click at [1130, 335] on div "Availability" at bounding box center [1155, 334] width 159 height 14
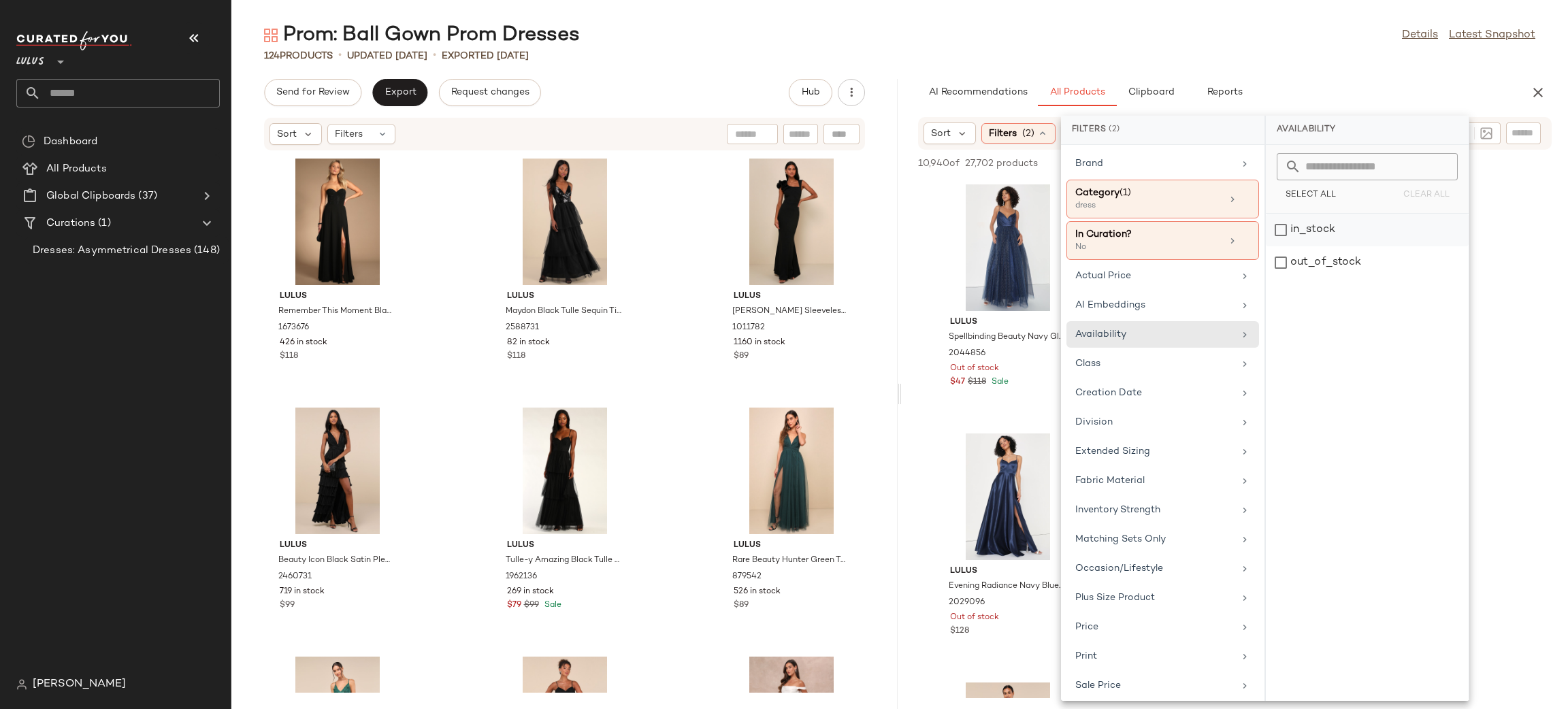
click at [1298, 228] on div "in_stock" at bounding box center [1367, 230] width 203 height 33
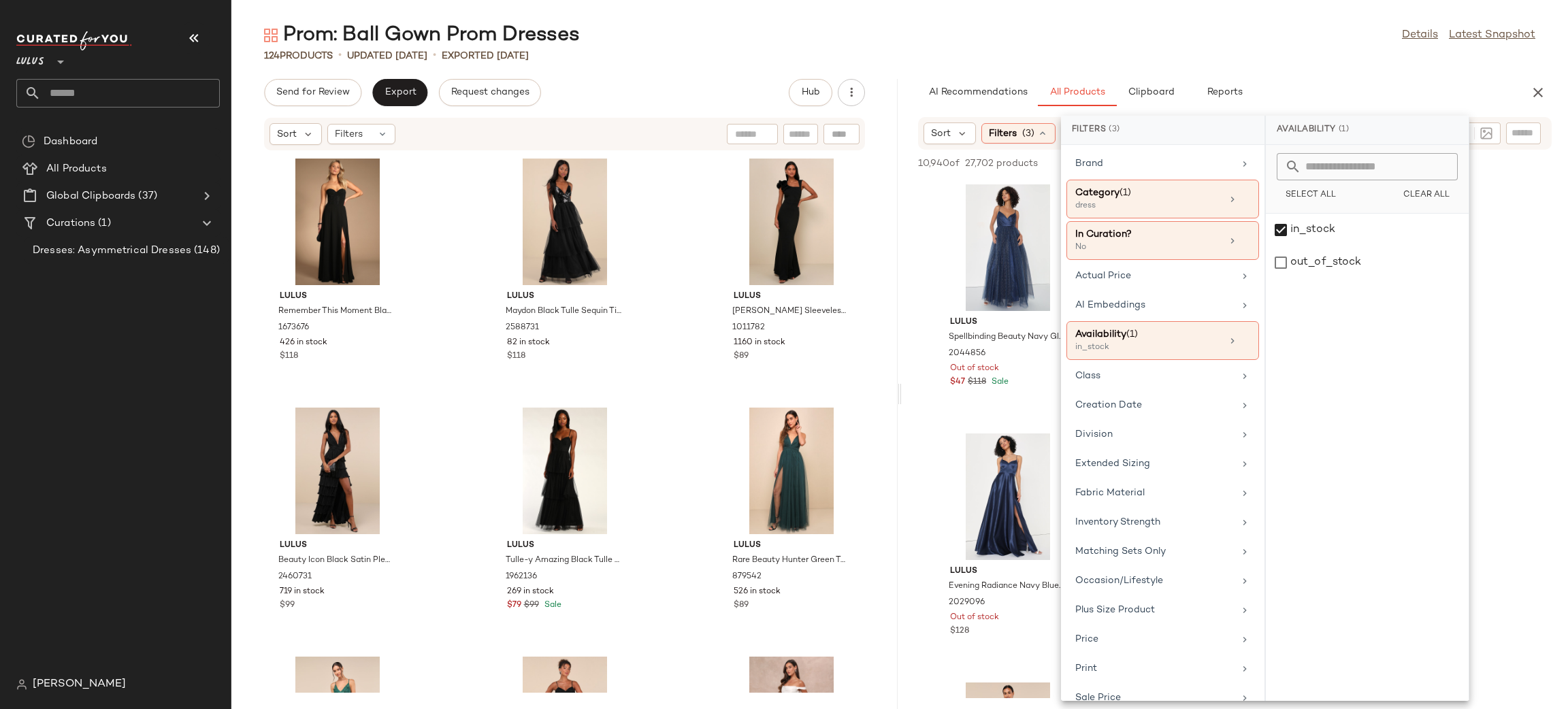
click at [1277, 57] on div "124 Products • updated [DATE] • Exported [DATE]" at bounding box center [899, 56] width 1336 height 14
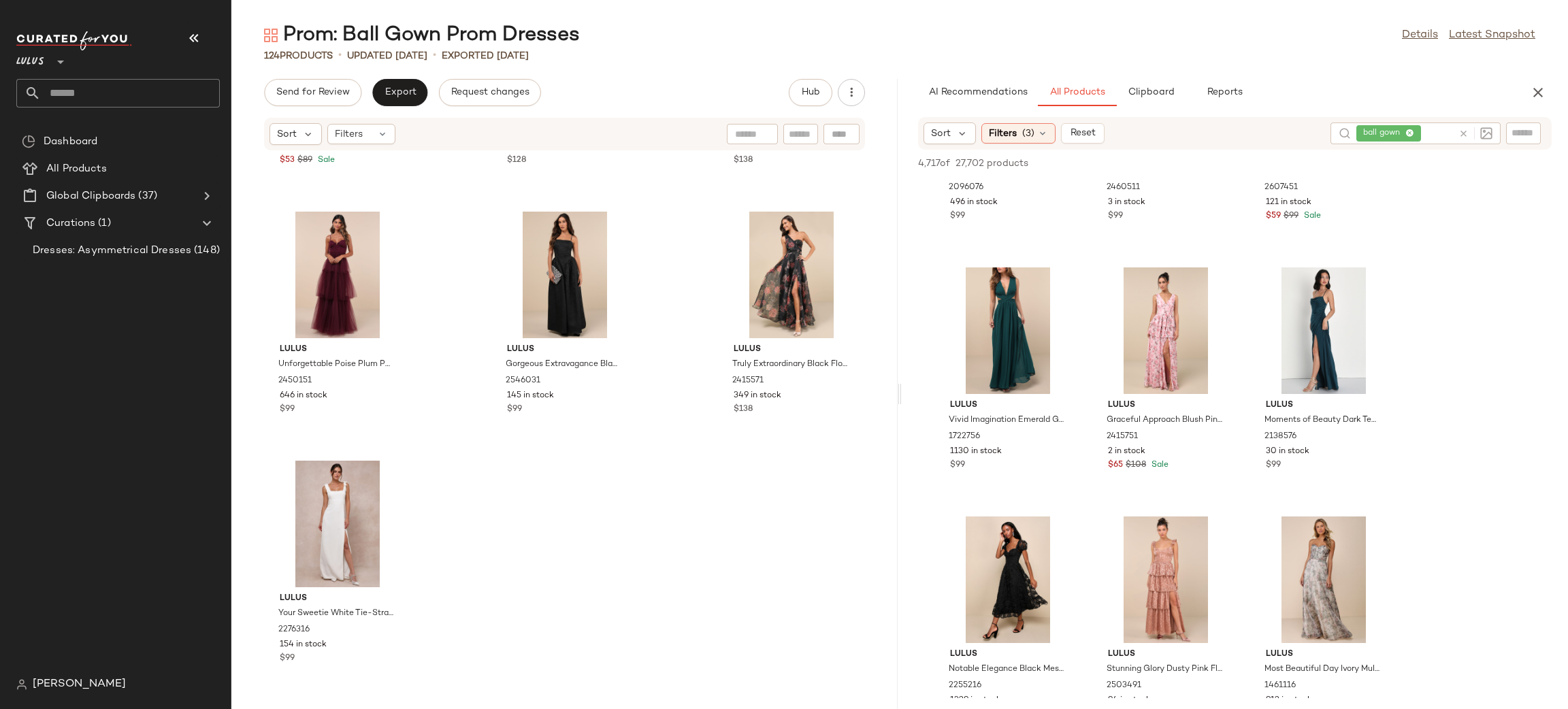
scroll to position [5238, 0]
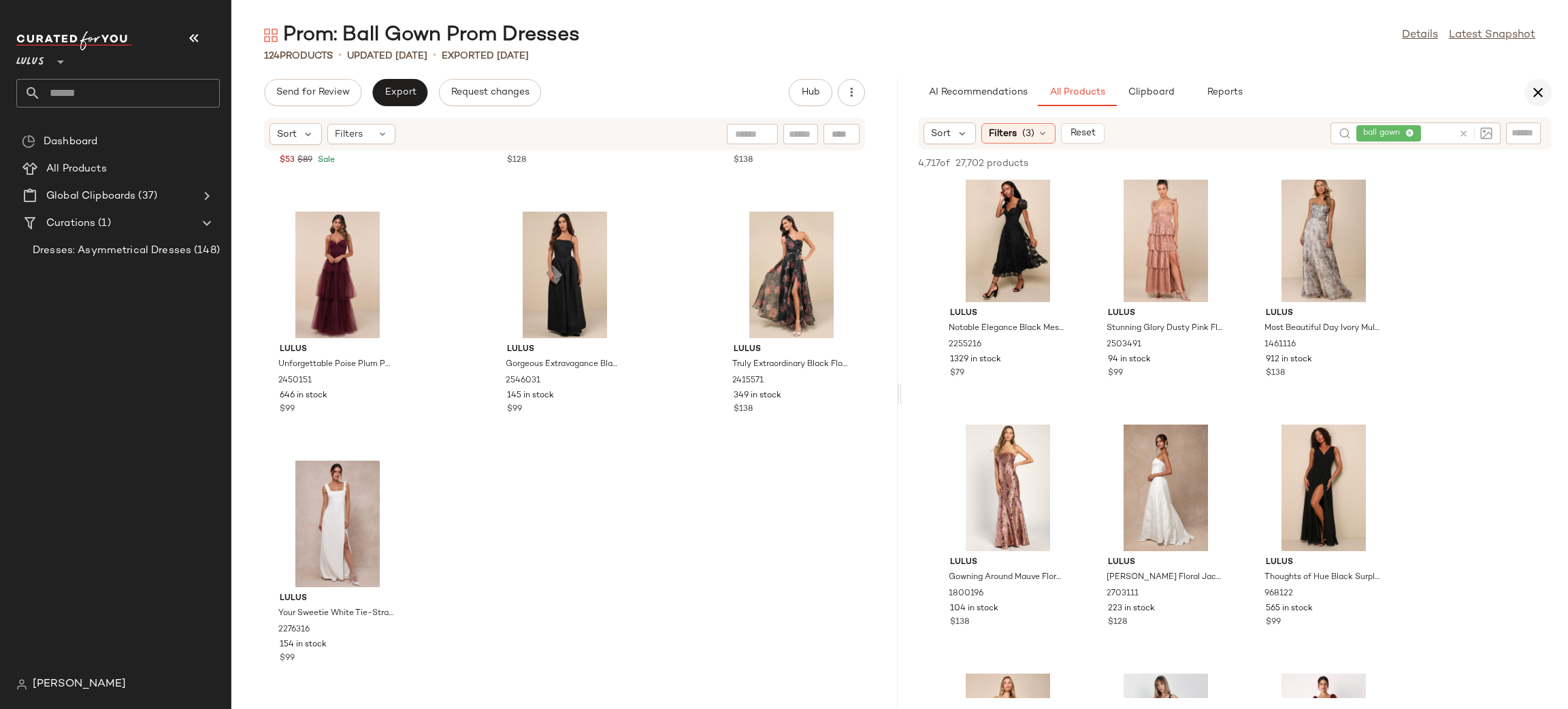
click at [1540, 103] on button "button" at bounding box center [1538, 92] width 27 height 27
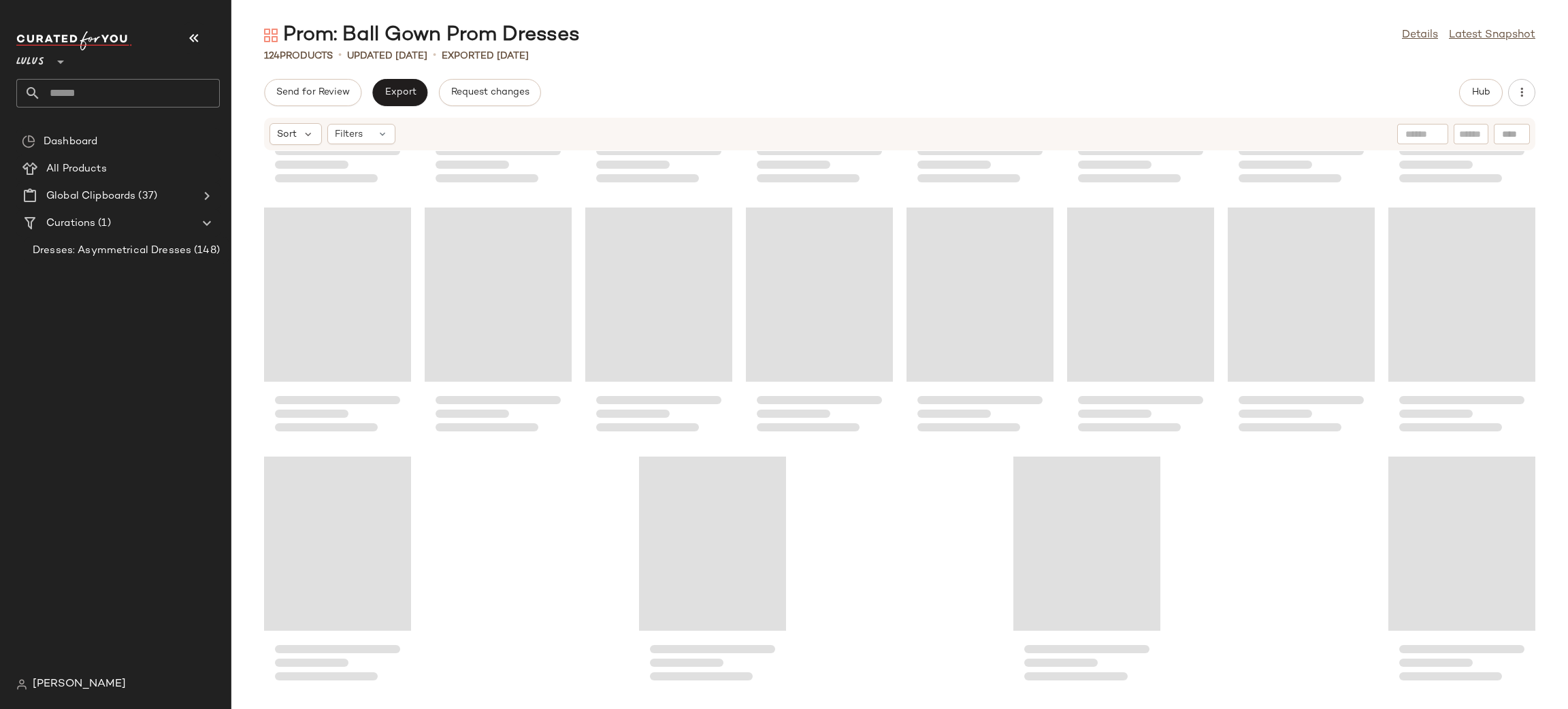
scroll to position [3444, 0]
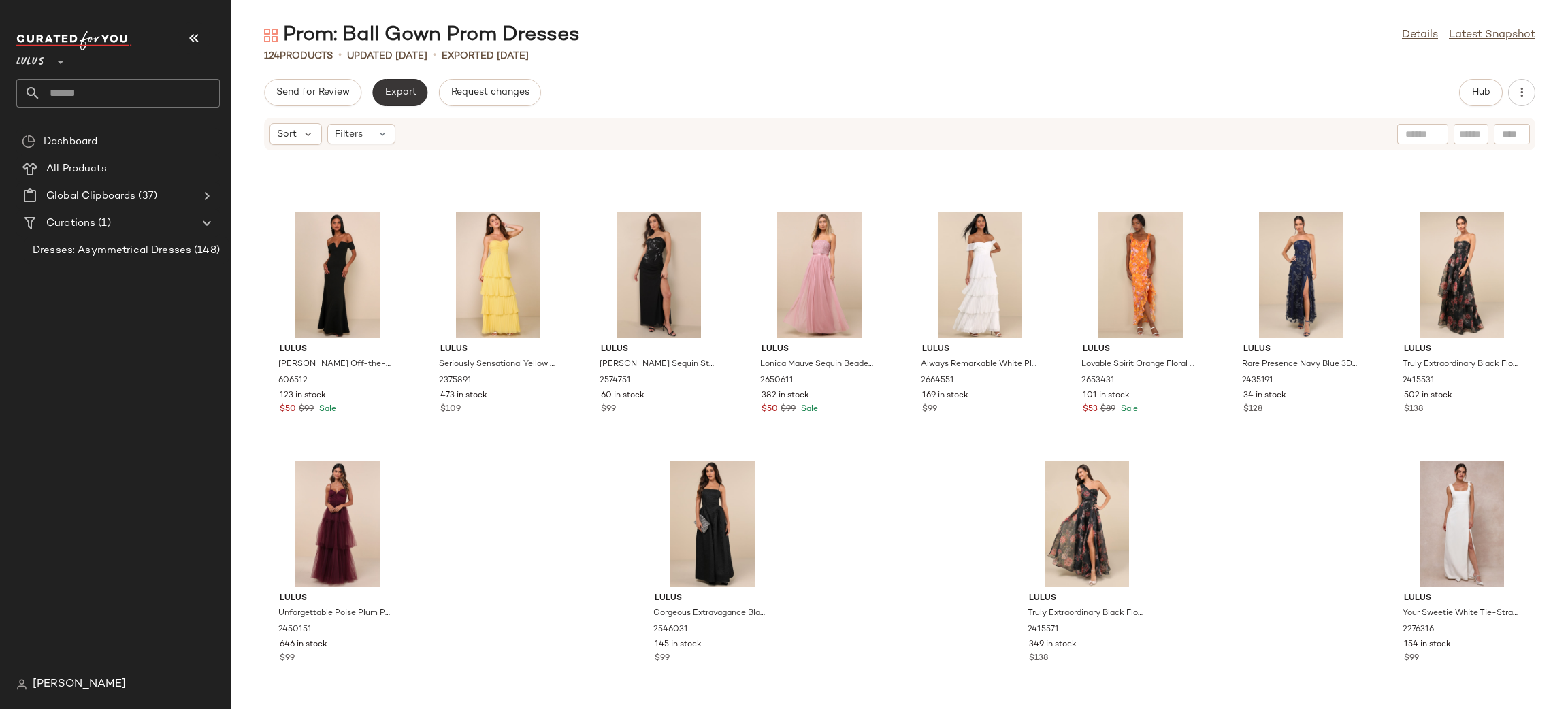
click at [413, 95] on button "Export" at bounding box center [399, 92] width 55 height 27
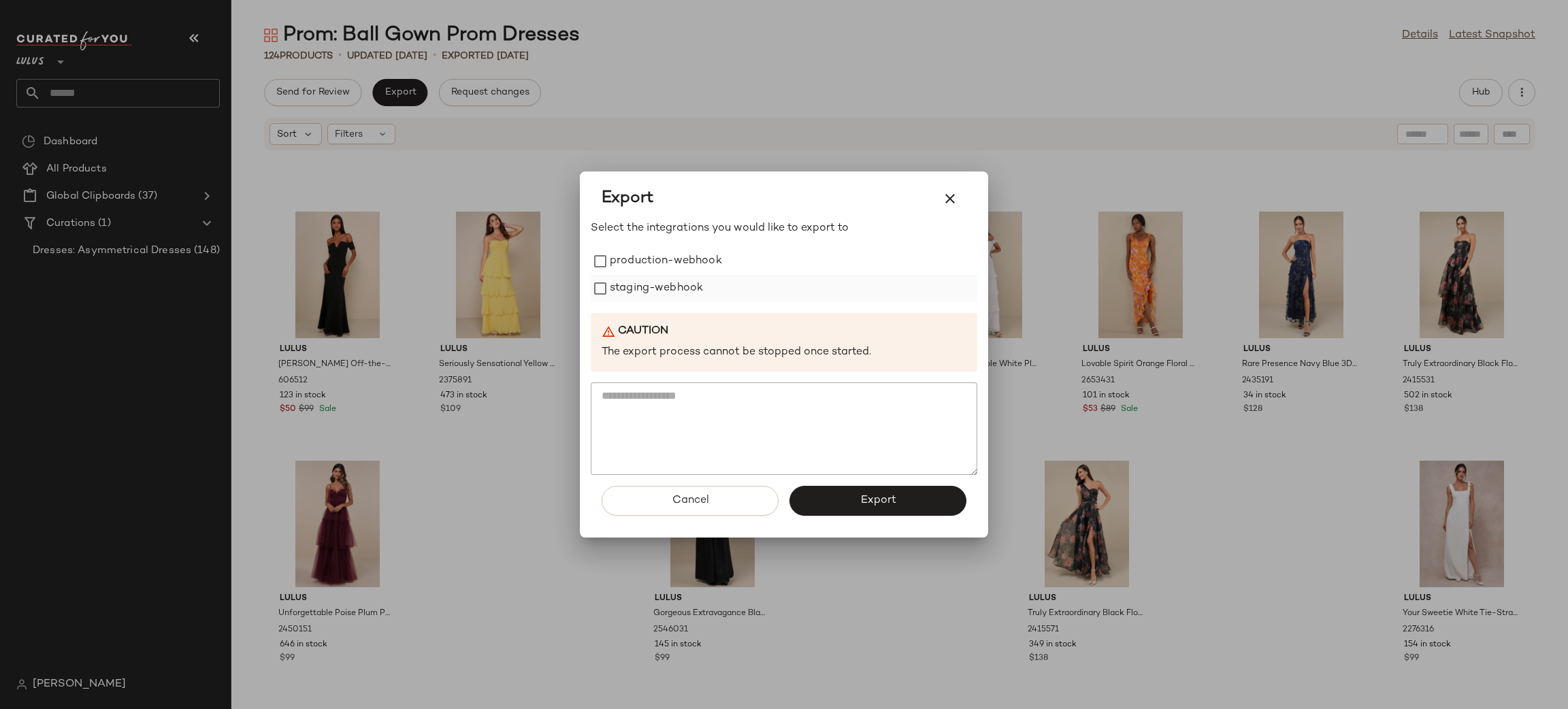
drag, startPoint x: 679, startPoint y: 255, endPoint x: 667, endPoint y: 297, distance: 43.7
click at [678, 264] on label "production-webhook" at bounding box center [665, 261] width 112 height 27
drag, startPoint x: 667, startPoint y: 297, endPoint x: 746, endPoint y: 333, distance: 86.8
click at [665, 295] on label "staging-webhook" at bounding box center [656, 288] width 93 height 27
click at [938, 504] on button "Export" at bounding box center [877, 500] width 177 height 30
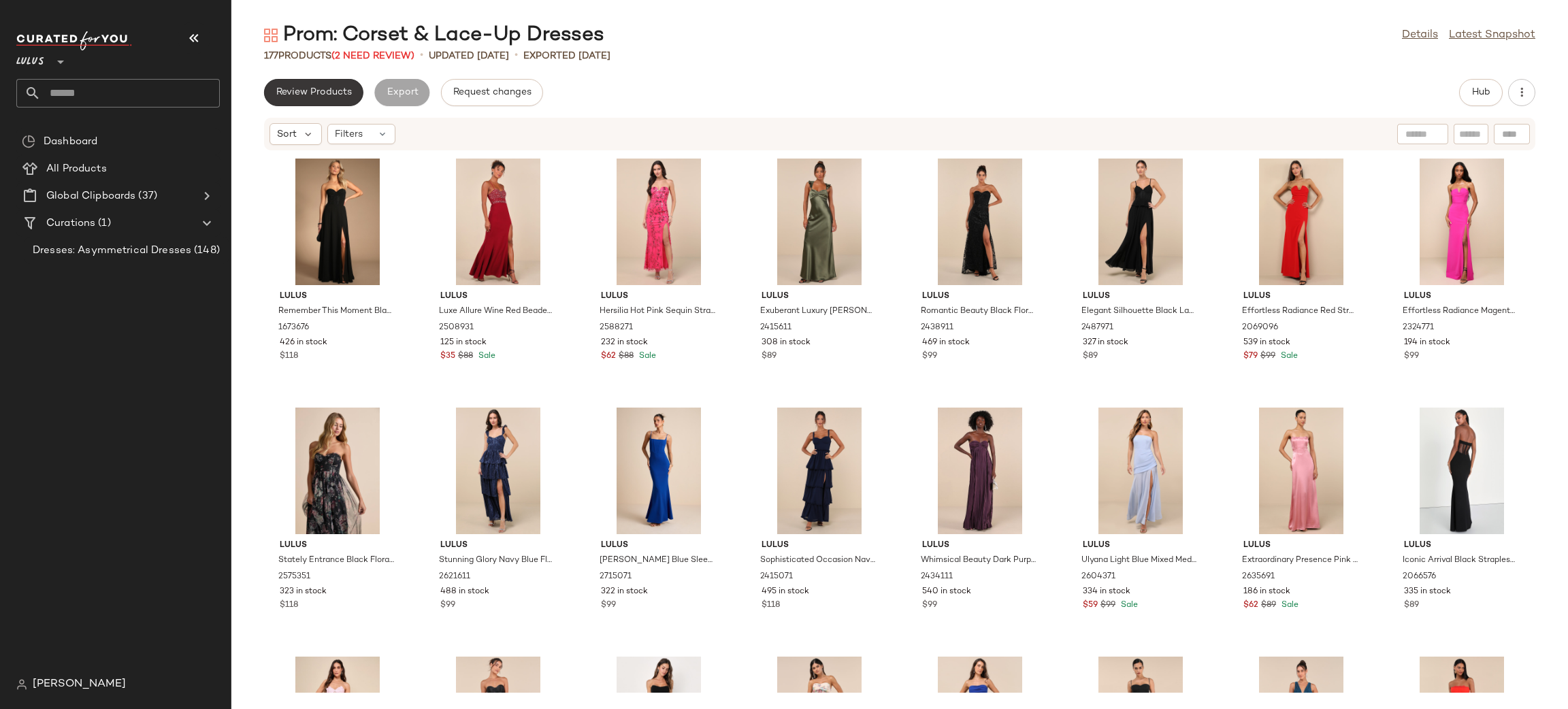
click at [300, 100] on button "Review Products" at bounding box center [314, 92] width 100 height 27
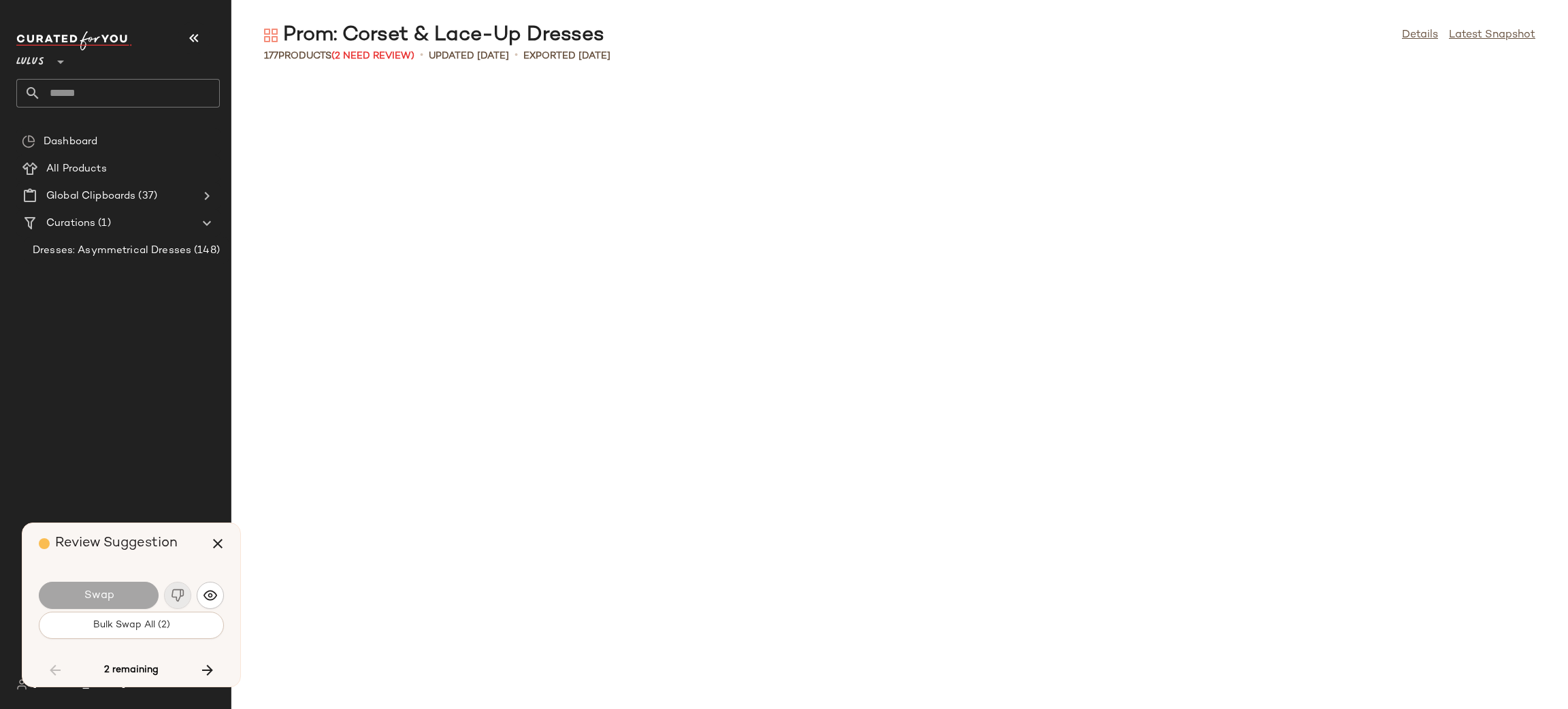
scroll to position [2738, 0]
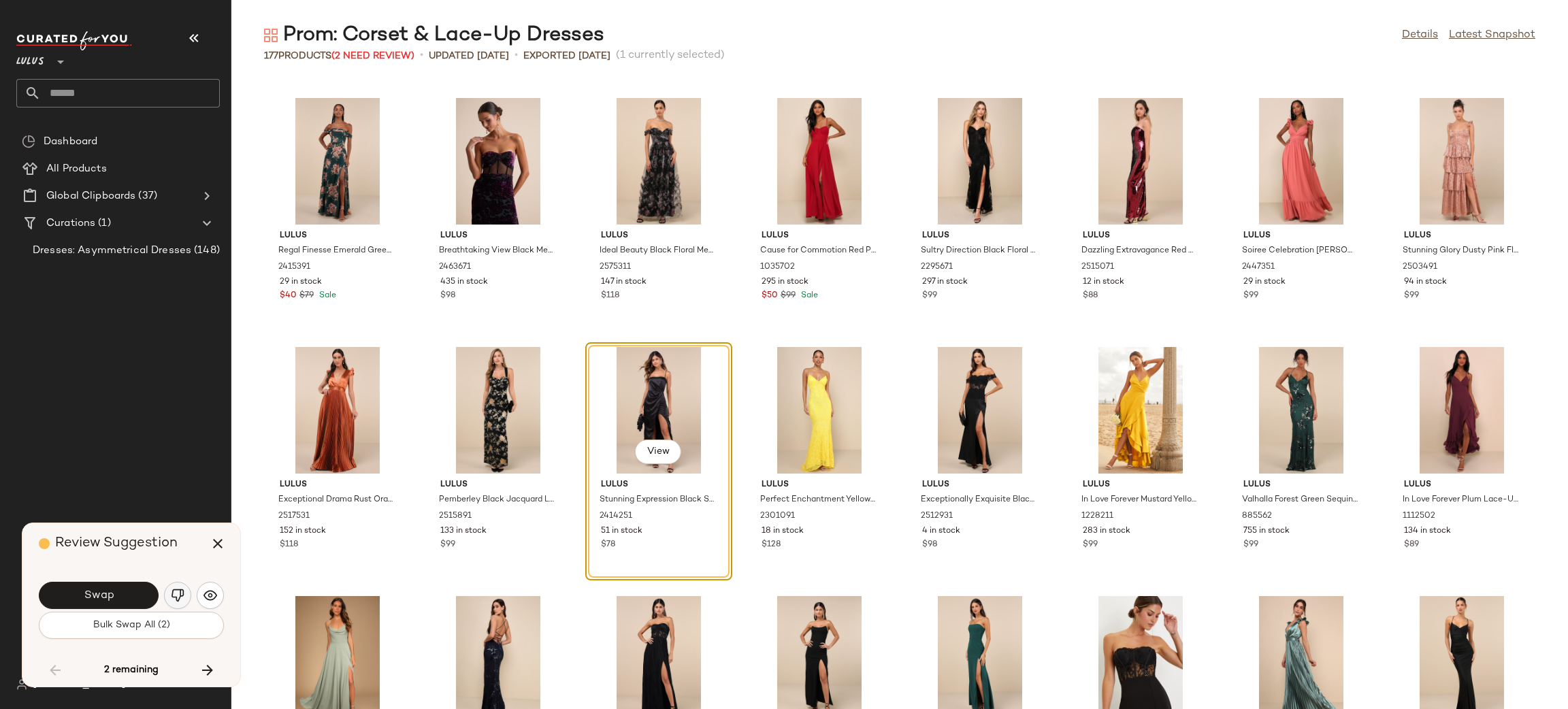
click at [180, 595] on img "button" at bounding box center [178, 595] width 14 height 14
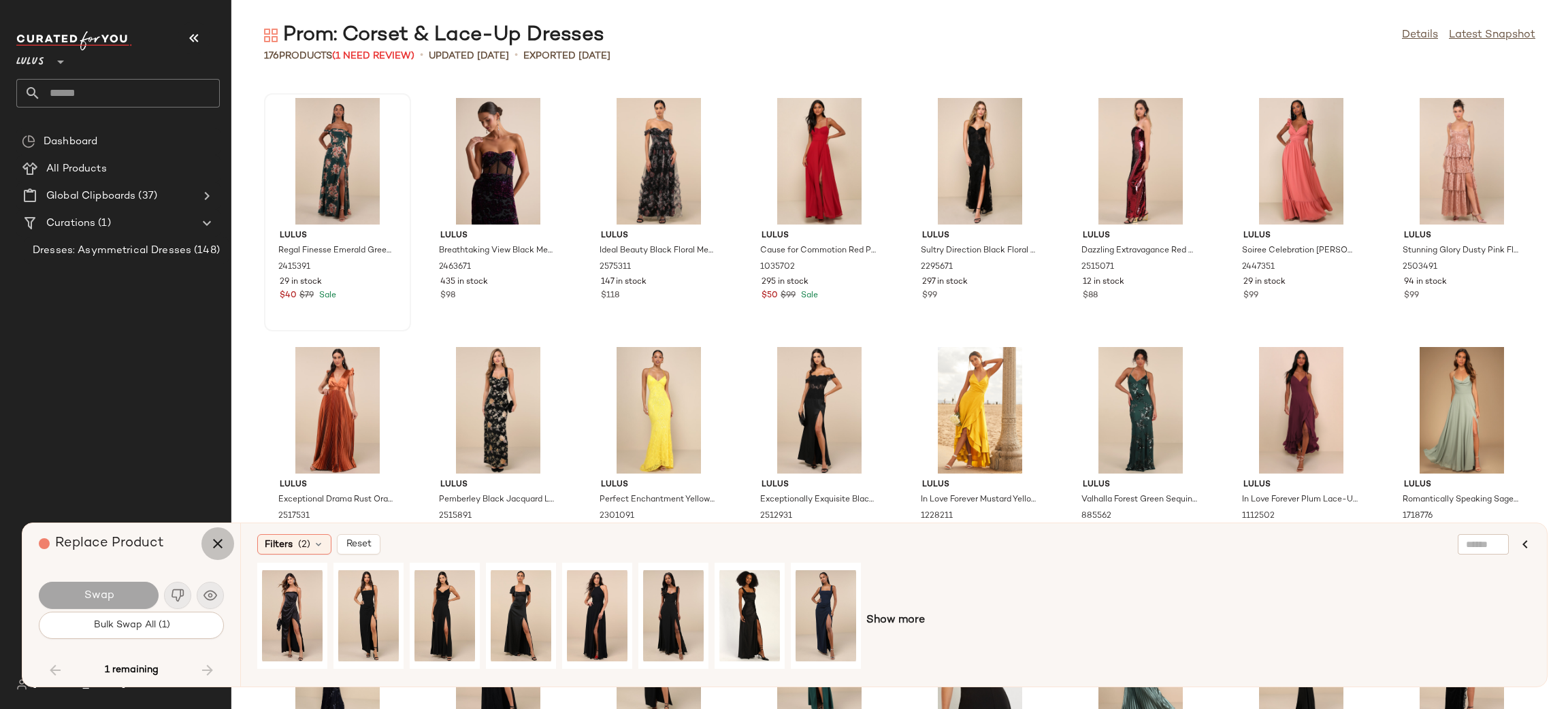
drag, startPoint x: 218, startPoint y: 547, endPoint x: 314, endPoint y: 358, distance: 212.0
click at [217, 547] on icon "button" at bounding box center [217, 543] width 16 height 16
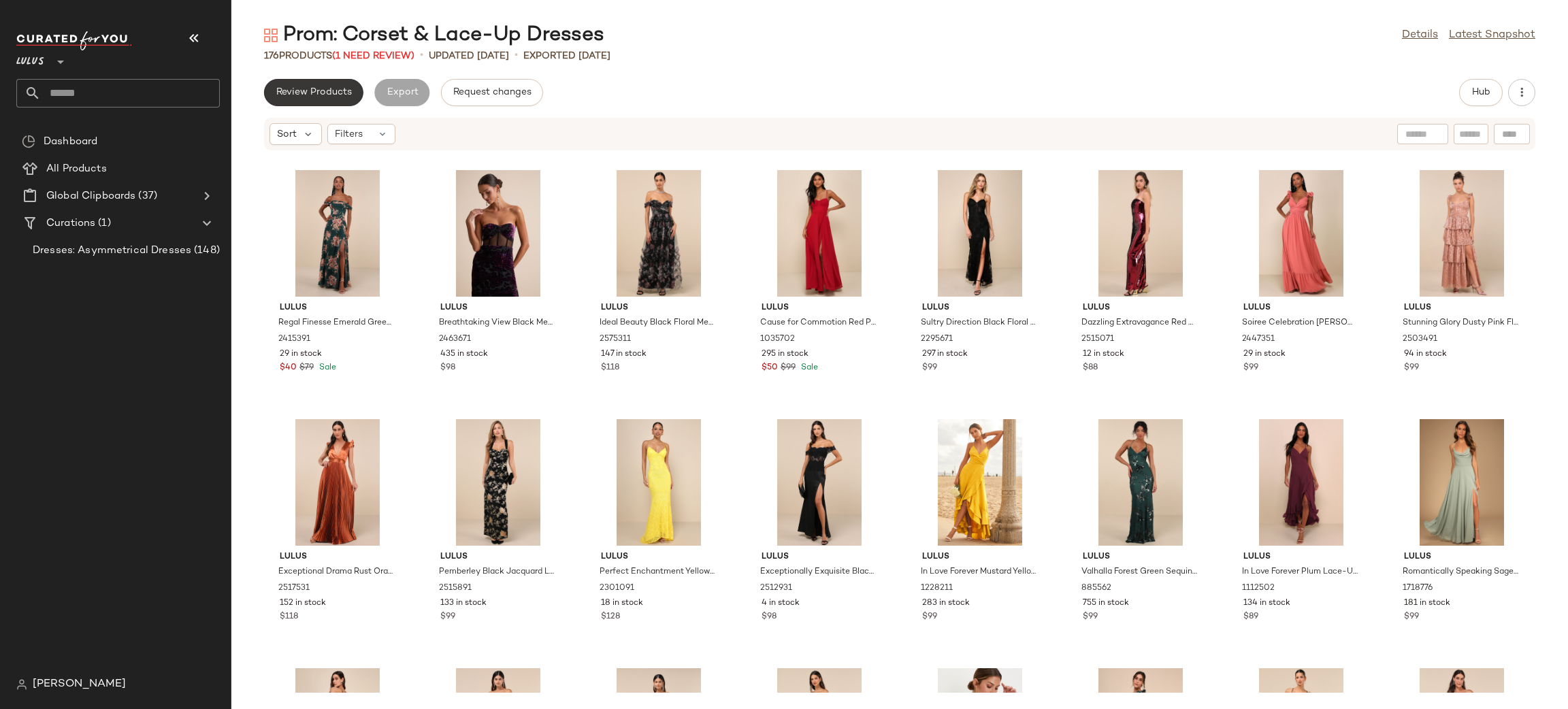
click at [334, 103] on button "Review Products" at bounding box center [314, 92] width 100 height 27
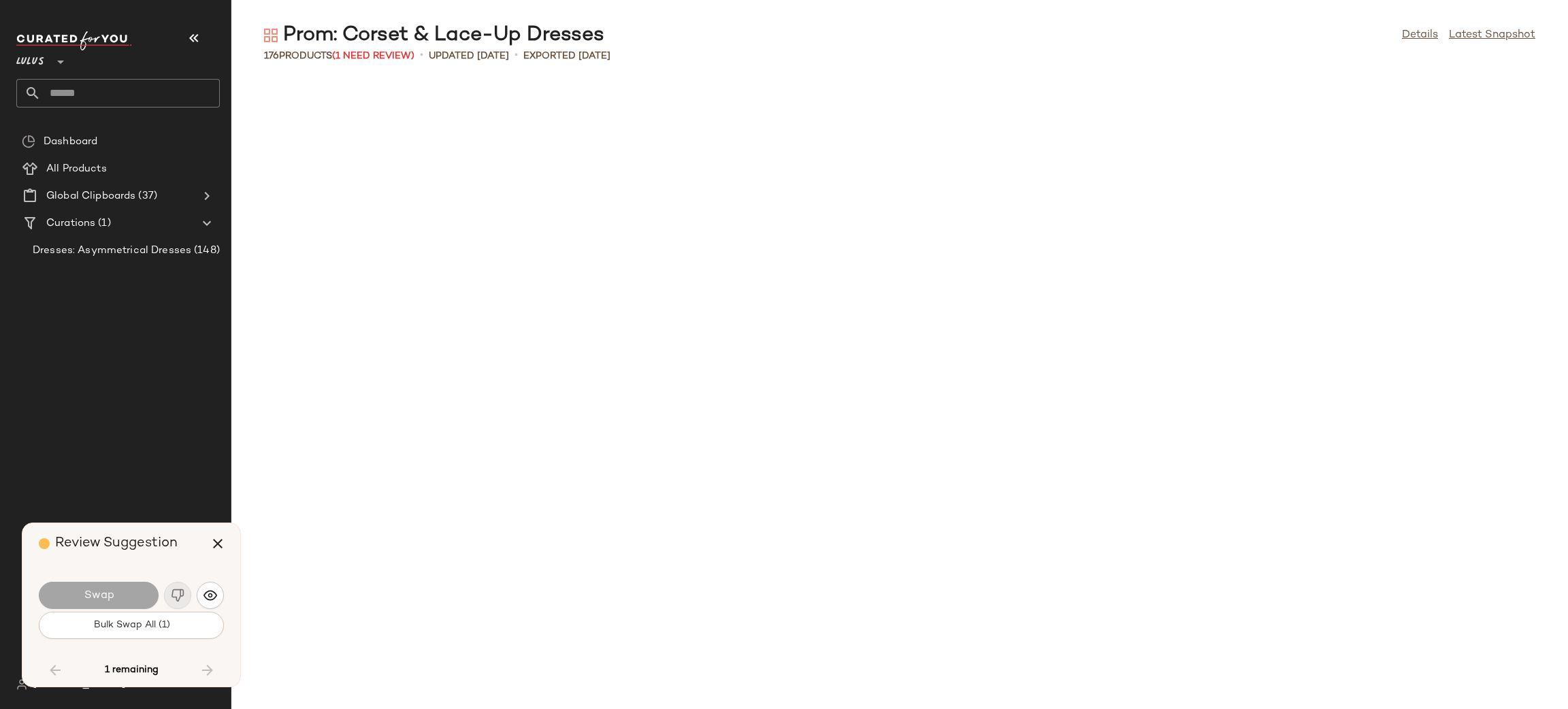
scroll to position [3734, 0]
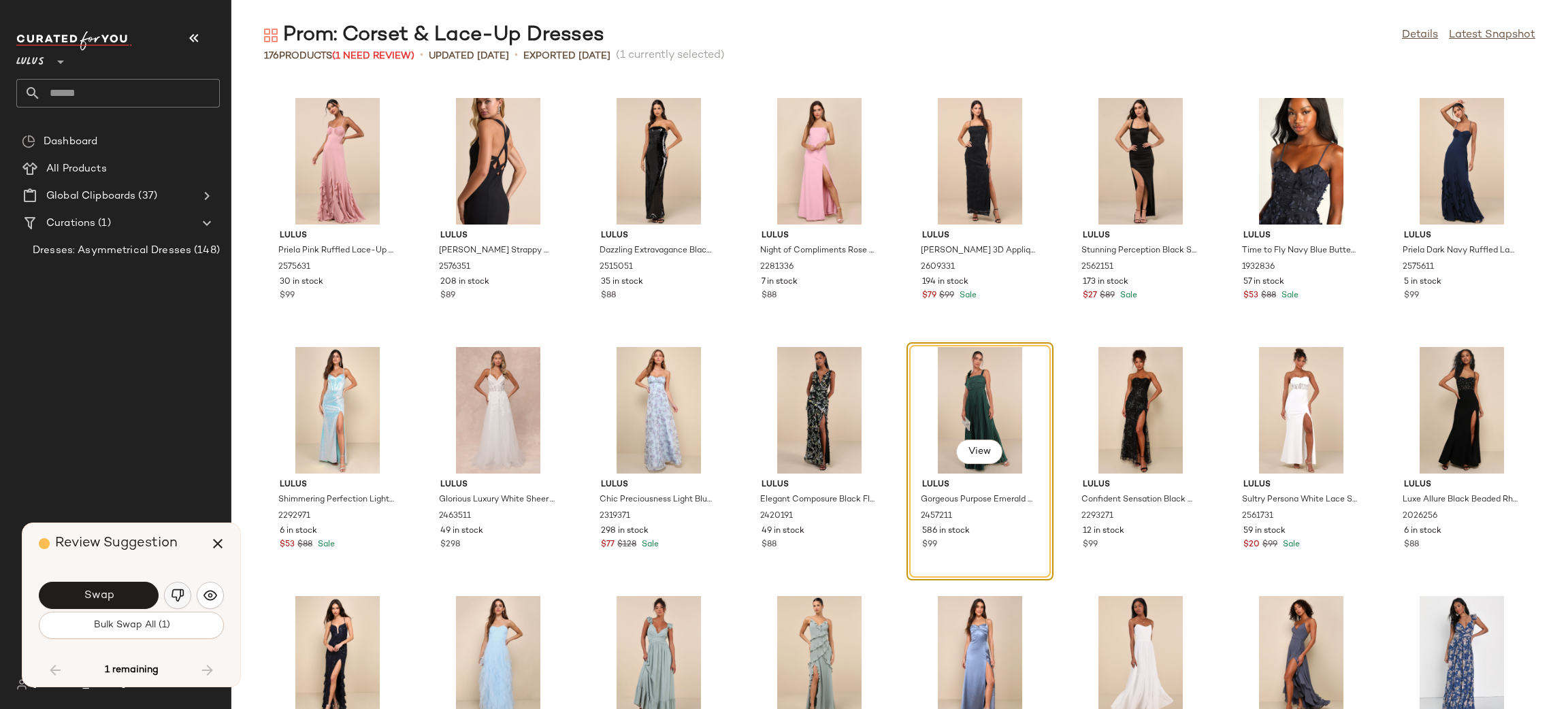
click at [182, 601] on img "button" at bounding box center [178, 595] width 14 height 14
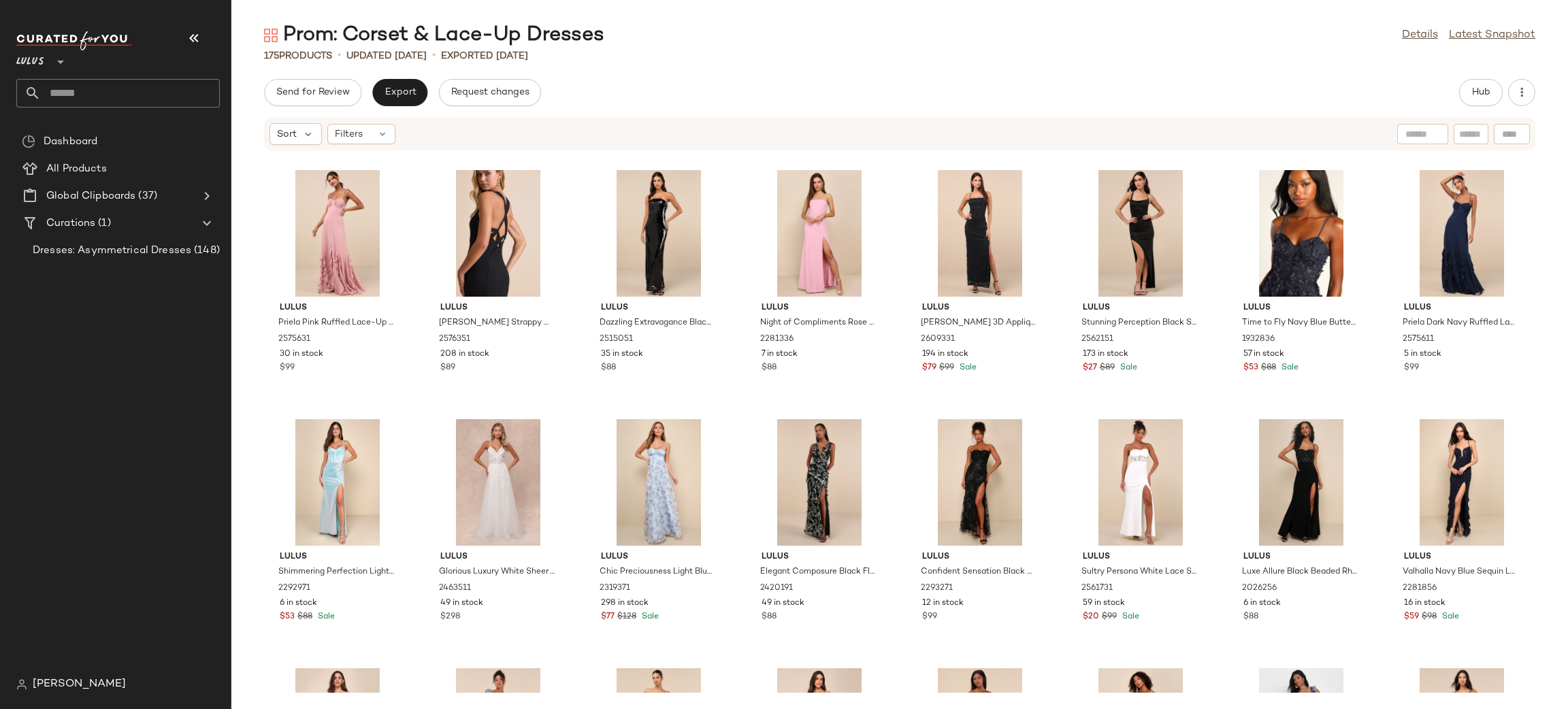
click at [421, 79] on div "Export" at bounding box center [399, 92] width 55 height 27
click at [401, 101] on button "Export" at bounding box center [399, 92] width 55 height 27
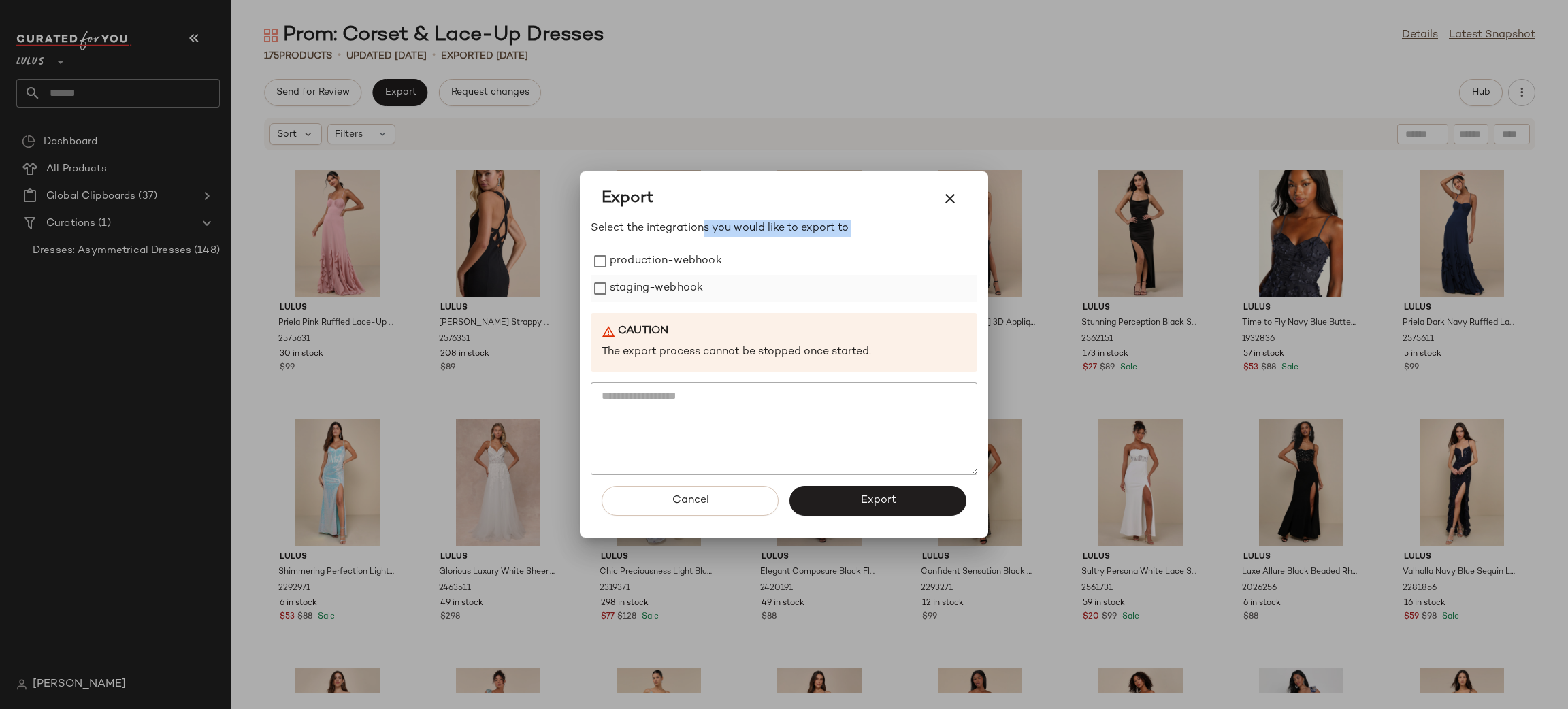
drag, startPoint x: 697, startPoint y: 246, endPoint x: 675, endPoint y: 276, distance: 37.2
click at [686, 265] on div "Select the integrations you would like to export to production-webhook staging-…" at bounding box center [784, 347] width 386 height 254
drag, startPoint x: 684, startPoint y: 263, endPoint x: 671, endPoint y: 280, distance: 21.4
click at [682, 261] on label "production-webhook" at bounding box center [665, 261] width 112 height 27
click at [660, 291] on label "staging-webhook" at bounding box center [656, 288] width 93 height 27
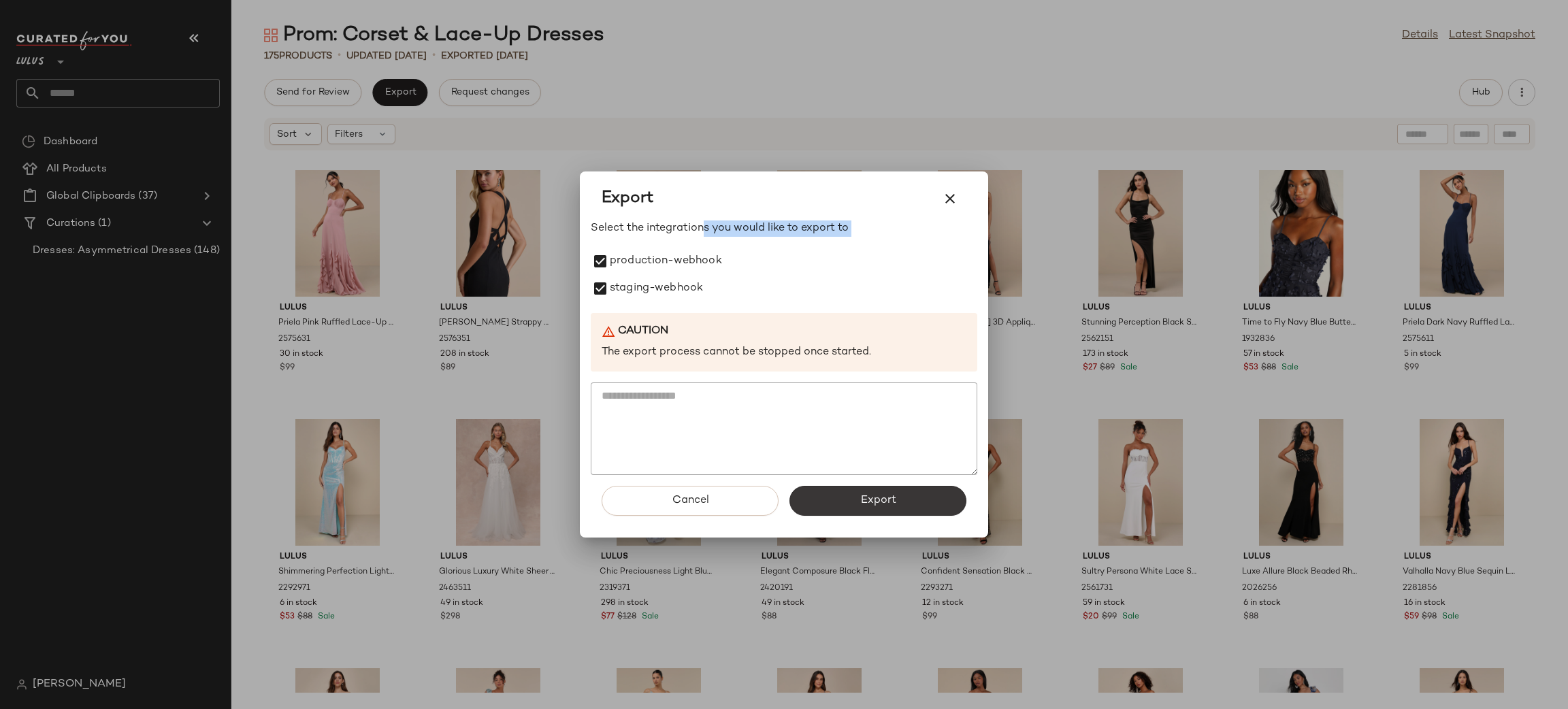
click at [926, 494] on button "Export" at bounding box center [877, 500] width 177 height 30
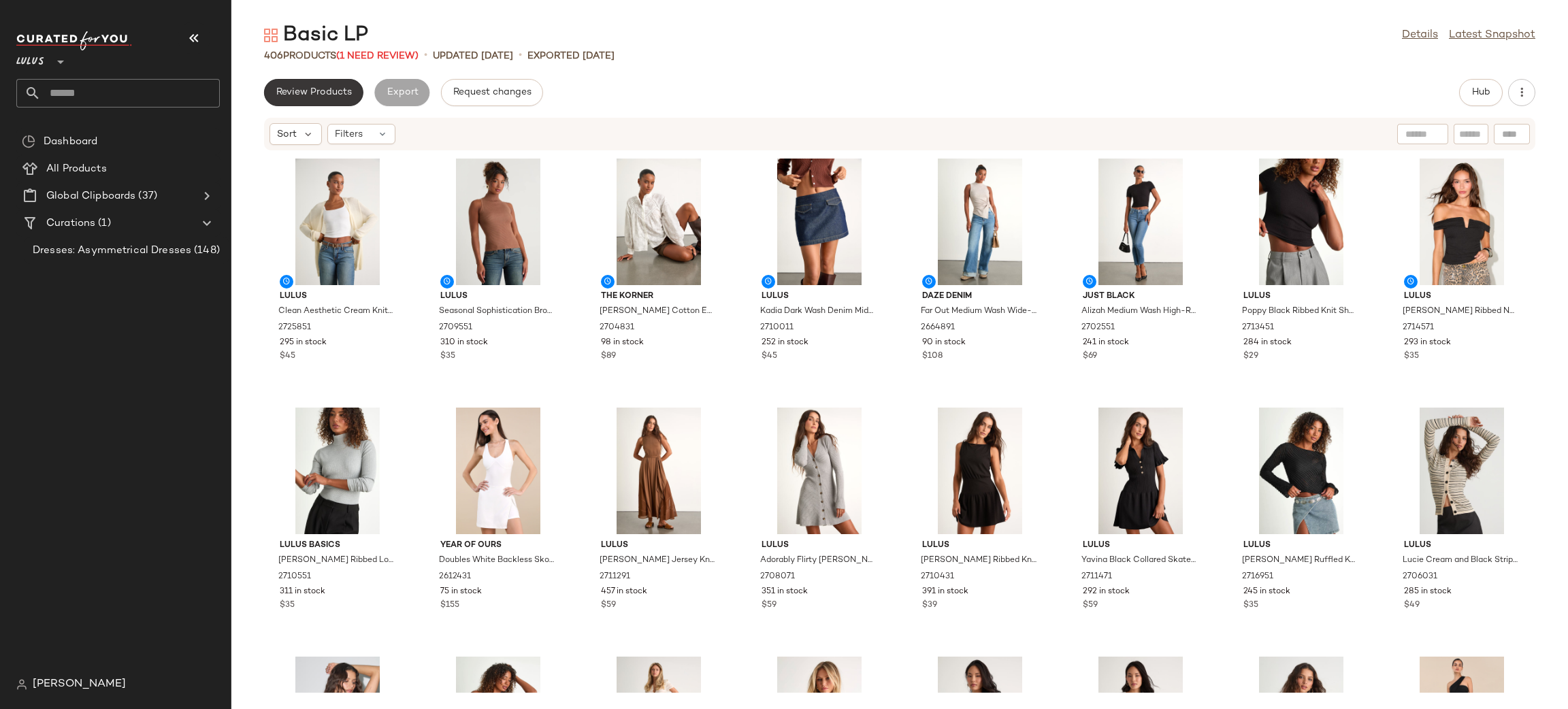
click at [334, 85] on button "Review Products" at bounding box center [314, 92] width 100 height 27
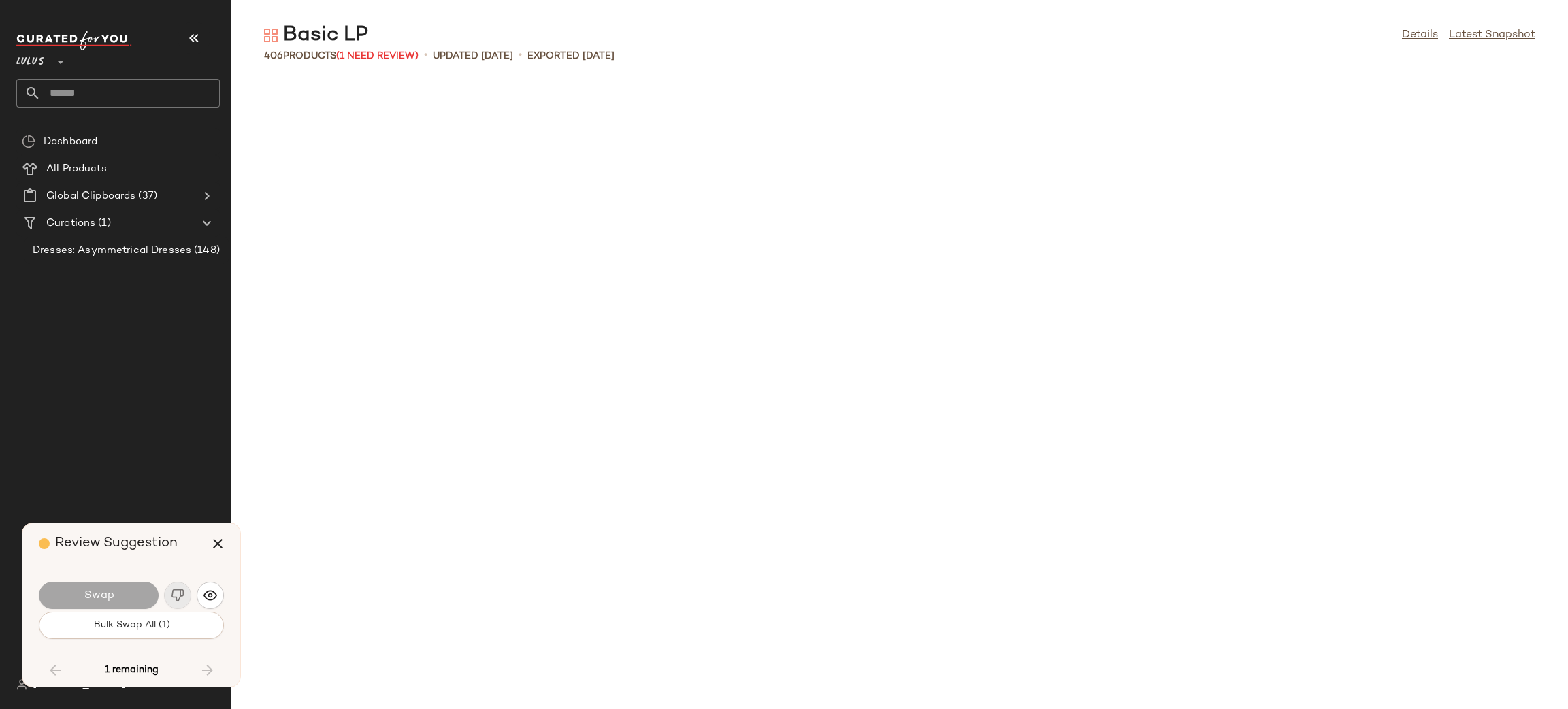
scroll to position [10706, 0]
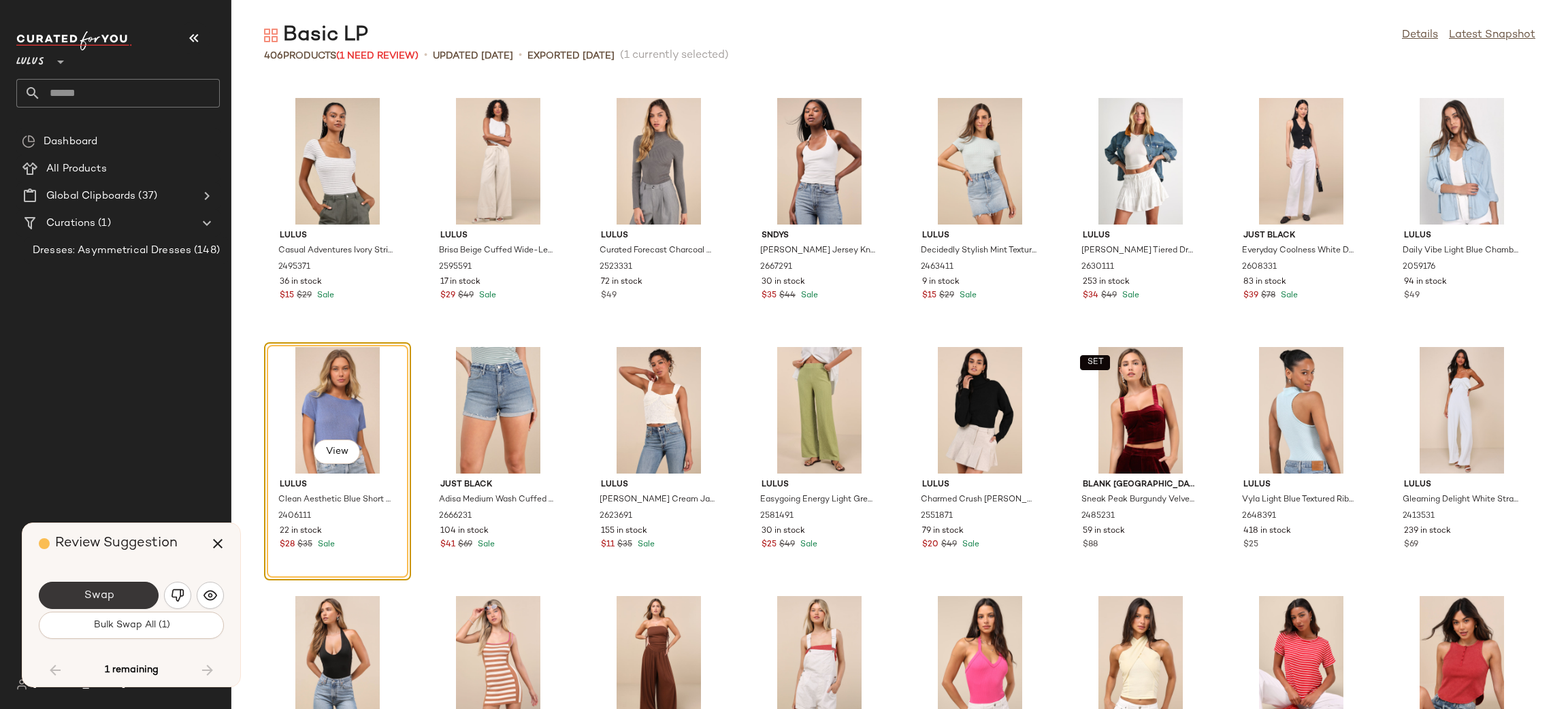
click at [114, 592] on button "Swap" at bounding box center [99, 595] width 120 height 27
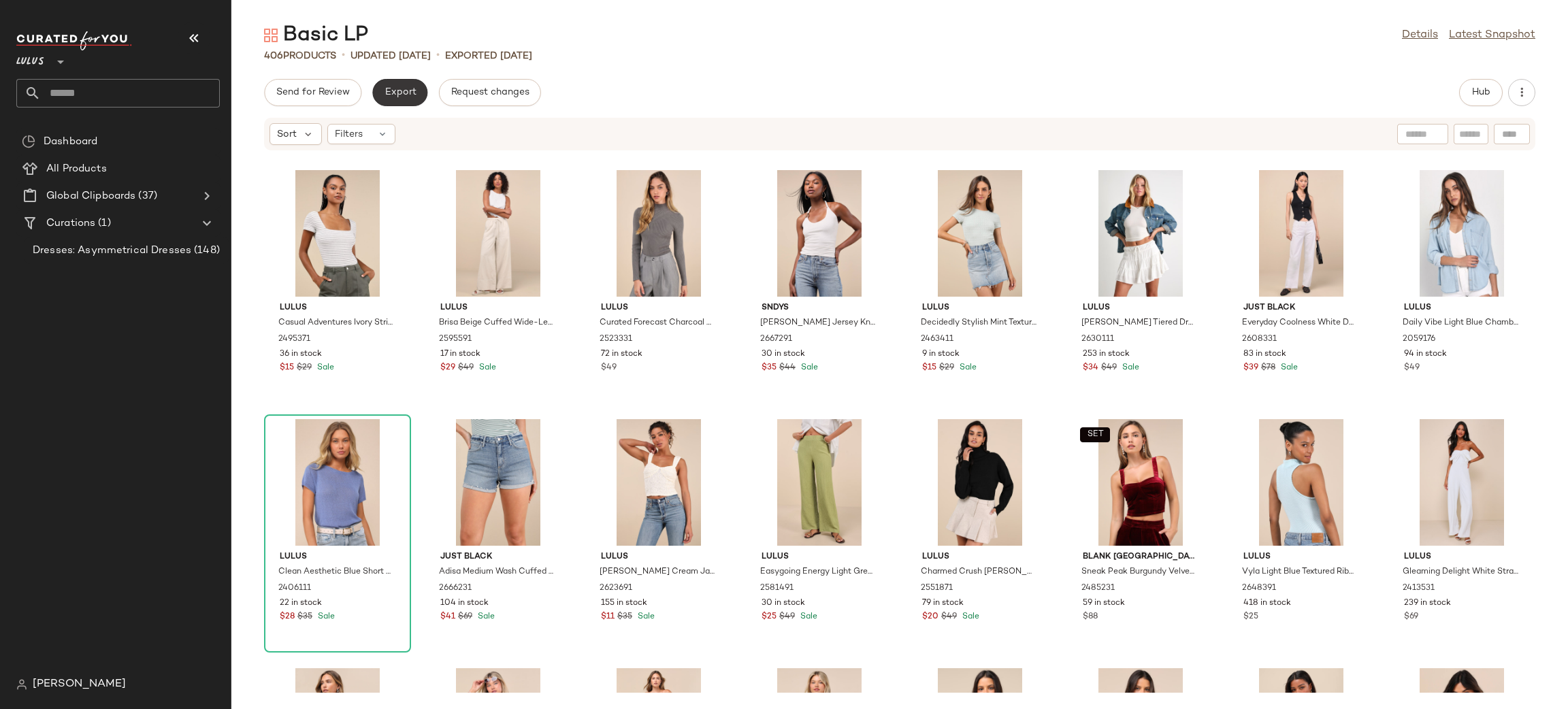
click at [423, 95] on button "Export" at bounding box center [399, 92] width 55 height 27
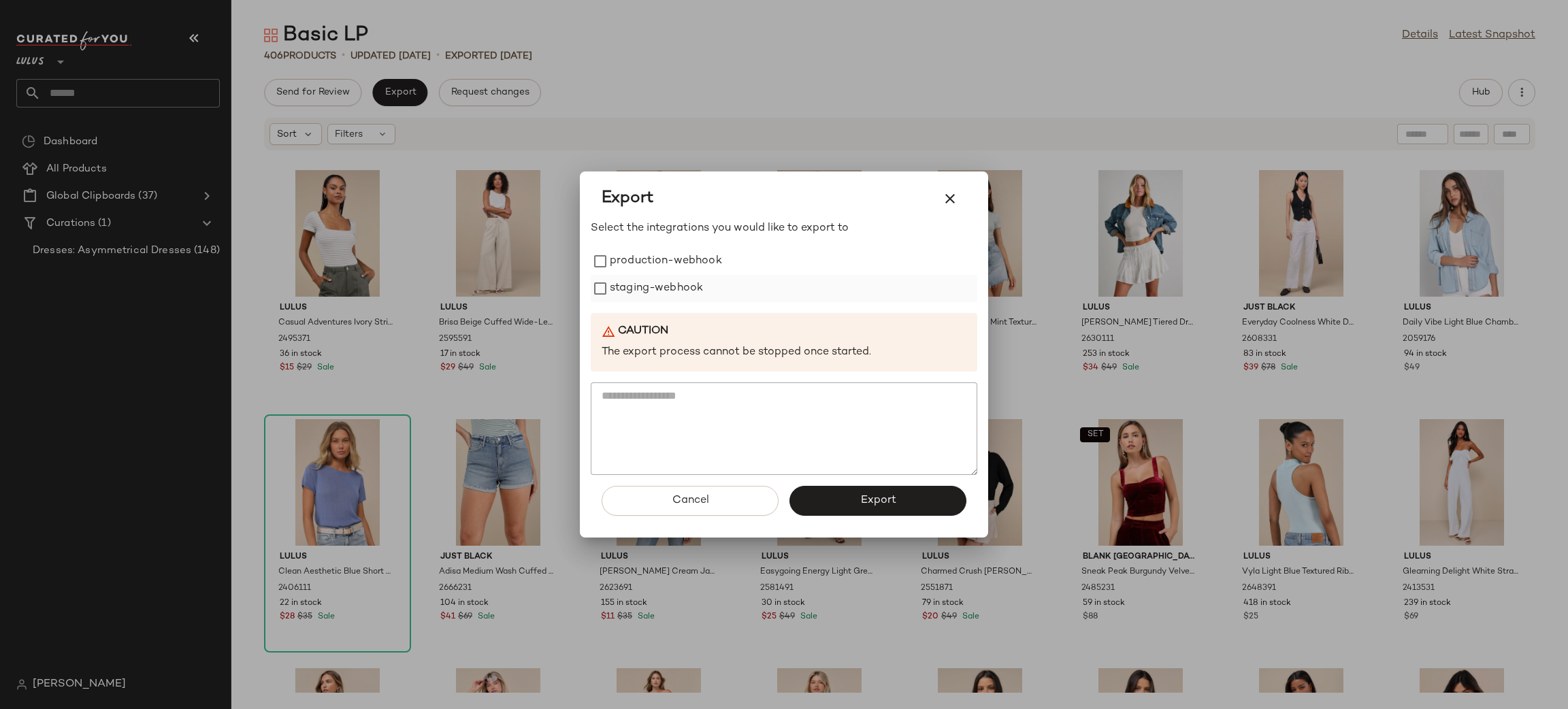
click at [635, 278] on label "staging-webhook" at bounding box center [656, 288] width 93 height 27
drag, startPoint x: 654, startPoint y: 295, endPoint x: 643, endPoint y: 278, distance: 20.2
click at [653, 291] on label "staging-webhook" at bounding box center [656, 288] width 93 height 27
click at [646, 270] on label "production-webhook" at bounding box center [665, 261] width 112 height 27
click at [656, 289] on label "staging-webhook" at bounding box center [656, 288] width 93 height 27
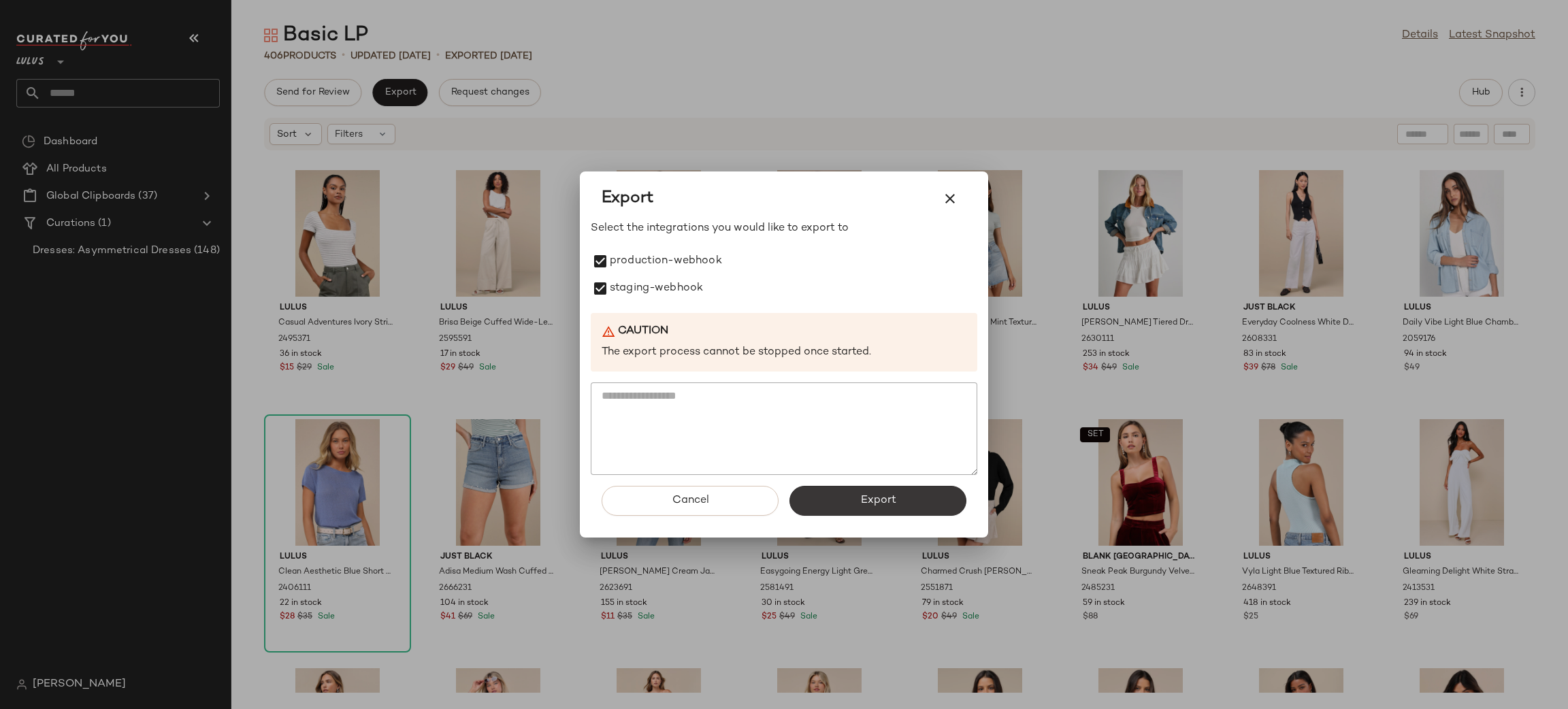
click at [884, 494] on button "Export" at bounding box center [877, 500] width 177 height 30
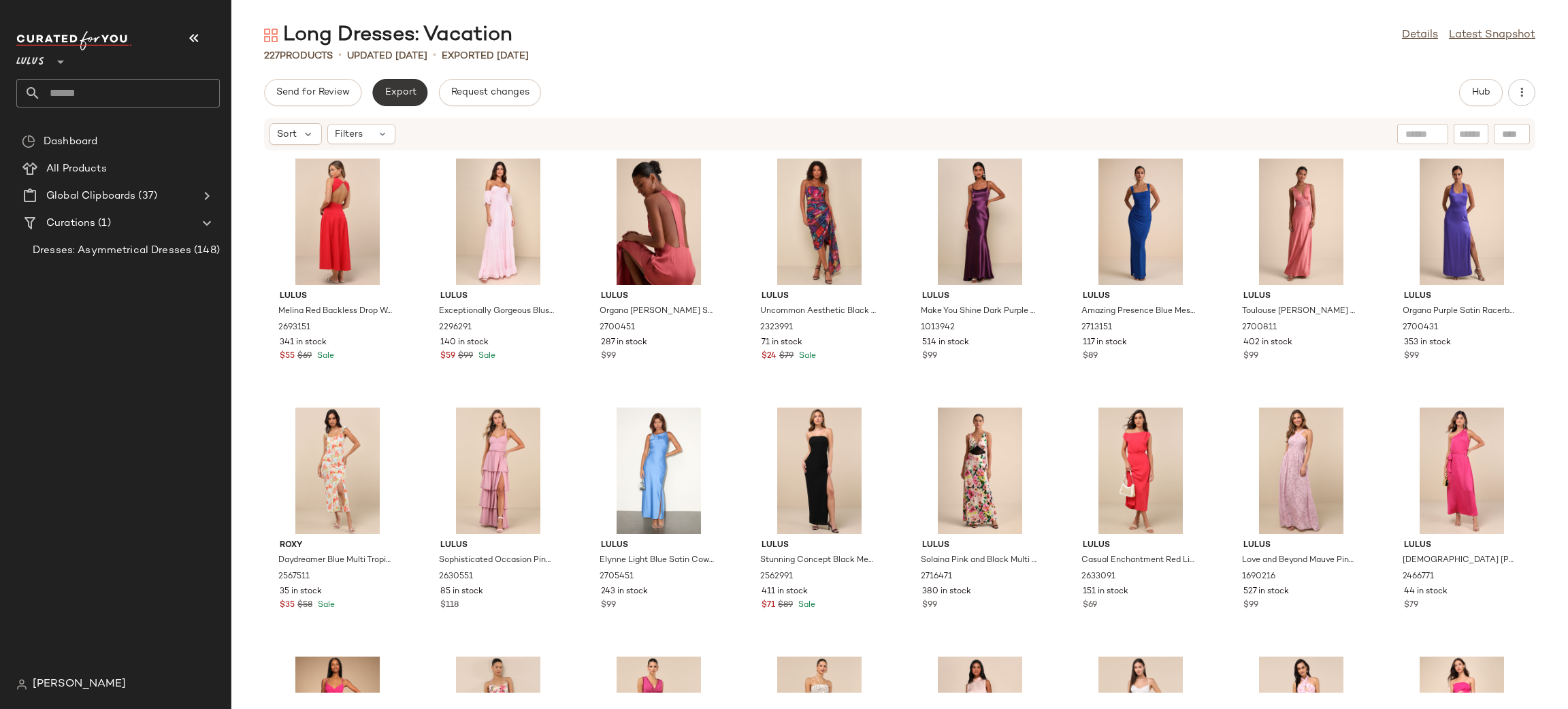
click at [407, 97] on button "Export" at bounding box center [399, 92] width 55 height 27
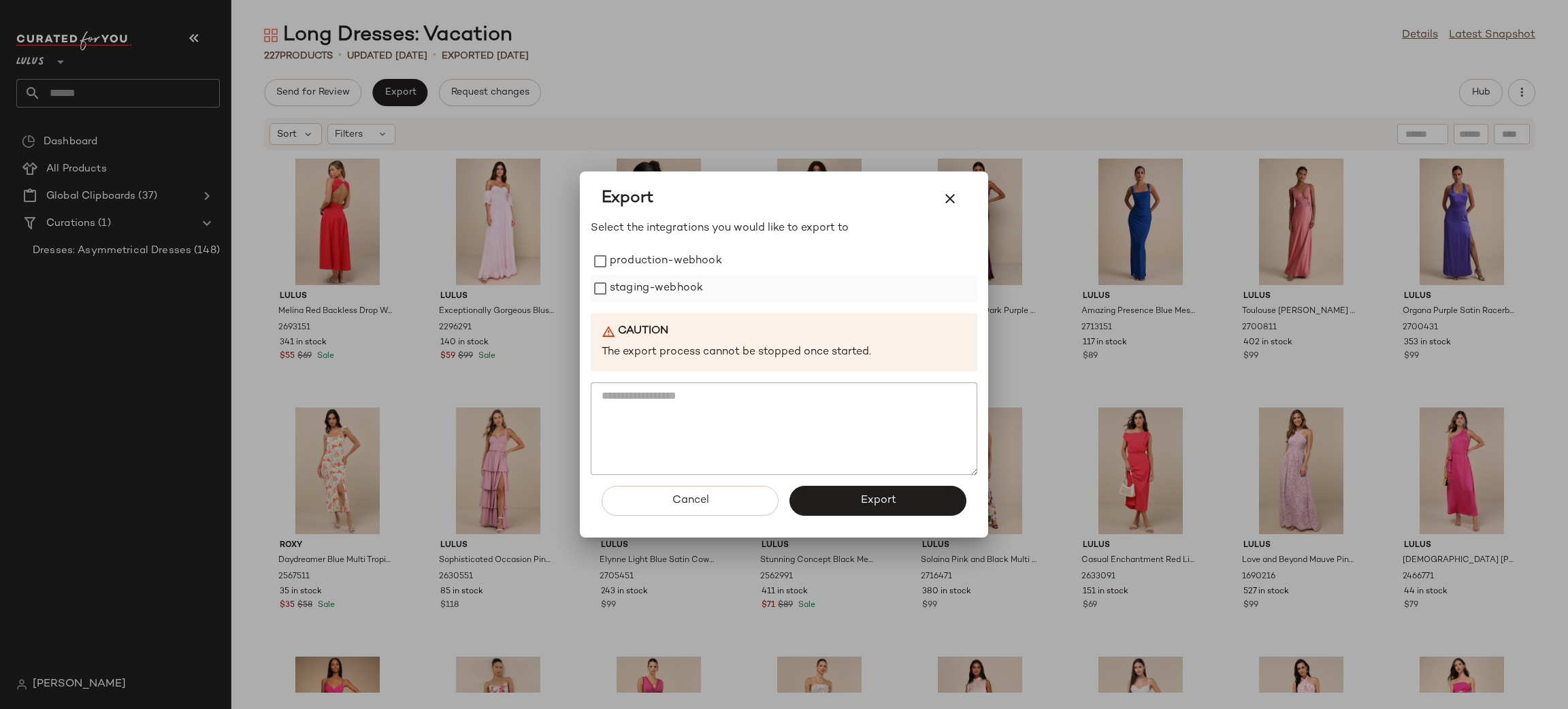
drag, startPoint x: 626, startPoint y: 259, endPoint x: 641, endPoint y: 284, distance: 29.2
click at [626, 258] on label "production-webhook" at bounding box center [665, 261] width 112 height 27
click at [649, 281] on label "staging-webhook" at bounding box center [656, 288] width 93 height 27
click at [870, 502] on span "Export" at bounding box center [877, 499] width 36 height 13
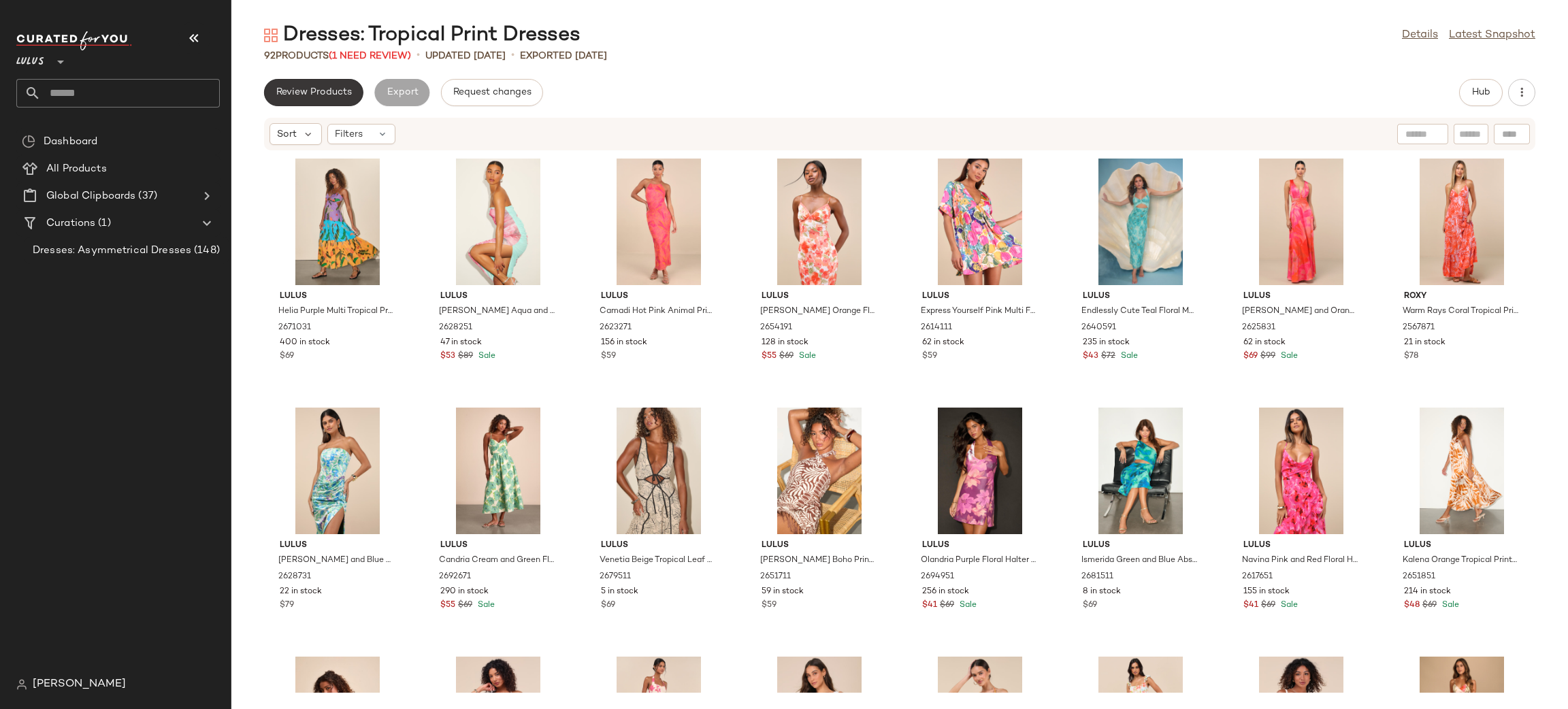
click at [326, 89] on span "Review Products" at bounding box center [314, 92] width 76 height 11
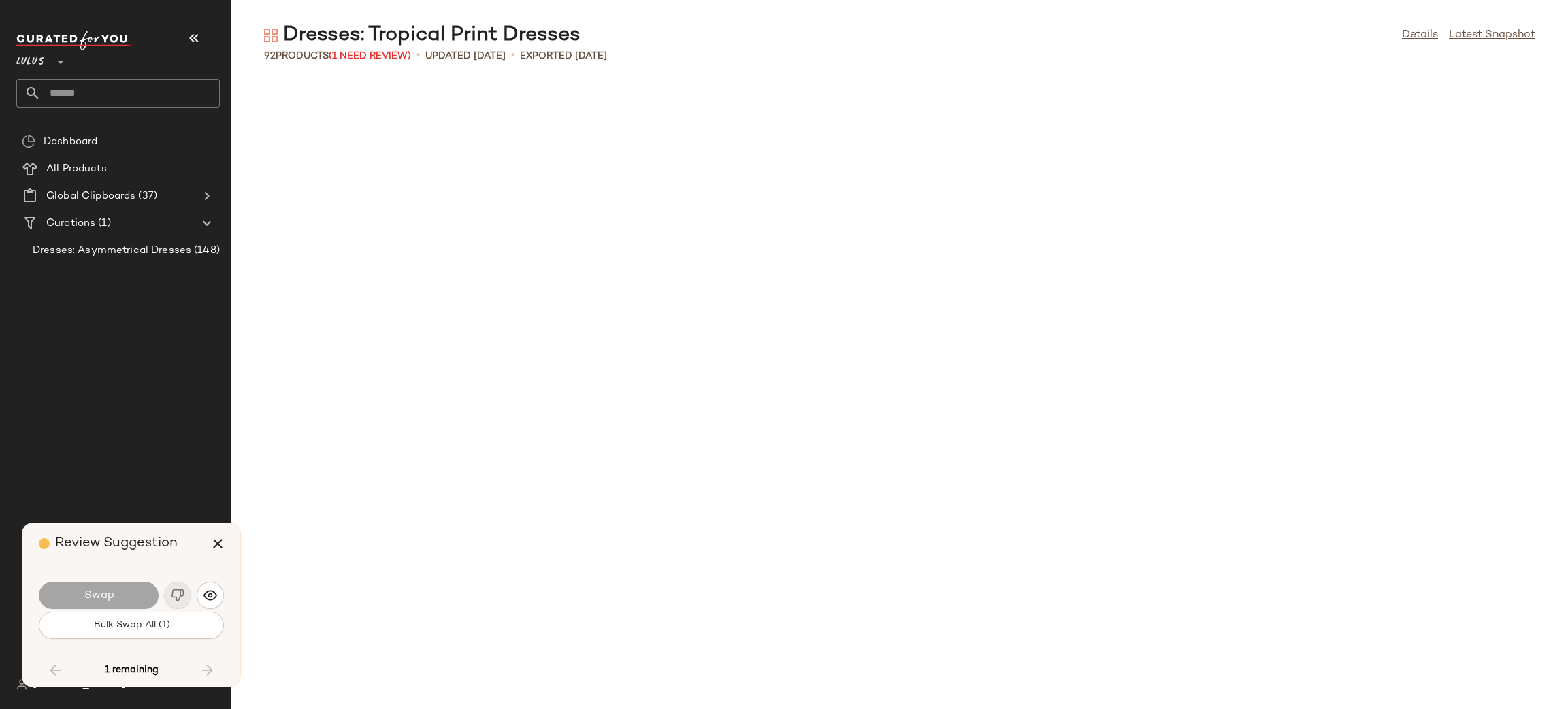
scroll to position [1991, 0]
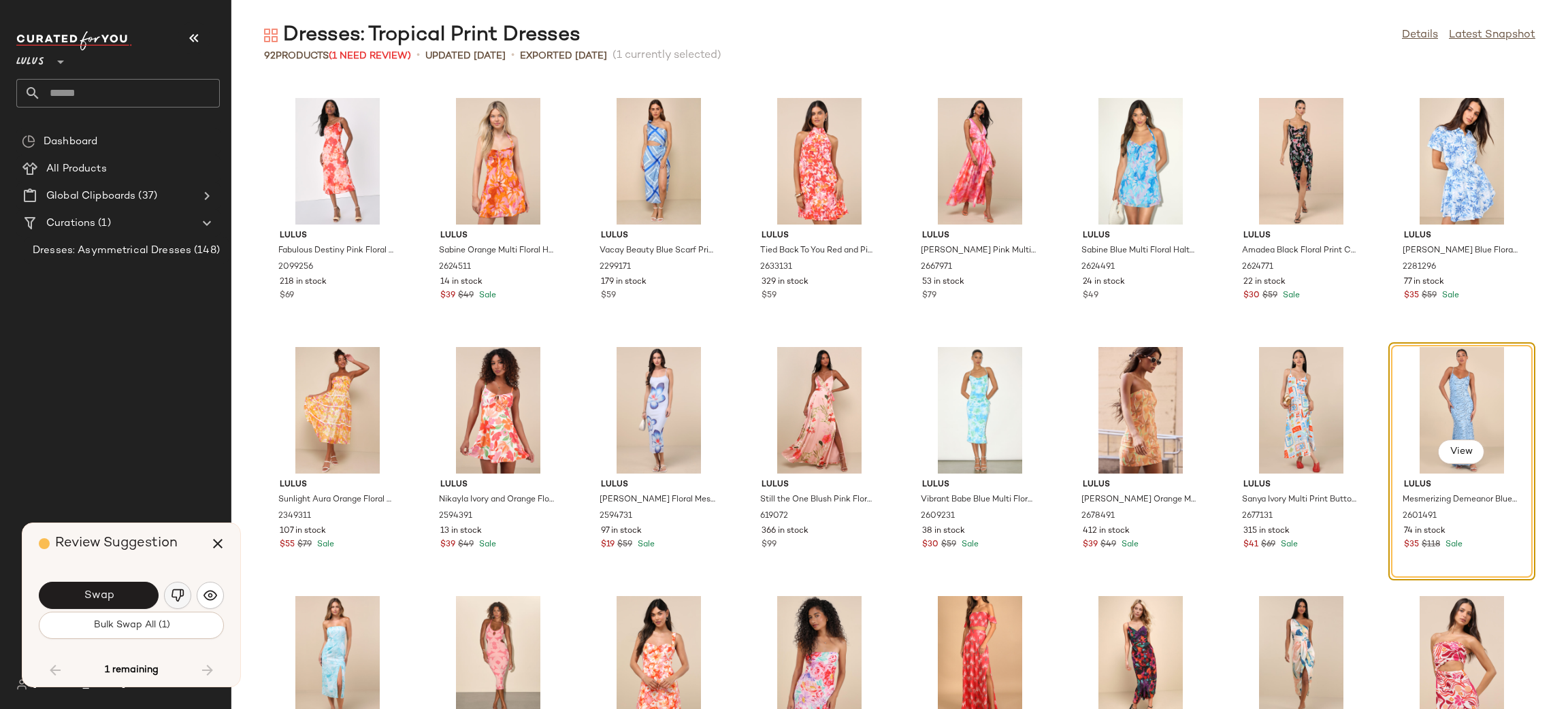
click at [180, 587] on button "button" at bounding box center [178, 595] width 27 height 27
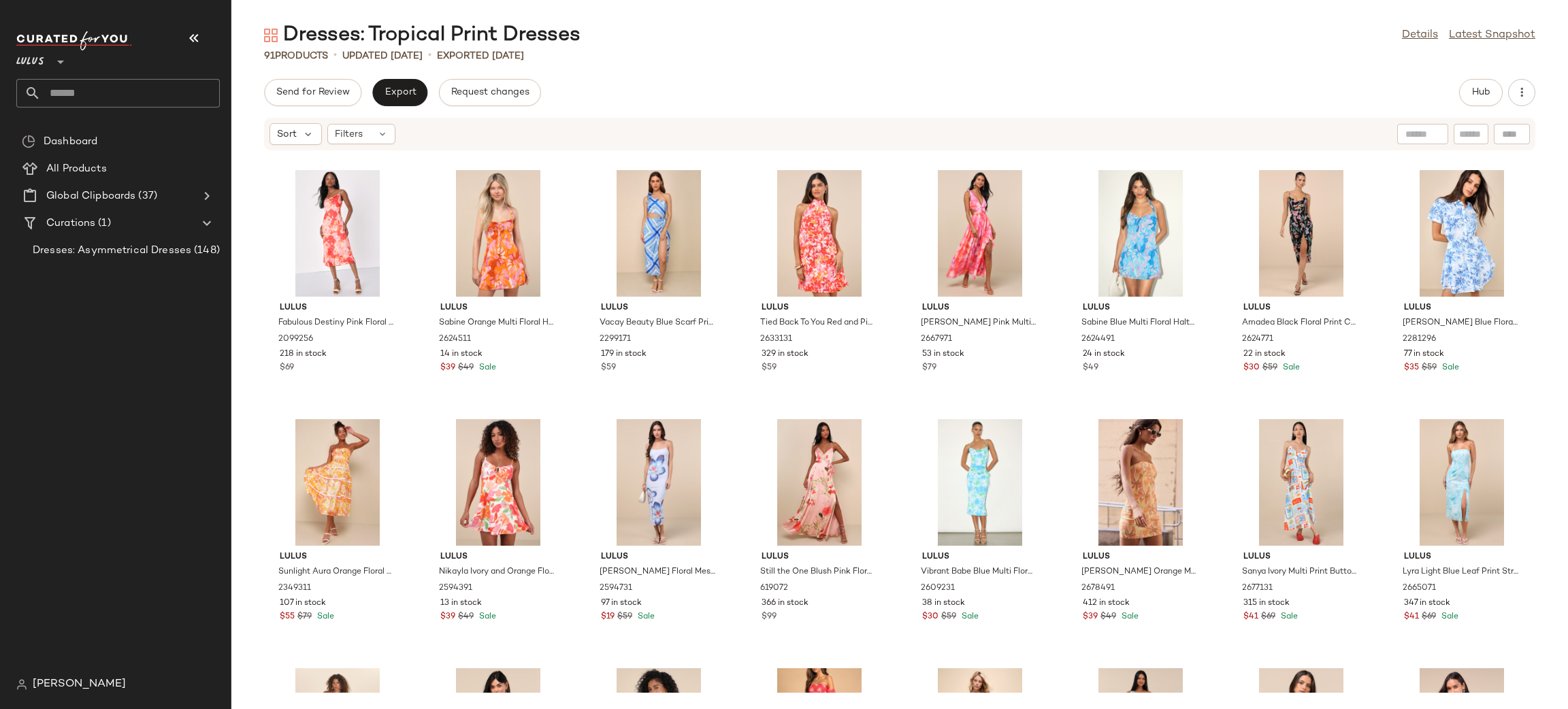
click at [402, 106] on div "Send for Review Export Request changes Hub Sort Filters Lulus Fabulous Destiny …" at bounding box center [899, 393] width 1336 height 630
click at [403, 103] on button "Export" at bounding box center [399, 92] width 55 height 27
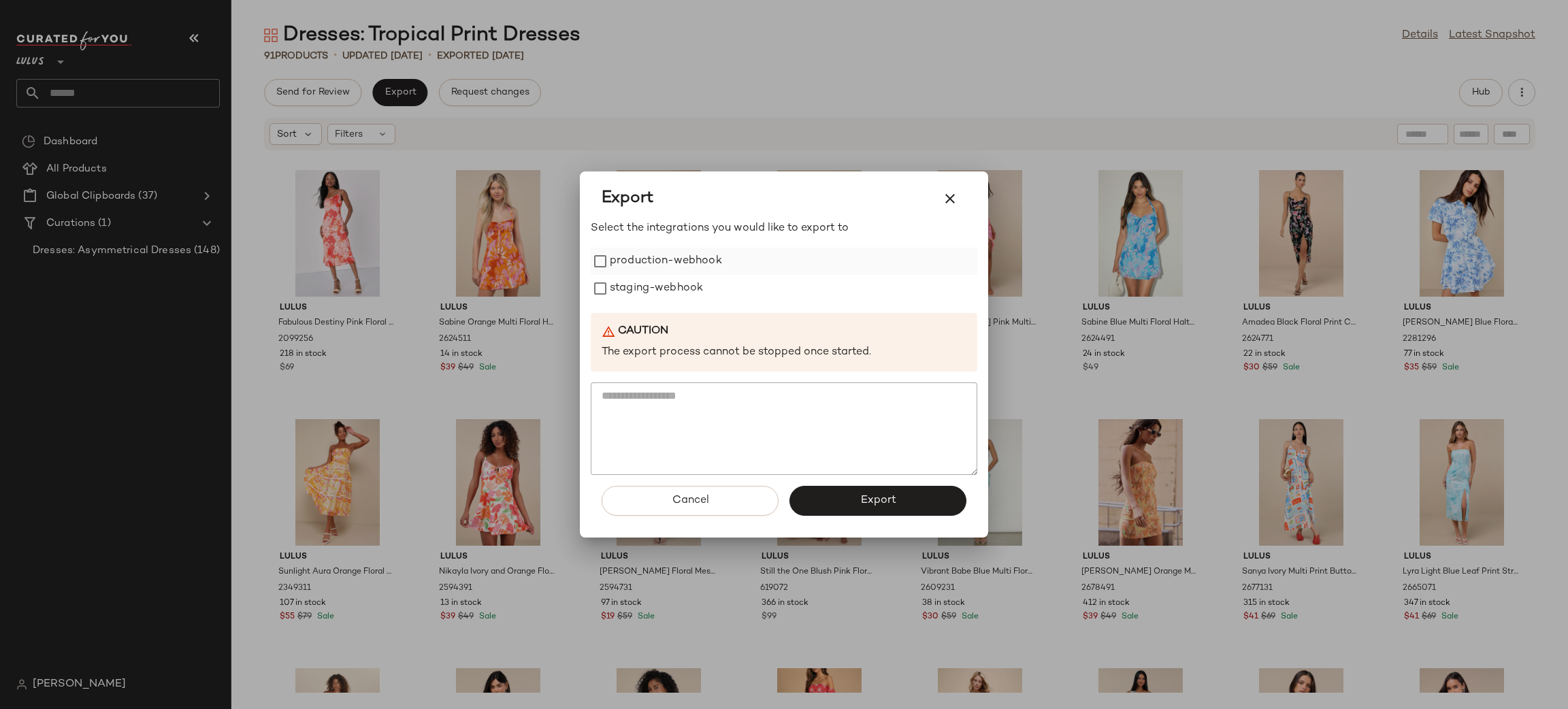
click at [609, 254] on label "production-webhook" at bounding box center [665, 261] width 112 height 27
click at [609, 295] on label "staging-webhook" at bounding box center [656, 288] width 93 height 27
click at [885, 494] on button "Export" at bounding box center [877, 500] width 177 height 30
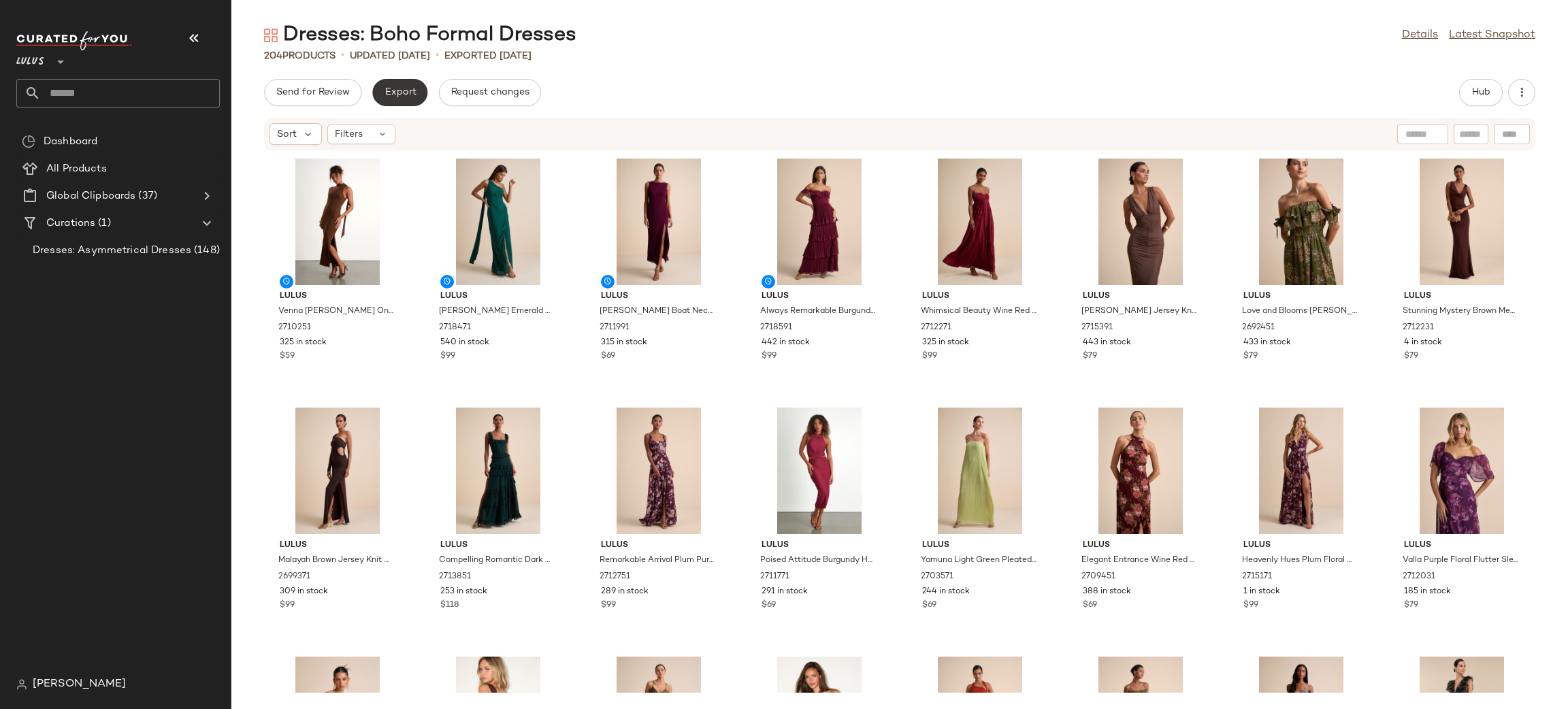
click at [393, 90] on span "Export" at bounding box center [400, 92] width 32 height 11
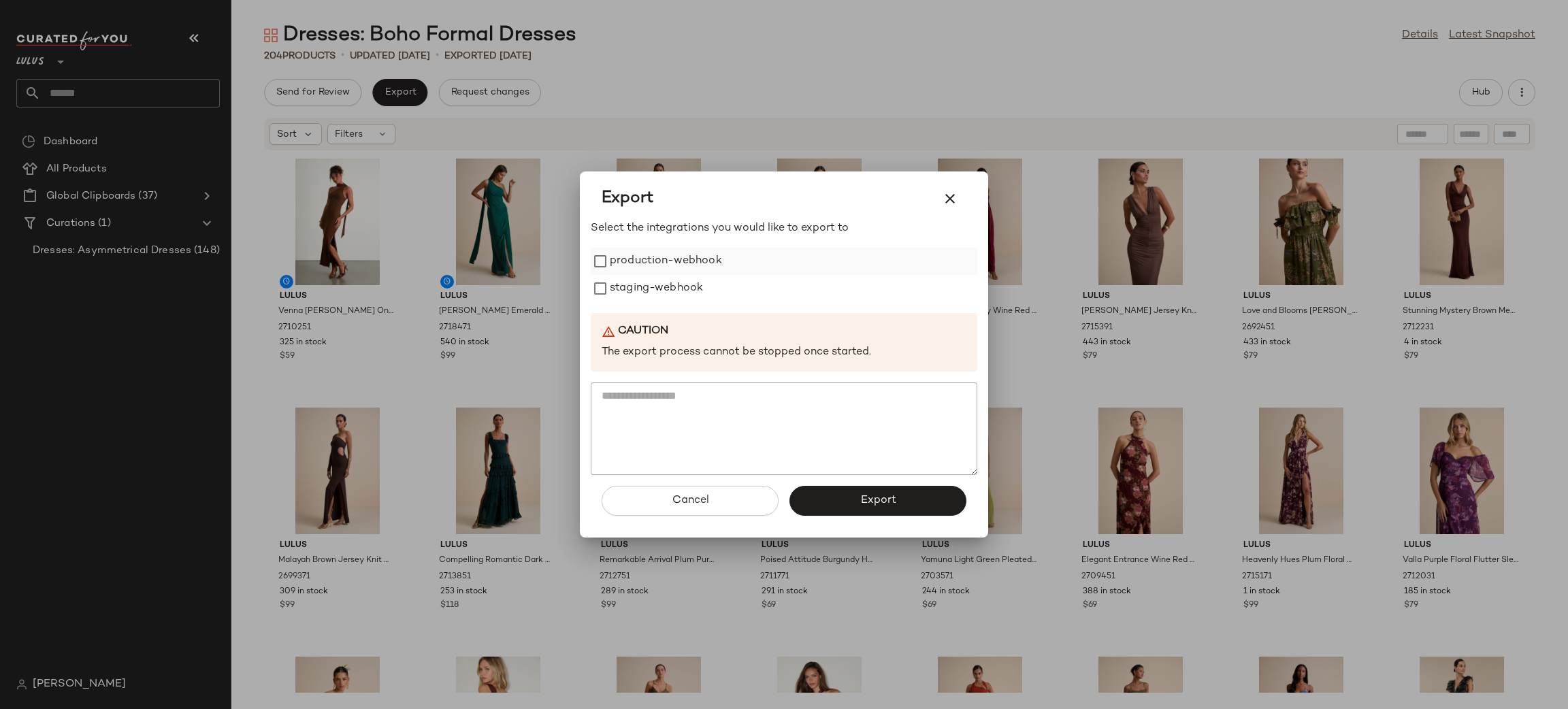
click at [603, 270] on div "production-webhook" at bounding box center [784, 261] width 386 height 27
click at [610, 292] on label "staging-webhook" at bounding box center [656, 288] width 93 height 27
click at [634, 262] on label "production-webhook" at bounding box center [665, 261] width 112 height 27
drag, startPoint x: 860, startPoint y: 504, endPoint x: 852, endPoint y: 497, distance: 10.6
click at [860, 504] on span "Export" at bounding box center [877, 499] width 36 height 13
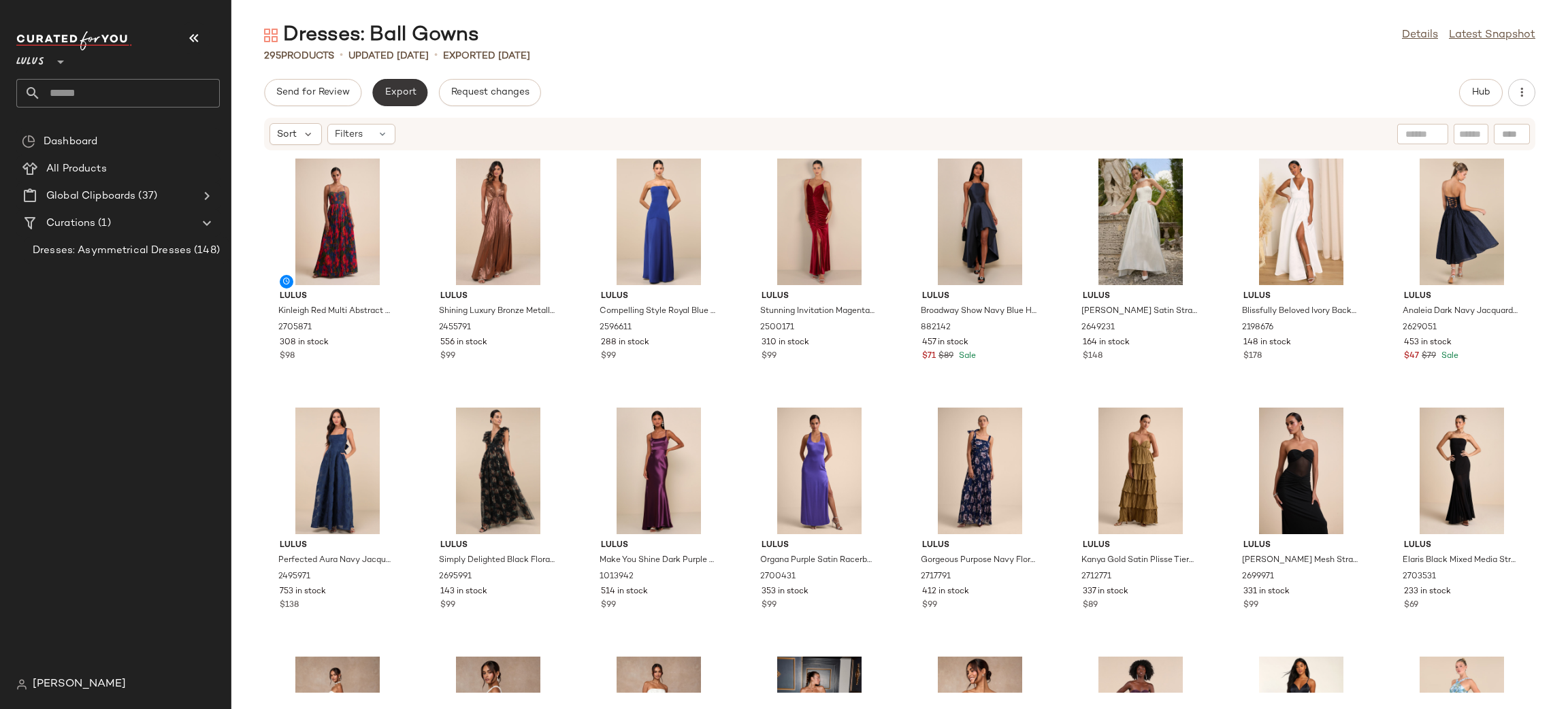
click at [408, 90] on span "Export" at bounding box center [400, 92] width 32 height 11
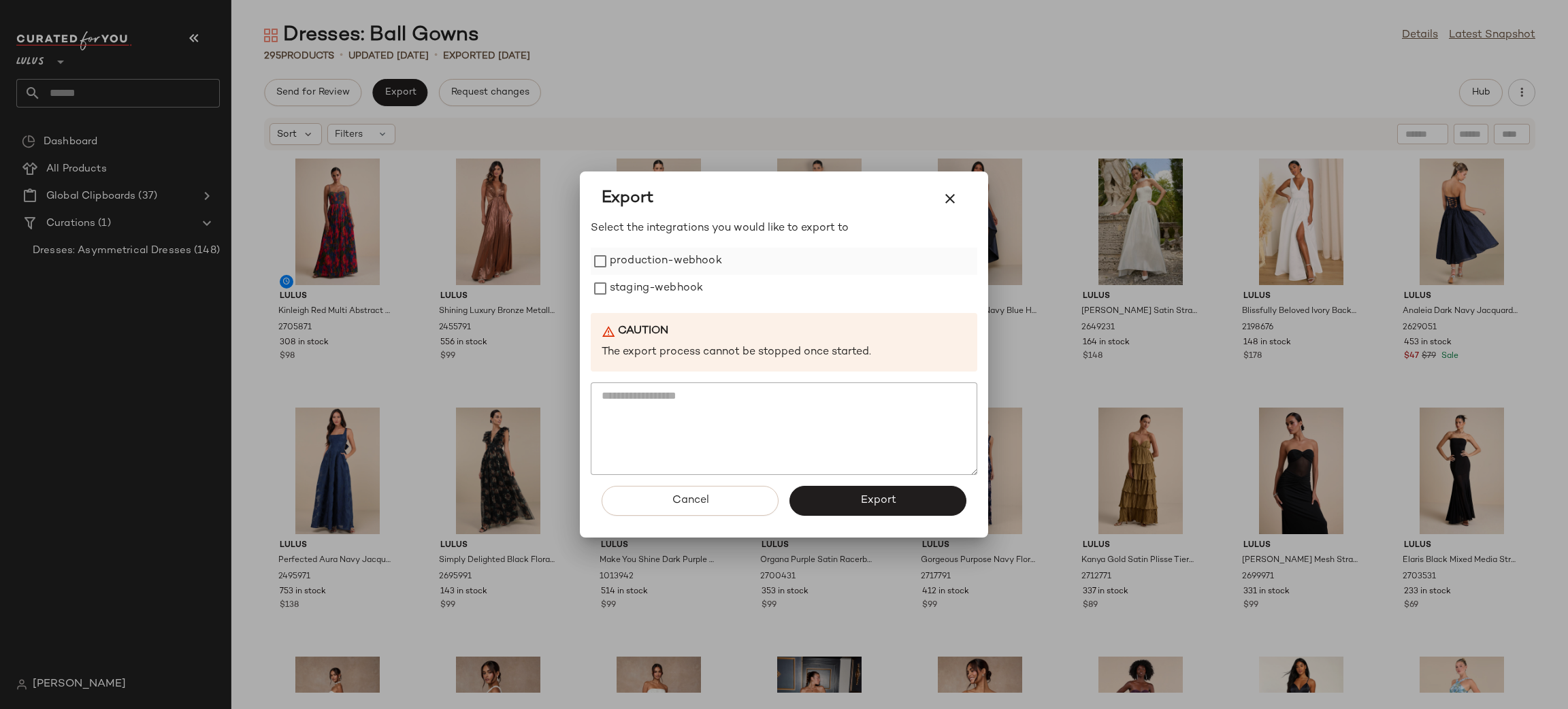
click at [636, 259] on label "production-webhook" at bounding box center [665, 261] width 112 height 27
click at [651, 281] on label "staging-webhook" at bounding box center [656, 288] width 93 height 27
click at [930, 502] on button "Export" at bounding box center [877, 500] width 177 height 30
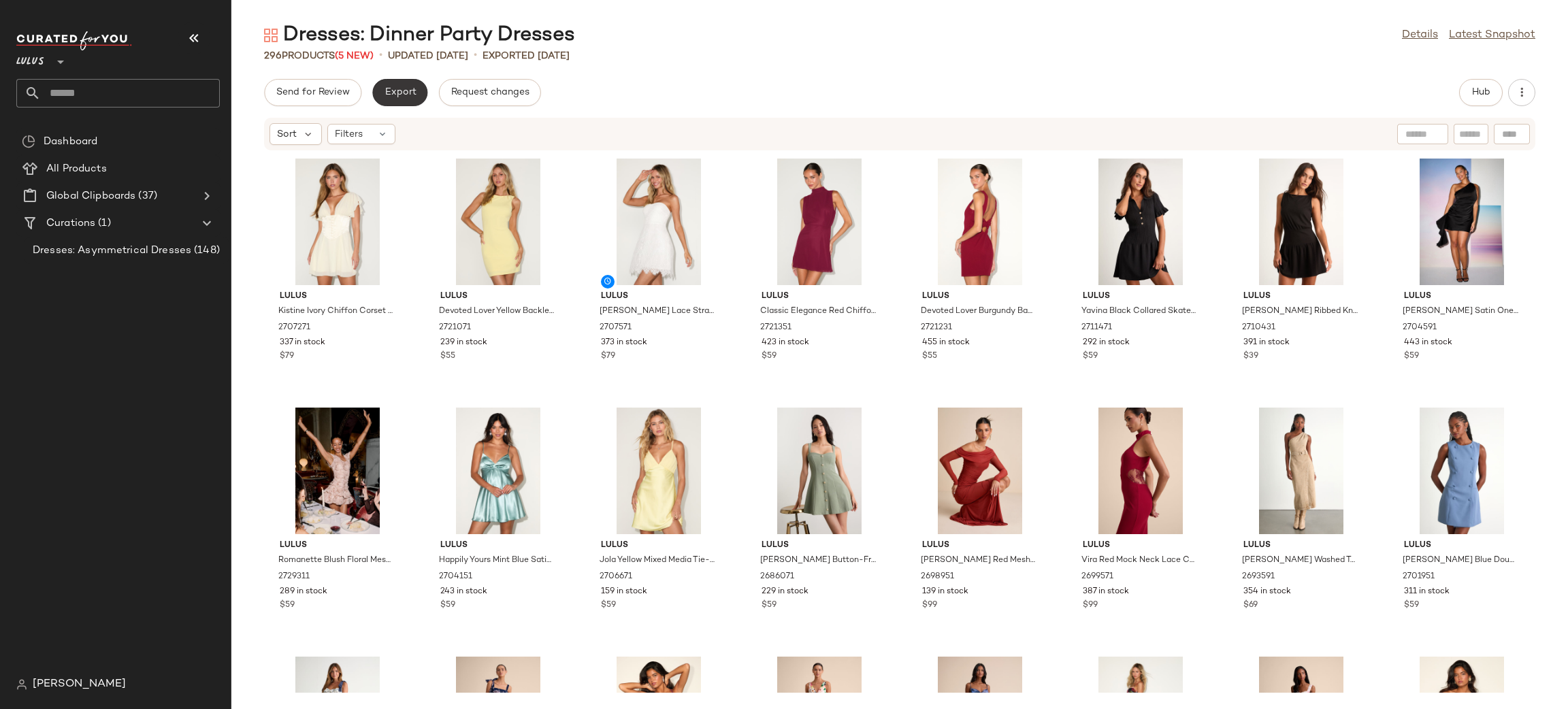
click at [394, 83] on button "Export" at bounding box center [399, 92] width 55 height 27
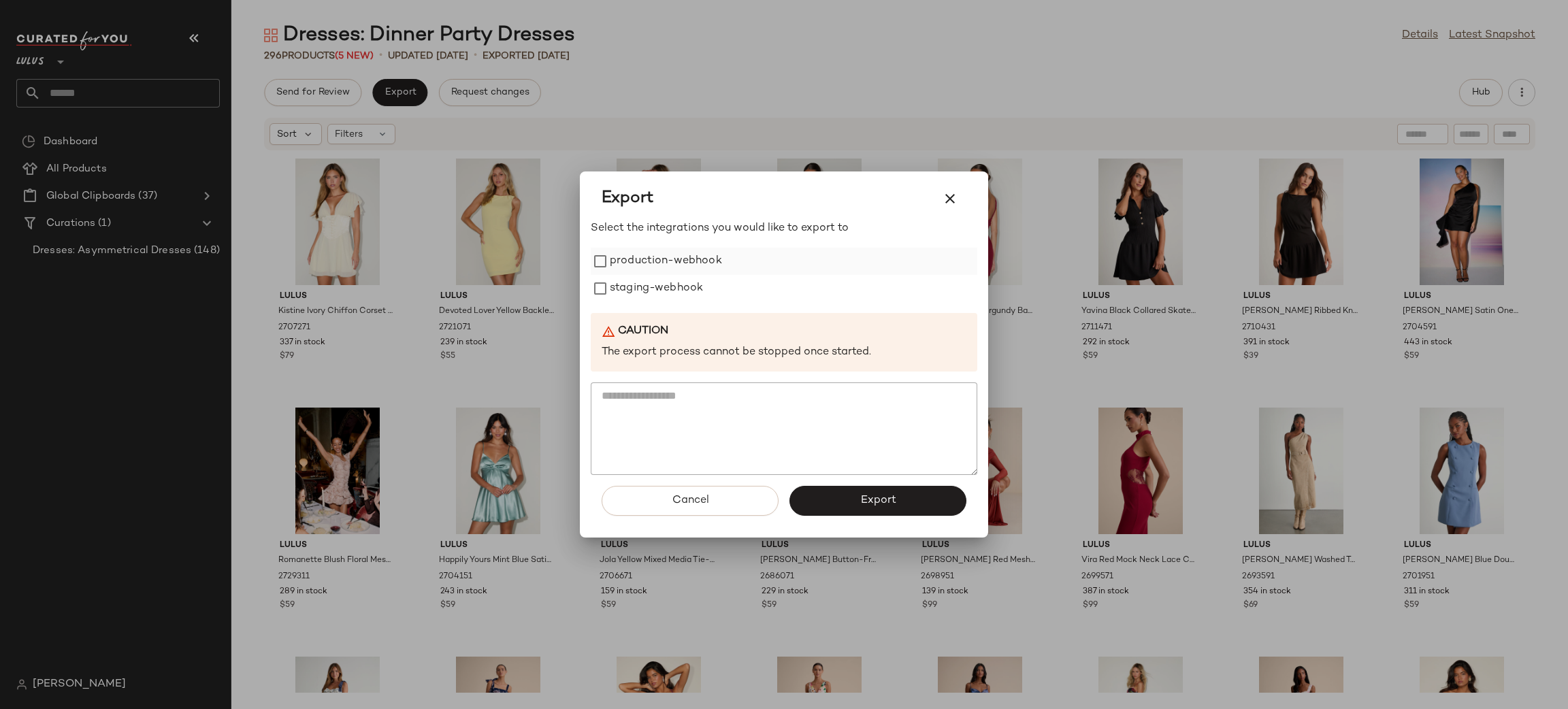
click at [651, 270] on label "production-webhook" at bounding box center [665, 261] width 112 height 27
click at [662, 286] on label "staging-webhook" at bounding box center [656, 288] width 93 height 27
click at [857, 479] on div "Cancel Export" at bounding box center [784, 506] width 386 height 63
click at [857, 497] on button "Export" at bounding box center [877, 500] width 177 height 30
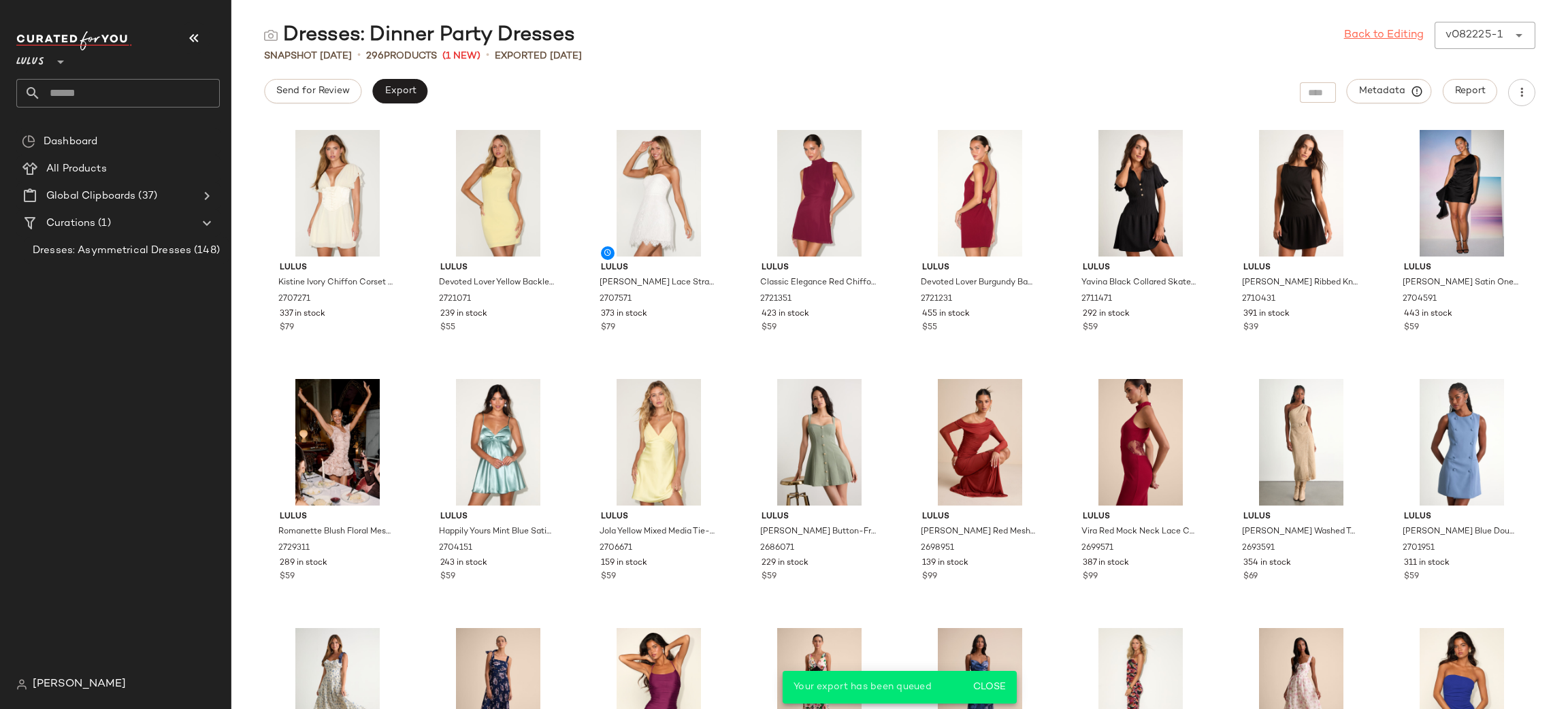
click at [1413, 31] on link "Back to Editing" at bounding box center [1384, 35] width 79 height 16
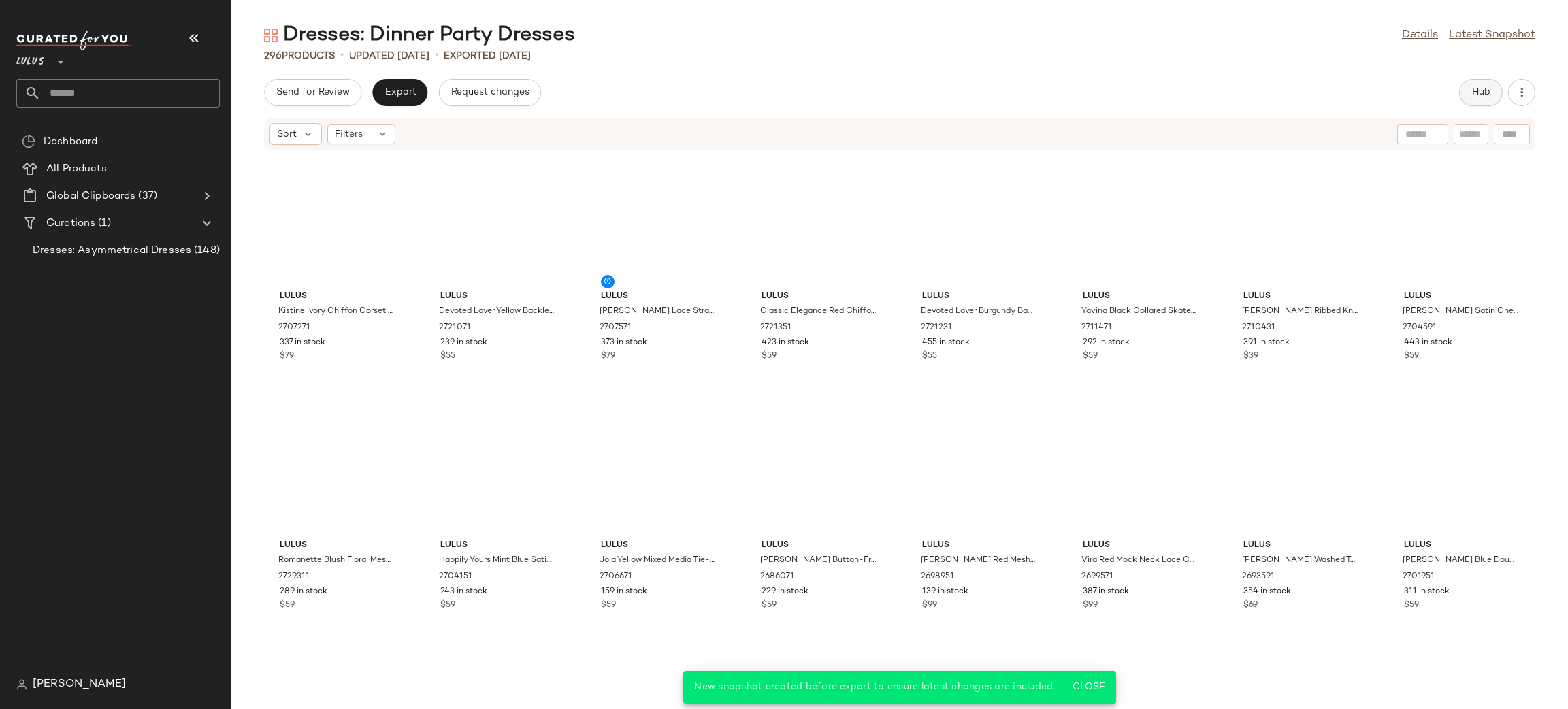
click at [1490, 92] on button "Hub" at bounding box center [1481, 92] width 44 height 27
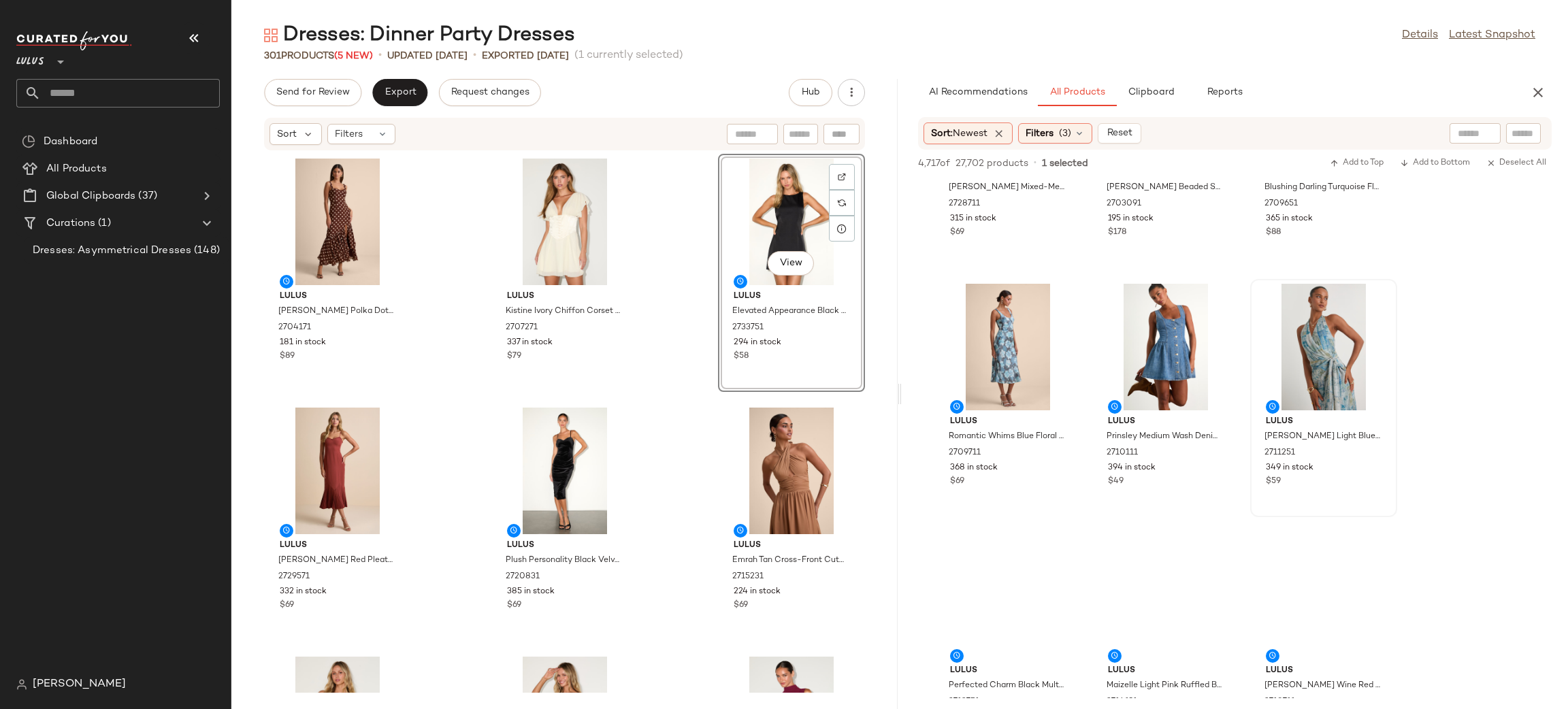
scroll to position [925, 0]
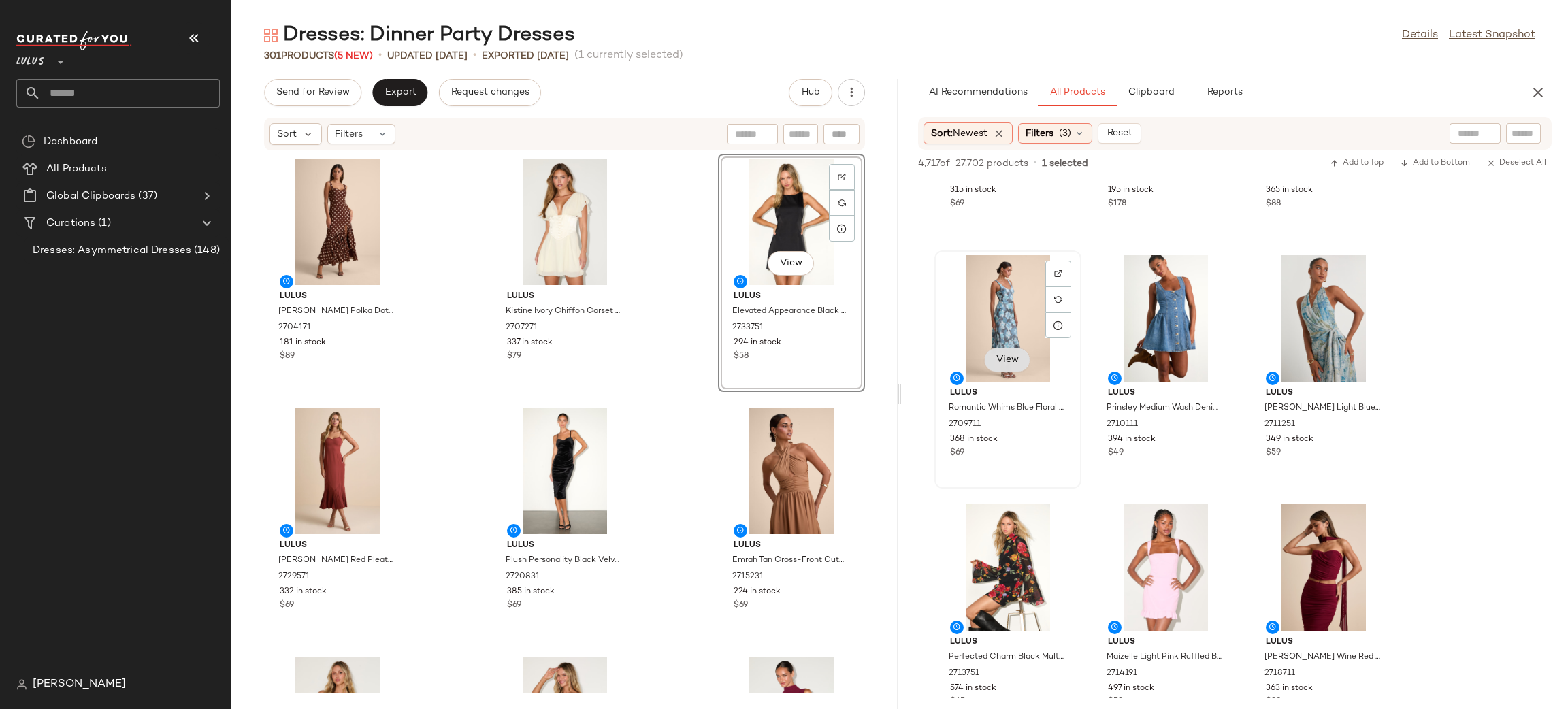
click at [1018, 358] on span "View" at bounding box center [1007, 359] width 23 height 11
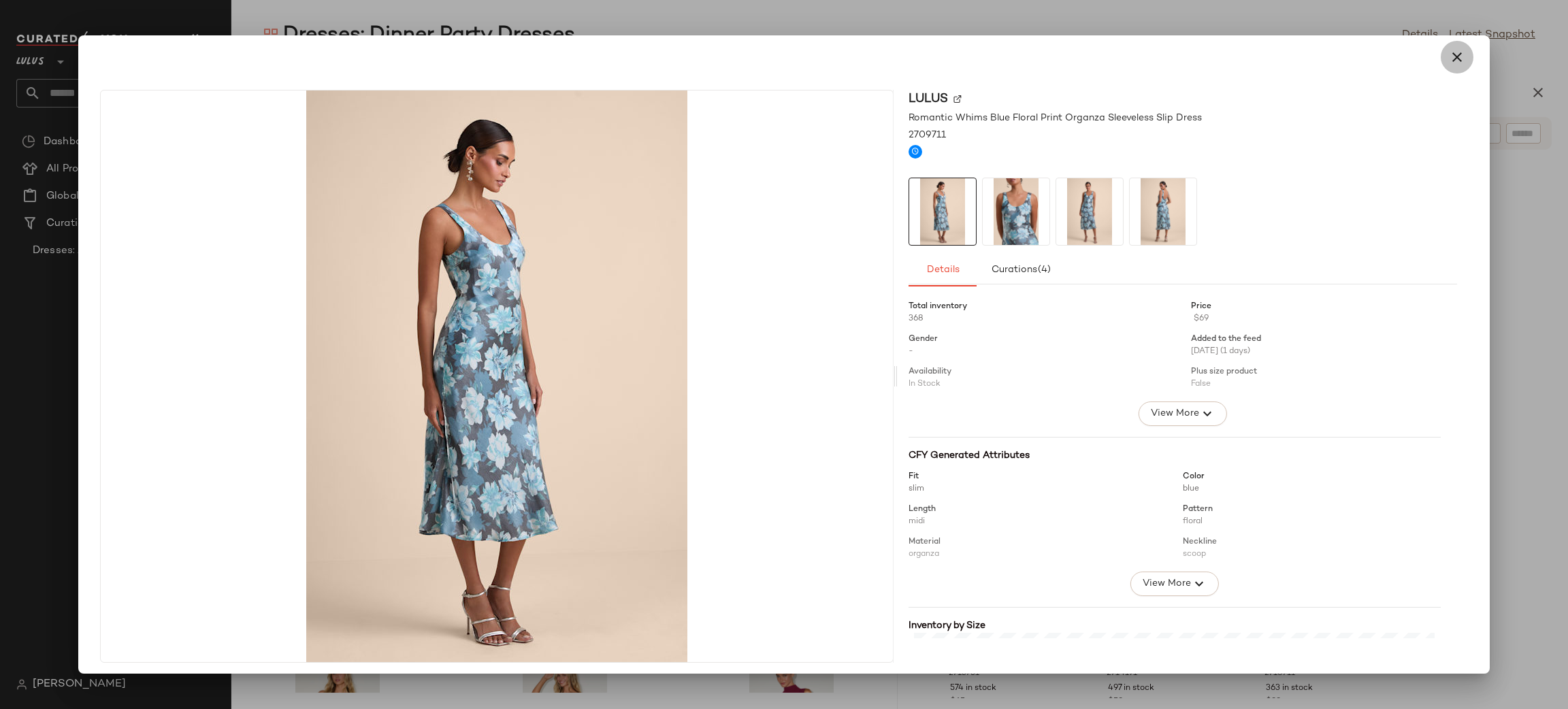
click at [1449, 52] on icon "button" at bounding box center [1456, 57] width 16 height 16
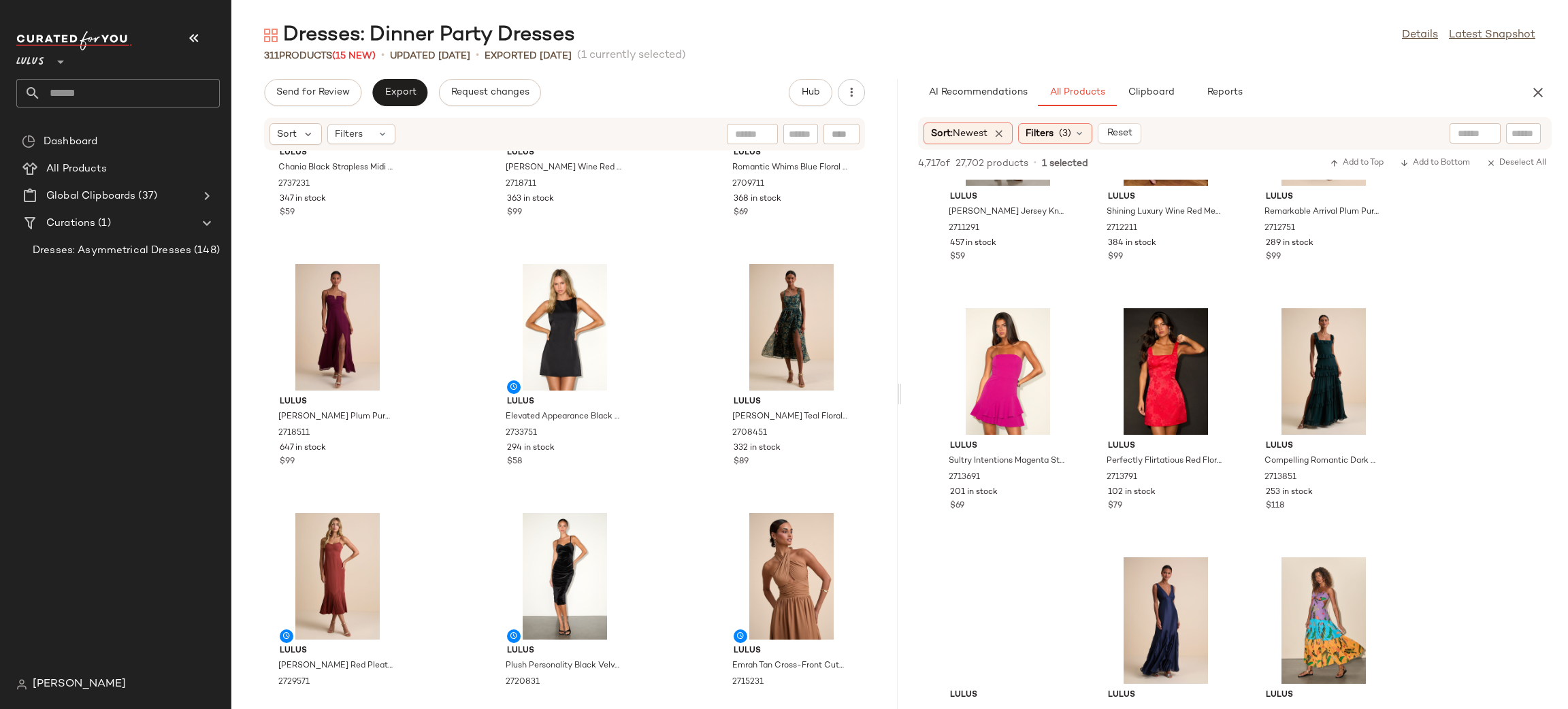
scroll to position [5617, 0]
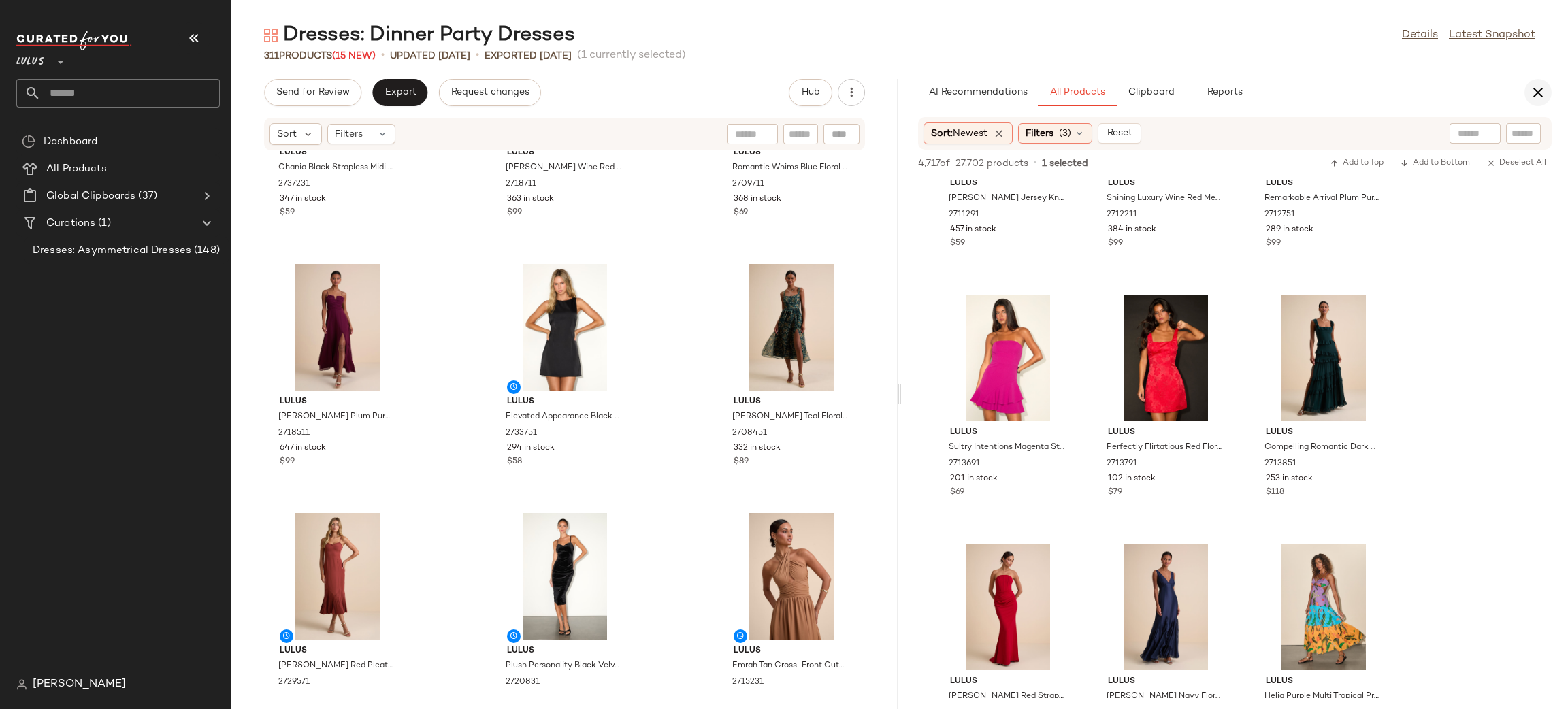
click at [1532, 94] on icon "button" at bounding box center [1538, 92] width 16 height 16
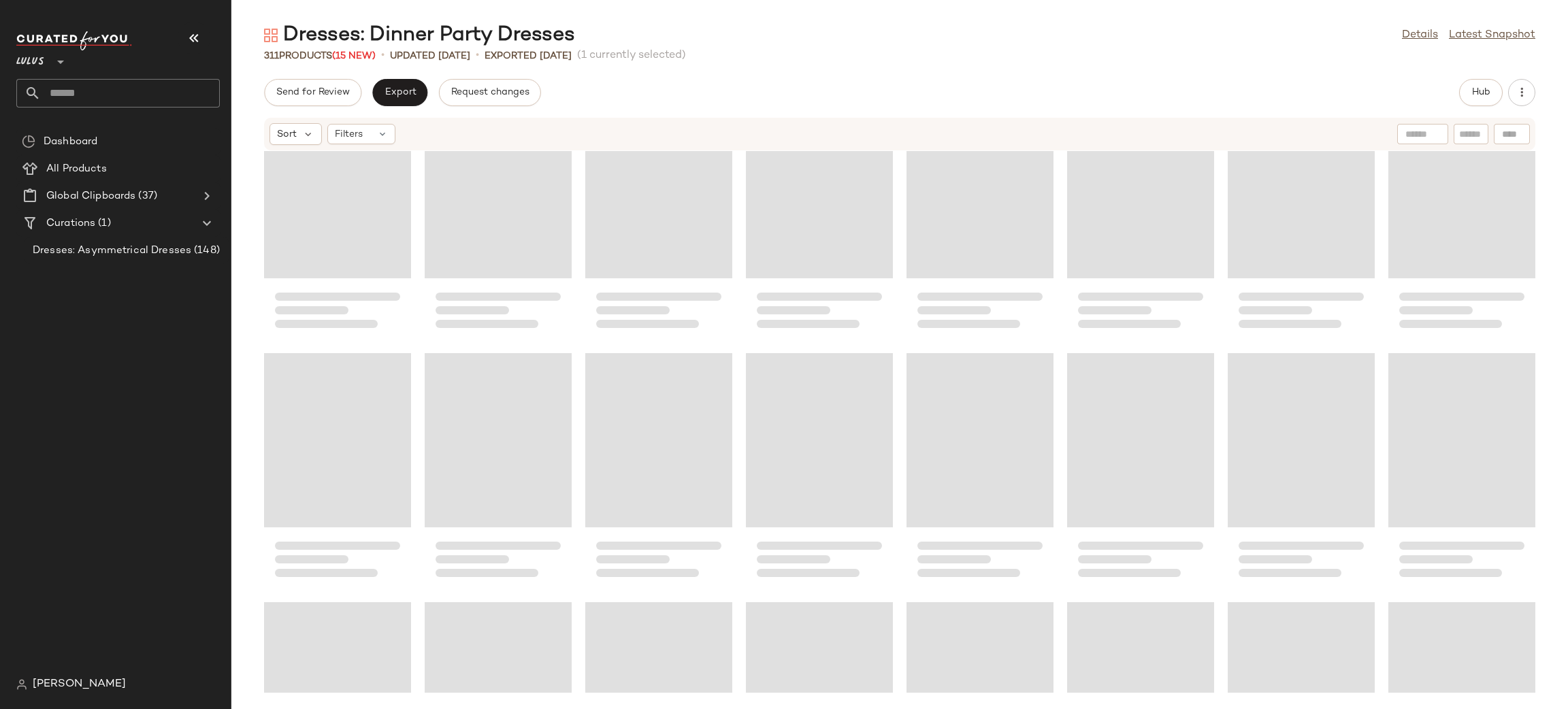
scroll to position [0, 0]
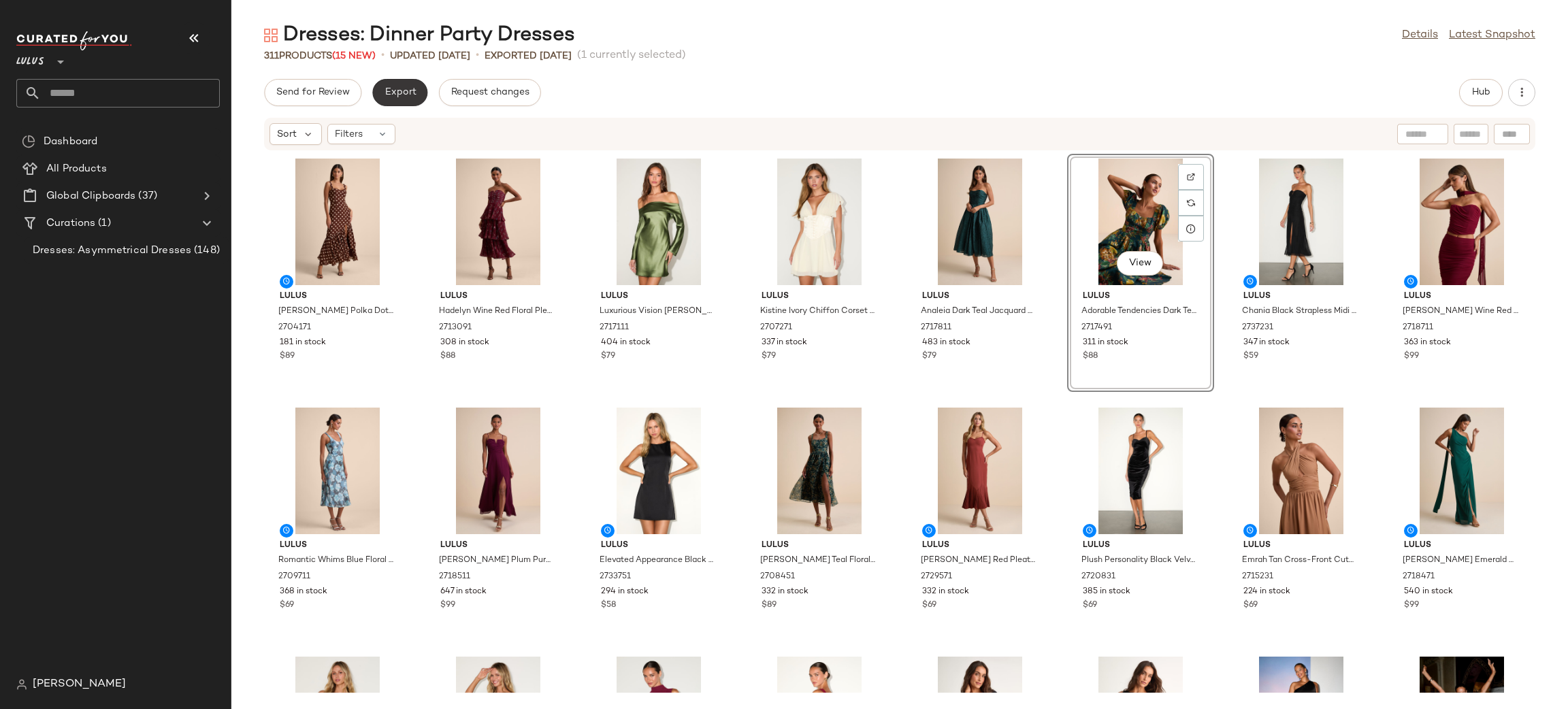
click at [396, 92] on span "Export" at bounding box center [400, 92] width 32 height 11
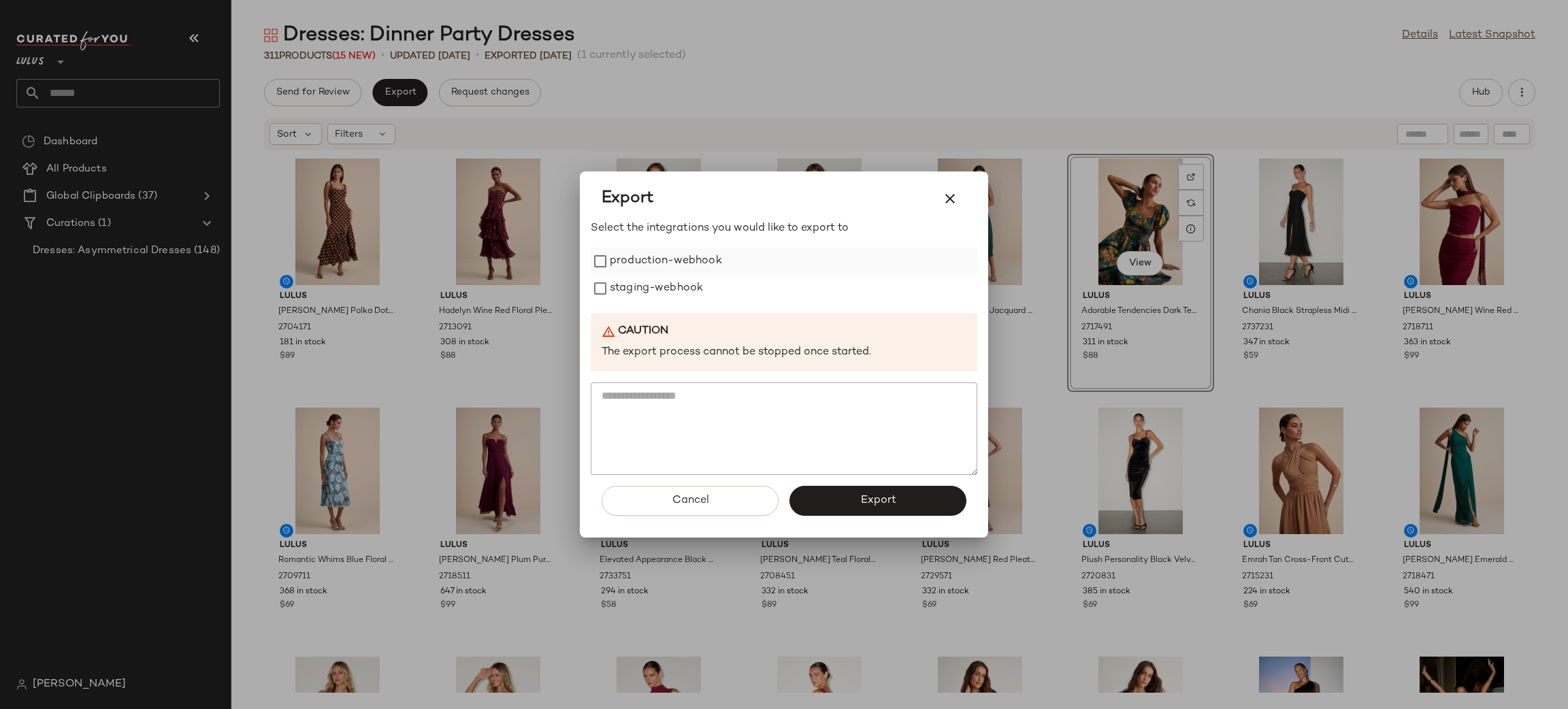
click at [629, 263] on label "production-webhook" at bounding box center [665, 261] width 112 height 27
click at [644, 286] on label "staging-webhook" at bounding box center [656, 288] width 93 height 27
click at [867, 487] on button "Export" at bounding box center [877, 500] width 177 height 30
